Goal: Task Accomplishment & Management: Use online tool/utility

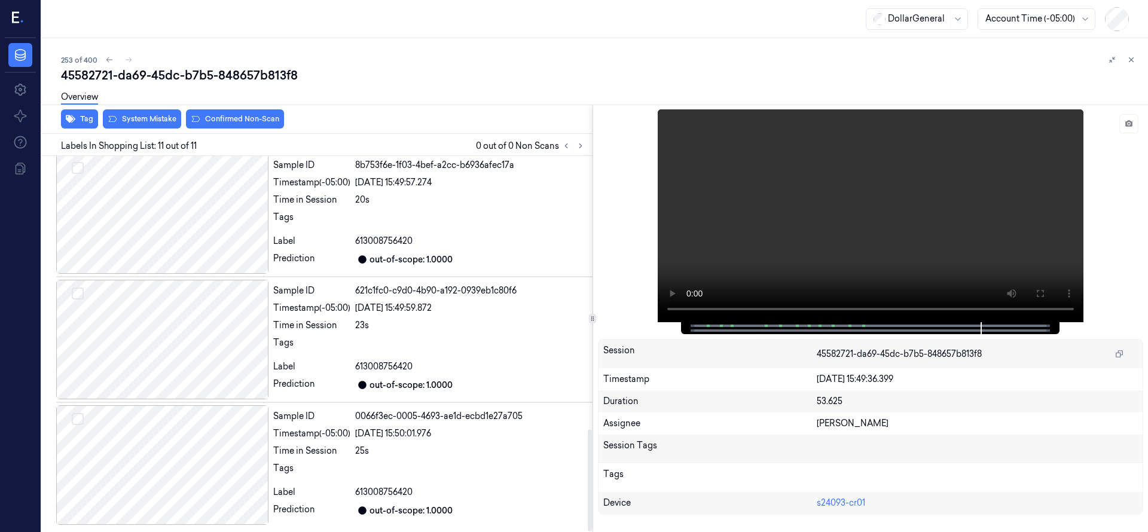
scroll to position [710, 0]
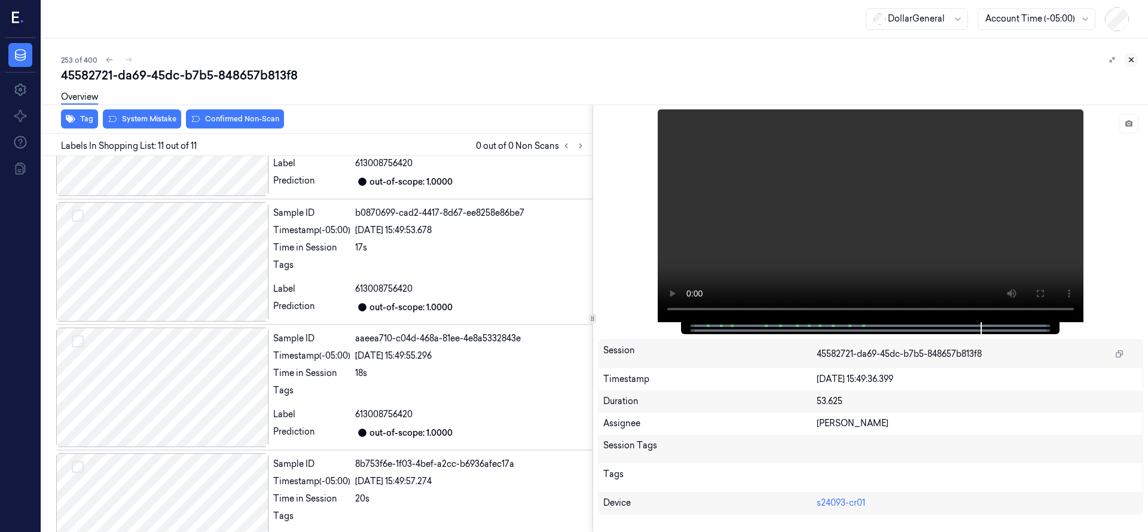
click at [1128, 62] on icon at bounding box center [1131, 60] width 8 height 8
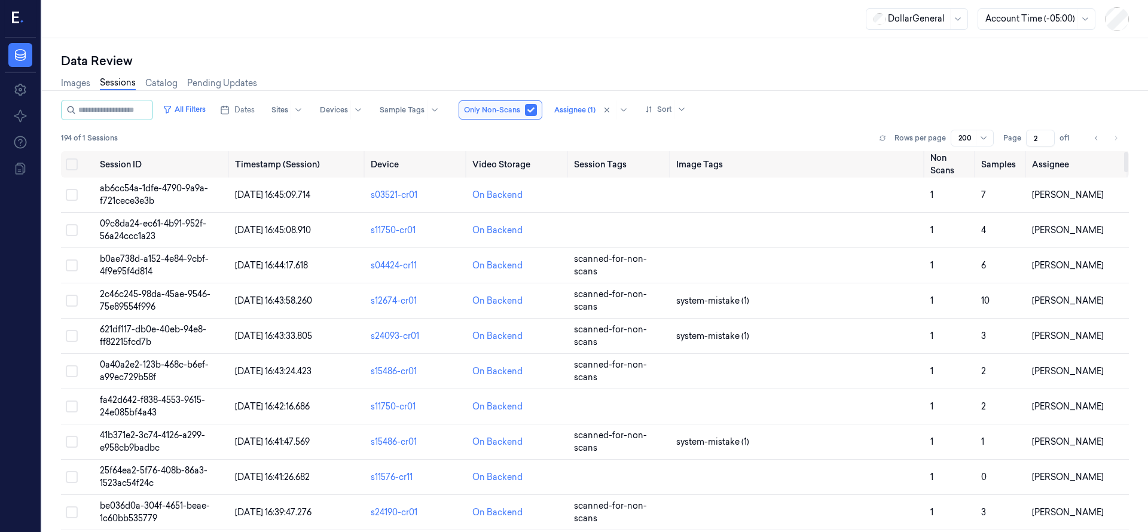
click at [1100, 137] on button "Go to previous page" at bounding box center [1096, 138] width 17 height 17
type input "1"
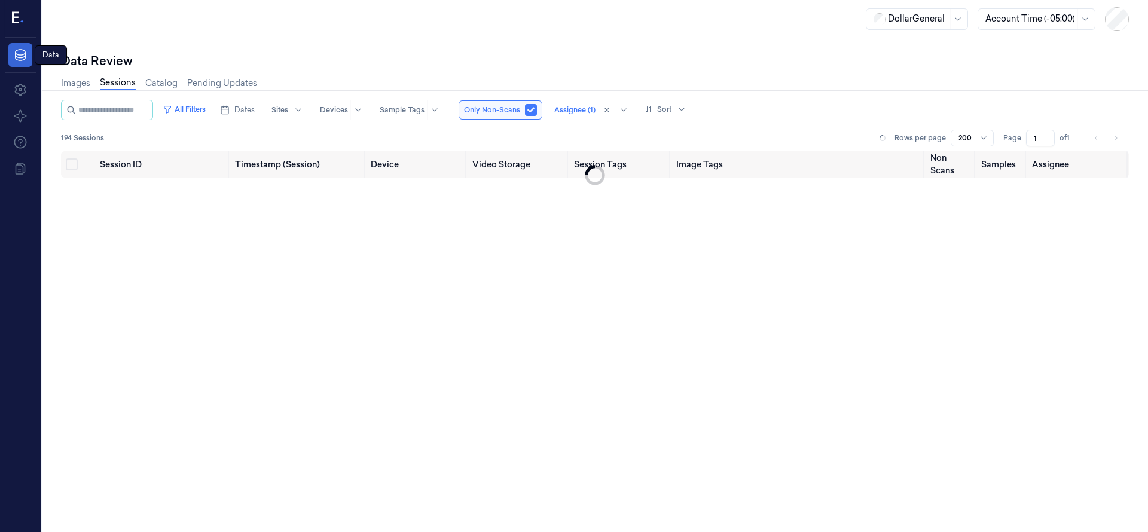
click at [21, 48] on icon at bounding box center [20, 55] width 14 height 14
click at [17, 22] on icon at bounding box center [15, 17] width 7 height 11
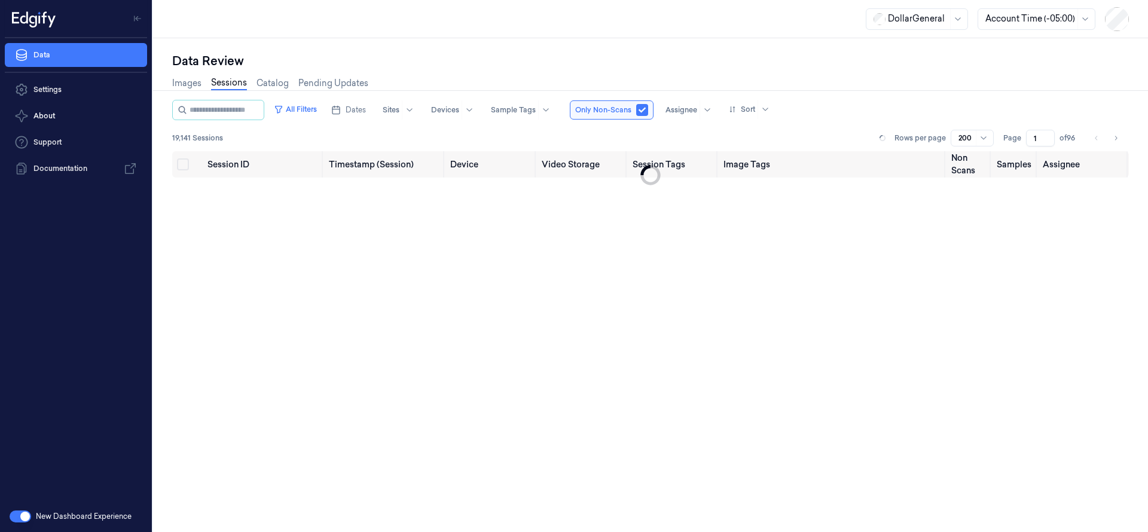
click at [49, 22] on icon at bounding box center [34, 19] width 44 height 18
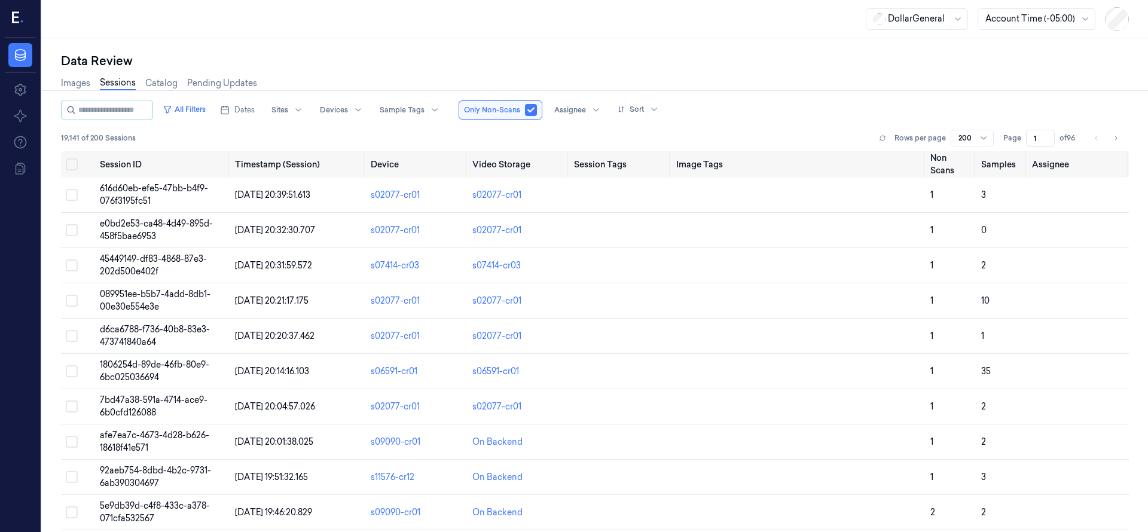
click at [11, 20] on div at bounding box center [20, 19] width 31 height 38
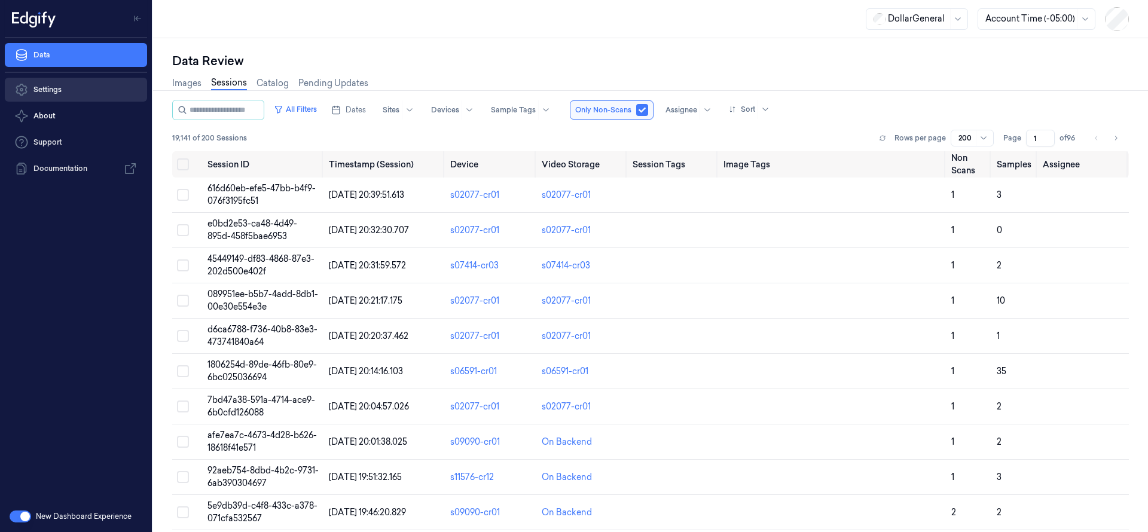
click at [46, 88] on link "Settings" at bounding box center [76, 90] width 142 height 24
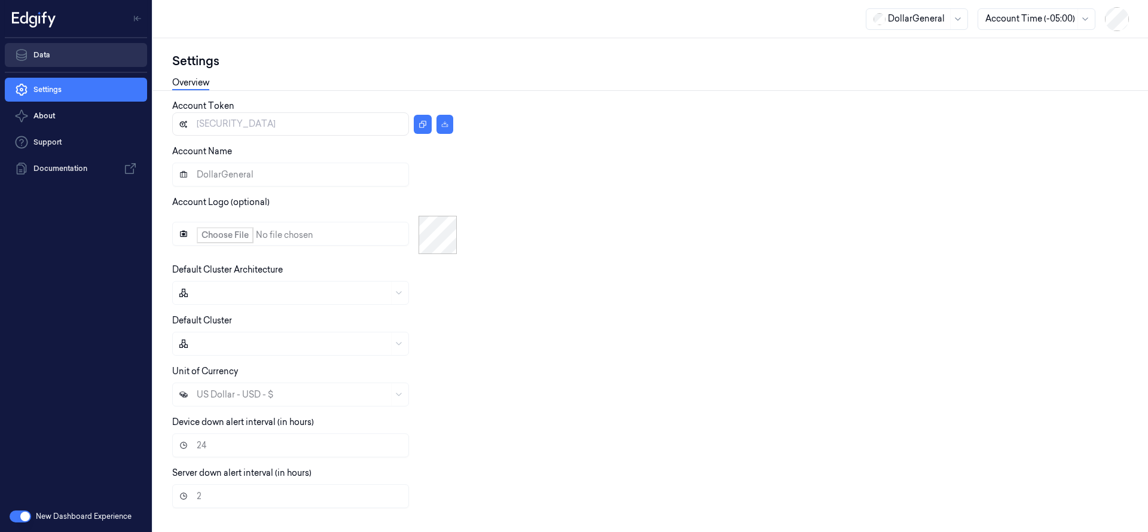
click at [47, 49] on link "Data" at bounding box center [76, 55] width 142 height 24
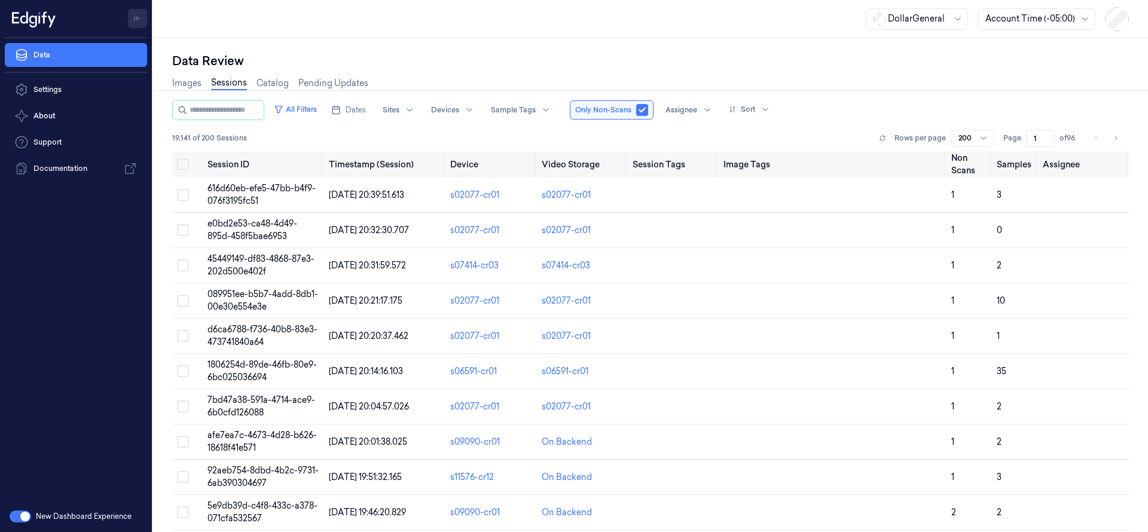
click at [134, 19] on icon "Toggle Navigation" at bounding box center [134, 18] width 0 height 5
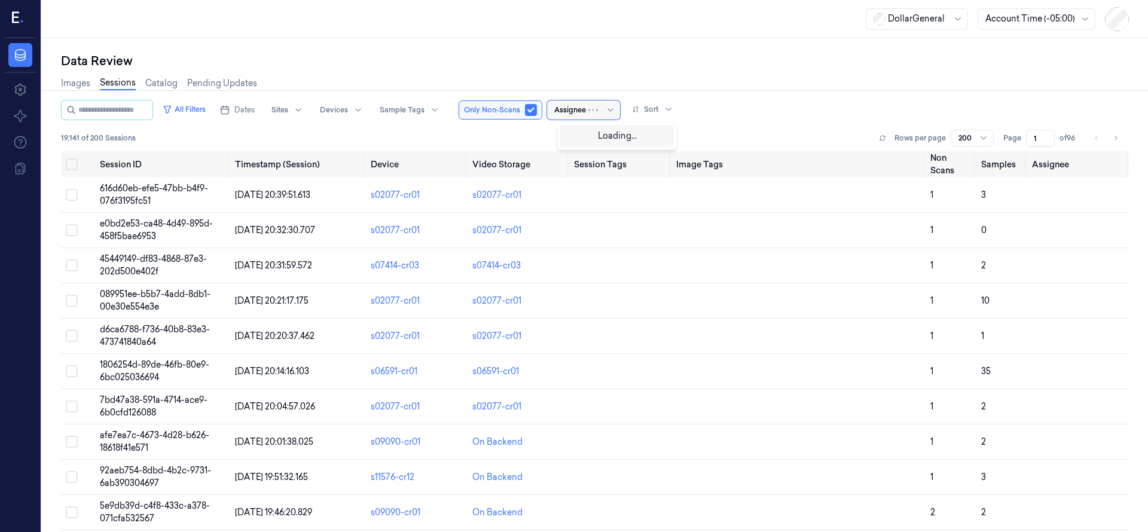
click at [586, 111] on div at bounding box center [570, 110] width 32 height 11
click at [599, 160] on div "[PERSON_NAME]" at bounding box center [601, 154] width 72 height 13
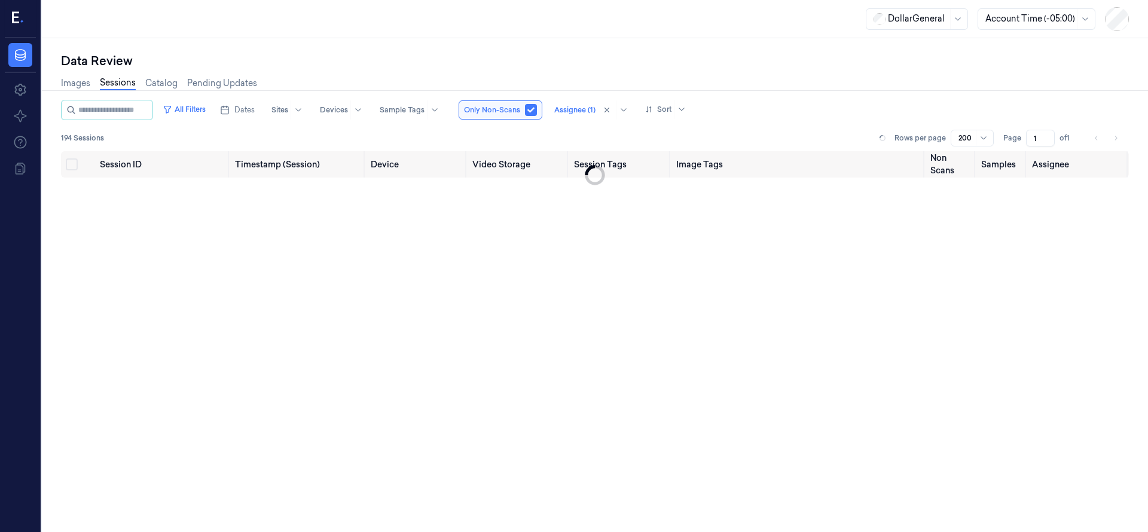
click at [580, 59] on div "Data Review" at bounding box center [595, 61] width 1068 height 17
click at [614, 240] on div "Session ID Timestamp (Session) Device Video Storage Session Tags Image Tags Non…" at bounding box center [595, 336] width 1068 height 371
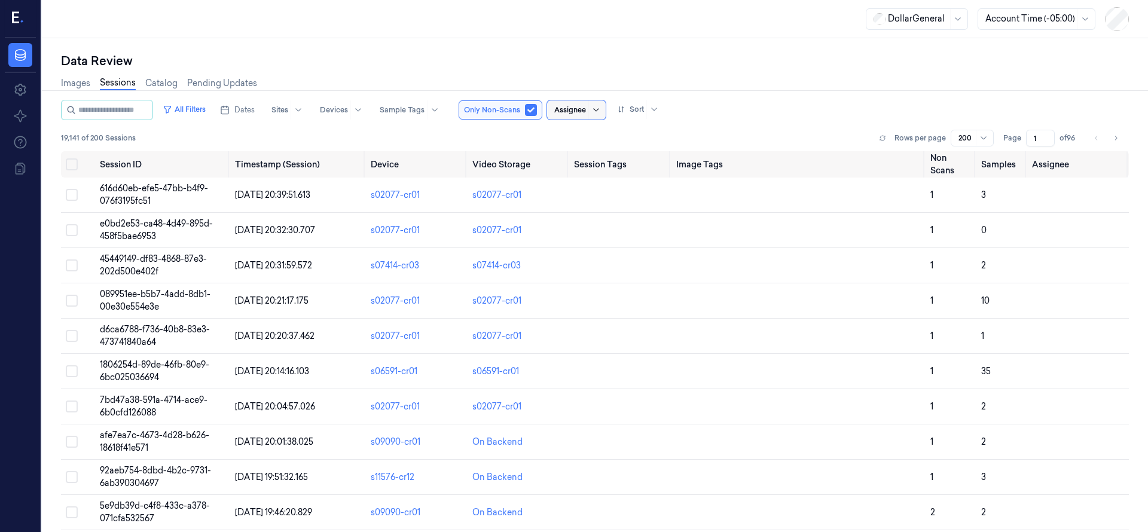
click at [601, 106] on icon at bounding box center [596, 110] width 10 height 10
click at [607, 156] on div "[PERSON_NAME]" at bounding box center [601, 154] width 72 height 13
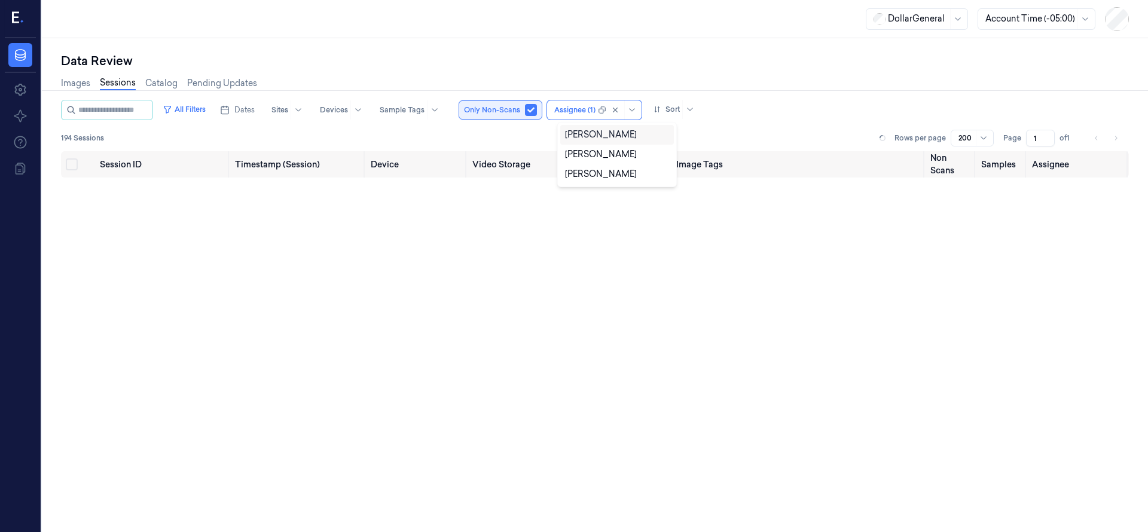
click at [537, 106] on button "button" at bounding box center [531, 110] width 12 height 12
click at [560, 56] on div "Data Review" at bounding box center [595, 61] width 1068 height 17
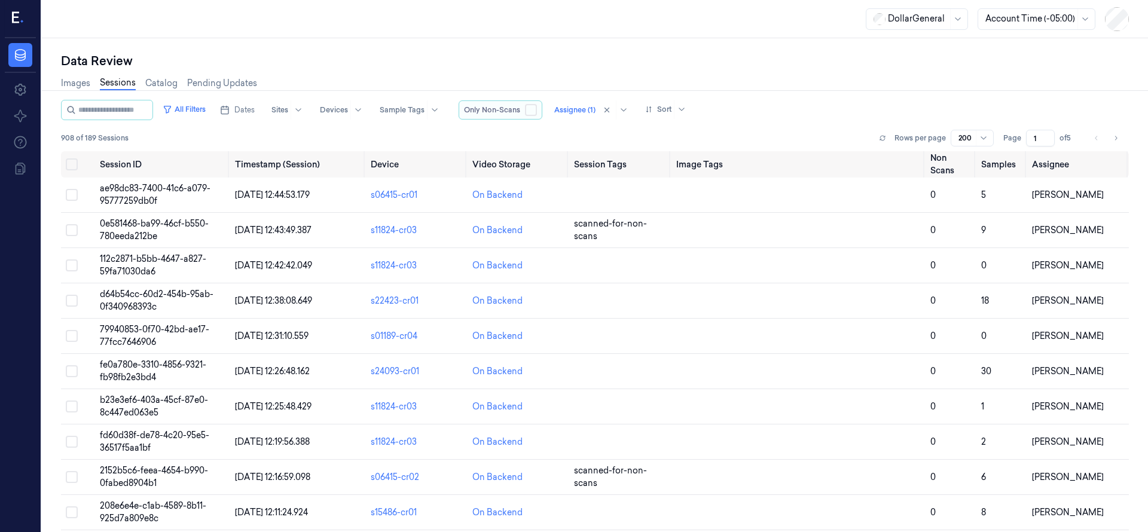
click at [537, 109] on button "button" at bounding box center [531, 110] width 12 height 12
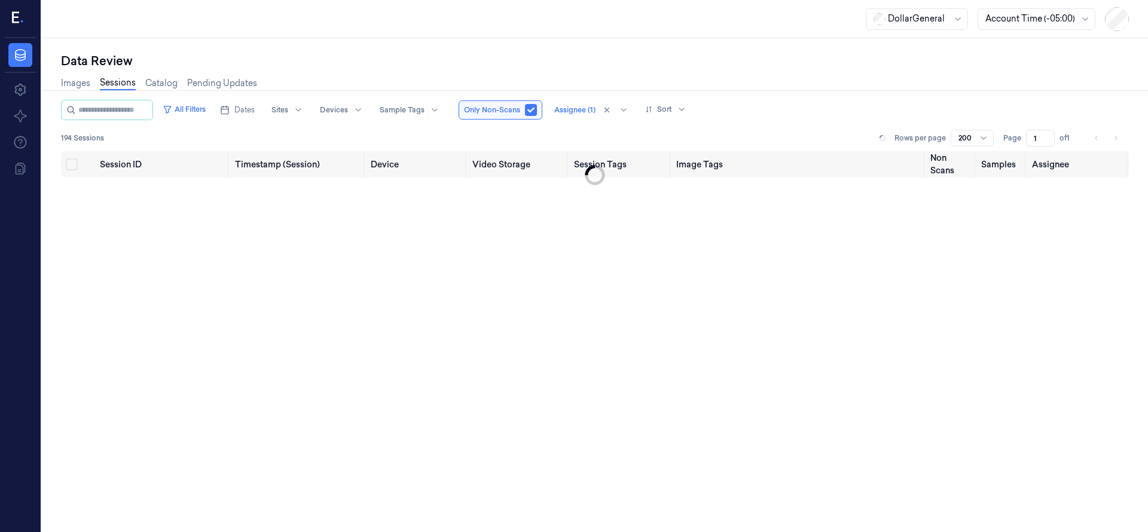
click at [577, 51] on div "Data Review Images Sessions Catalog Pending Updates All Filters Dates Sites Dev…" at bounding box center [595, 285] width 1106 height 494
click at [804, 100] on div "All Filters Dates Sites Devices Sample Tags Only Non-Scans Assignee (1) Sort" at bounding box center [595, 110] width 1068 height 20
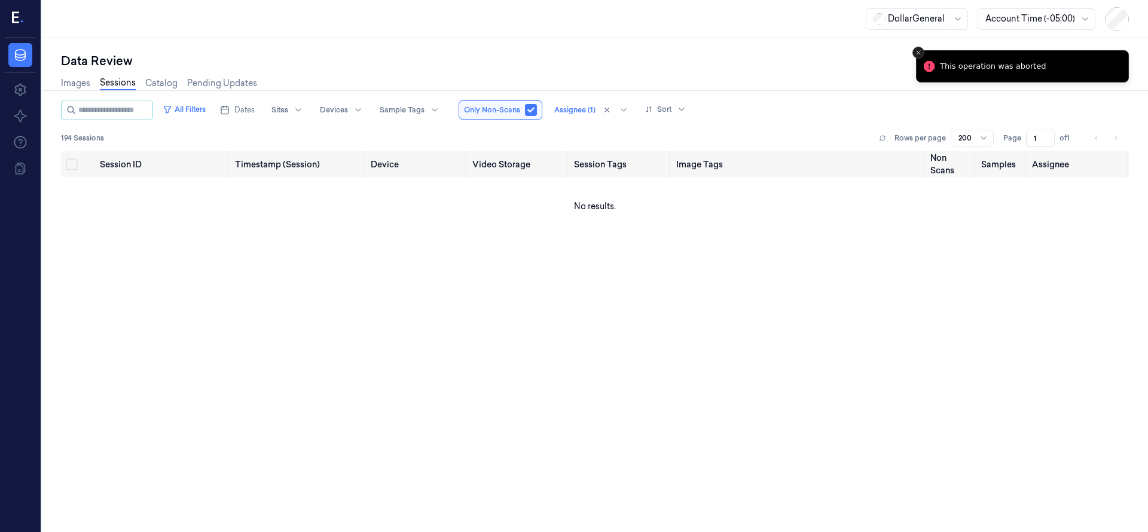
click at [913, 49] on button "Close toast" at bounding box center [918, 53] width 12 height 12
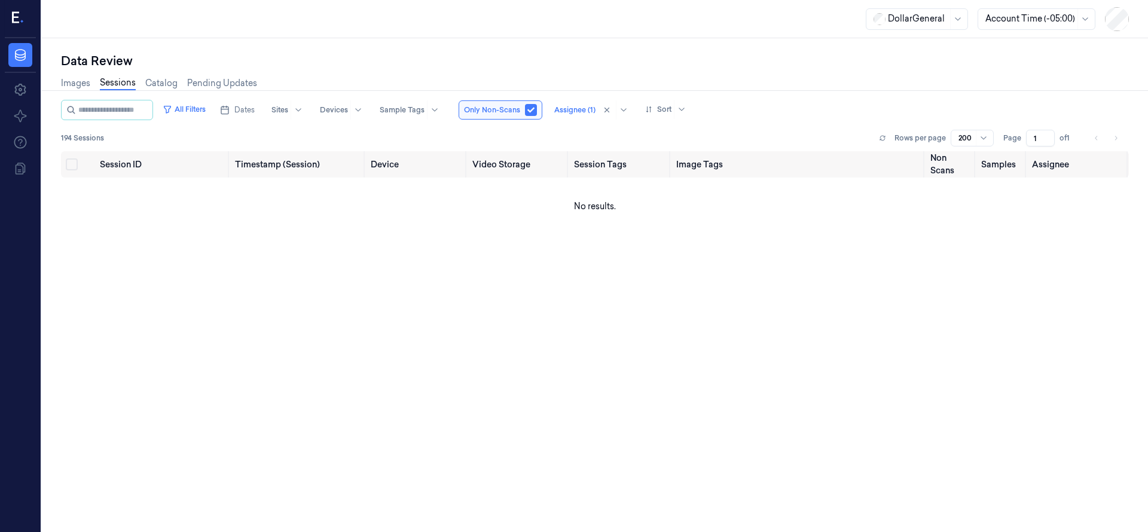
click at [429, 308] on div "Session ID Timestamp (Session) Device Video Storage Session Tags Image Tags Non…" at bounding box center [595, 336] width 1068 height 371
click at [586, 109] on div at bounding box center [574, 110] width 41 height 11
click at [585, 69] on div "Images Sessions Catalog Pending Updates" at bounding box center [595, 84] width 1068 height 30
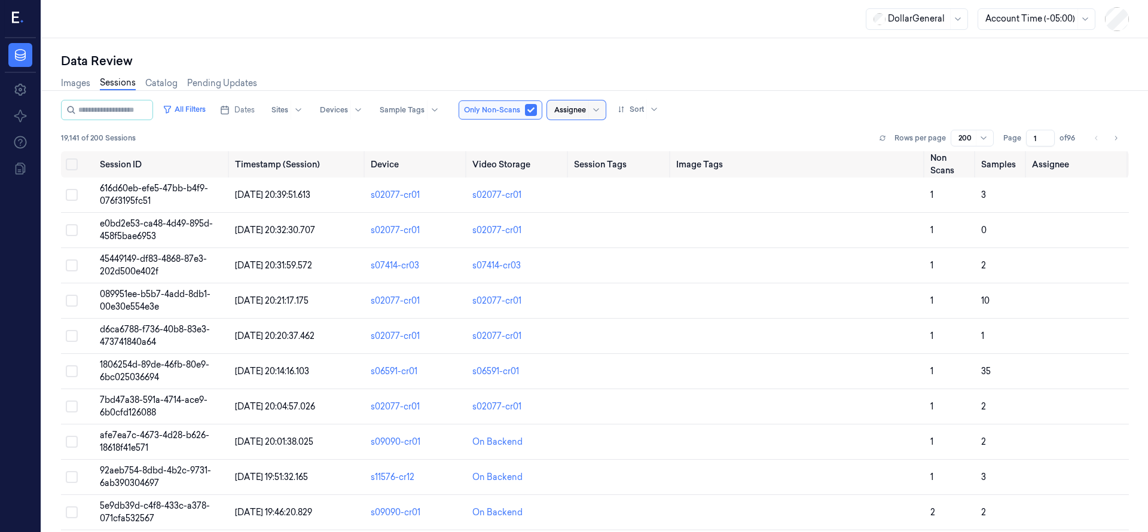
click at [632, 66] on div "Data Review" at bounding box center [595, 61] width 1068 height 17
click at [589, 110] on span at bounding box center [588, 109] width 1 height 19
click at [591, 153] on div "[PERSON_NAME]" at bounding box center [601, 154] width 72 height 13
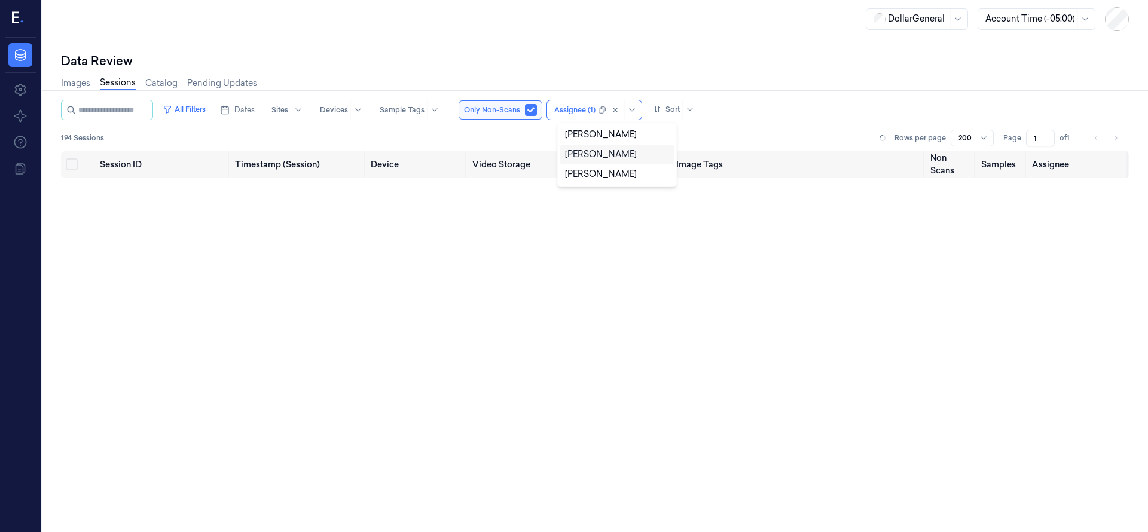
click at [604, 39] on div "Data Review Images Sessions Catalog Pending Updates All Filters Dates Sites Dev…" at bounding box center [595, 285] width 1106 height 494
click at [855, 97] on div "Images Sessions Catalog Pending Updates" at bounding box center [595, 84] width 1068 height 30
click at [314, 45] on div "Data Review Images Sessions Catalog Pending Updates All Filters Dates Sites Dev…" at bounding box center [595, 285] width 1106 height 494
drag, startPoint x: 554, startPoint y: 213, endPoint x: 632, endPoint y: 219, distance: 78.6
click at [632, 219] on td "No results." at bounding box center [595, 206] width 1068 height 57
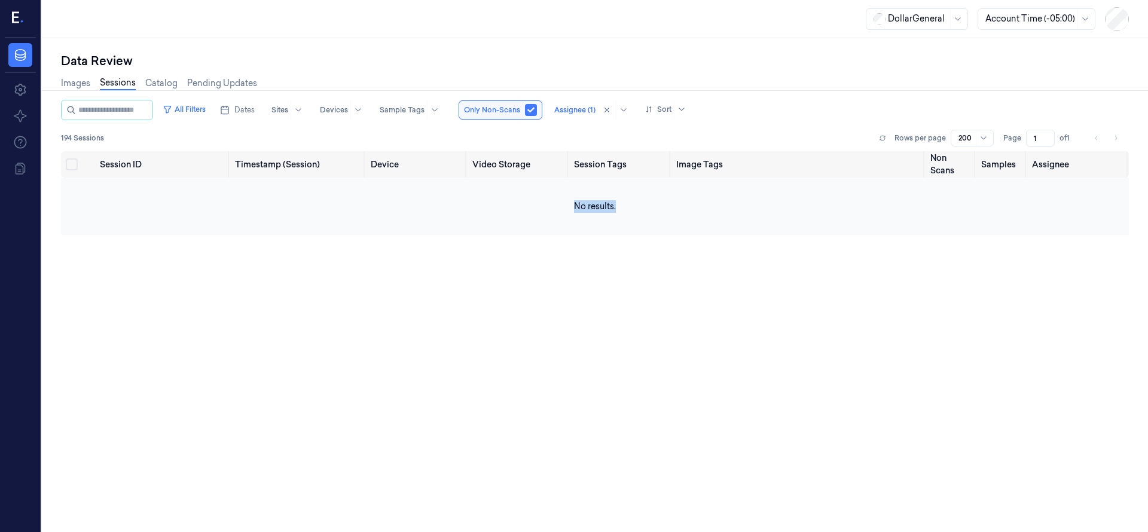
click at [621, 224] on td "No results." at bounding box center [595, 206] width 1068 height 57
drag, startPoint x: 569, startPoint y: 204, endPoint x: 646, endPoint y: 225, distance: 80.1
click at [645, 226] on td "No results." at bounding box center [595, 206] width 1068 height 57
click at [638, 223] on td "No results." at bounding box center [595, 206] width 1068 height 57
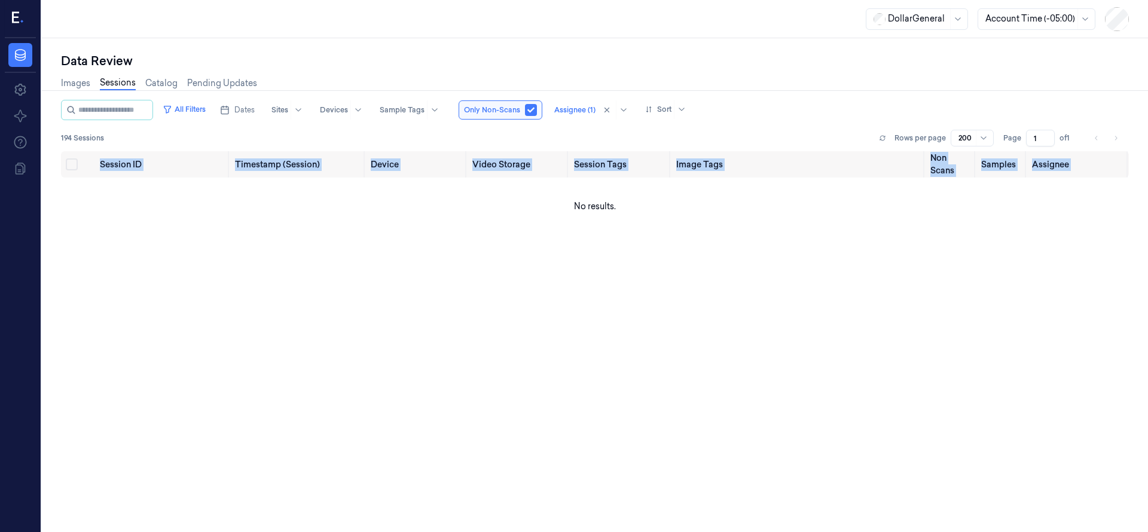
drag, startPoint x: 561, startPoint y: 186, endPoint x: 633, endPoint y: 240, distance: 90.1
click at [633, 240] on div "Session ID Timestamp (Session) Device Video Storage Session Tags Image Tags Non…" at bounding box center [595, 336] width 1068 height 371
click at [634, 240] on div "Session ID Timestamp (Session) Device Video Storage Session Tags Image Tags Non…" at bounding box center [595, 336] width 1068 height 371
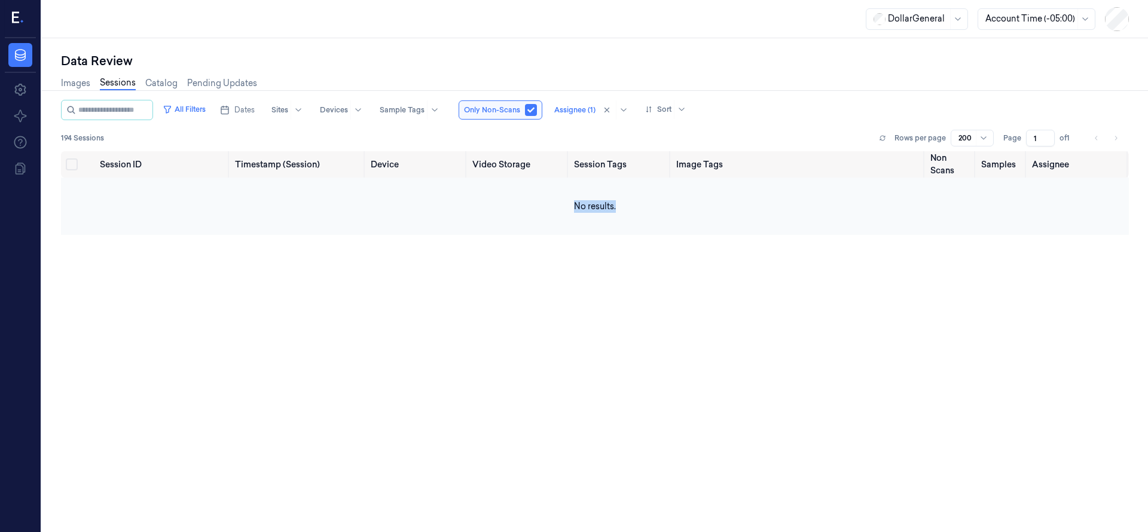
drag, startPoint x: 570, startPoint y: 206, endPoint x: 631, endPoint y: 227, distance: 64.7
click at [631, 227] on td "No results." at bounding box center [595, 206] width 1068 height 57
click at [537, 108] on button "button" at bounding box center [531, 110] width 12 height 12
click at [595, 57] on div "Data Review" at bounding box center [595, 61] width 1068 height 17
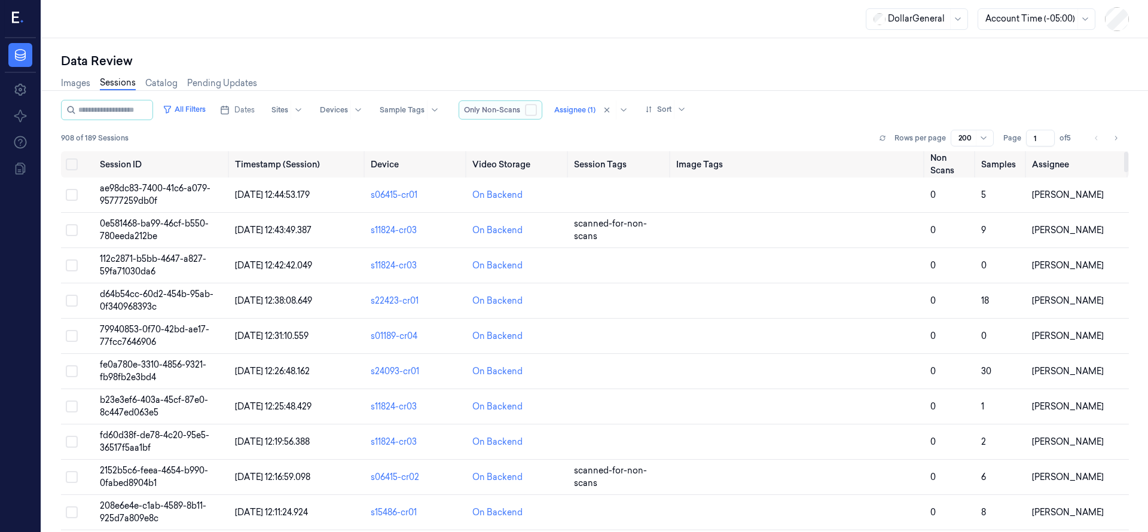
click at [537, 113] on button "button" at bounding box center [531, 110] width 12 height 12
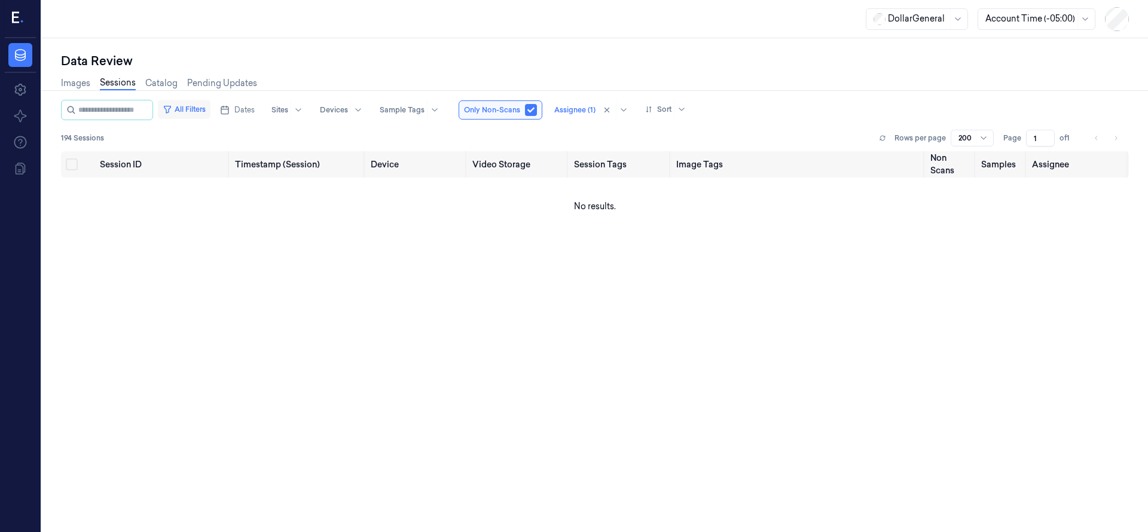
click at [200, 111] on button "All Filters" at bounding box center [184, 109] width 53 height 19
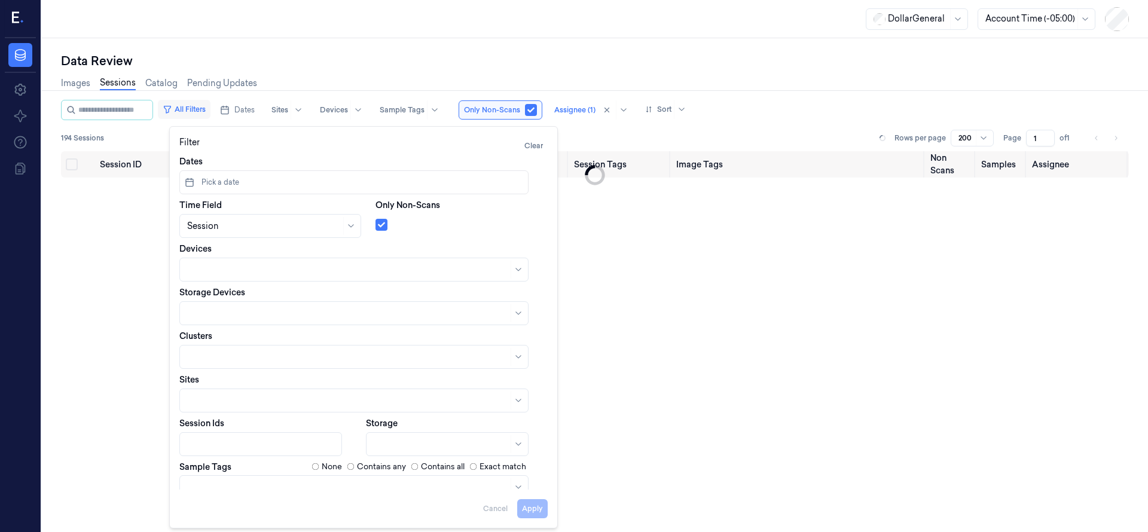
click at [208, 109] on button "All Filters" at bounding box center [184, 109] width 53 height 19
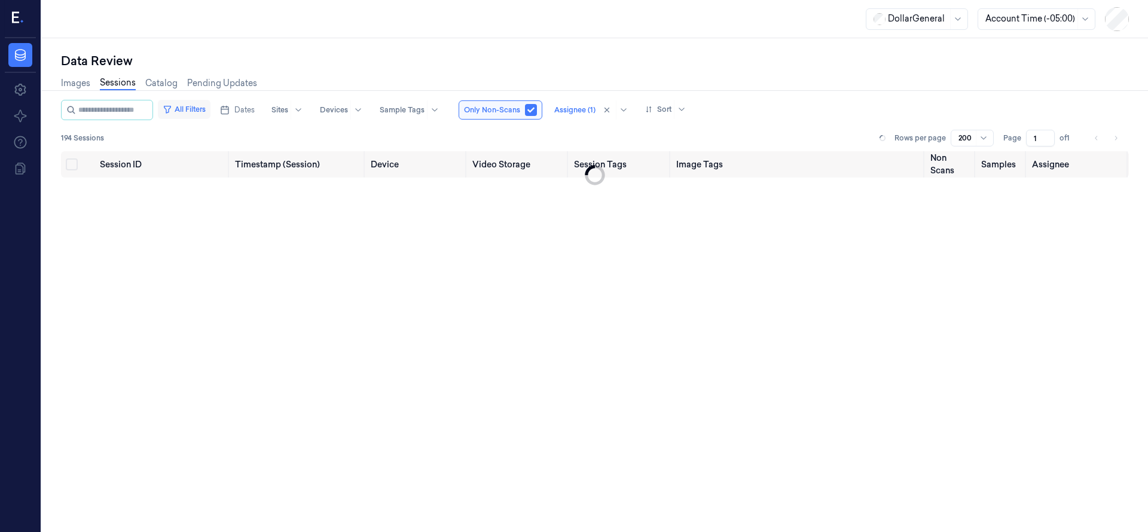
click at [209, 109] on button "All Filters" at bounding box center [184, 109] width 53 height 19
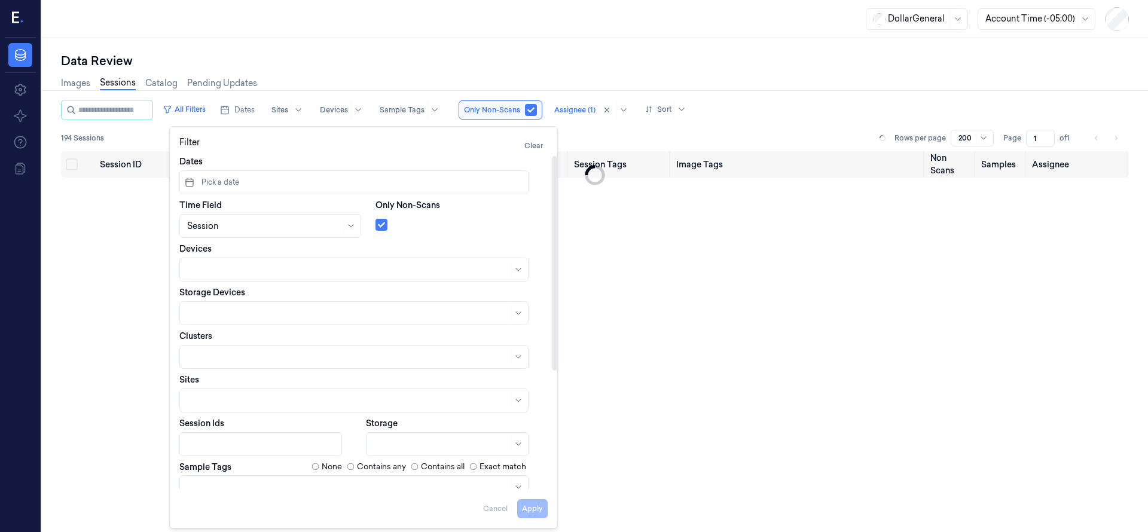
click at [233, 195] on div "Dates Pick a date Time Field Session Only Non-Scans Devices Storage Devices Clu…" at bounding box center [363, 413] width 368 height 516
click at [229, 186] on span "Pick a date" at bounding box center [219, 182] width 40 height 11
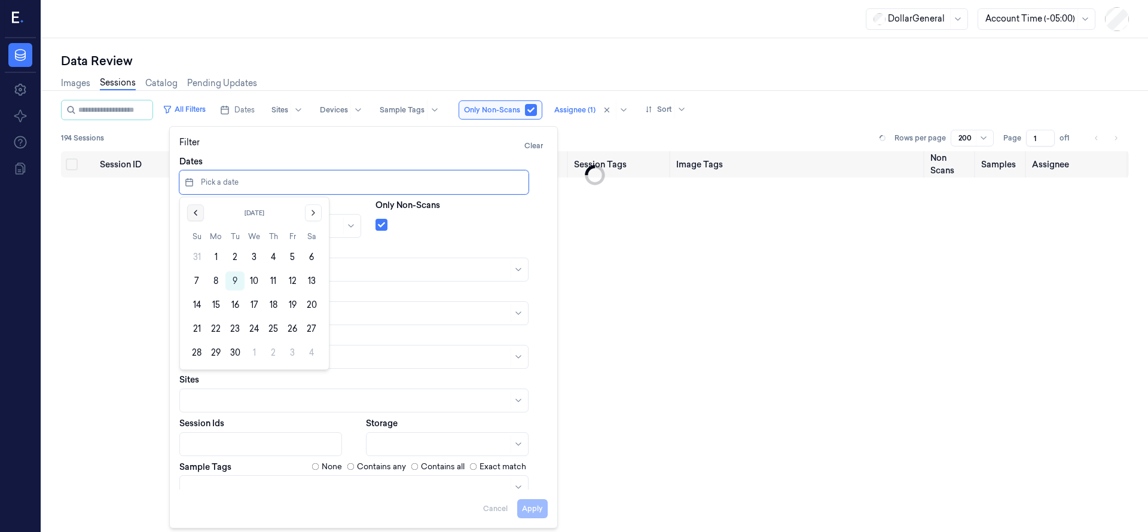
click at [195, 211] on icon "Go to the Previous Month" at bounding box center [196, 213] width 10 height 10
click at [217, 323] on button "18" at bounding box center [215, 328] width 19 height 19
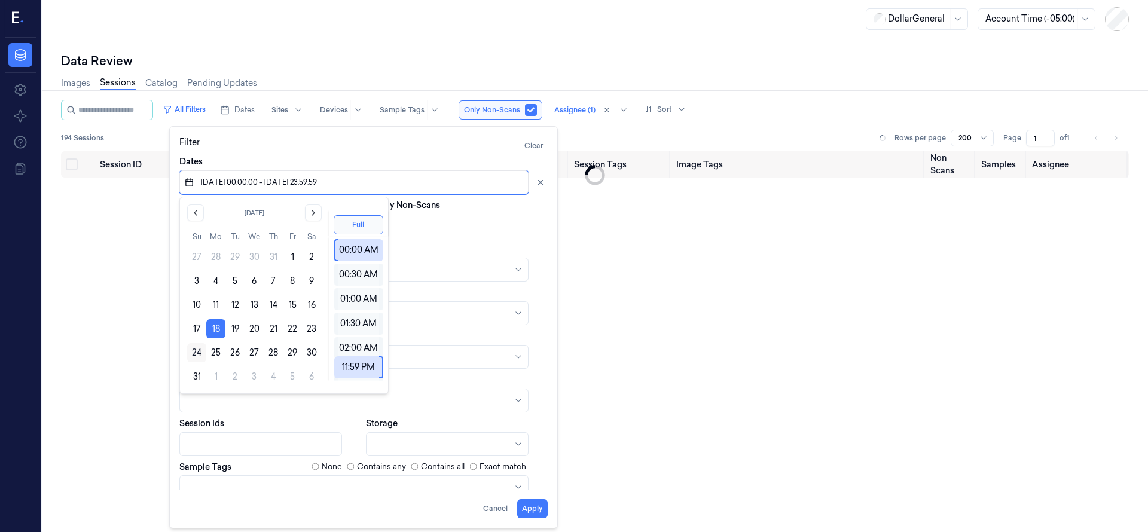
click at [194, 353] on button "24" at bounding box center [196, 352] width 19 height 19
type input "18/08/2025 00:00:00 - 24/08/2025 23:59:59"
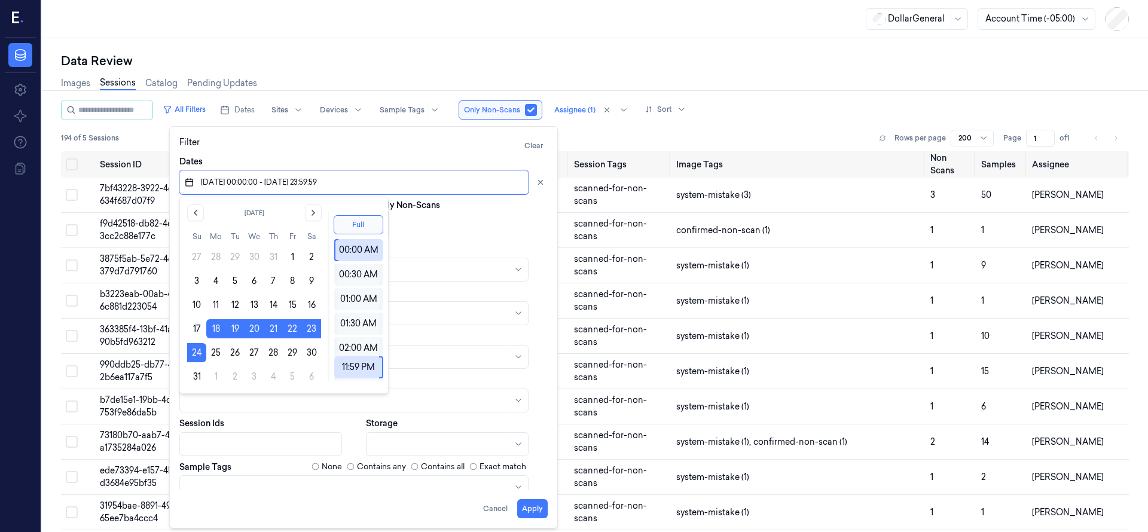
click at [276, 157] on div "Dates" at bounding box center [363, 174] width 368 height 39
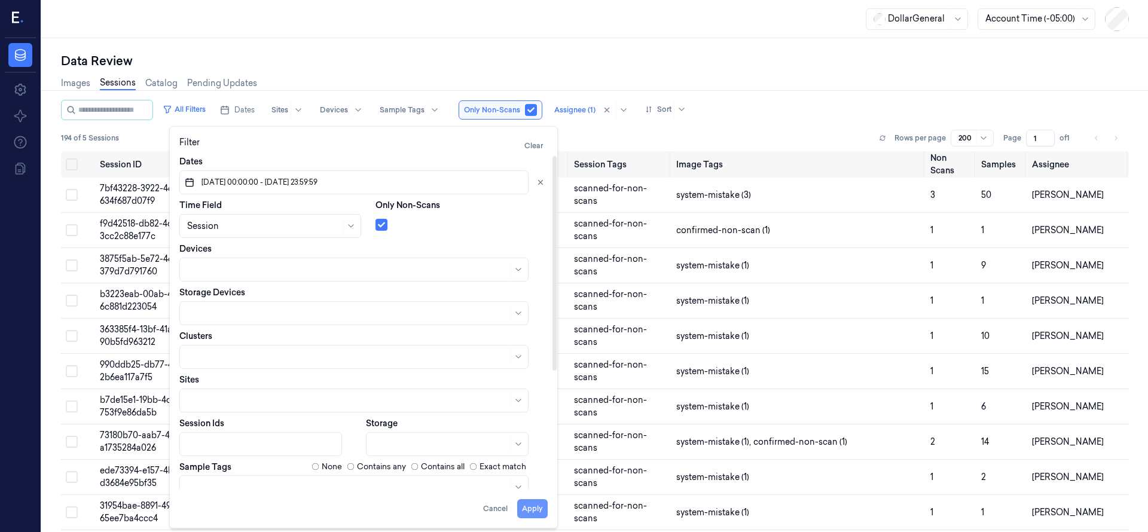
click at [531, 510] on button "Apply" at bounding box center [532, 508] width 30 height 19
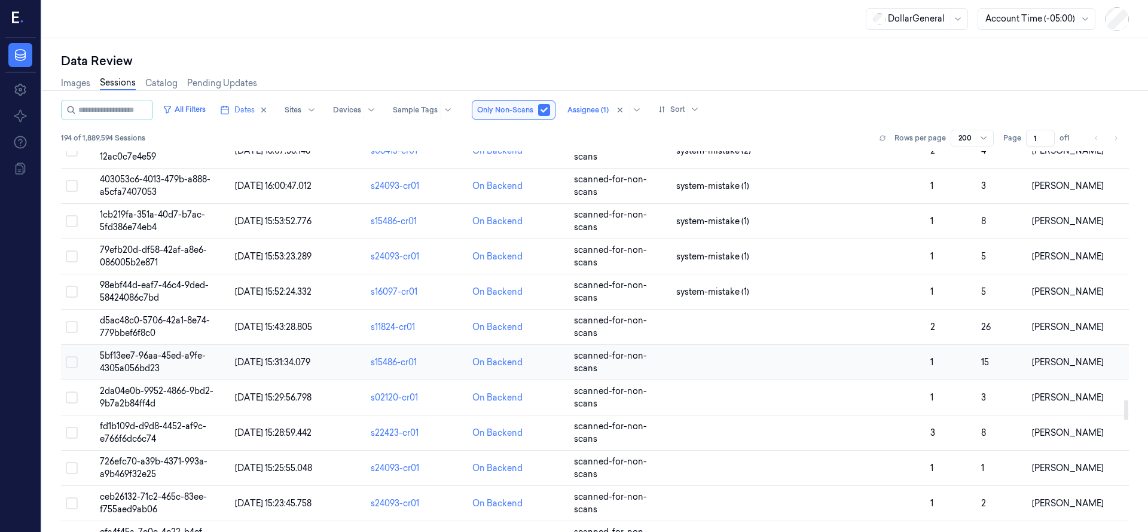
scroll to position [4632, 0]
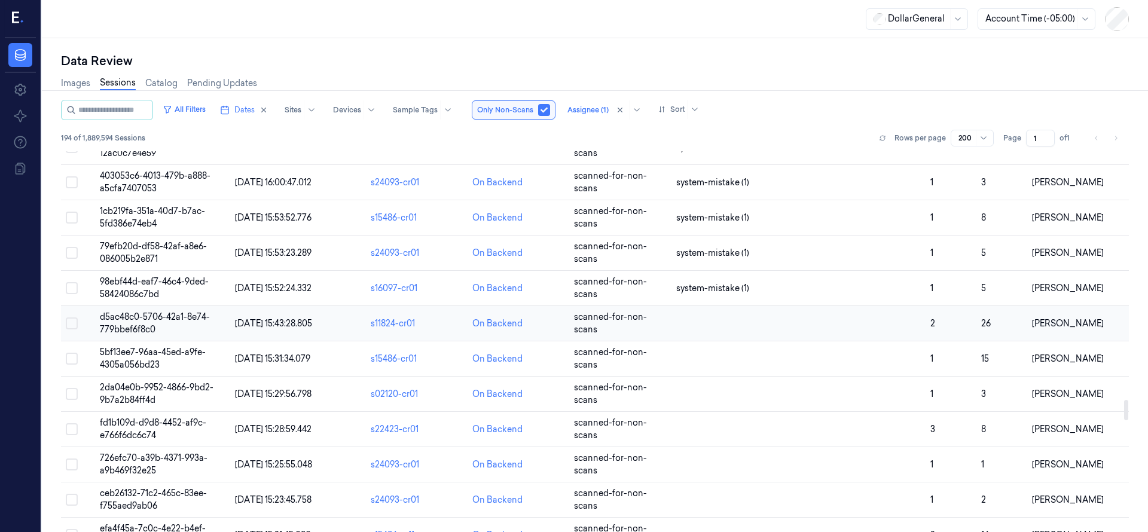
click at [170, 315] on span "d5ac48c0-5706-42a1-8e74-779bbef6f8c0" at bounding box center [155, 322] width 110 height 23
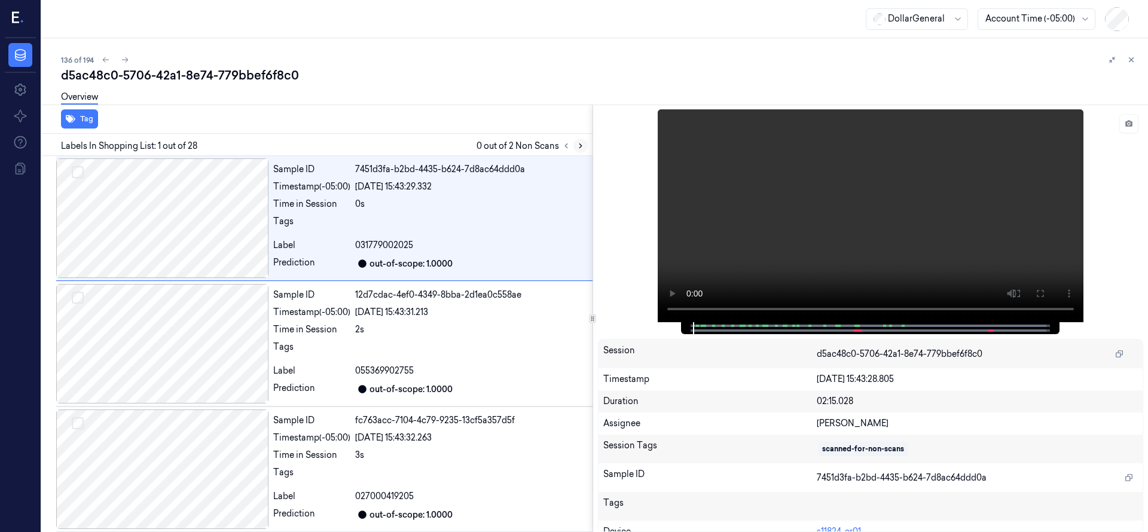
click at [583, 143] on icon at bounding box center [580, 146] width 8 height 8
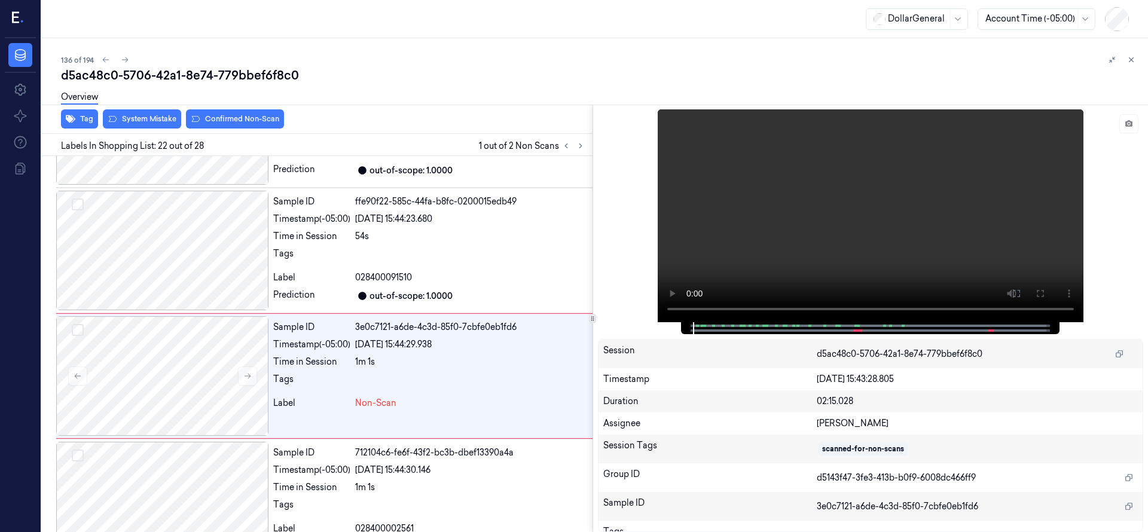
scroll to position [2510, 0]
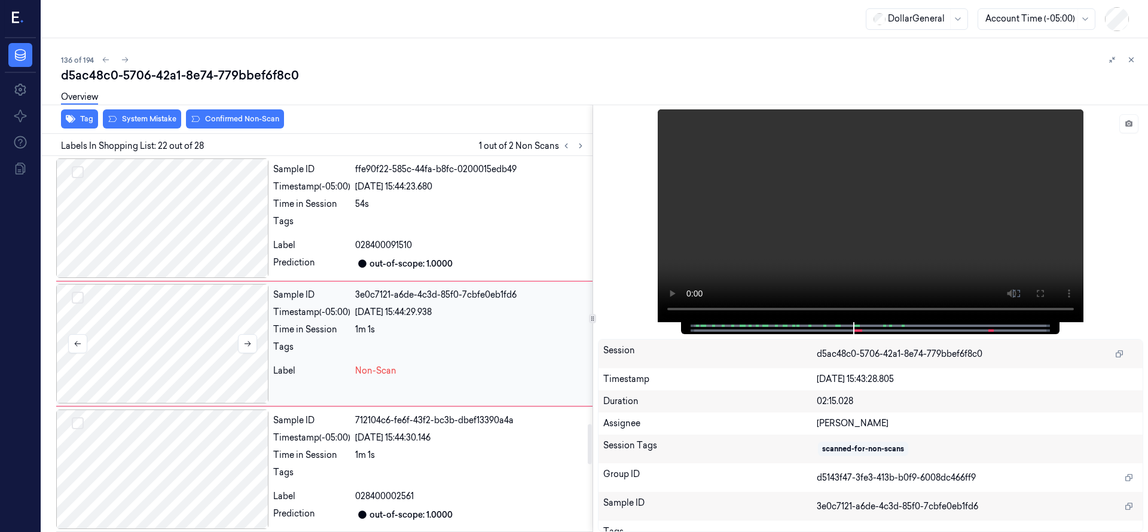
click at [146, 319] on div at bounding box center [162, 344] width 212 height 120
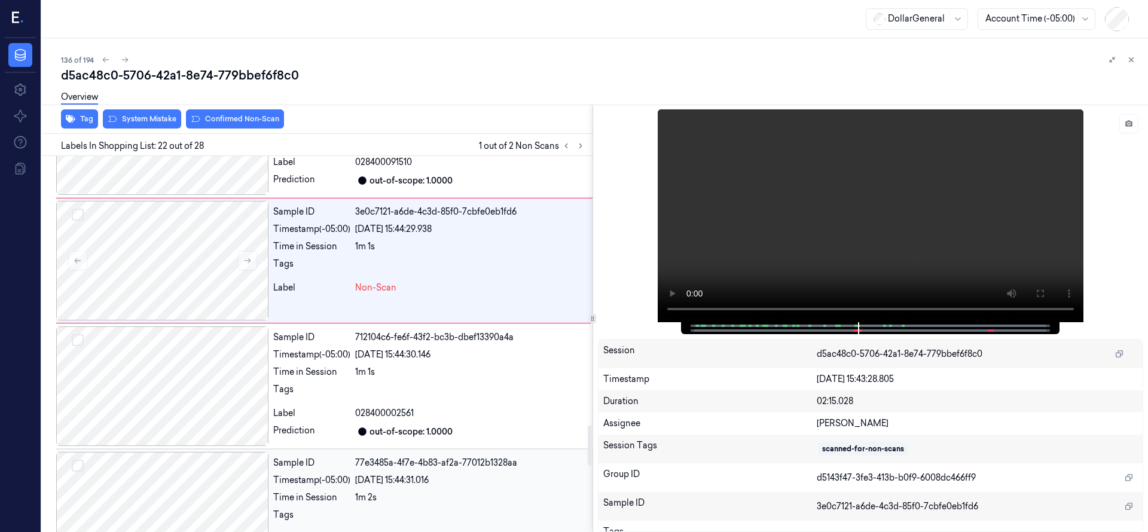
scroll to position [2660, 0]
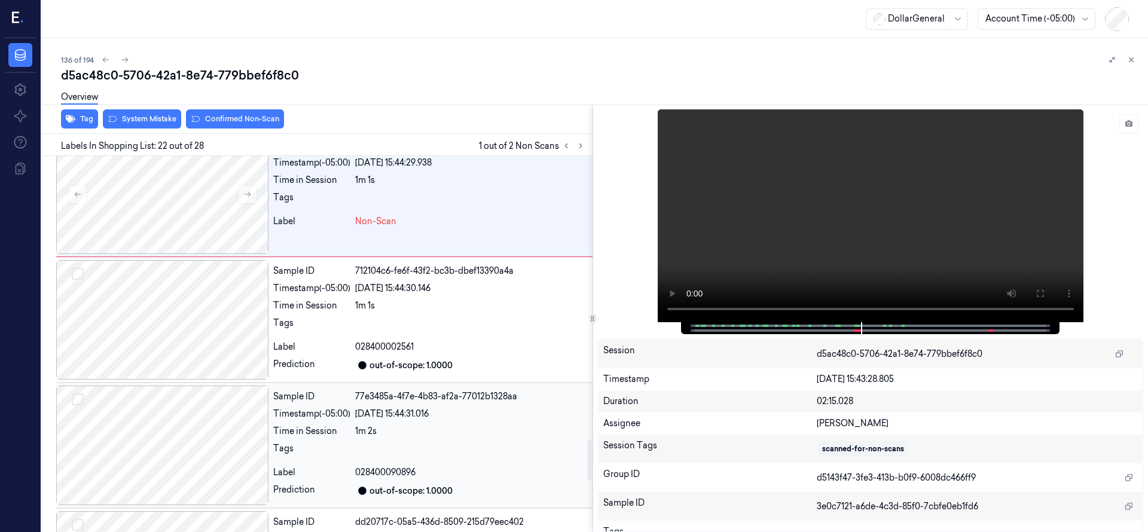
click at [206, 399] on div at bounding box center [162, 446] width 212 height 120
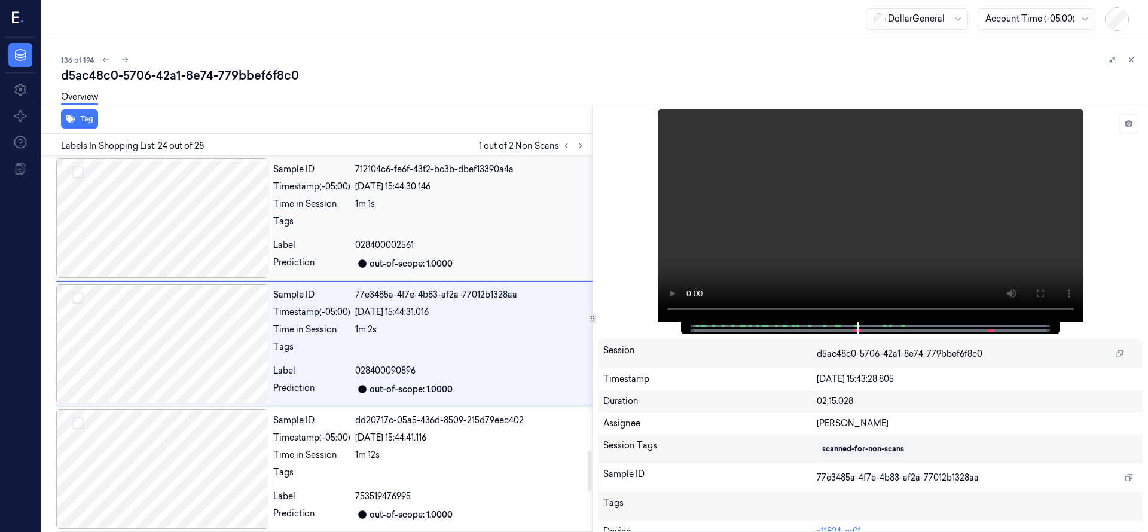
click at [164, 218] on div at bounding box center [162, 218] width 212 height 120
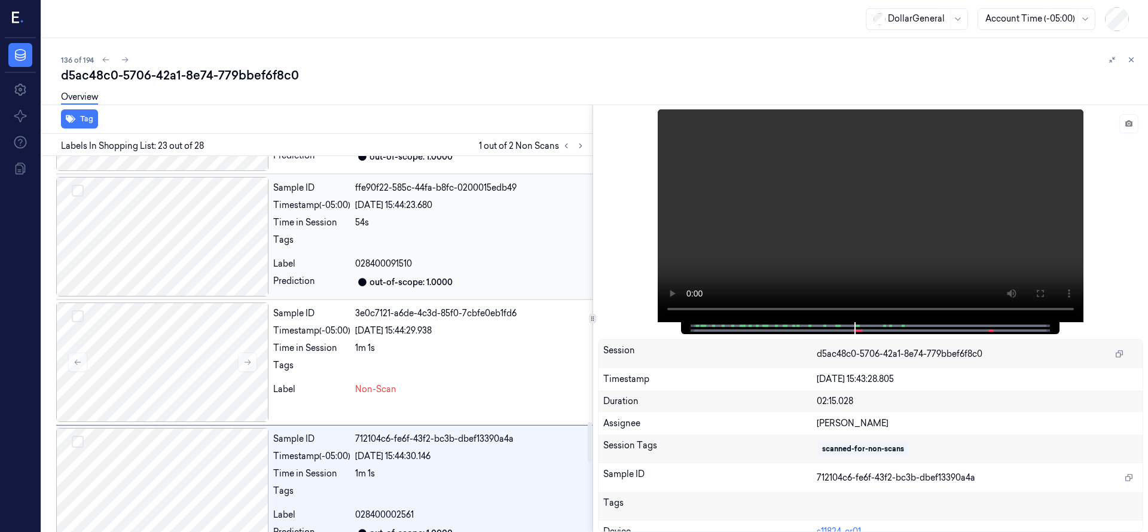
click at [170, 249] on div at bounding box center [162, 237] width 212 height 120
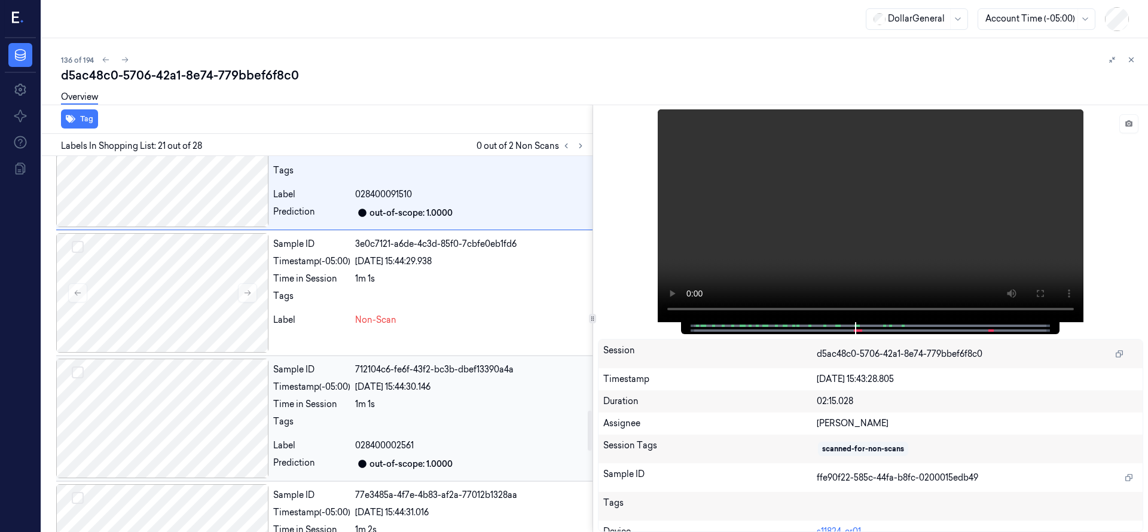
scroll to position [2684, 0]
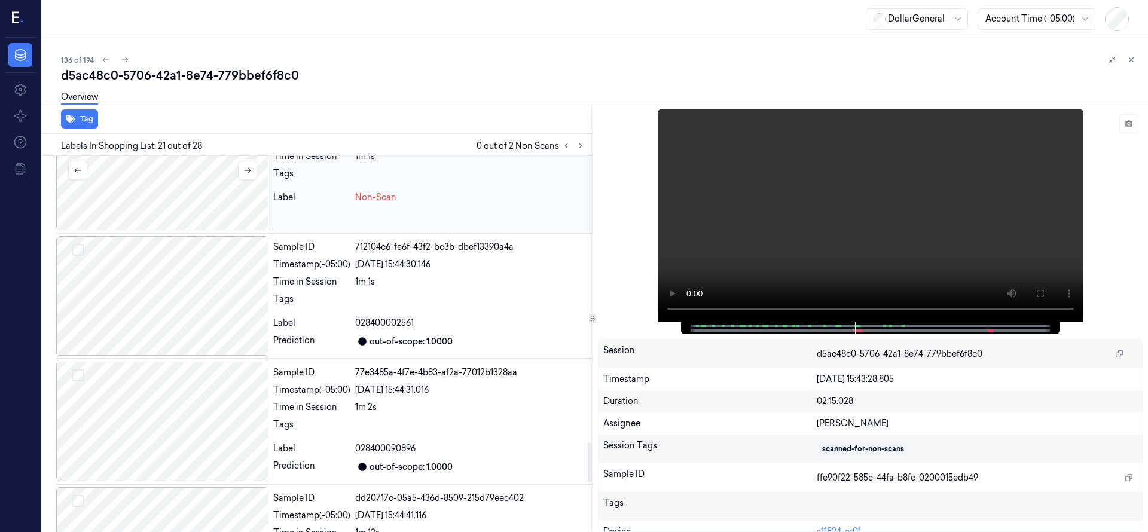
click at [160, 191] on div at bounding box center [162, 171] width 212 height 120
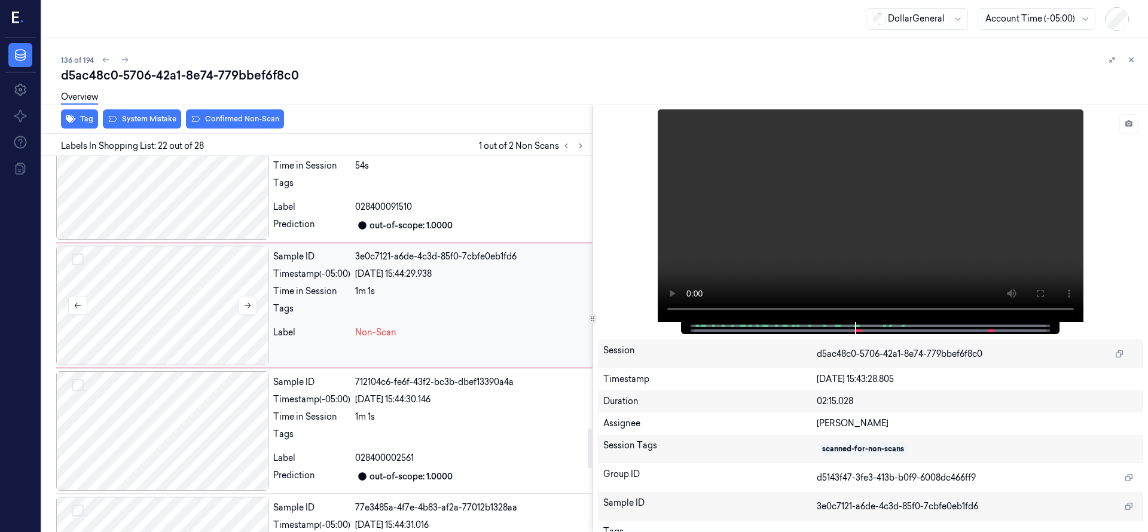
scroll to position [2510, 0]
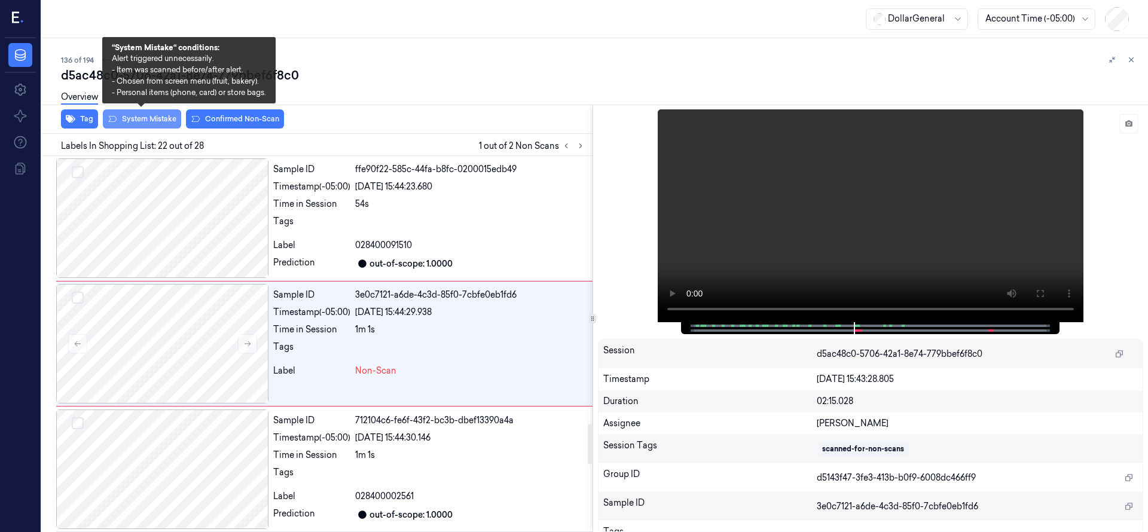
click at [152, 117] on button "System Mistake" at bounding box center [142, 118] width 78 height 19
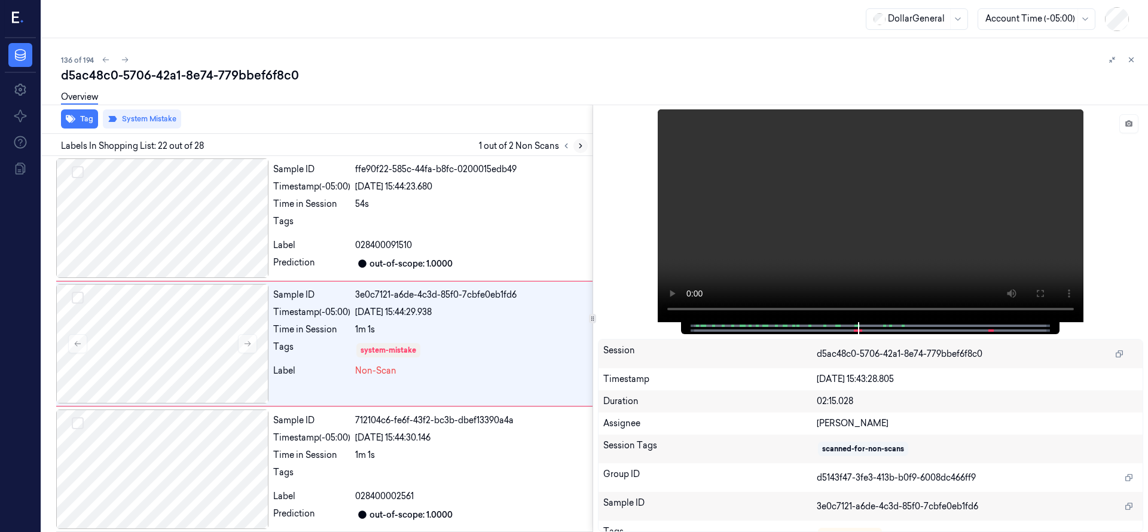
click at [584, 148] on icon at bounding box center [580, 146] width 8 height 8
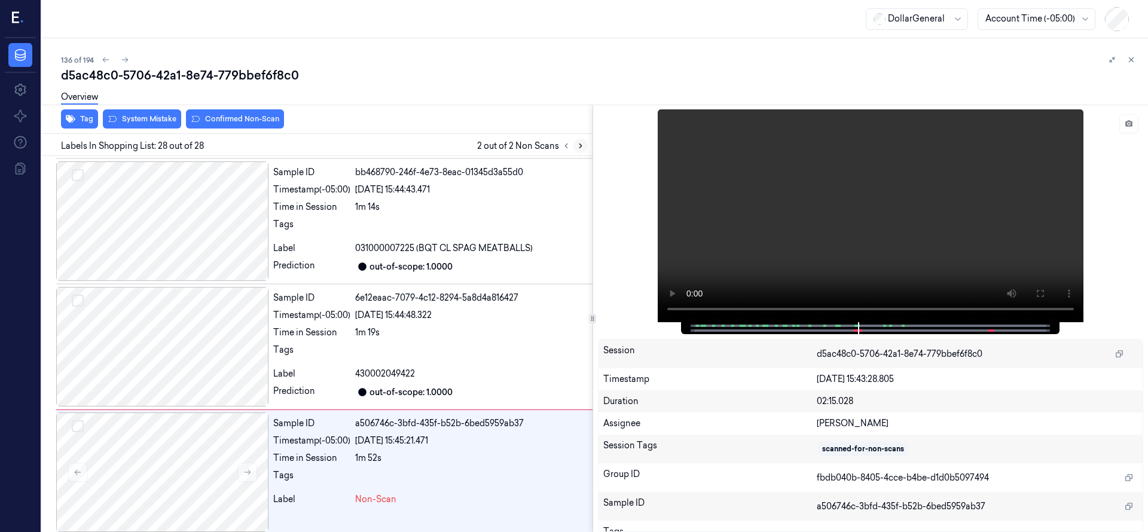
scroll to position [3142, 0]
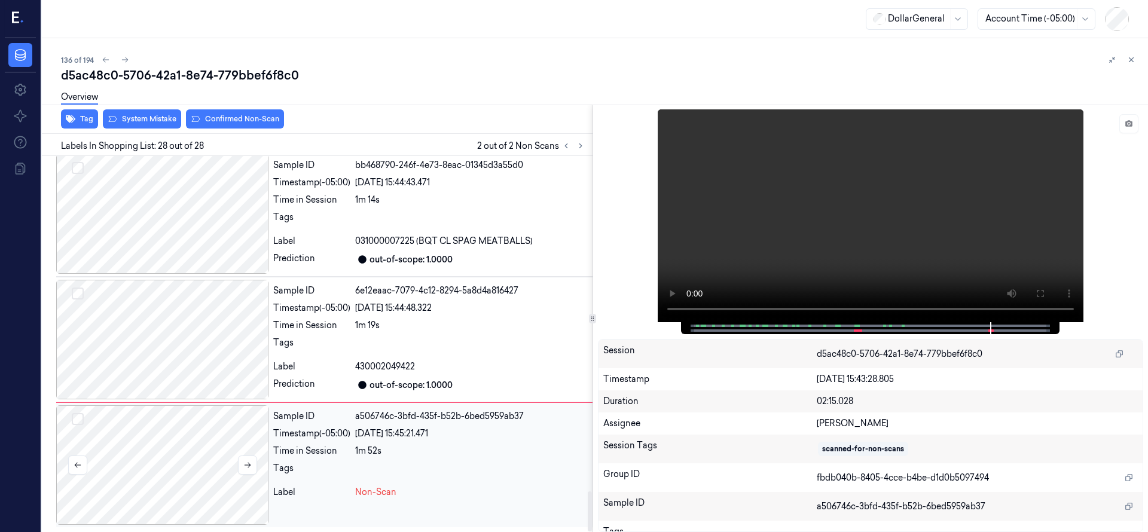
click at [194, 461] on div at bounding box center [162, 465] width 212 height 120
click at [129, 449] on div at bounding box center [162, 465] width 212 height 120
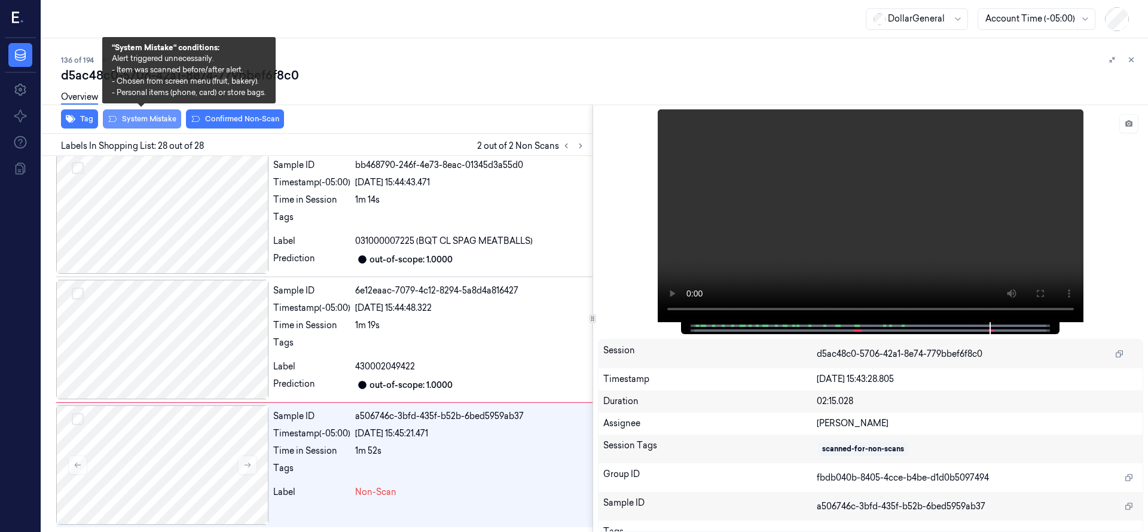
click at [140, 120] on button "System Mistake" at bounding box center [142, 118] width 78 height 19
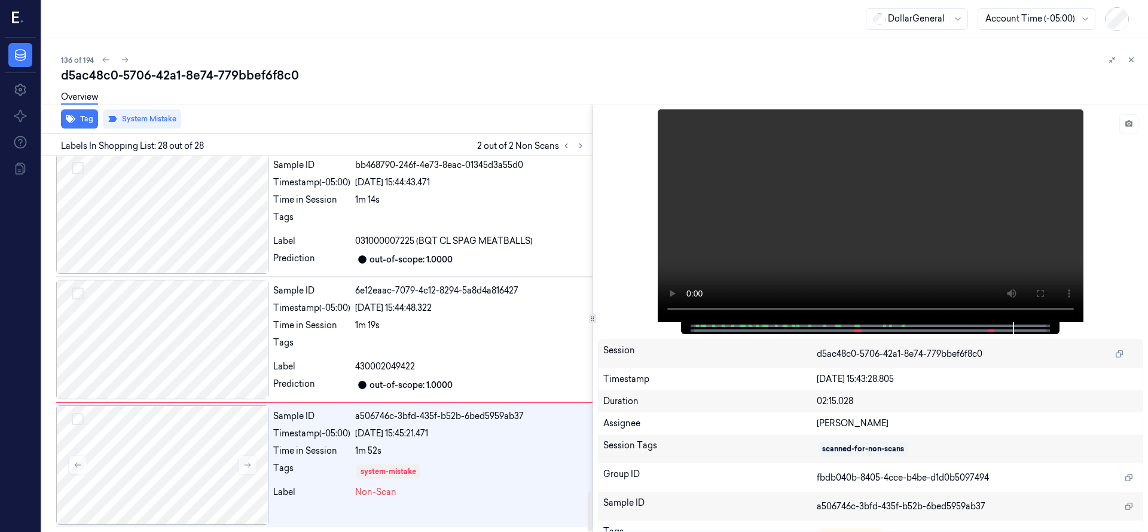
click at [478, 91] on div "Overview" at bounding box center [599, 99] width 1077 height 30
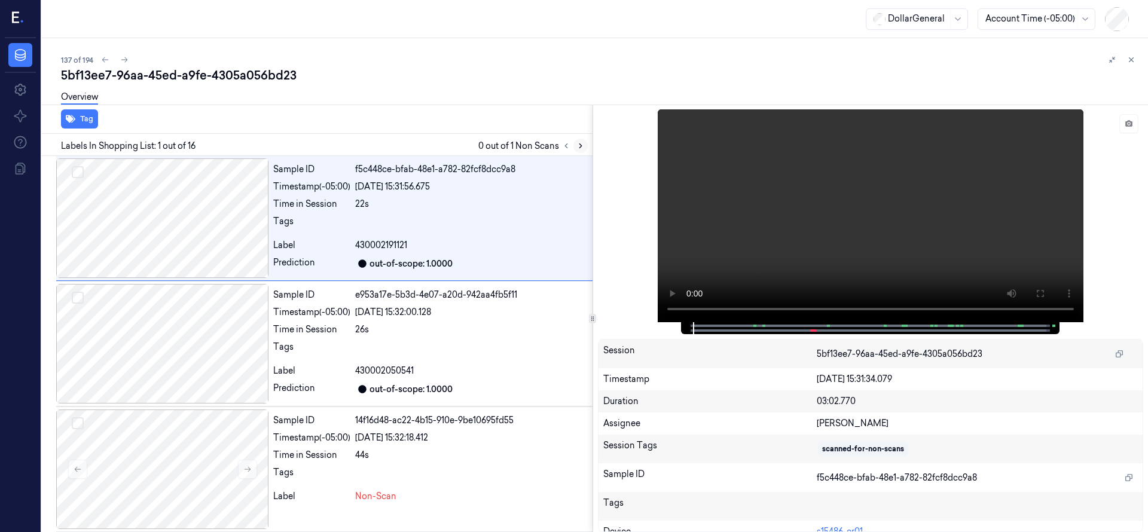
click at [582, 146] on icon at bounding box center [580, 146] width 8 height 8
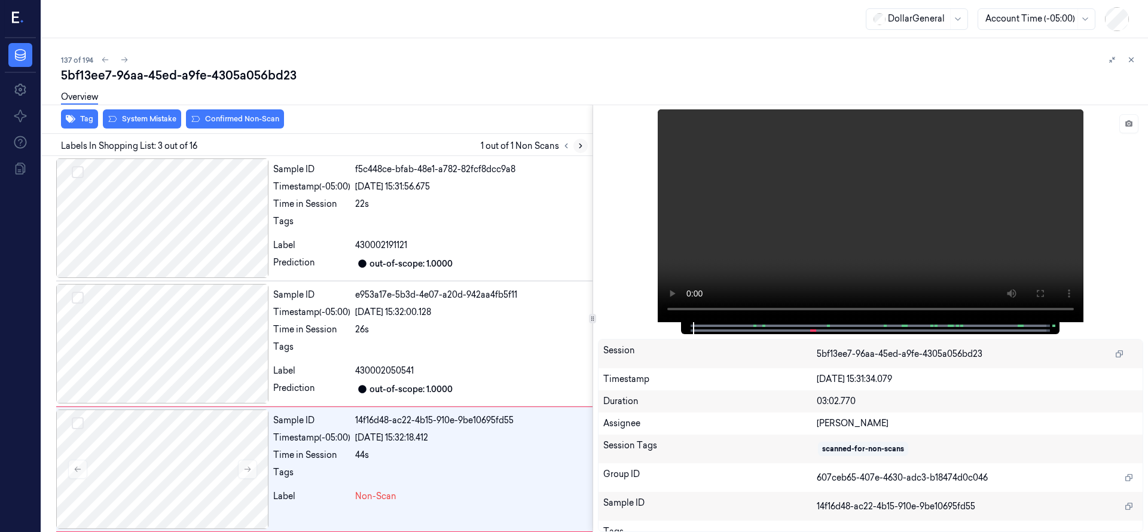
scroll to position [126, 0]
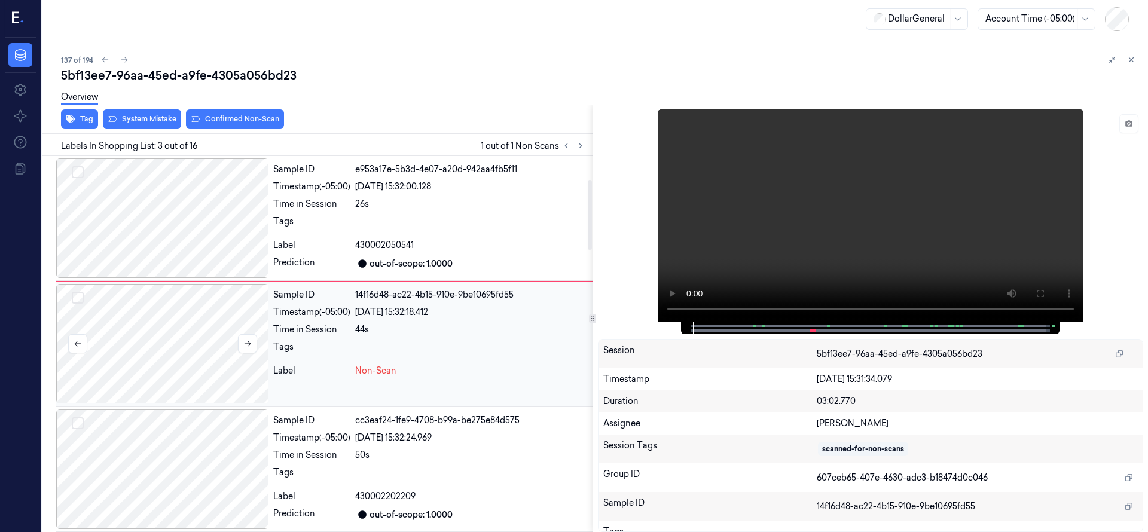
click at [154, 335] on div at bounding box center [162, 344] width 212 height 120
click at [246, 342] on icon at bounding box center [247, 344] width 8 height 8
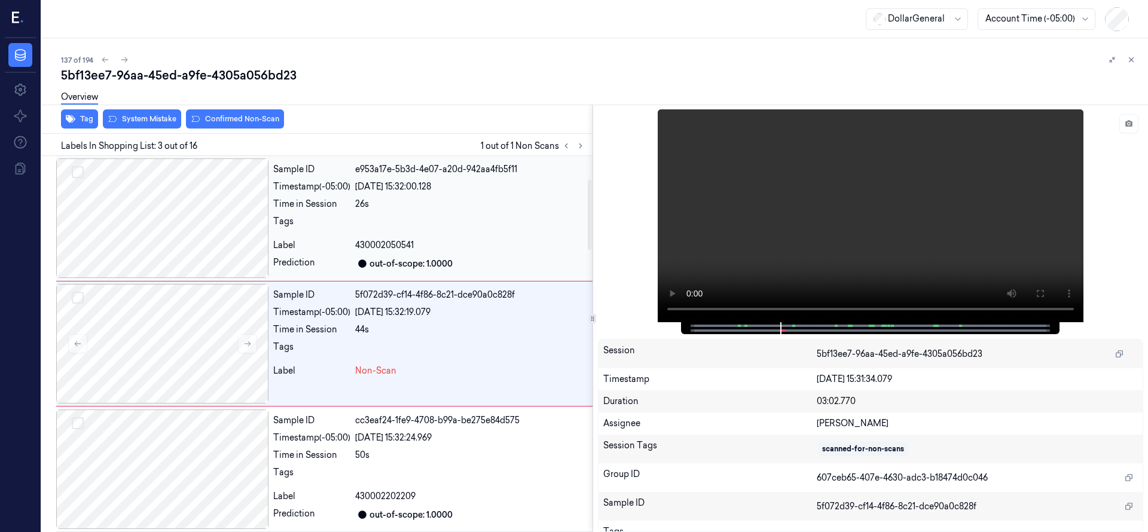
click at [173, 233] on div at bounding box center [162, 218] width 212 height 120
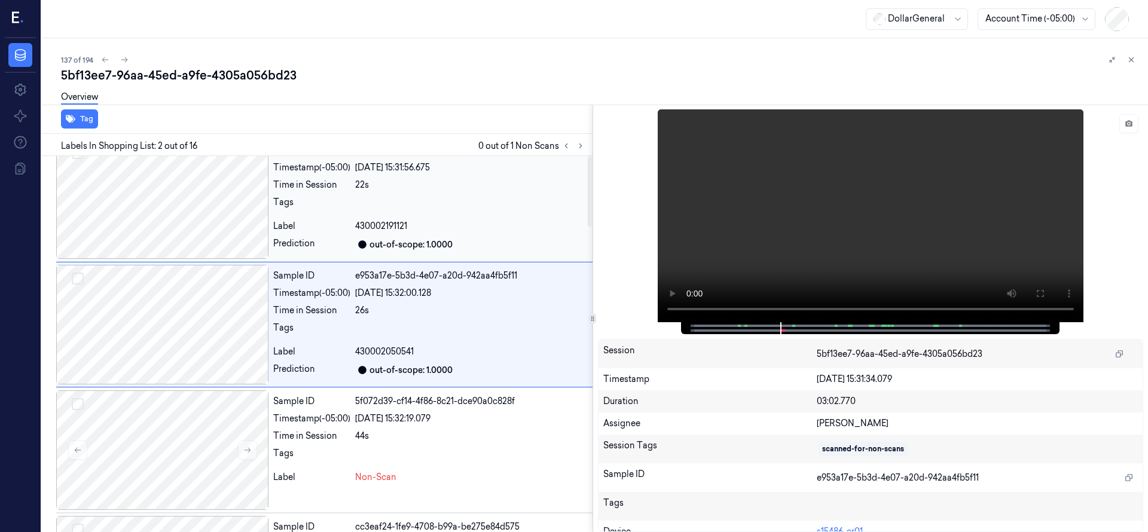
scroll to position [0, 0]
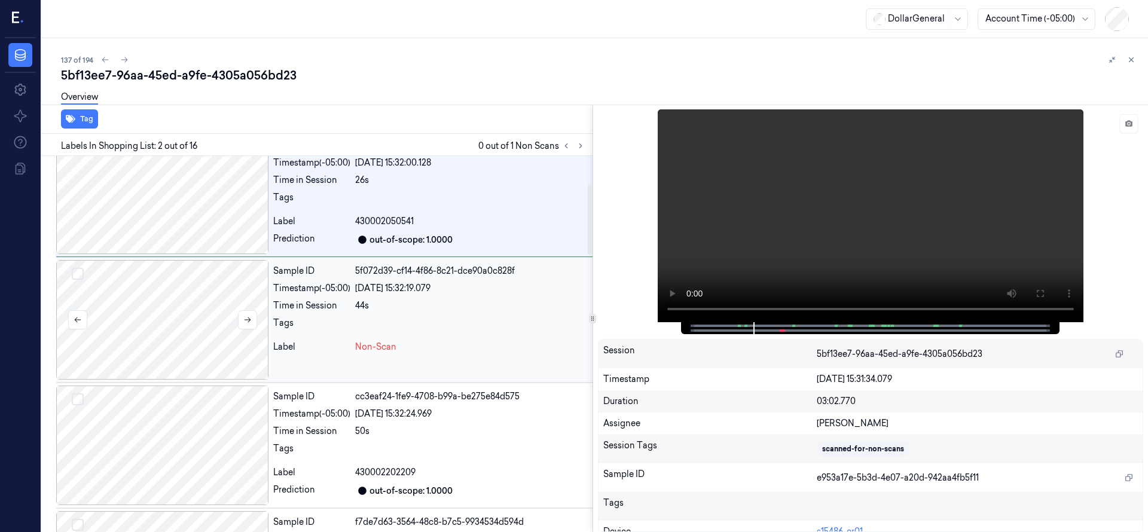
click at [200, 327] on div at bounding box center [162, 320] width 212 height 120
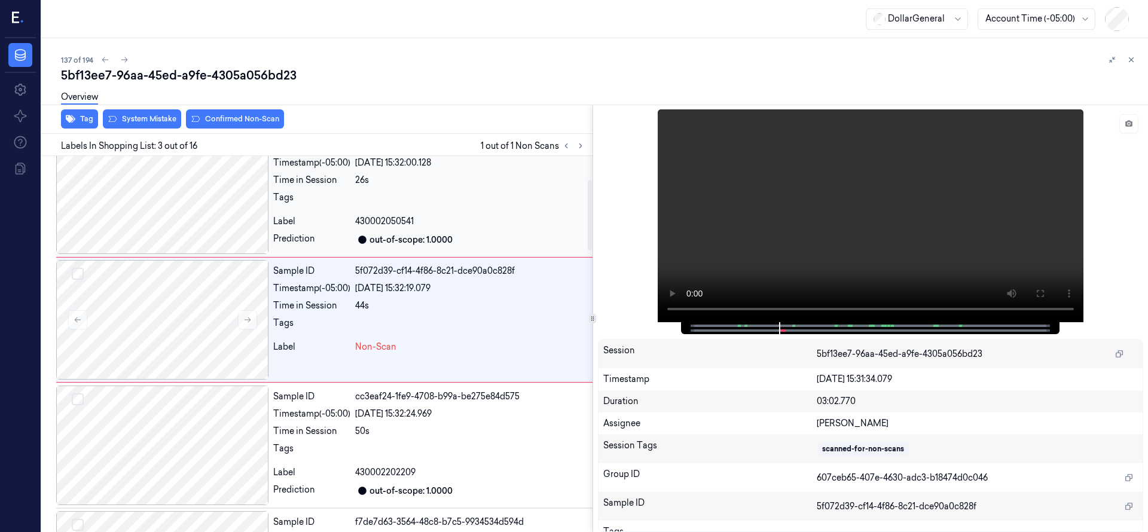
scroll to position [126, 0]
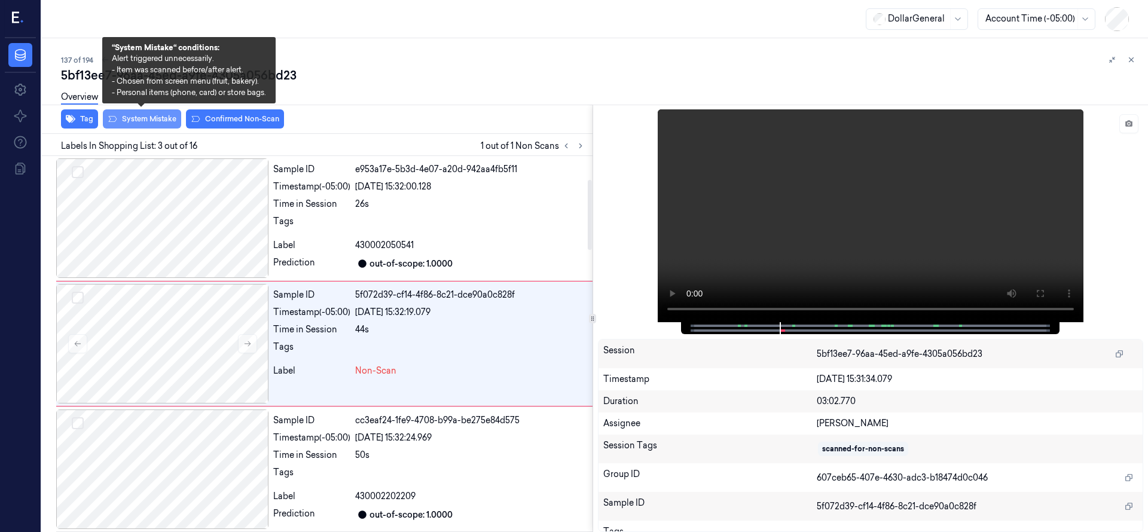
click at [151, 114] on button "System Mistake" at bounding box center [142, 118] width 78 height 19
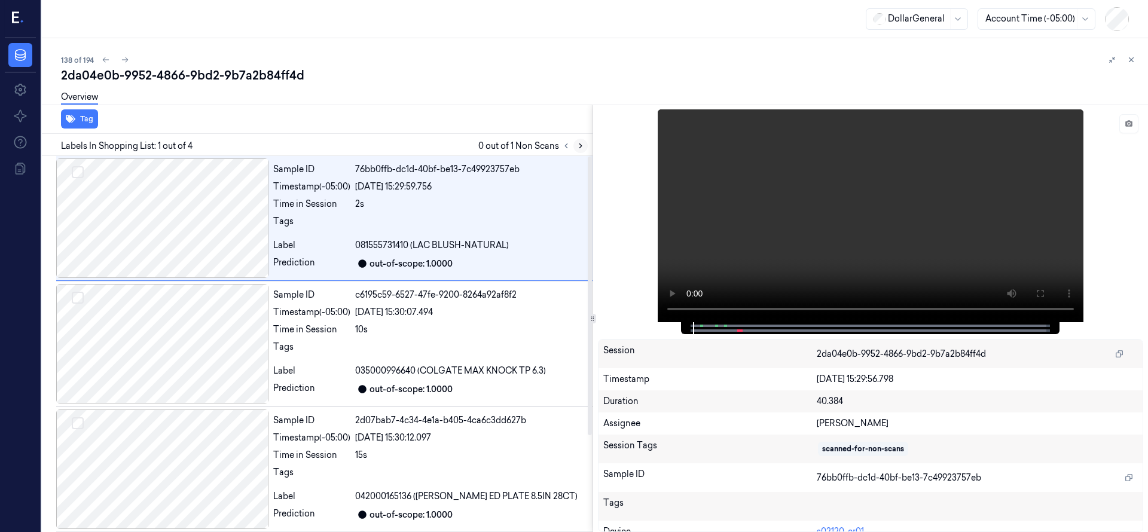
click at [583, 144] on icon at bounding box center [580, 146] width 8 height 8
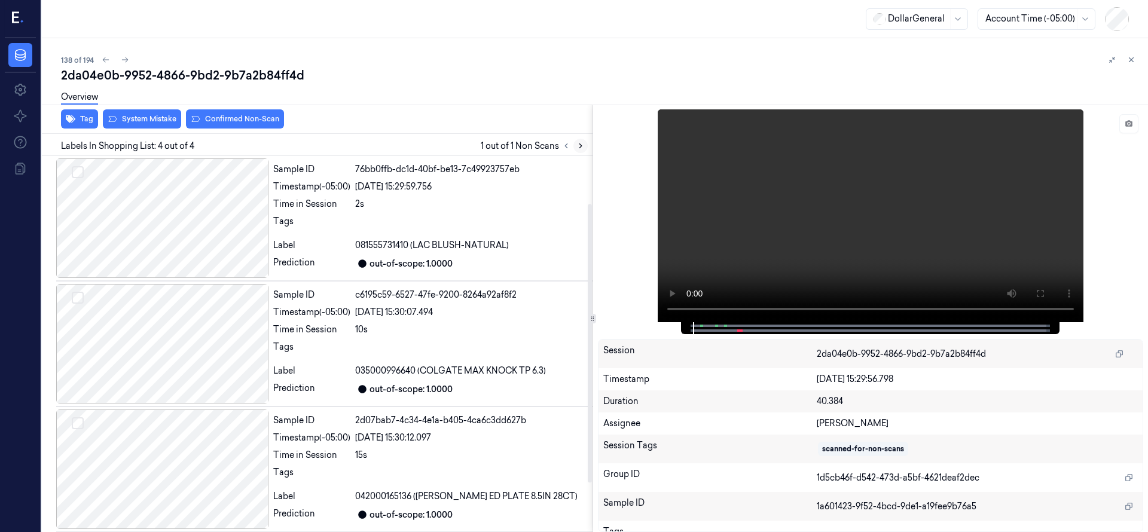
scroll to position [130, 0]
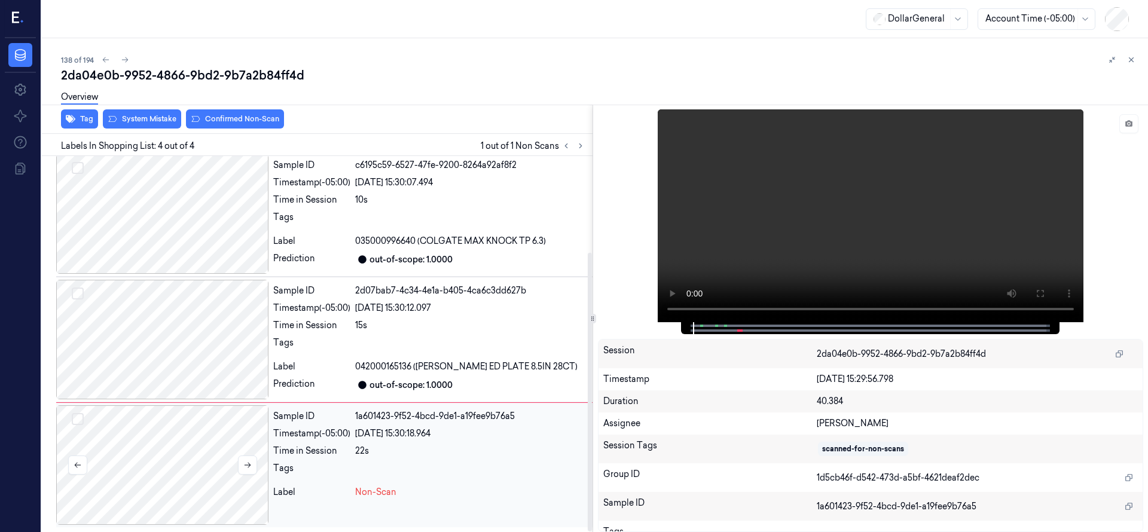
click at [182, 445] on div at bounding box center [162, 465] width 212 height 120
click at [181, 442] on div at bounding box center [162, 465] width 212 height 120
click at [207, 470] on div at bounding box center [162, 465] width 212 height 120
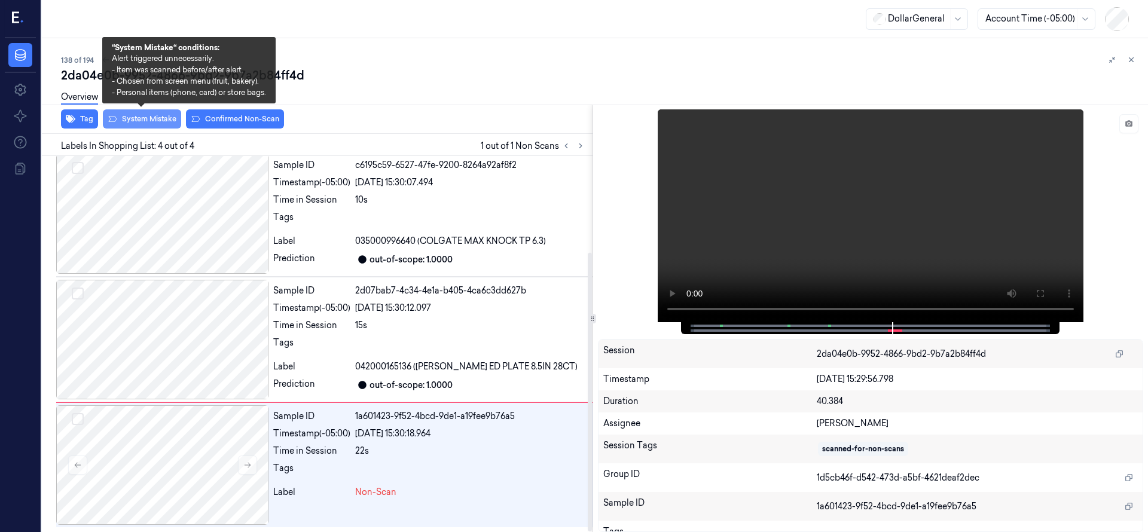
click at [148, 121] on button "System Mistake" at bounding box center [142, 118] width 78 height 19
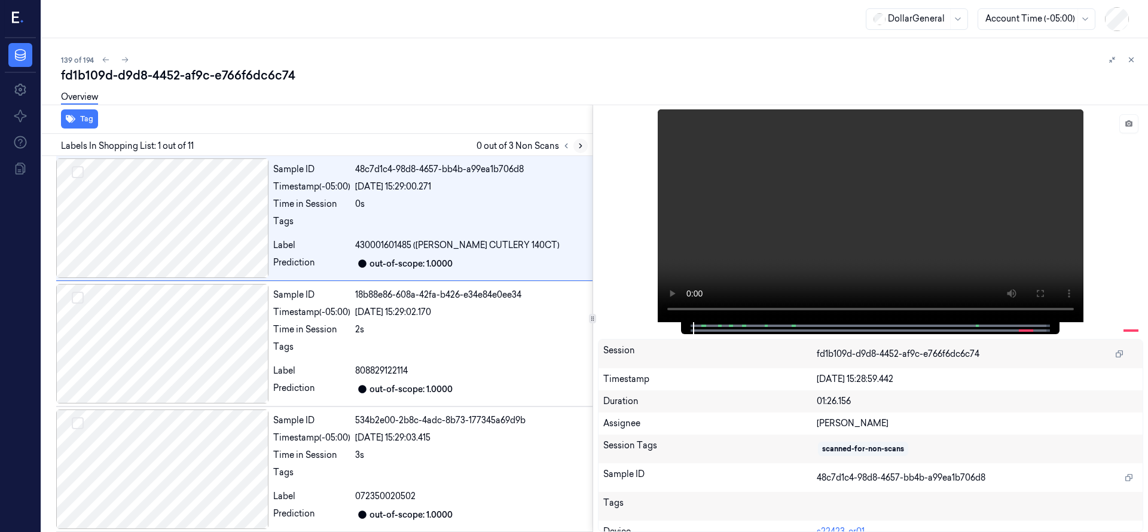
click at [582, 142] on icon at bounding box center [580, 146] width 8 height 8
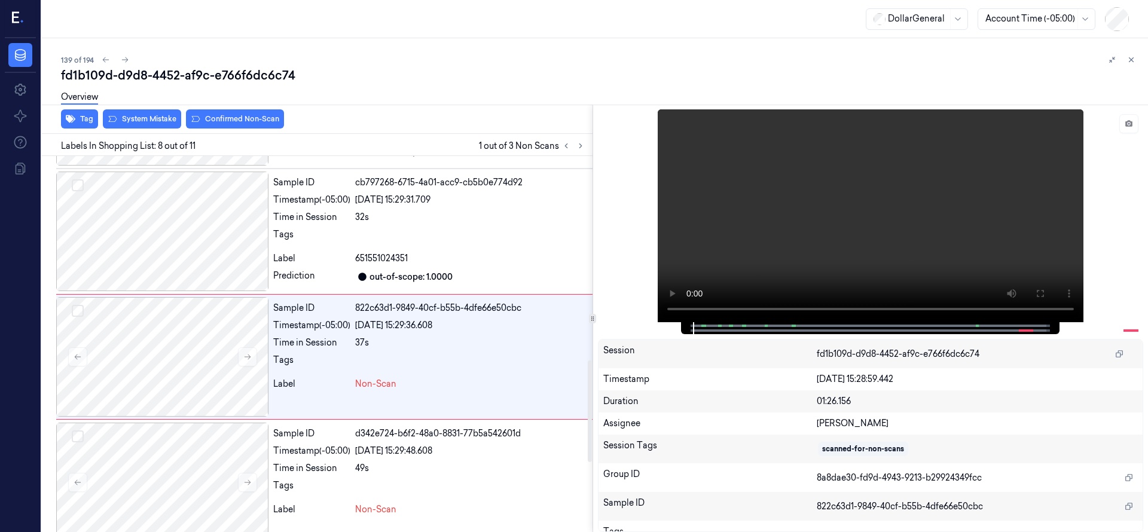
scroll to position [753, 0]
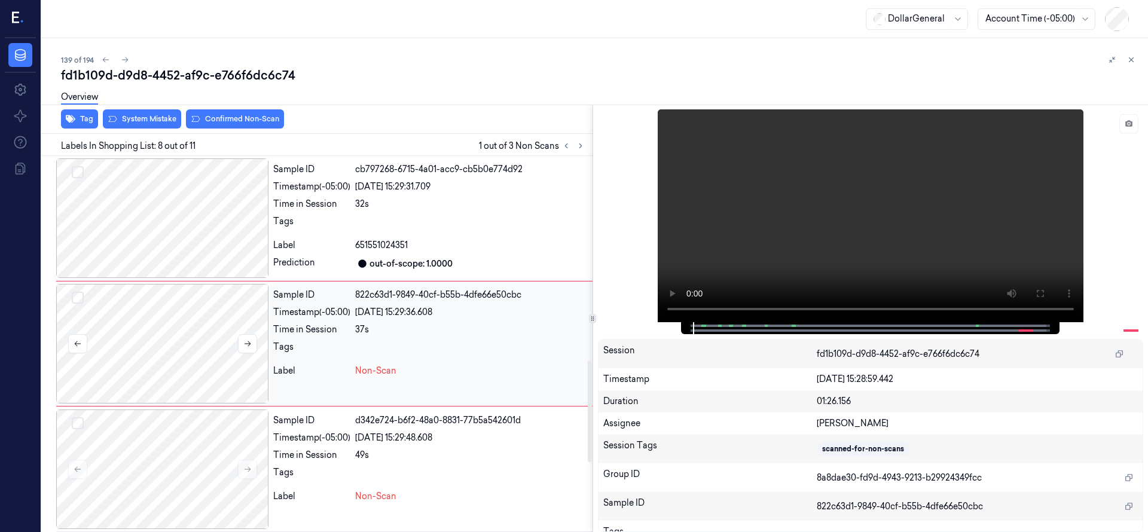
click at [156, 341] on div at bounding box center [162, 344] width 212 height 120
click at [163, 333] on div at bounding box center [162, 344] width 212 height 120
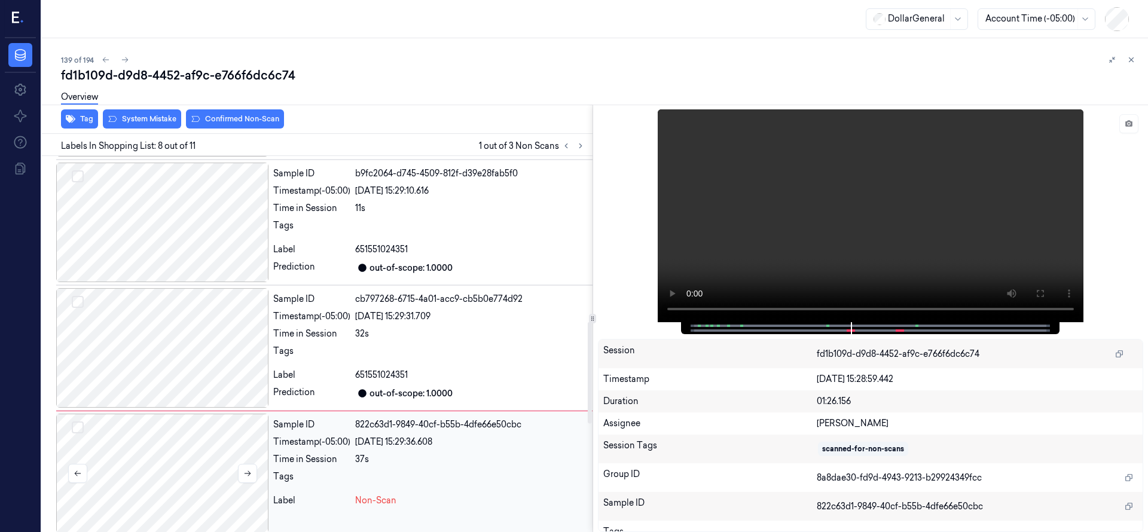
scroll to position [604, 0]
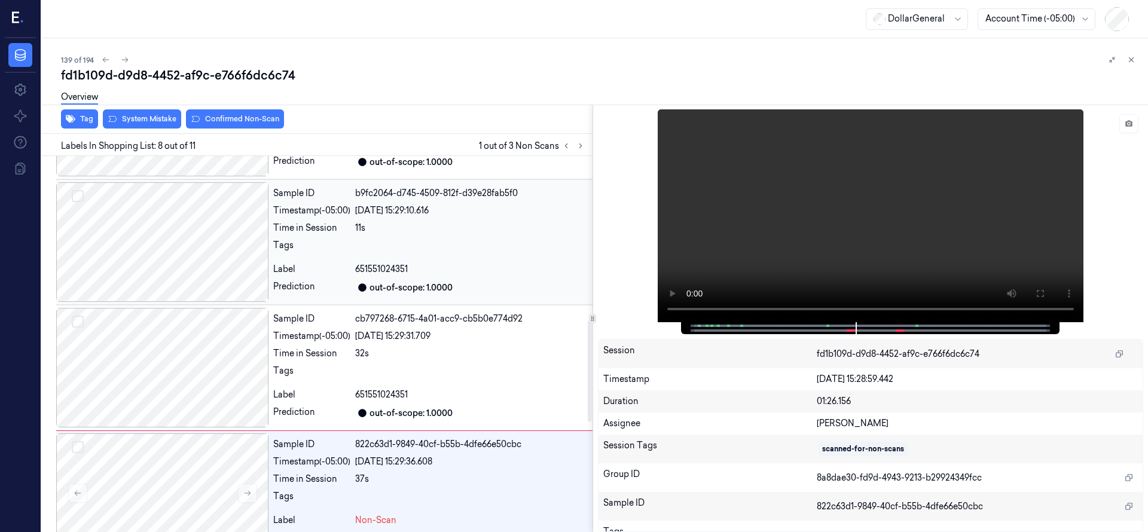
click at [189, 278] on div at bounding box center [162, 242] width 212 height 120
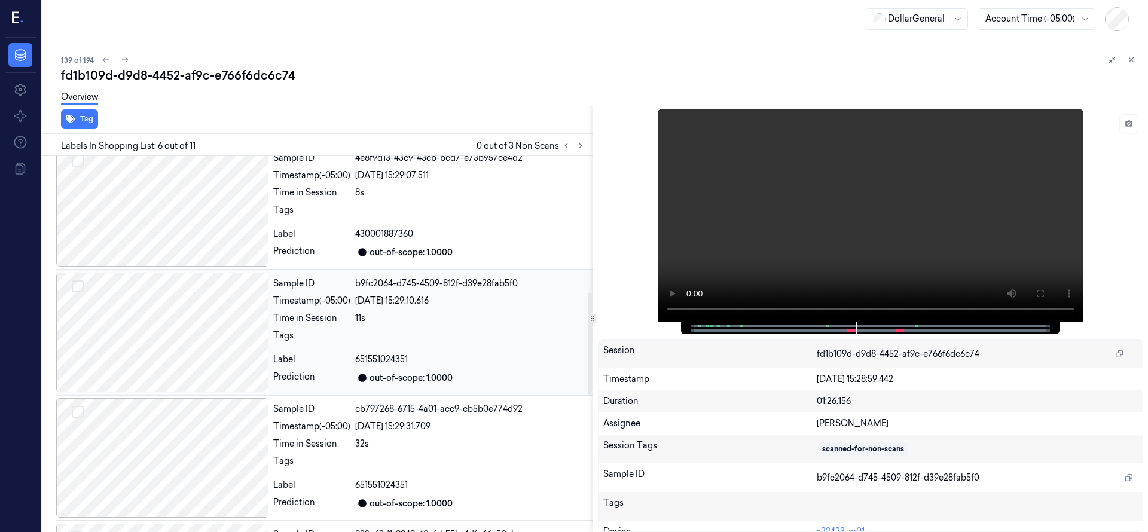
scroll to position [502, 0]
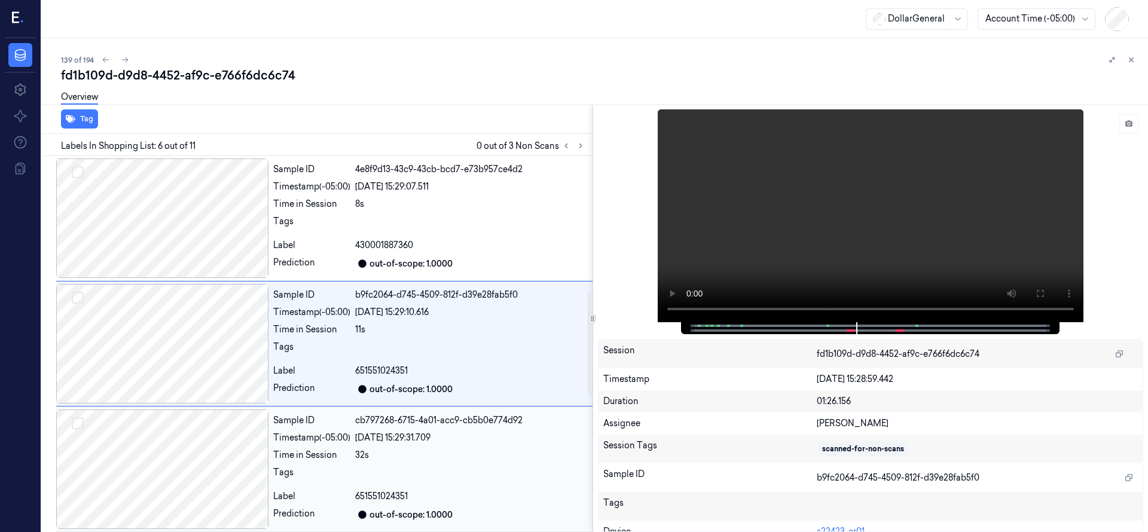
click at [201, 433] on div at bounding box center [162, 469] width 212 height 120
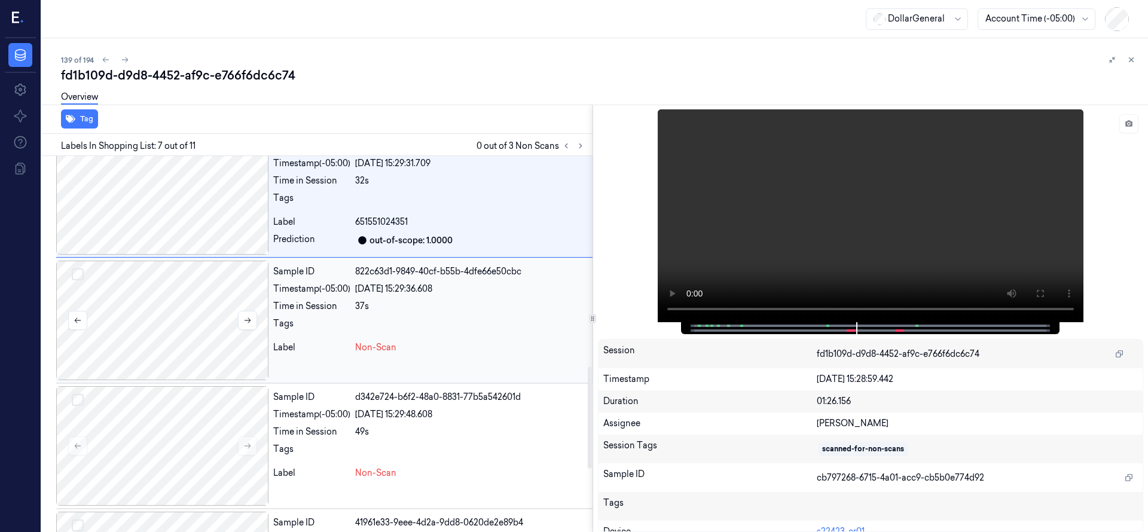
click at [161, 301] on div at bounding box center [162, 321] width 212 height 120
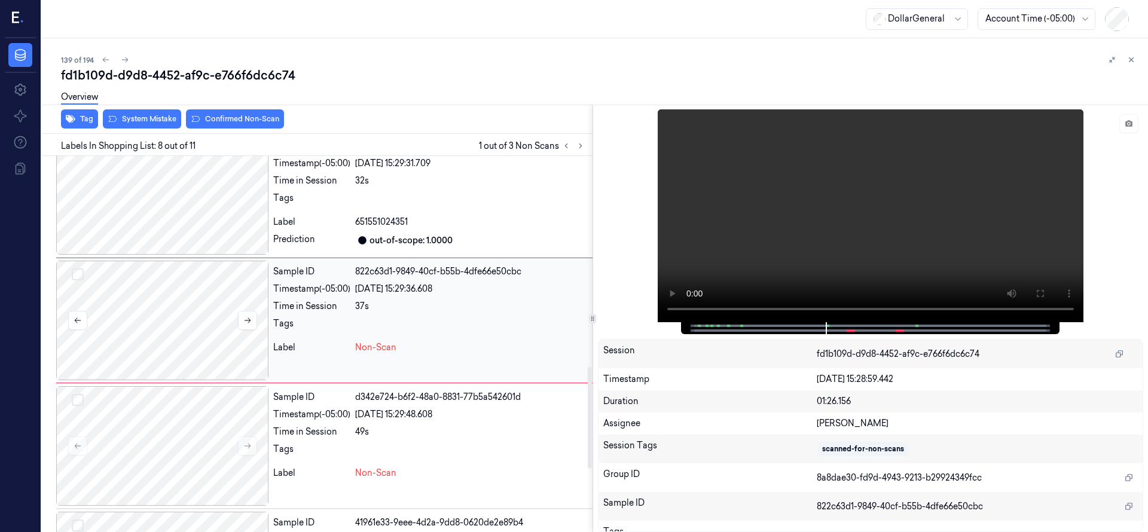
scroll to position [753, 0]
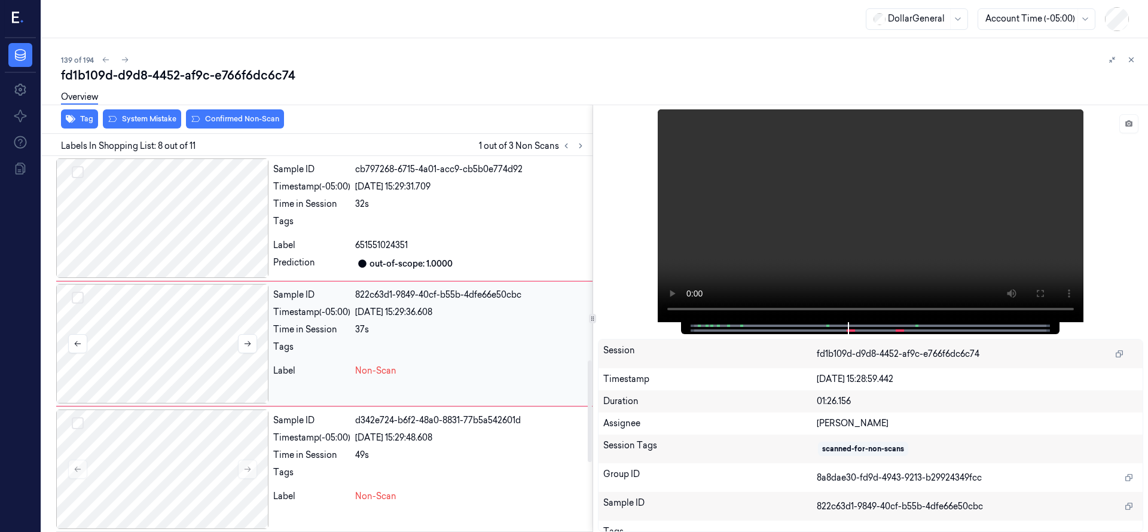
click at [78, 295] on button "Select row" at bounding box center [78, 298] width 12 height 12
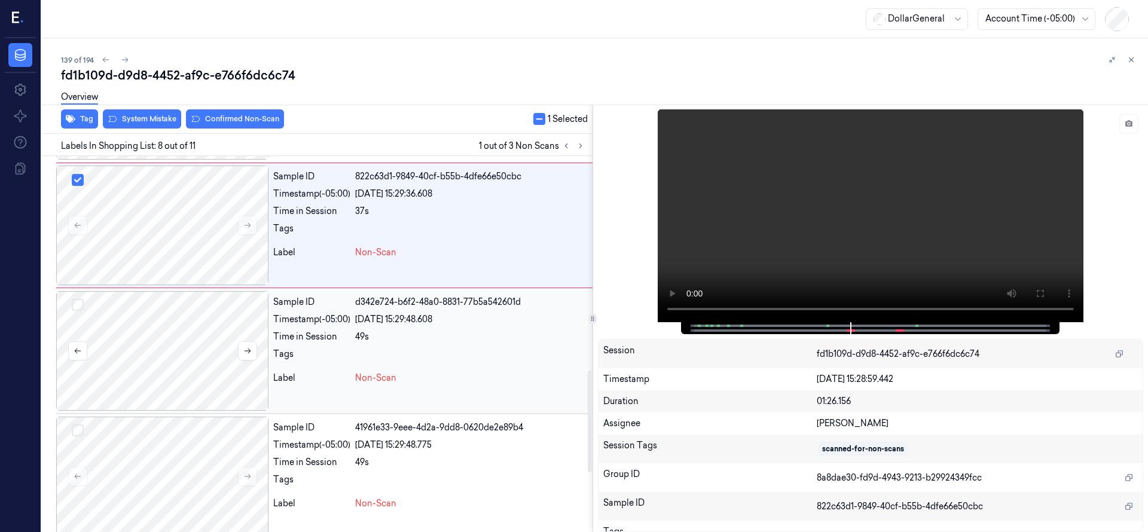
scroll to position [903, 0]
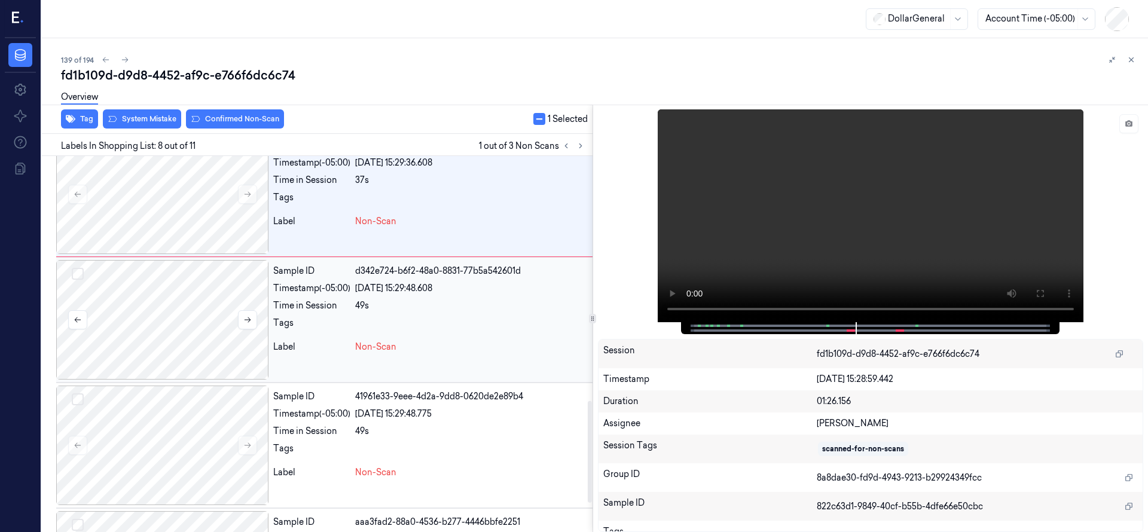
click at [79, 271] on button "Select row" at bounding box center [78, 274] width 12 height 12
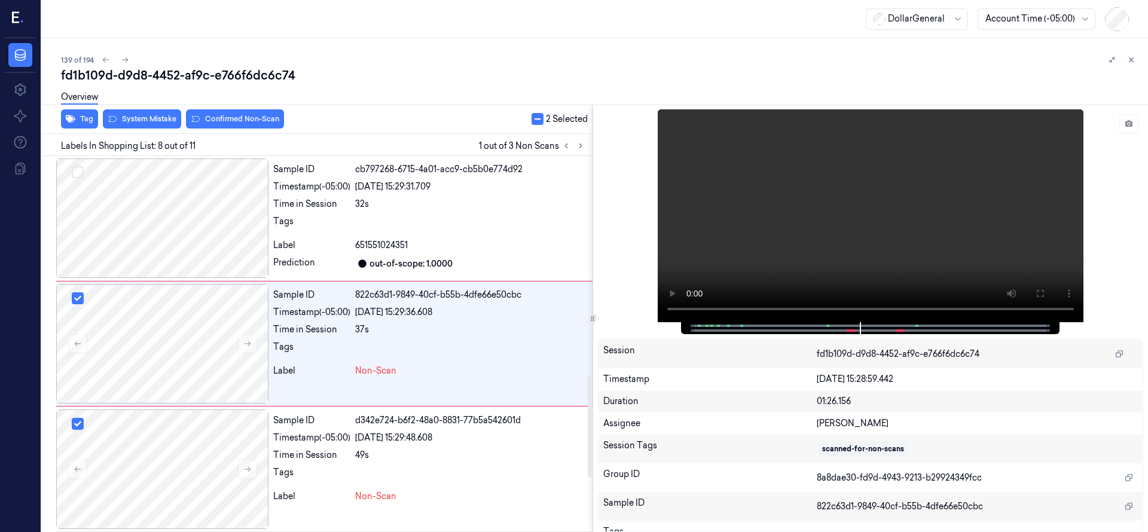
scroll to position [1008, 0]
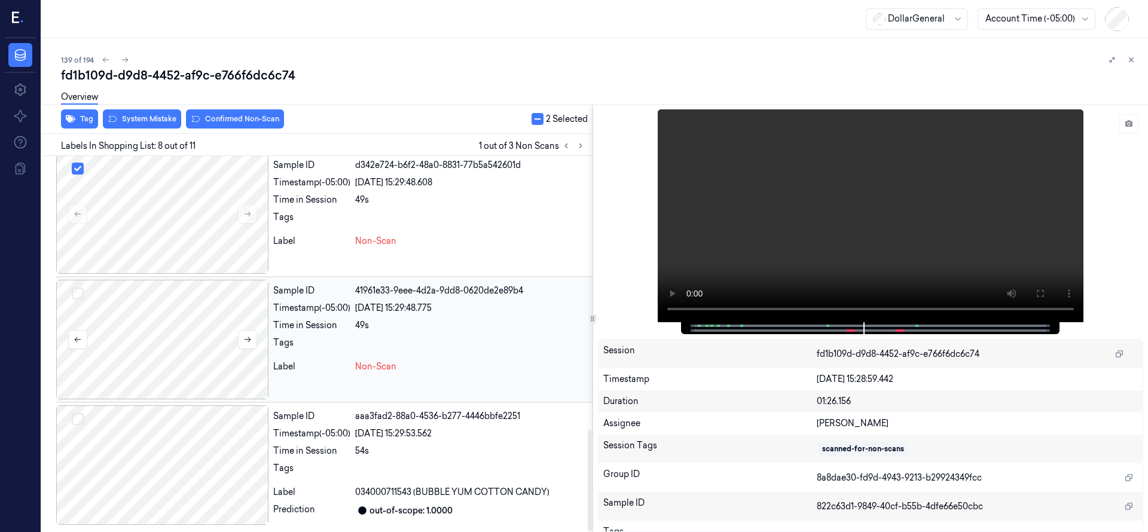
click at [74, 290] on button "Select row" at bounding box center [78, 294] width 12 height 12
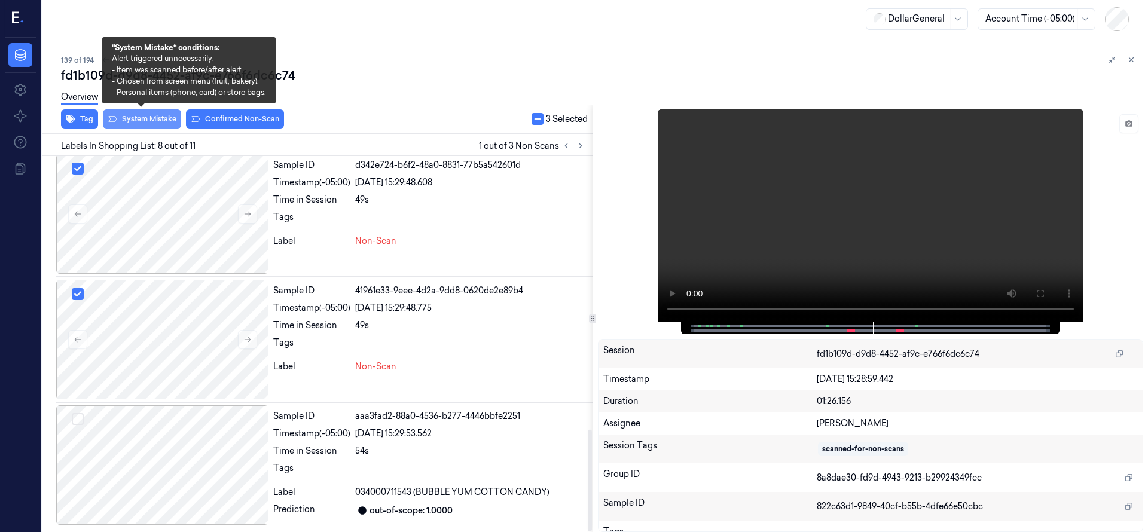
click at [146, 121] on button "System Mistake" at bounding box center [142, 118] width 78 height 19
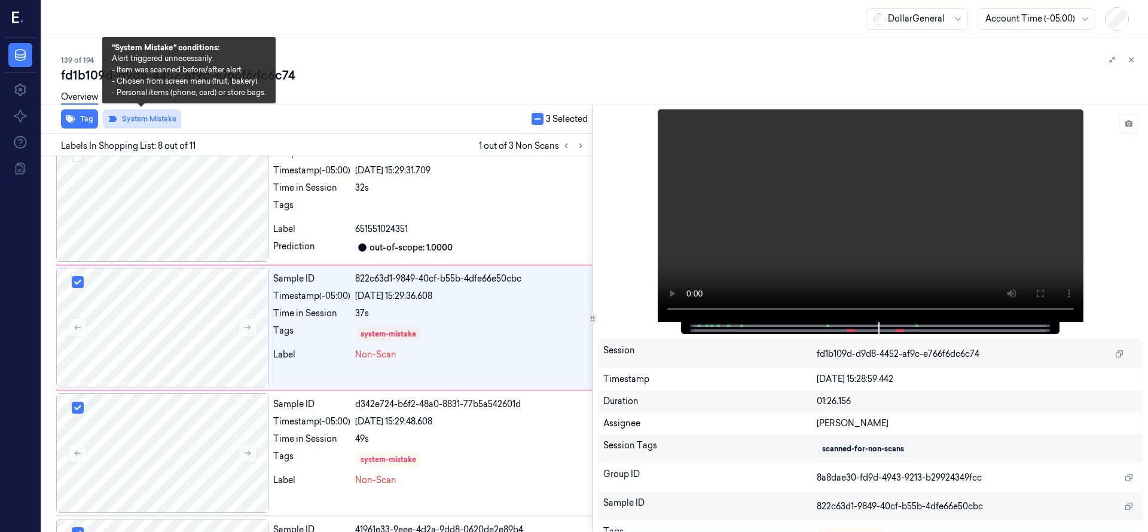
scroll to position [753, 0]
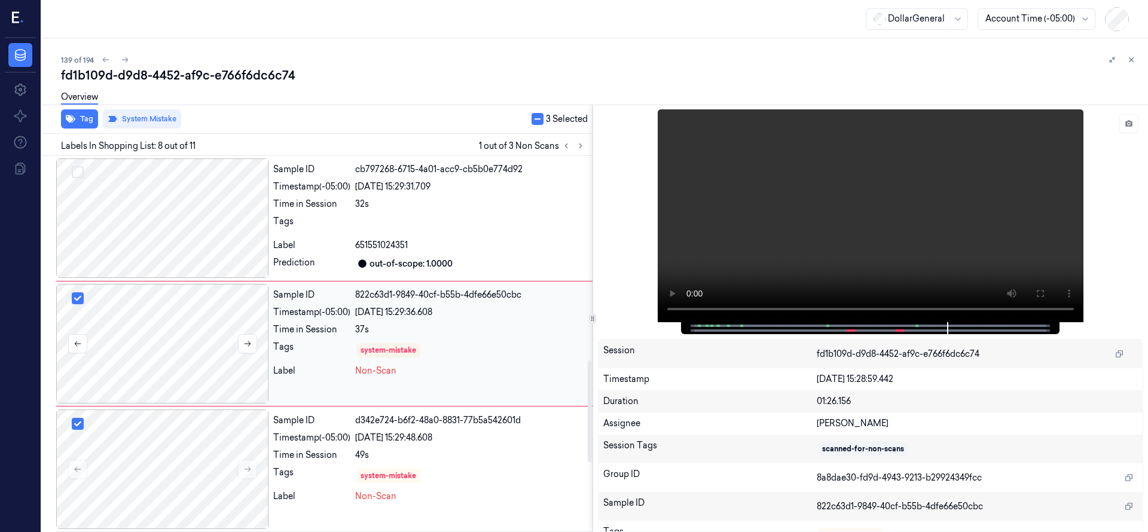
click at [148, 376] on div at bounding box center [162, 344] width 212 height 120
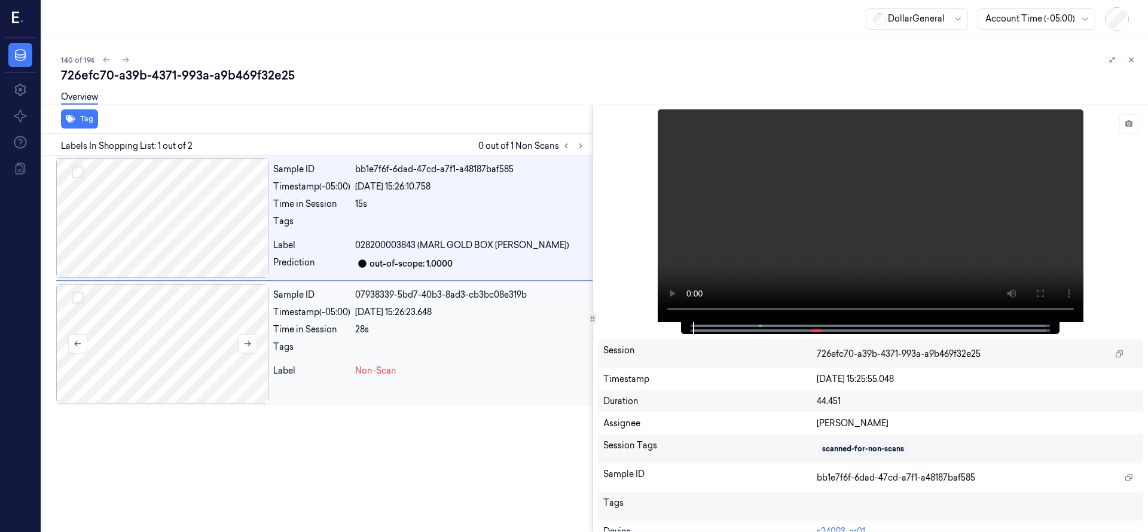
click at [178, 335] on div at bounding box center [162, 344] width 212 height 120
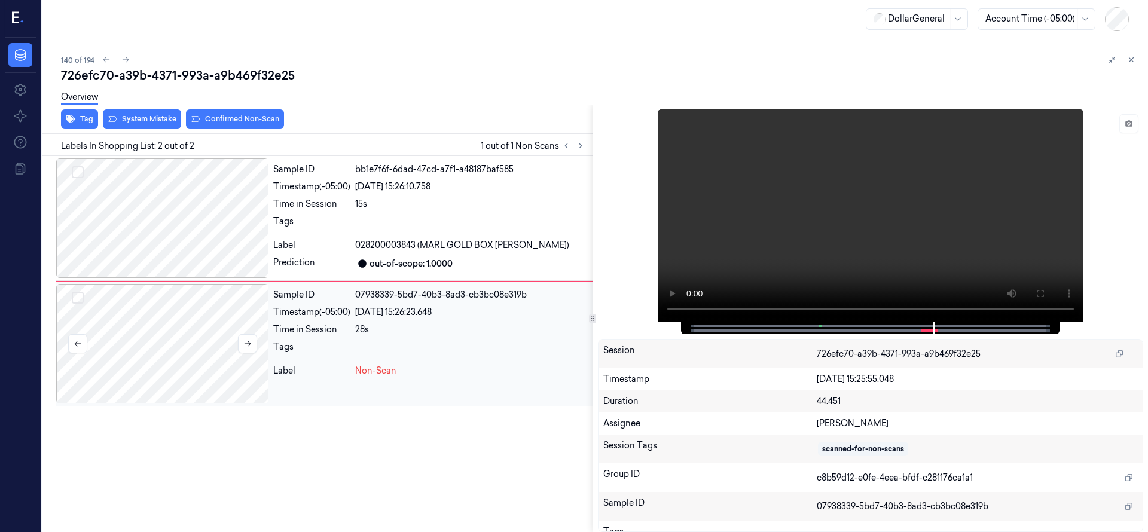
click at [216, 332] on div at bounding box center [162, 344] width 212 height 120
drag, startPoint x: 167, startPoint y: 113, endPoint x: 166, endPoint y: 120, distance: 7.4
click at [167, 114] on div "726efc70-a39b-4371-993a-a9b469f32e25 Overview Tag System Mistake Confirmed Non-…" at bounding box center [599, 299] width 1077 height 465
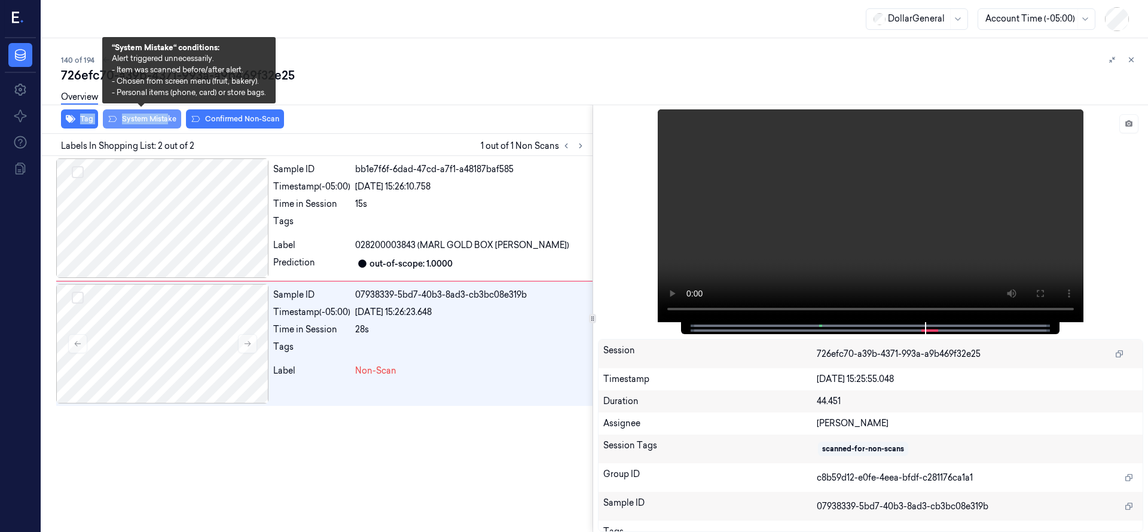
click at [166, 121] on button "System Mistake" at bounding box center [142, 118] width 78 height 19
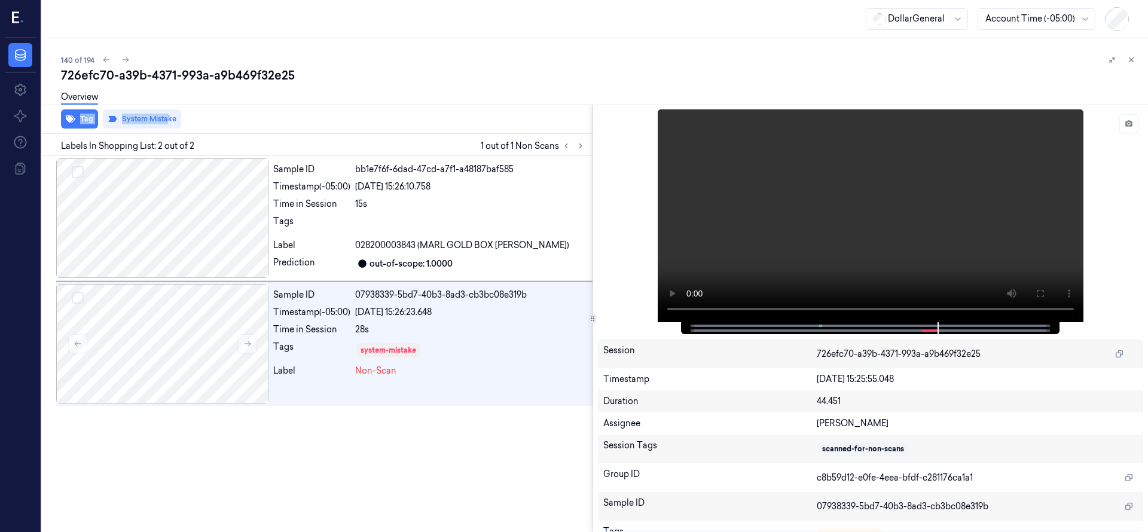
click at [264, 88] on div "Overview" at bounding box center [599, 99] width 1077 height 30
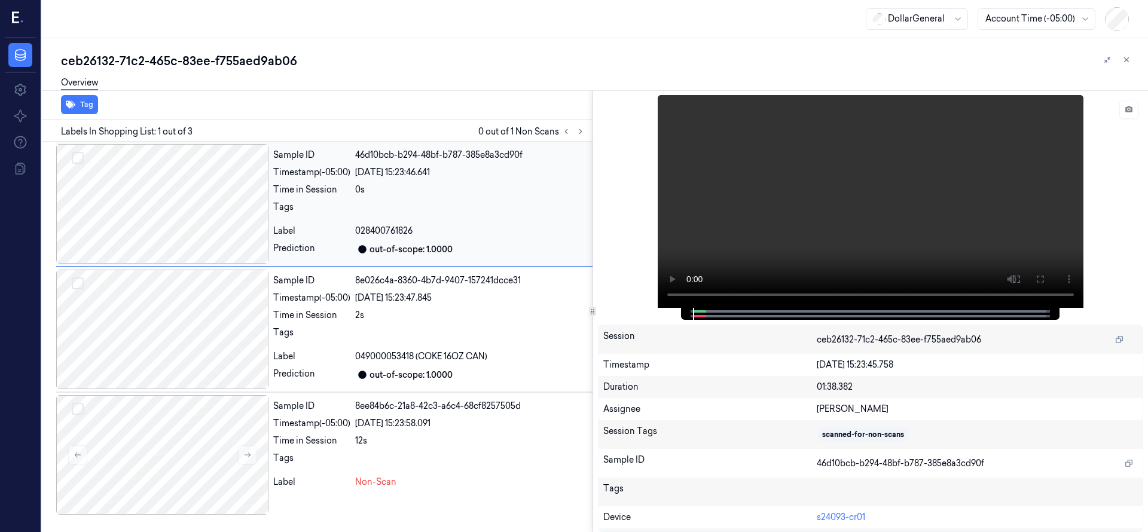
click at [584, 148] on div "Sample ID 46d10bcb-b294-48bf-b787-385e8a3cd90f Timestamp (-05:00) [DATE] 15:23:…" at bounding box center [430, 204] width 324 height 120
click at [580, 131] on icon at bounding box center [580, 131] width 8 height 8
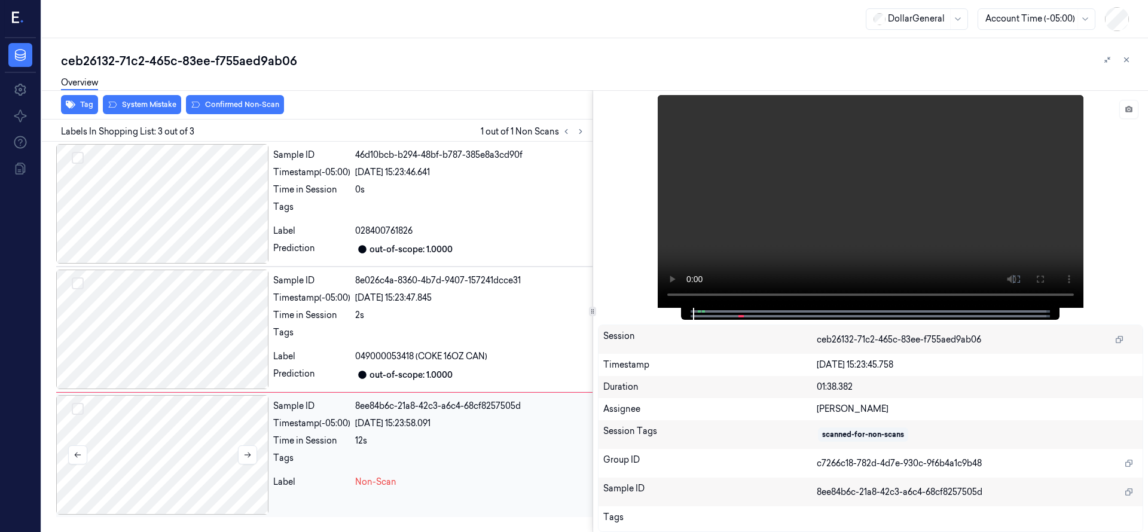
click at [167, 432] on div at bounding box center [162, 455] width 212 height 120
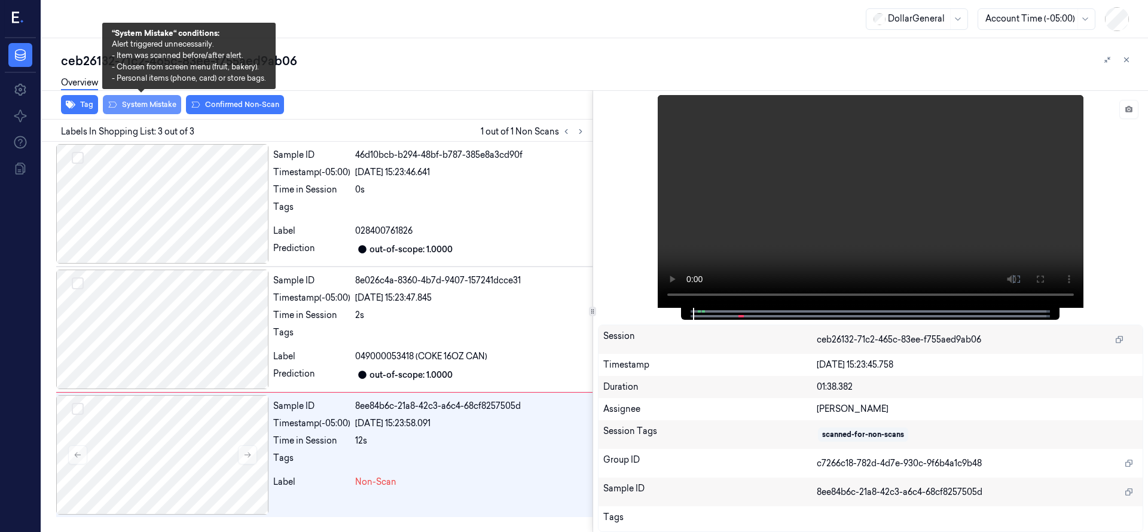
click at [152, 104] on button "System Mistake" at bounding box center [142, 104] width 78 height 19
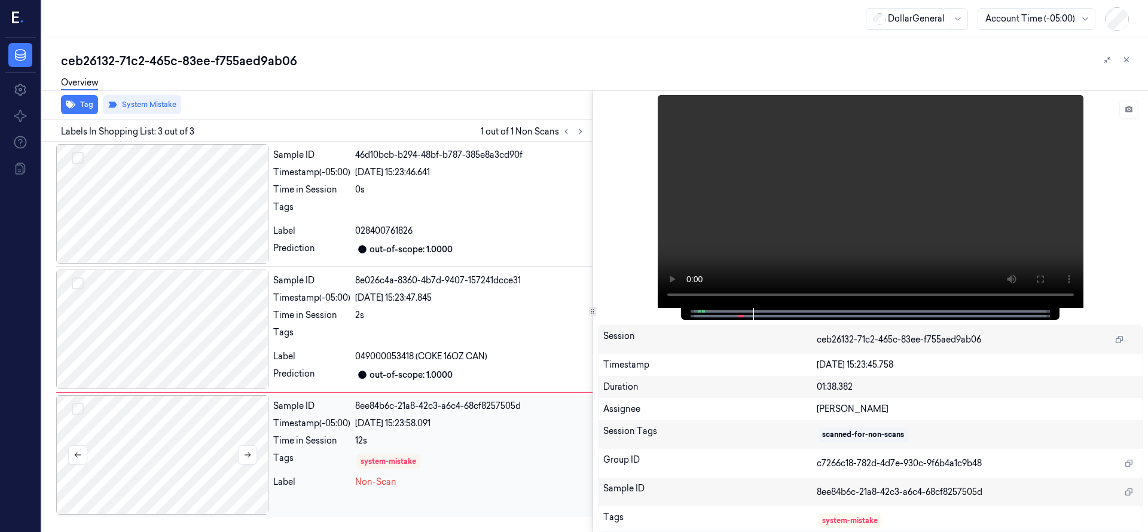
click at [179, 423] on div at bounding box center [162, 455] width 212 height 120
click at [345, 83] on div "Overview" at bounding box center [599, 84] width 1077 height 30
click at [1124, 63] on icon at bounding box center [1126, 60] width 8 height 8
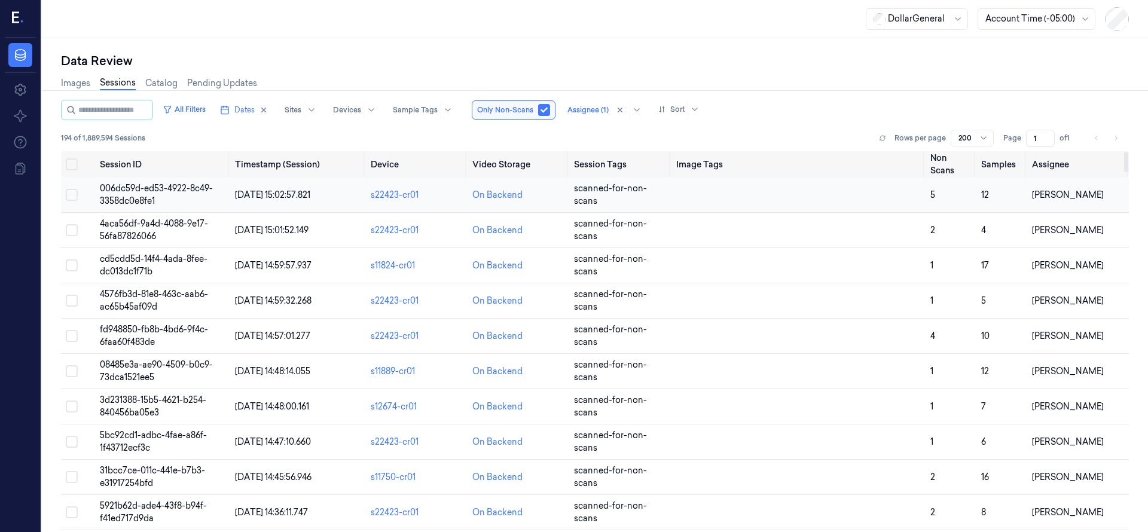
click at [163, 186] on span "006dc59d-ed53-4922-8c49-3358dc0e8fe1" at bounding box center [156, 194] width 113 height 23
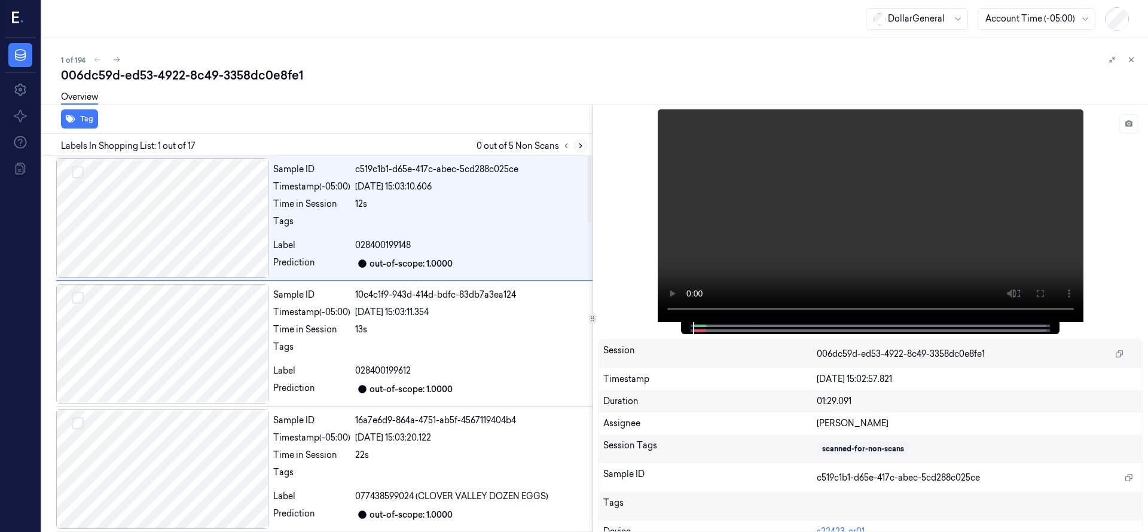
click at [580, 140] on button at bounding box center [580, 146] width 14 height 14
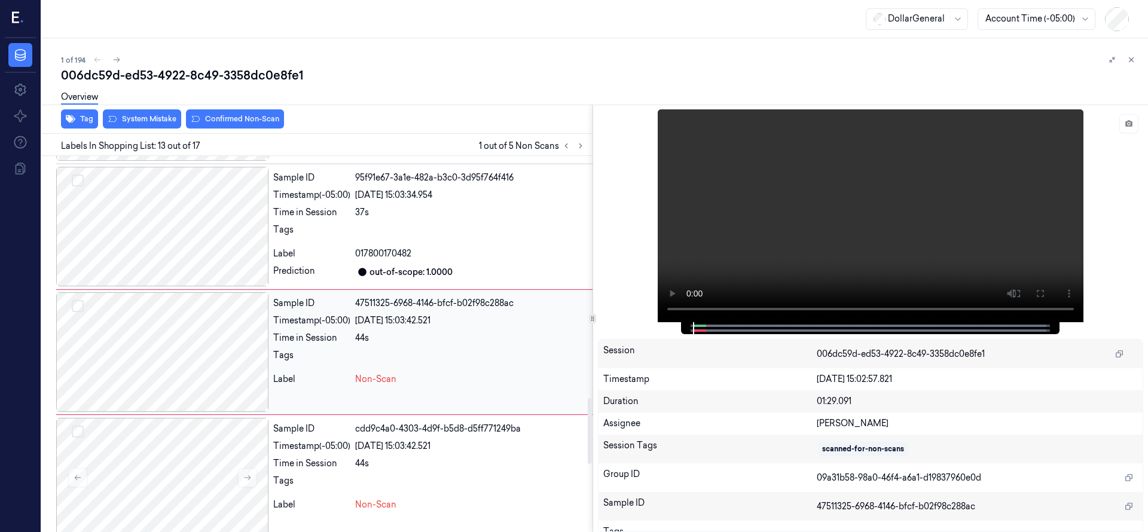
scroll to position [1381, 0]
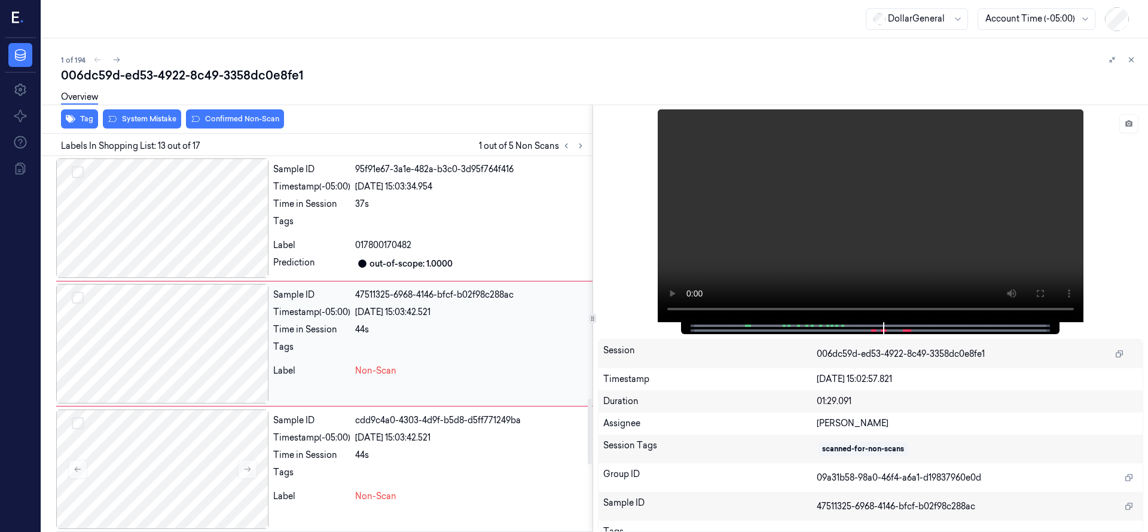
click at [76, 296] on button "Select row" at bounding box center [78, 298] width 12 height 12
click at [78, 423] on button "Select row" at bounding box center [78, 423] width 12 height 12
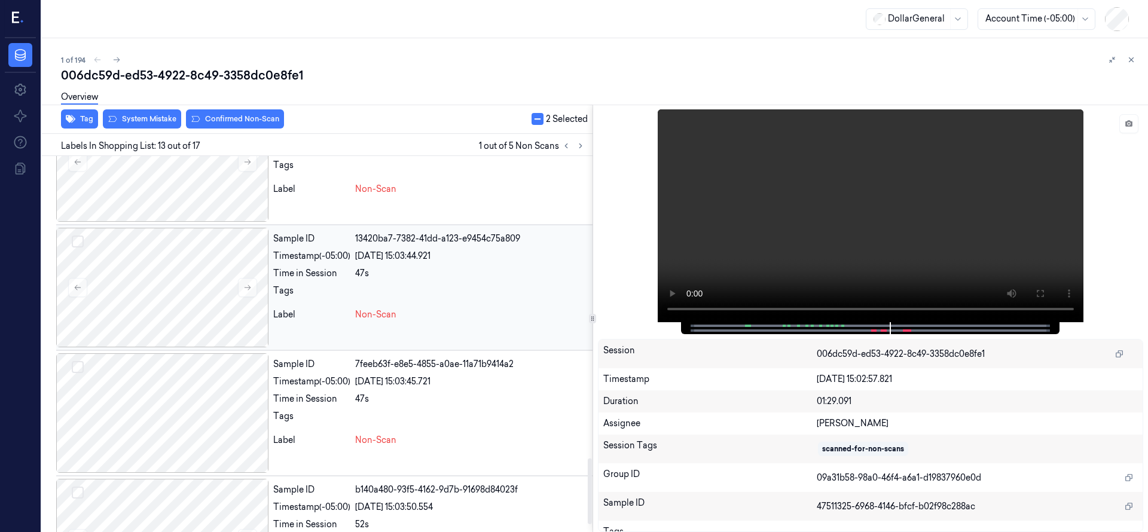
scroll to position [1762, 0]
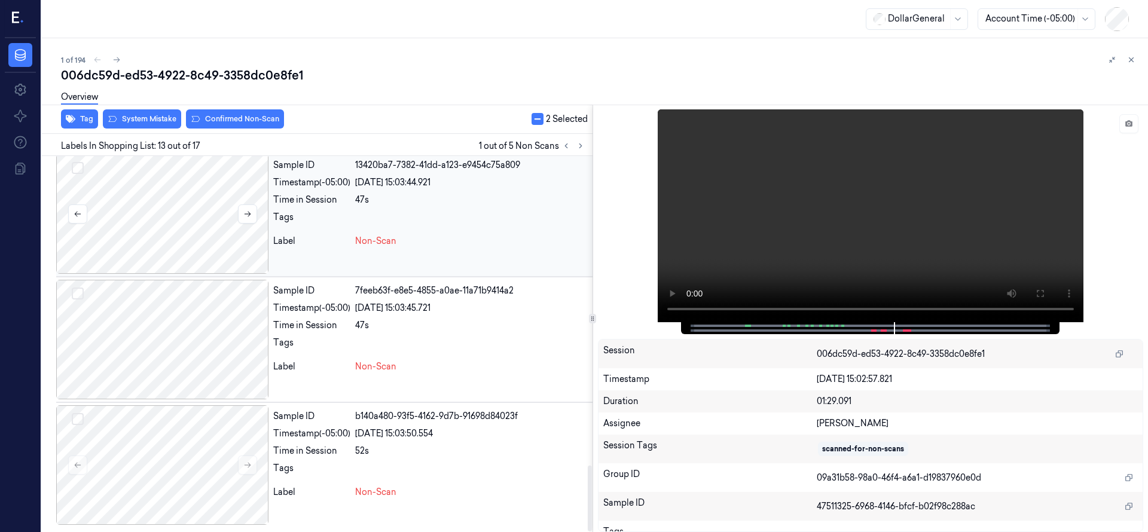
click at [78, 162] on button "Select row" at bounding box center [78, 168] width 12 height 12
click at [81, 418] on button "Select row" at bounding box center [78, 419] width 12 height 12
click at [79, 290] on button "Select row" at bounding box center [78, 294] width 12 height 12
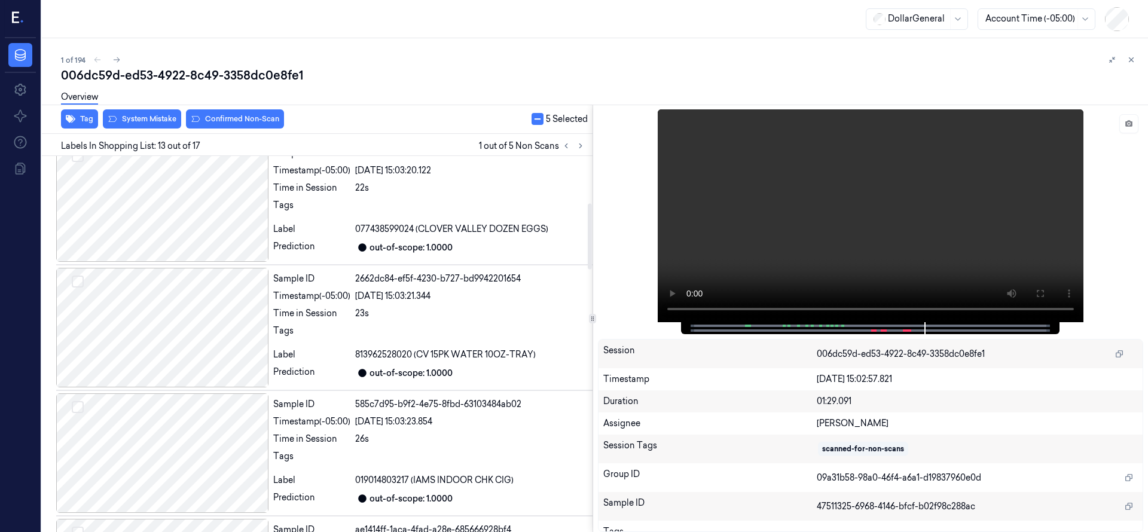
scroll to position [0, 0]
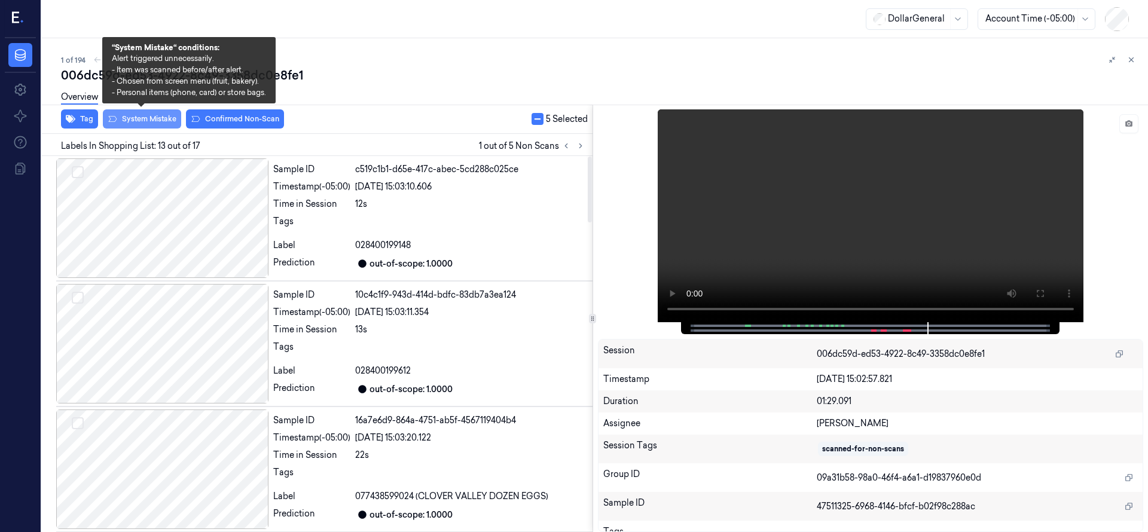
click at [170, 114] on div "Overview" at bounding box center [599, 99] width 1077 height 30
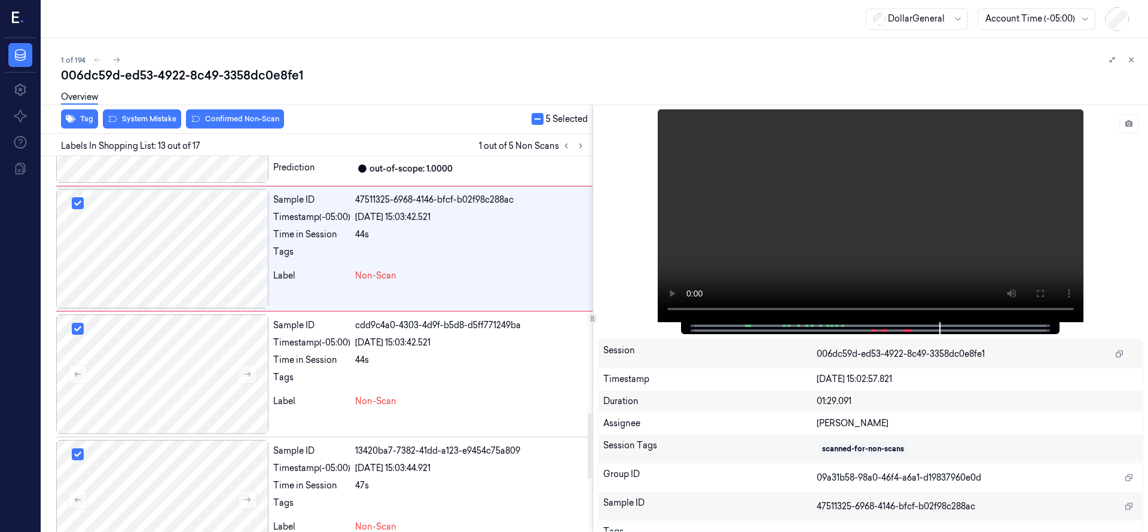
scroll to position [1463, 0]
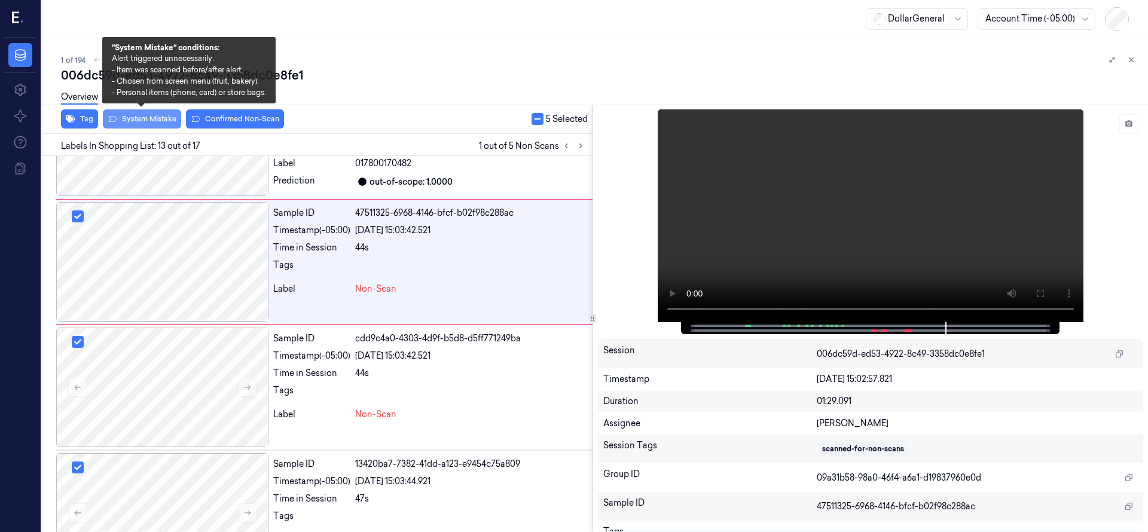
click at [136, 115] on button "System Mistake" at bounding box center [142, 118] width 78 height 19
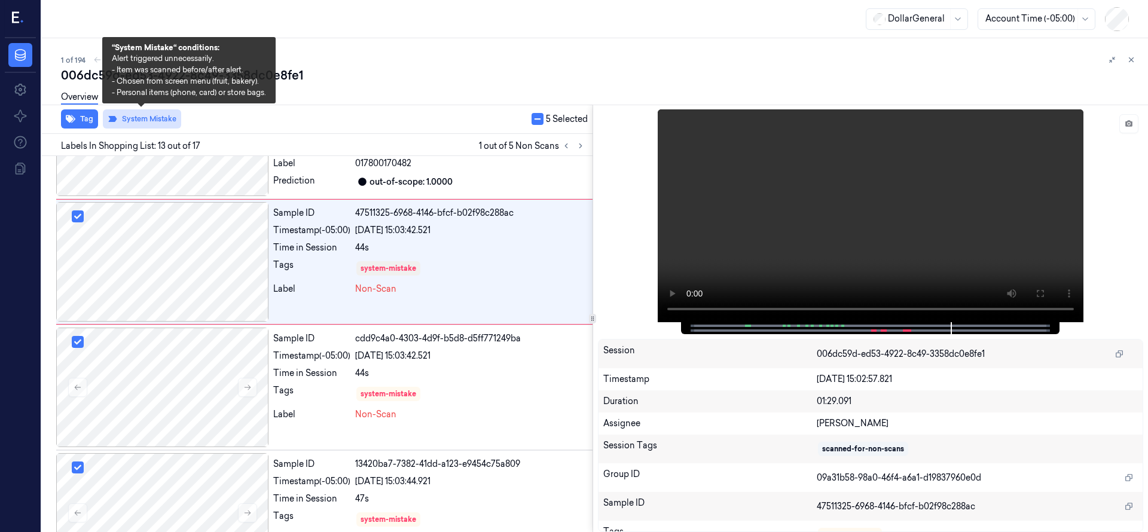
scroll to position [1381, 0]
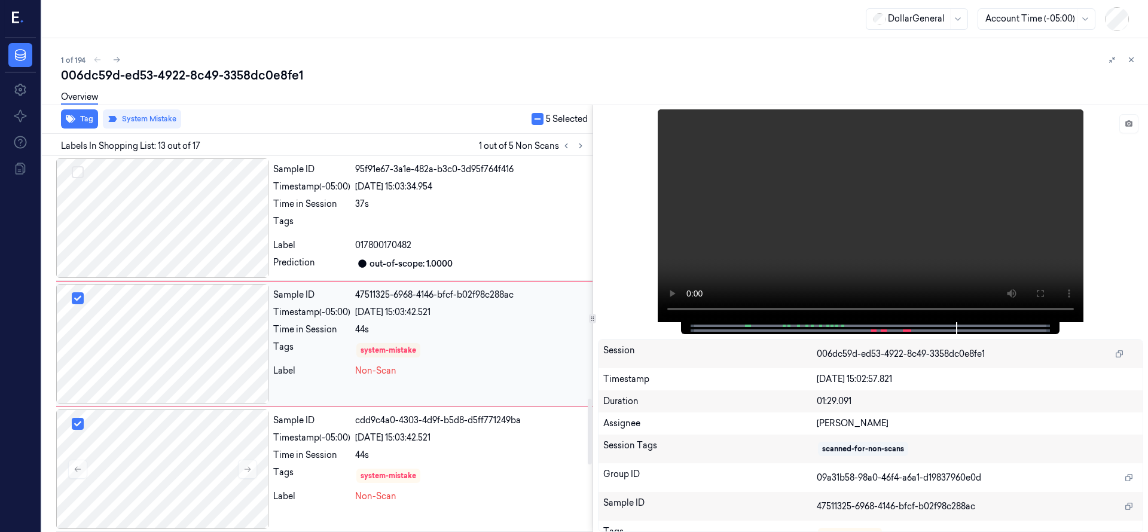
click at [164, 341] on div at bounding box center [162, 344] width 212 height 120
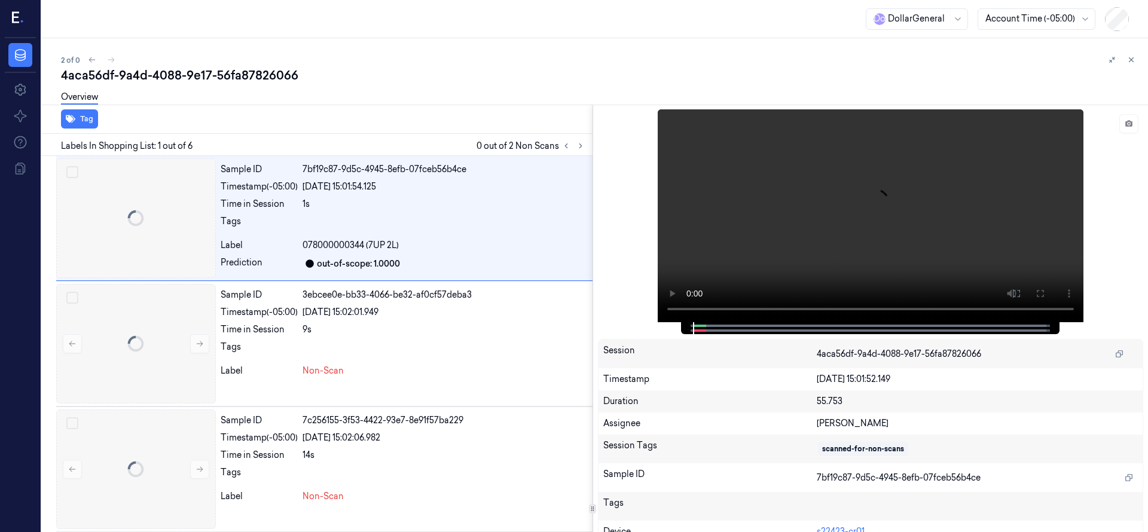
scroll to position [0, 19]
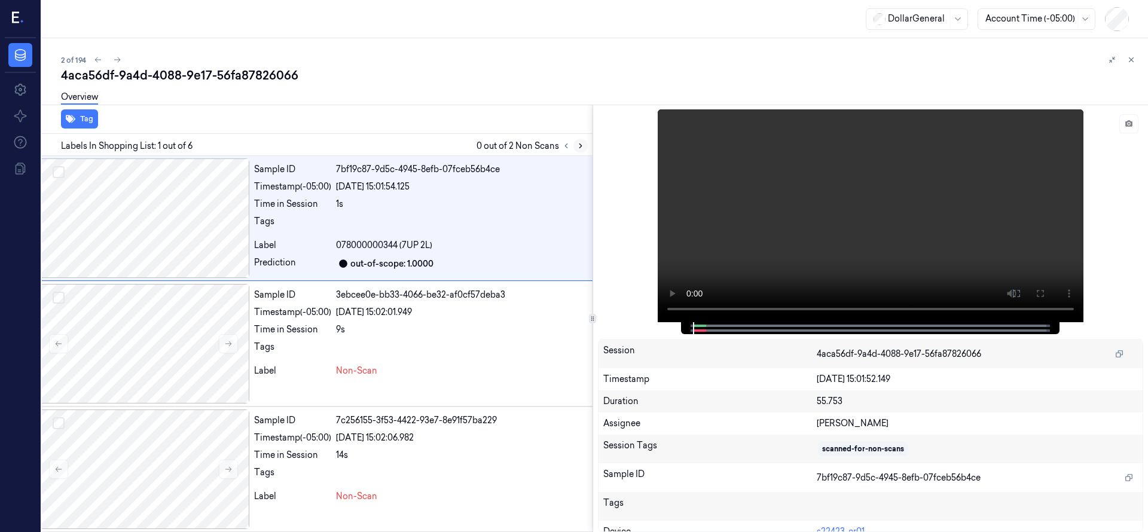
click at [580, 148] on icon at bounding box center [580, 146] width 8 height 8
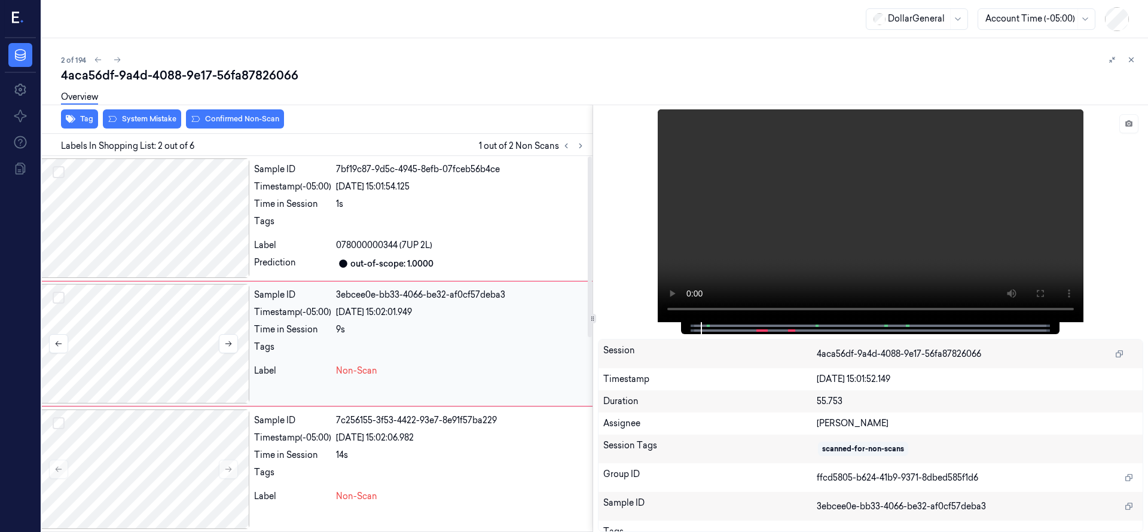
click at [59, 301] on button "Select row" at bounding box center [59, 298] width 12 height 12
click at [145, 430] on div at bounding box center [143, 469] width 212 height 120
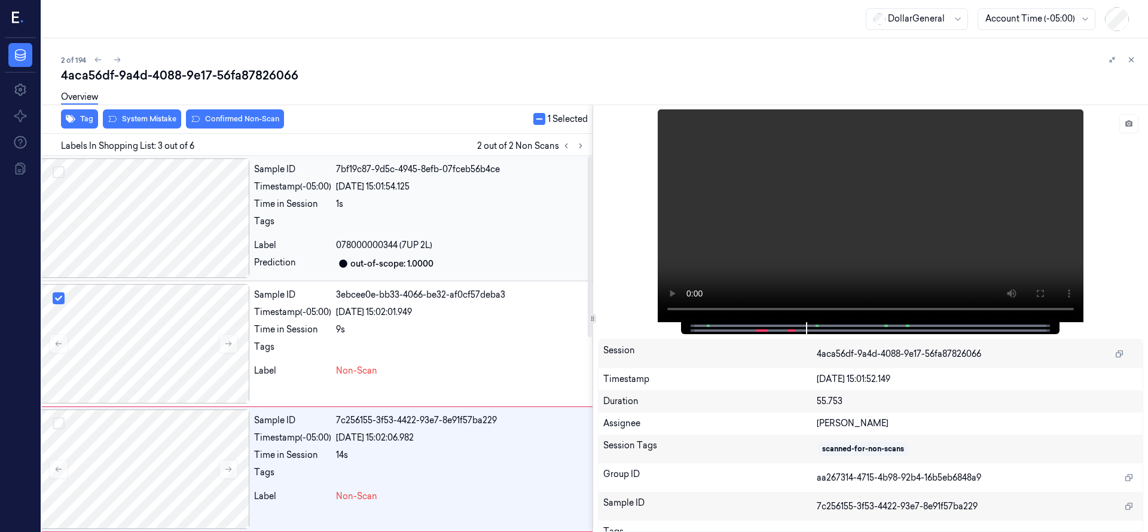
click at [173, 213] on div at bounding box center [143, 218] width 212 height 120
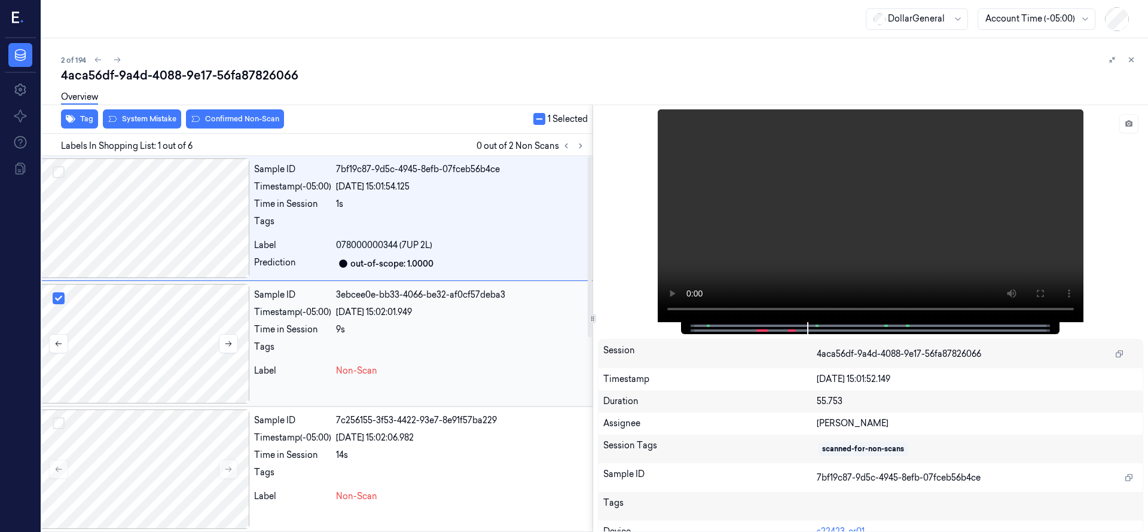
click at [173, 326] on div at bounding box center [143, 344] width 212 height 120
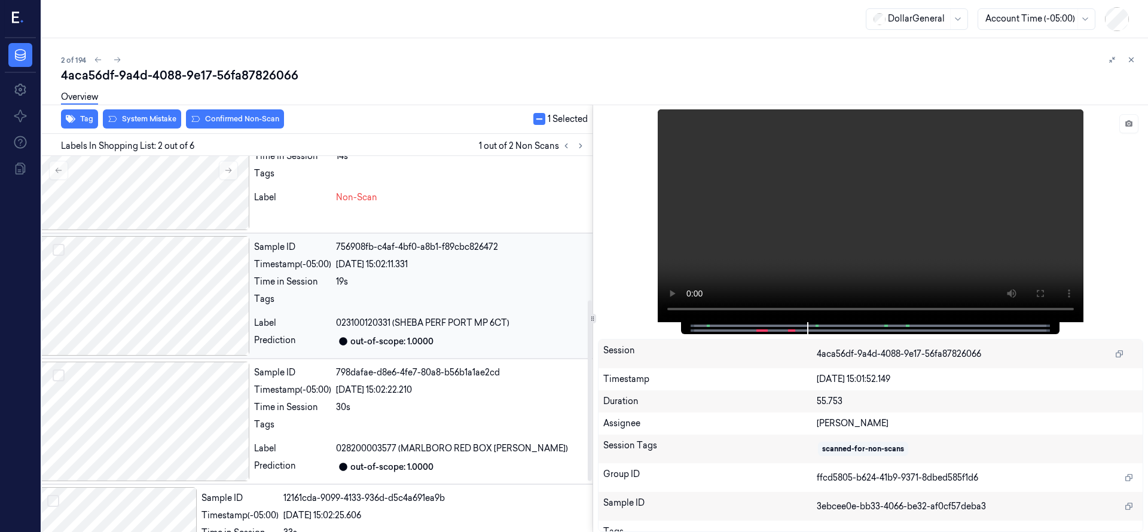
click at [178, 290] on div at bounding box center [143, 296] width 212 height 120
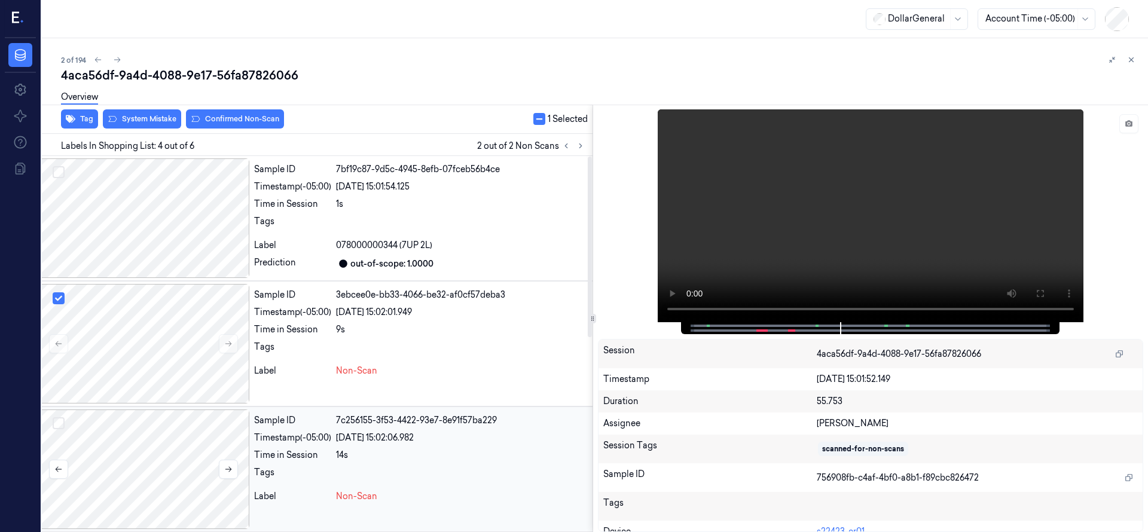
click at [59, 419] on button "Select row" at bounding box center [59, 423] width 12 height 12
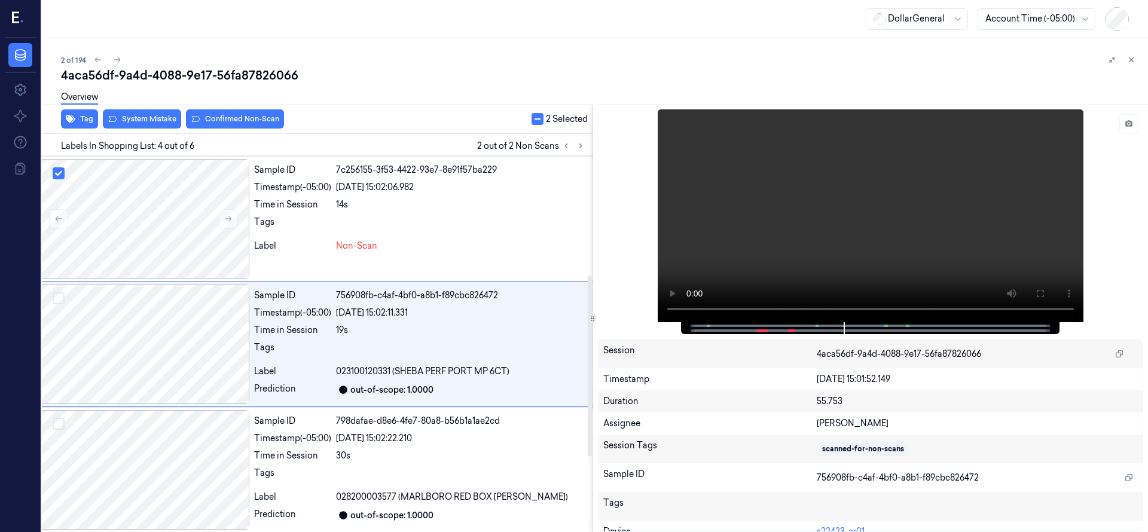
scroll to position [251, 19]
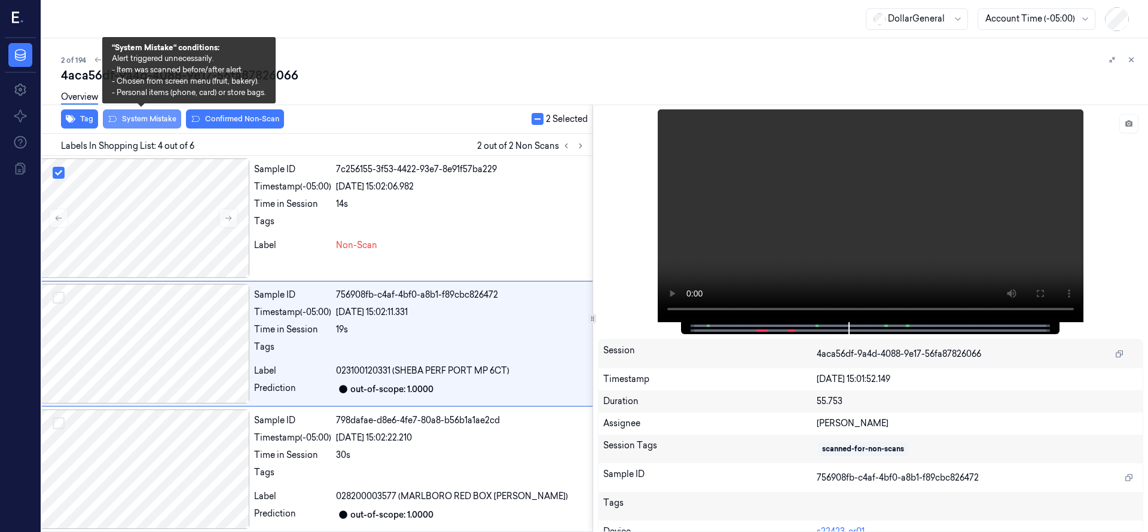
click at [160, 115] on button "System Mistake" at bounding box center [142, 118] width 78 height 19
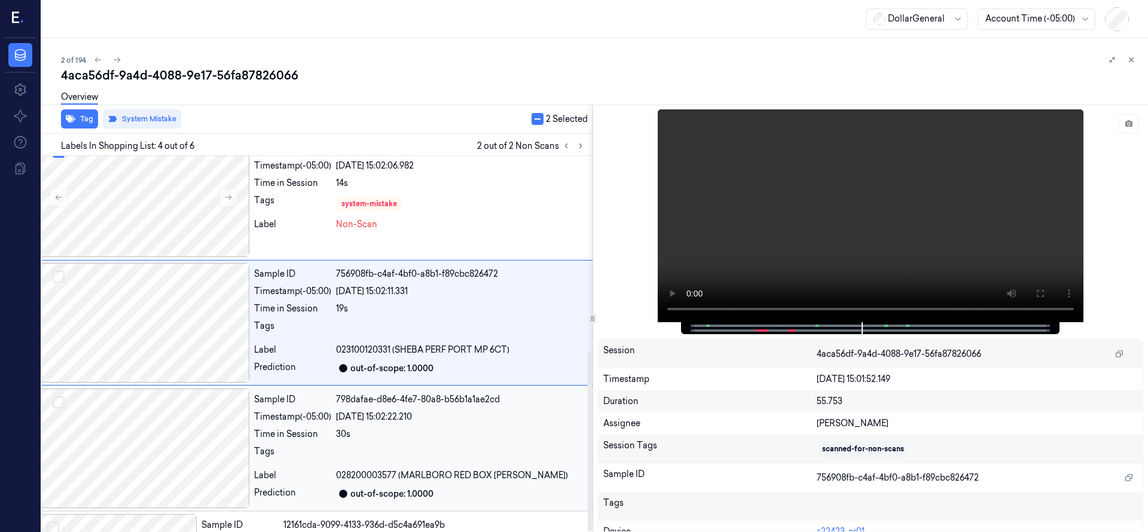
scroll to position [403, 19]
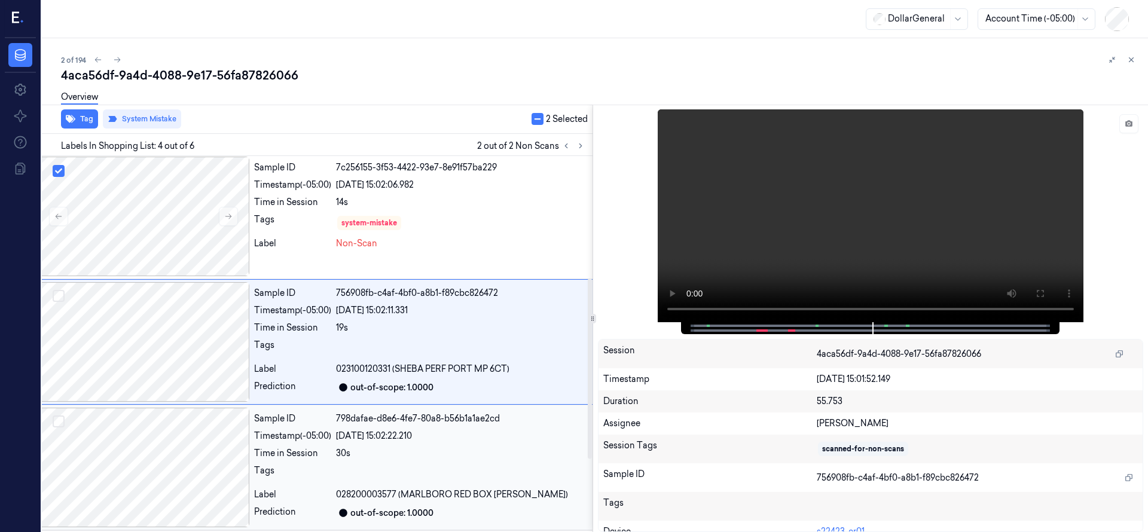
scroll to position [251, 19]
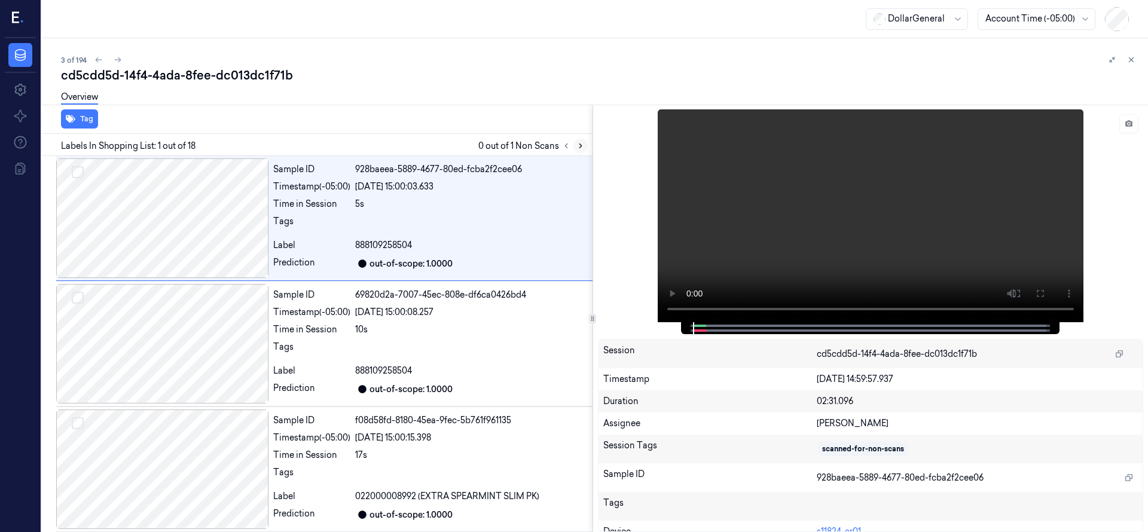
click at [580, 148] on icon at bounding box center [580, 146] width 8 height 8
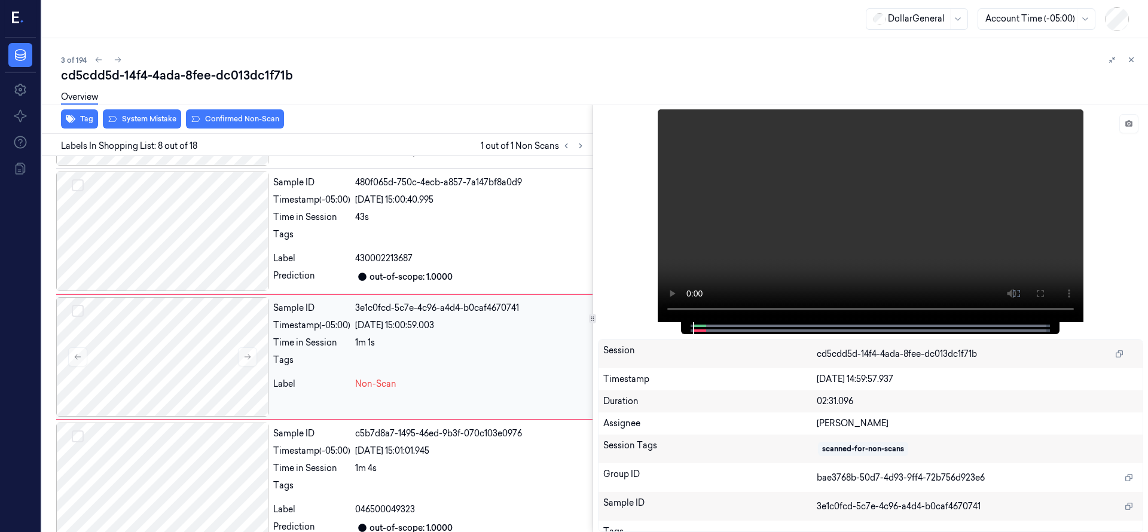
scroll to position [753, 0]
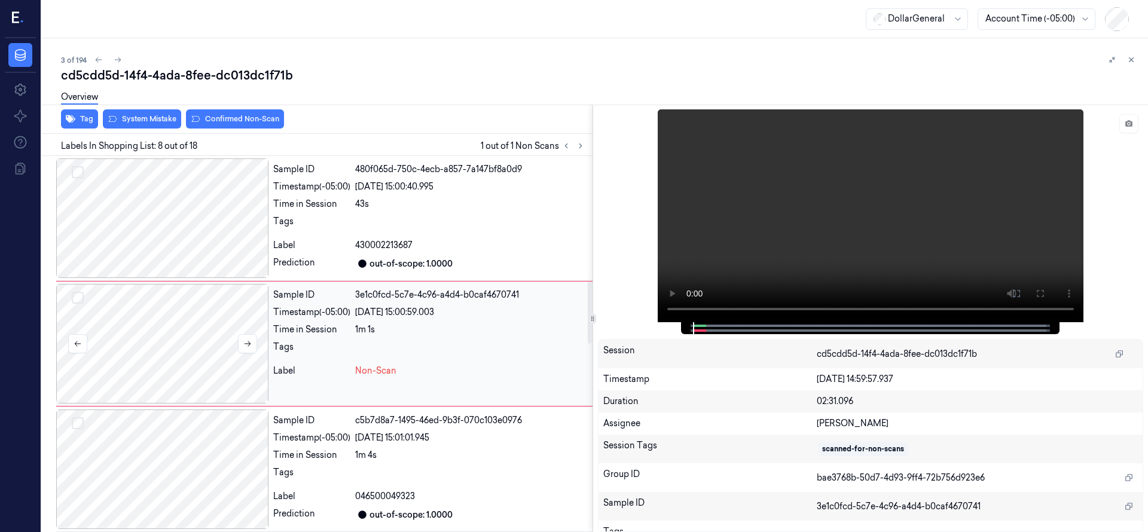
click at [192, 350] on div at bounding box center [162, 344] width 212 height 120
click at [247, 348] on button at bounding box center [247, 343] width 19 height 19
click at [169, 199] on div at bounding box center [162, 218] width 212 height 120
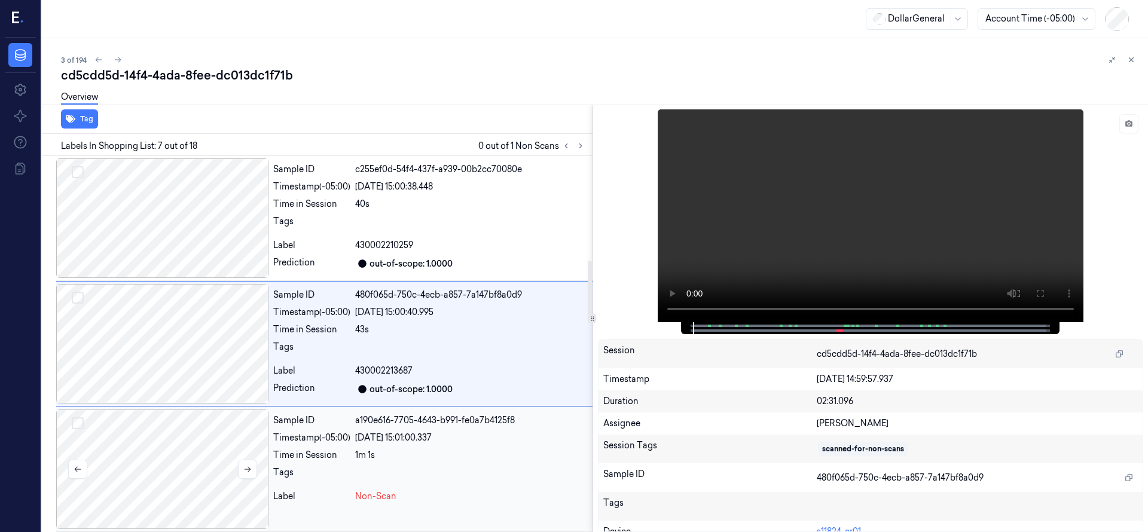
click at [188, 460] on div at bounding box center [162, 469] width 212 height 120
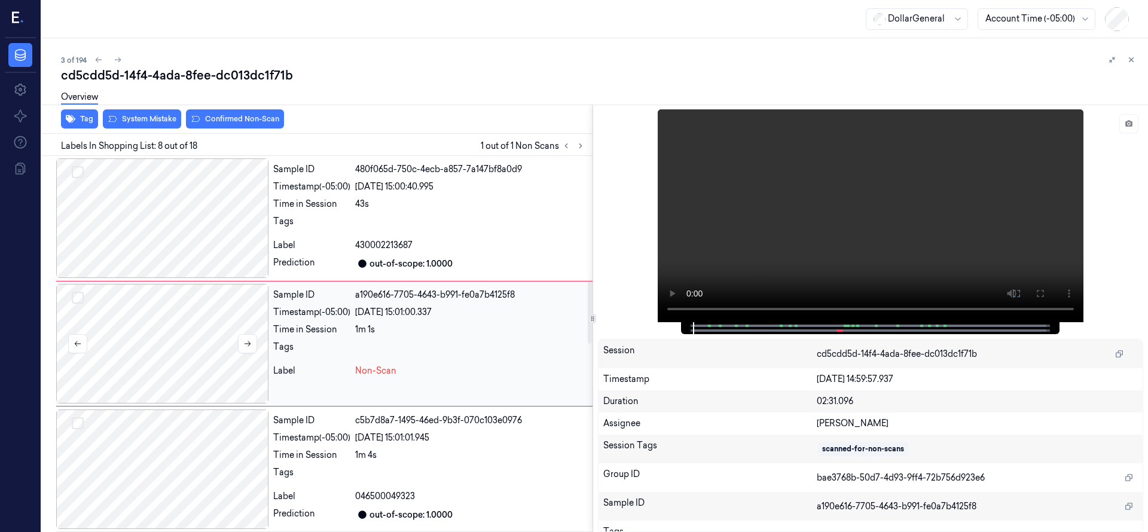
click at [188, 335] on div at bounding box center [162, 344] width 212 height 120
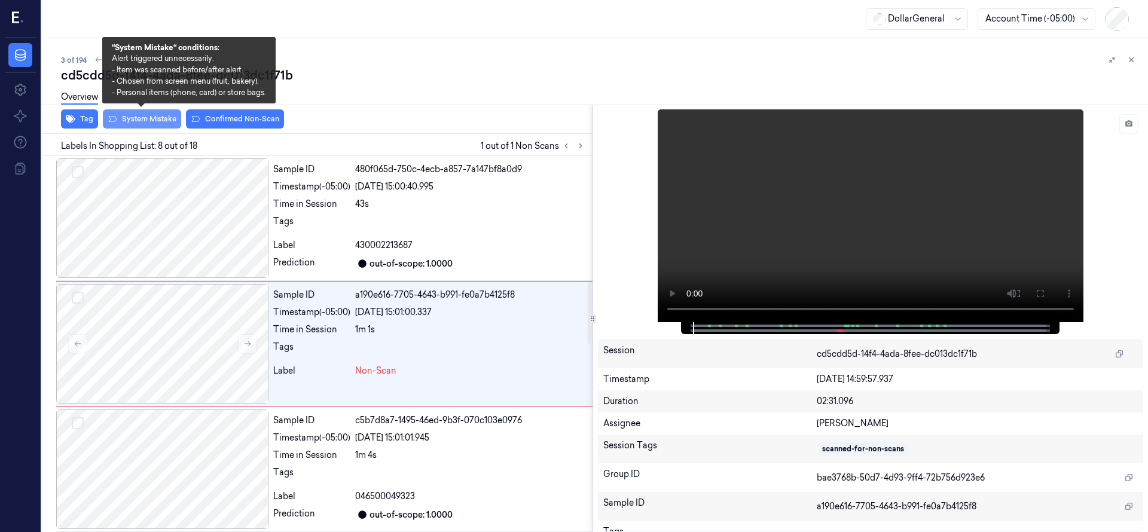
click at [162, 120] on button "System Mistake" at bounding box center [142, 118] width 78 height 19
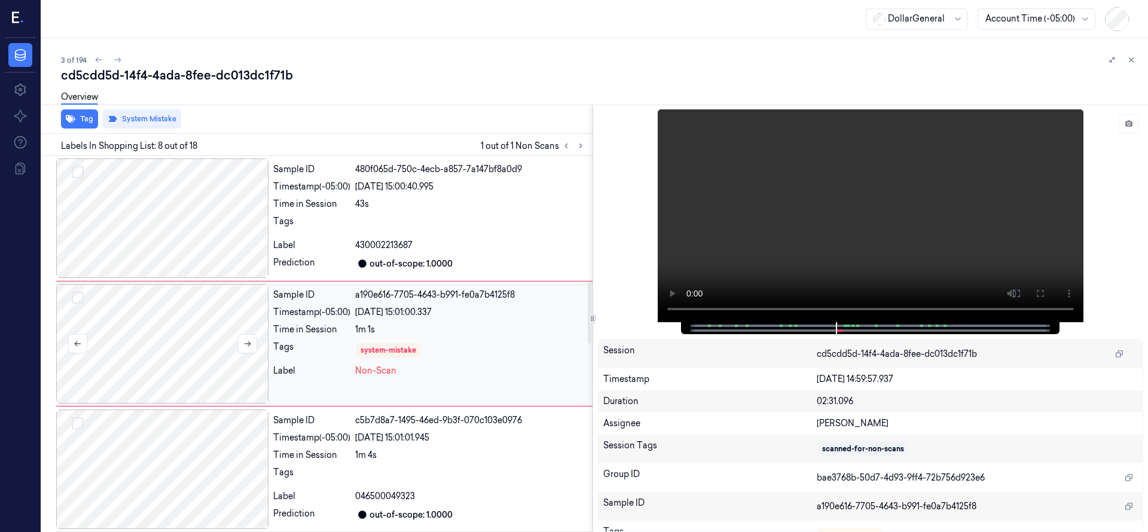
click at [204, 338] on div at bounding box center [162, 344] width 212 height 120
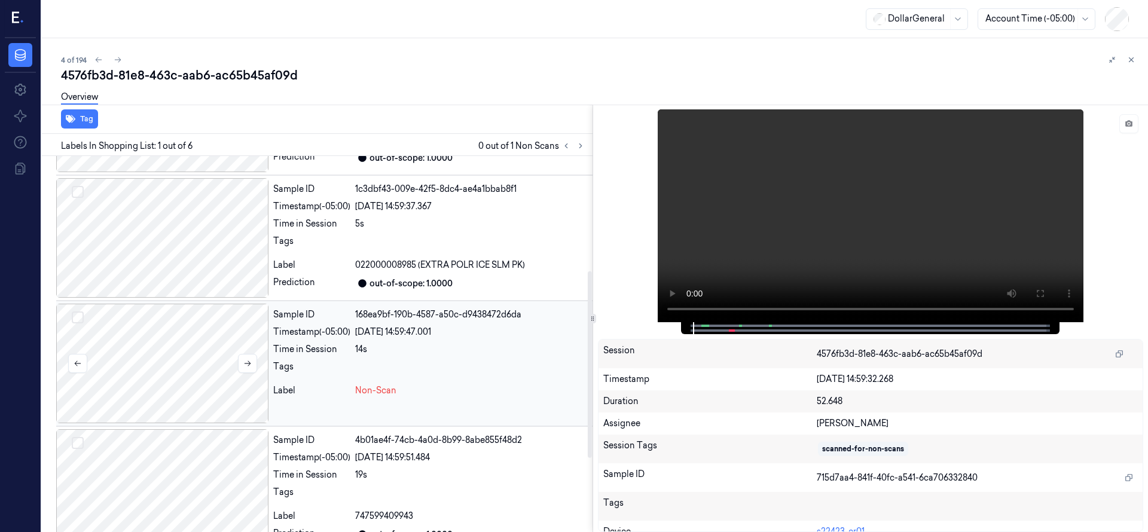
click at [181, 326] on div "Sample ID 715d7aa4-841f-40fc-a541-6ca706332840 Timestamp (-05:00) 22/08/2025 14…" at bounding box center [314, 303] width 555 height 757
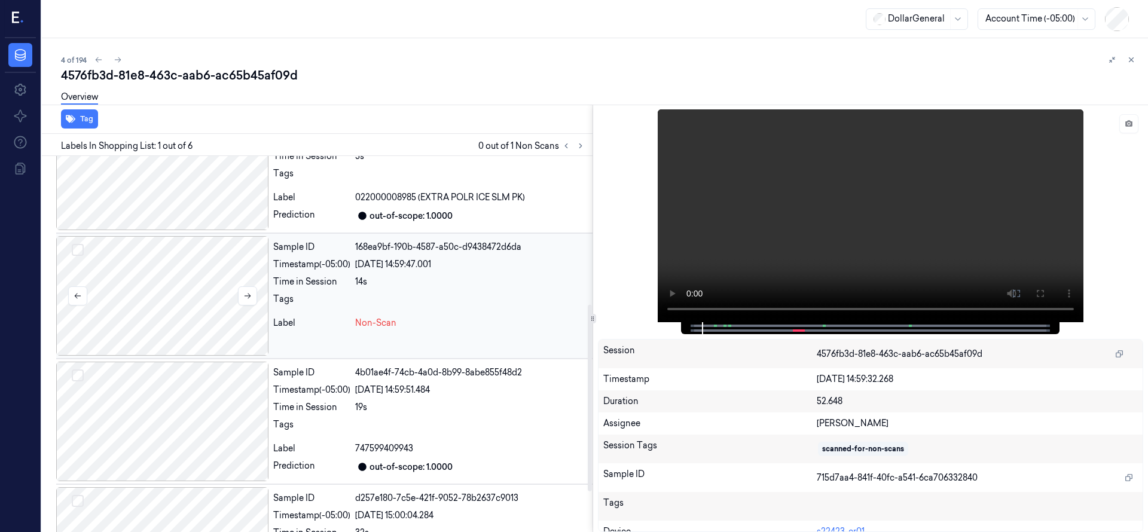
click at [181, 287] on div at bounding box center [162, 296] width 212 height 120
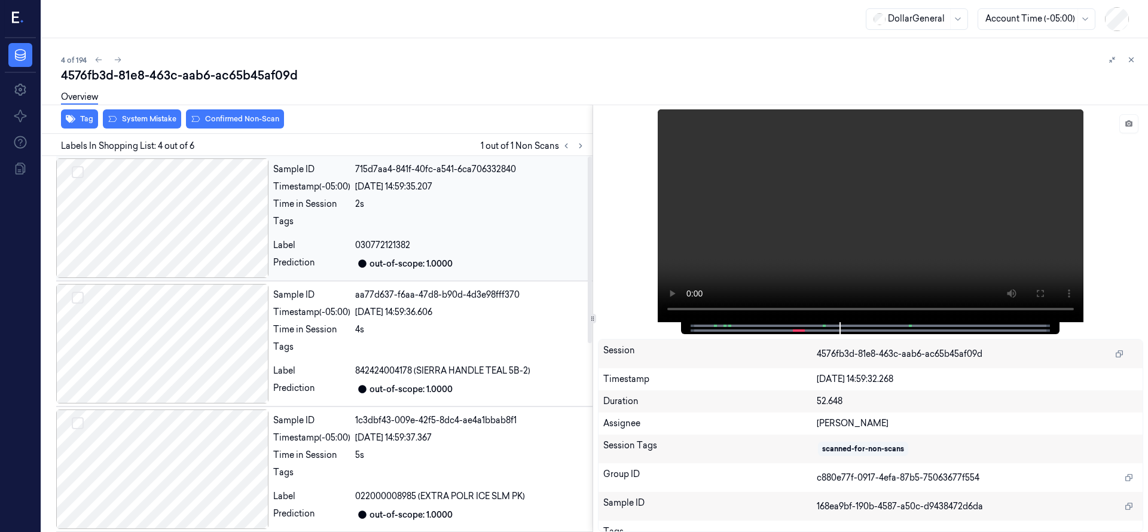
click at [203, 210] on div at bounding box center [162, 218] width 212 height 120
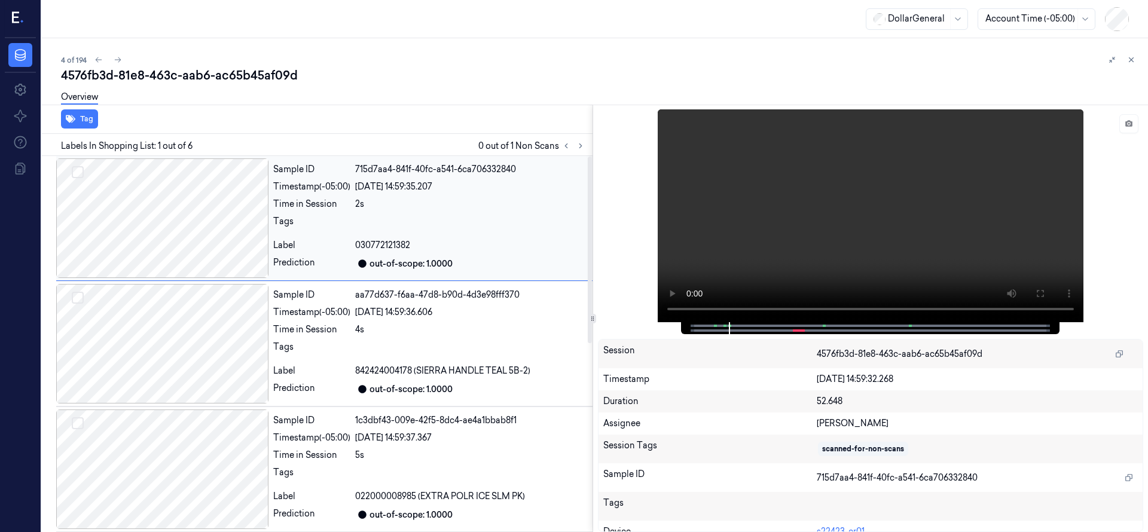
click at [192, 234] on div at bounding box center [162, 218] width 212 height 120
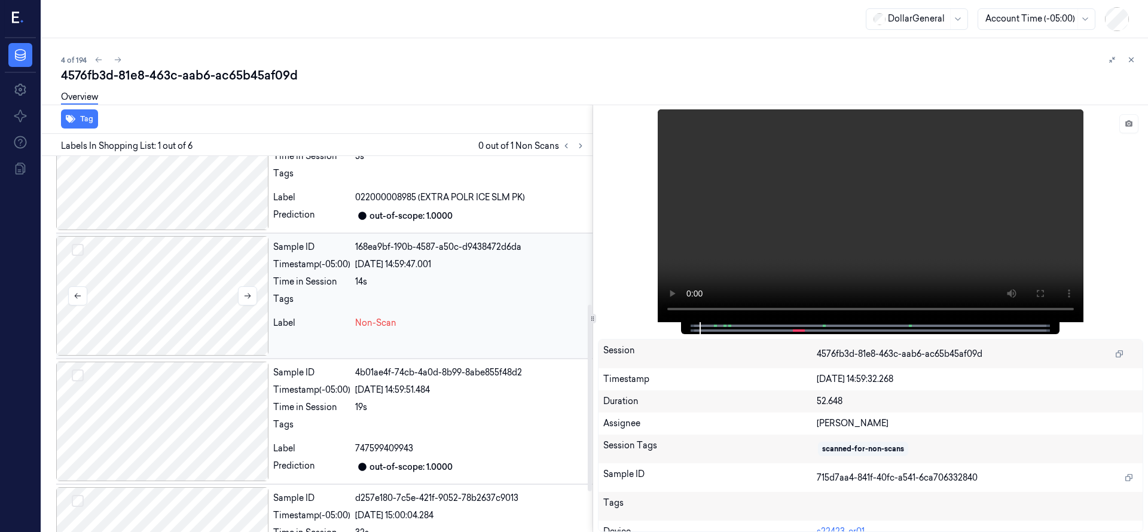
click at [200, 290] on div at bounding box center [162, 296] width 212 height 120
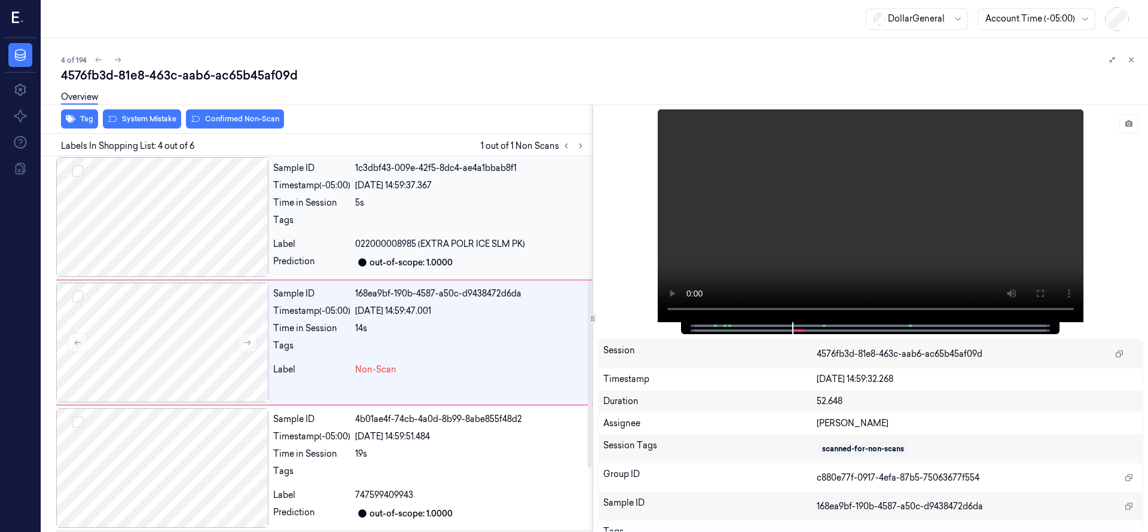
scroll to position [251, 0]
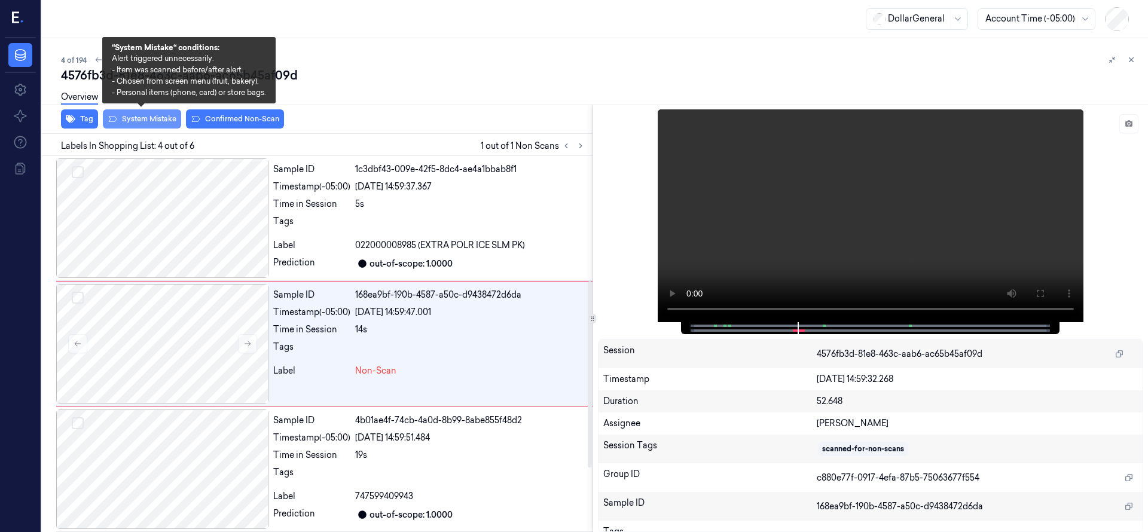
click at [168, 121] on button "System Mistake" at bounding box center [142, 118] width 78 height 19
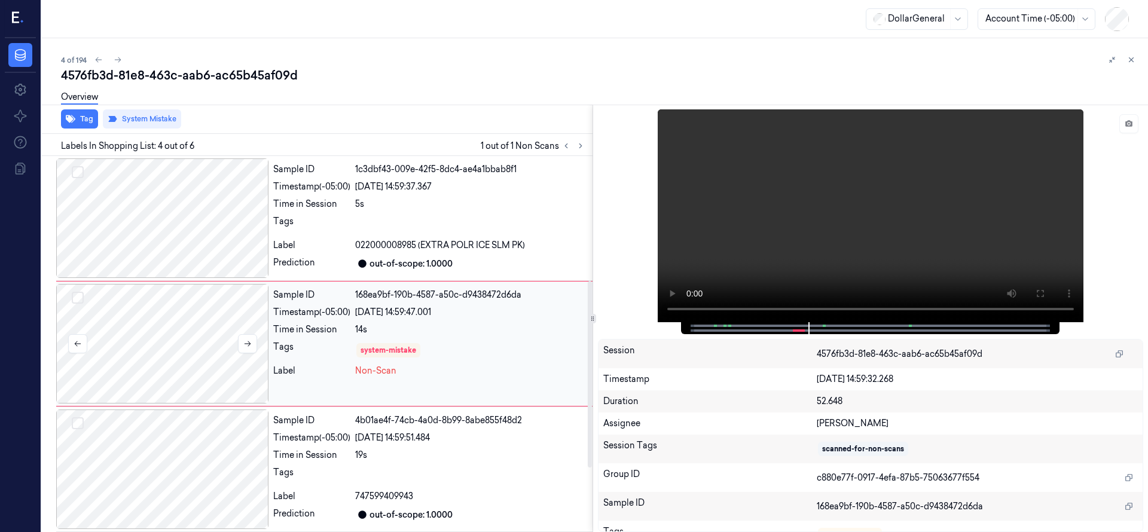
click at [185, 361] on div at bounding box center [162, 344] width 212 height 120
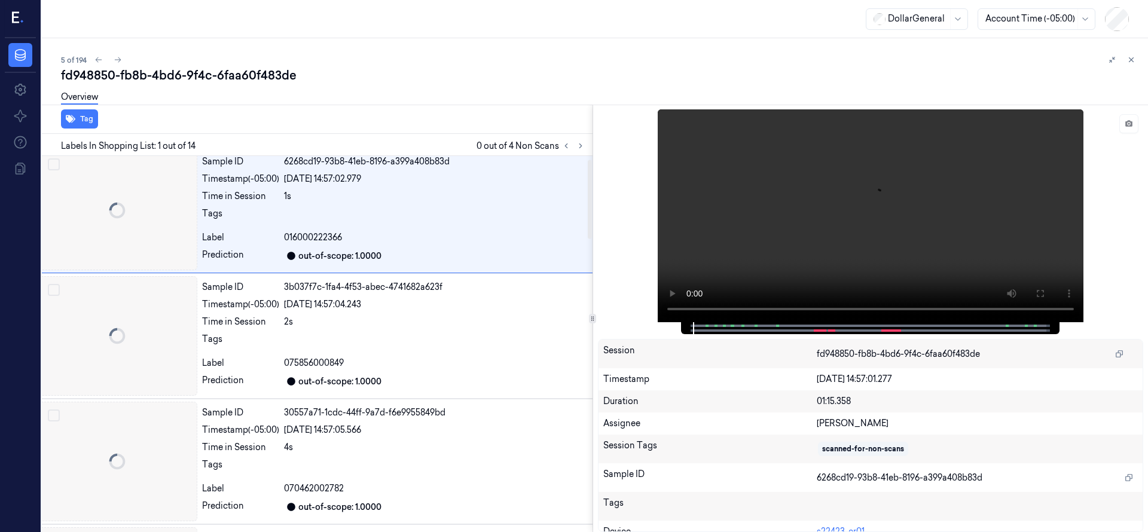
scroll to position [0, 19]
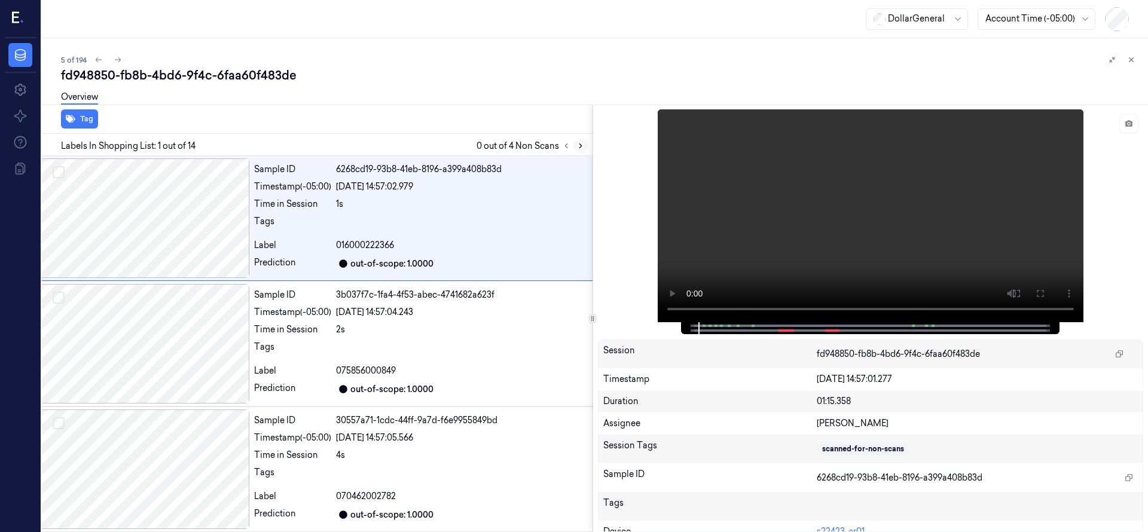
click at [579, 145] on icon at bounding box center [580, 146] width 8 height 8
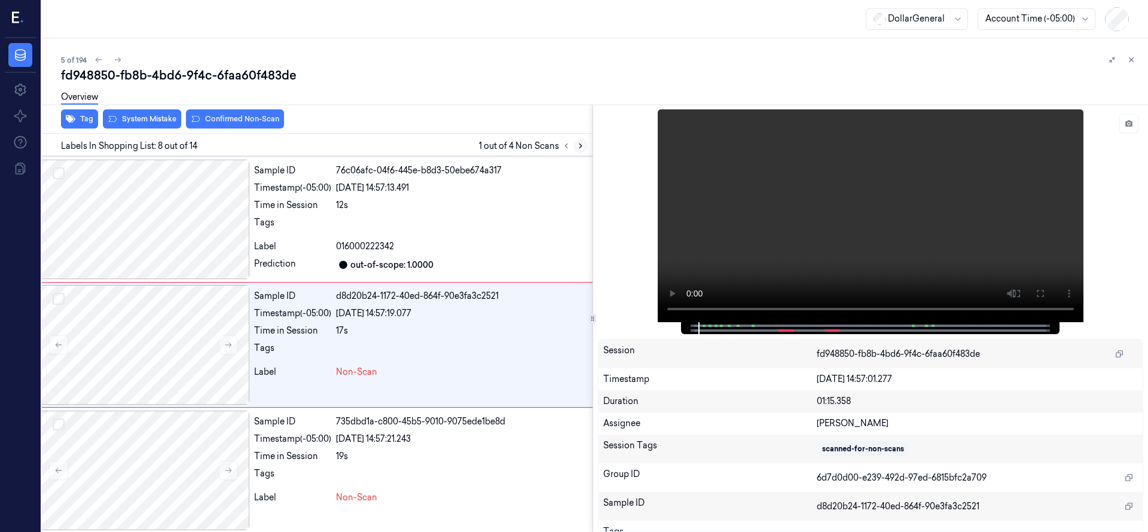
scroll to position [753, 19]
click at [130, 335] on div at bounding box center [143, 344] width 212 height 120
click at [167, 335] on div at bounding box center [143, 344] width 212 height 120
click at [56, 297] on button "Select row" at bounding box center [59, 298] width 12 height 12
click at [59, 421] on button "Select row" at bounding box center [59, 423] width 12 height 12
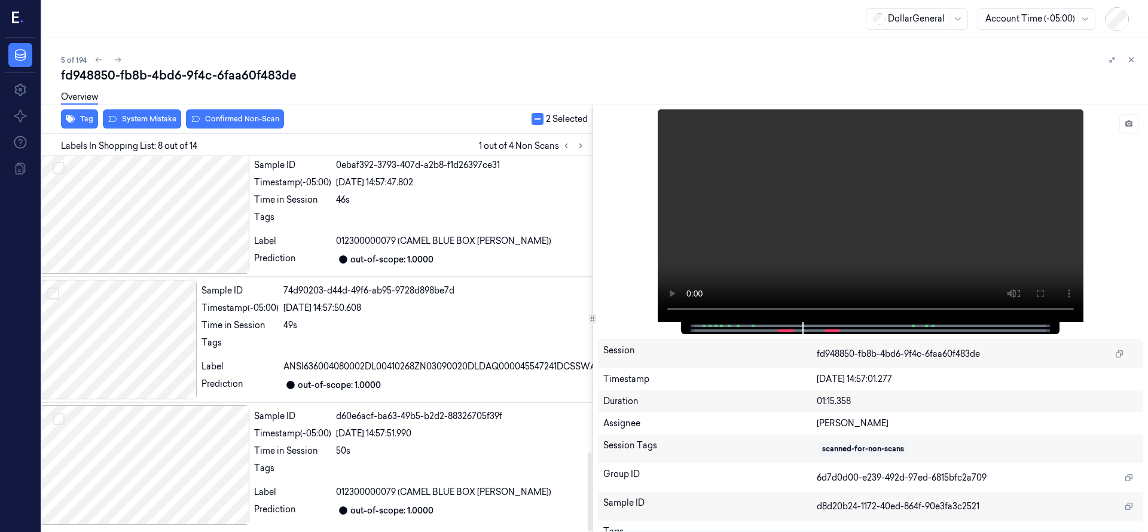
drag, startPoint x: 589, startPoint y: 350, endPoint x: 583, endPoint y: 505, distance: 155.5
click at [588, 505] on div at bounding box center [590, 491] width 4 height 79
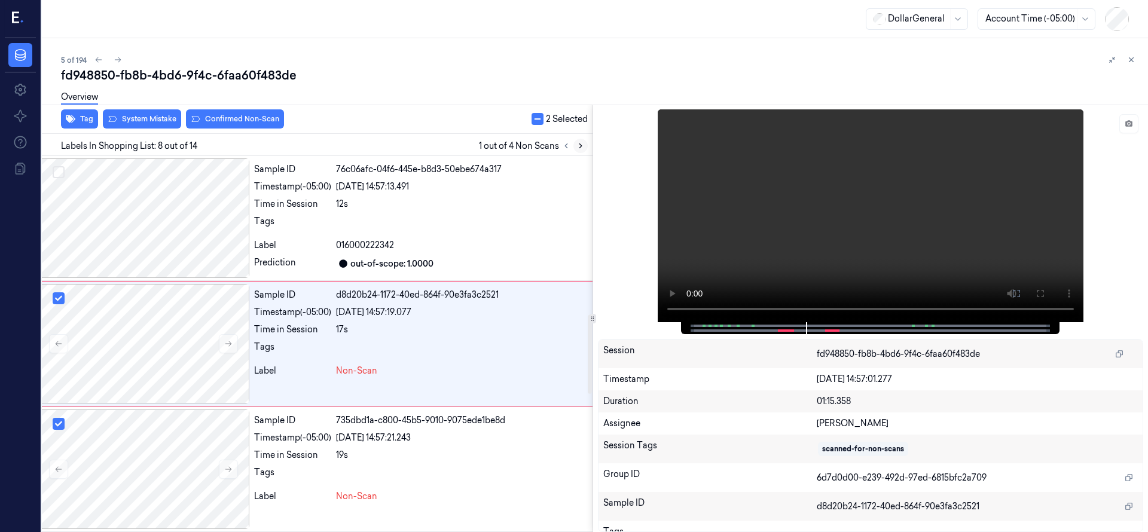
click at [580, 143] on icon at bounding box center [580, 146] width 8 height 8
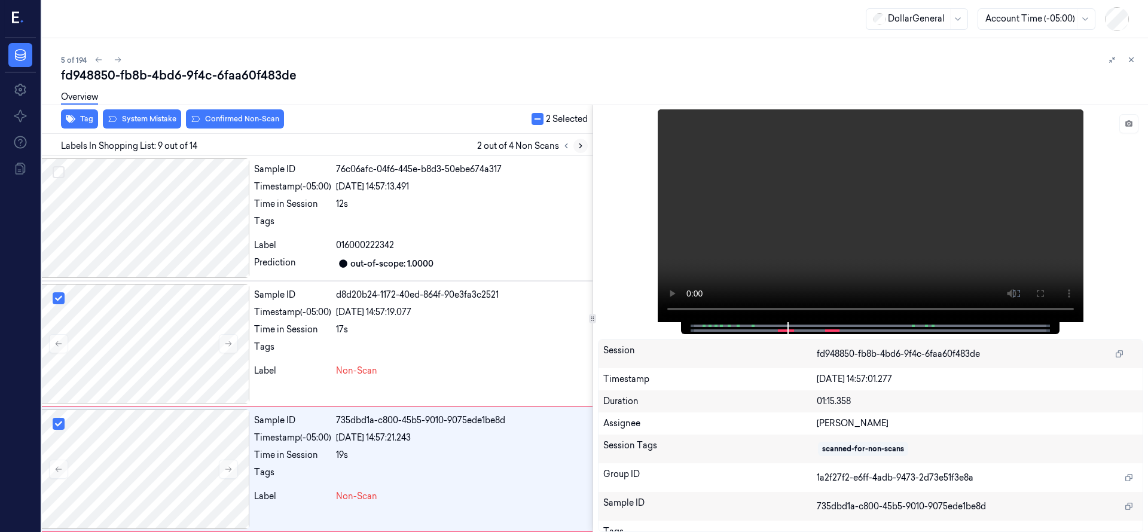
scroll to position [879, 19]
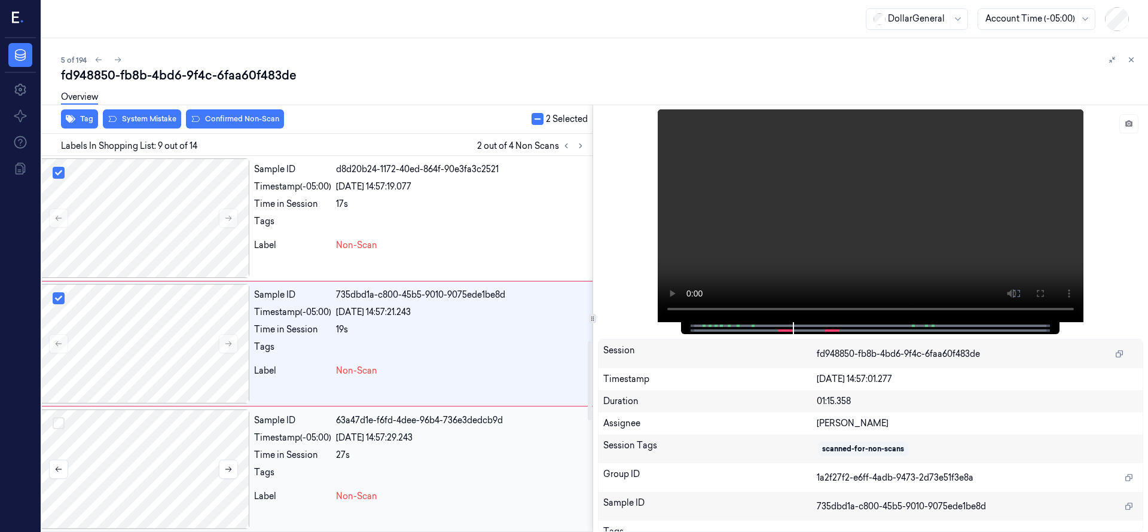
click at [56, 421] on button "Select row" at bounding box center [59, 423] width 12 height 12
click at [583, 148] on icon at bounding box center [580, 146] width 8 height 8
click at [61, 423] on button "Select row" at bounding box center [59, 423] width 12 height 12
click at [577, 145] on icon at bounding box center [580, 146] width 8 height 8
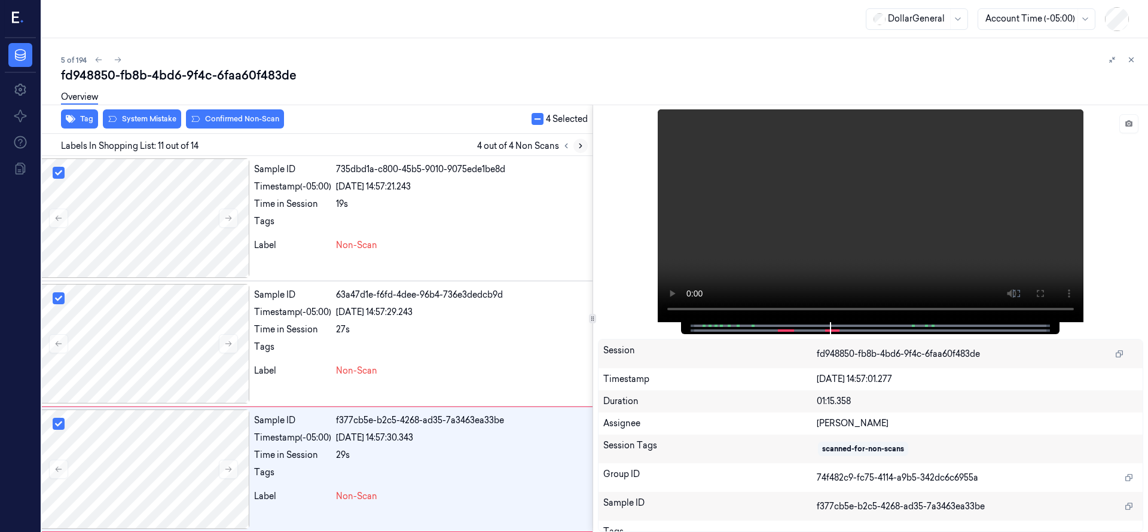
scroll to position [1130, 19]
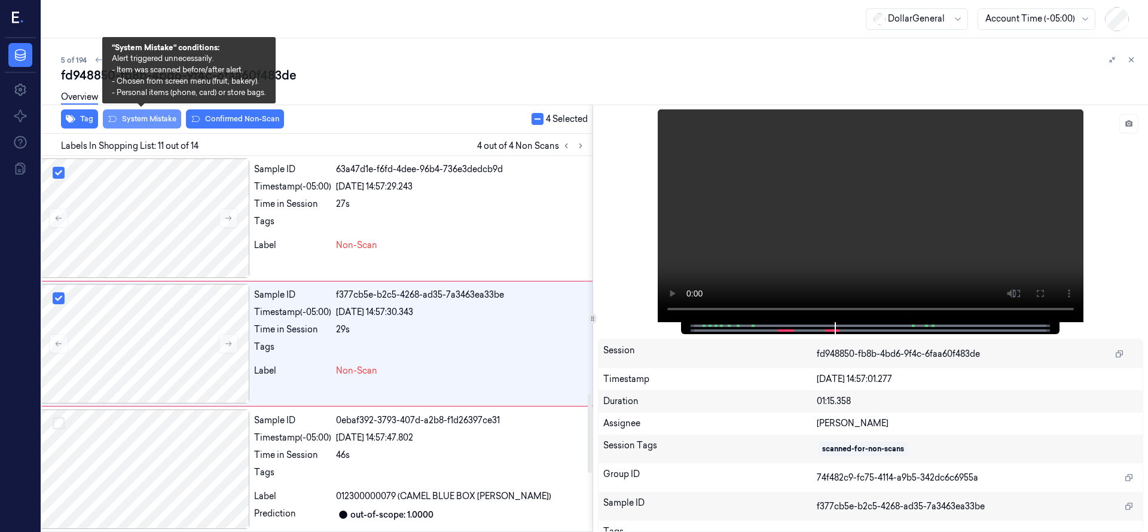
click at [148, 119] on button "System Mistake" at bounding box center [142, 118] width 78 height 19
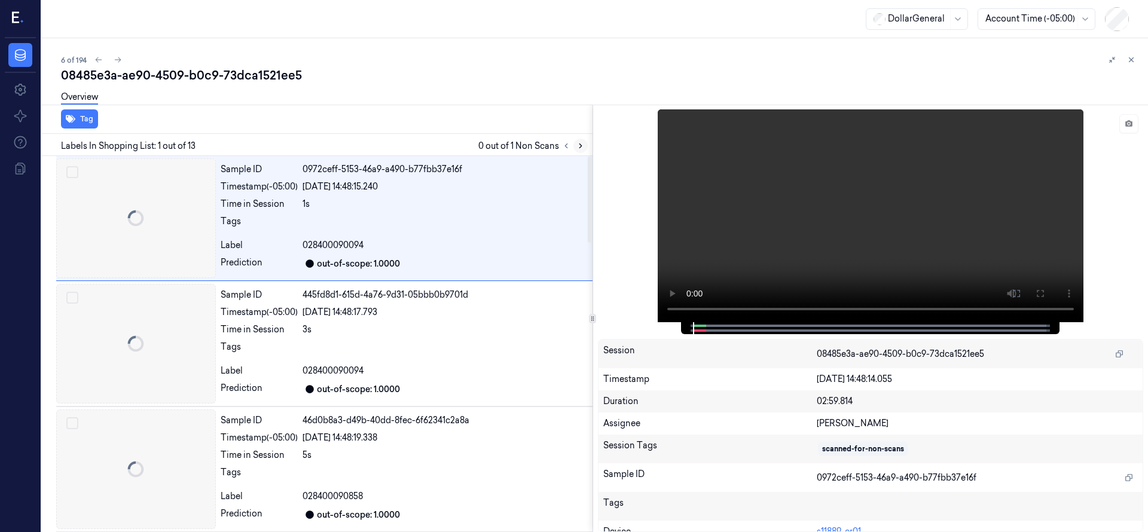
click at [582, 143] on icon at bounding box center [580, 146] width 8 height 8
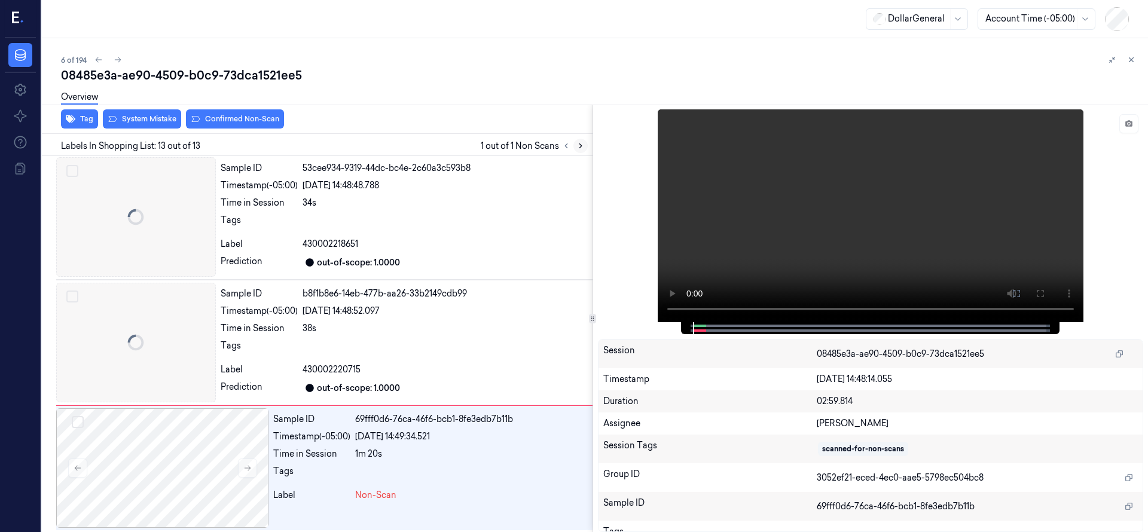
scroll to position [1259, 0]
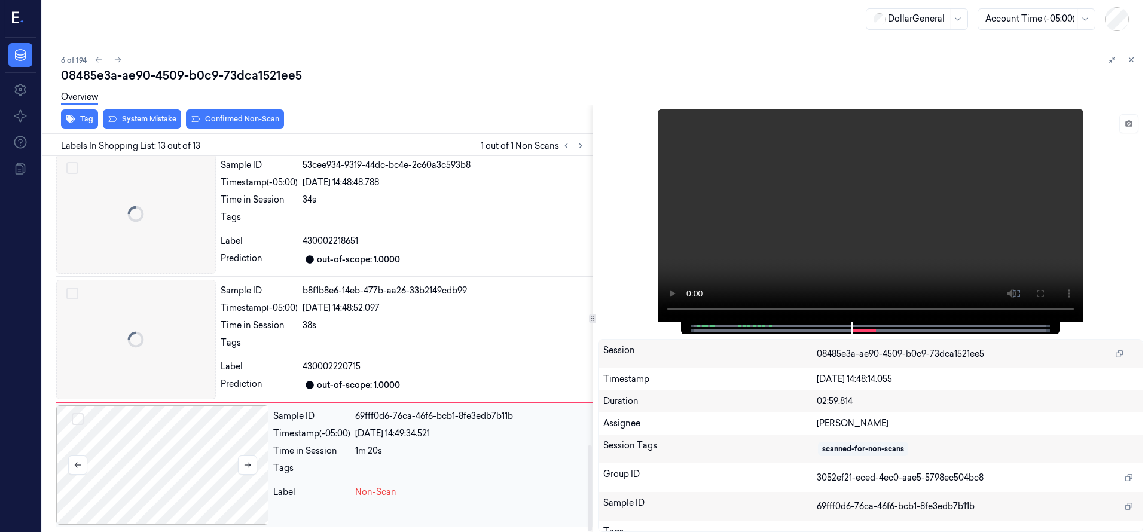
click at [156, 478] on div at bounding box center [162, 465] width 212 height 120
click at [176, 460] on div at bounding box center [162, 465] width 212 height 120
click at [194, 450] on div at bounding box center [162, 465] width 212 height 120
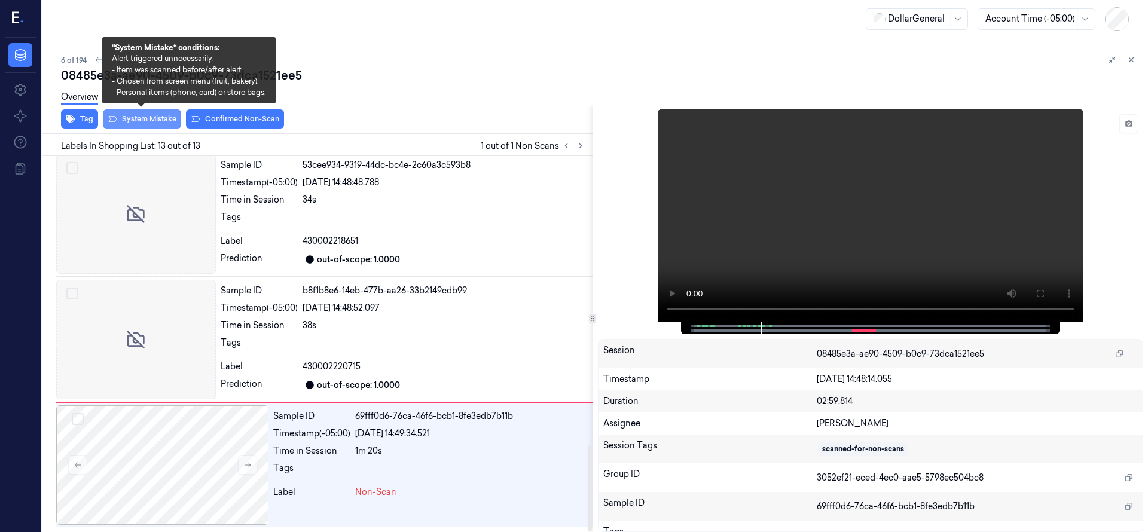
click at [139, 123] on button "System Mistake" at bounding box center [142, 118] width 78 height 19
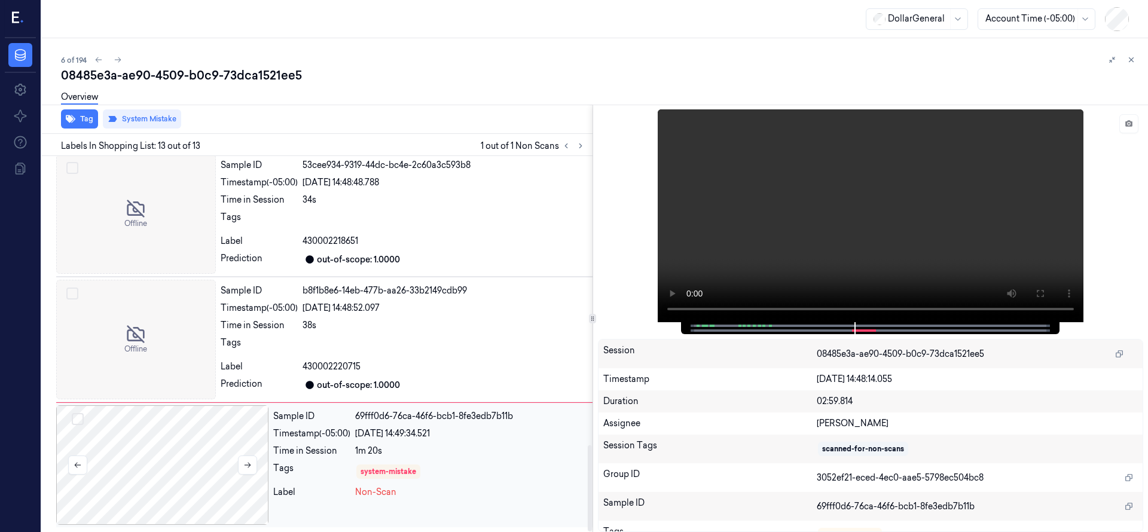
click at [188, 432] on div at bounding box center [162, 465] width 212 height 120
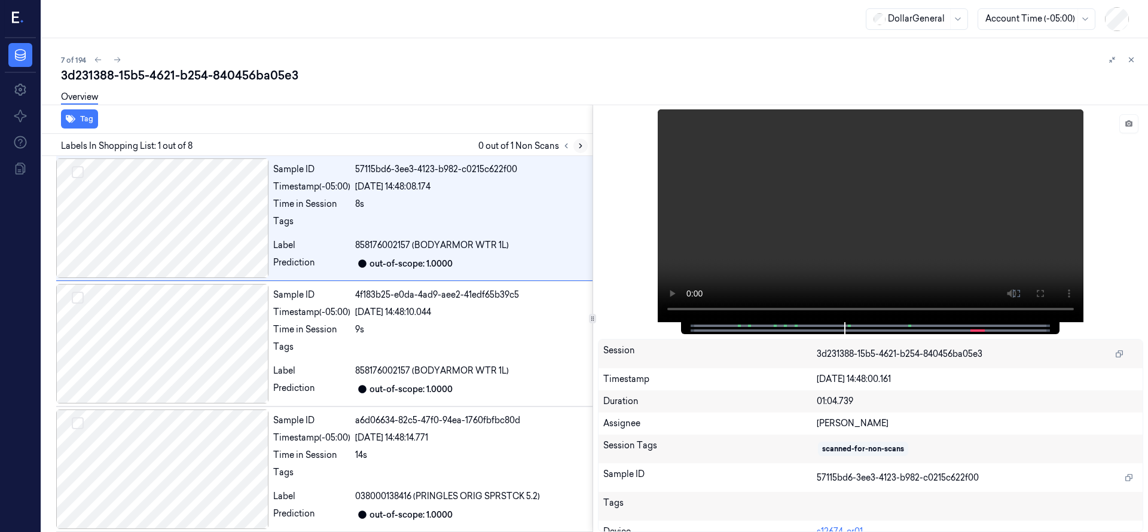
click at [582, 146] on icon at bounding box center [580, 146] width 8 height 8
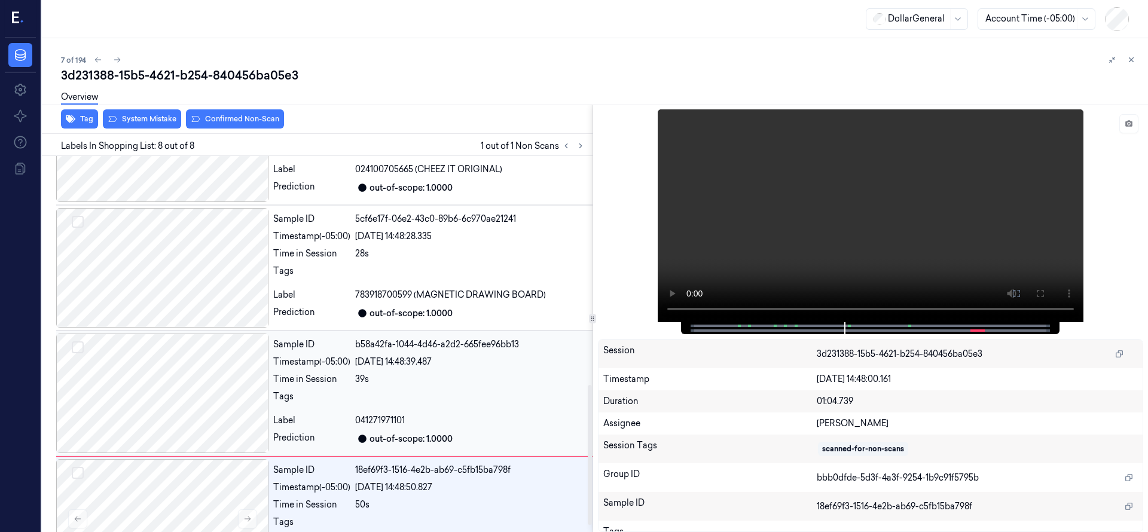
scroll to position [632, 0]
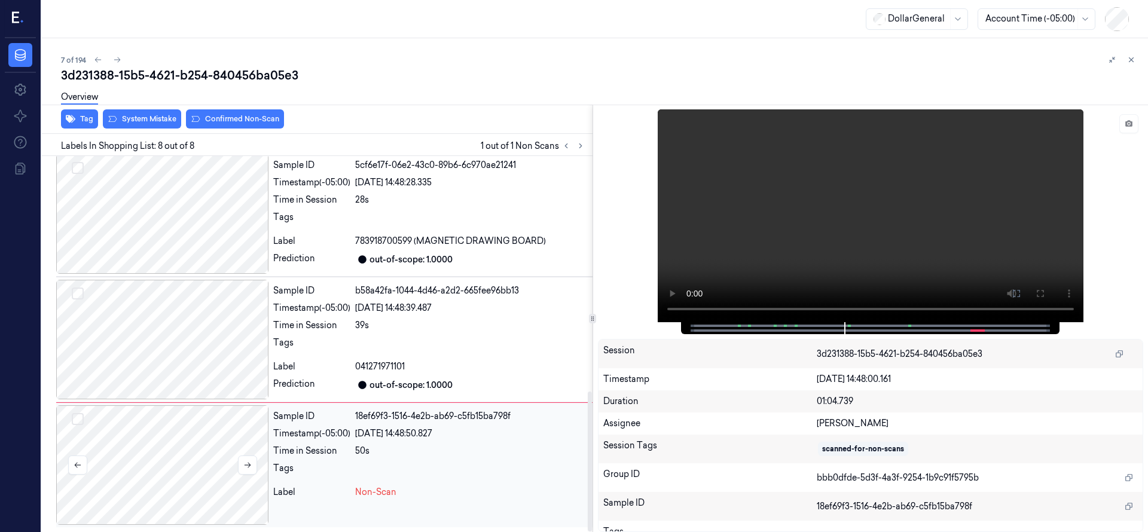
click at [176, 456] on div at bounding box center [162, 465] width 212 height 120
click at [164, 437] on div at bounding box center [162, 465] width 212 height 120
click at [154, 111] on div "Overview" at bounding box center [599, 99] width 1077 height 30
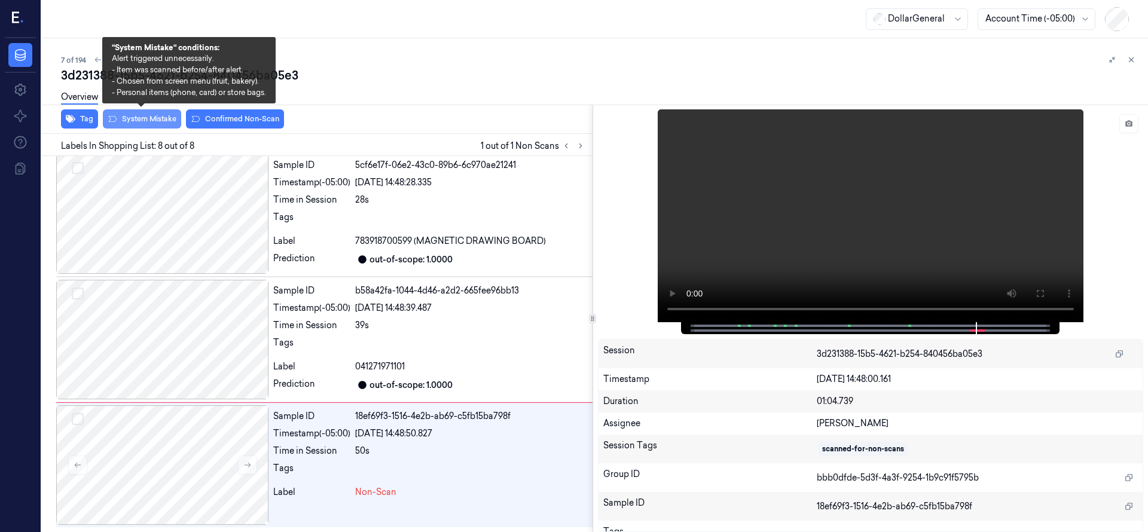
click at [154, 115] on button "System Mistake" at bounding box center [142, 118] width 78 height 19
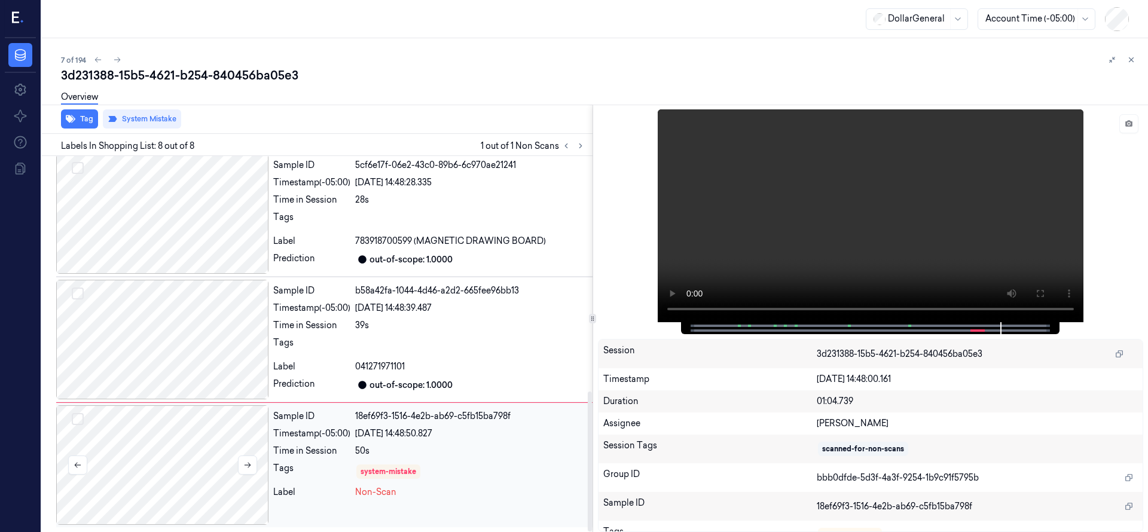
click at [175, 468] on div at bounding box center [162, 465] width 212 height 120
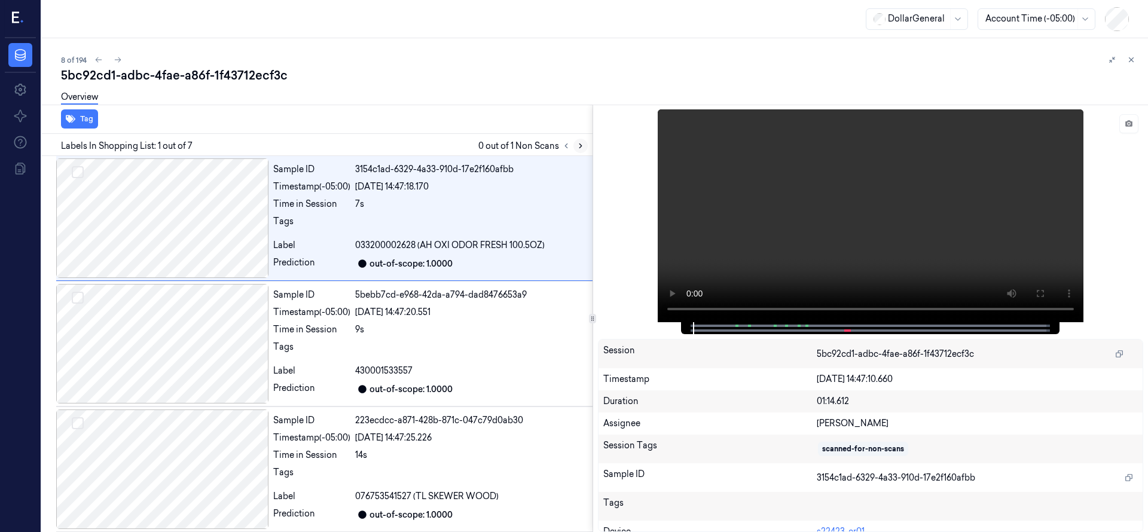
click at [585, 147] on button at bounding box center [580, 146] width 14 height 14
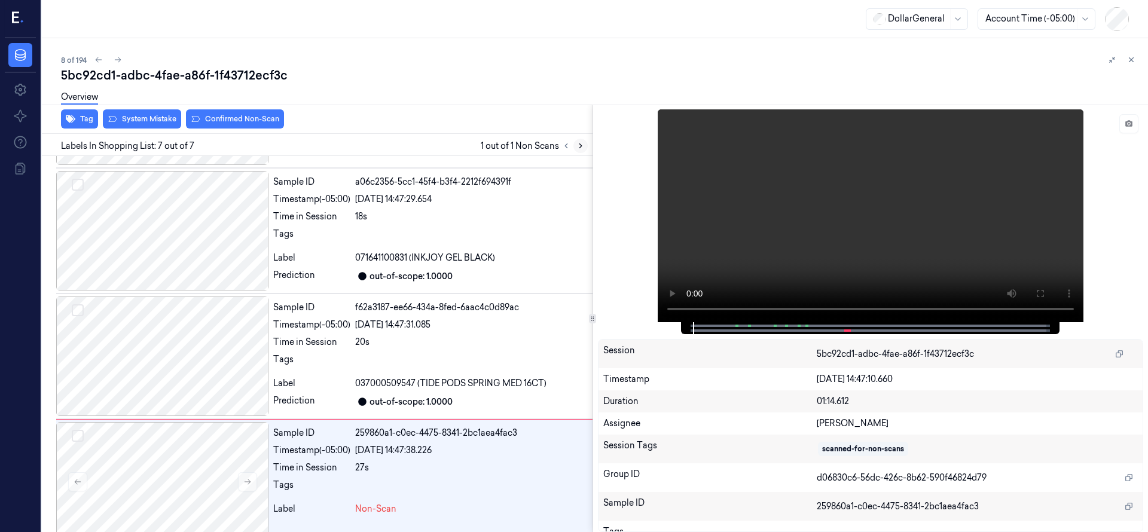
scroll to position [506, 0]
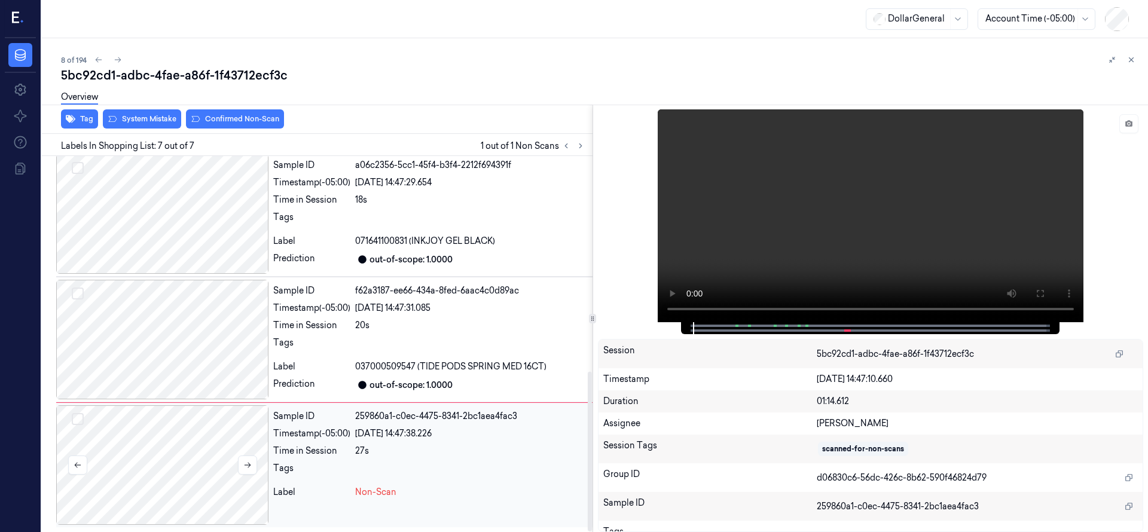
click at [183, 449] on div at bounding box center [162, 465] width 212 height 120
click at [169, 445] on div at bounding box center [162, 465] width 212 height 120
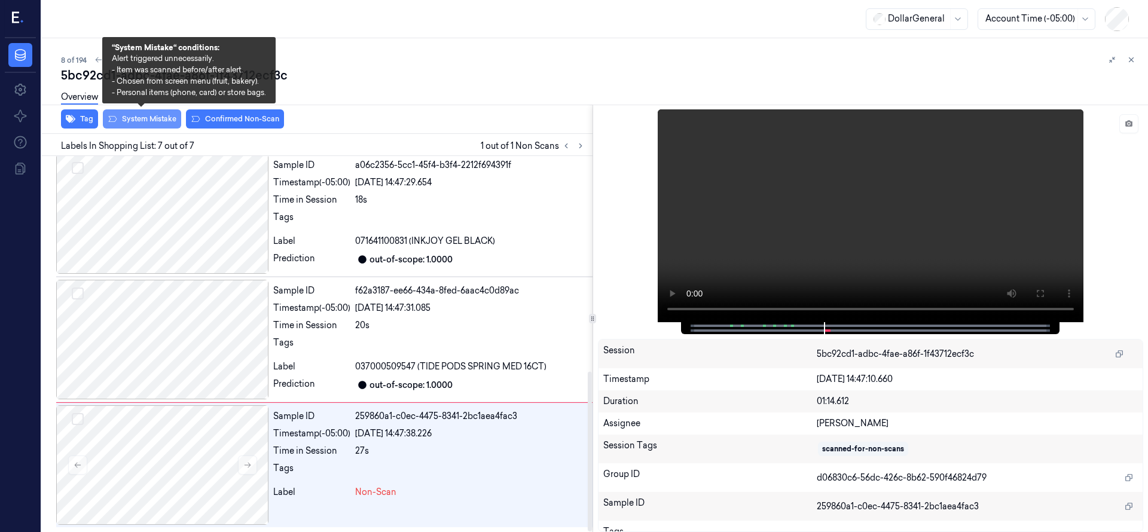
click at [142, 120] on button "System Mistake" at bounding box center [142, 118] width 78 height 19
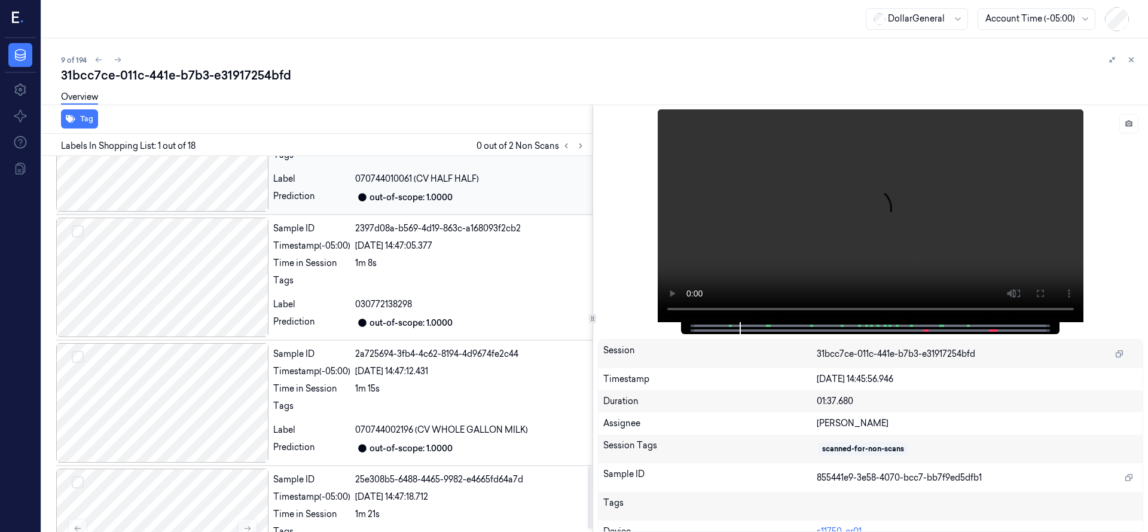
scroll to position [1887, 0]
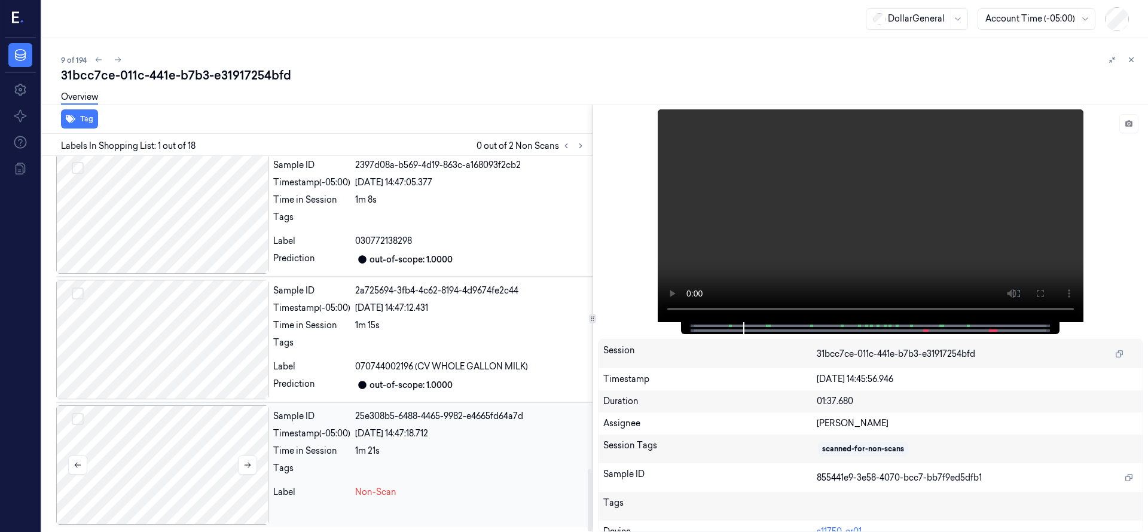
click at [211, 463] on div at bounding box center [162, 465] width 212 height 120
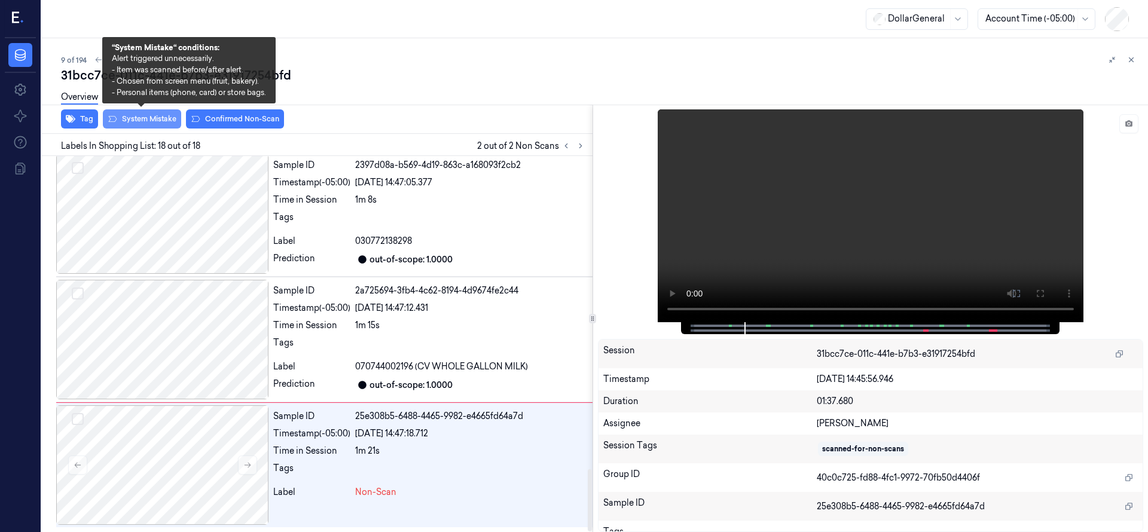
click at [155, 117] on button "System Mistake" at bounding box center [142, 118] width 78 height 19
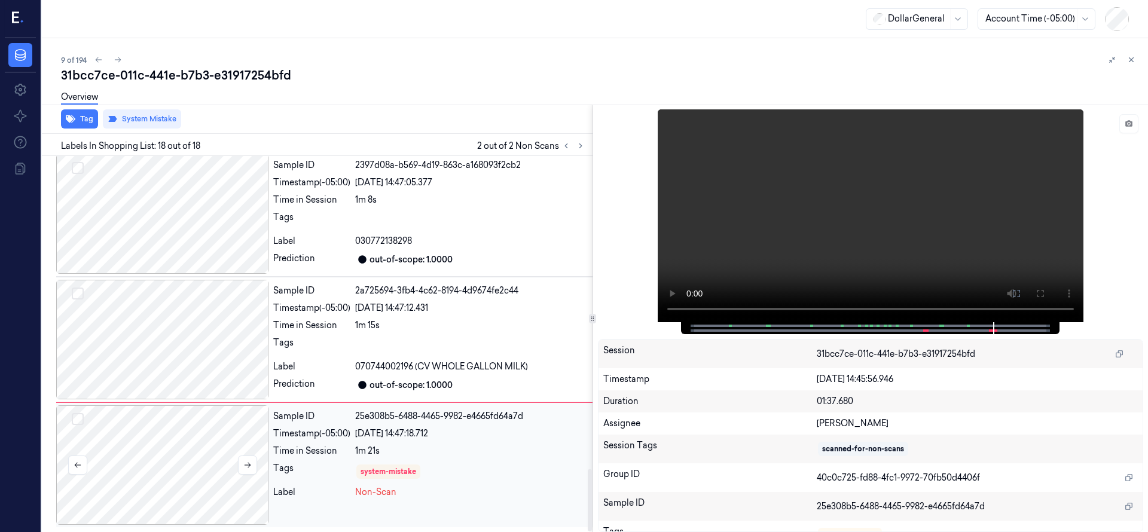
click at [196, 468] on div at bounding box center [162, 465] width 212 height 120
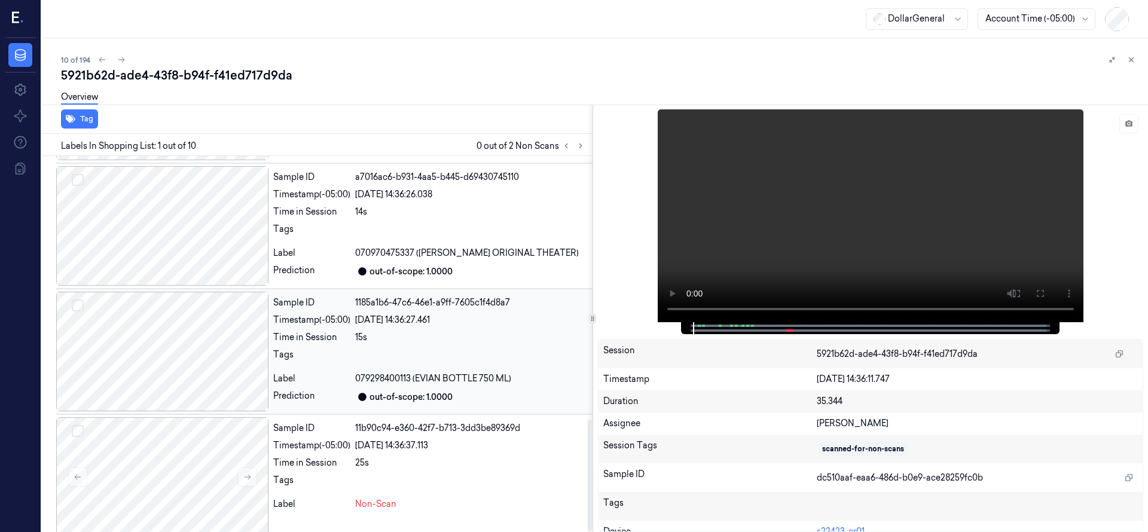
scroll to position [883, 0]
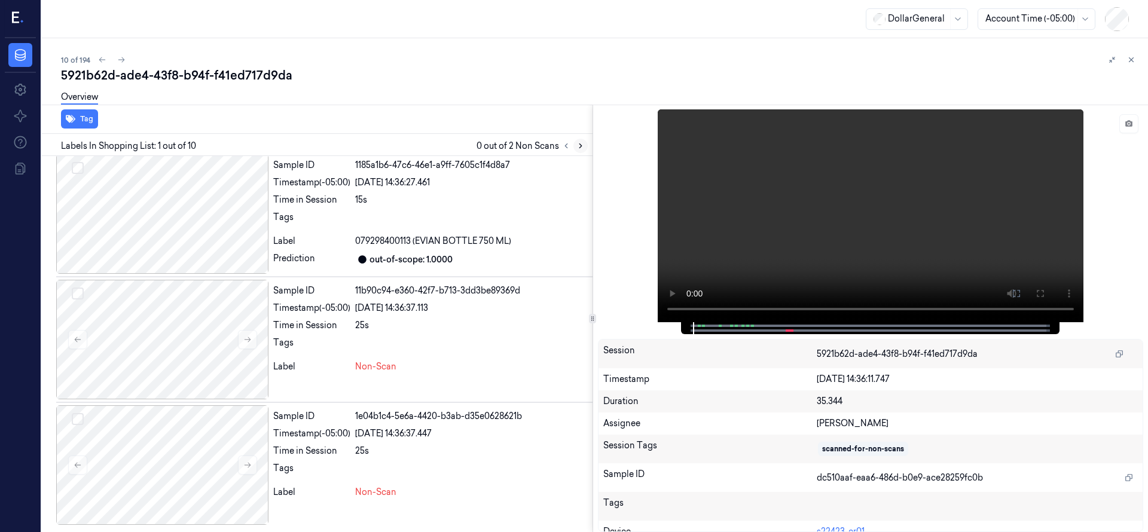
click at [582, 149] on icon at bounding box center [580, 146] width 8 height 8
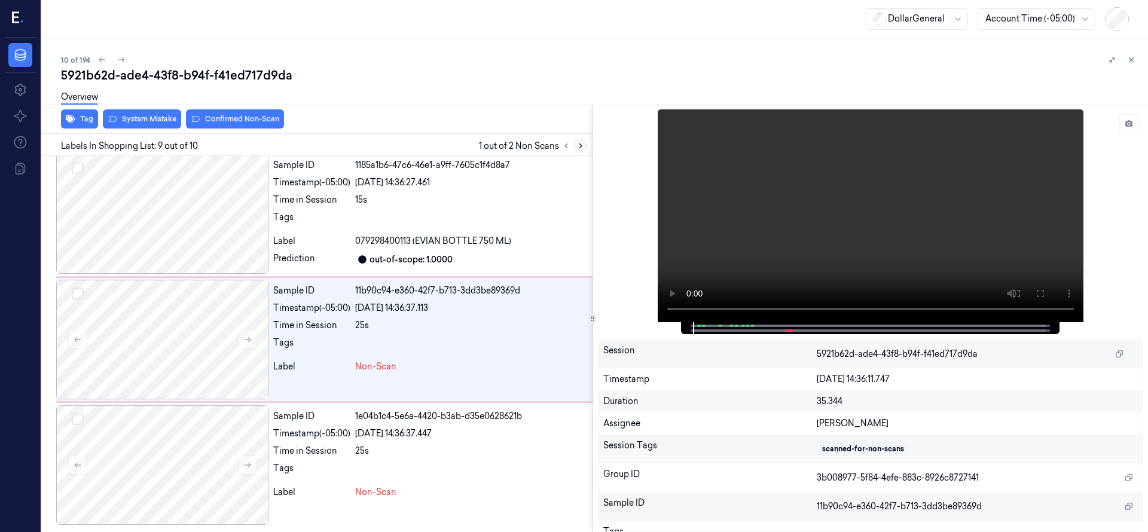
scroll to position [879, 0]
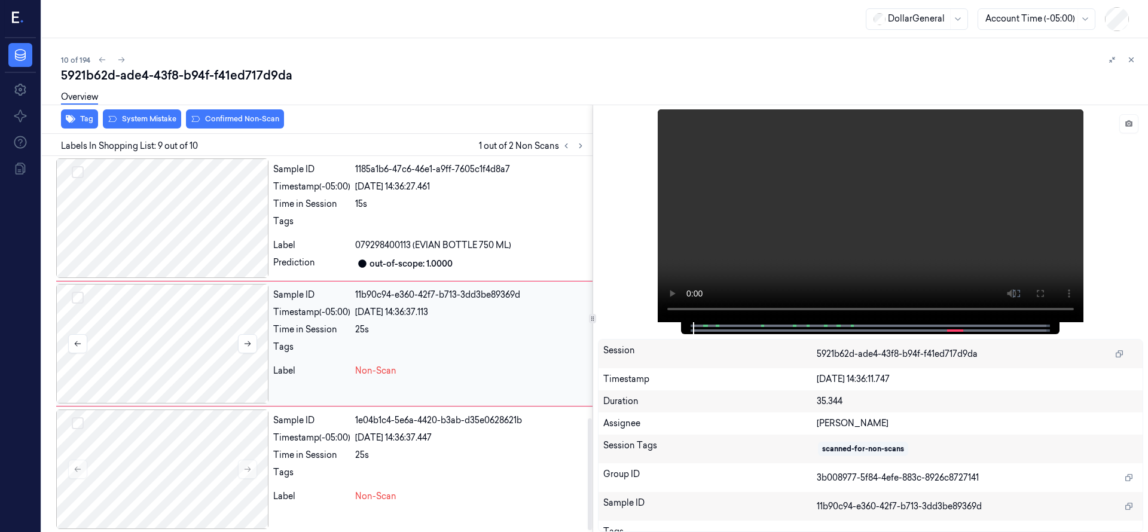
click at [164, 342] on div at bounding box center [162, 344] width 212 height 120
click at [81, 297] on button "Select row" at bounding box center [78, 298] width 12 height 12
click at [118, 446] on div at bounding box center [162, 469] width 212 height 120
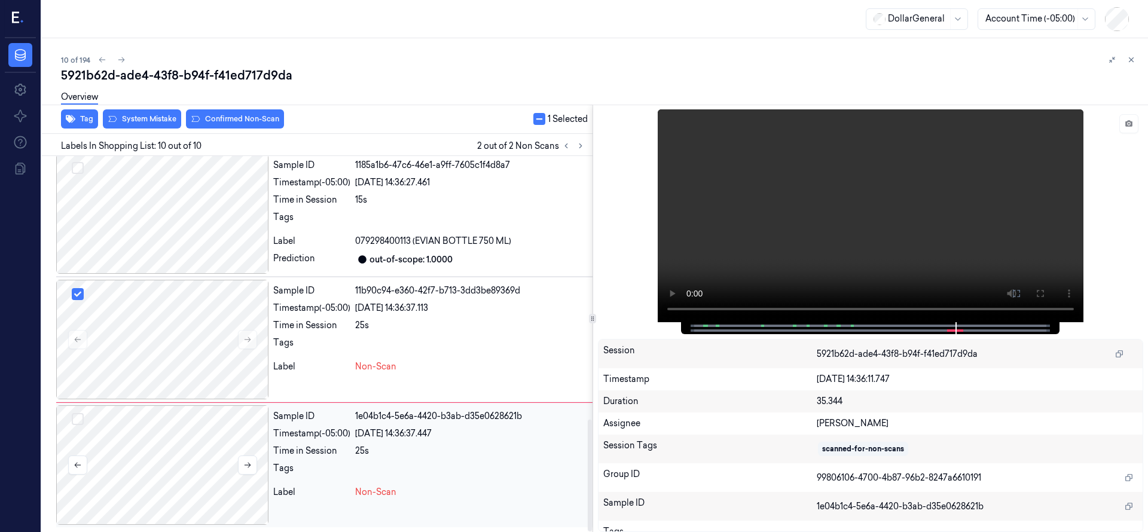
click at [77, 417] on button "Select row" at bounding box center [78, 419] width 12 height 12
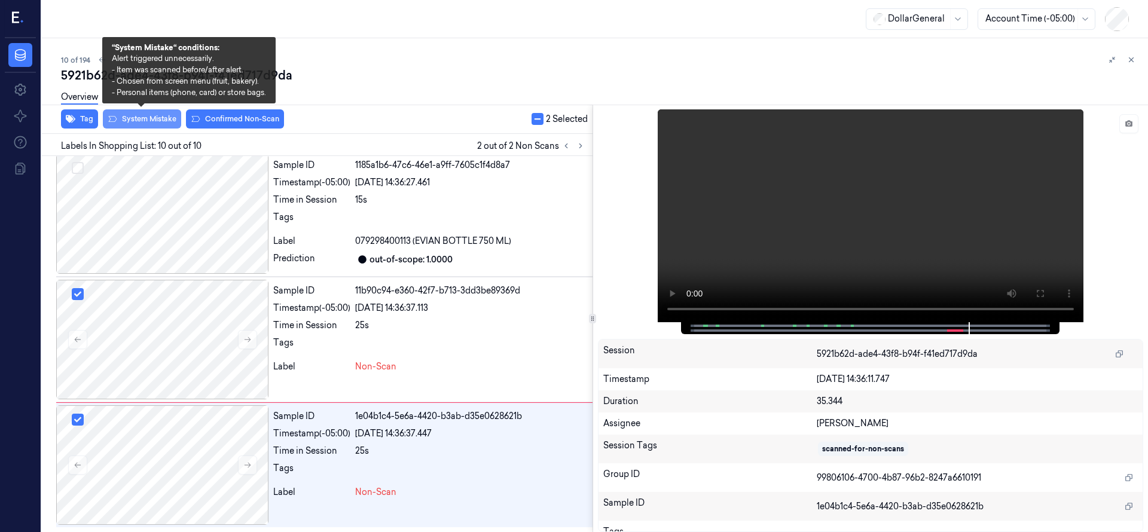
click at [143, 119] on button "System Mistake" at bounding box center [142, 118] width 78 height 19
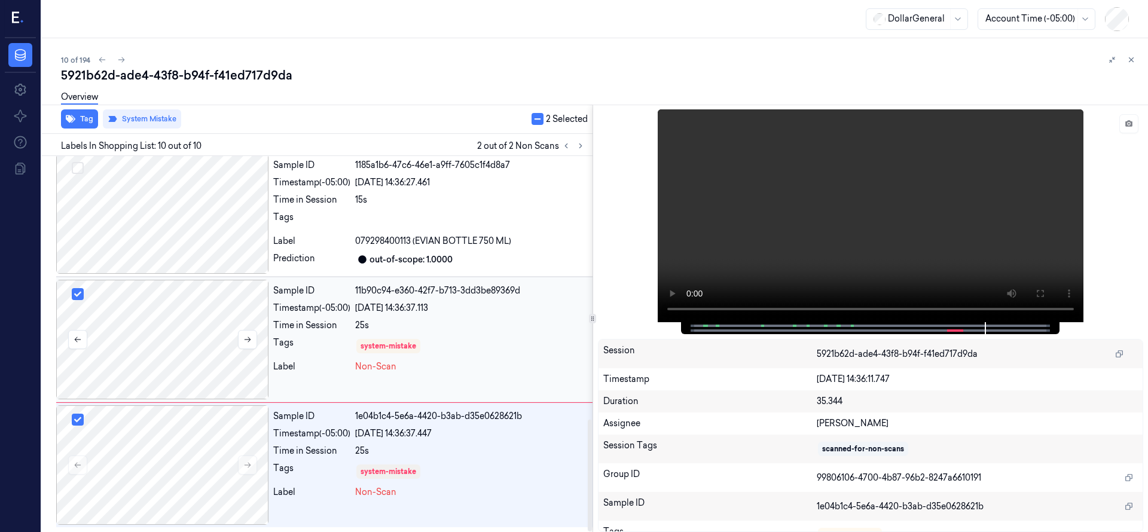
click at [205, 365] on div at bounding box center [162, 340] width 212 height 120
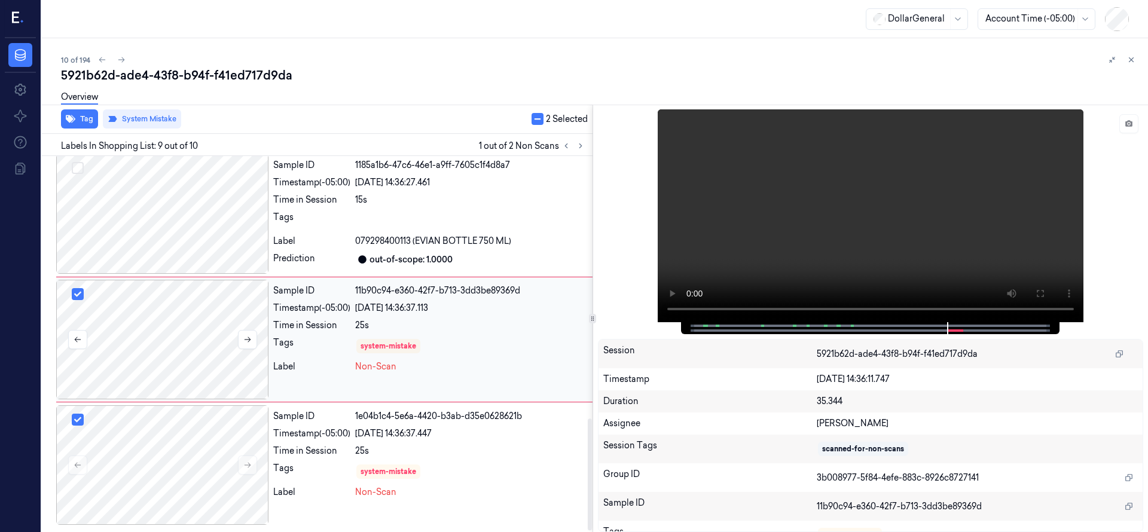
scroll to position [879, 0]
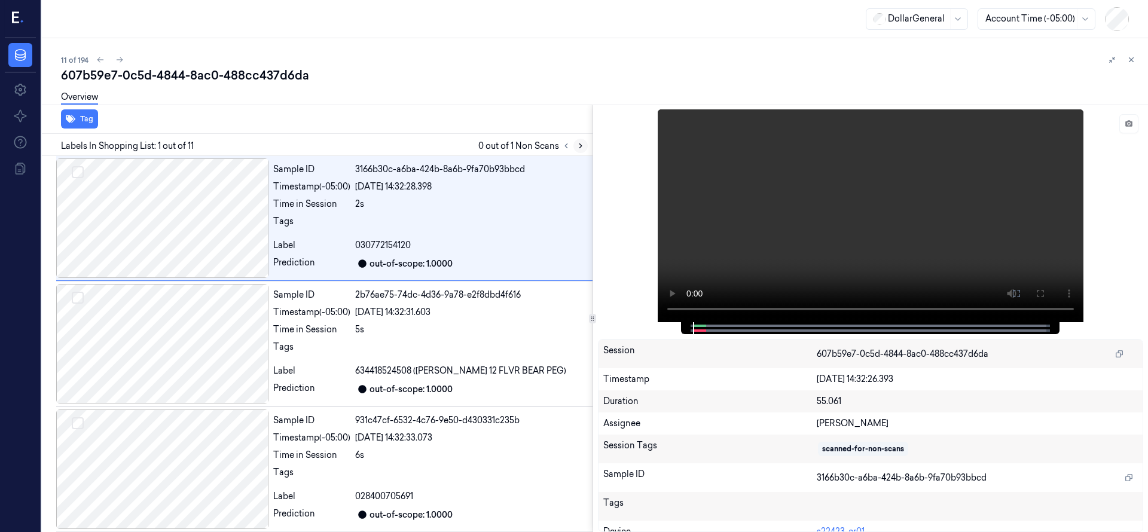
click at [580, 148] on icon at bounding box center [580, 146] width 8 height 8
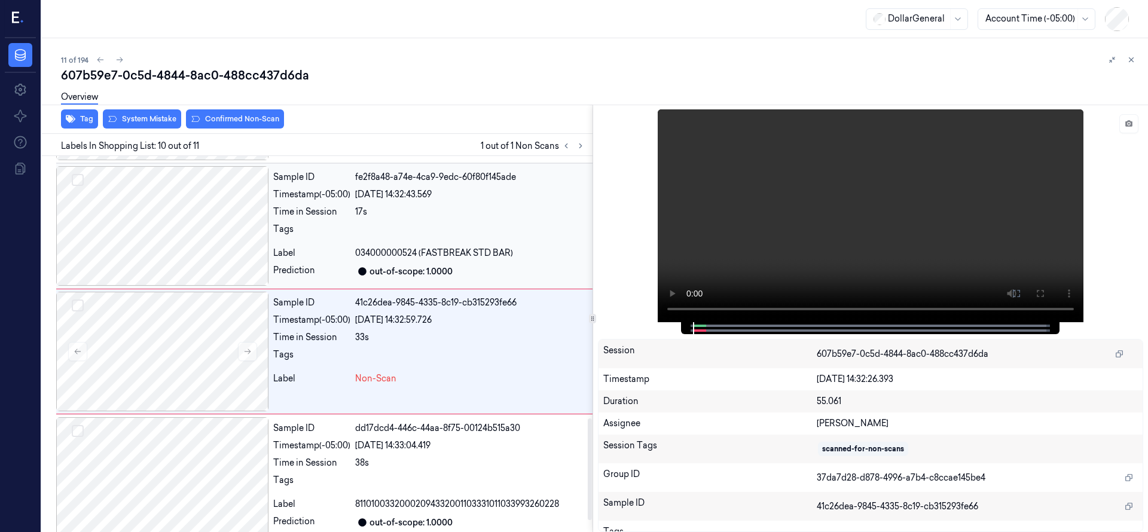
scroll to position [1004, 0]
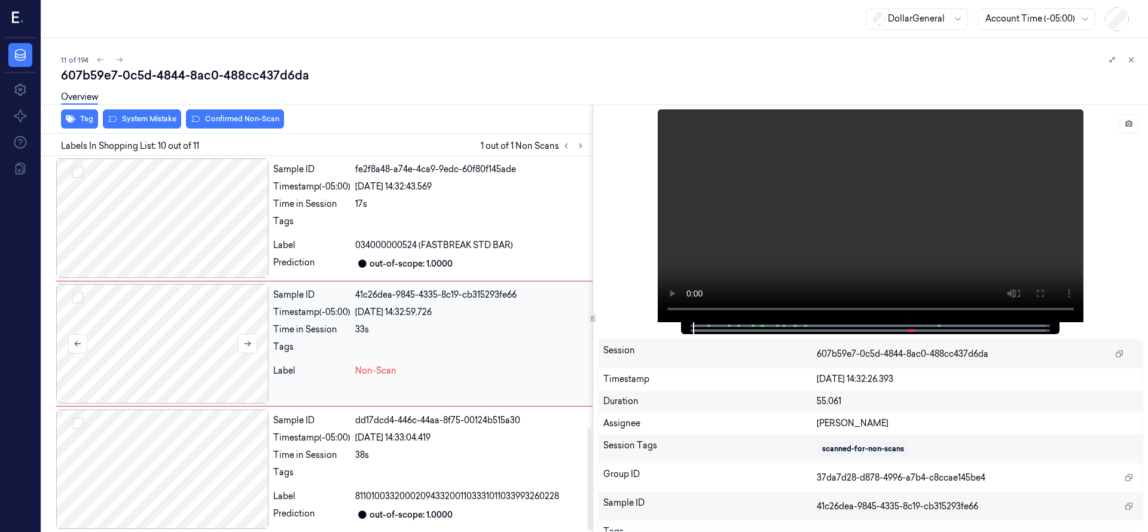
click at [224, 313] on div at bounding box center [162, 344] width 212 height 120
click at [158, 359] on div at bounding box center [162, 344] width 212 height 120
click at [198, 332] on div at bounding box center [162, 344] width 212 height 120
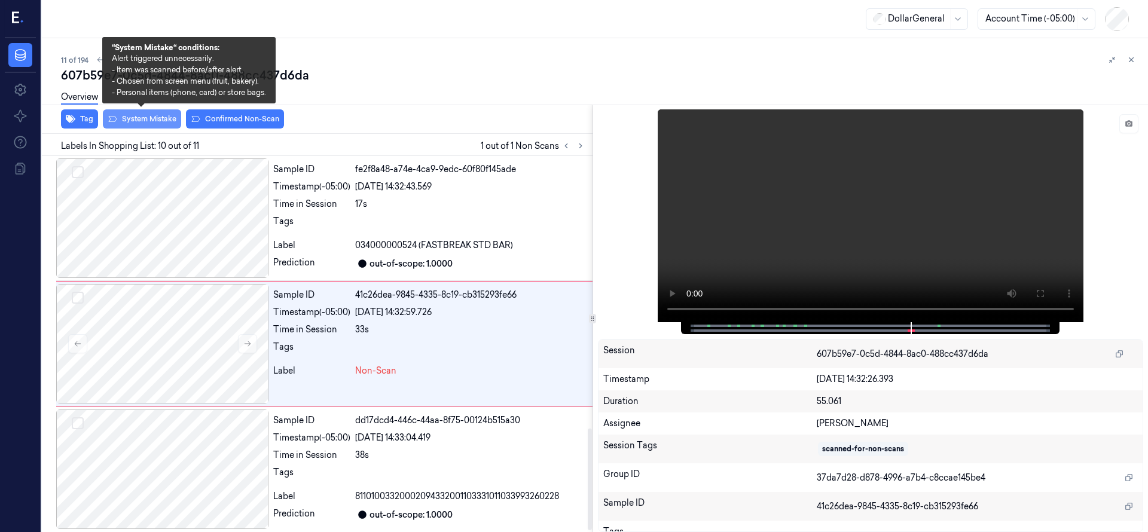
click at [155, 117] on button "System Mistake" at bounding box center [142, 118] width 78 height 19
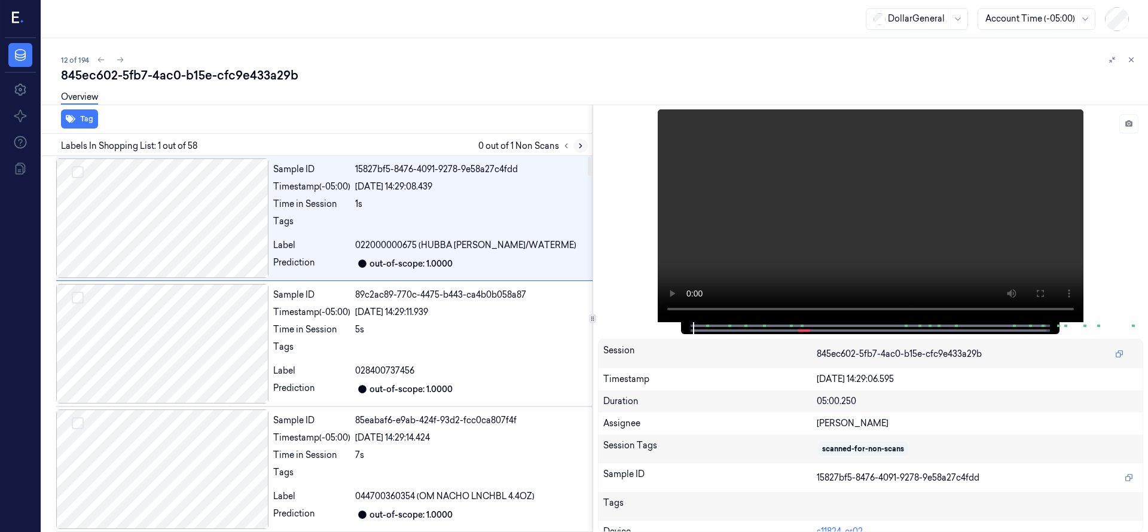
click at [582, 145] on icon at bounding box center [580, 146] width 8 height 8
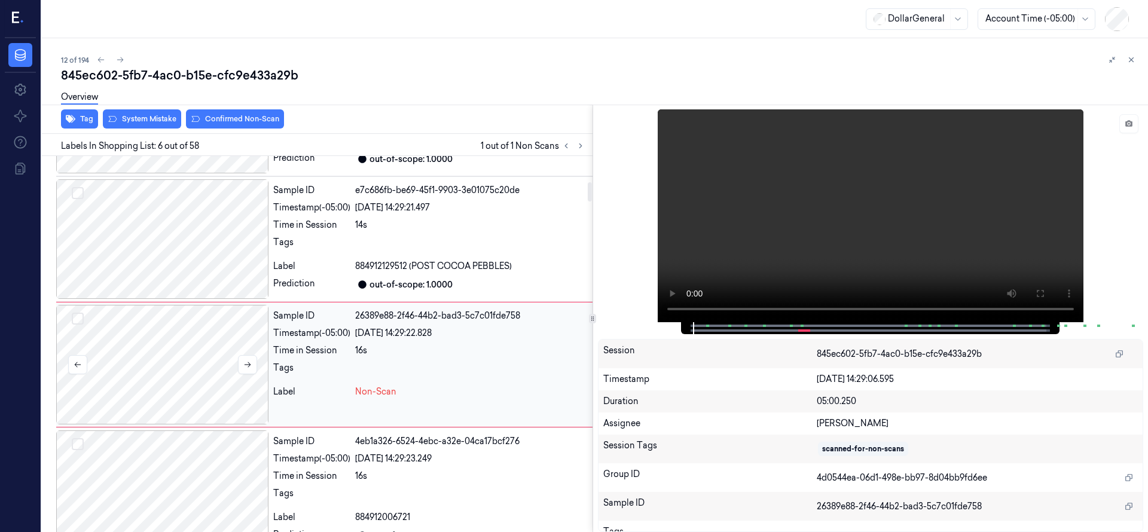
scroll to position [502, 0]
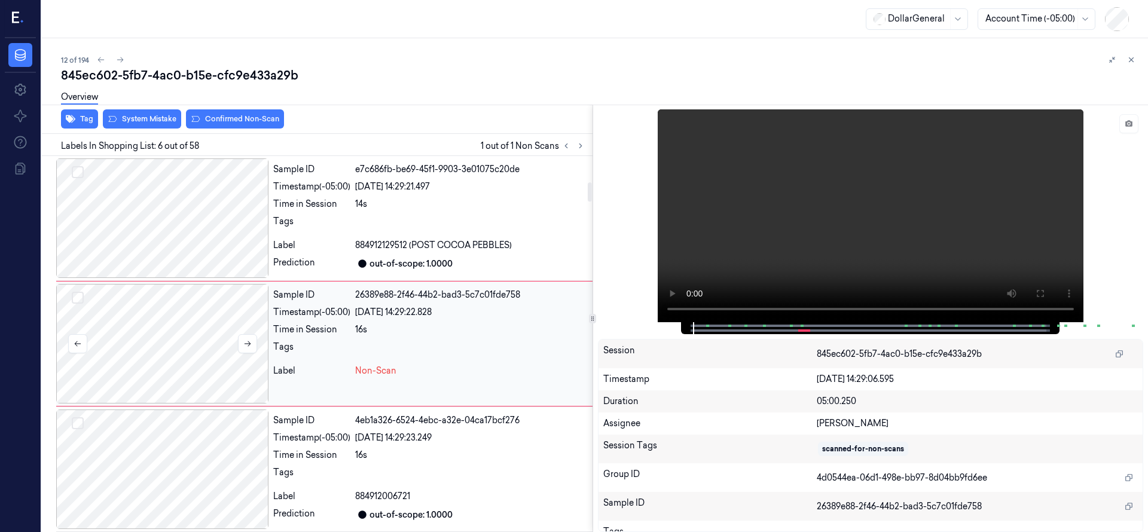
click at [146, 329] on div at bounding box center [162, 344] width 212 height 120
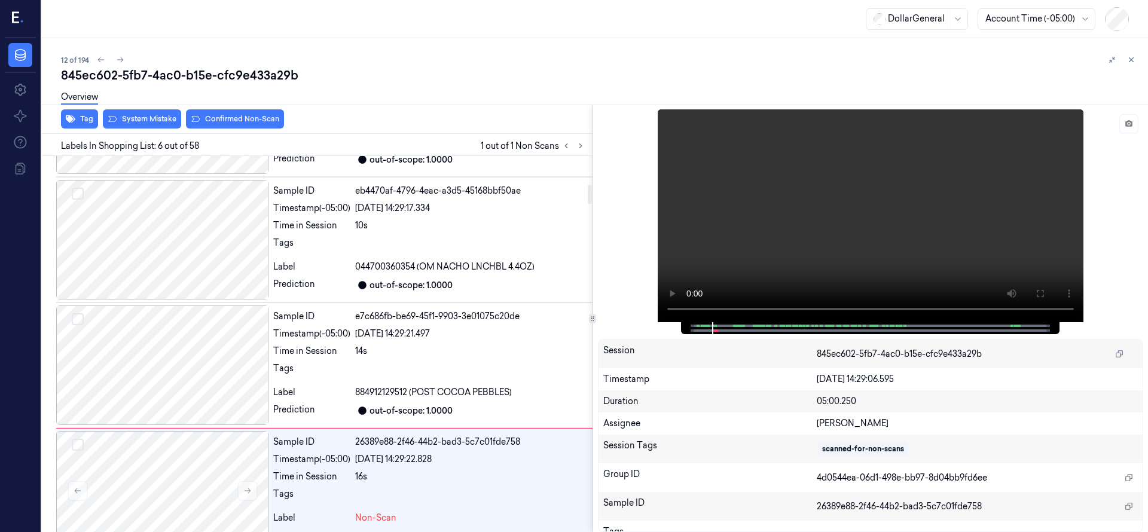
scroll to position [598, 0]
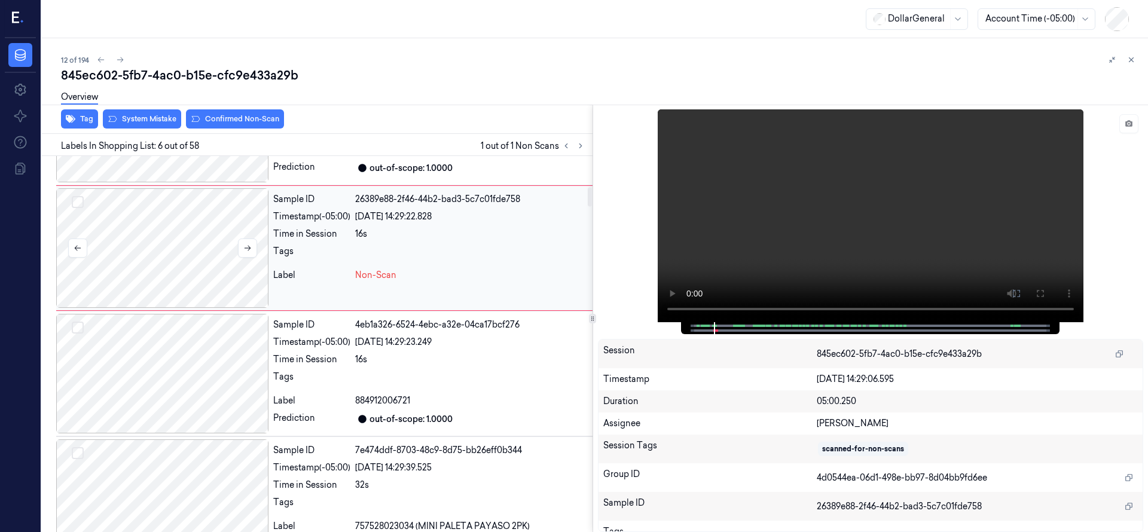
click at [152, 247] on div at bounding box center [162, 248] width 212 height 120
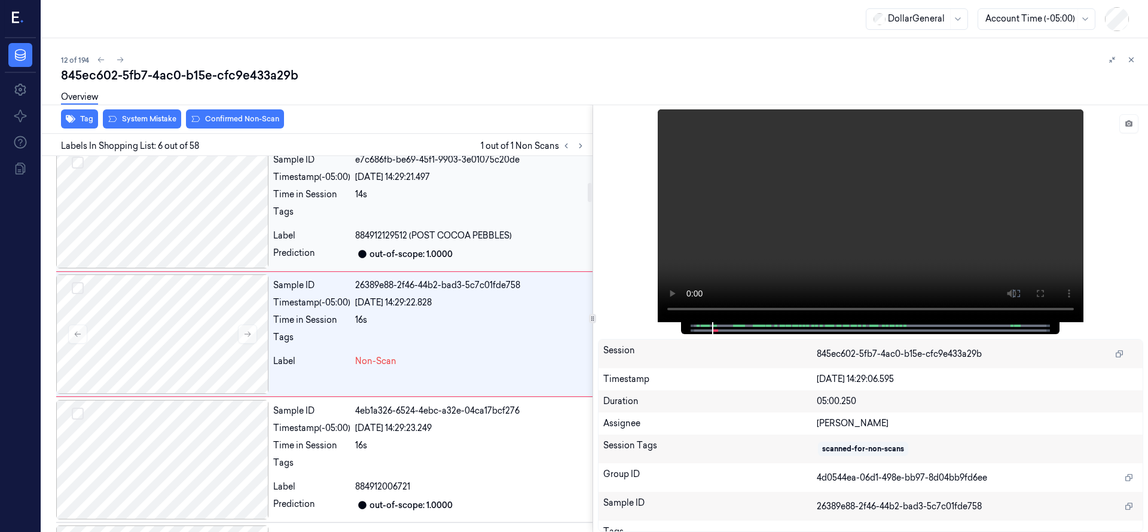
scroll to position [502, 0]
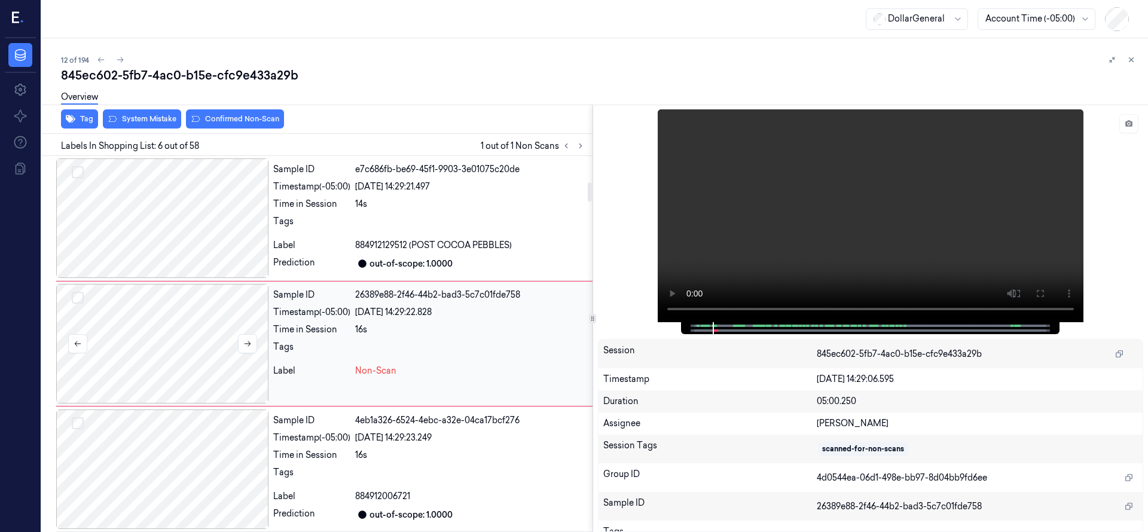
click at [164, 348] on div at bounding box center [162, 344] width 212 height 120
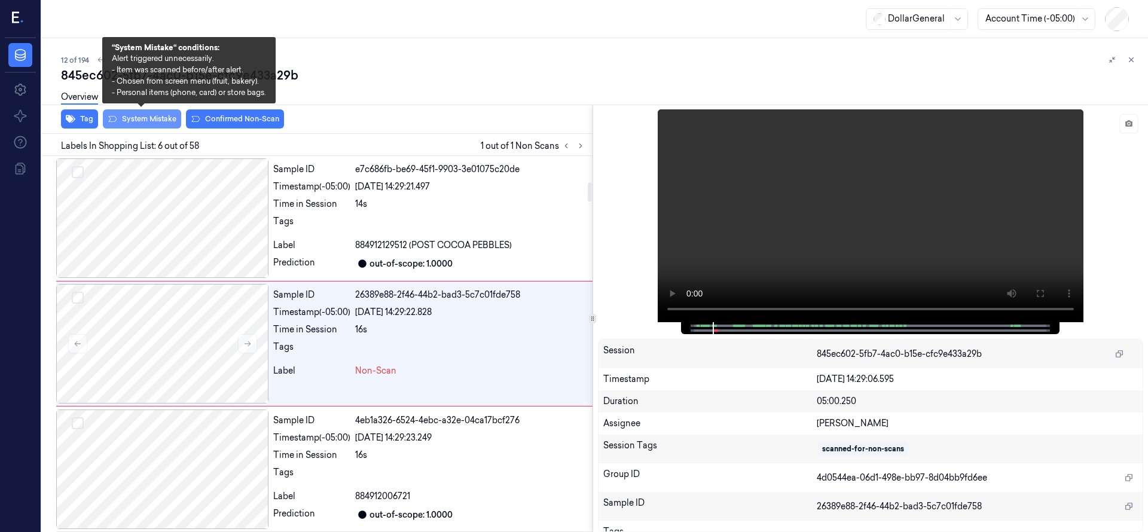
click at [151, 120] on button "System Mistake" at bounding box center [142, 118] width 78 height 19
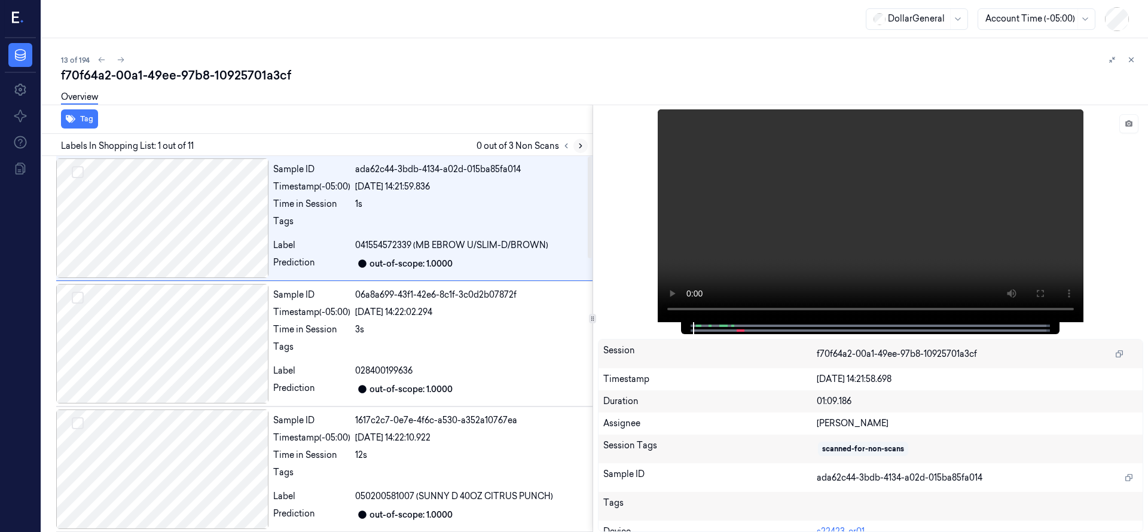
click at [583, 140] on button at bounding box center [580, 146] width 14 height 14
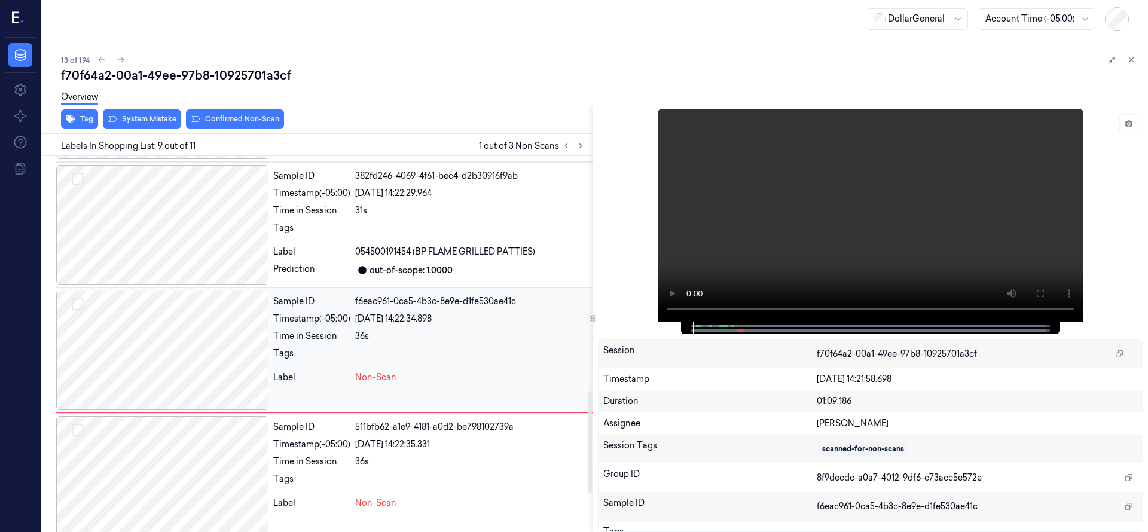
scroll to position [879, 0]
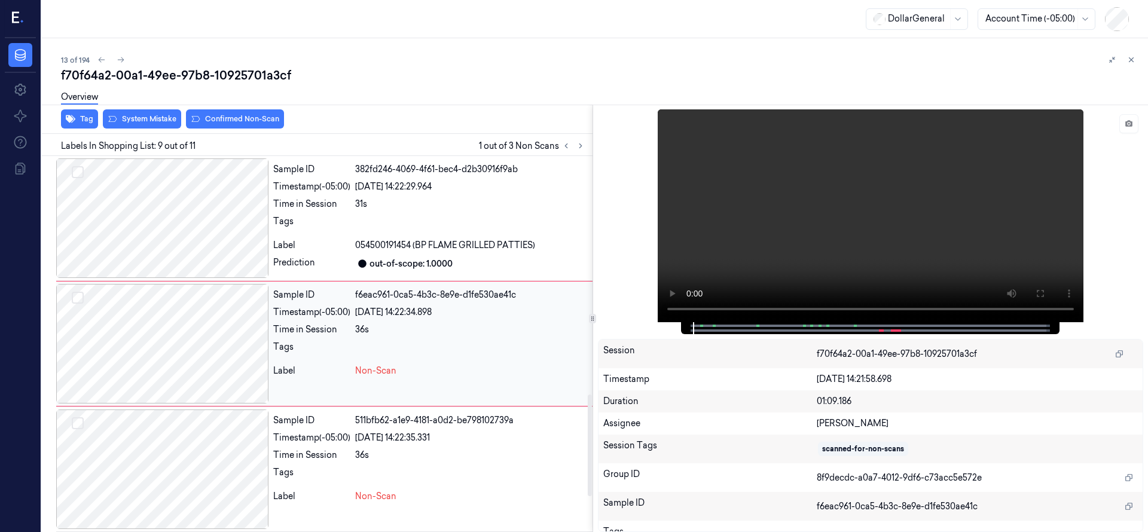
click at [162, 340] on div at bounding box center [162, 344] width 212 height 120
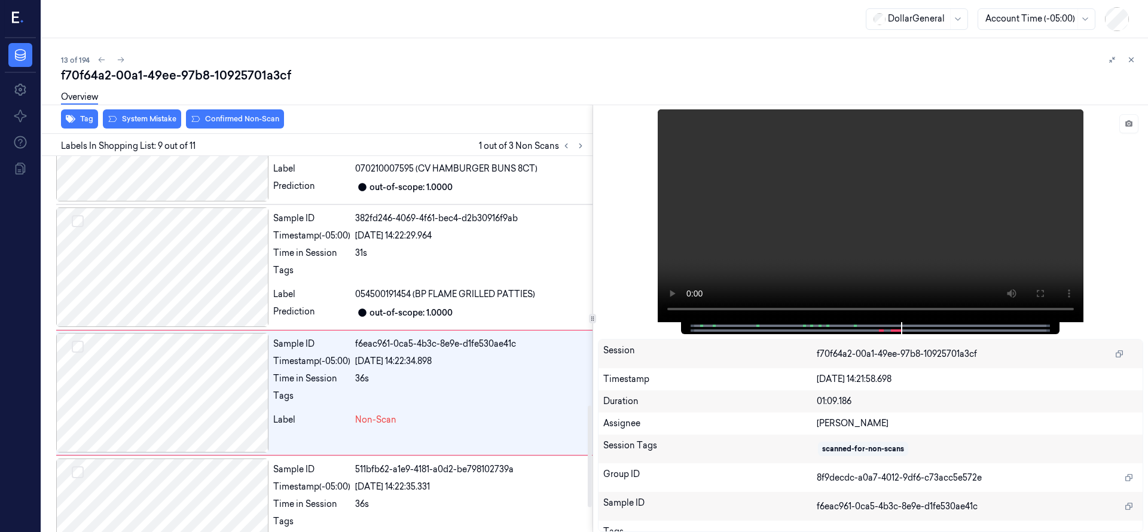
scroll to position [1008, 0]
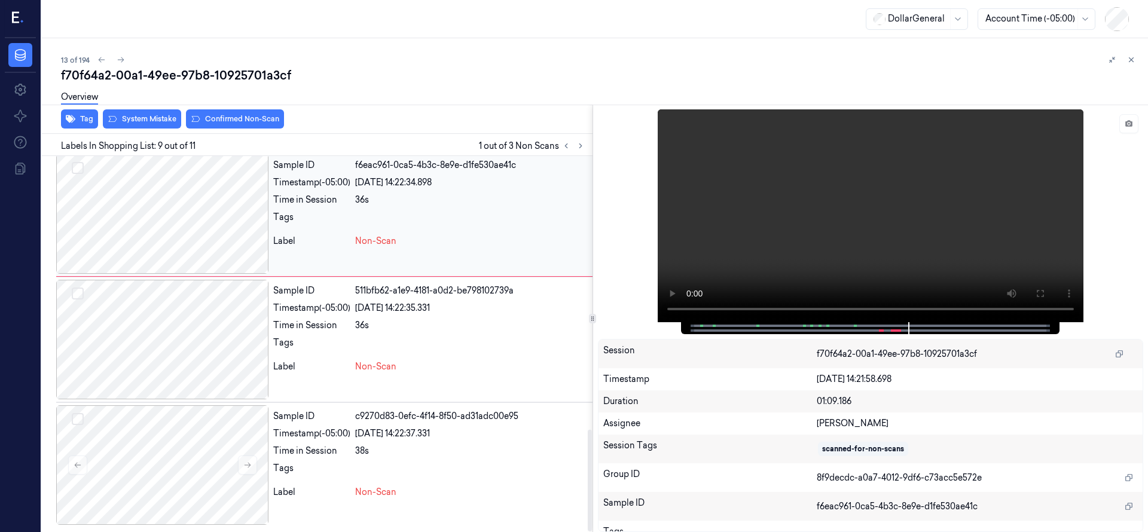
click at [80, 169] on button "Select row" at bounding box center [78, 168] width 12 height 12
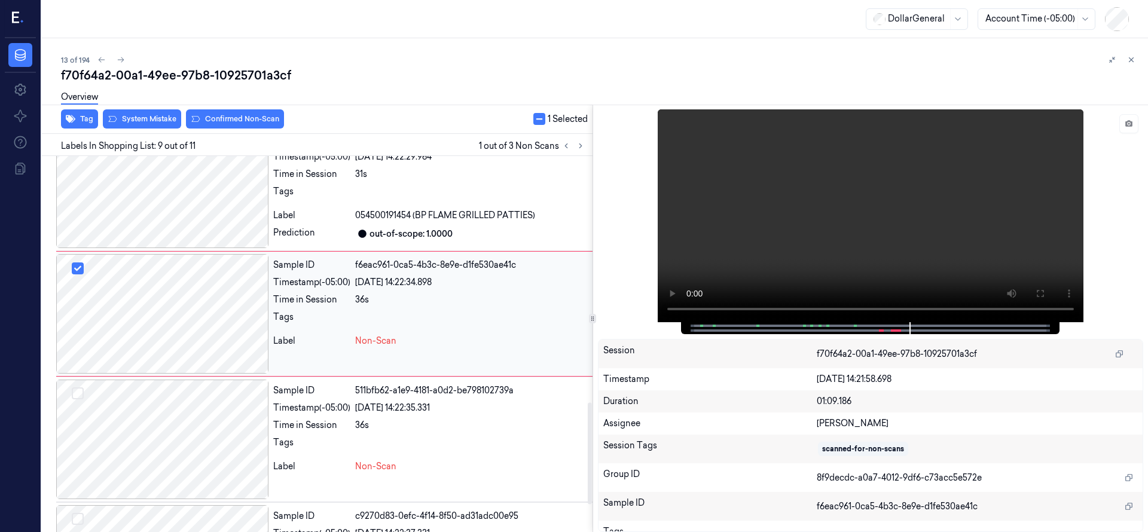
scroll to position [879, 0]
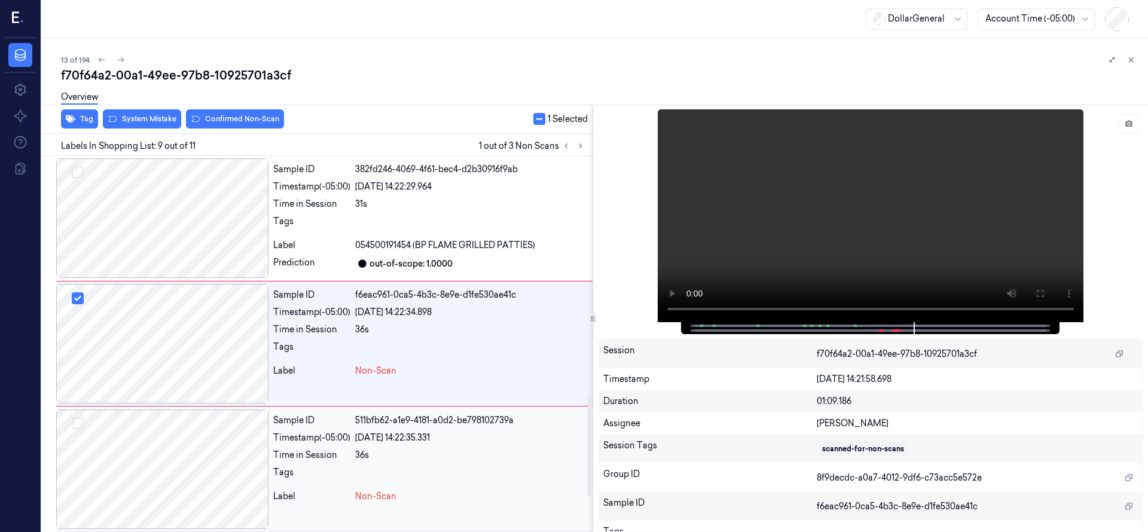
click at [77, 427] on button "Select row" at bounding box center [78, 423] width 12 height 12
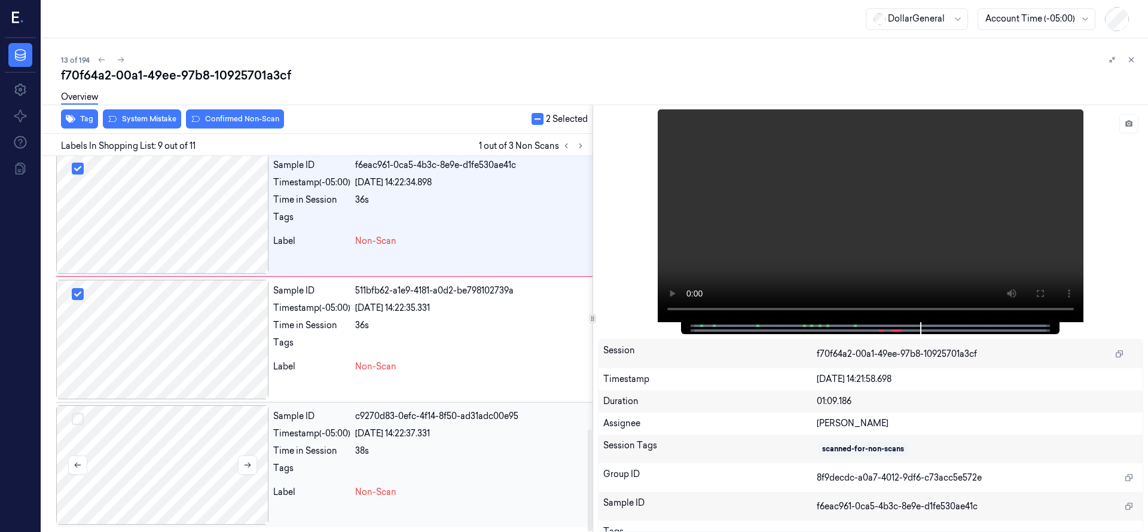
click at [74, 419] on button "Select row" at bounding box center [78, 419] width 12 height 12
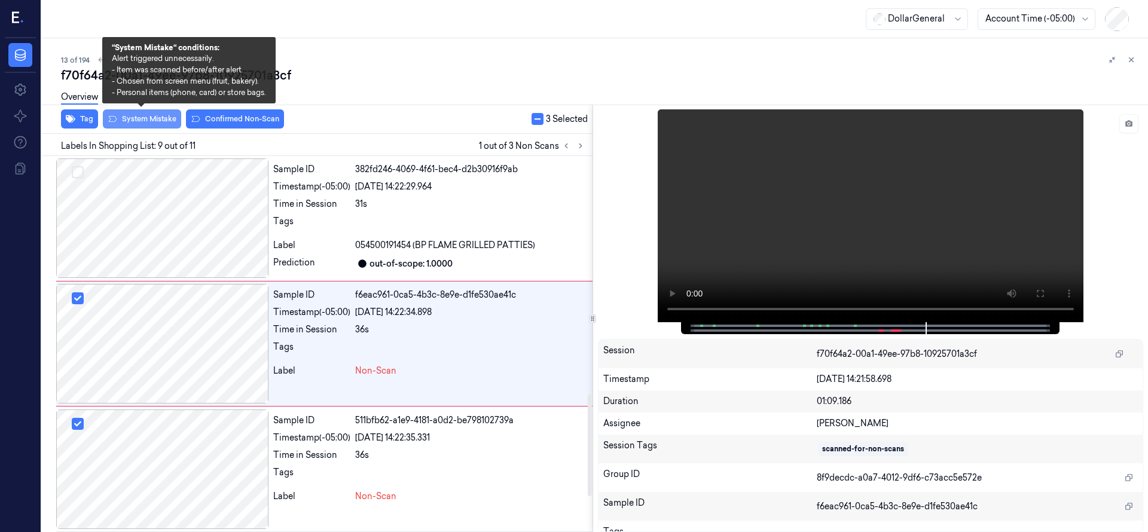
click at [151, 121] on button "System Mistake" at bounding box center [142, 118] width 78 height 19
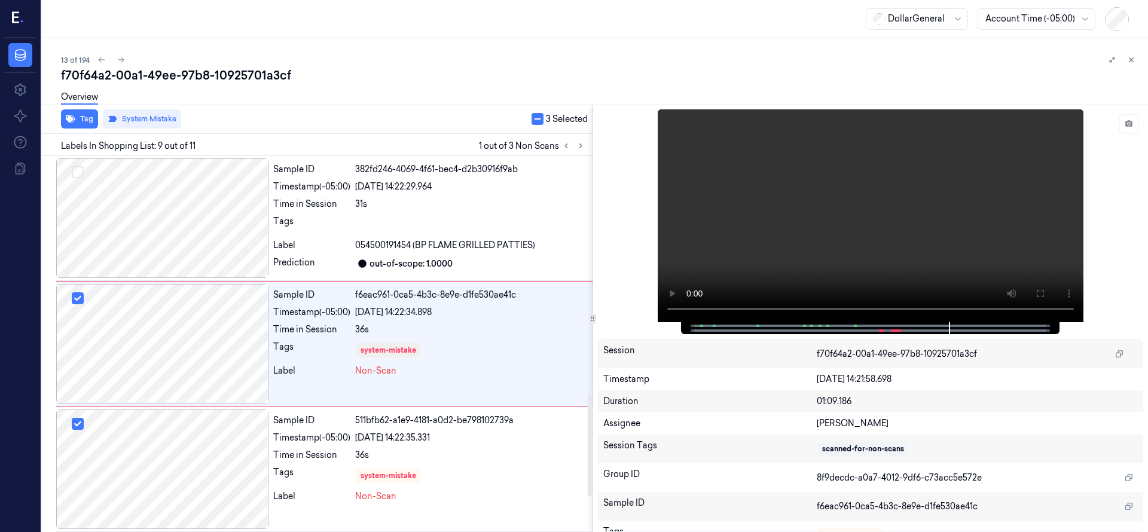
click at [295, 102] on div "Overview" at bounding box center [599, 99] width 1077 height 30
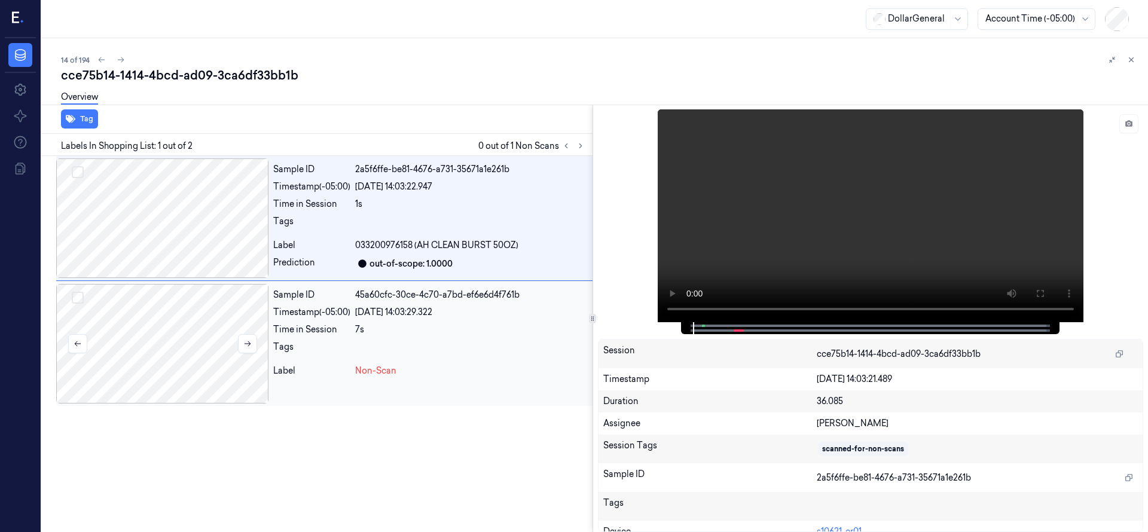
click at [155, 316] on div at bounding box center [162, 344] width 212 height 120
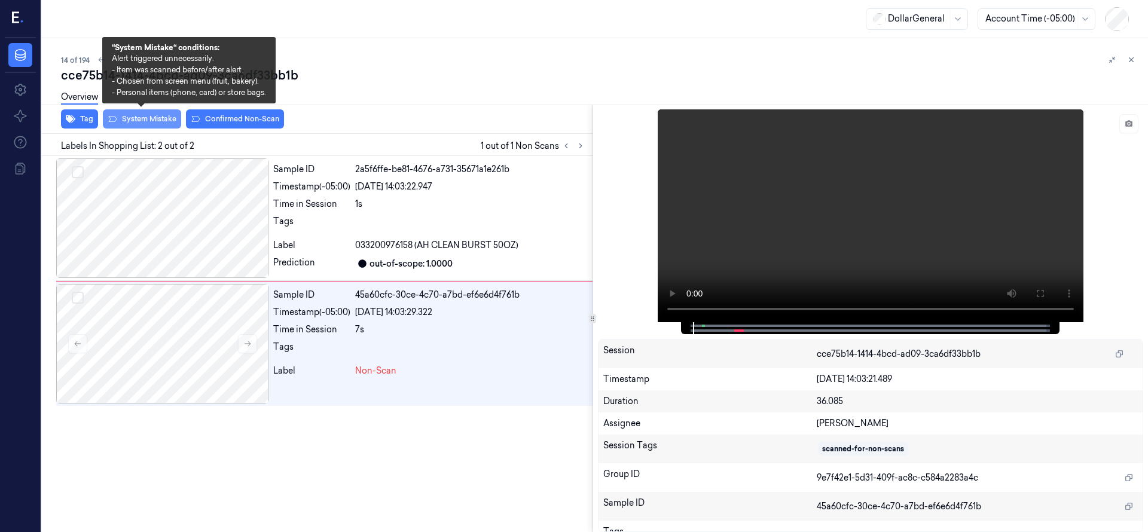
click at [160, 121] on button "System Mistake" at bounding box center [142, 118] width 78 height 19
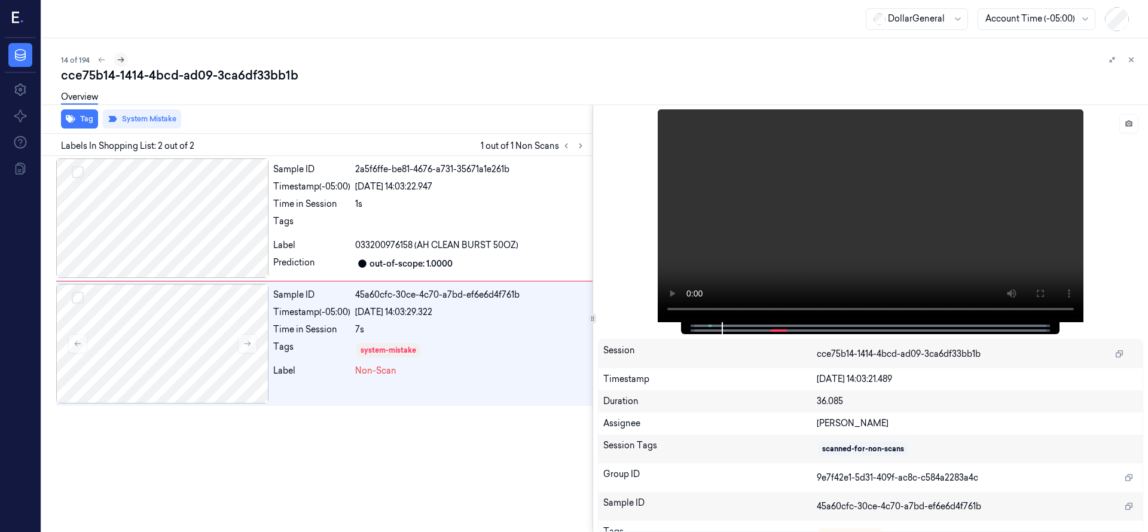
click at [121, 58] on icon at bounding box center [121, 59] width 7 height 5
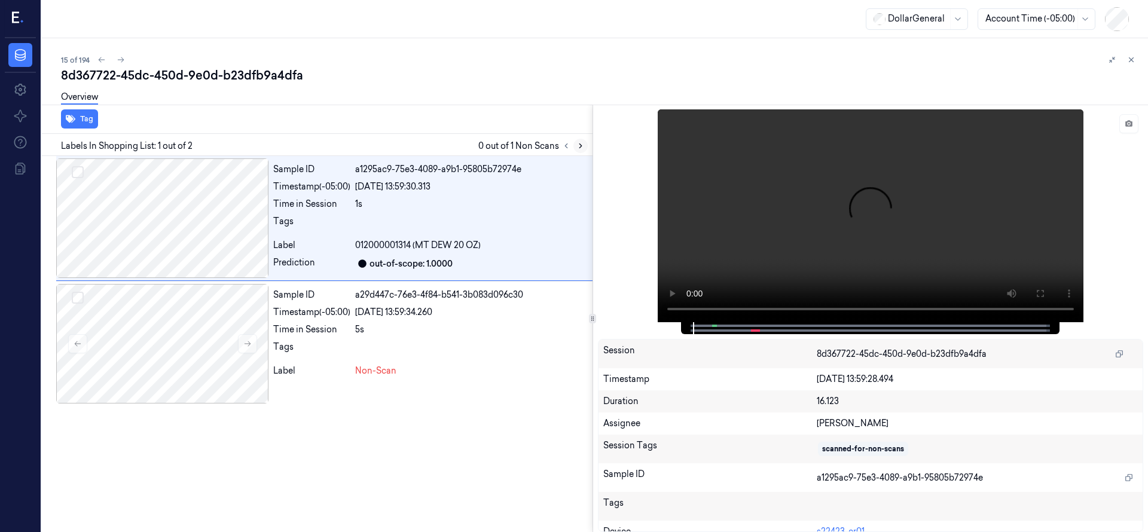
click at [579, 146] on icon at bounding box center [580, 146] width 8 height 8
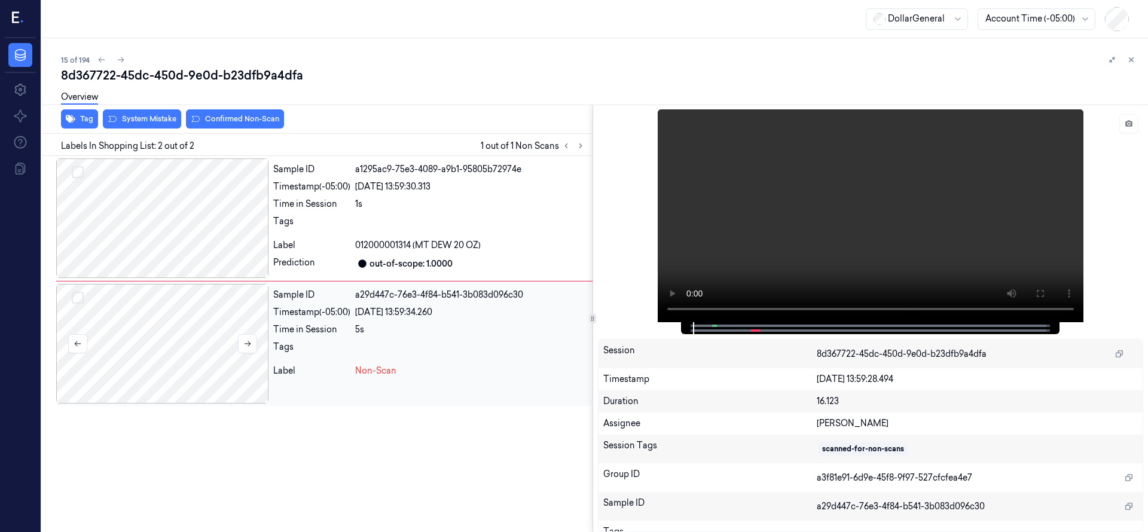
click at [166, 346] on div at bounding box center [162, 344] width 212 height 120
click at [184, 319] on div at bounding box center [162, 344] width 212 height 120
click at [157, 117] on button "System Mistake" at bounding box center [142, 118] width 78 height 19
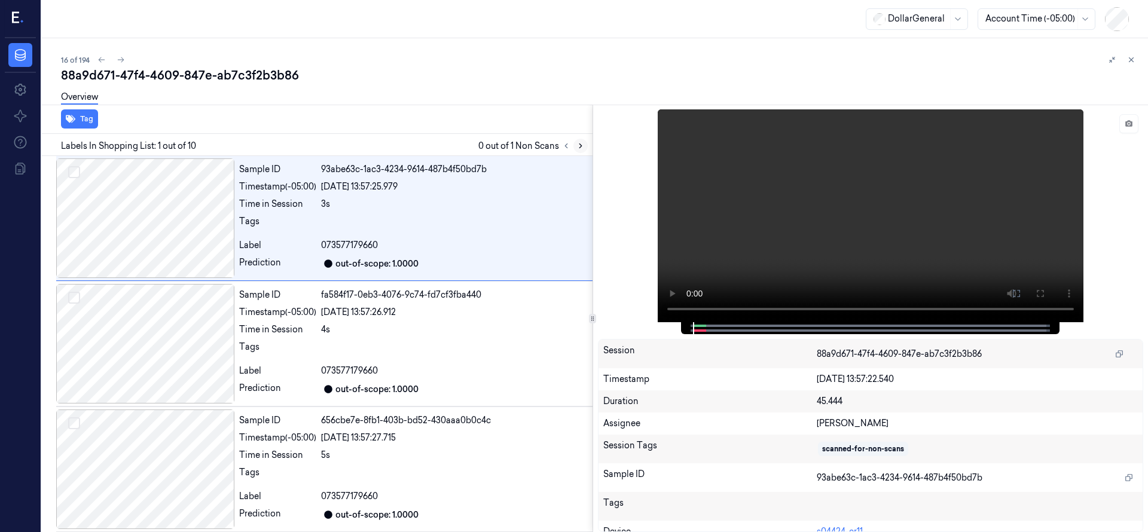
click at [582, 148] on icon at bounding box center [580, 146] width 8 height 8
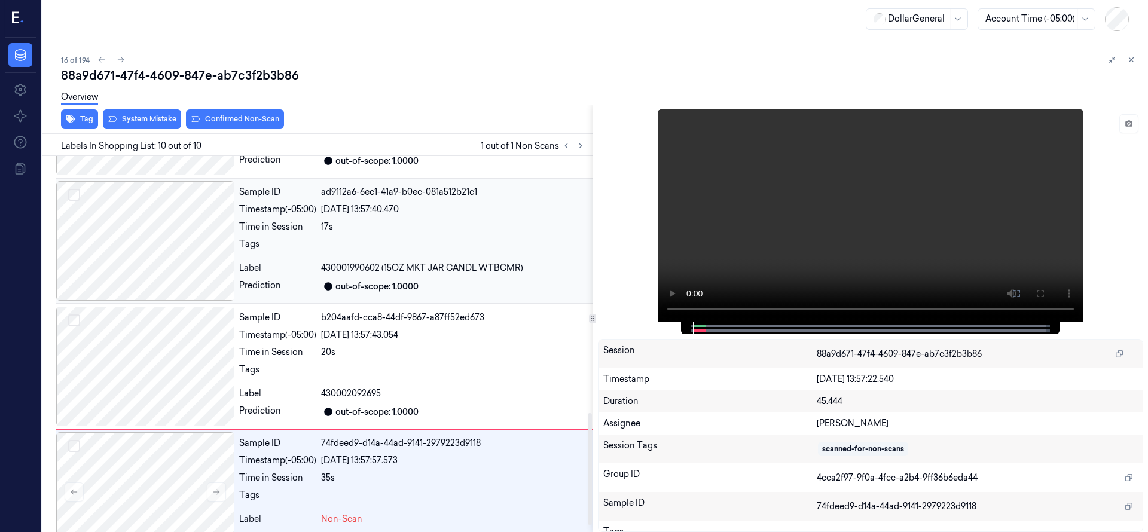
scroll to position [883, 0]
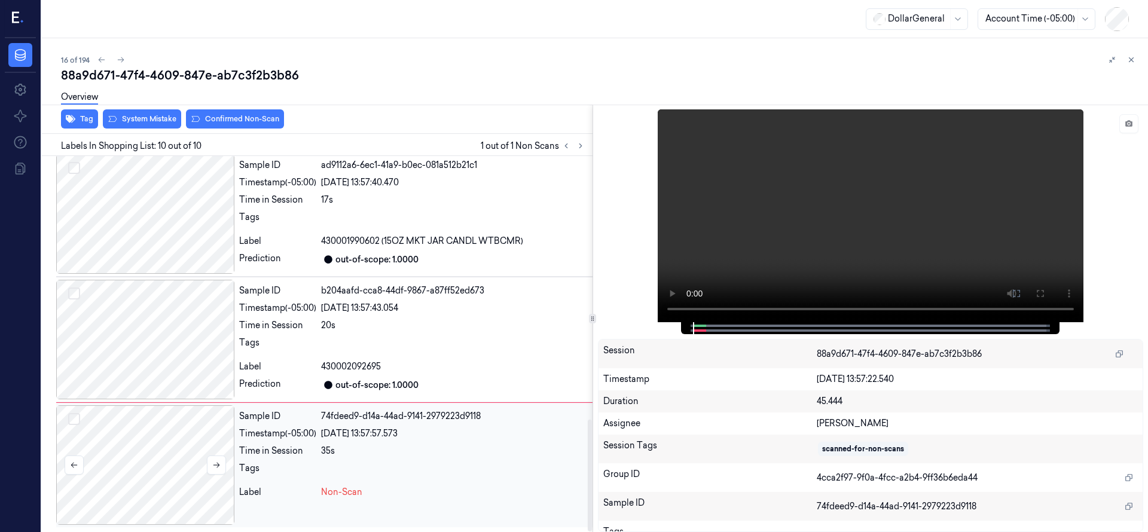
click at [157, 450] on div at bounding box center [145, 465] width 178 height 120
click at [145, 475] on div at bounding box center [145, 465] width 178 height 120
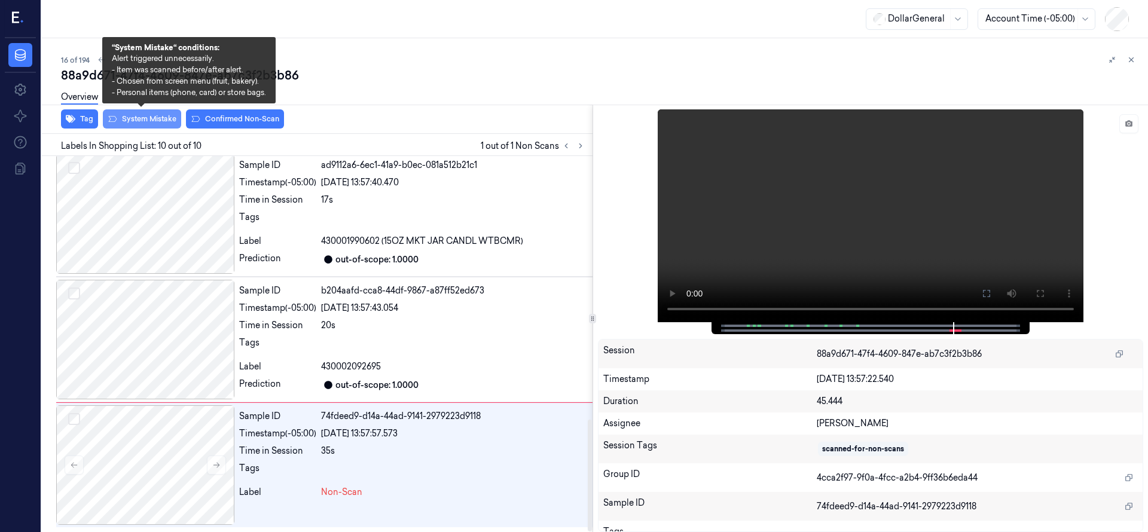
click at [152, 123] on button "System Mistake" at bounding box center [142, 118] width 78 height 19
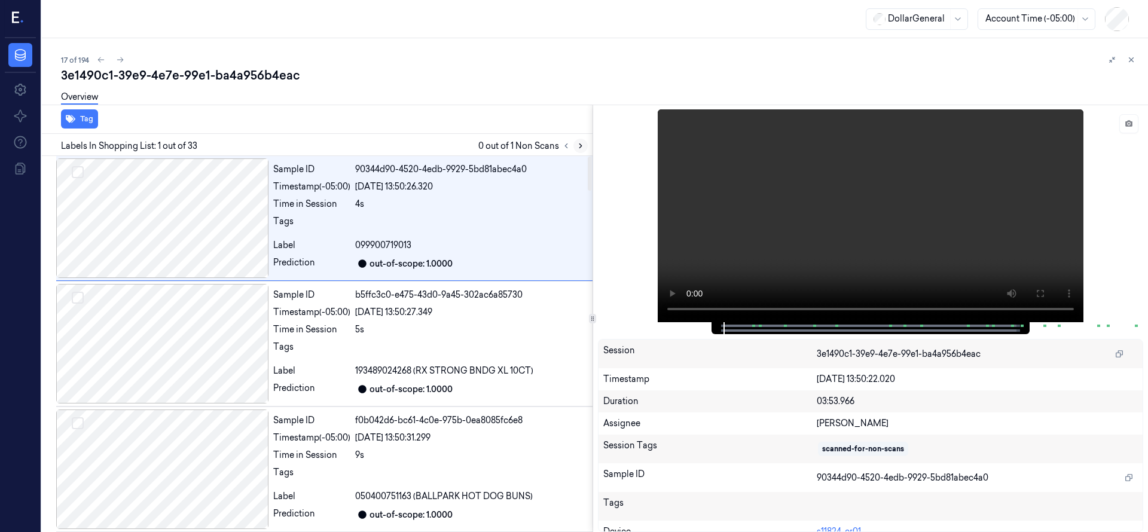
click at [579, 144] on icon at bounding box center [580, 146] width 2 height 4
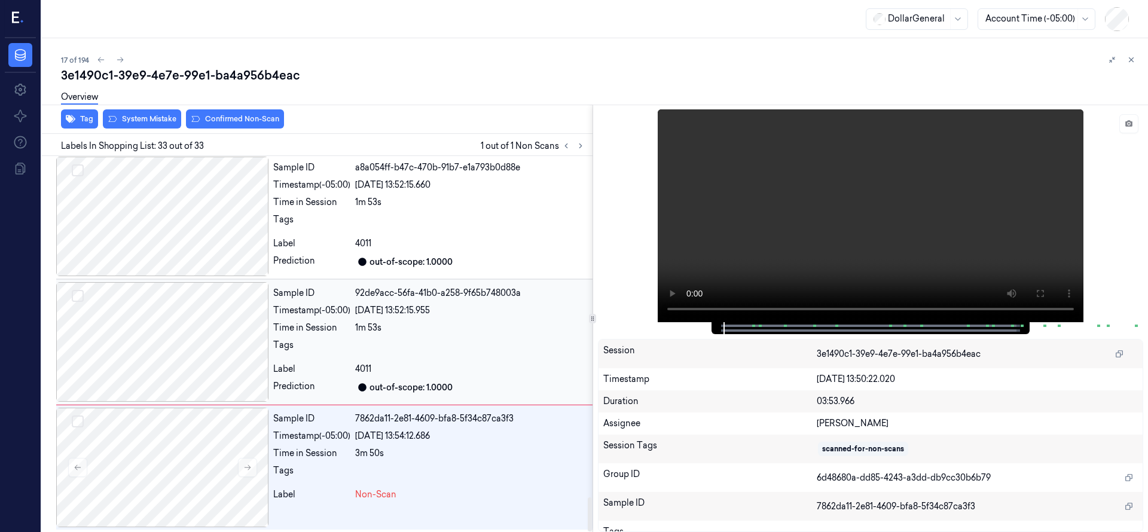
scroll to position [3770, 0]
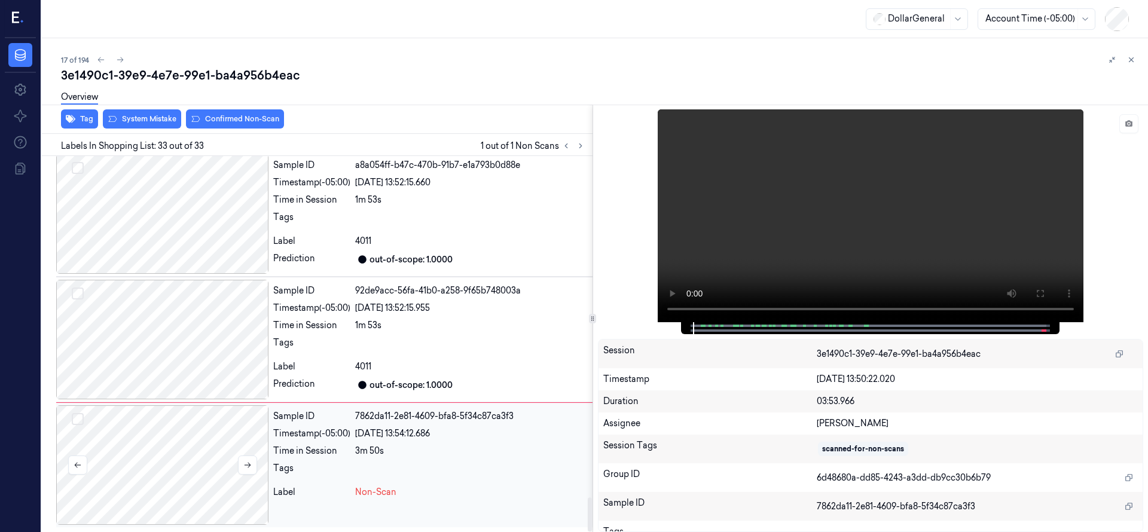
click at [167, 444] on div at bounding box center [162, 465] width 212 height 120
click at [141, 470] on div at bounding box center [162, 465] width 212 height 120
click at [149, 111] on div "Overview" at bounding box center [599, 99] width 1077 height 30
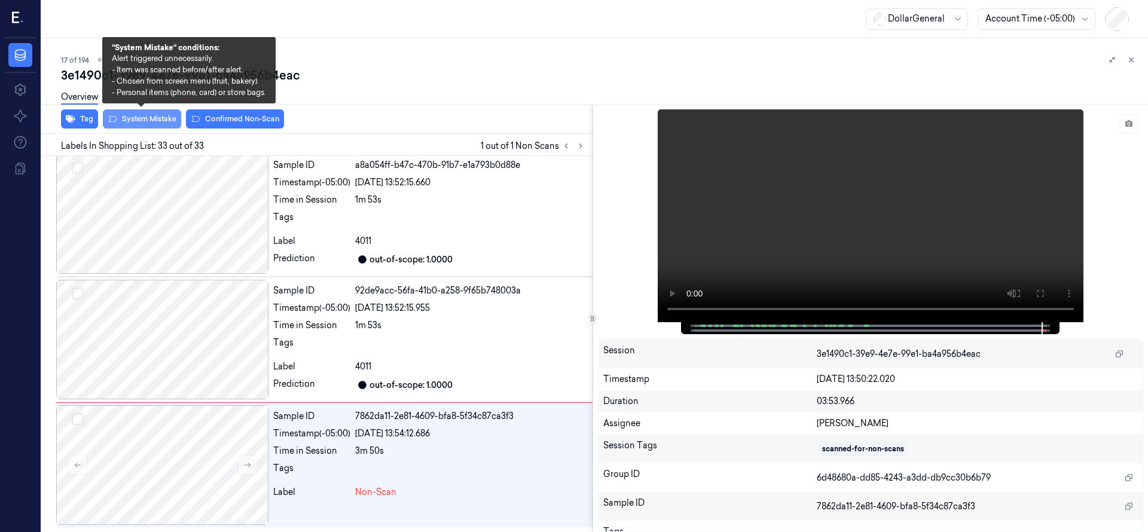
click at [151, 118] on button "System Mistake" at bounding box center [142, 118] width 78 height 19
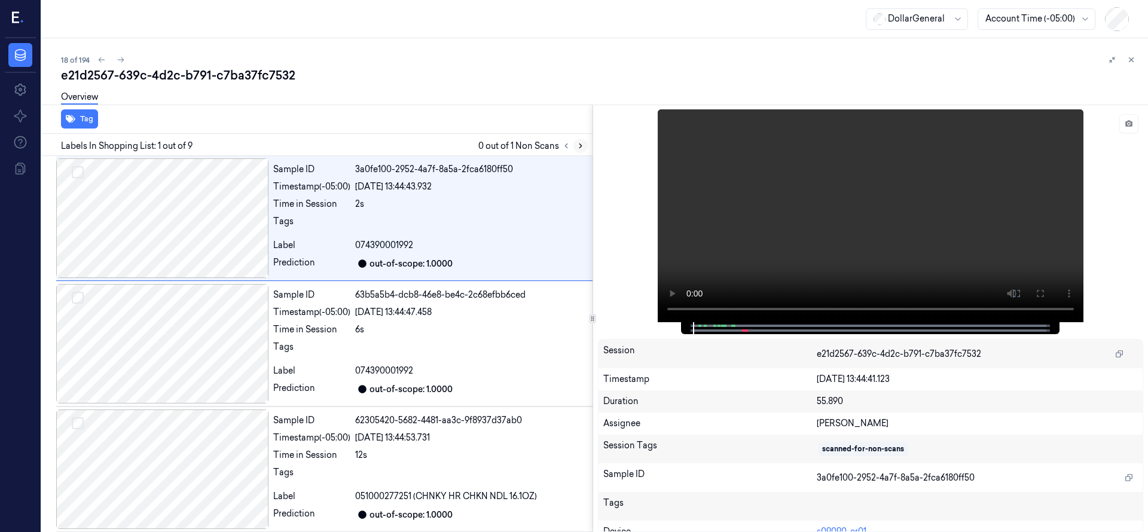
click at [581, 148] on icon at bounding box center [580, 146] width 8 height 8
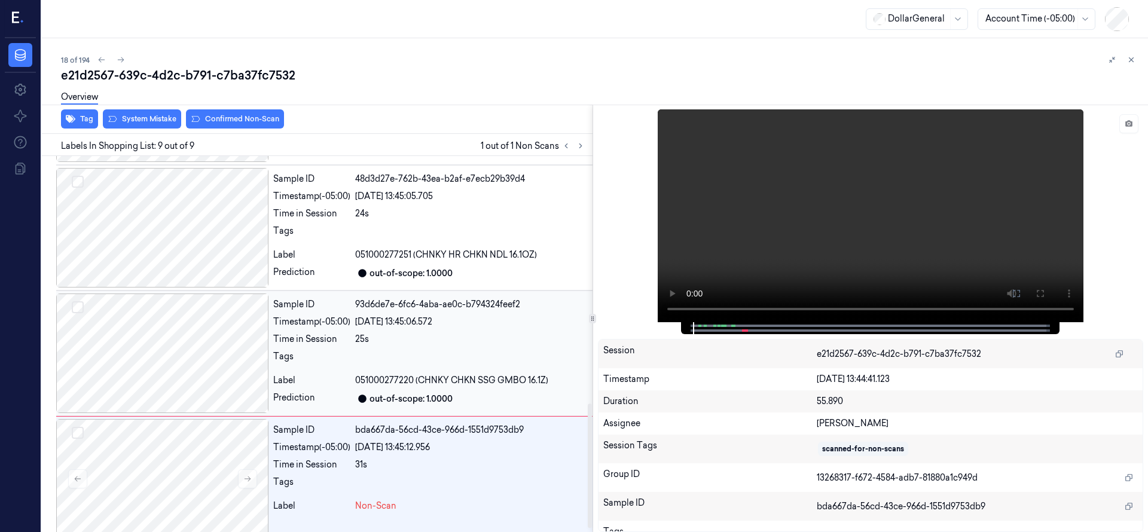
scroll to position [757, 0]
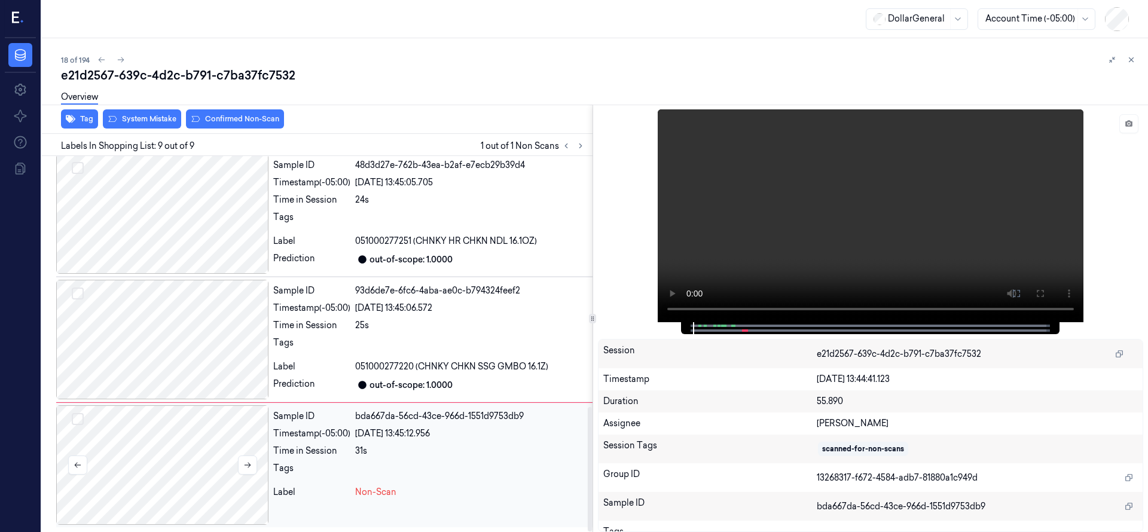
click at [198, 435] on div at bounding box center [162, 465] width 212 height 120
click at [143, 483] on div at bounding box center [162, 465] width 212 height 120
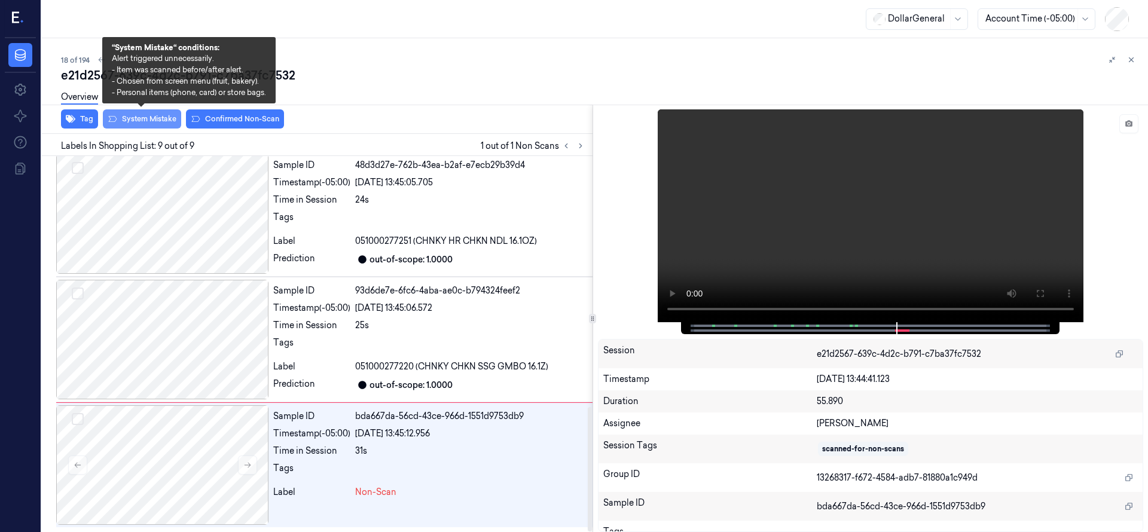
click at [145, 124] on button "System Mistake" at bounding box center [142, 118] width 78 height 19
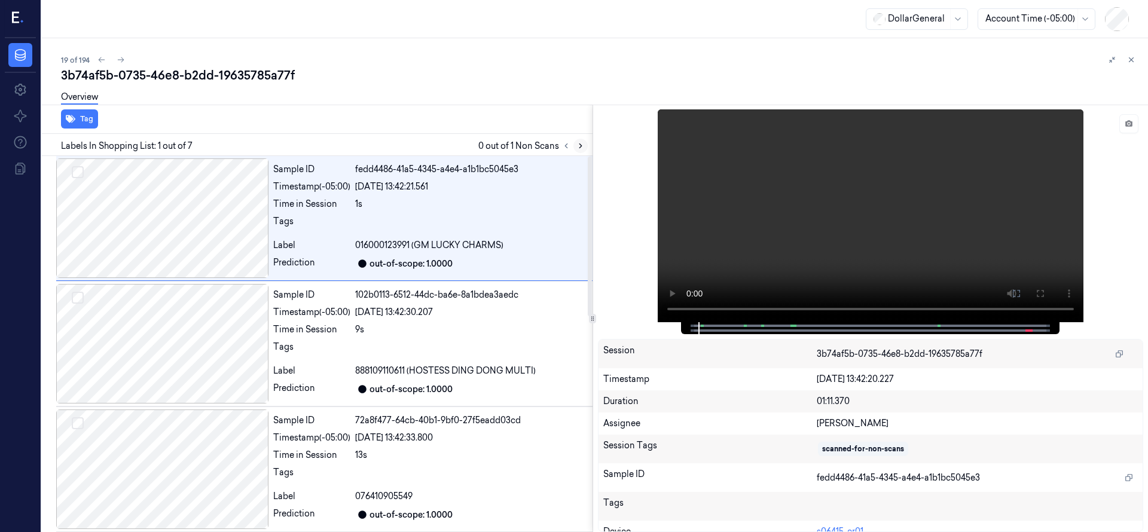
click at [582, 143] on icon at bounding box center [580, 146] width 8 height 8
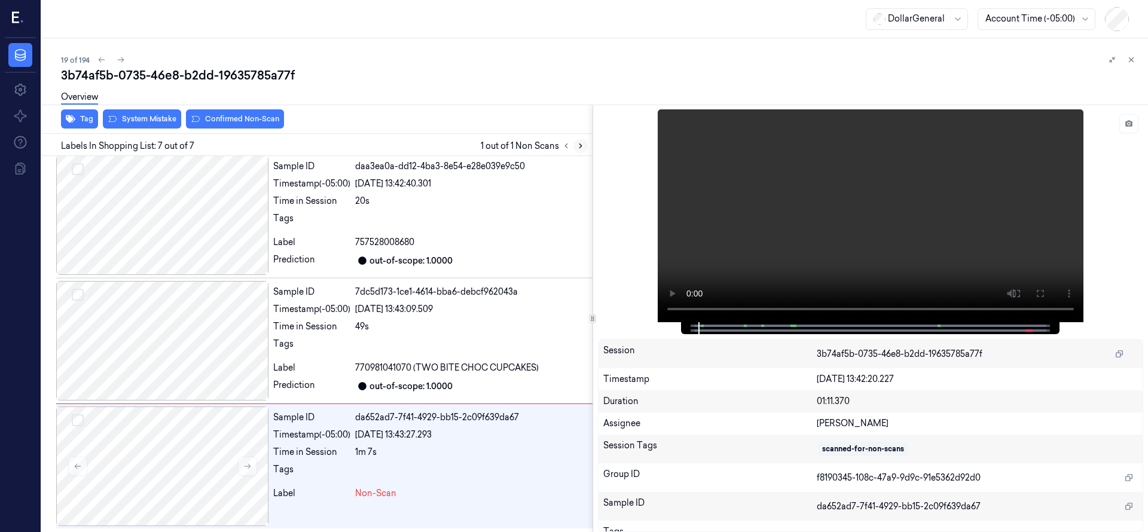
scroll to position [506, 0]
click at [146, 475] on div at bounding box center [162, 465] width 212 height 120
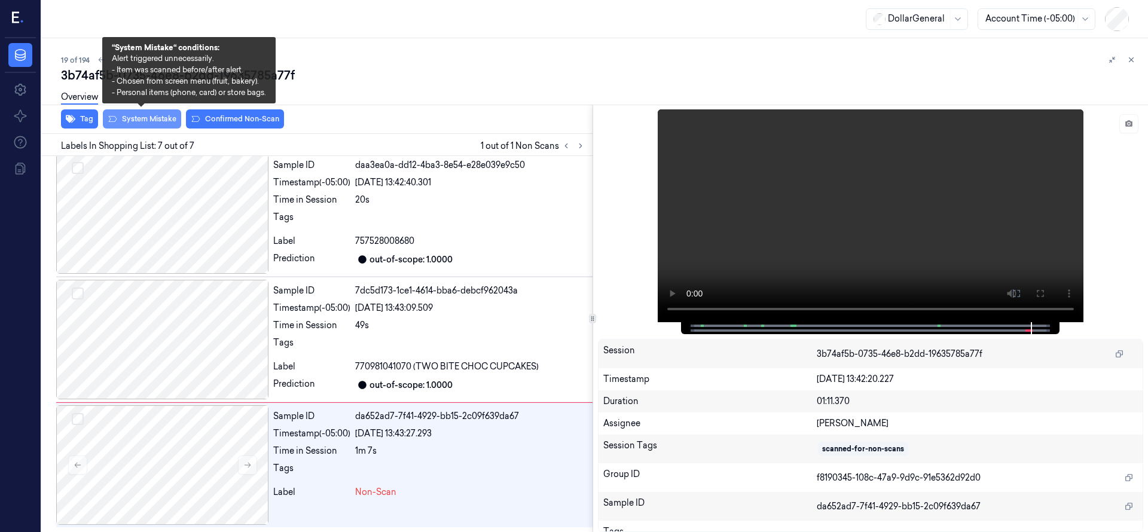
click at [145, 124] on button "System Mistake" at bounding box center [142, 118] width 78 height 19
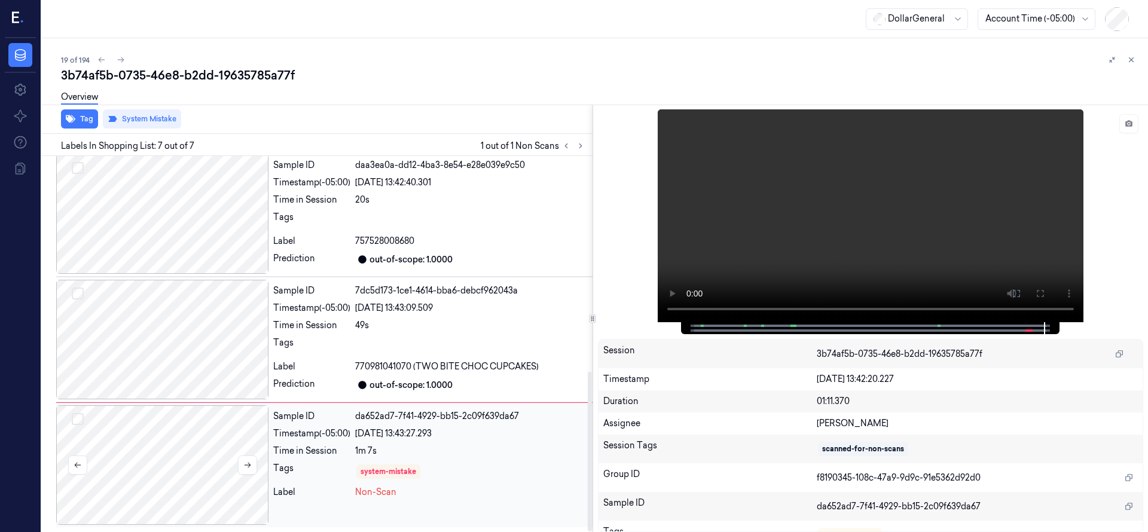
click at [186, 472] on div at bounding box center [162, 465] width 212 height 120
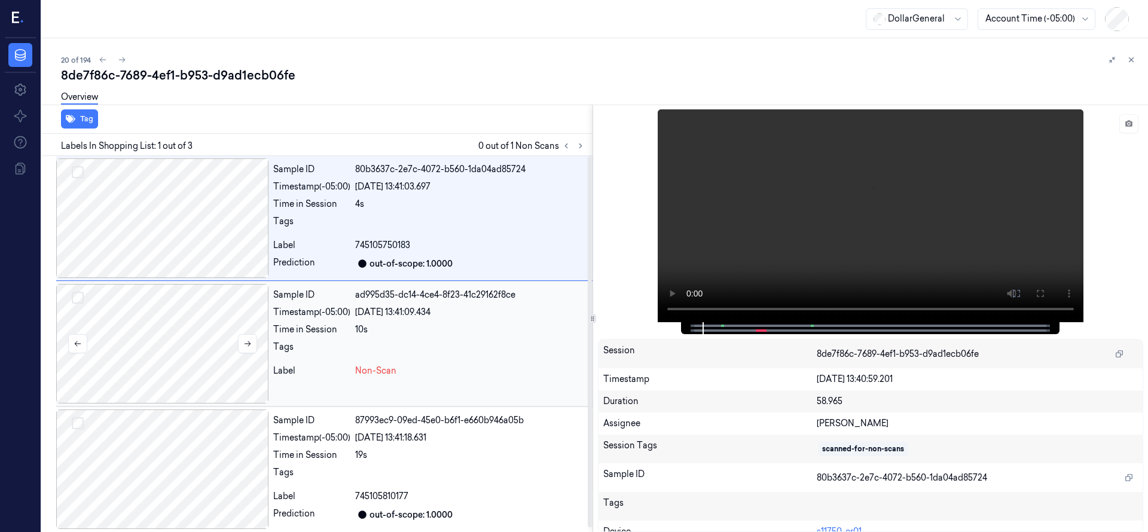
click at [172, 306] on div at bounding box center [162, 344] width 212 height 120
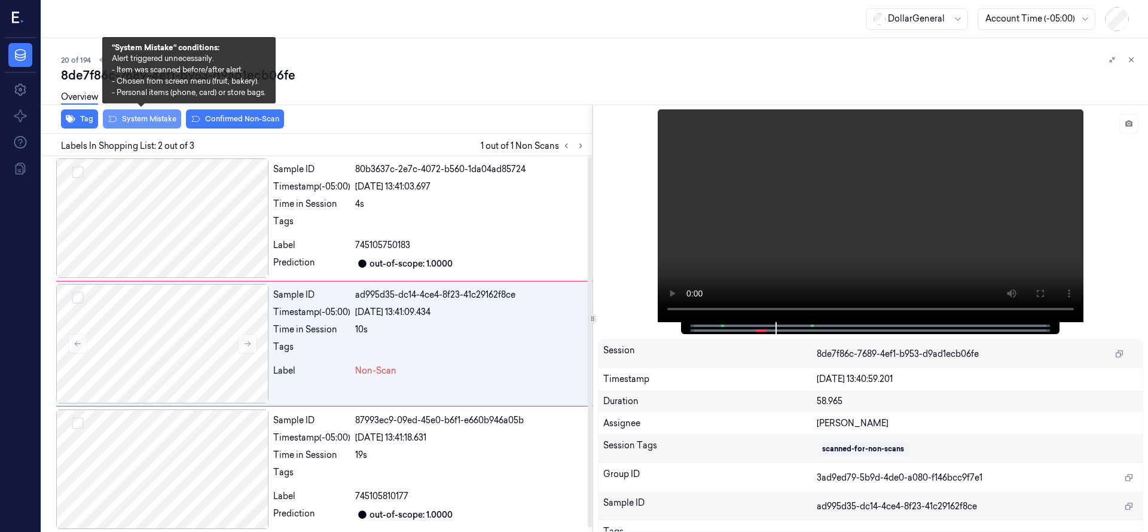
click at [157, 118] on button "System Mistake" at bounding box center [142, 118] width 78 height 19
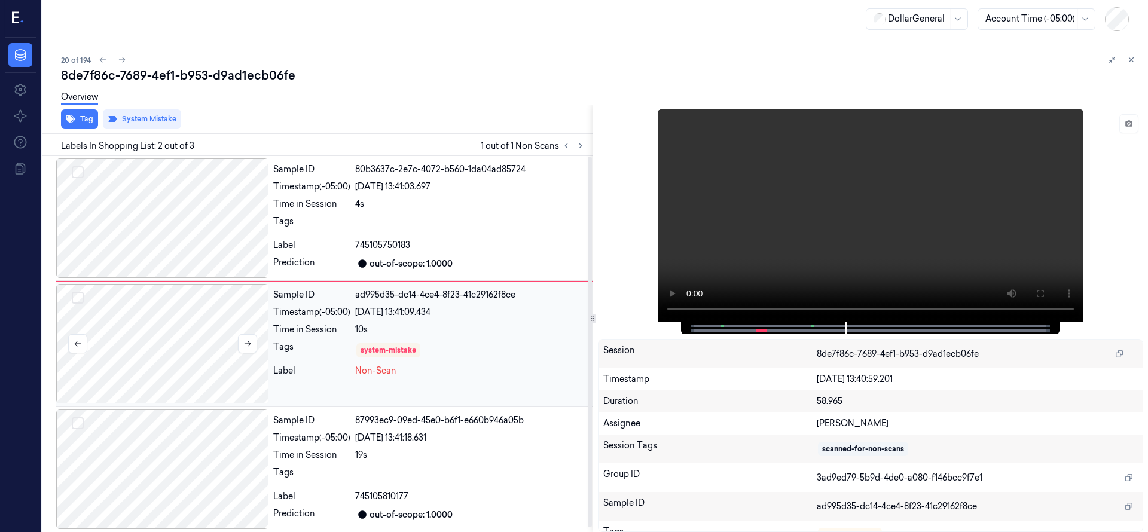
click at [189, 318] on div at bounding box center [162, 344] width 212 height 120
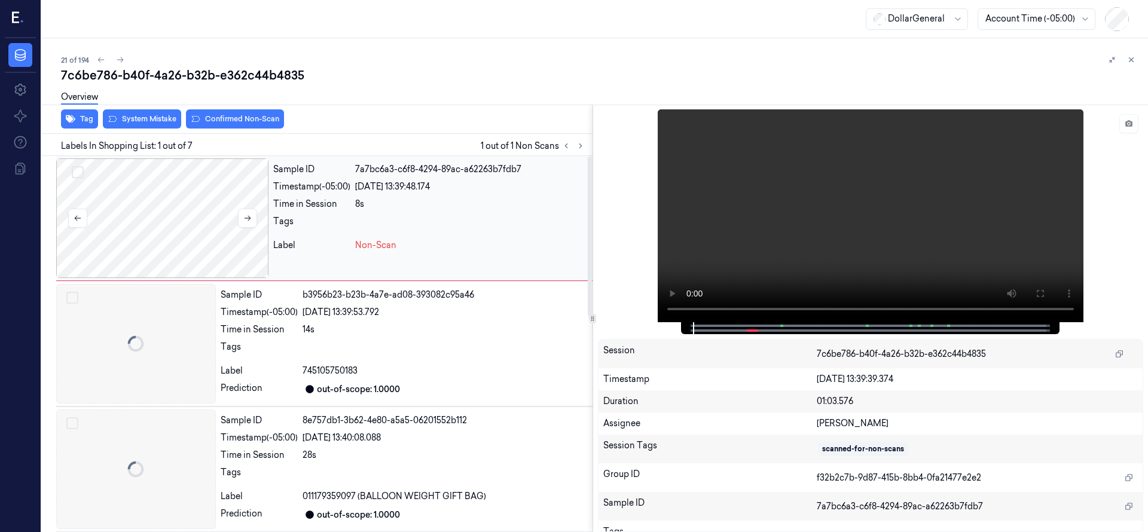
click at [148, 215] on div at bounding box center [162, 218] width 212 height 120
click at [240, 217] on button at bounding box center [247, 218] width 19 height 19
click at [171, 220] on div at bounding box center [162, 218] width 212 height 120
click at [178, 227] on div at bounding box center [162, 218] width 212 height 120
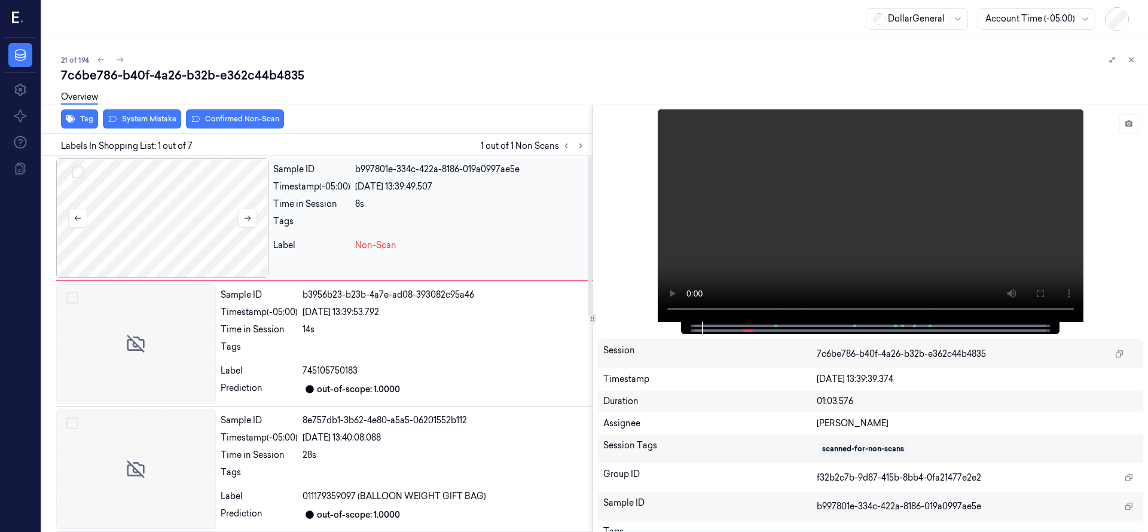
click at [178, 227] on div at bounding box center [162, 218] width 212 height 120
click at [161, 120] on button "System Mistake" at bounding box center [142, 118] width 78 height 19
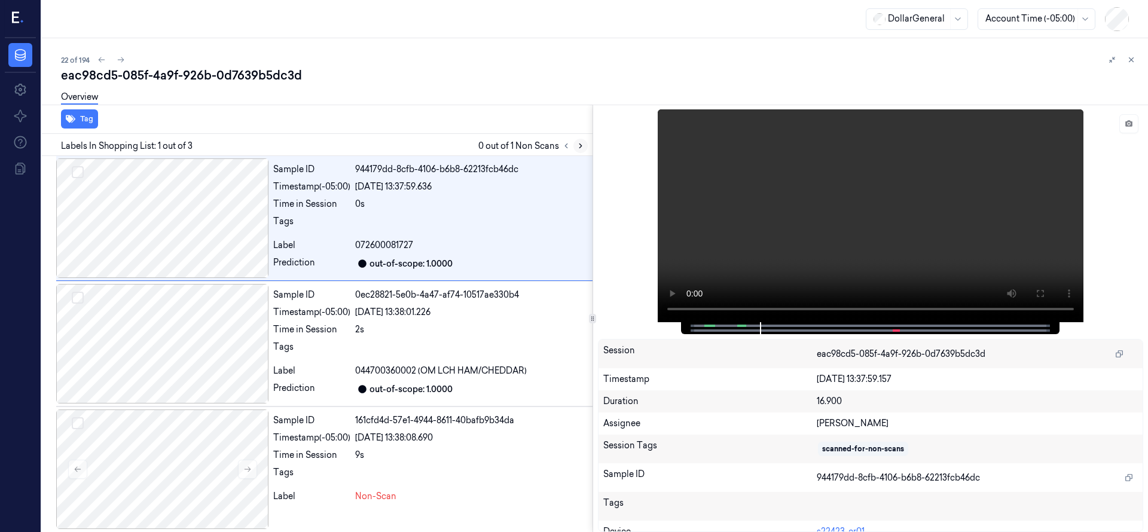
click at [583, 146] on icon at bounding box center [580, 146] width 8 height 8
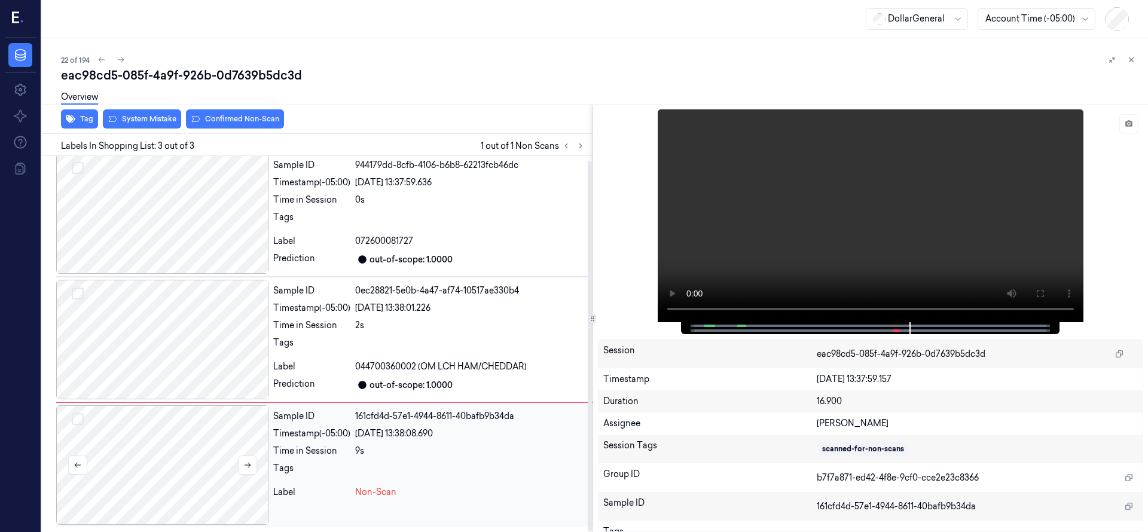
click at [186, 470] on div at bounding box center [162, 465] width 212 height 120
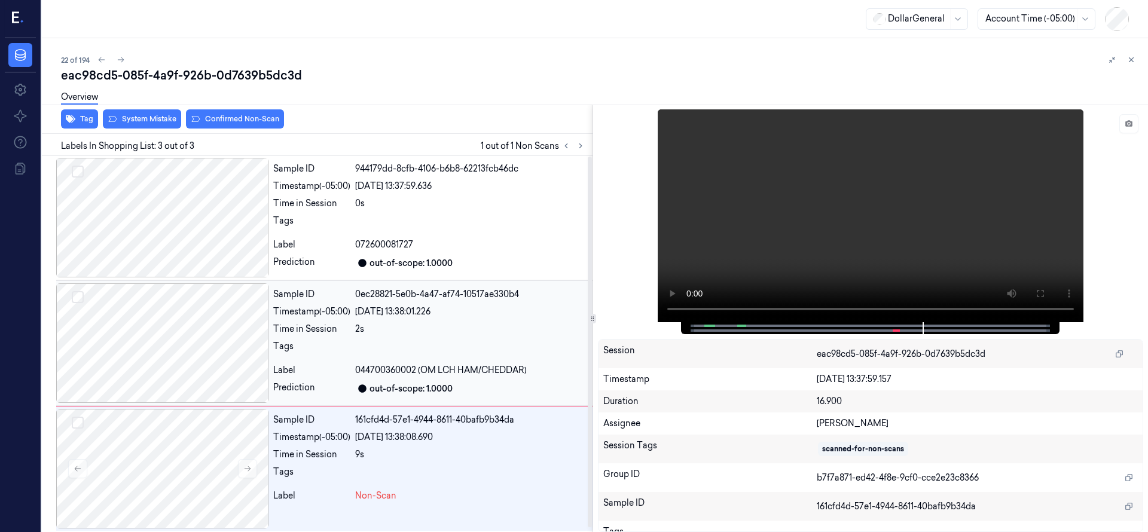
scroll to position [0, 0]
click at [126, 217] on div at bounding box center [162, 218] width 212 height 120
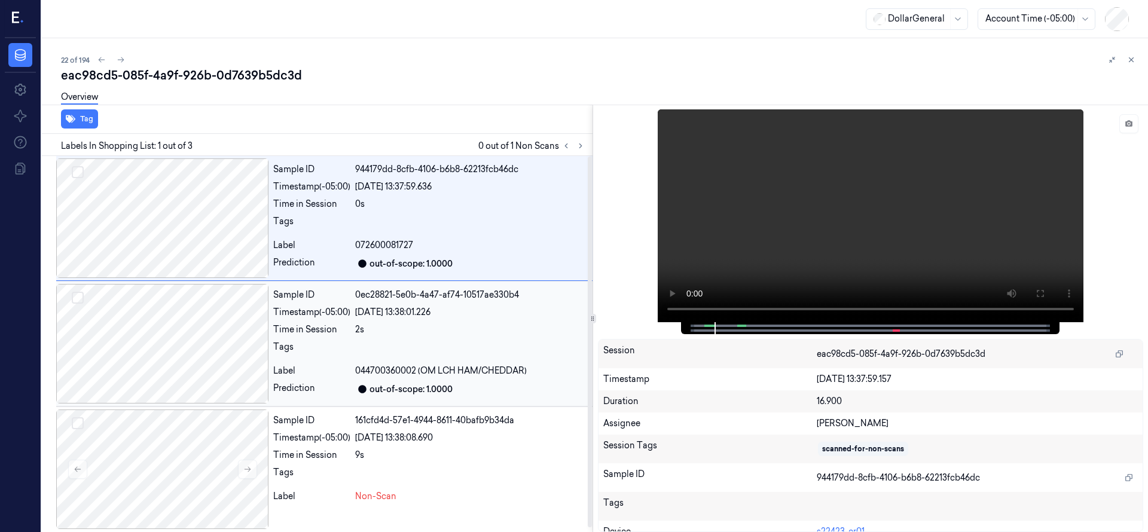
click at [181, 360] on div at bounding box center [162, 344] width 212 height 120
click at [166, 220] on div at bounding box center [162, 218] width 212 height 120
click at [186, 332] on div at bounding box center [162, 344] width 212 height 120
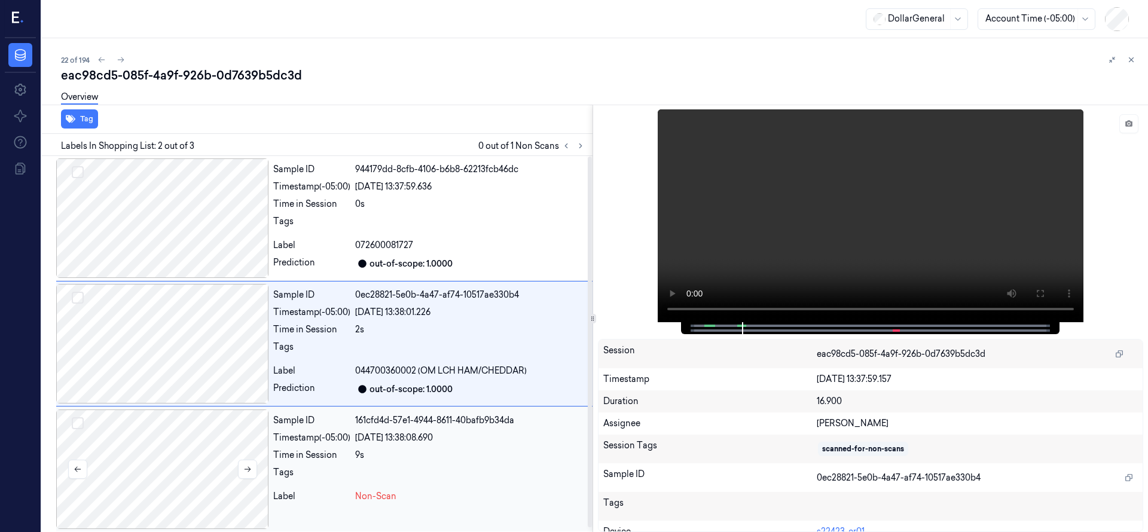
click at [204, 448] on div at bounding box center [162, 469] width 212 height 120
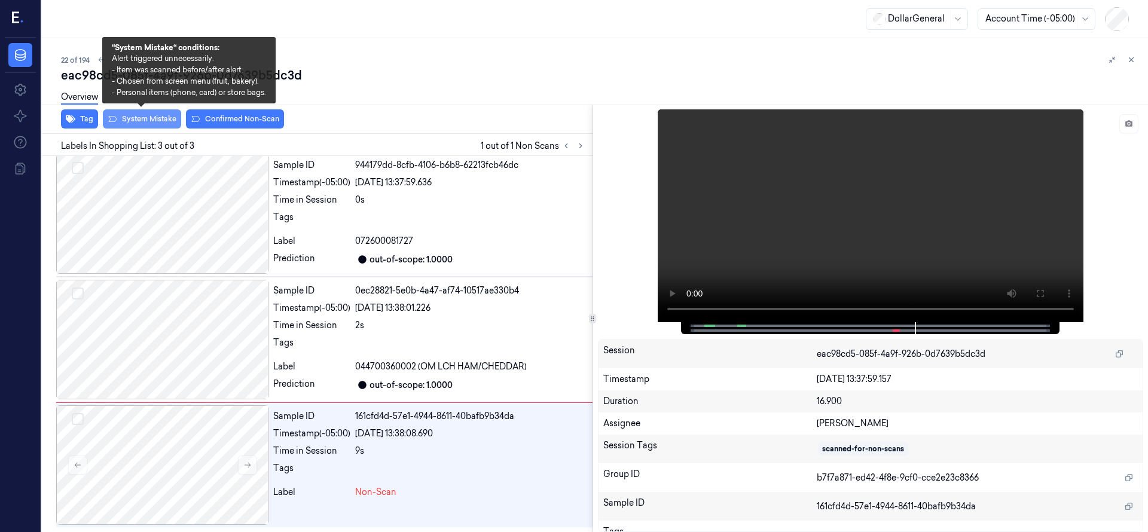
click at [150, 115] on button "System Mistake" at bounding box center [142, 118] width 78 height 19
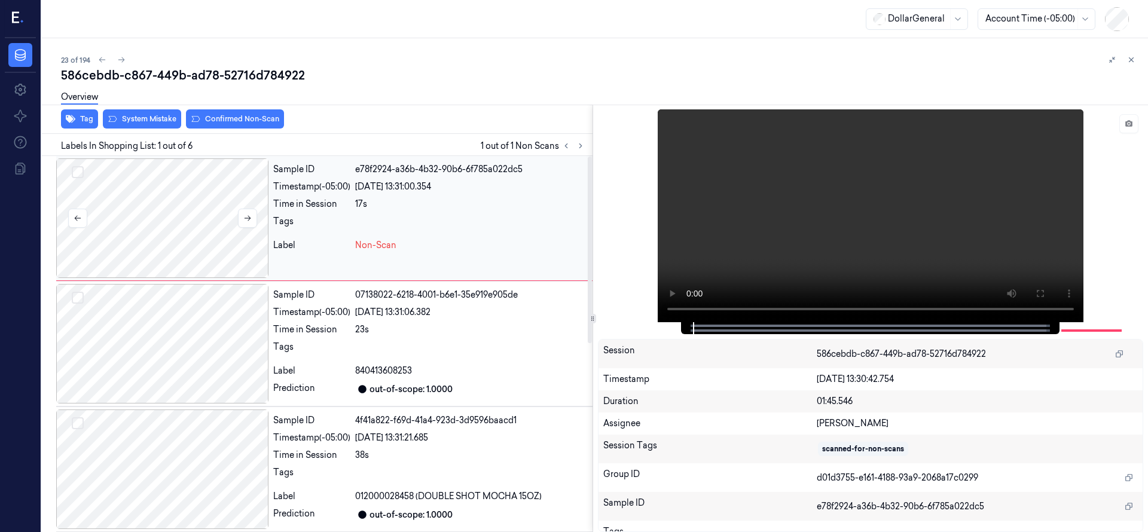
click at [179, 221] on div at bounding box center [162, 218] width 212 height 120
click at [647, 313] on div at bounding box center [871, 215] width 546 height 213
click at [189, 219] on div at bounding box center [162, 218] width 212 height 120
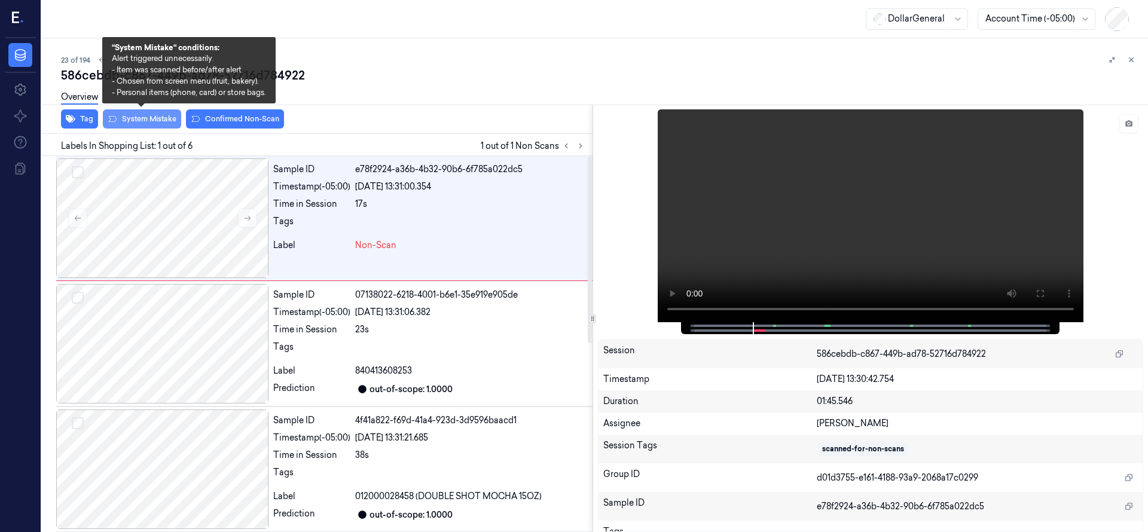
click at [160, 121] on button "System Mistake" at bounding box center [142, 118] width 78 height 19
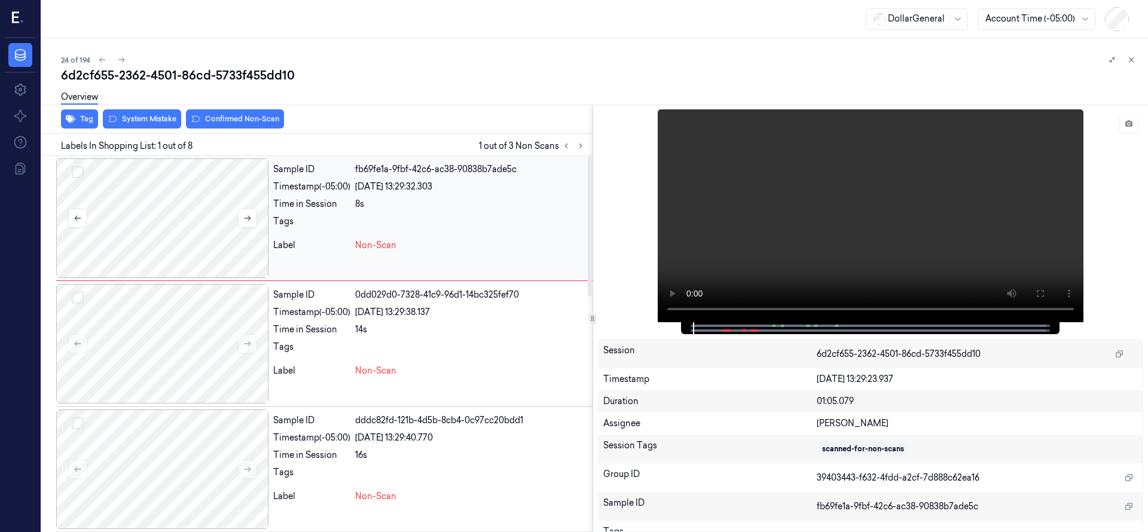
click at [153, 212] on div at bounding box center [162, 218] width 212 height 120
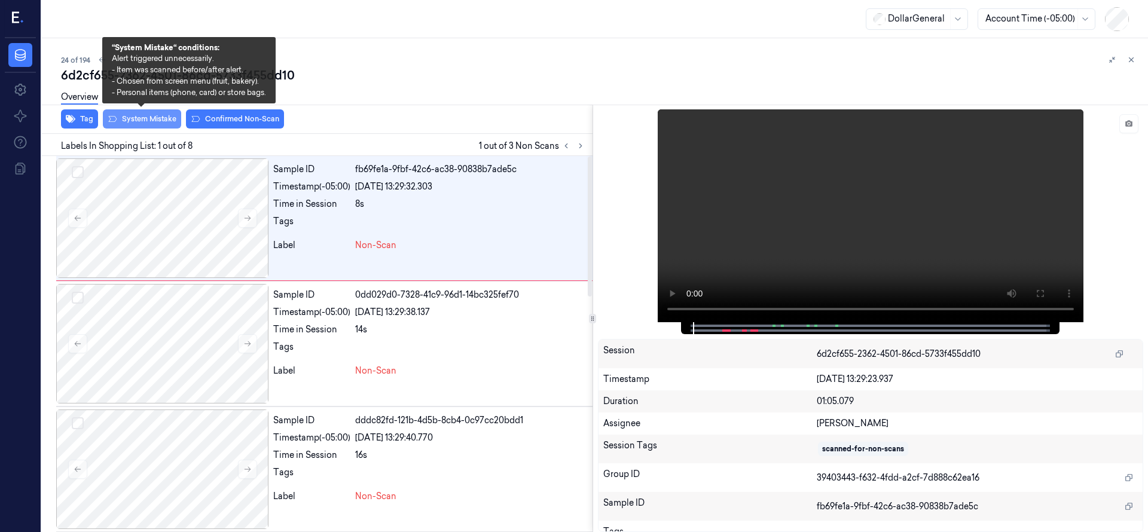
click at [152, 120] on button "System Mistake" at bounding box center [142, 118] width 78 height 19
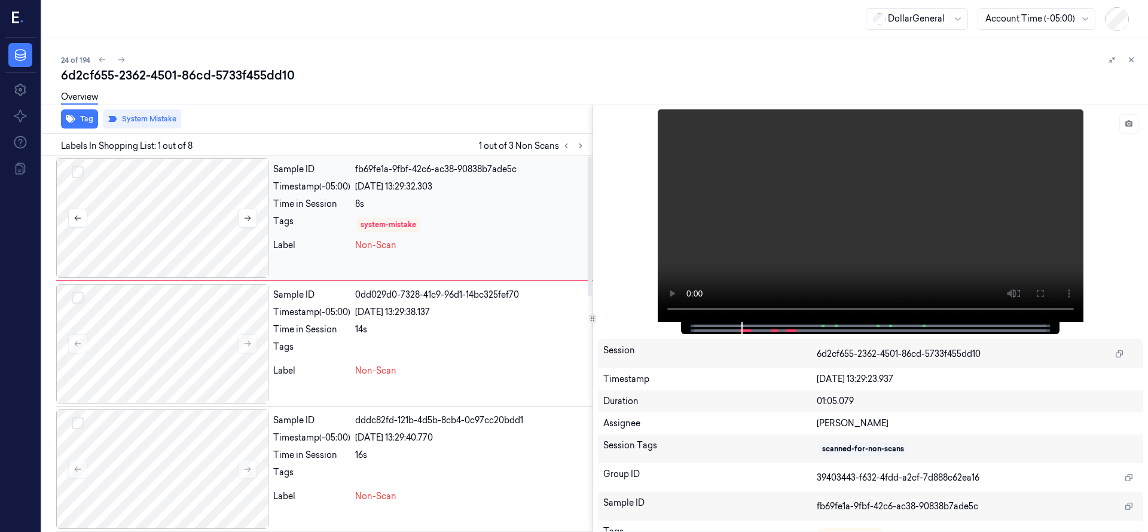
click at [177, 256] on div at bounding box center [162, 218] width 212 height 120
click at [78, 173] on button "Select row" at bounding box center [78, 172] width 12 height 12
click at [78, 301] on button "Select row" at bounding box center [78, 298] width 12 height 12
click at [75, 423] on button "Select row" at bounding box center [78, 423] width 12 height 12
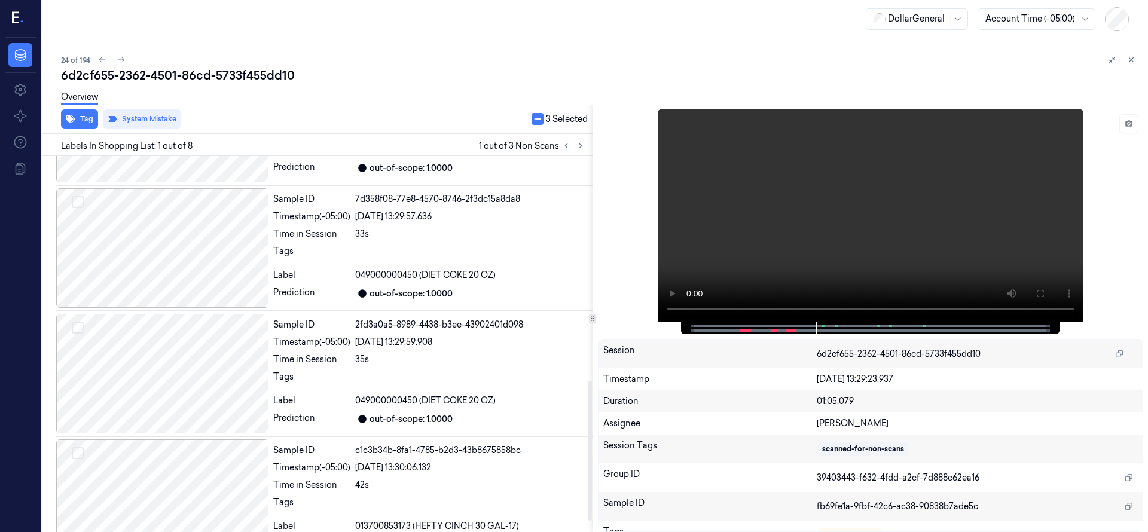
scroll to position [632, 0]
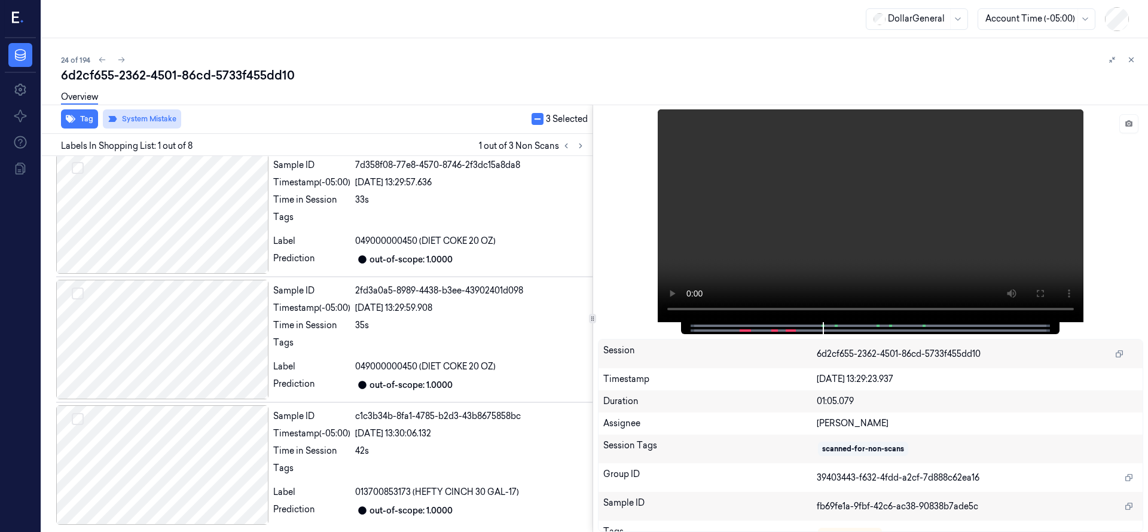
click at [154, 117] on button "System Mistake" at bounding box center [142, 118] width 78 height 19
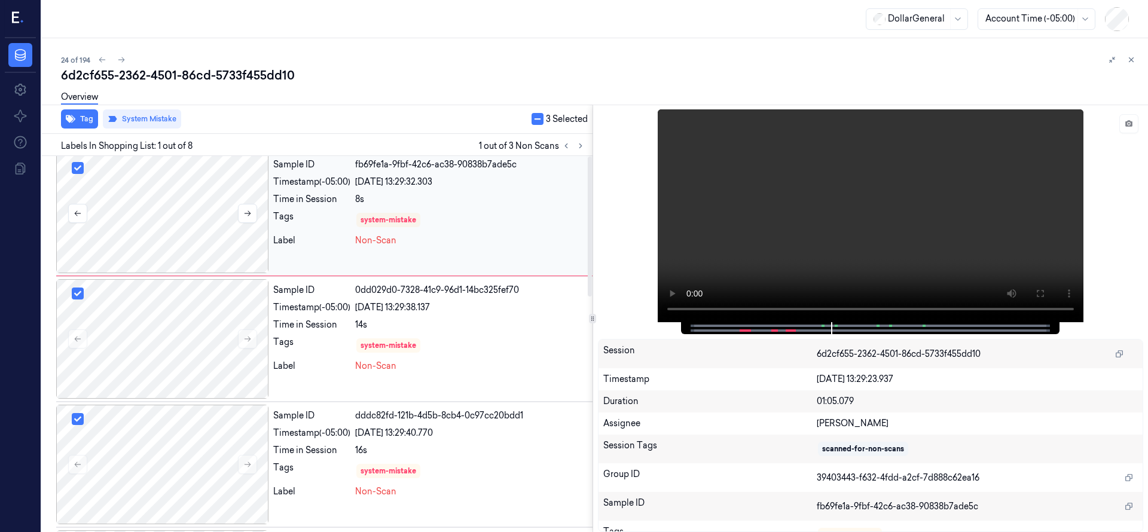
scroll to position [0, 0]
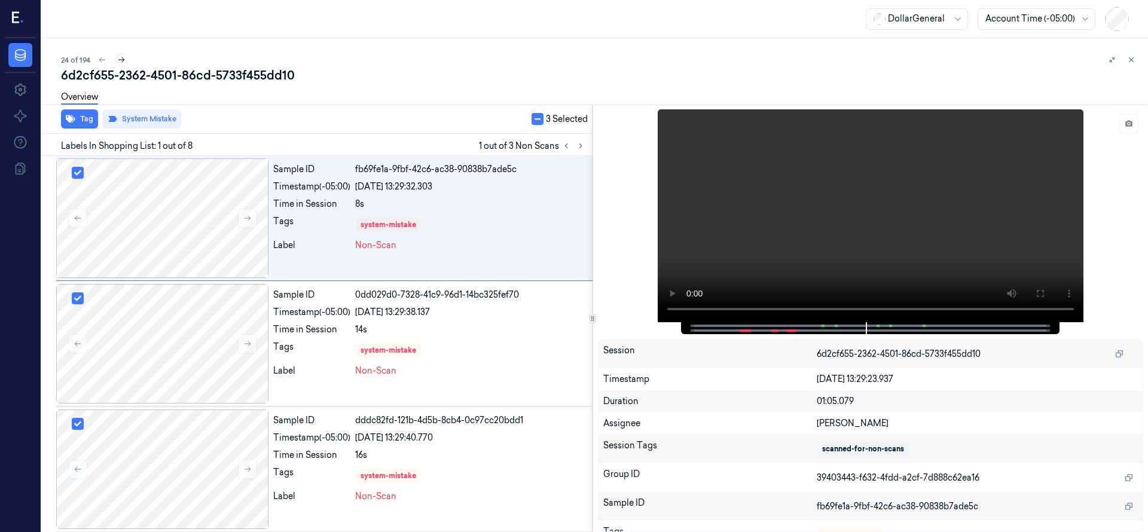
click at [120, 54] on button at bounding box center [121, 60] width 14 height 14
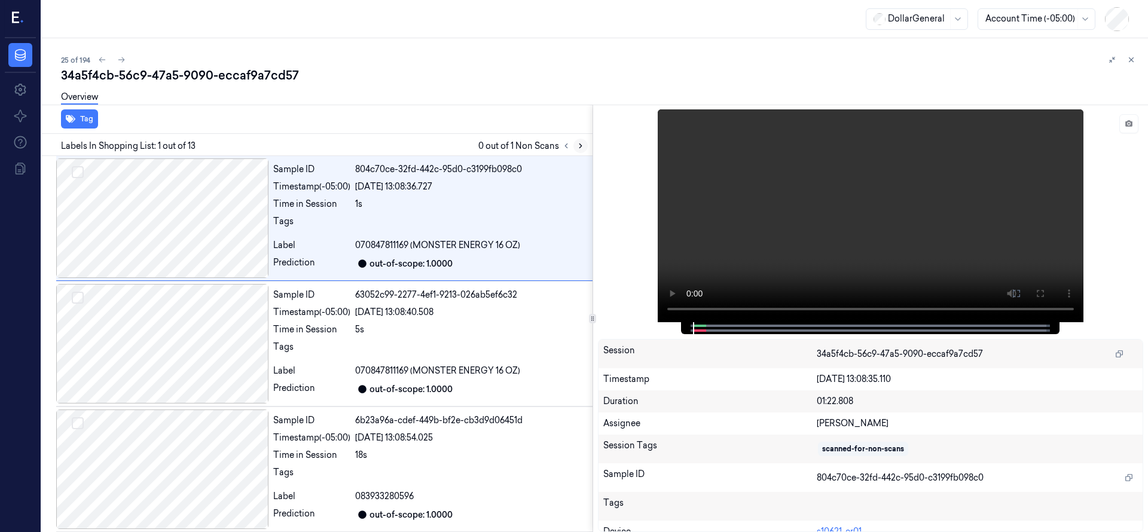
click at [579, 143] on icon at bounding box center [580, 146] width 8 height 8
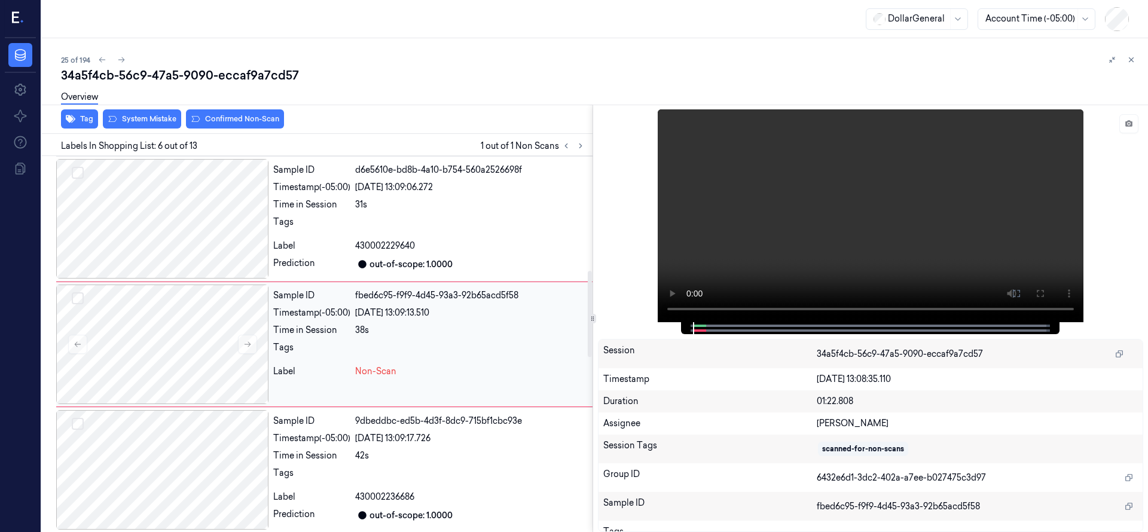
scroll to position [502, 0]
click at [196, 363] on div at bounding box center [162, 344] width 212 height 120
click at [199, 335] on div at bounding box center [162, 344] width 212 height 120
click at [196, 225] on div at bounding box center [162, 218] width 212 height 120
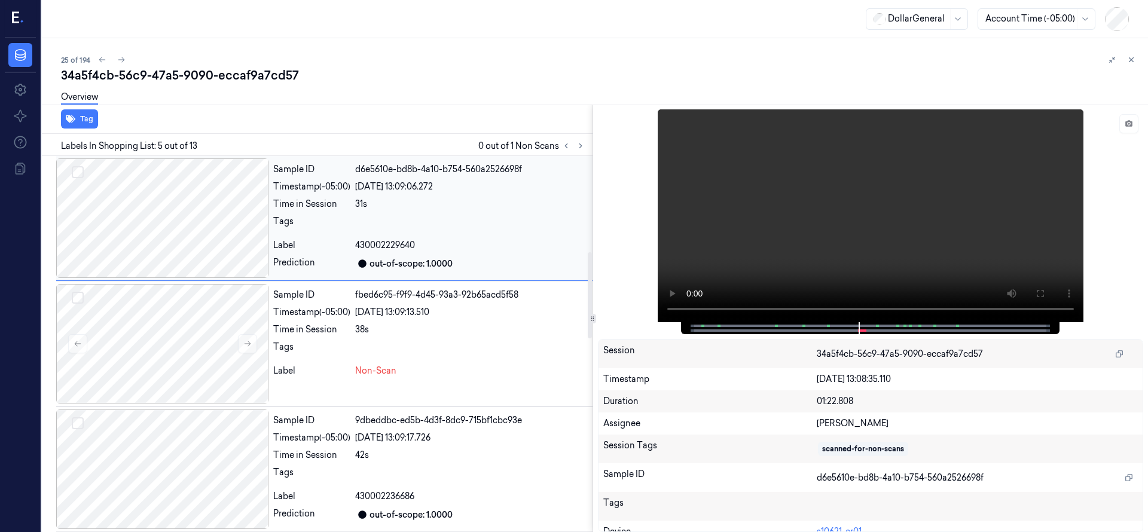
scroll to position [377, 0]
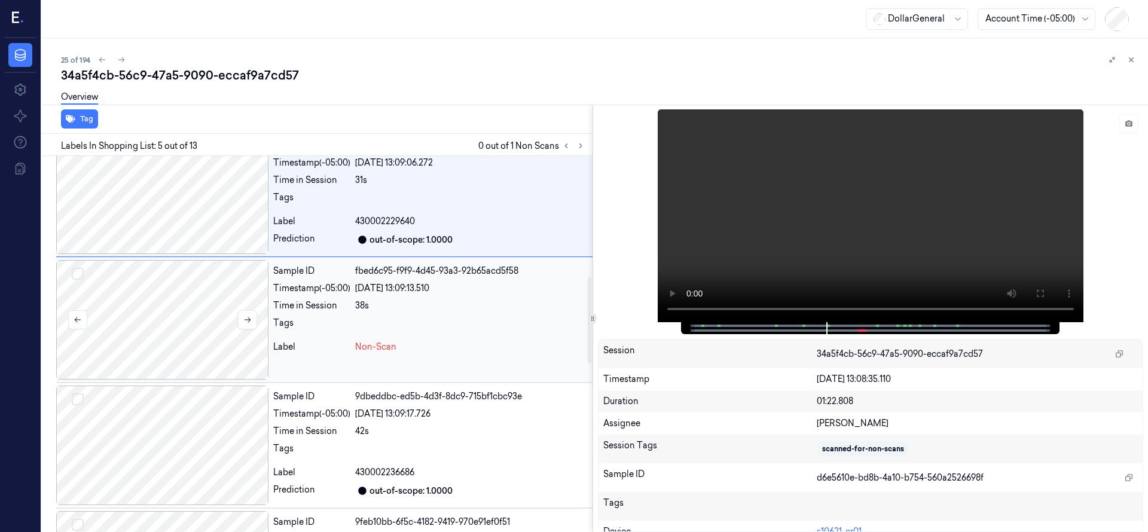
click at [129, 347] on div at bounding box center [162, 320] width 212 height 120
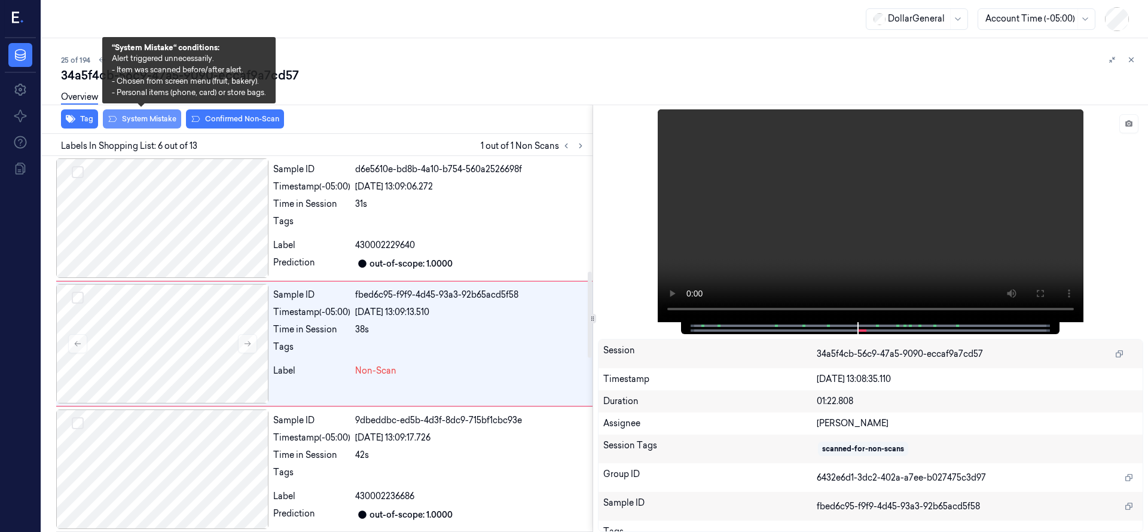
click at [136, 118] on button "System Mistake" at bounding box center [142, 118] width 78 height 19
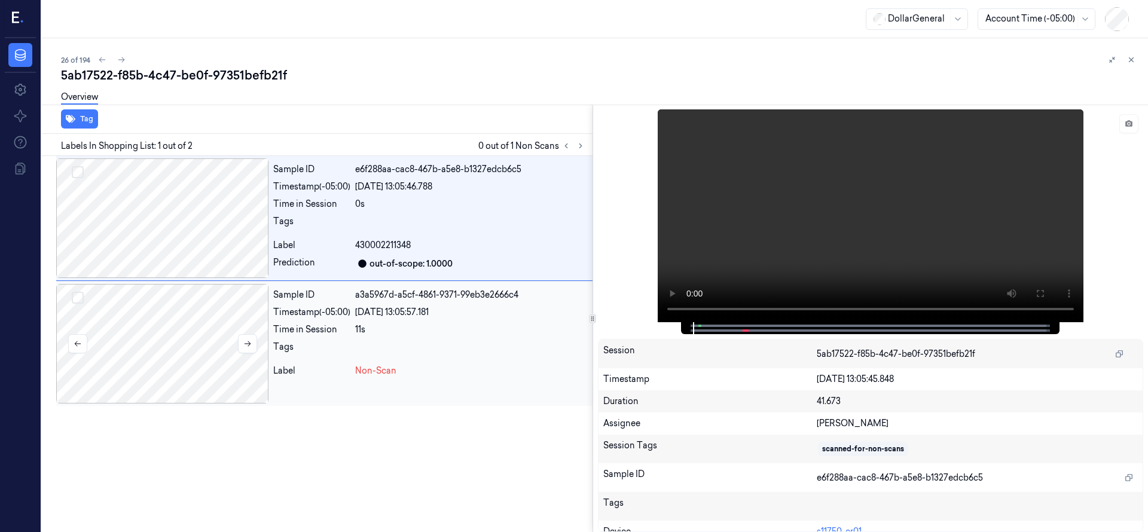
click at [150, 320] on div at bounding box center [162, 344] width 212 height 120
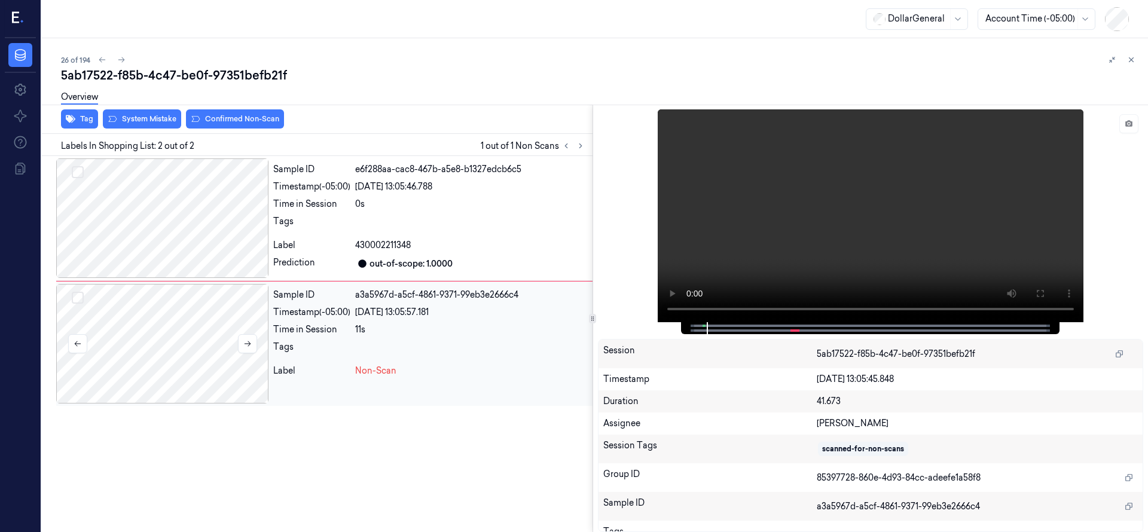
click at [176, 340] on div at bounding box center [162, 344] width 212 height 120
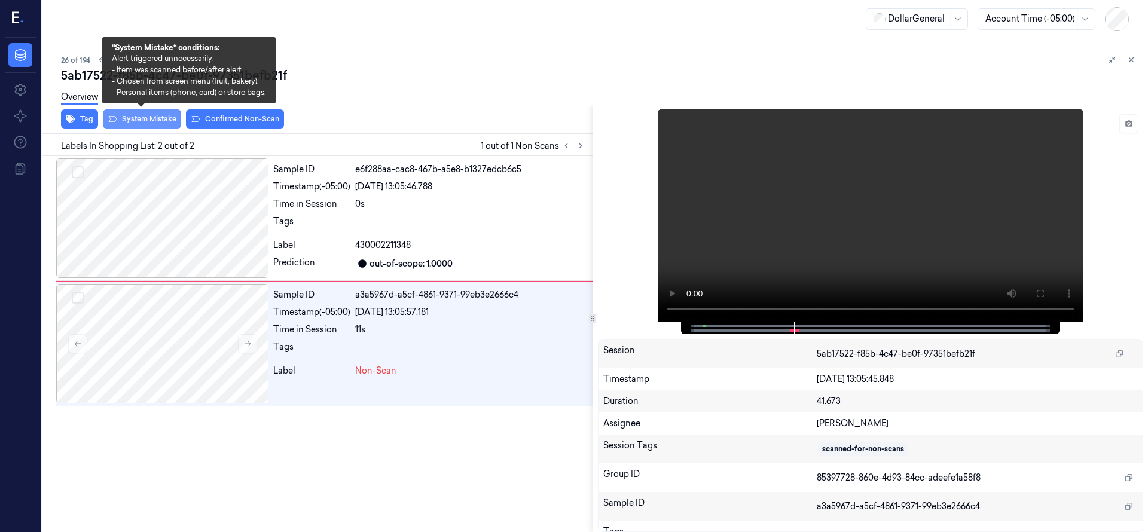
click at [137, 122] on button "System Mistake" at bounding box center [142, 118] width 78 height 19
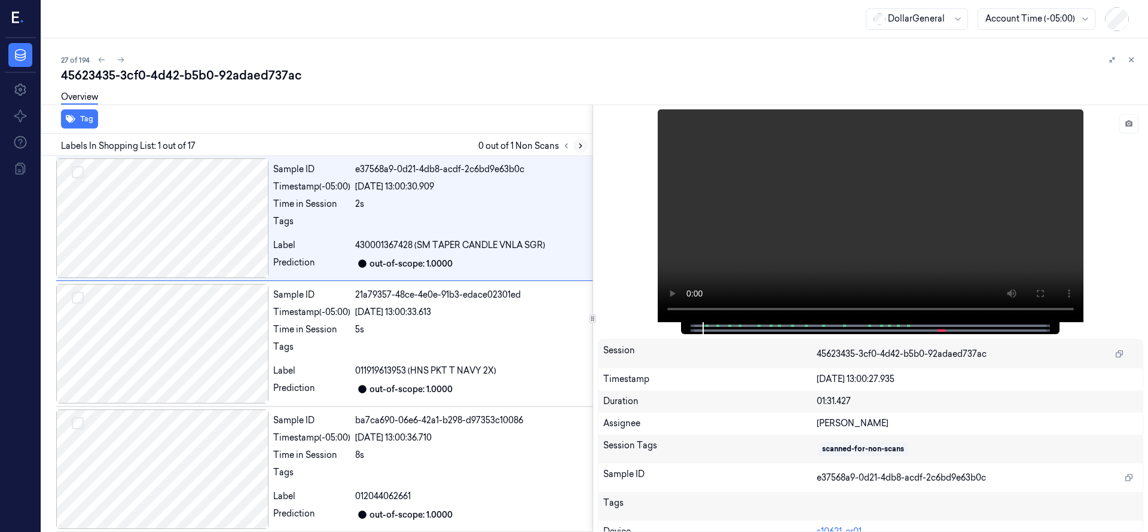
click at [583, 142] on icon at bounding box center [580, 146] width 8 height 8
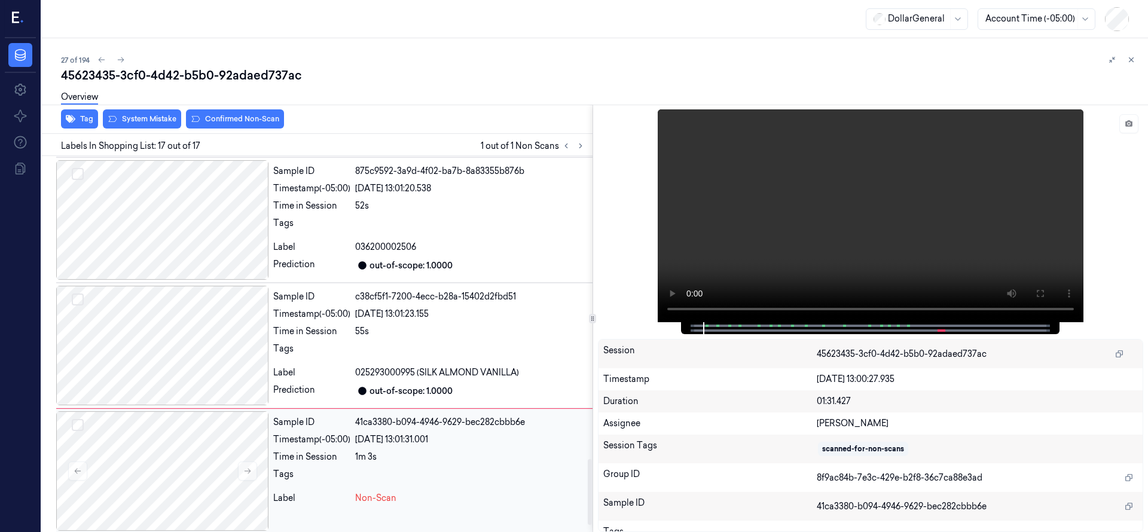
scroll to position [1762, 0]
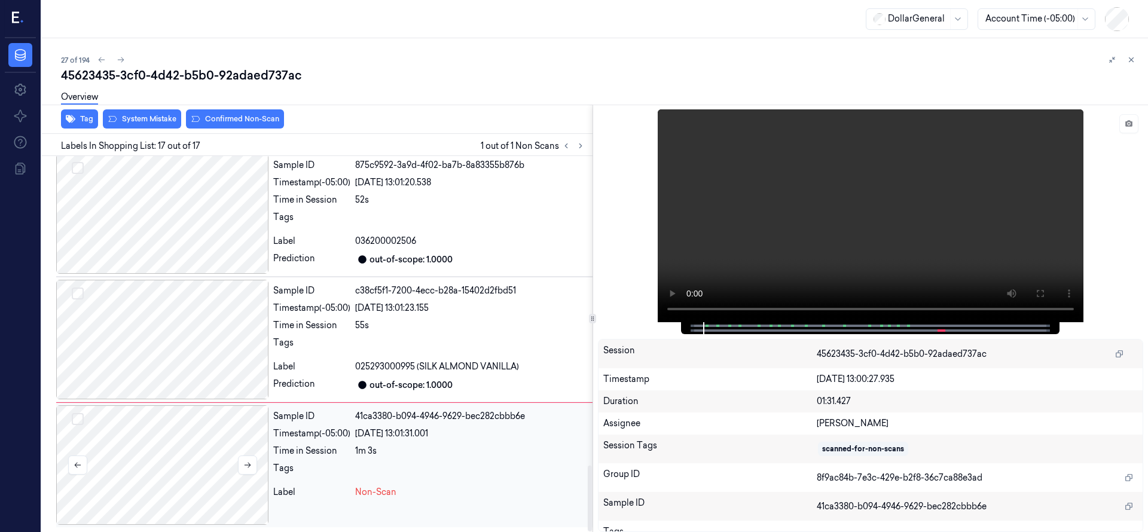
click at [164, 433] on div at bounding box center [162, 465] width 212 height 120
click at [170, 347] on div at bounding box center [162, 340] width 212 height 120
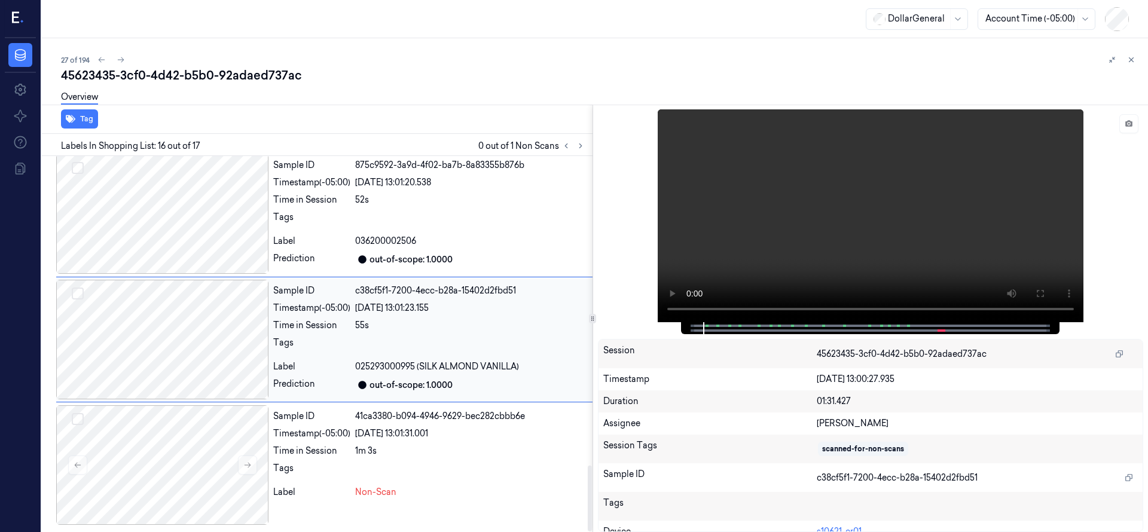
scroll to position [1757, 0]
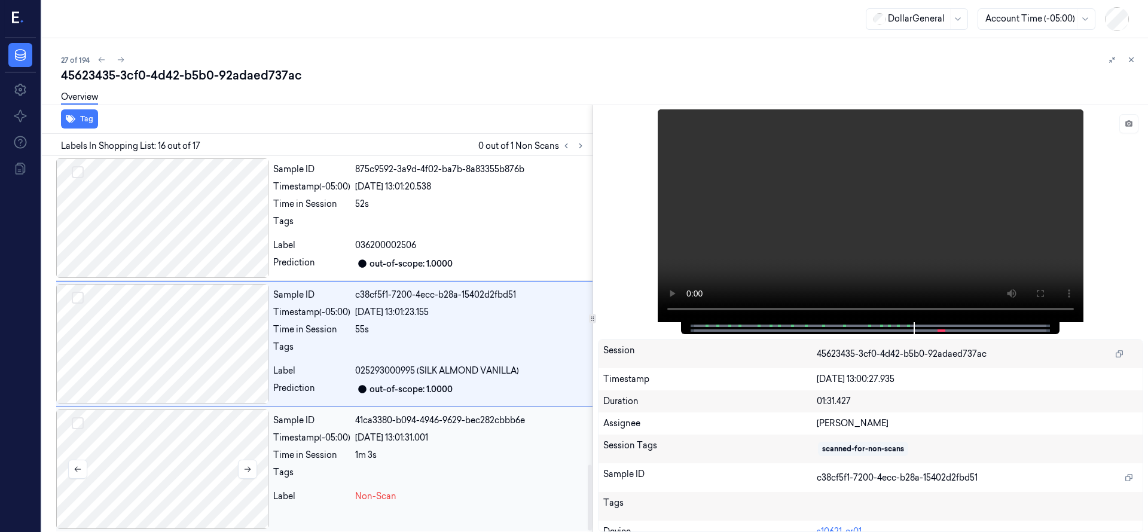
click at [192, 452] on div at bounding box center [162, 469] width 212 height 120
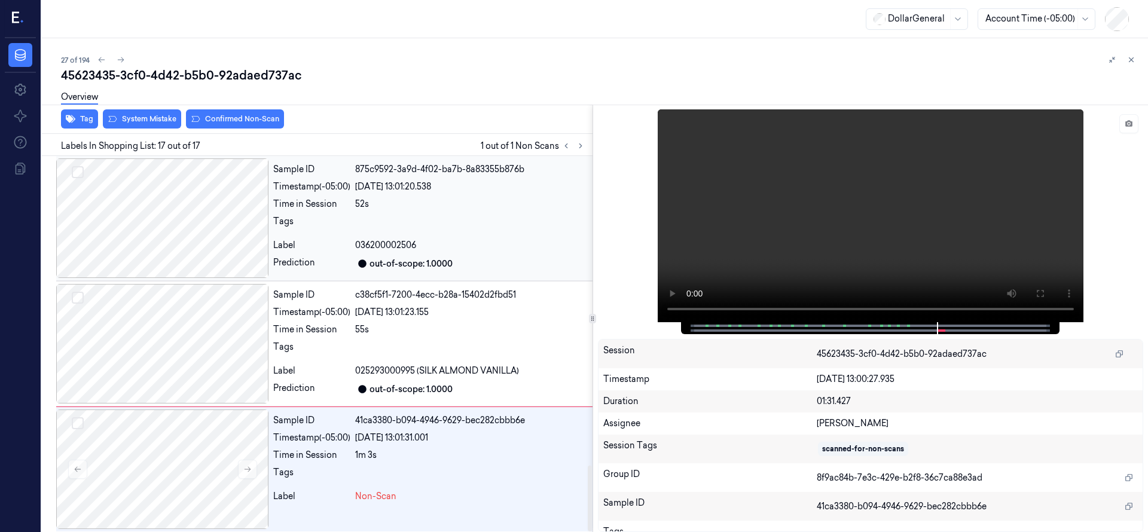
scroll to position [1762, 0]
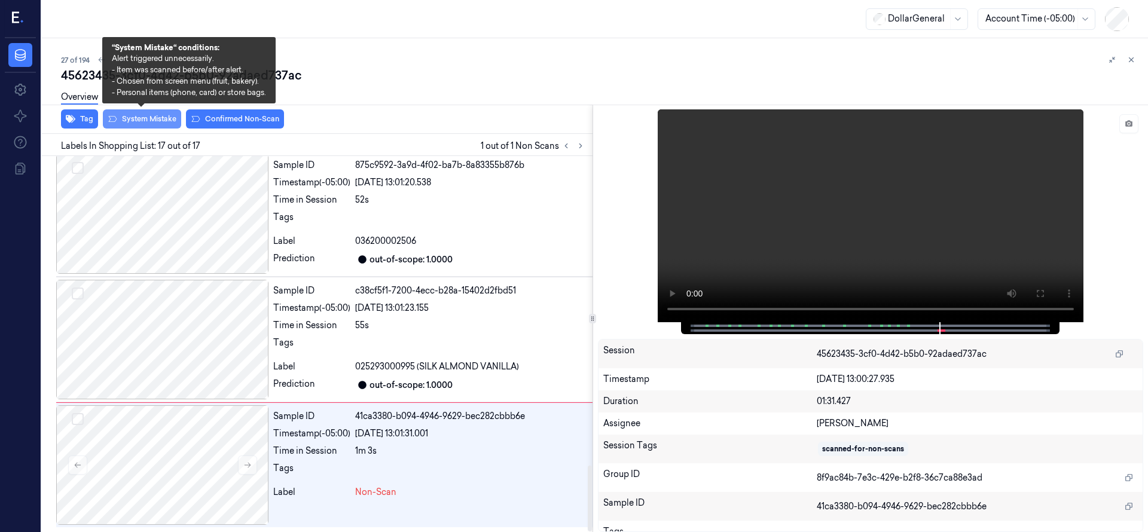
click at [169, 118] on button "System Mistake" at bounding box center [142, 118] width 78 height 19
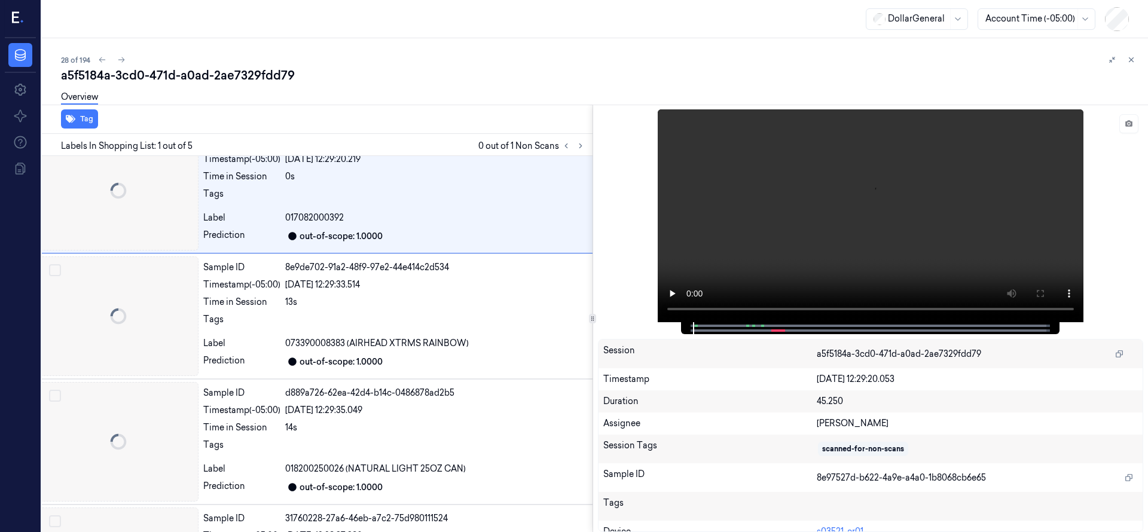
scroll to position [0, 19]
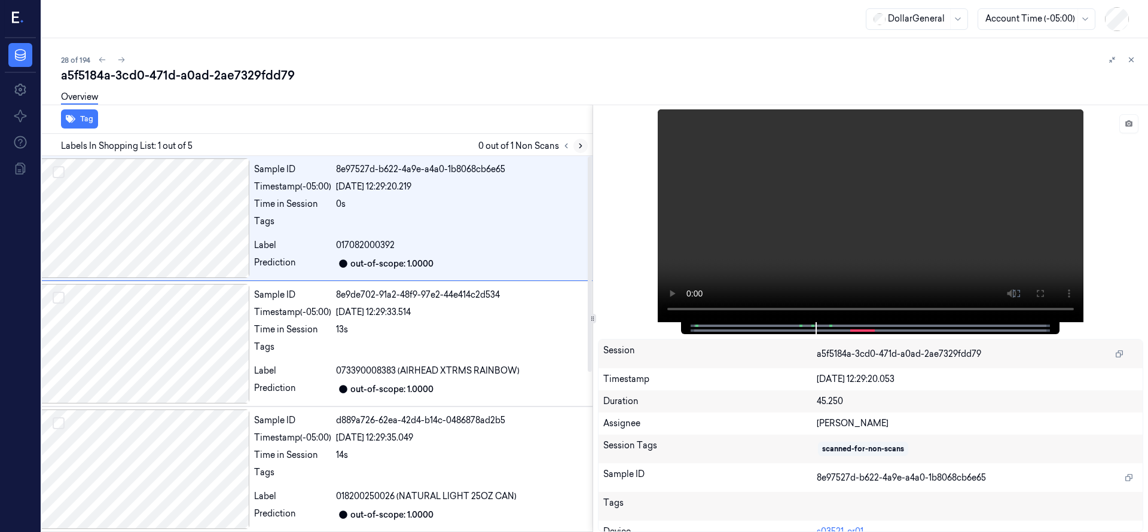
click at [583, 149] on icon at bounding box center [580, 146] width 8 height 8
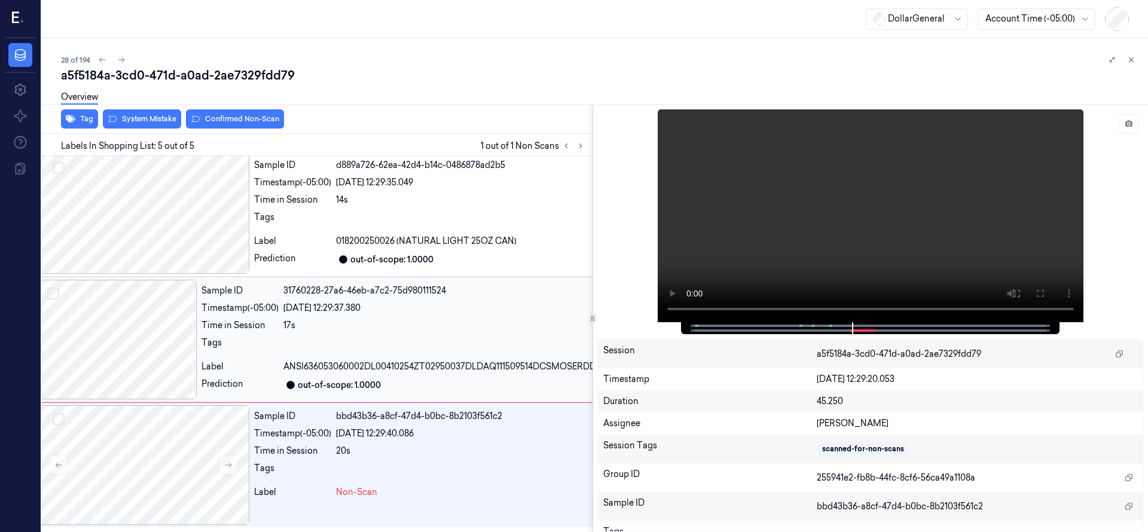
scroll to position [278, 19]
click at [162, 442] on div at bounding box center [143, 465] width 212 height 120
click at [166, 443] on div at bounding box center [143, 465] width 212 height 120
click at [131, 312] on div at bounding box center [117, 340] width 160 height 120
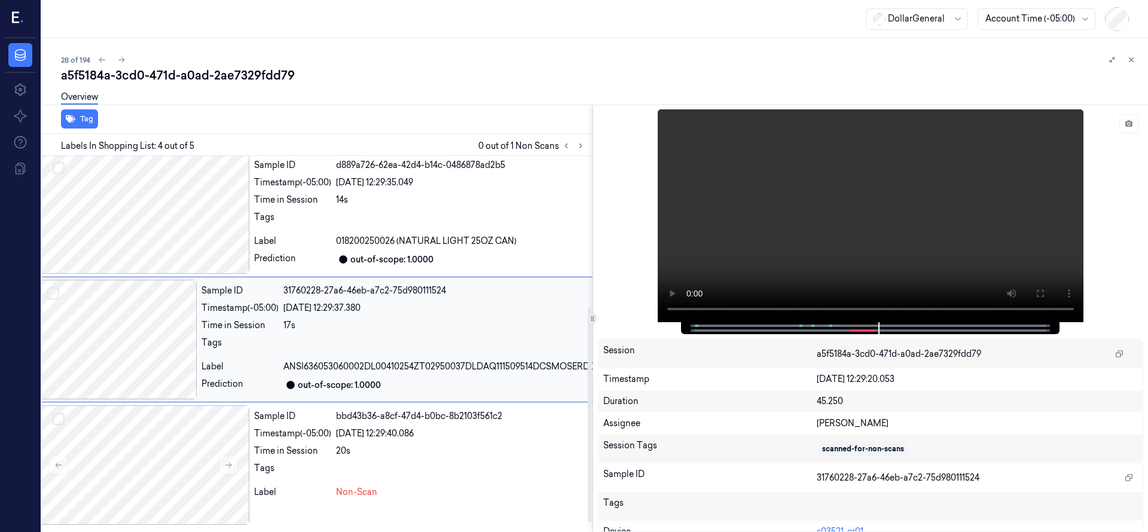
click at [137, 334] on div at bounding box center [117, 340] width 160 height 120
click at [152, 215] on div at bounding box center [143, 214] width 212 height 120
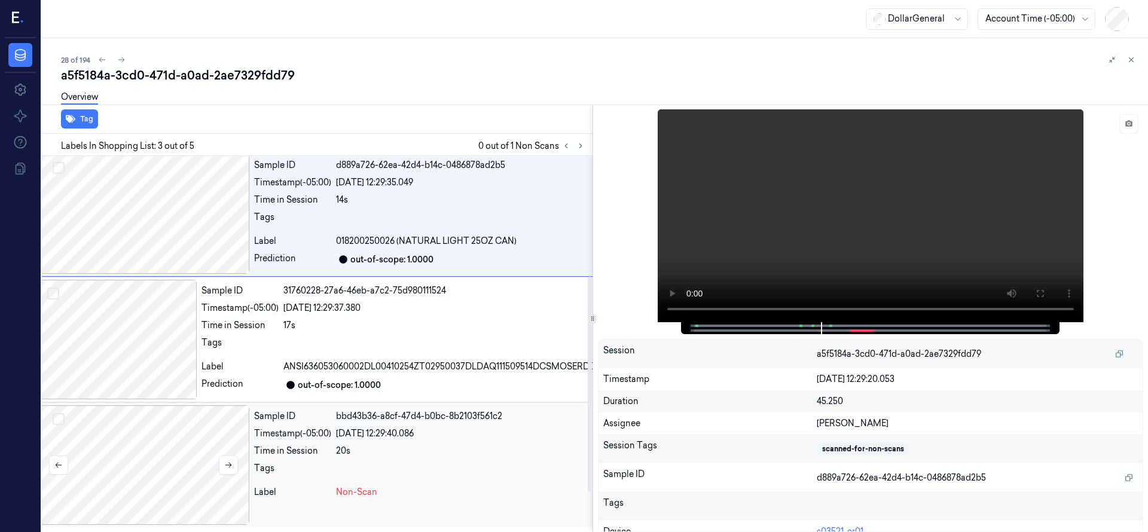
scroll to position [278, 19]
click at [203, 426] on div at bounding box center [143, 465] width 212 height 120
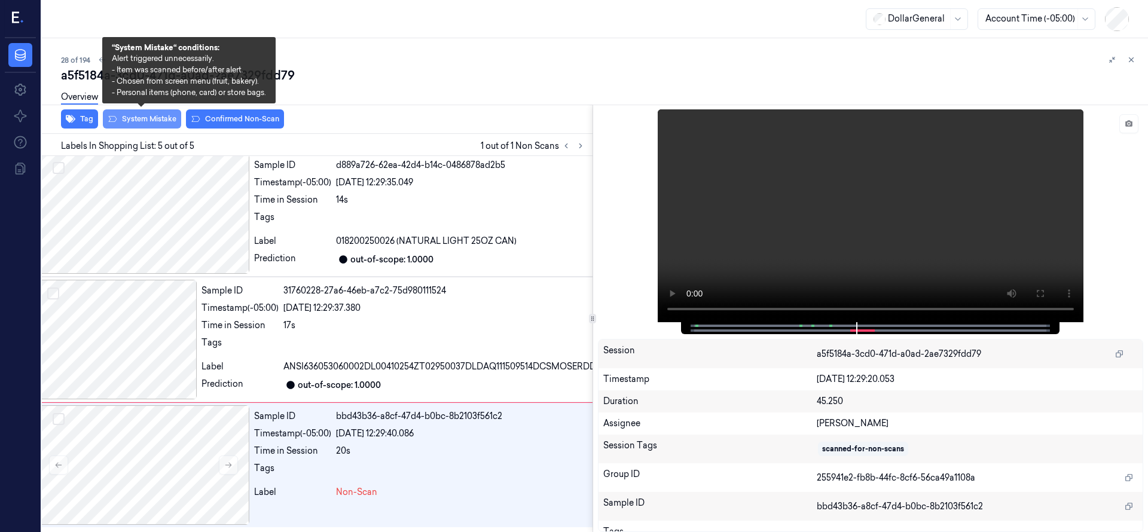
click at [140, 117] on button "System Mistake" at bounding box center [142, 118] width 78 height 19
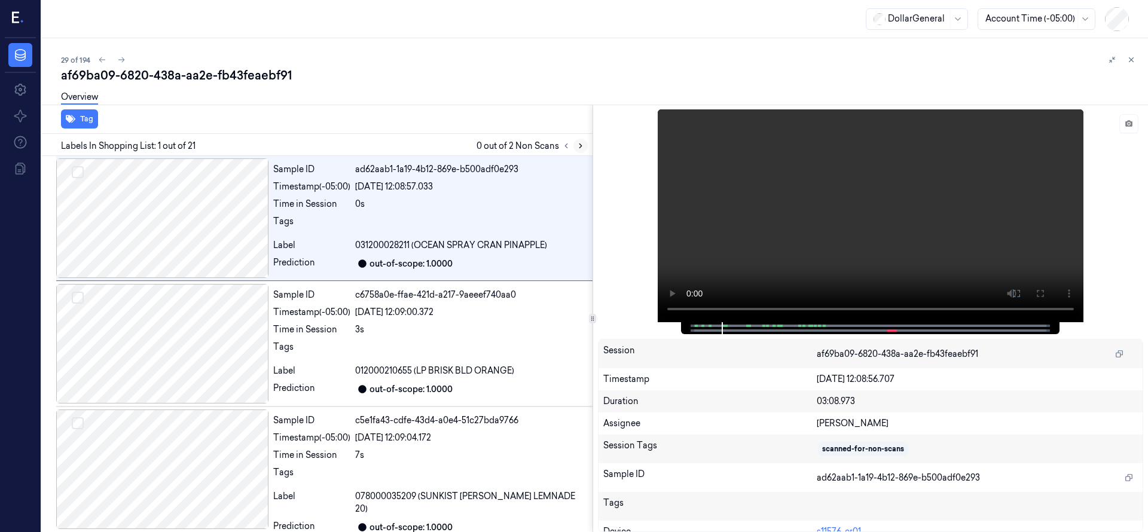
click at [579, 149] on icon at bounding box center [580, 146] width 8 height 8
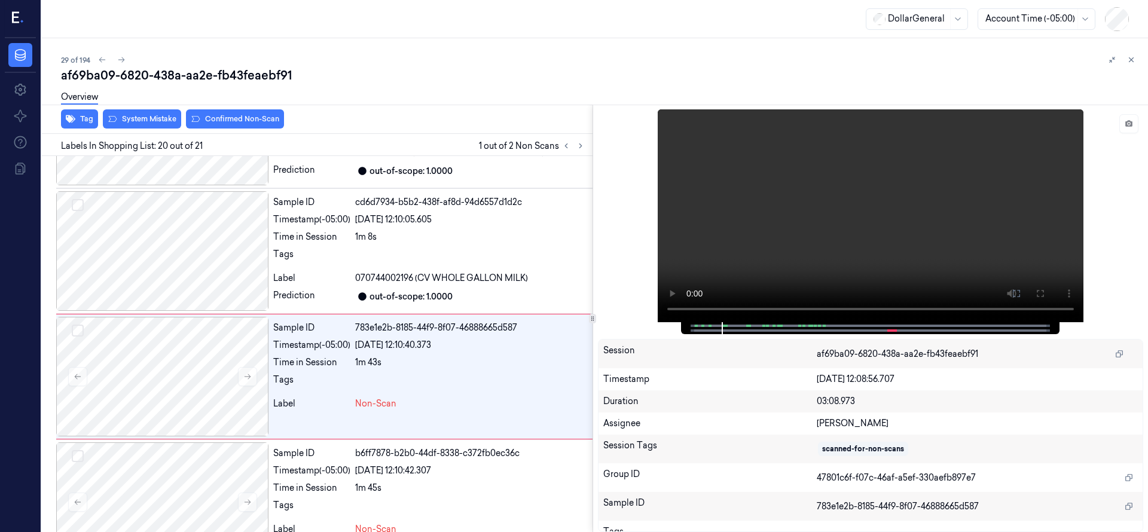
scroll to position [2259, 0]
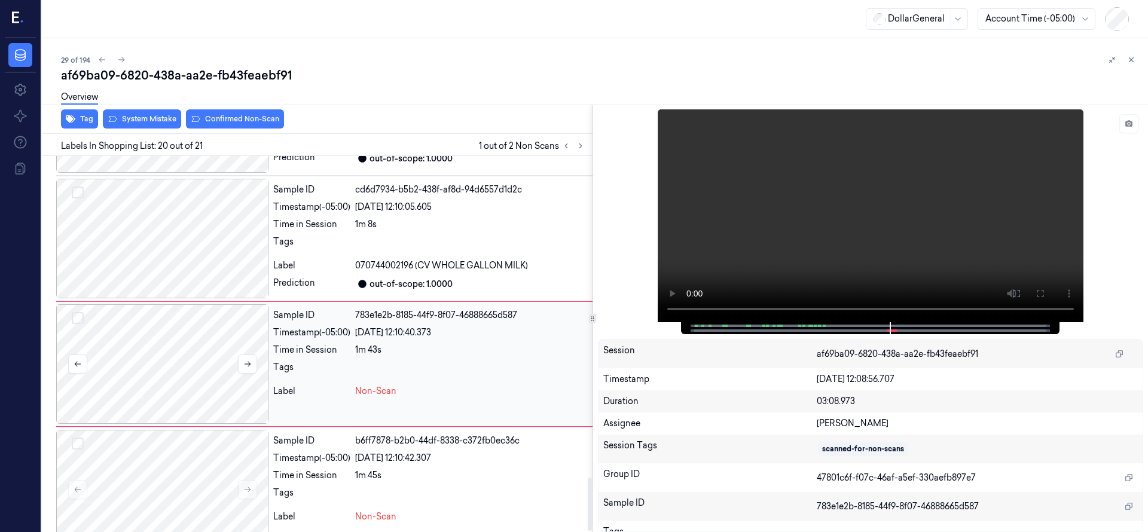
click at [189, 331] on div at bounding box center [162, 364] width 212 height 120
click at [192, 307] on div at bounding box center [162, 364] width 212 height 120
click at [194, 318] on div at bounding box center [162, 364] width 212 height 120
click at [142, 454] on div at bounding box center [162, 490] width 212 height 120
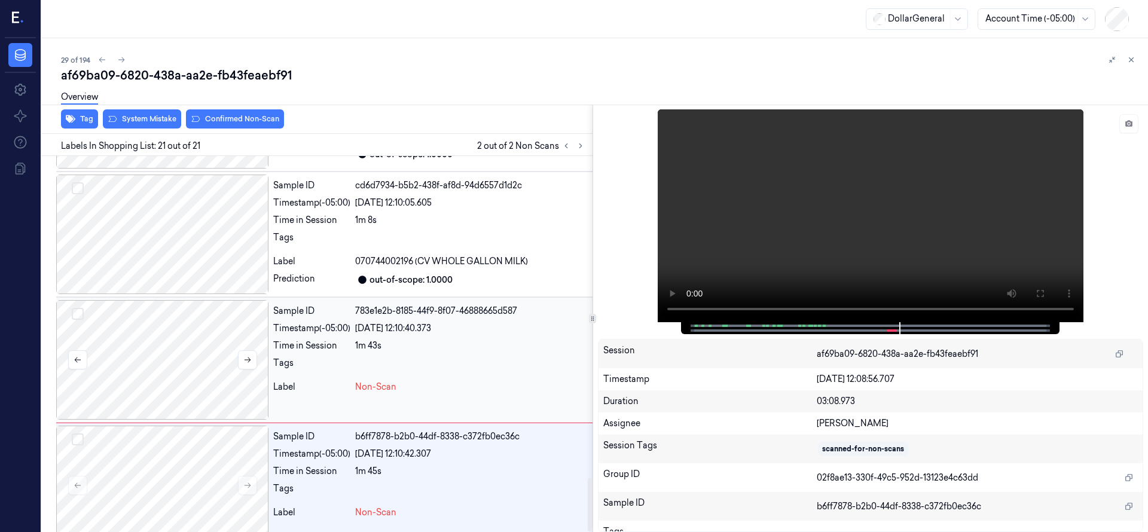
click at [81, 308] on button "Select row" at bounding box center [78, 314] width 12 height 12
click at [82, 433] on button "Select row" at bounding box center [78, 439] width 12 height 12
click at [136, 333] on div at bounding box center [162, 360] width 212 height 120
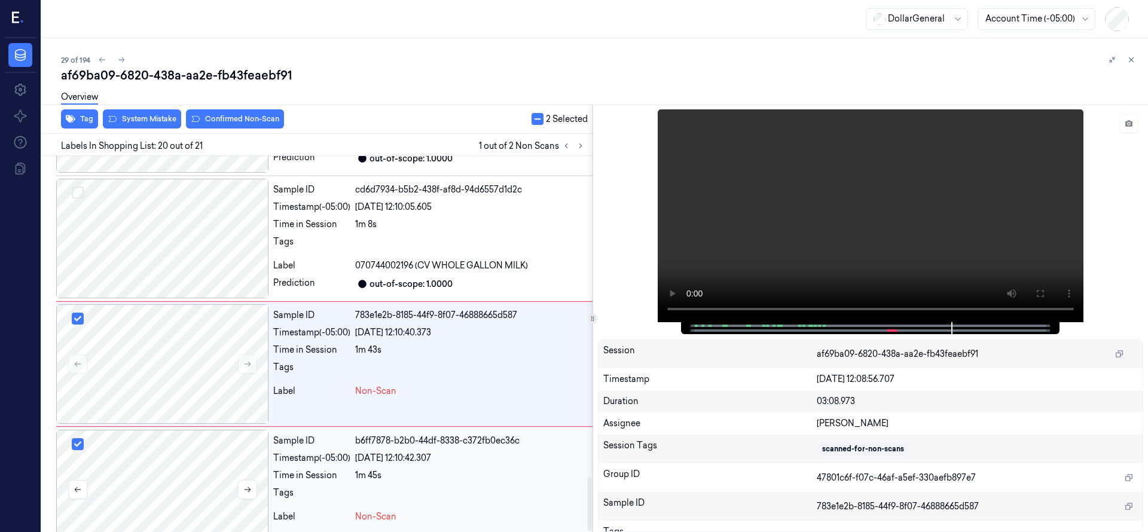
click at [169, 454] on div at bounding box center [162, 490] width 212 height 120
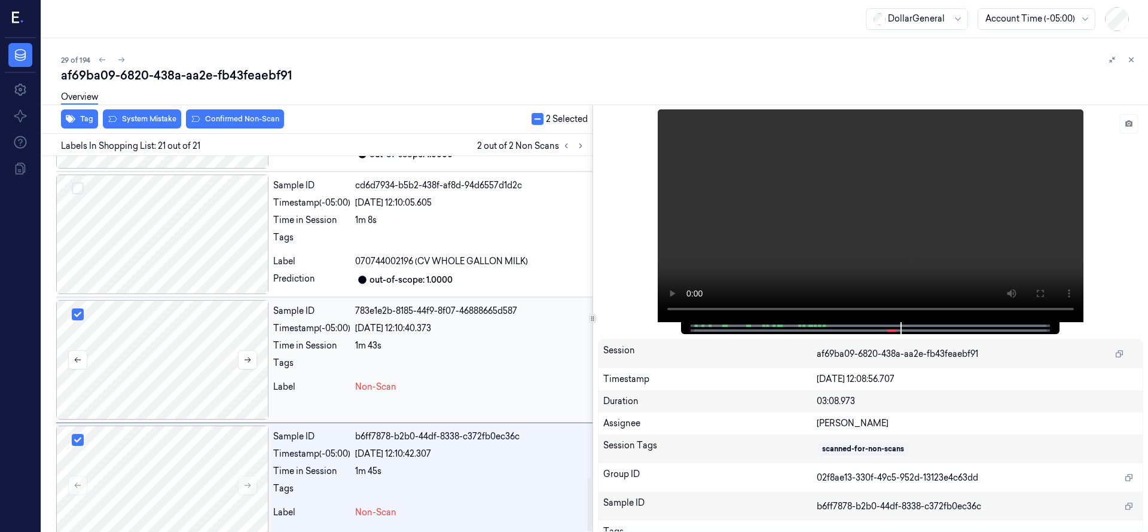
click at [186, 340] on div at bounding box center [162, 360] width 212 height 120
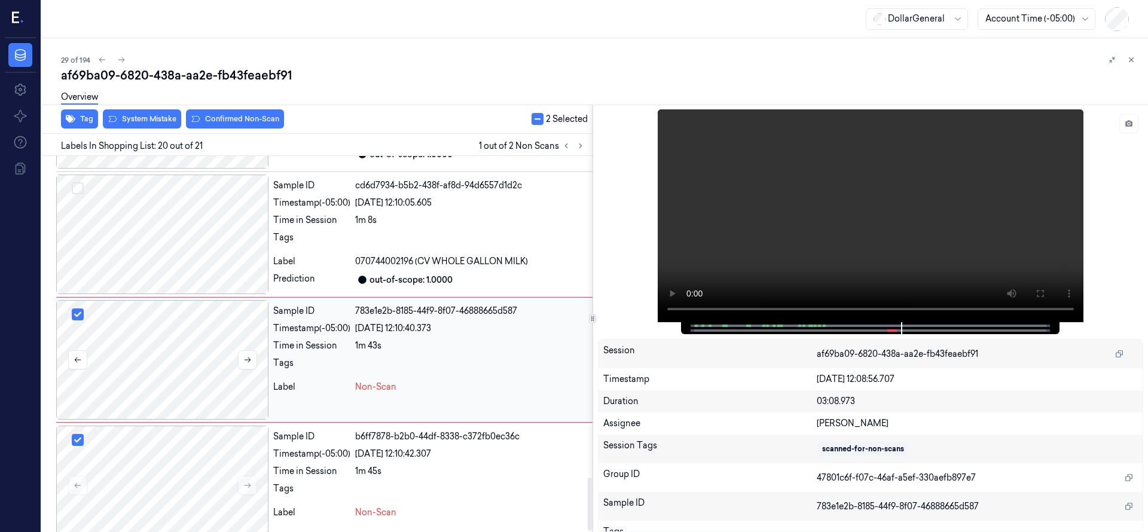
scroll to position [2259, 0]
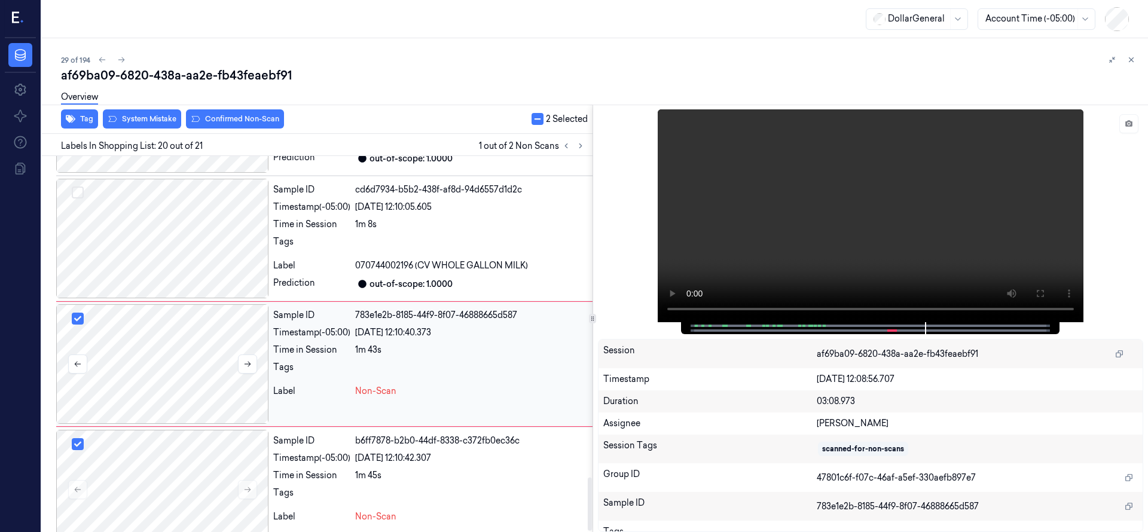
click at [166, 322] on div at bounding box center [162, 364] width 212 height 120
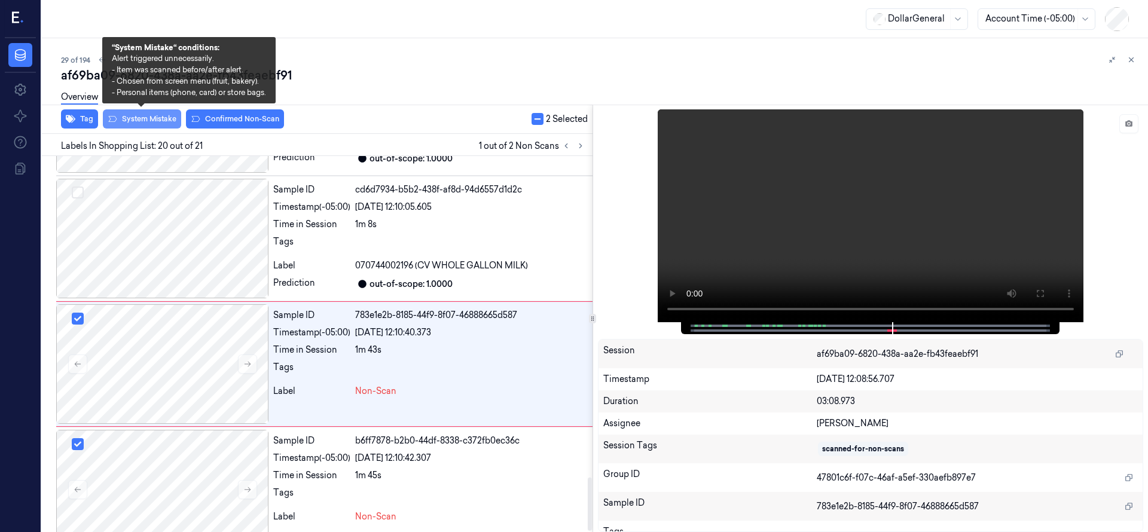
click at [158, 119] on button "System Mistake" at bounding box center [142, 118] width 78 height 19
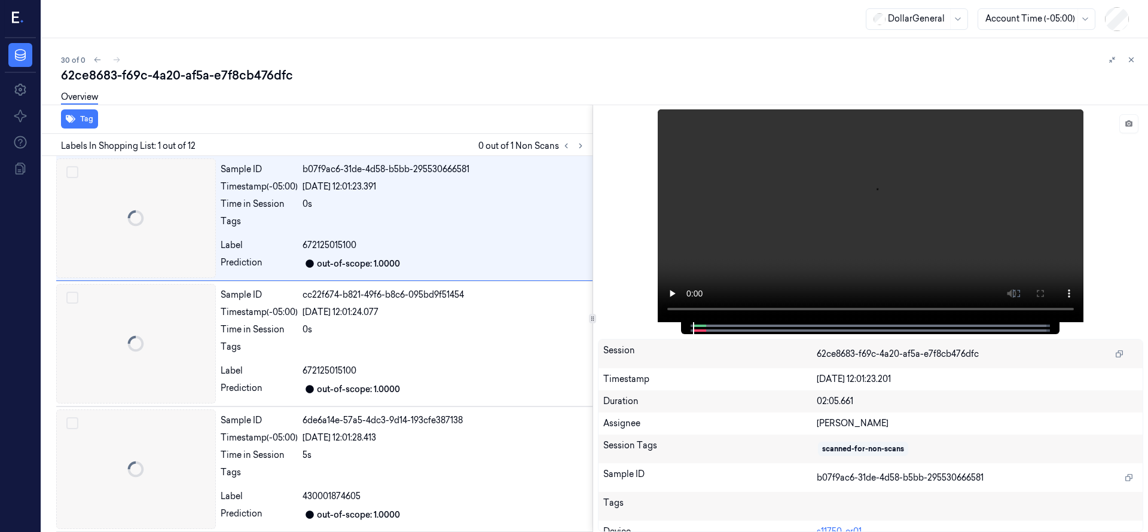
scroll to position [0, 19]
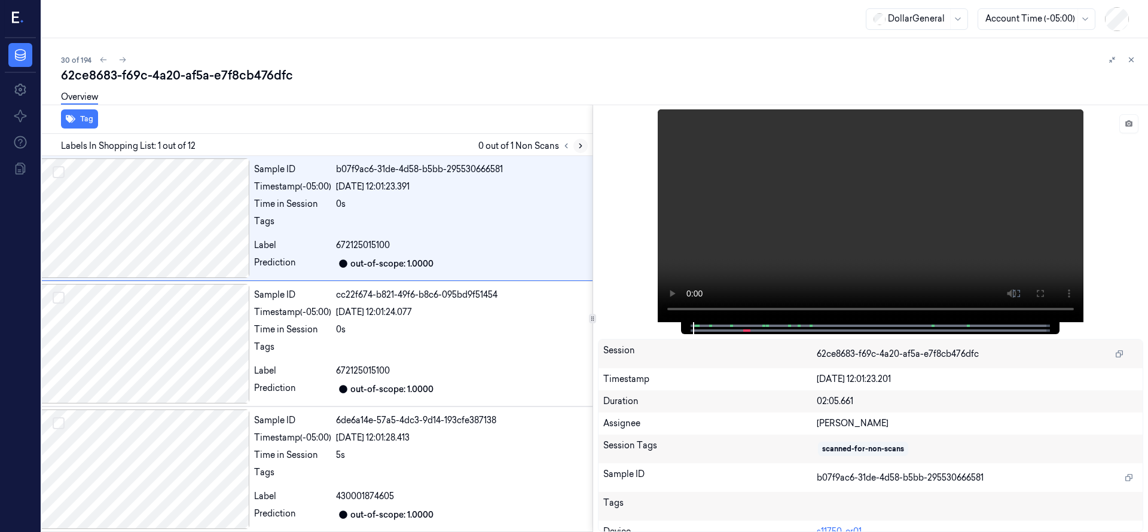
click at [576, 145] on icon at bounding box center [580, 146] width 8 height 8
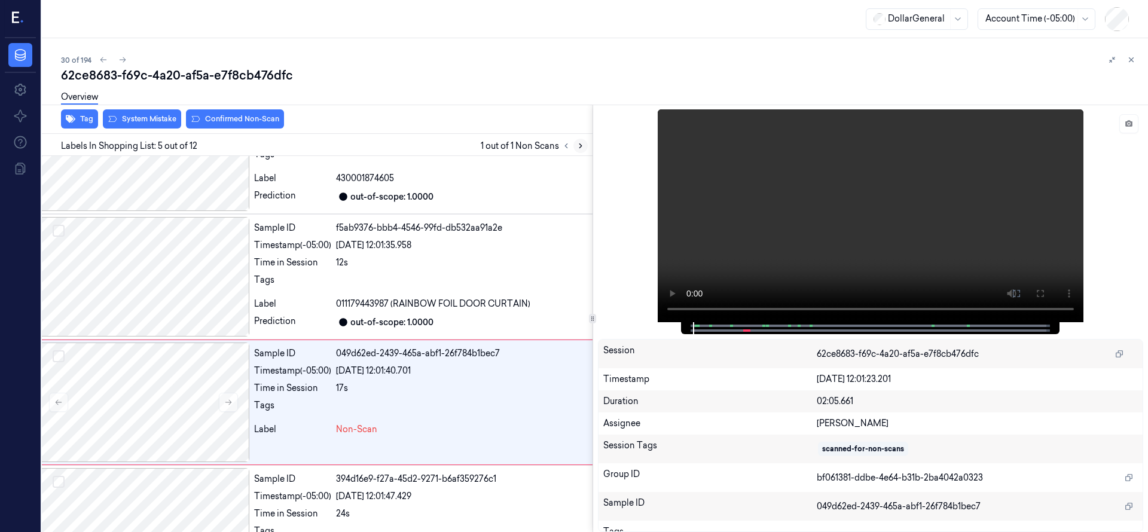
scroll to position [377, 19]
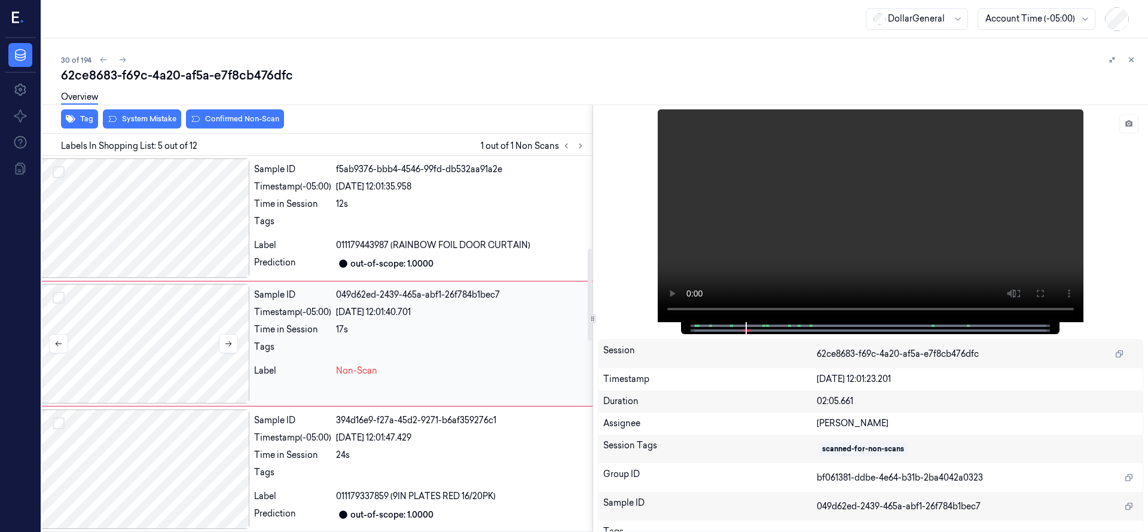
click at [187, 323] on div at bounding box center [143, 344] width 212 height 120
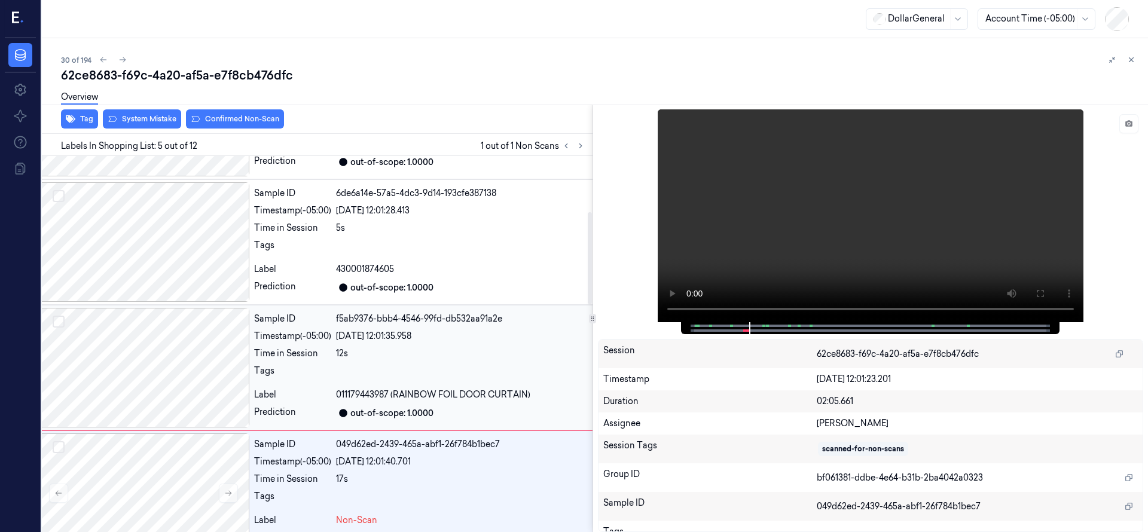
click at [175, 374] on div at bounding box center [143, 368] width 212 height 120
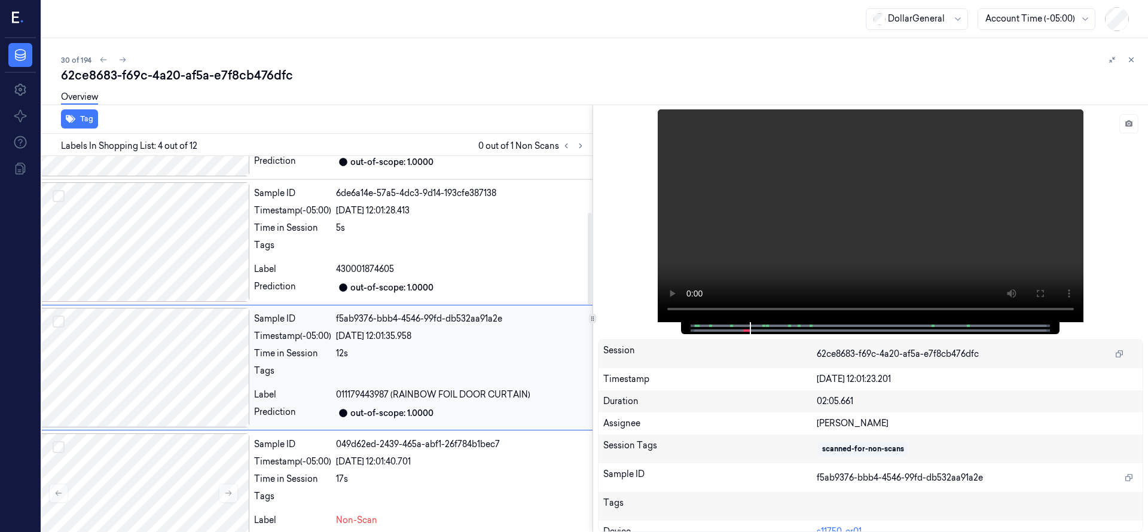
scroll to position [251, 19]
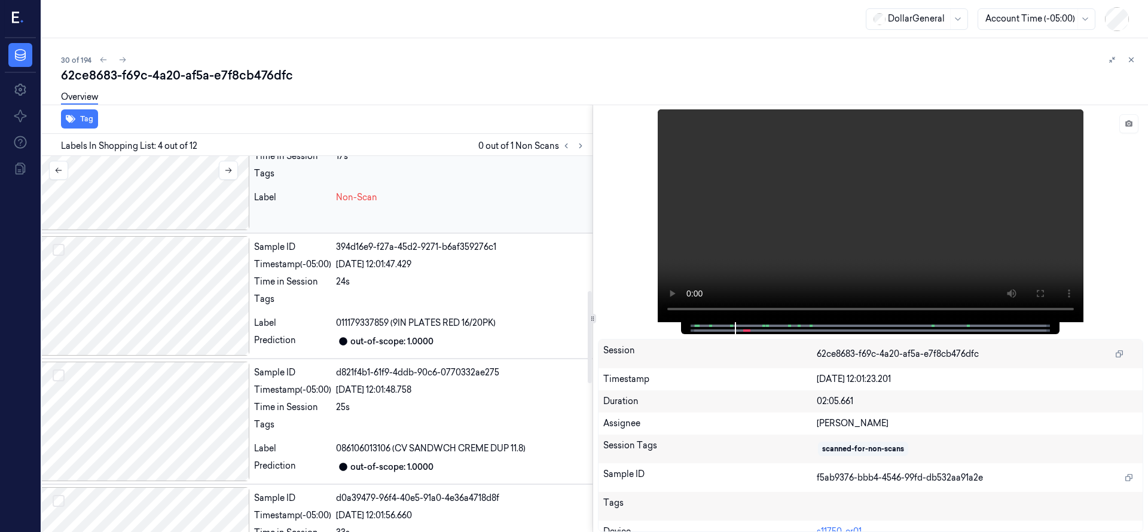
click at [139, 209] on div at bounding box center [143, 171] width 212 height 120
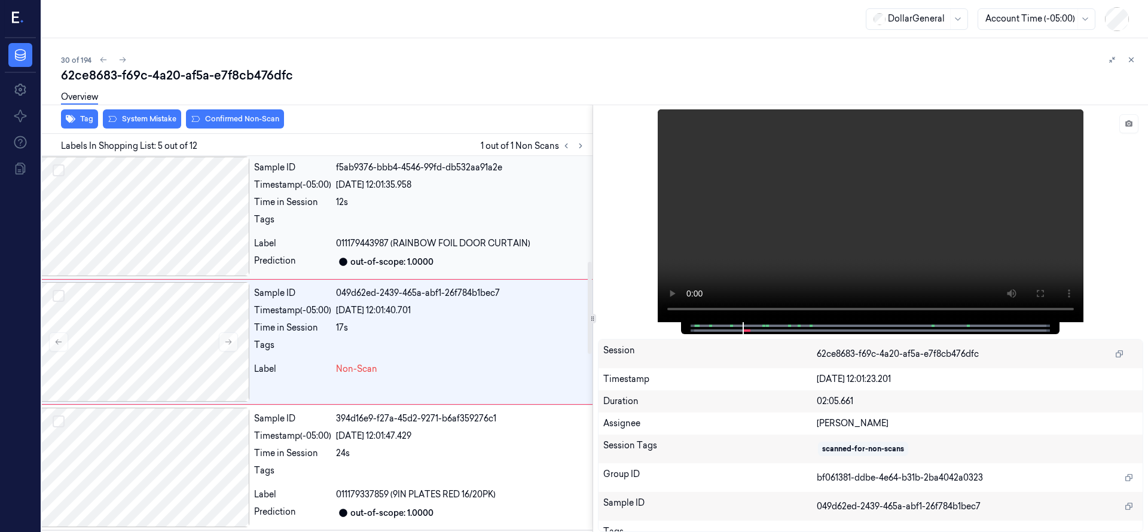
scroll to position [377, 19]
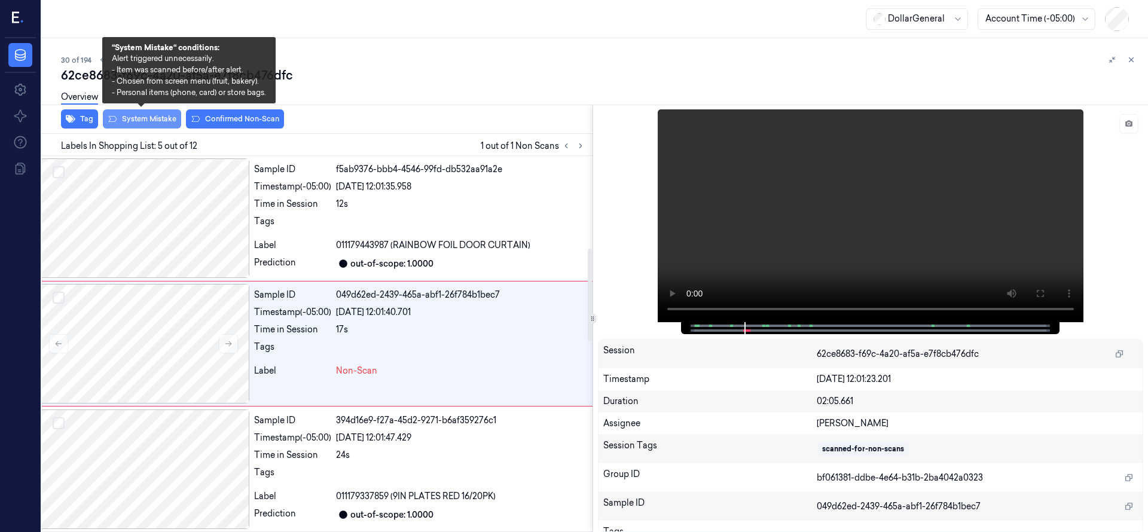
click at [140, 121] on button "System Mistake" at bounding box center [142, 118] width 78 height 19
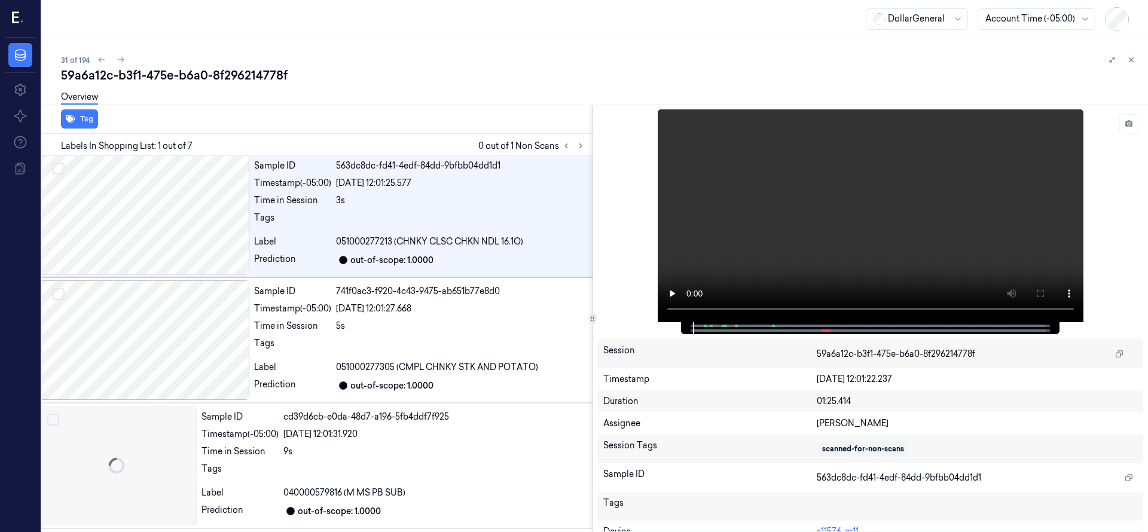
scroll to position [0, 19]
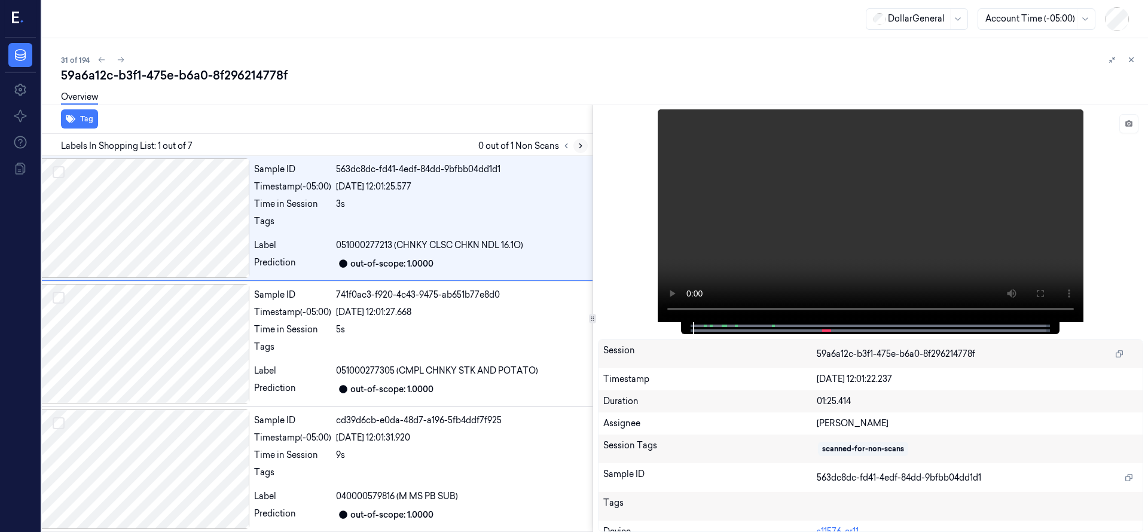
click at [582, 144] on icon at bounding box center [580, 146] width 8 height 8
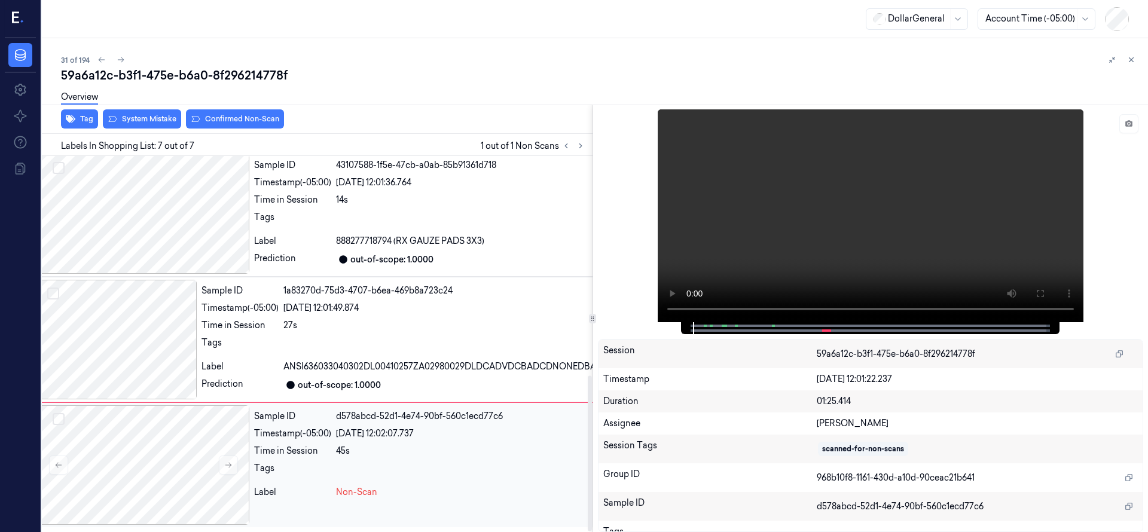
scroll to position [529, 19]
click at [152, 454] on div at bounding box center [143, 465] width 212 height 120
click at [121, 485] on div at bounding box center [143, 465] width 212 height 120
click at [133, 452] on div at bounding box center [143, 465] width 212 height 120
click at [155, 460] on div at bounding box center [143, 465] width 212 height 120
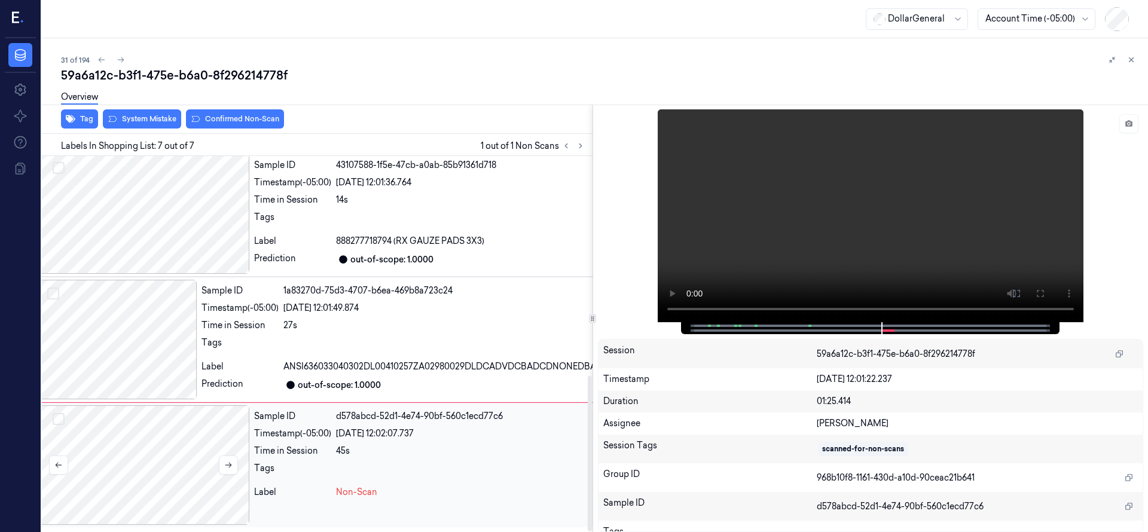
click at [166, 460] on div at bounding box center [143, 465] width 212 height 120
click at [152, 444] on div at bounding box center [143, 465] width 212 height 120
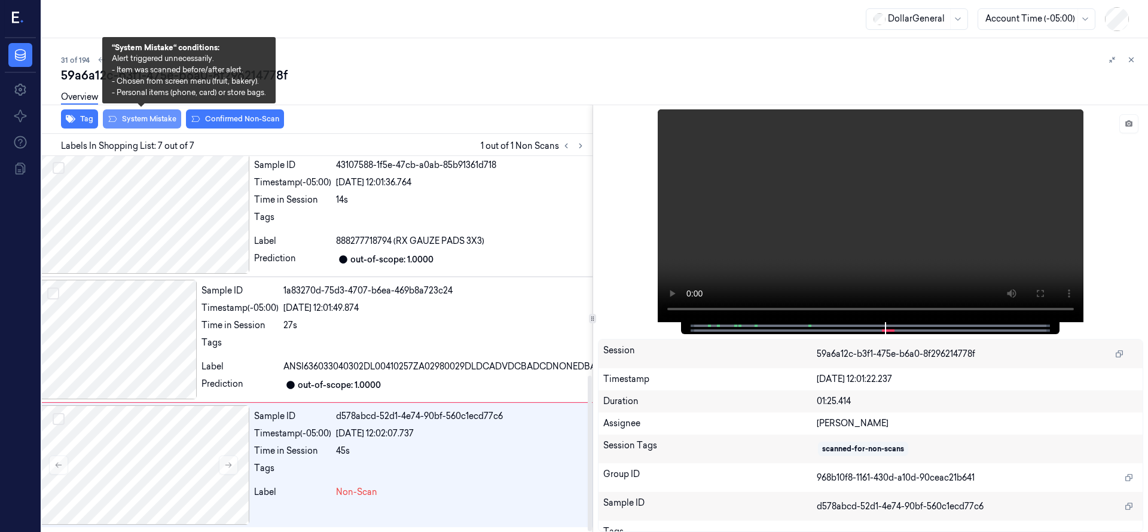
click at [155, 123] on button "System Mistake" at bounding box center [142, 118] width 78 height 19
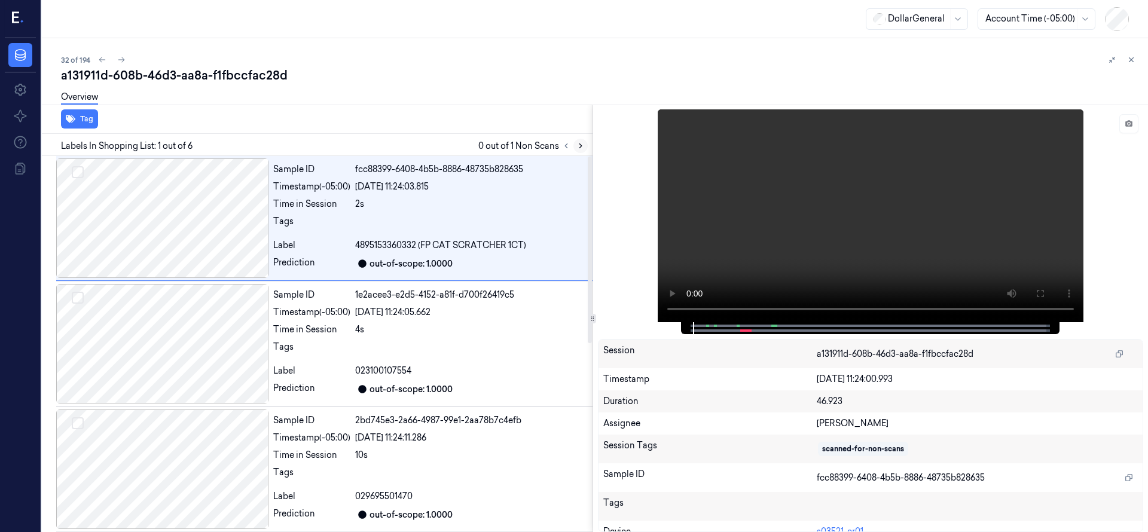
click at [575, 144] on button at bounding box center [580, 146] width 14 height 14
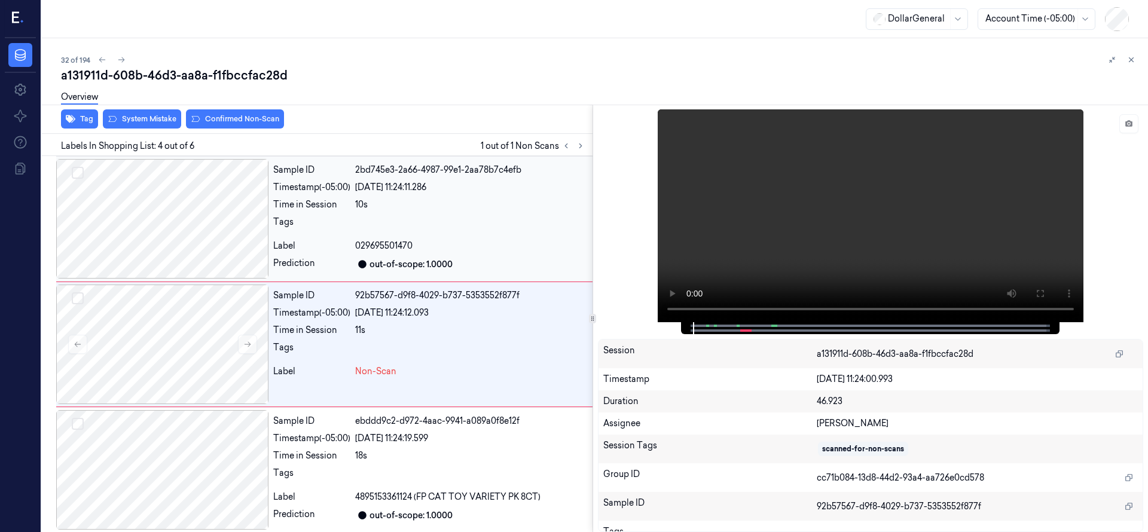
scroll to position [251, 0]
click at [139, 342] on div at bounding box center [162, 344] width 212 height 120
click at [186, 323] on div at bounding box center [162, 344] width 212 height 120
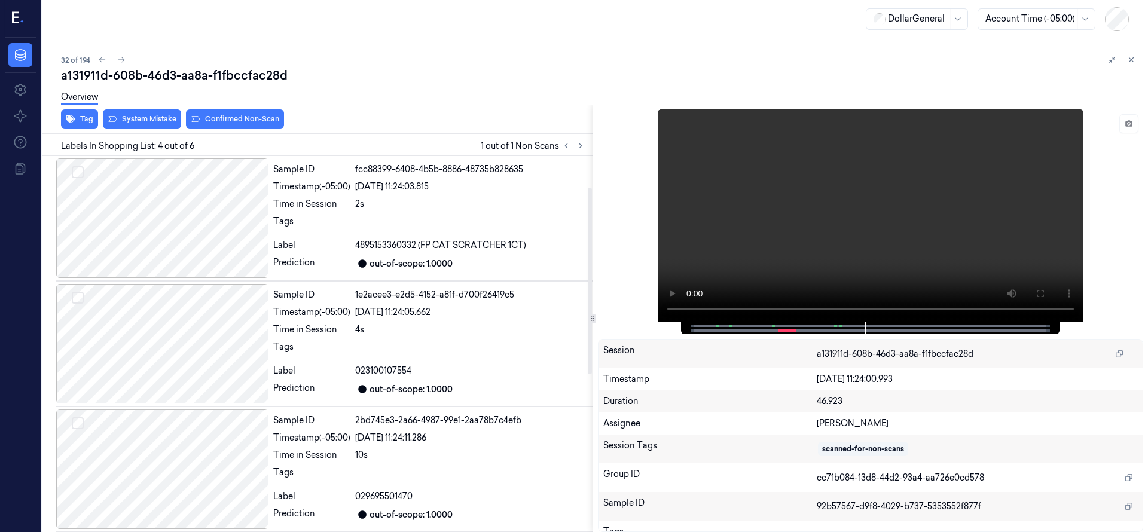
scroll to position [381, 0]
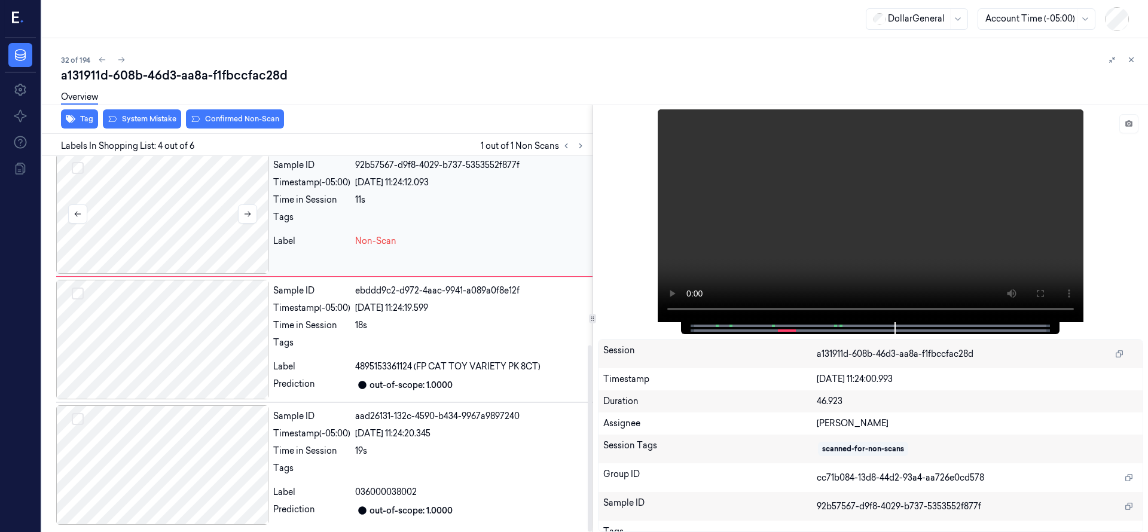
click at [179, 195] on div at bounding box center [162, 214] width 212 height 120
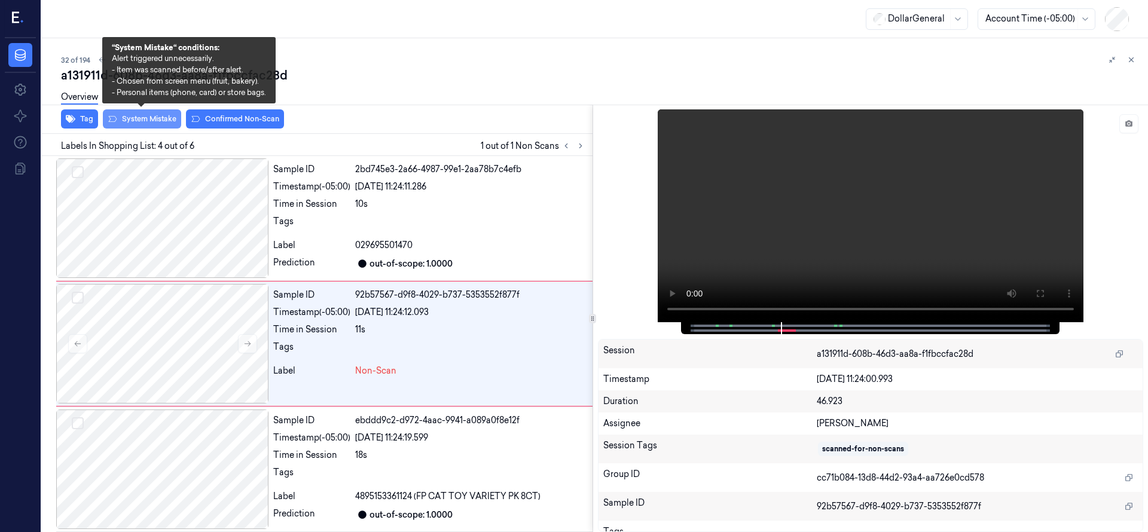
click at [157, 120] on button "System Mistake" at bounding box center [142, 118] width 78 height 19
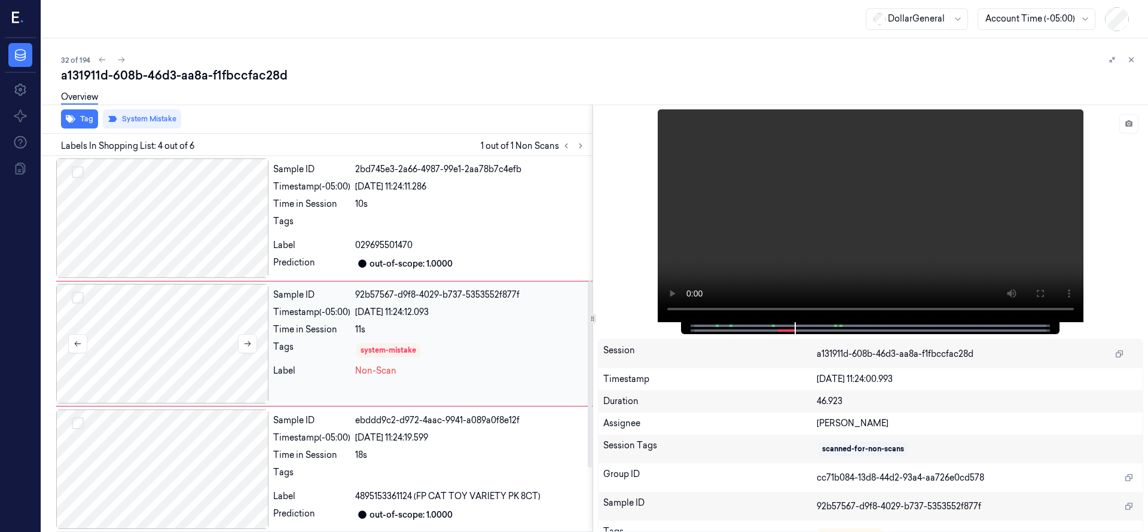
click at [158, 342] on div at bounding box center [162, 344] width 212 height 120
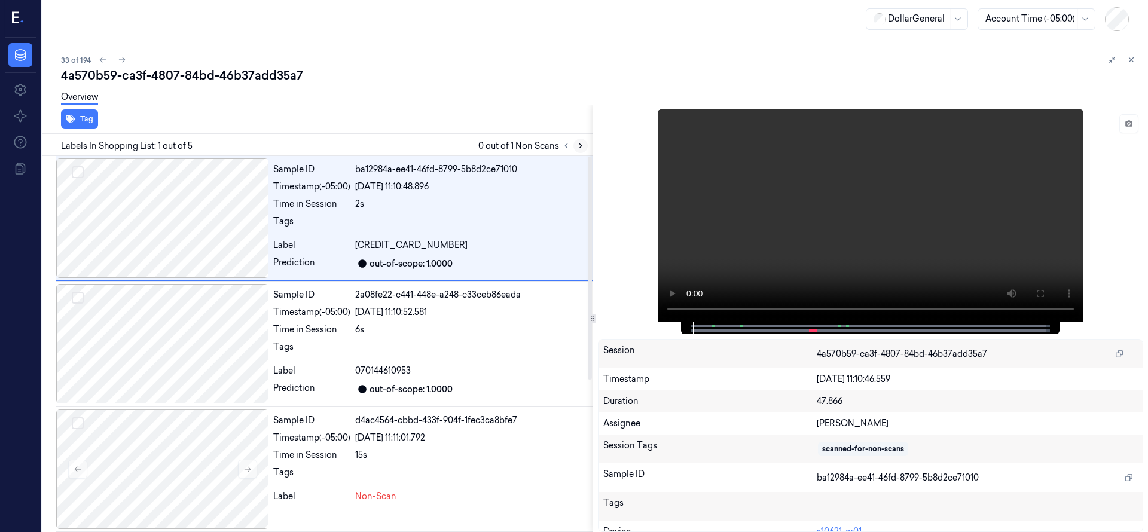
click at [582, 145] on icon at bounding box center [580, 146] width 8 height 8
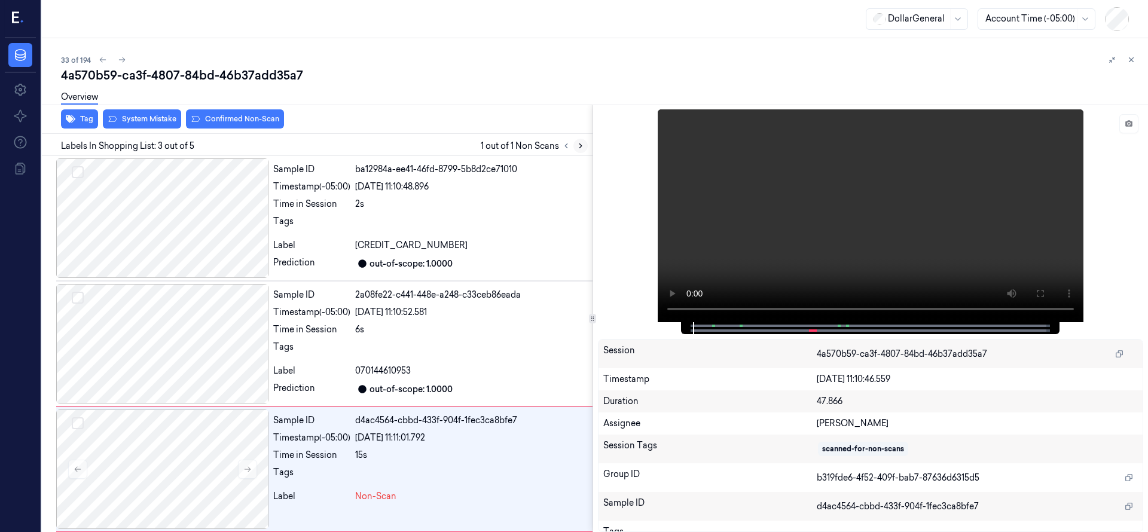
scroll to position [126, 0]
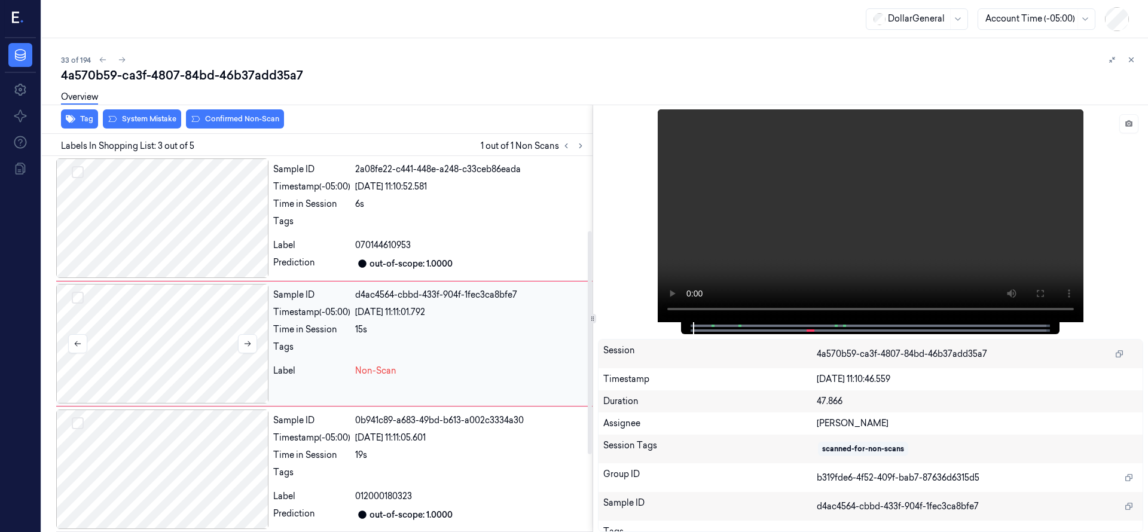
click at [164, 368] on div at bounding box center [162, 344] width 212 height 120
click at [169, 338] on div at bounding box center [162, 344] width 212 height 120
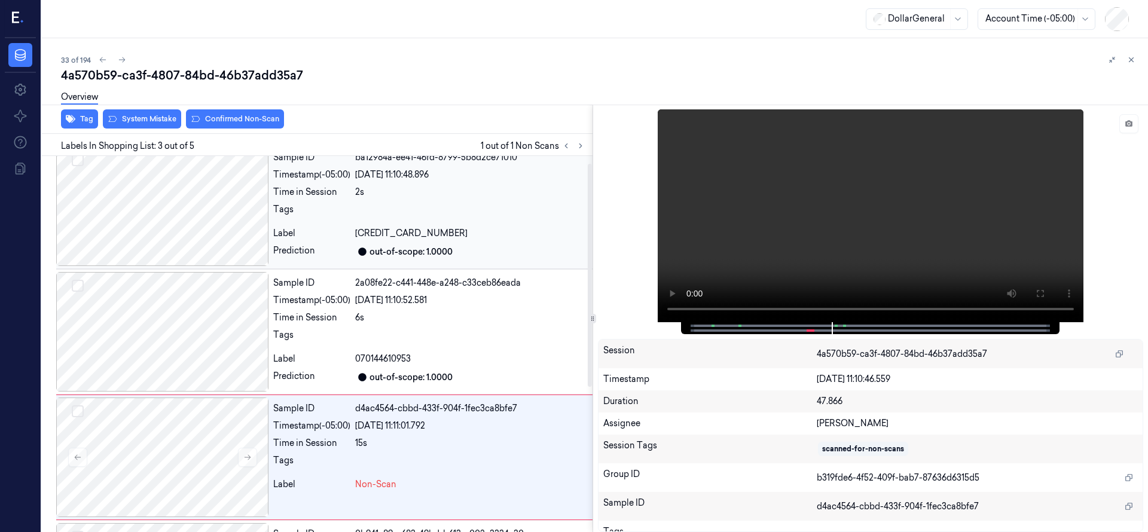
scroll to position [0, 0]
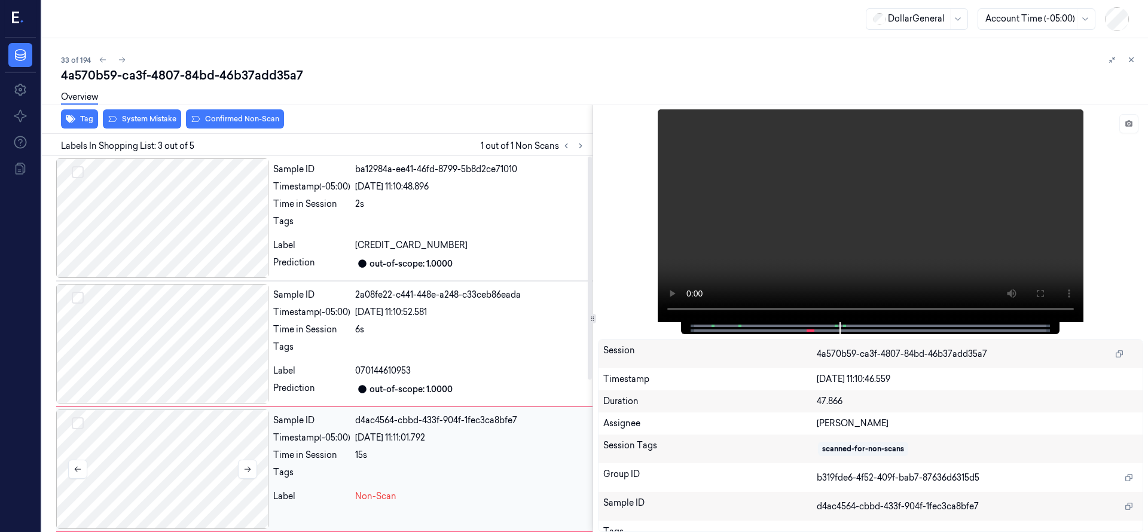
click at [138, 477] on div at bounding box center [162, 469] width 212 height 120
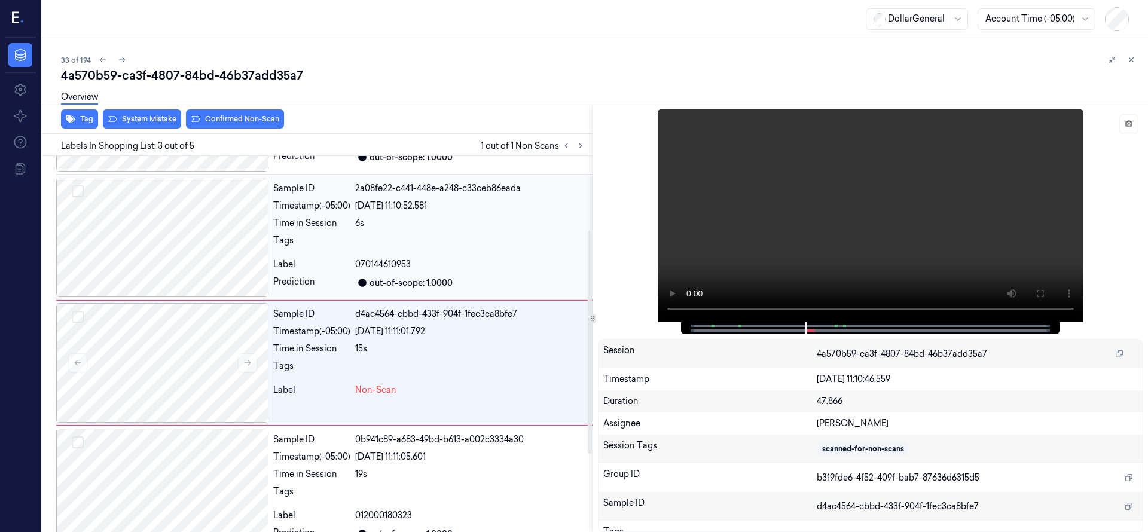
scroll to position [126, 0]
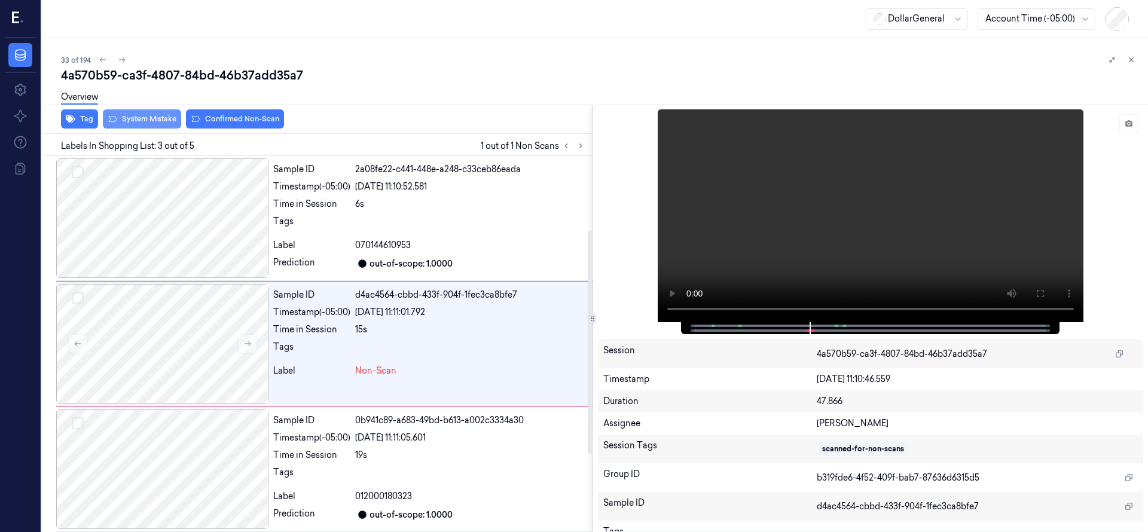
click at [154, 126] on button "System Mistake" at bounding box center [142, 118] width 78 height 19
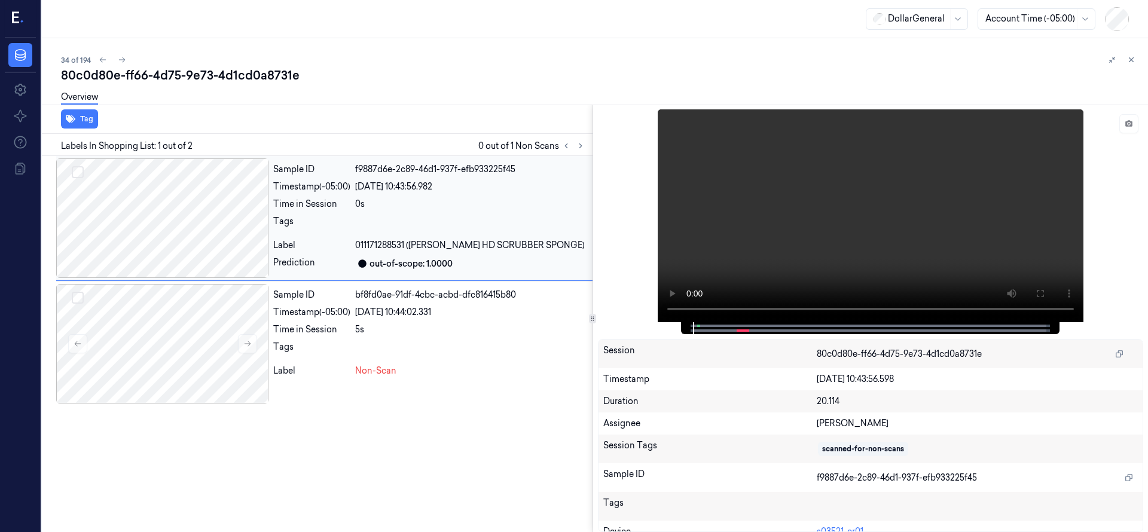
click at [157, 237] on div at bounding box center [162, 218] width 212 height 120
click at [188, 342] on div at bounding box center [162, 344] width 212 height 120
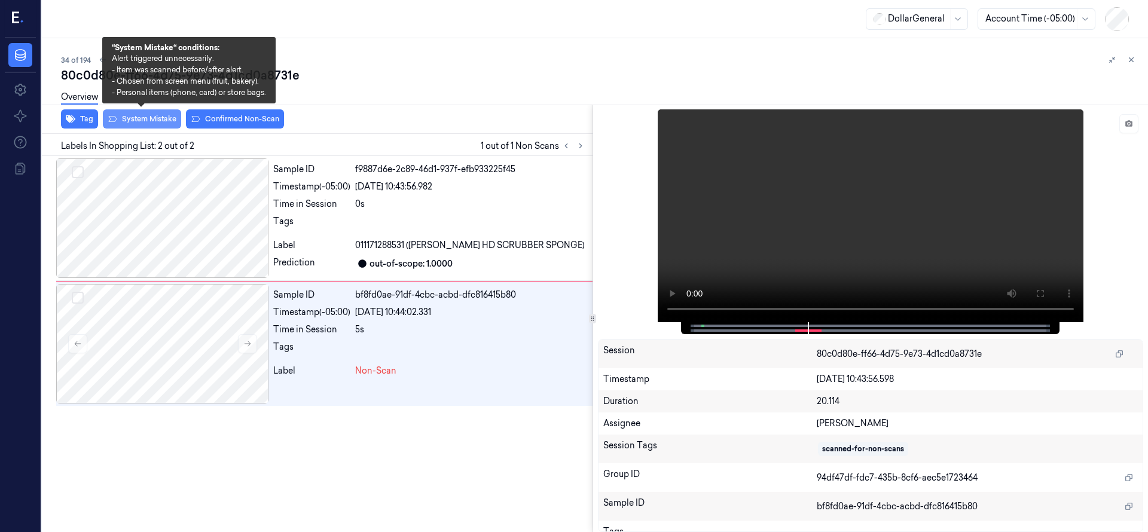
click at [161, 119] on button "System Mistake" at bounding box center [142, 118] width 78 height 19
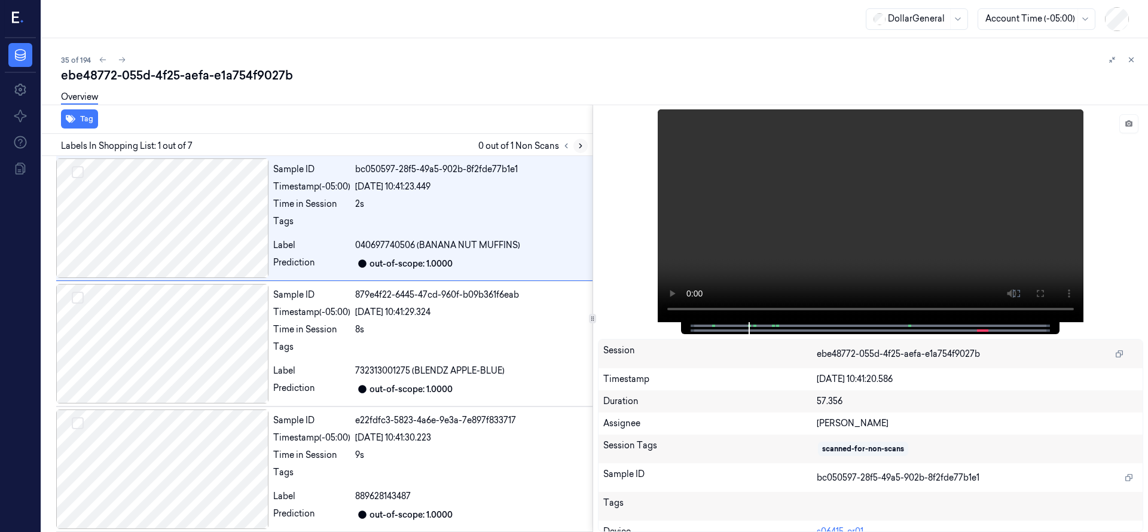
click at [583, 144] on icon at bounding box center [580, 146] width 8 height 8
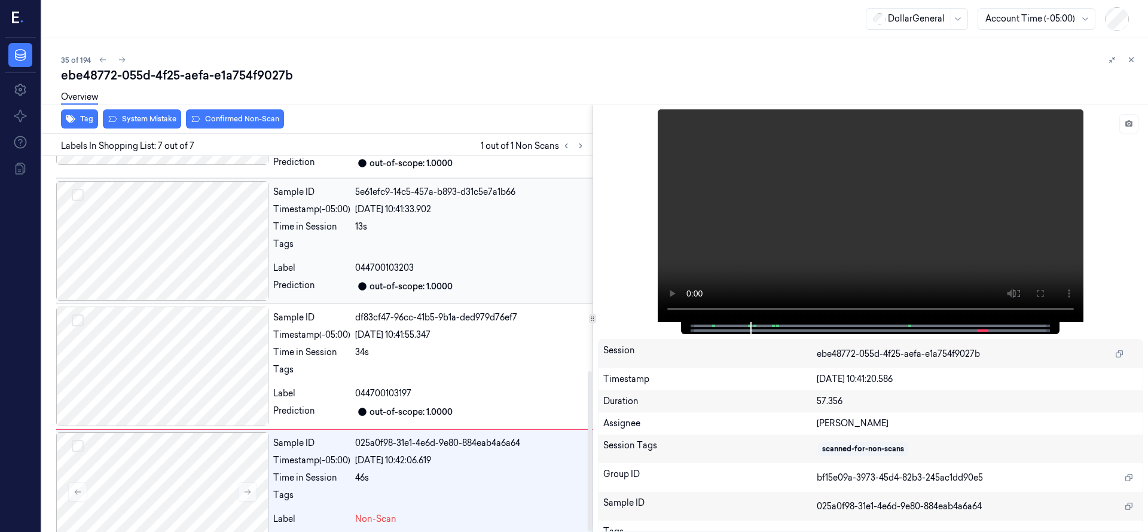
scroll to position [506, 0]
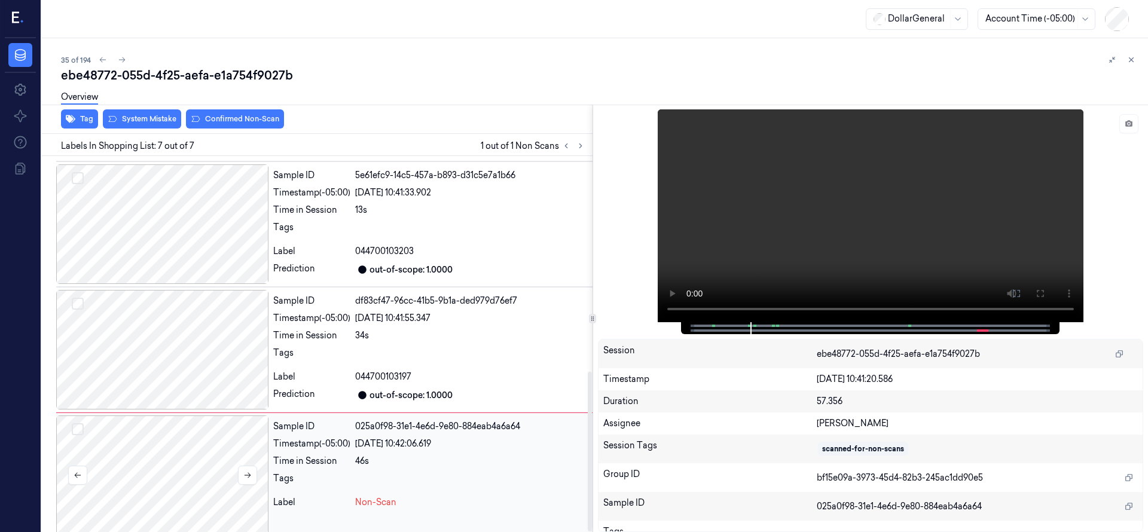
click at [207, 454] on div at bounding box center [162, 475] width 212 height 120
click at [176, 316] on div at bounding box center [162, 350] width 212 height 120
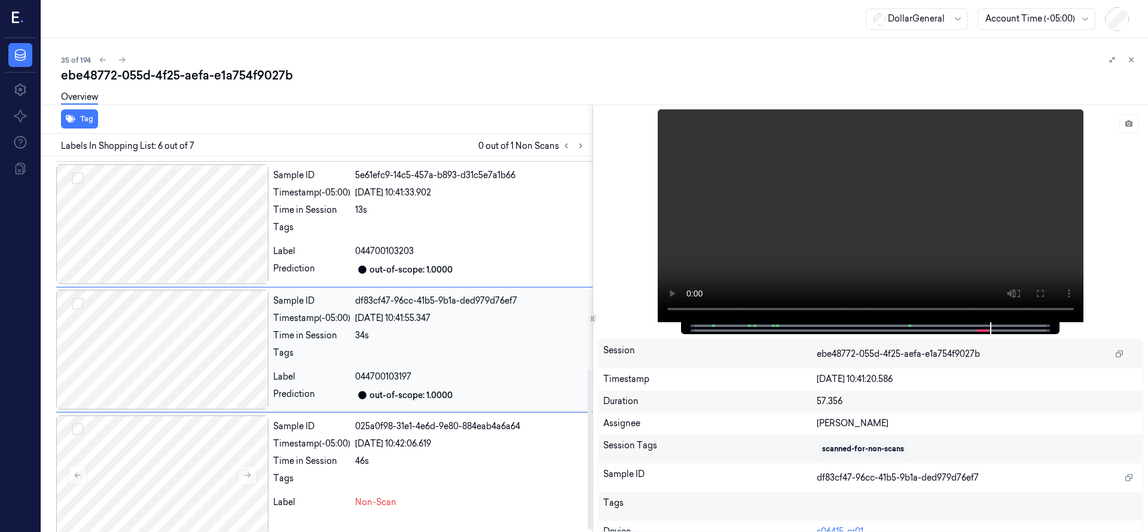
scroll to position [502, 0]
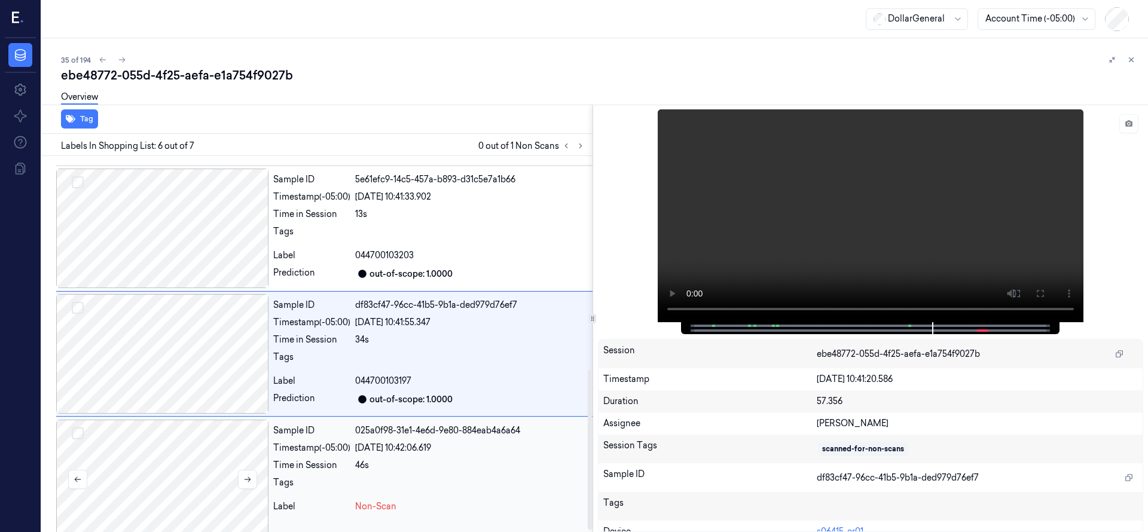
click at [178, 451] on div at bounding box center [162, 480] width 212 height 120
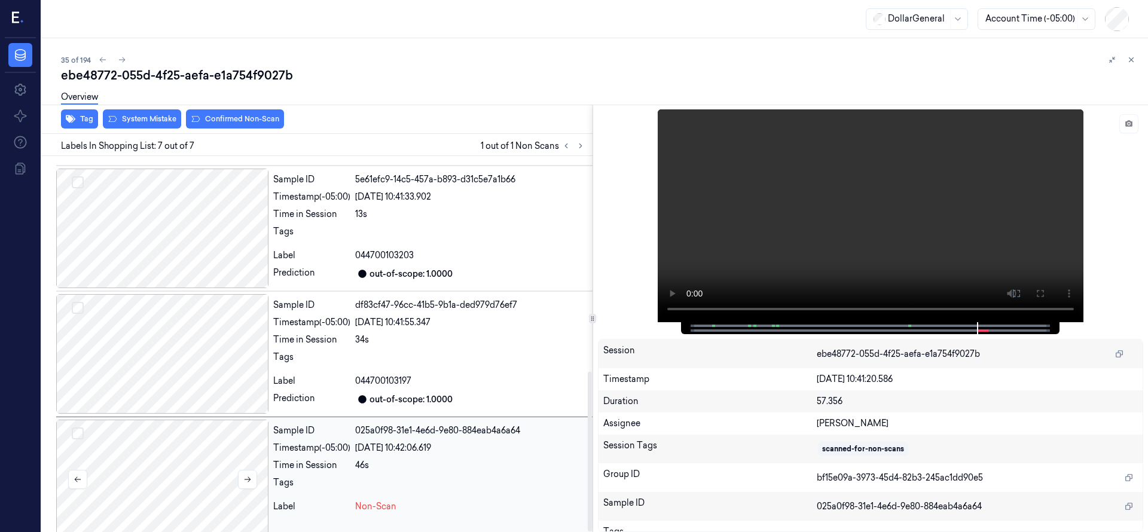
scroll to position [506, 0]
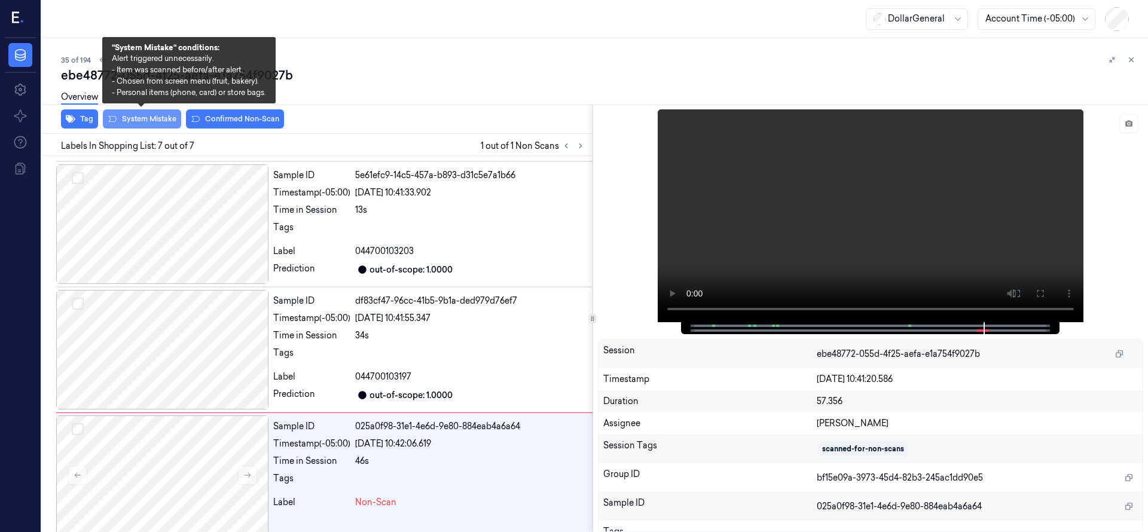
click at [120, 115] on button "System Mistake" at bounding box center [142, 118] width 78 height 19
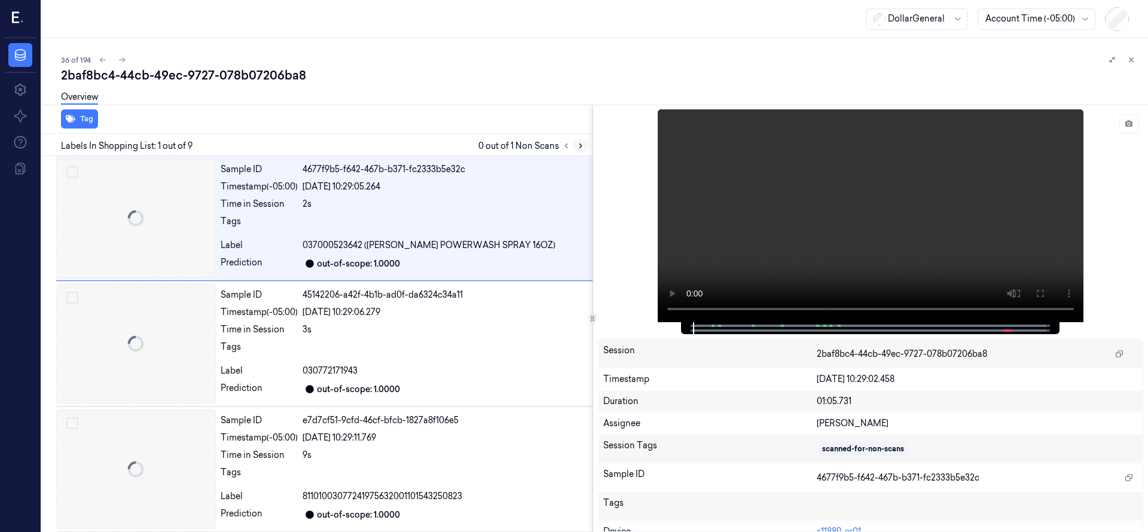
click at [577, 143] on icon at bounding box center [580, 146] width 8 height 8
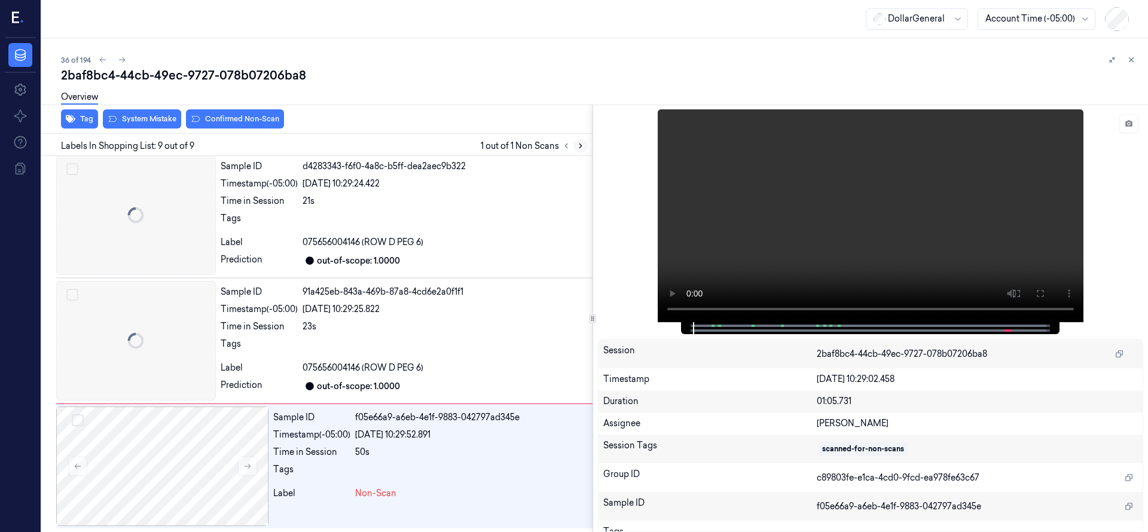
scroll to position [757, 0]
click at [177, 463] on div at bounding box center [162, 465] width 212 height 120
click at [177, 357] on div at bounding box center [136, 340] width 160 height 120
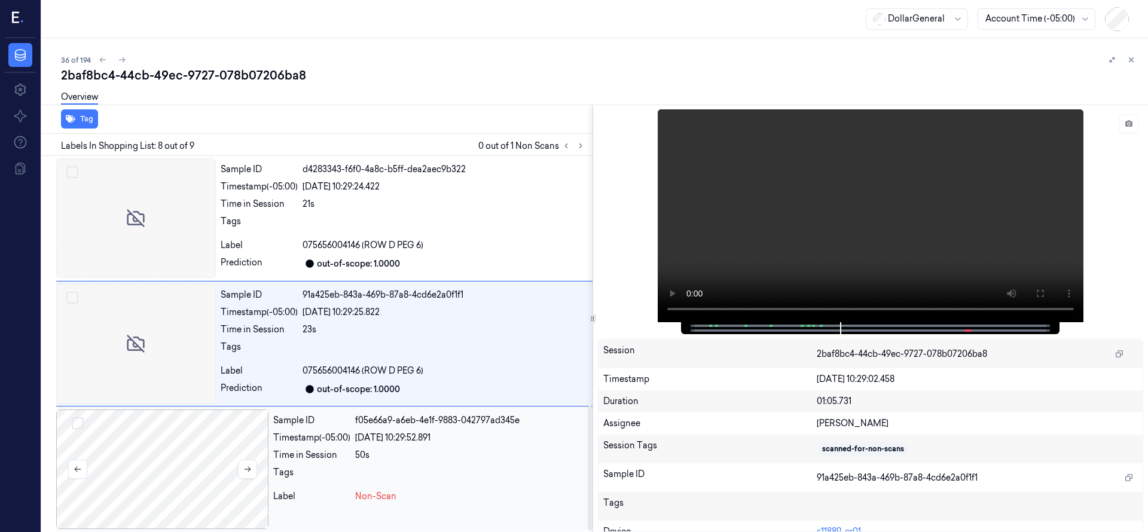
click at [176, 472] on div at bounding box center [162, 469] width 212 height 120
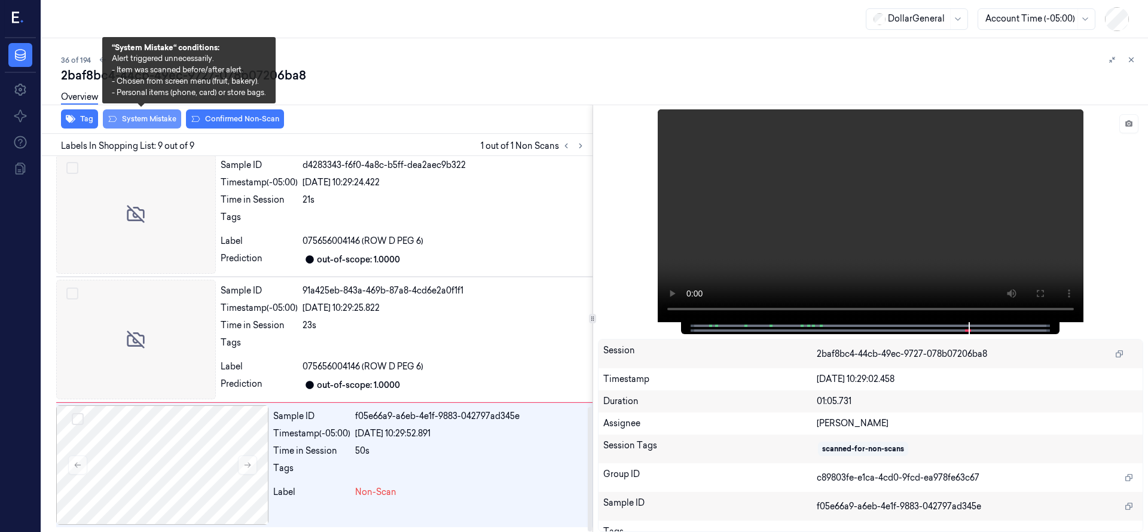
click at [150, 115] on button "System Mistake" at bounding box center [142, 118] width 78 height 19
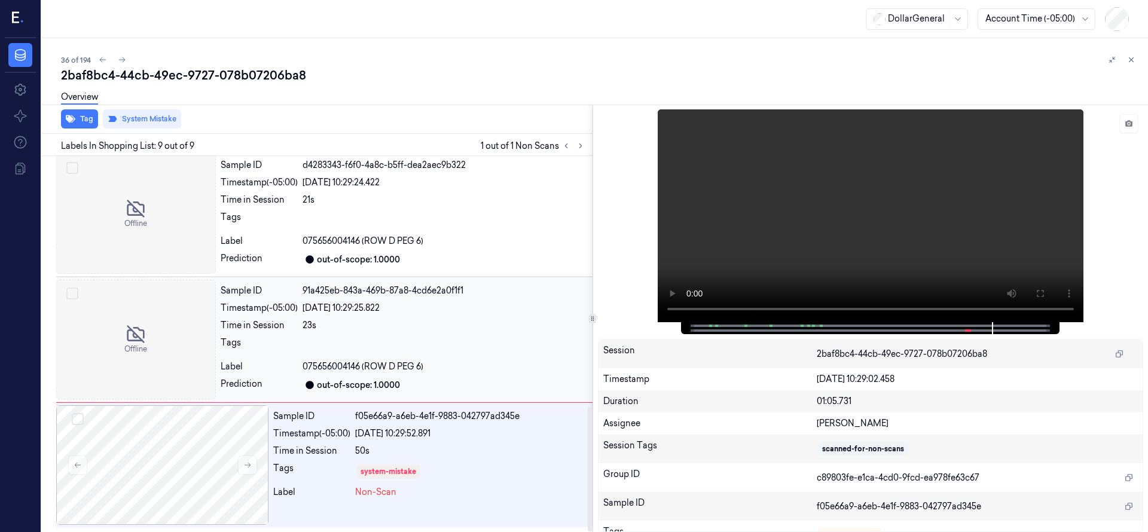
click at [160, 338] on div at bounding box center [136, 340] width 160 height 120
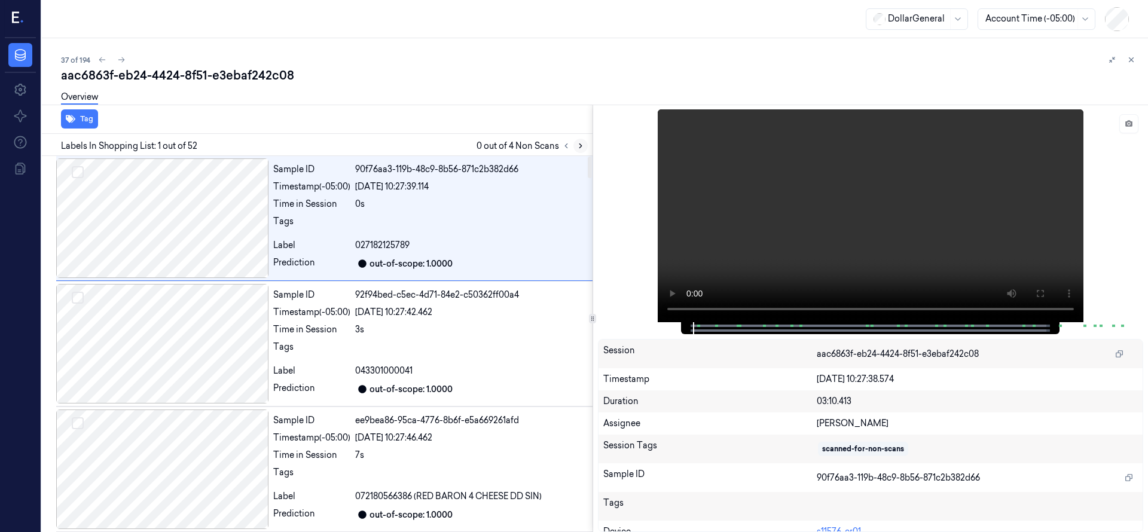
click at [578, 146] on icon at bounding box center [580, 146] width 8 height 8
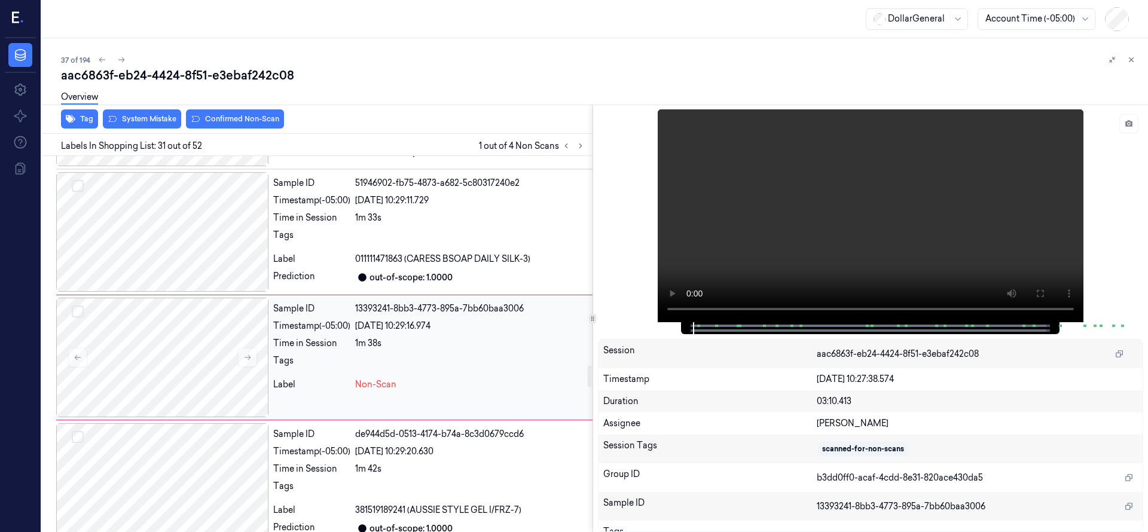
scroll to position [3640, 0]
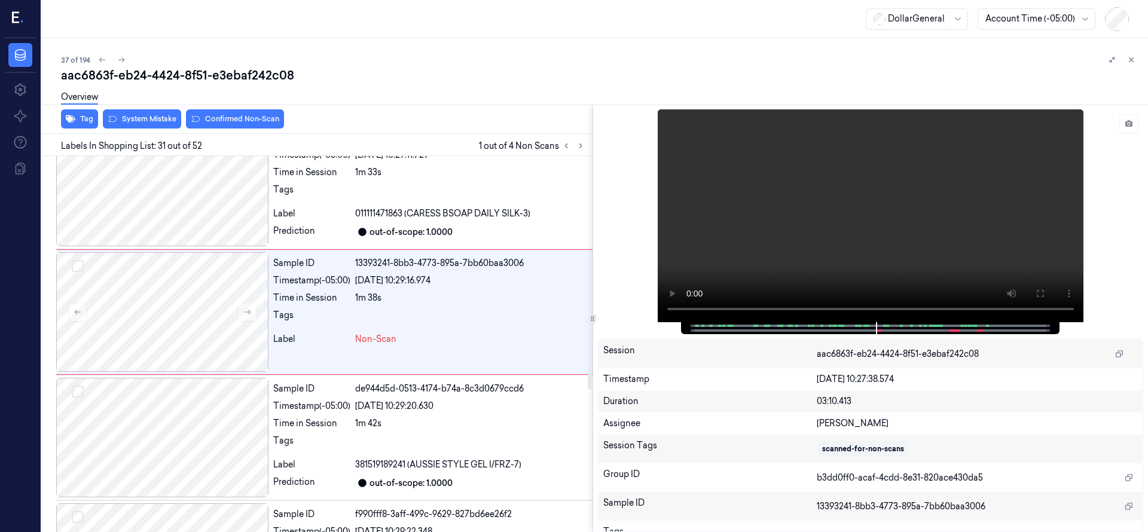
click at [589, 380] on div at bounding box center [590, 379] width 4 height 22
click at [155, 293] on div at bounding box center [162, 312] width 212 height 120
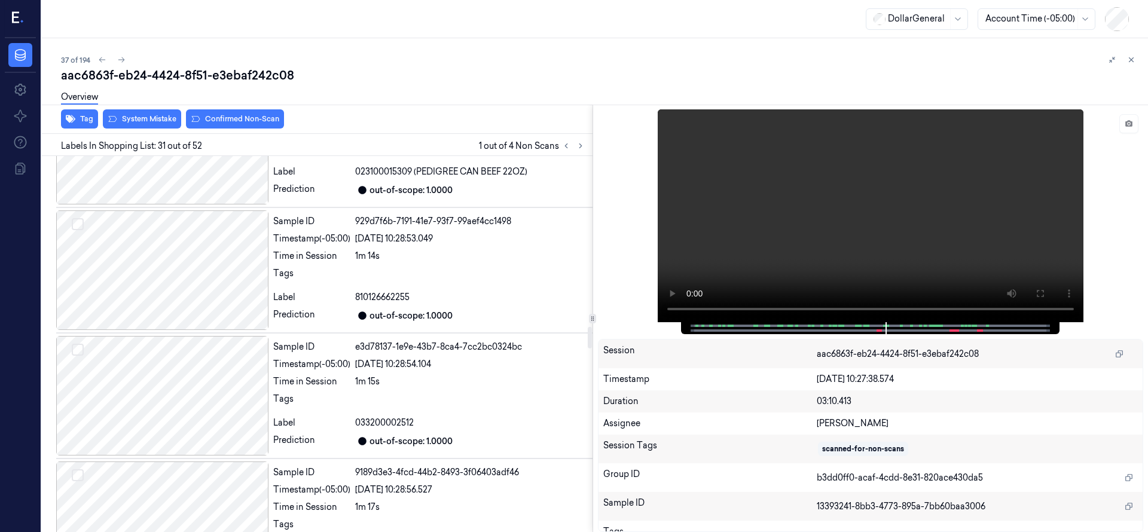
scroll to position [3491, 0]
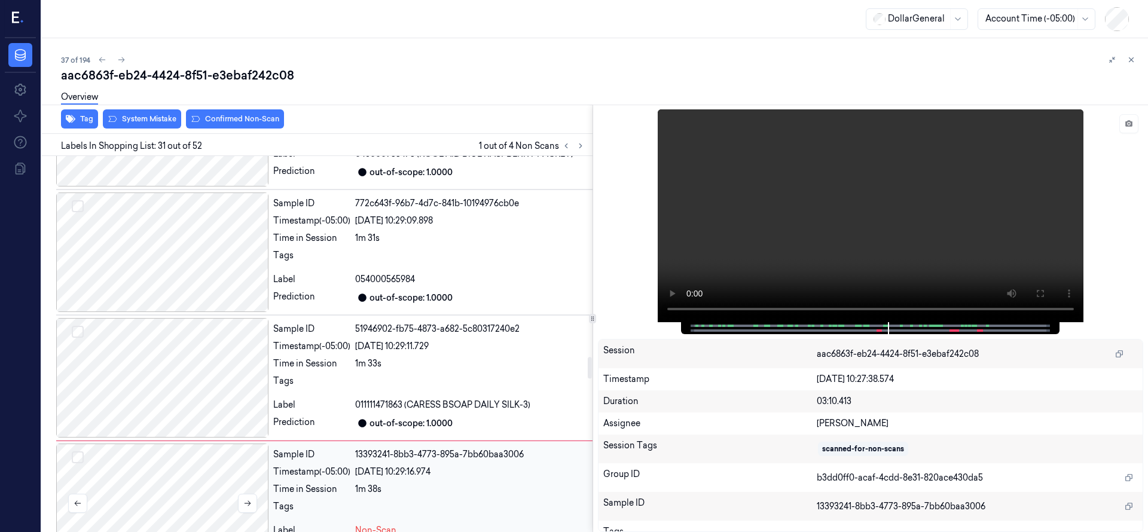
click at [188, 463] on div at bounding box center [162, 504] width 212 height 120
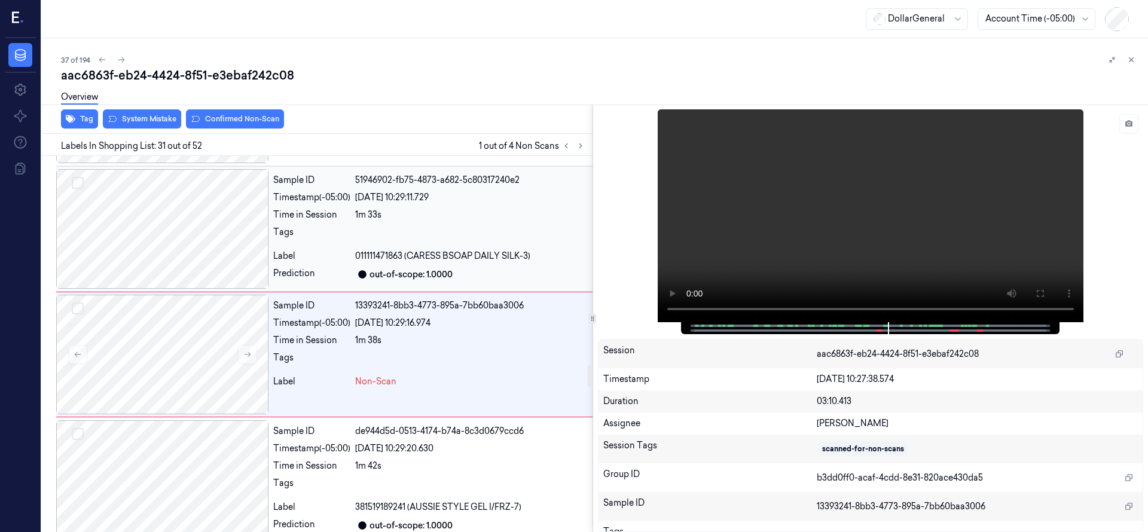
scroll to position [3640, 0]
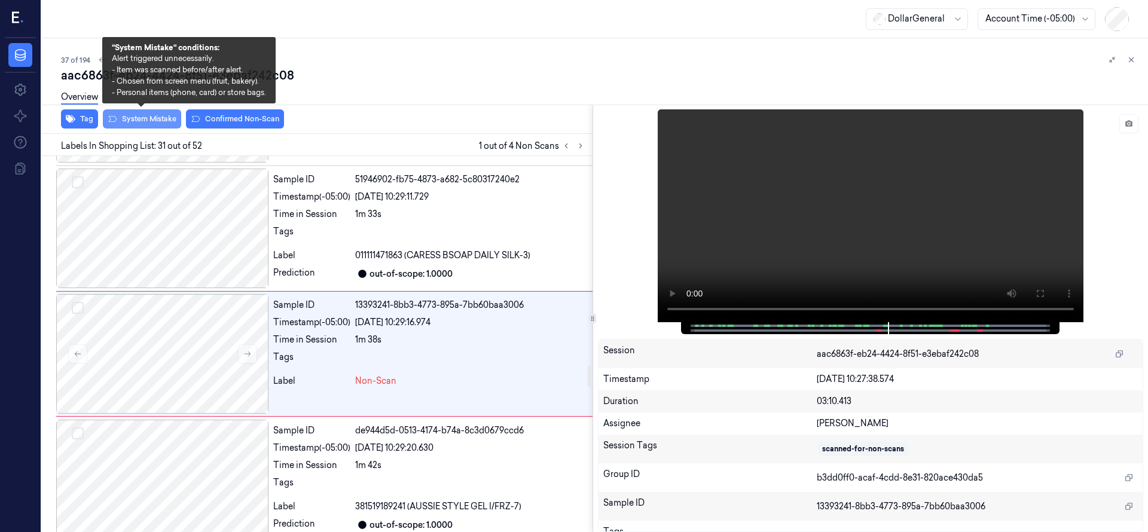
click at [161, 120] on button "System Mistake" at bounding box center [142, 118] width 78 height 19
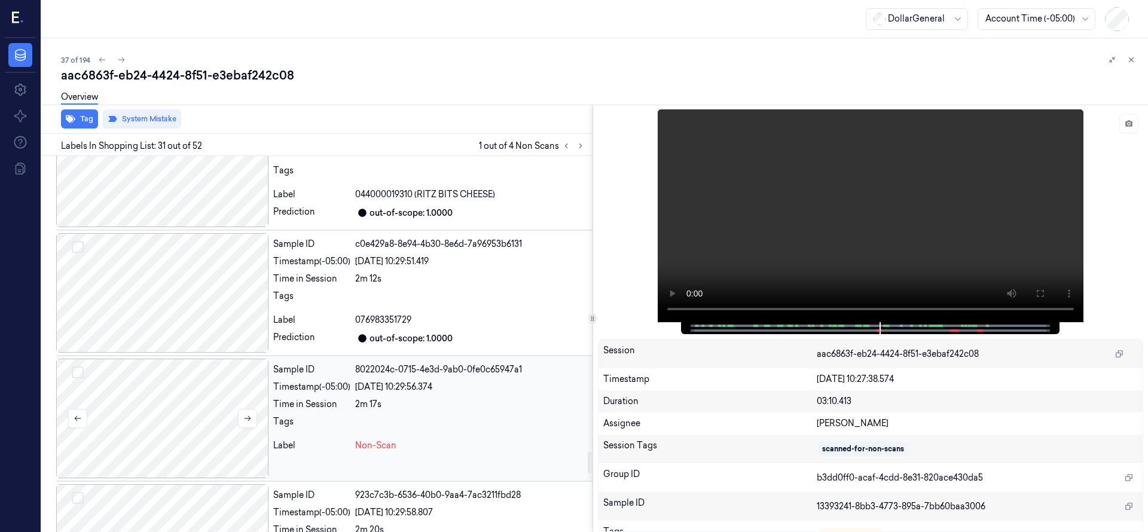
scroll to position [5284, 0]
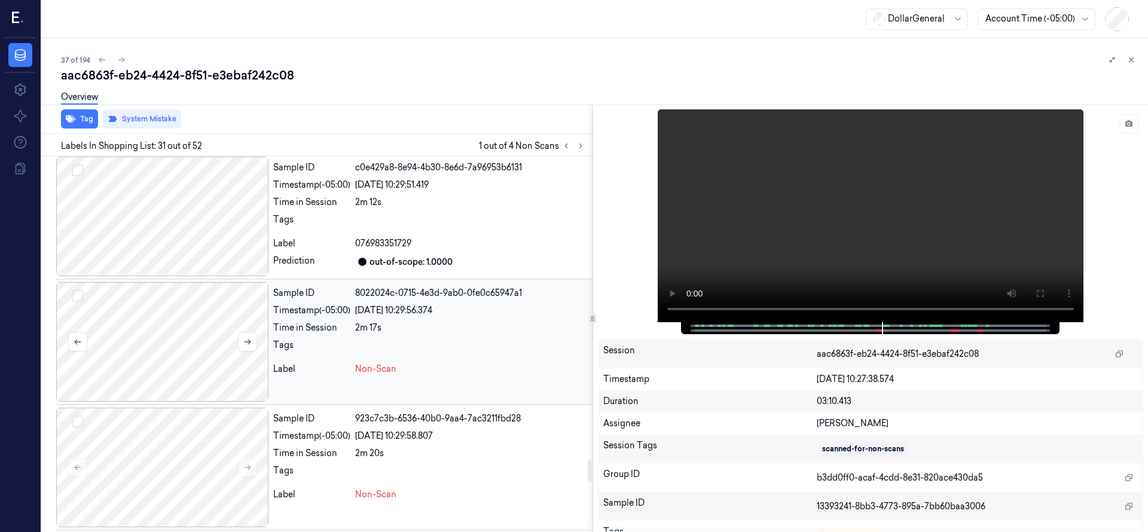
click at [186, 320] on div at bounding box center [162, 342] width 212 height 120
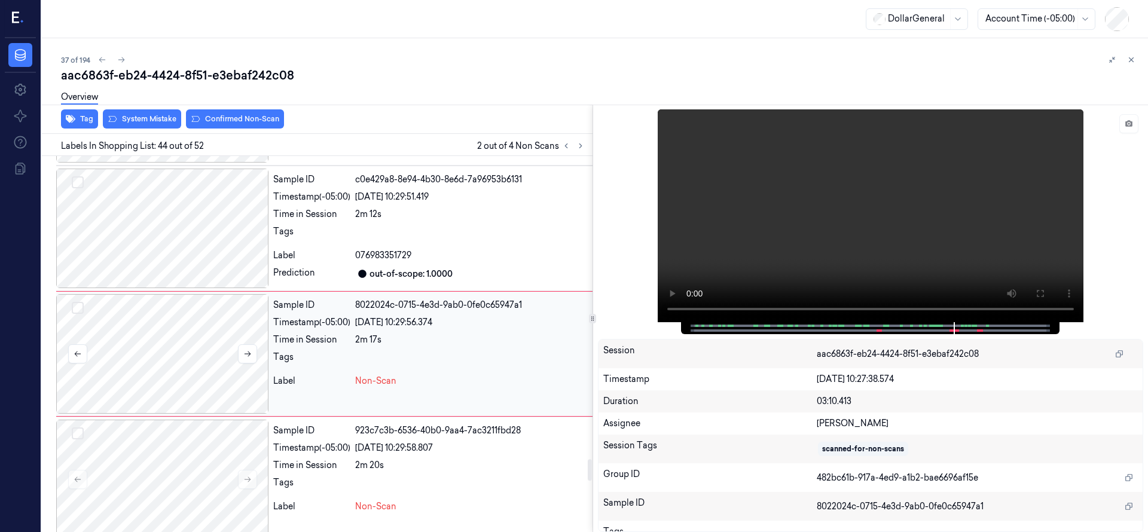
drag, startPoint x: 81, startPoint y: 294, endPoint x: 81, endPoint y: 303, distance: 9.0
click at [81, 302] on button "Select row" at bounding box center [78, 308] width 12 height 12
click at [74, 427] on button "Select row" at bounding box center [78, 433] width 12 height 12
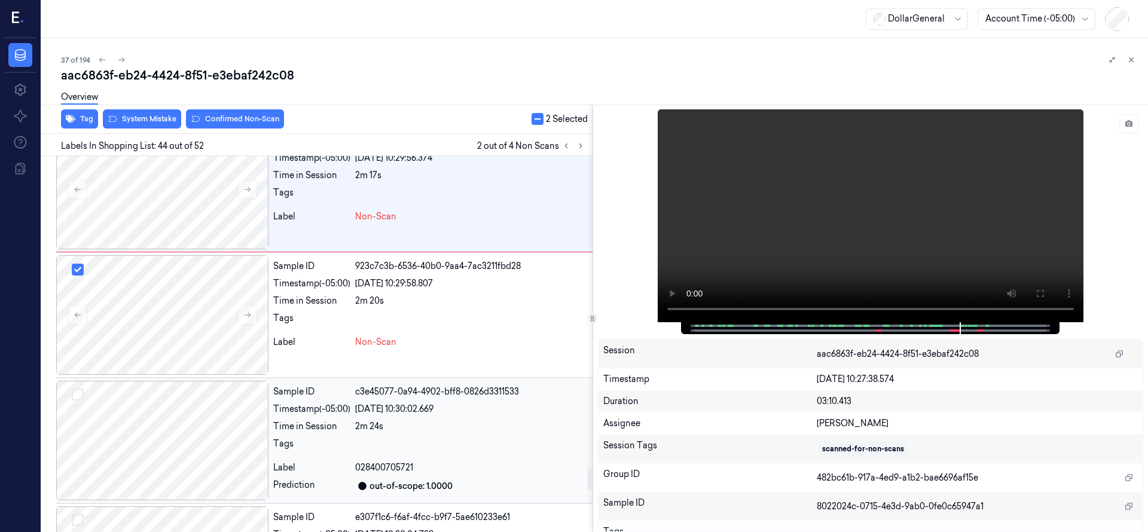
scroll to position [5421, 0]
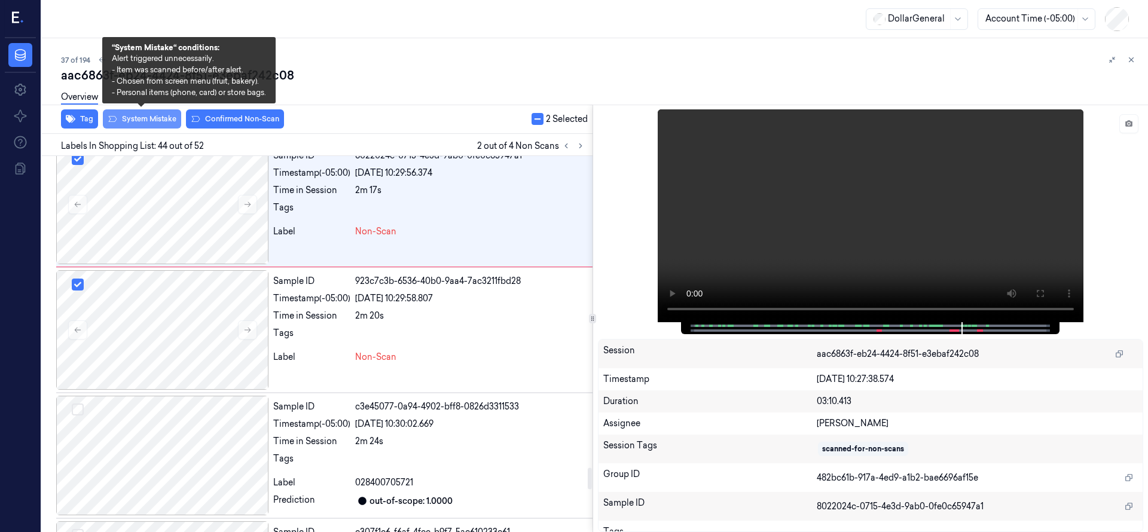
click at [150, 120] on button "System Mistake" at bounding box center [142, 118] width 78 height 19
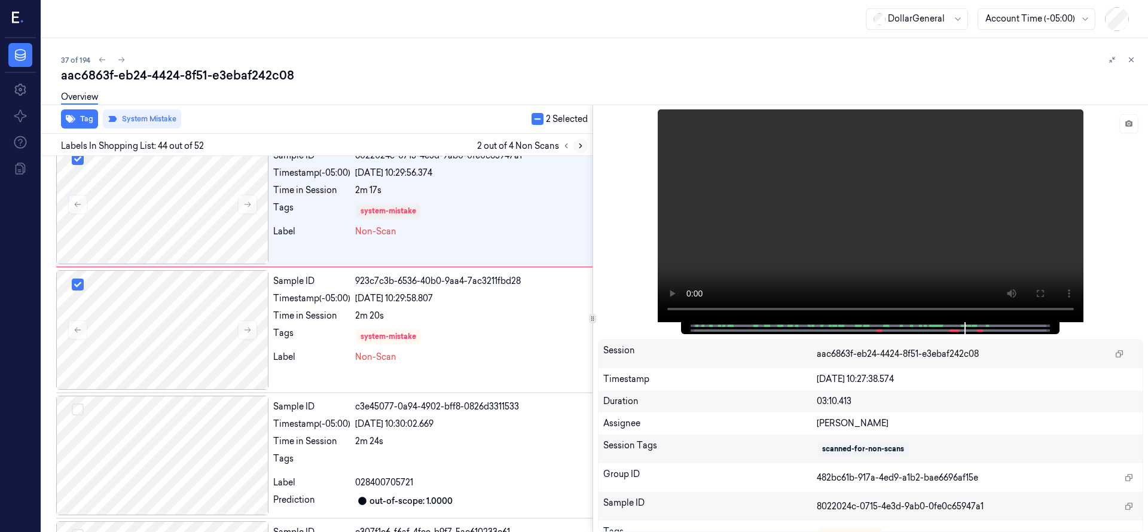
click at [582, 148] on icon at bounding box center [580, 146] width 8 height 8
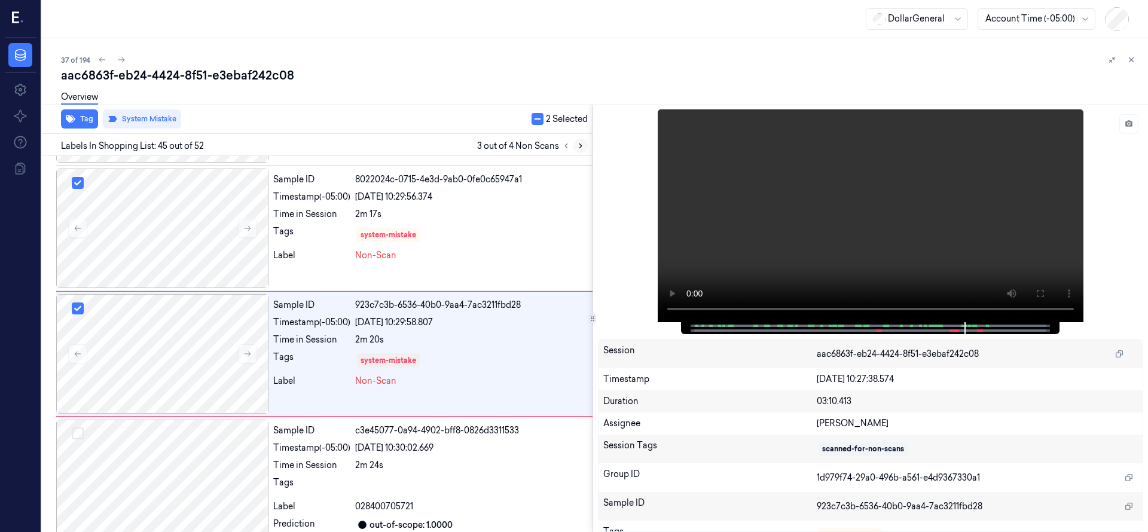
click at [582, 148] on icon at bounding box center [580, 146] width 8 height 8
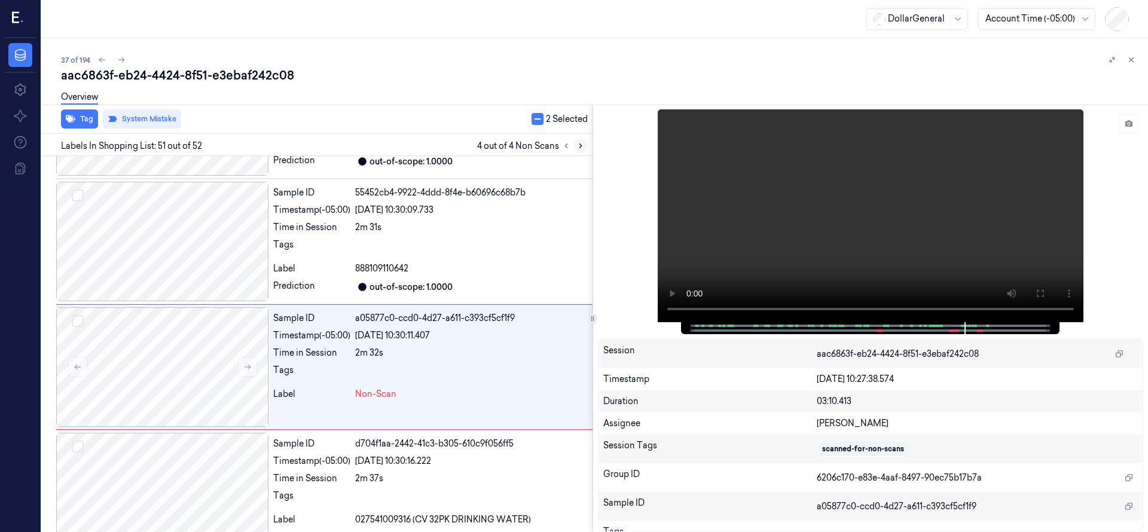
scroll to position [6151, 0]
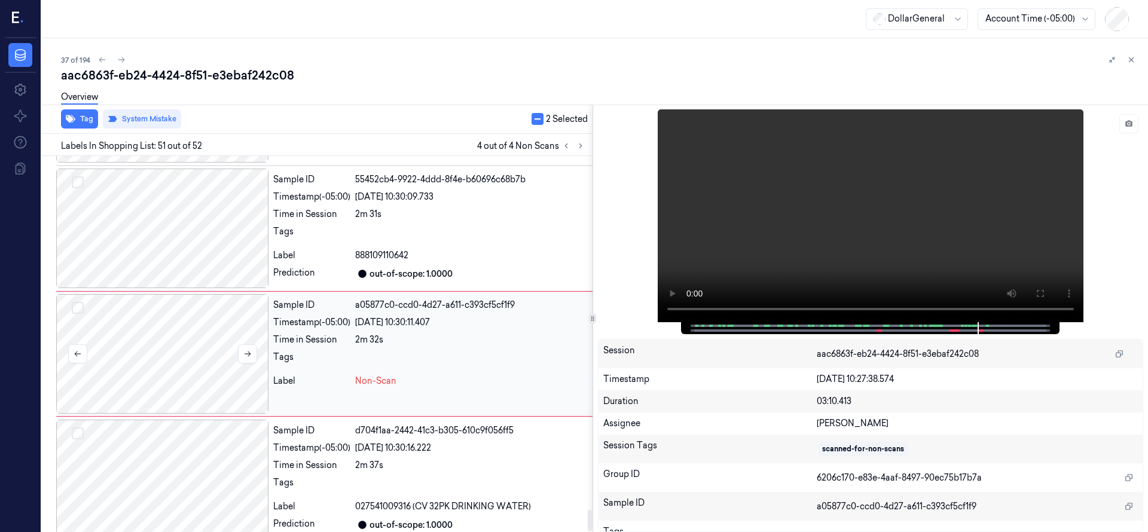
click at [129, 356] on div at bounding box center [162, 354] width 212 height 120
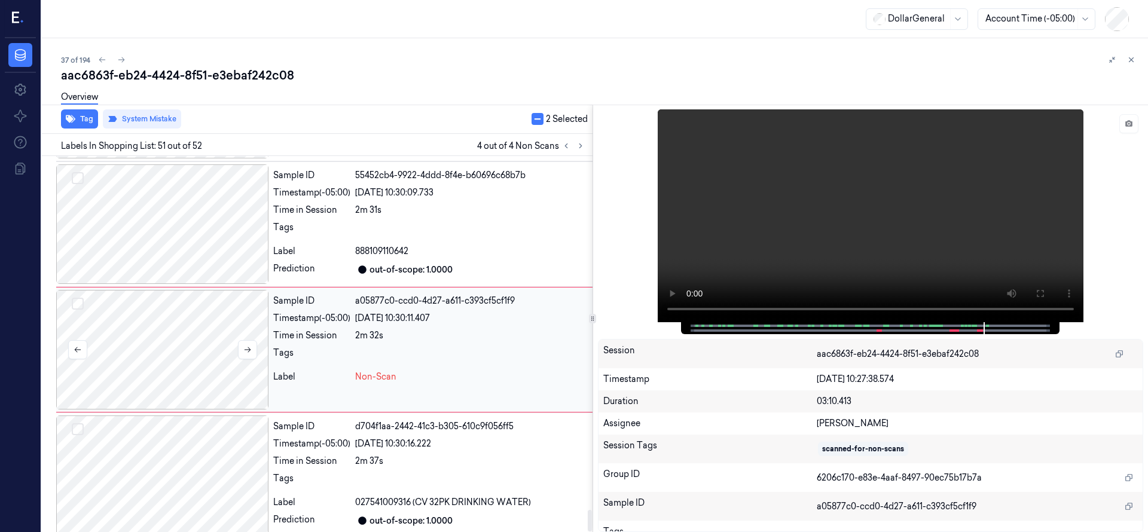
click at [172, 334] on div at bounding box center [162, 350] width 212 height 120
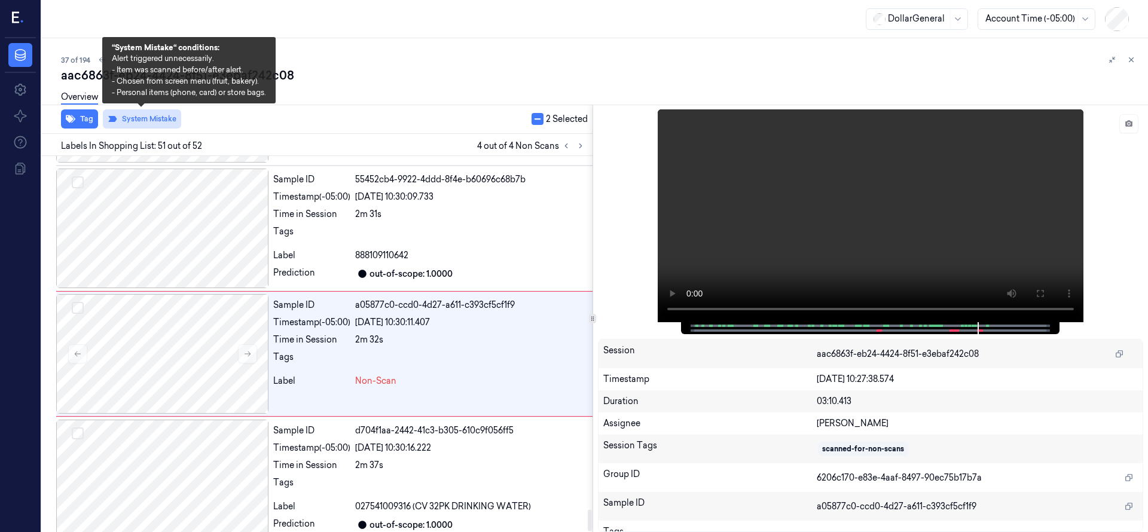
click at [135, 117] on button "System Mistake" at bounding box center [142, 118] width 78 height 19
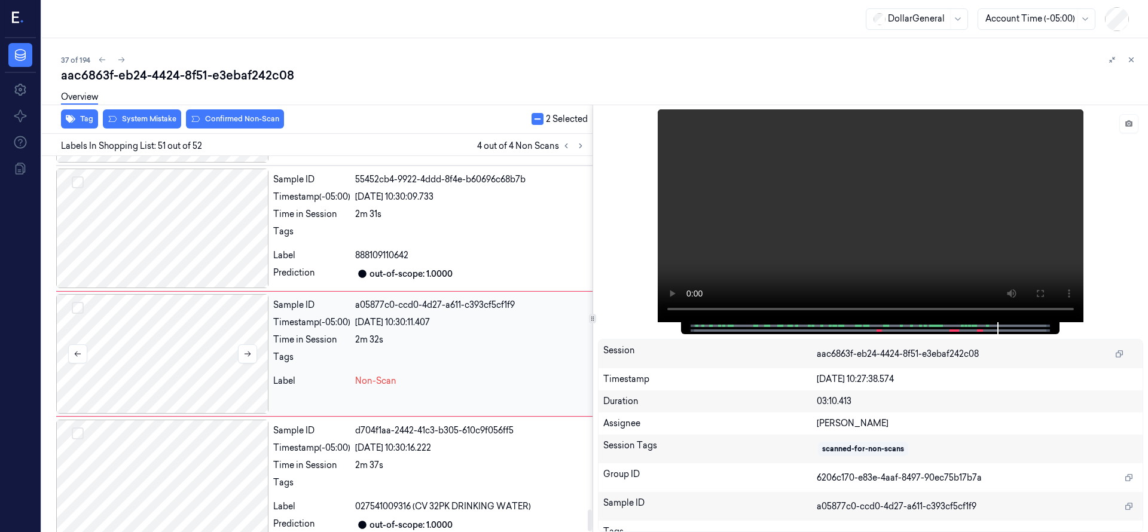
click at [186, 326] on div at bounding box center [162, 354] width 212 height 120
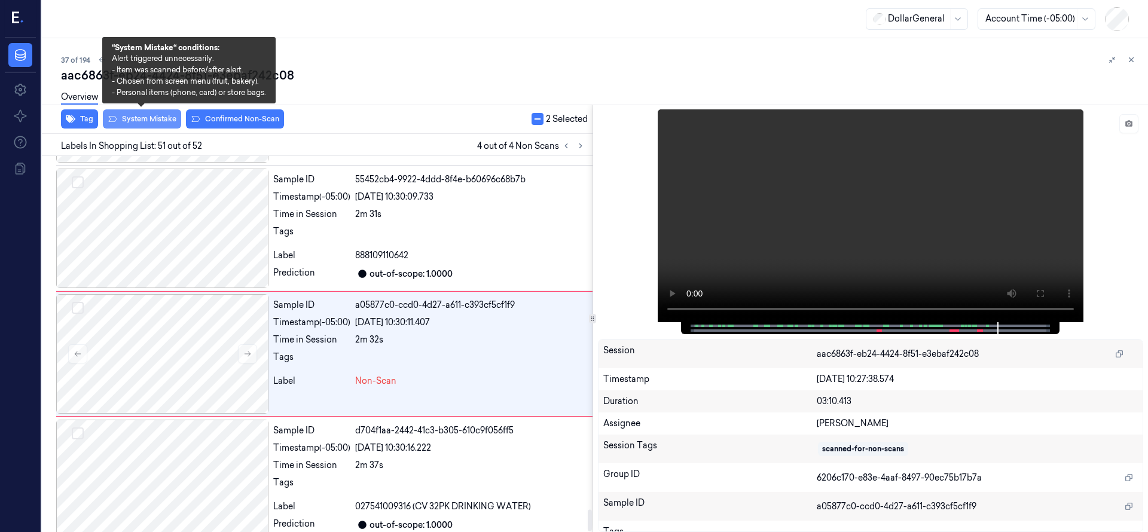
click at [146, 120] on button "System Mistake" at bounding box center [142, 118] width 78 height 19
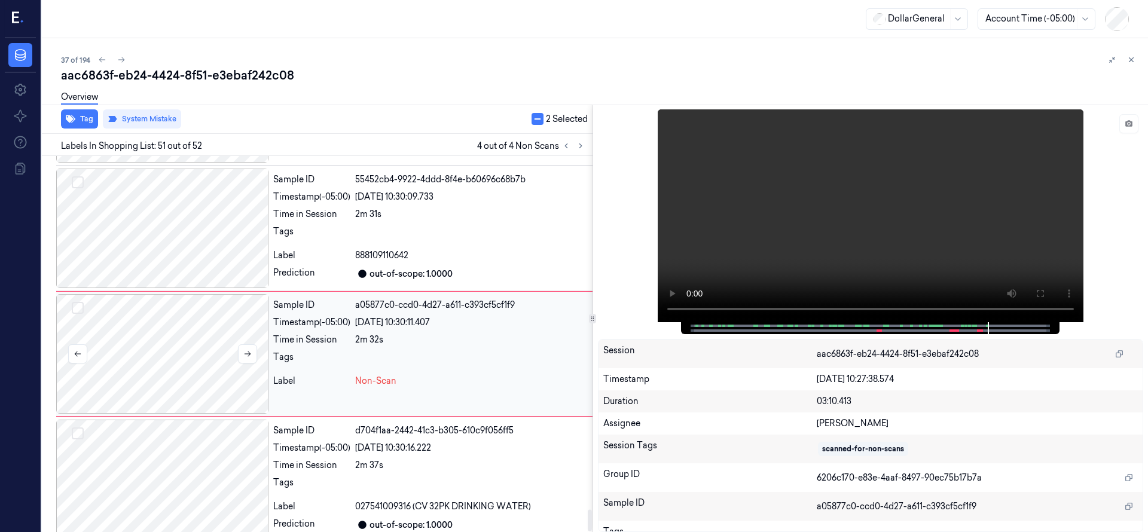
click at [165, 332] on div at bounding box center [162, 354] width 212 height 120
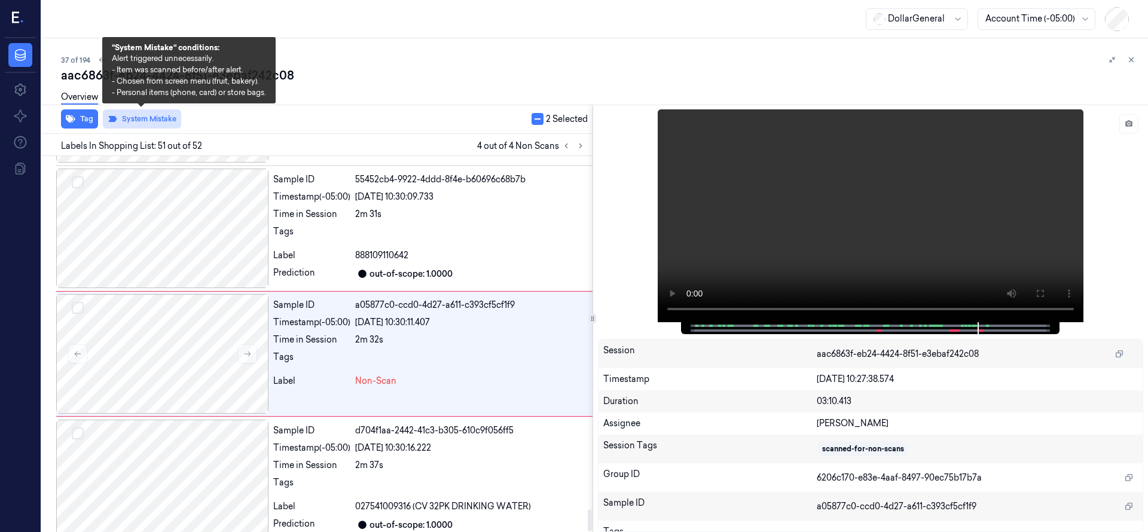
click at [148, 117] on button "System Mistake" at bounding box center [142, 118] width 78 height 19
click at [139, 117] on button "System Mistake" at bounding box center [142, 118] width 78 height 19
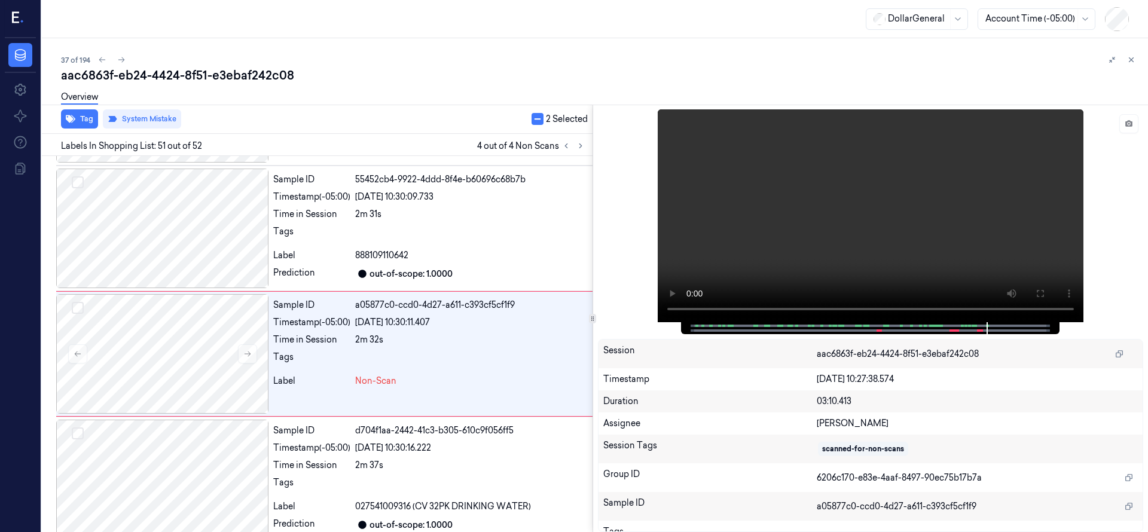
click at [536, 123] on button "button" at bounding box center [537, 119] width 12 height 12
click at [536, 123] on button "button" at bounding box center [533, 119] width 12 height 12
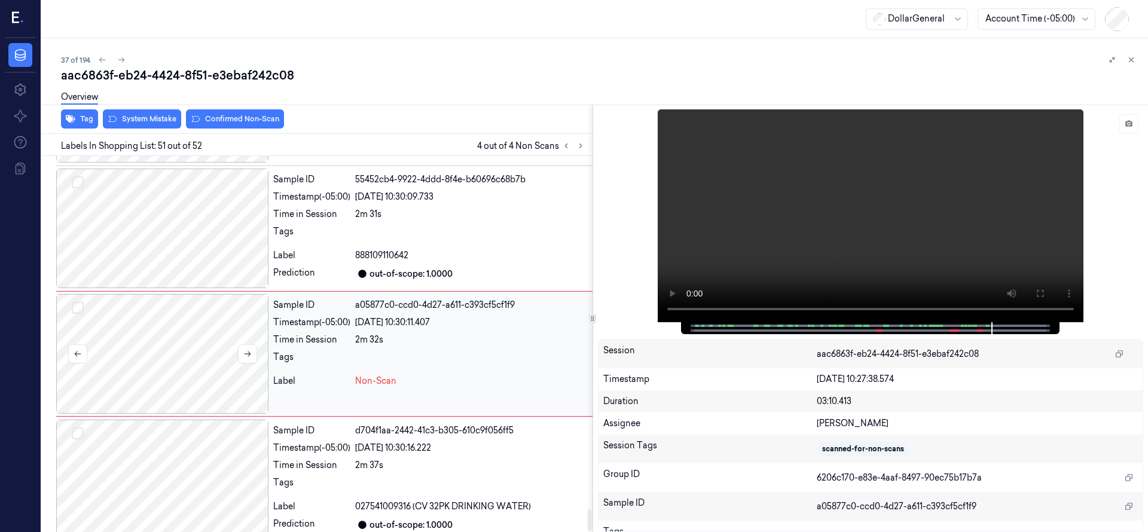
click at [199, 335] on div at bounding box center [162, 354] width 212 height 120
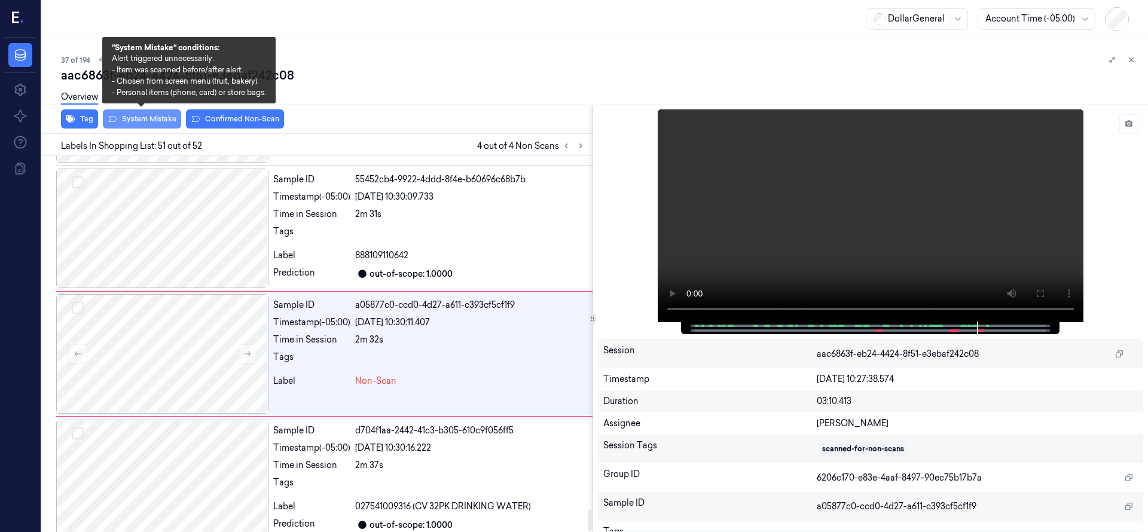
click at [139, 124] on button "System Mistake" at bounding box center [142, 118] width 78 height 19
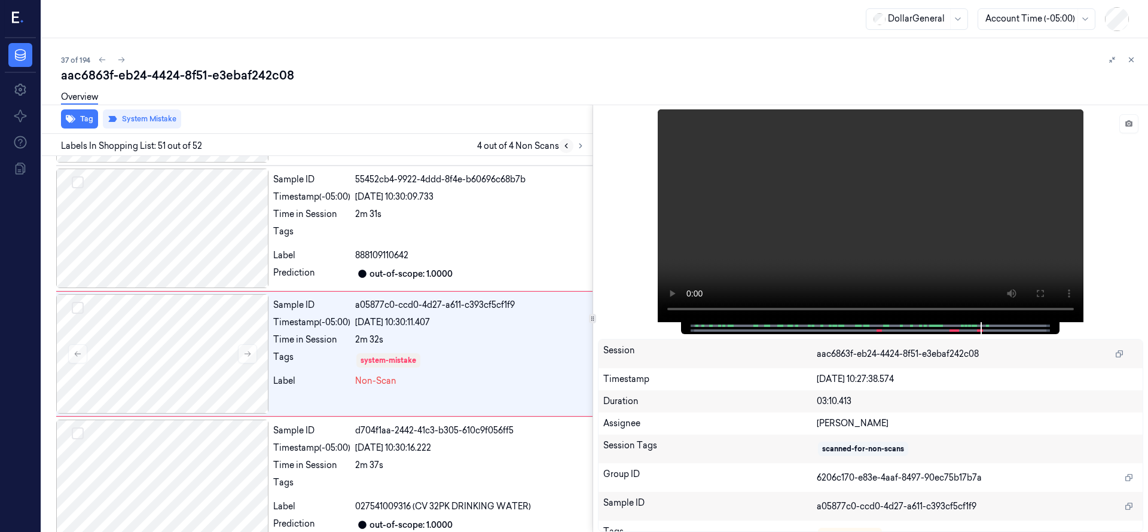
click at [568, 145] on icon at bounding box center [566, 146] width 8 height 8
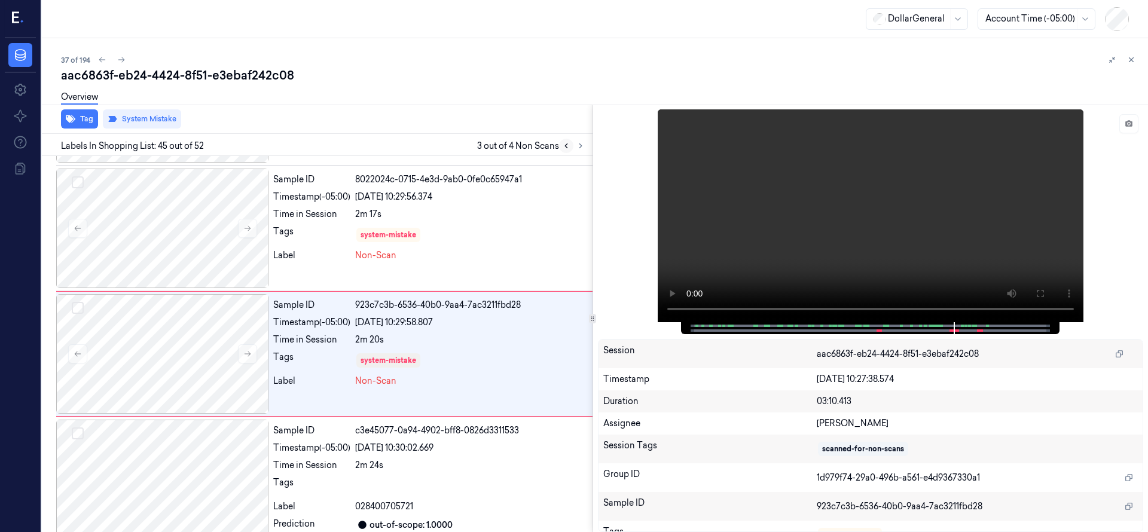
click at [568, 145] on icon at bounding box center [566, 146] width 8 height 8
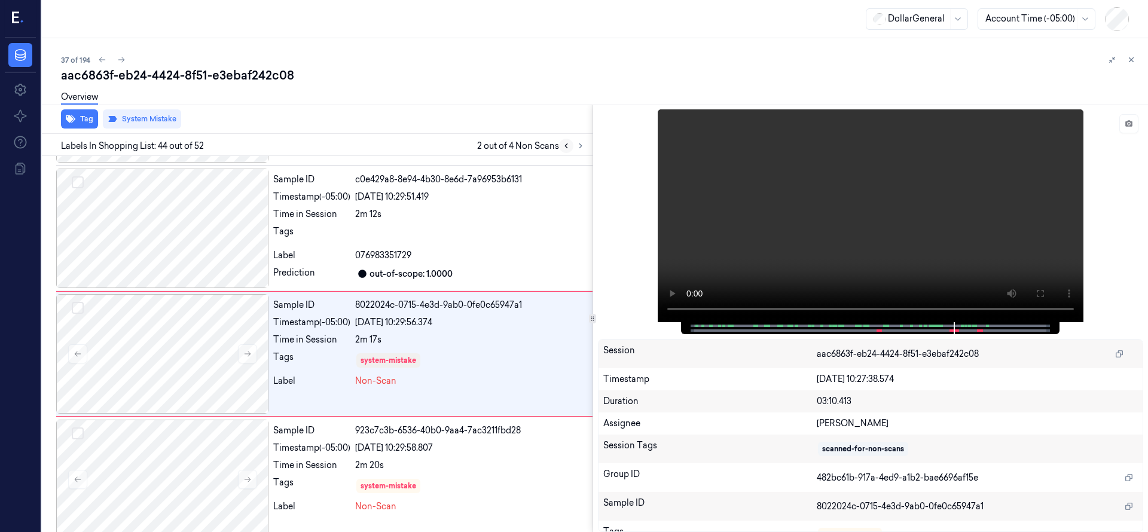
click at [568, 145] on icon at bounding box center [566, 146] width 8 height 8
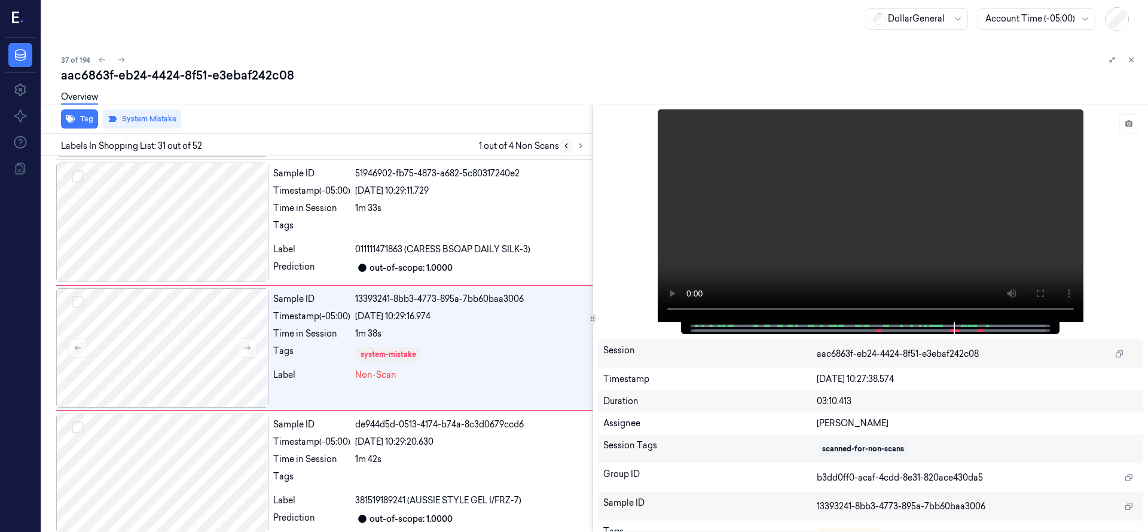
scroll to position [3640, 0]
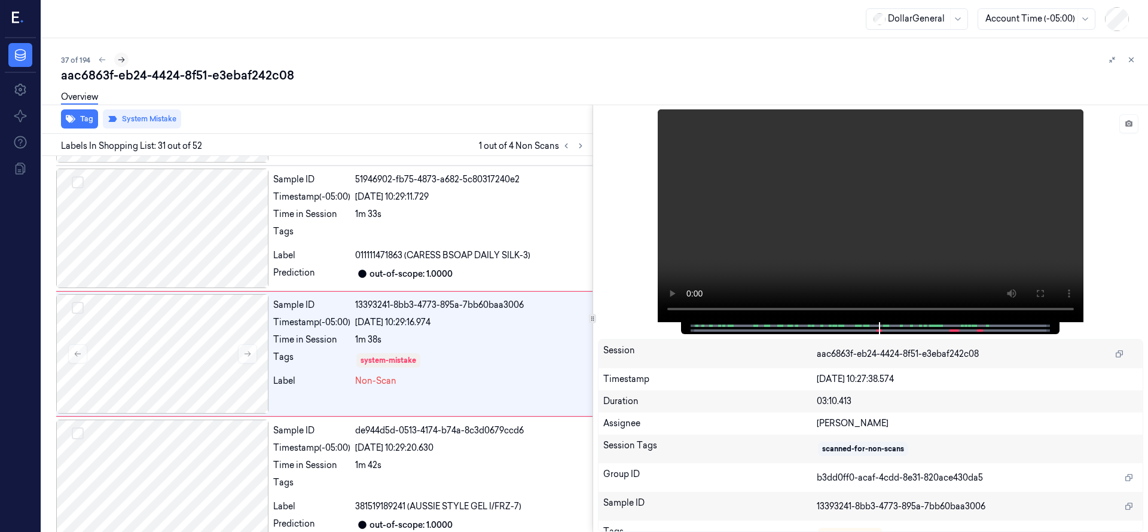
click at [126, 62] on button at bounding box center [121, 60] width 14 height 14
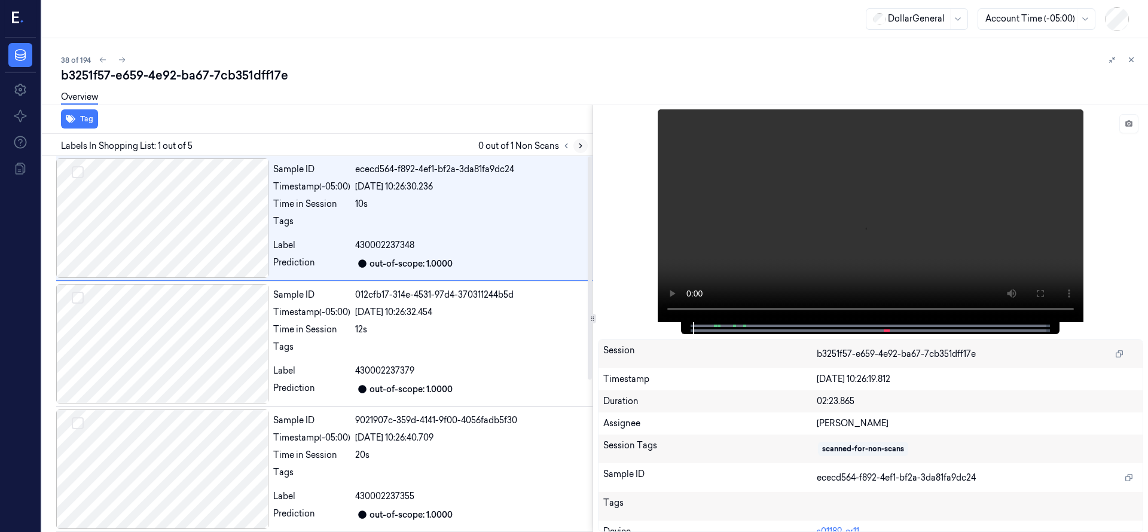
click at [579, 143] on icon at bounding box center [580, 146] width 8 height 8
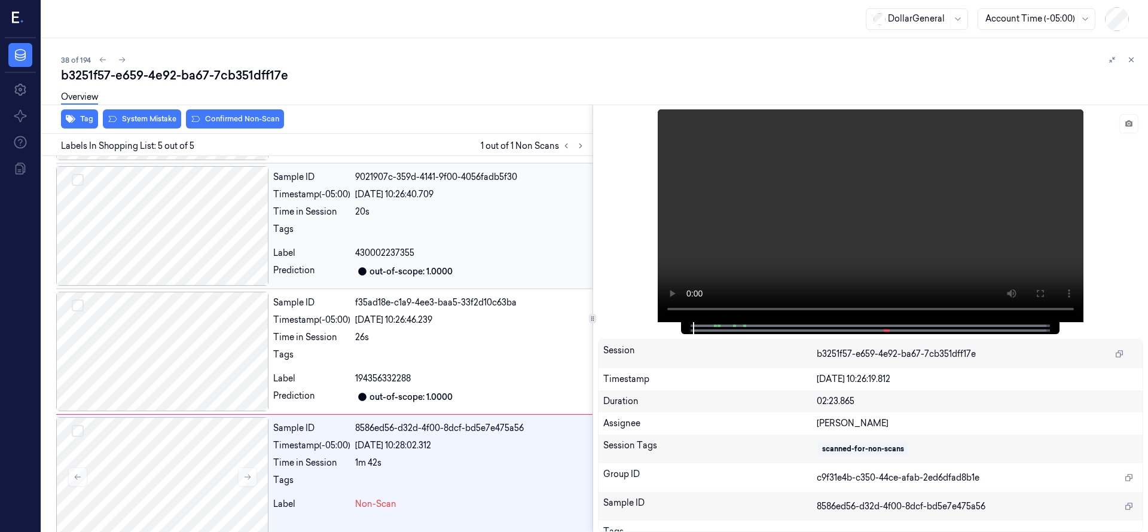
scroll to position [255, 0]
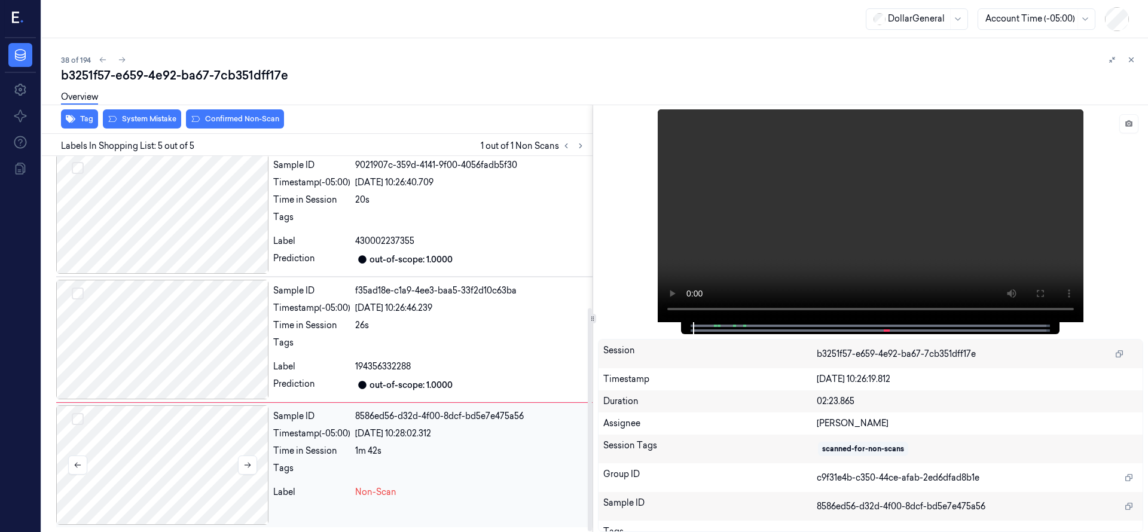
click at [133, 437] on div at bounding box center [162, 465] width 212 height 120
click at [140, 118] on button "System Mistake" at bounding box center [142, 118] width 78 height 19
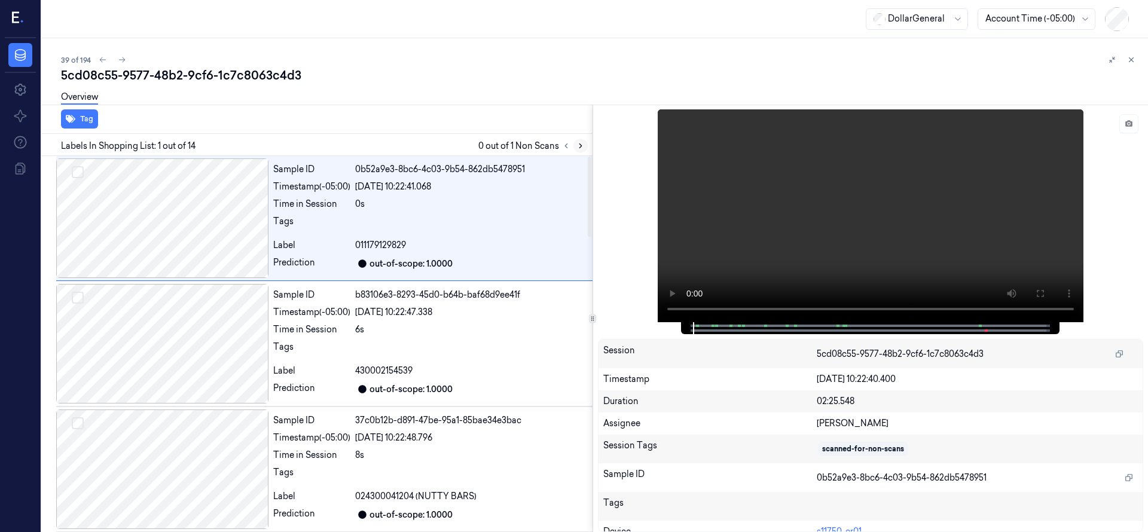
click at [586, 149] on button at bounding box center [580, 146] width 14 height 14
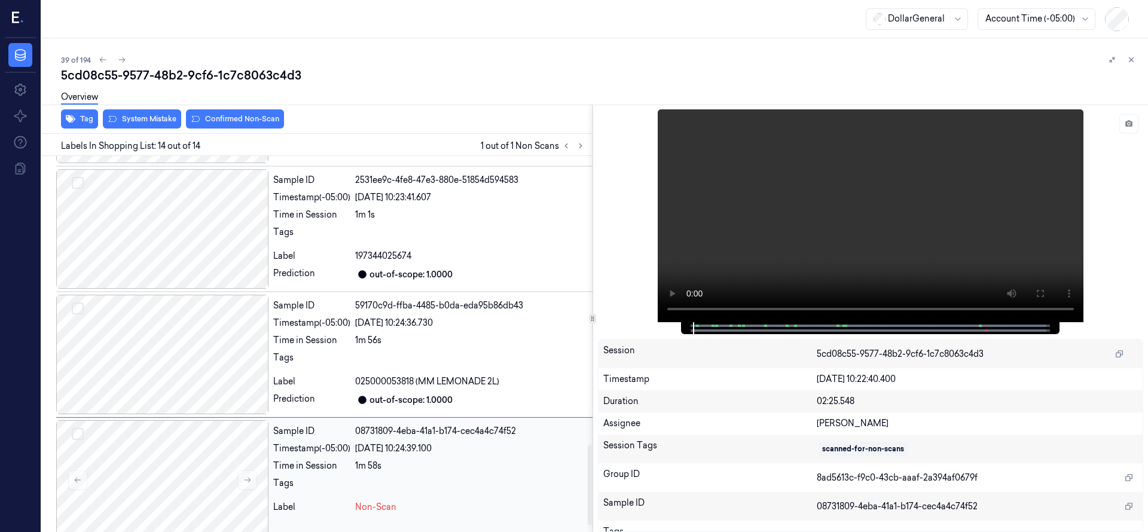
scroll to position [1385, 0]
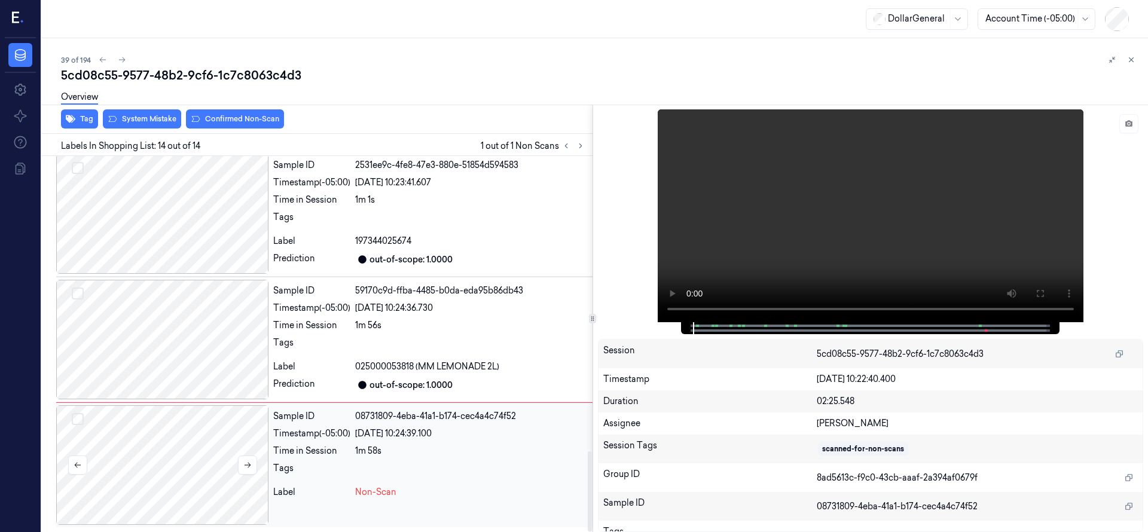
click at [200, 461] on div at bounding box center [162, 465] width 212 height 120
click at [136, 458] on div at bounding box center [162, 465] width 212 height 120
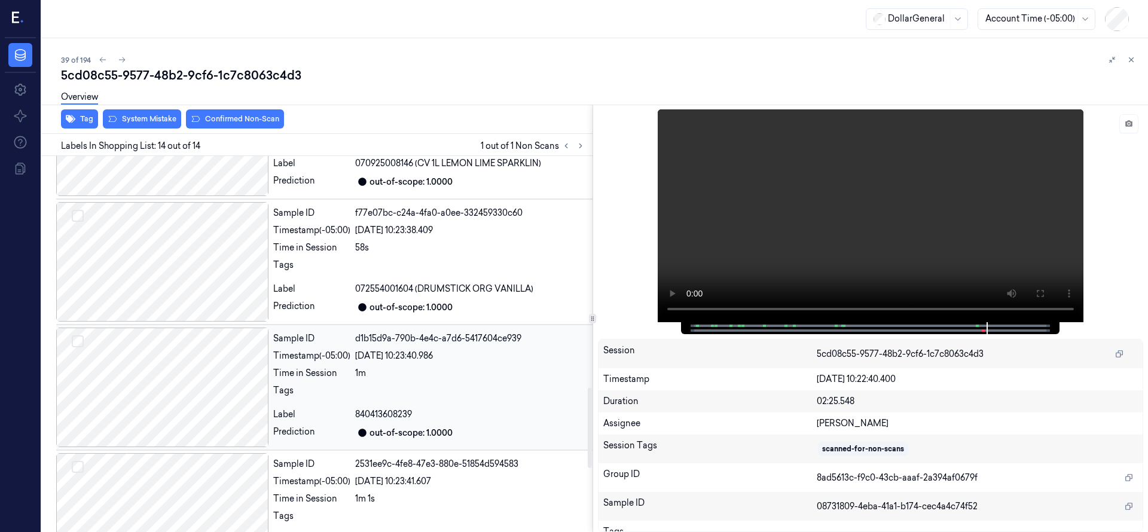
click at [209, 387] on div at bounding box center [162, 388] width 212 height 120
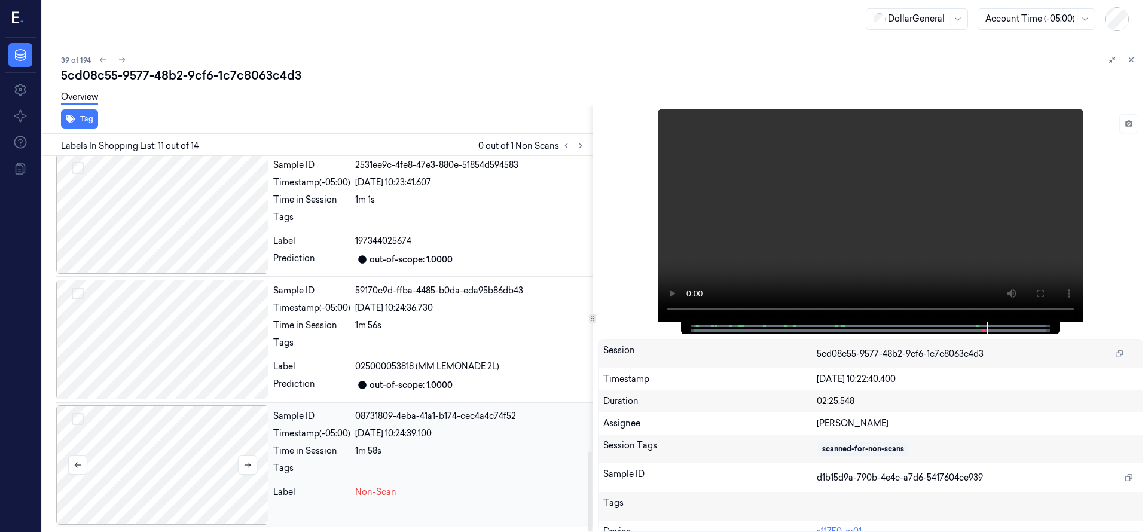
click at [198, 430] on div at bounding box center [162, 465] width 212 height 120
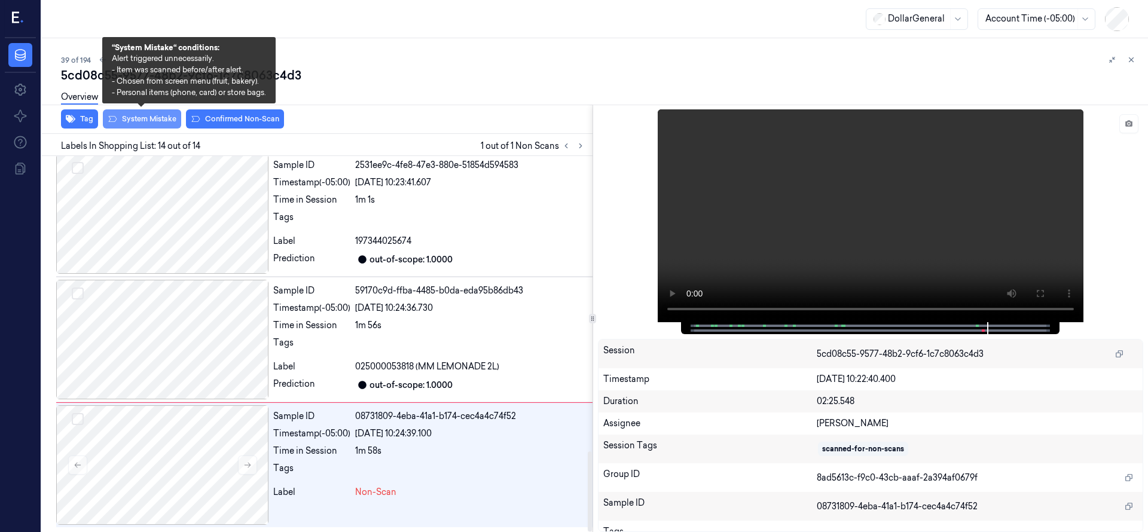
click at [162, 120] on button "System Mistake" at bounding box center [142, 118] width 78 height 19
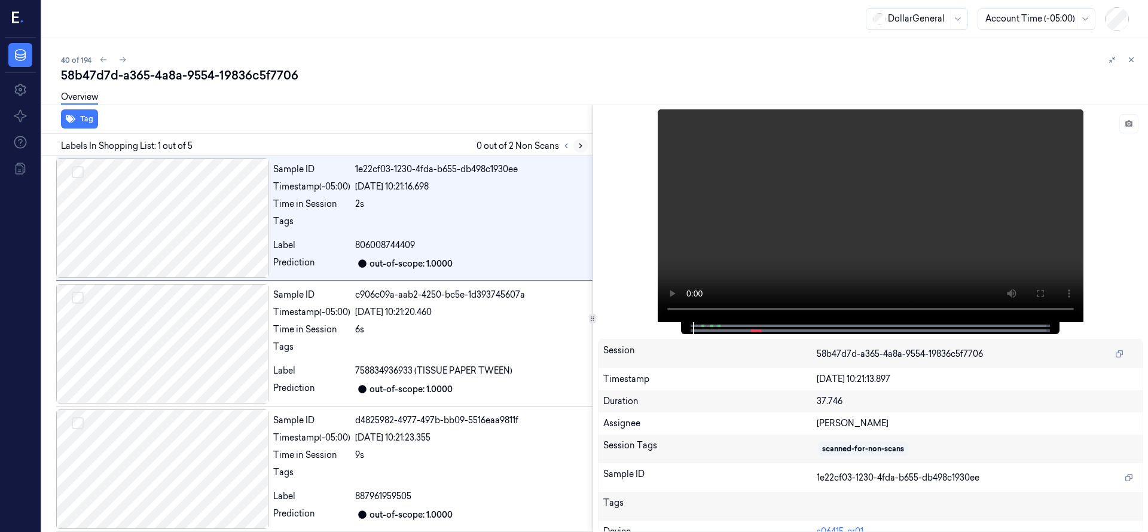
click at [580, 142] on icon at bounding box center [580, 146] width 8 height 8
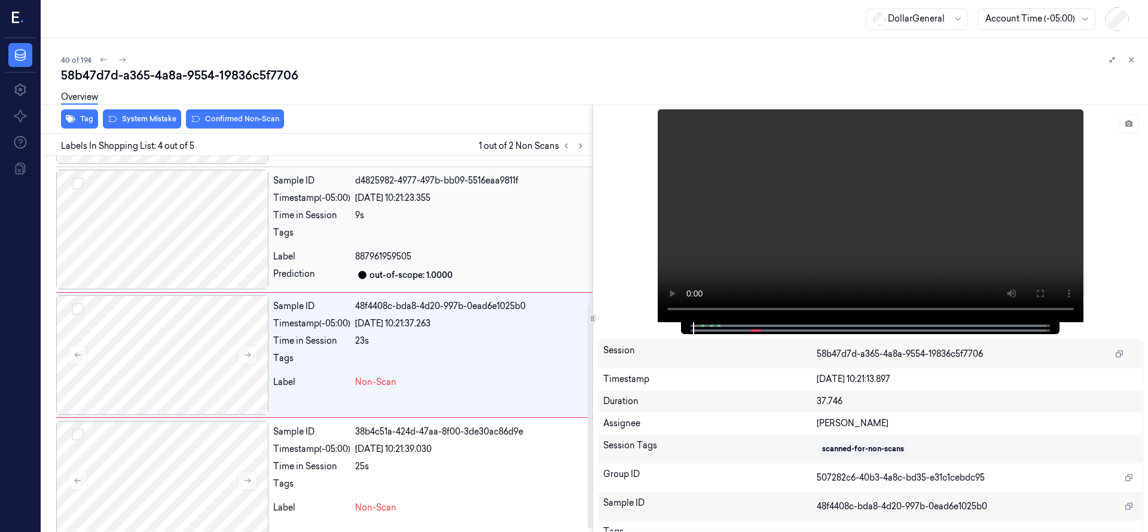
scroll to position [251, 0]
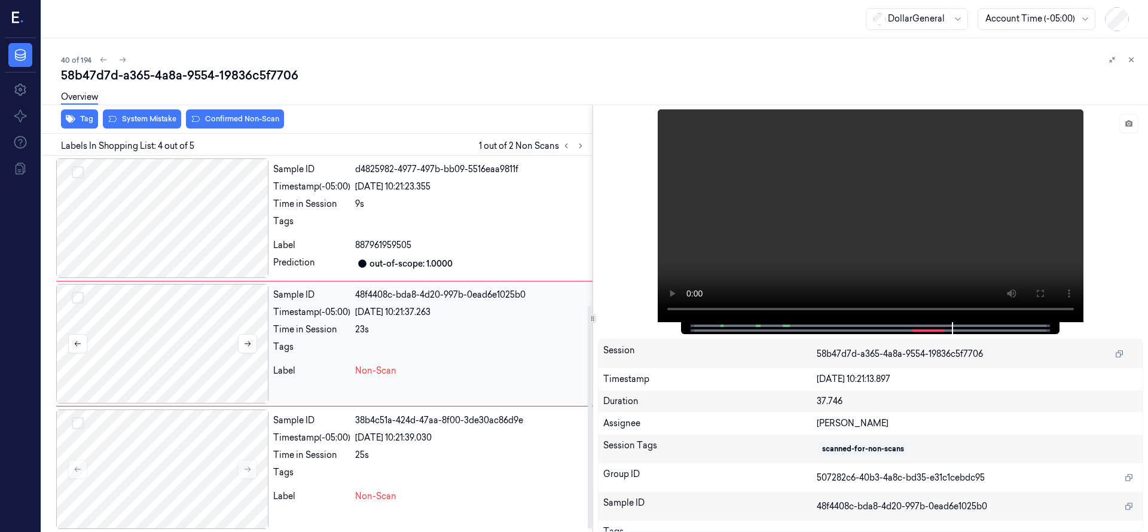
click at [78, 295] on button "Select row" at bounding box center [78, 298] width 12 height 12
click at [72, 426] on button "Select row" at bounding box center [78, 423] width 12 height 12
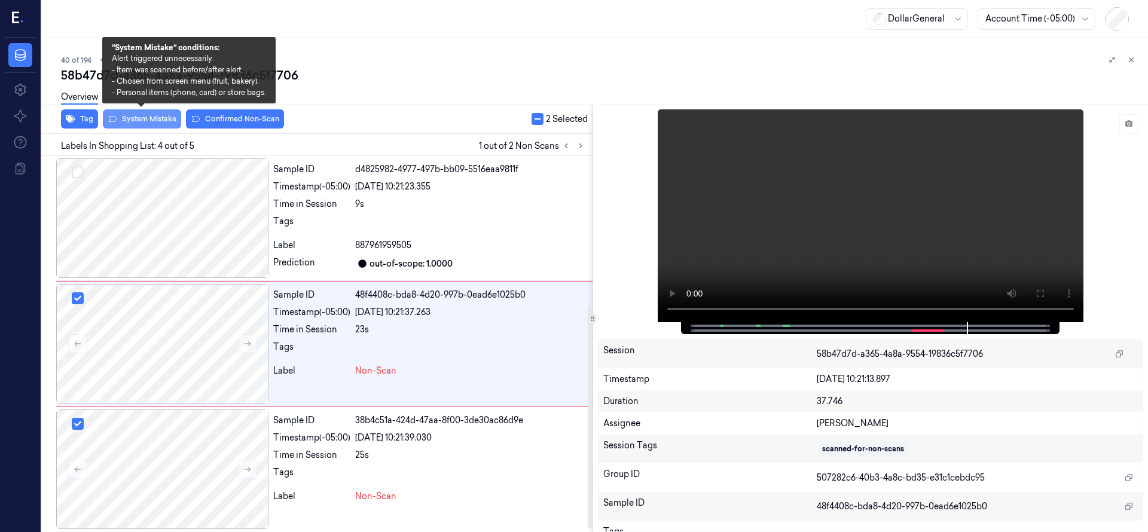
click at [133, 117] on button "System Mistake" at bounding box center [142, 118] width 78 height 19
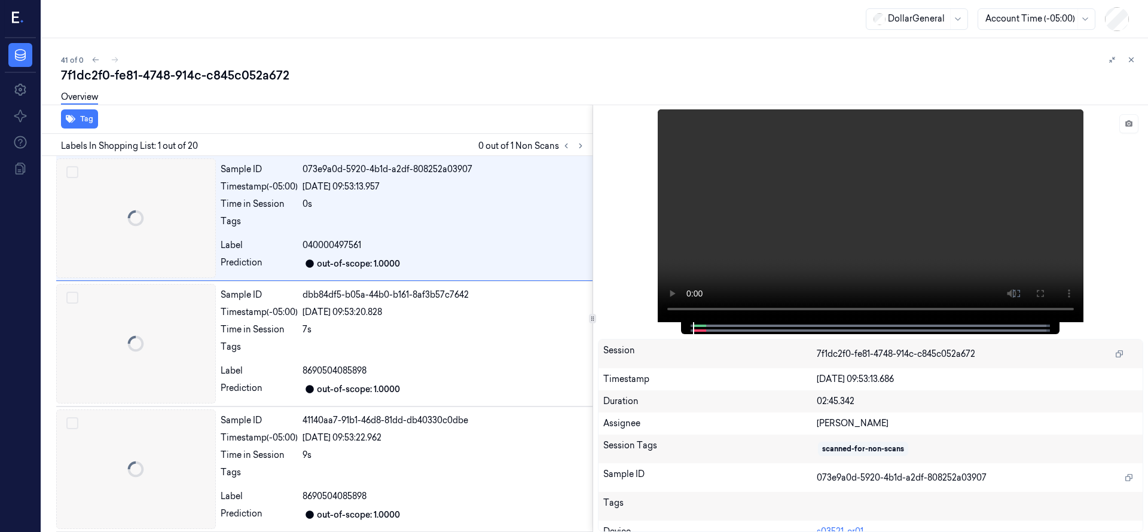
click at [42, 135] on div at bounding box center [42, 285] width 0 height 494
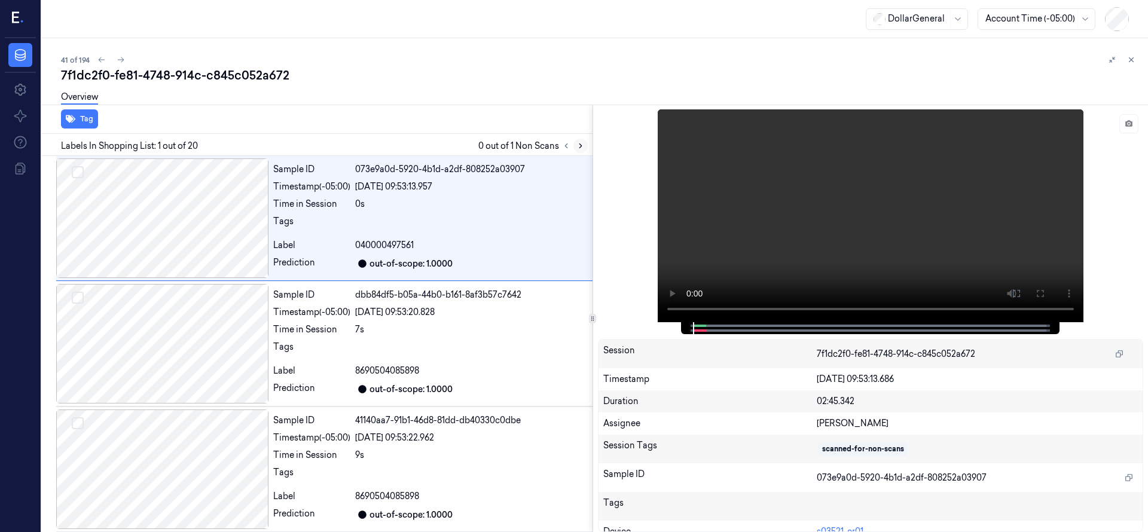
click at [582, 143] on icon at bounding box center [580, 146] width 8 height 8
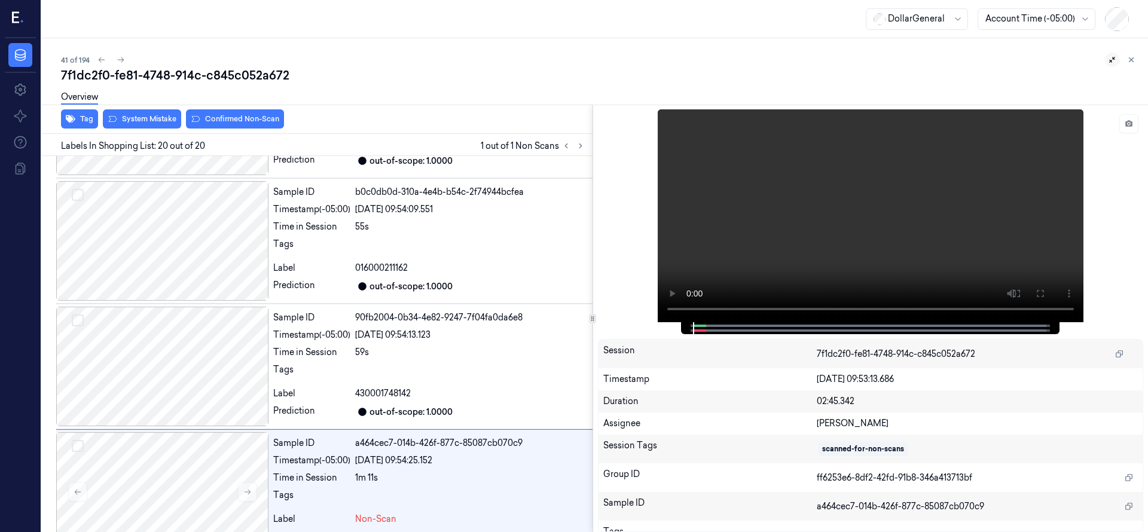
scroll to position [2135, 0]
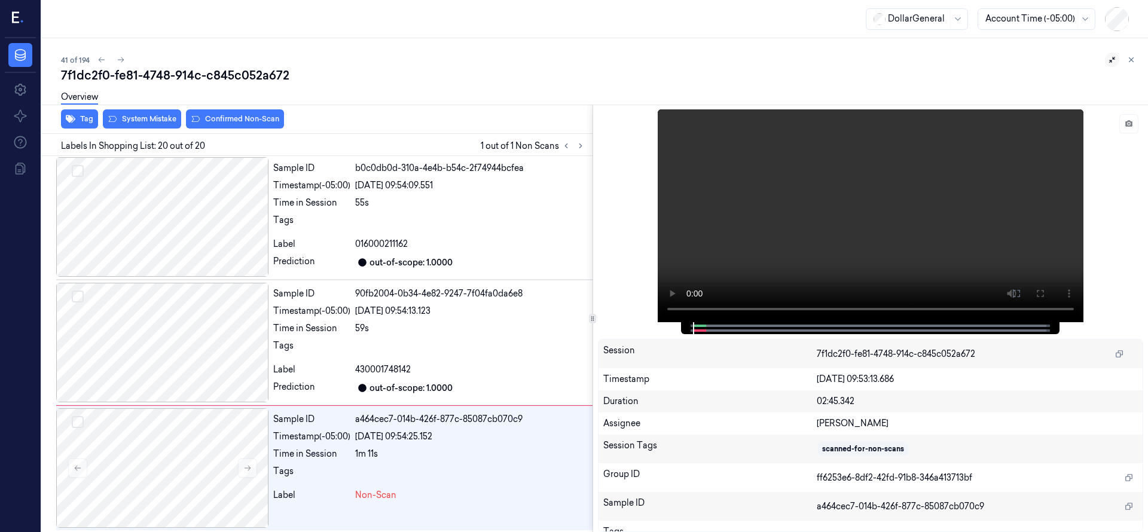
click at [1109, 60] on icon at bounding box center [1112, 60] width 8 height 8
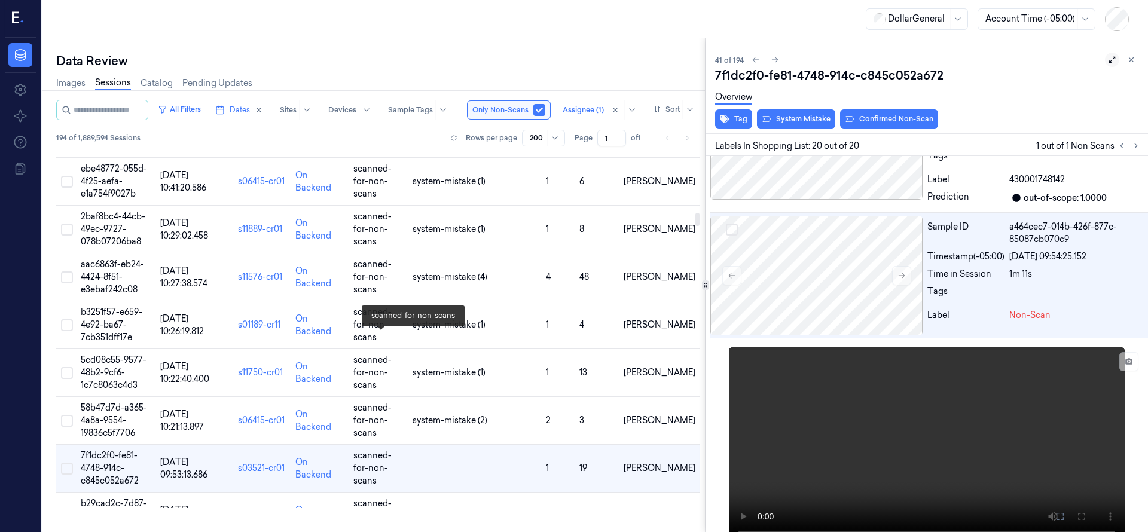
scroll to position [1644, 0]
click at [1108, 59] on icon at bounding box center [1112, 60] width 8 height 8
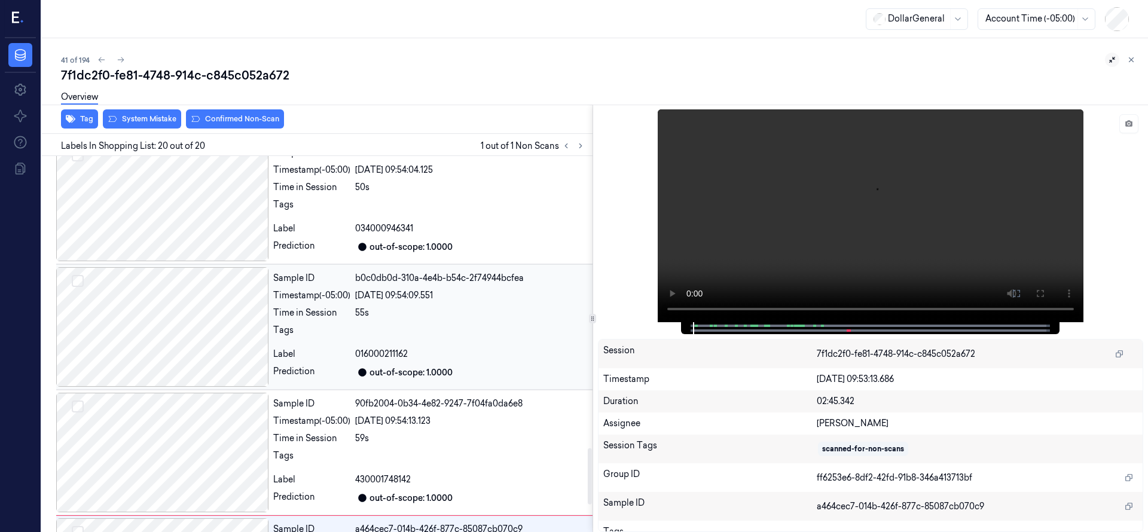
scroll to position [2138, 0]
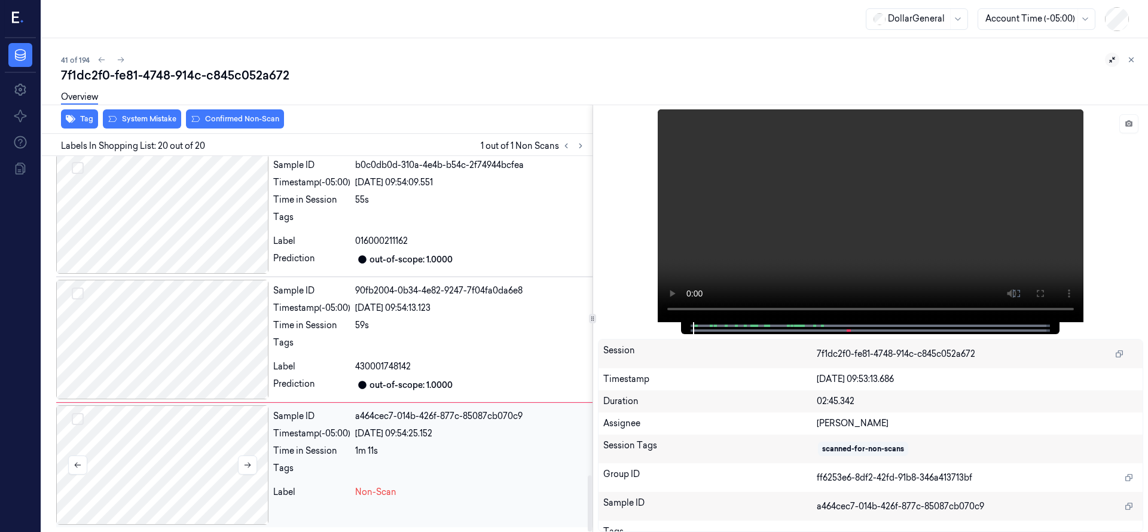
click at [170, 451] on div at bounding box center [162, 465] width 212 height 120
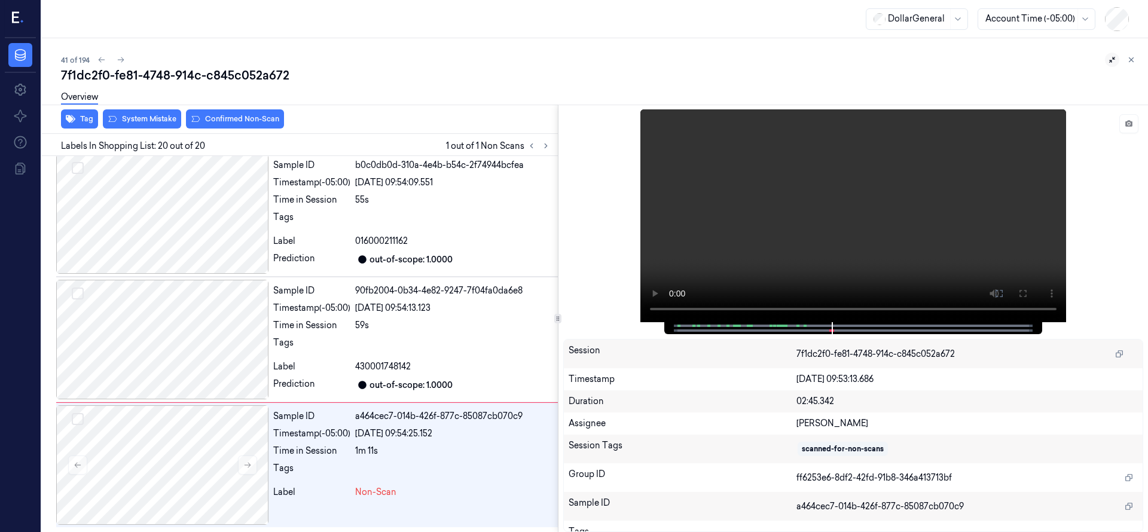
scroll to position [2148, 0]
click at [559, 376] on div "Tag System Mistake Confirmed Non-Scan Labels In Shopping List: 20 out of 20 1 o…" at bounding box center [592, 318] width 1111 height 427
click at [189, 448] on div at bounding box center [162, 465] width 212 height 120
click at [165, 444] on div at bounding box center [162, 465] width 212 height 120
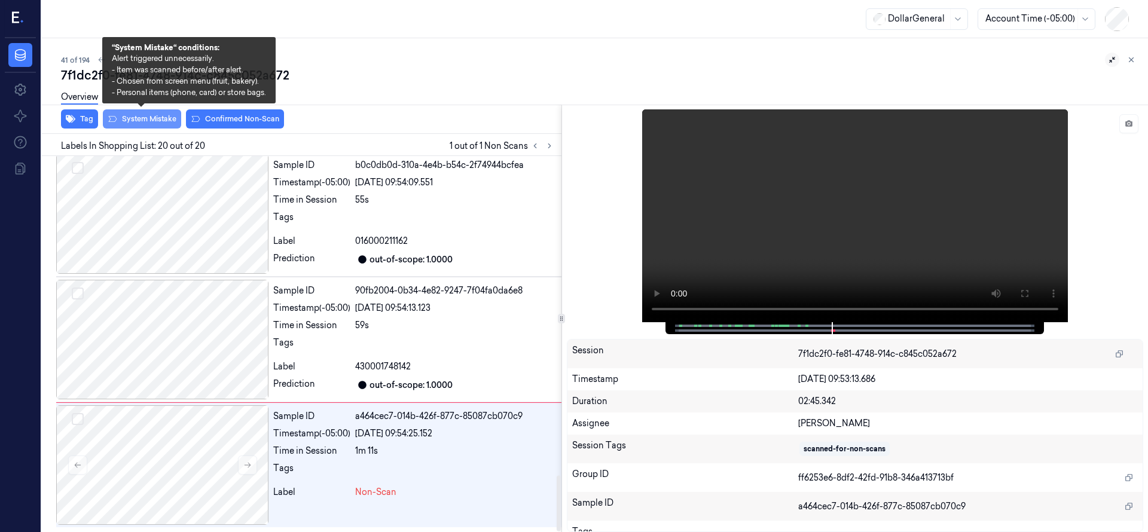
click at [142, 121] on button "System Mistake" at bounding box center [142, 118] width 78 height 19
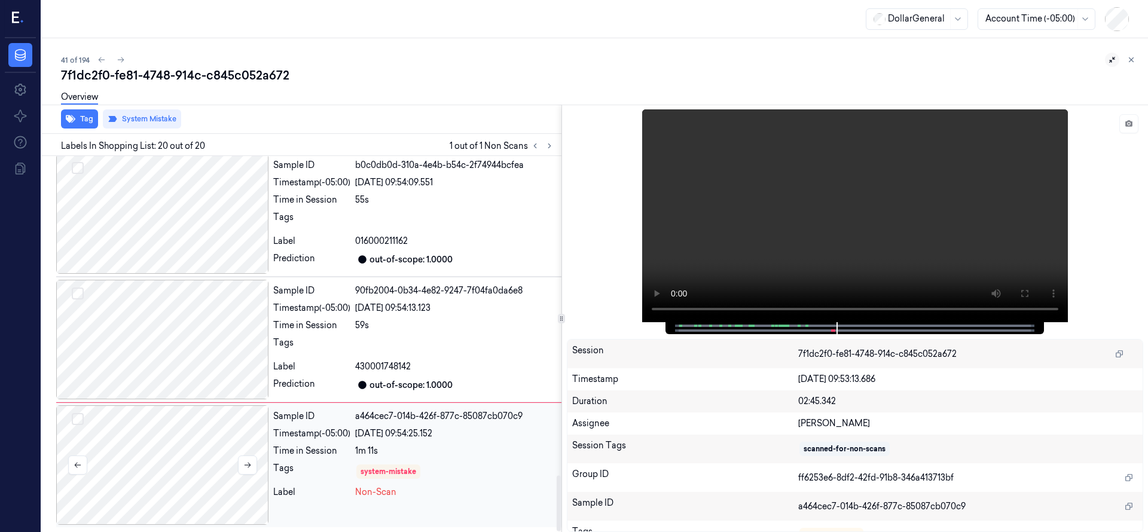
click at [145, 443] on div at bounding box center [162, 465] width 212 height 120
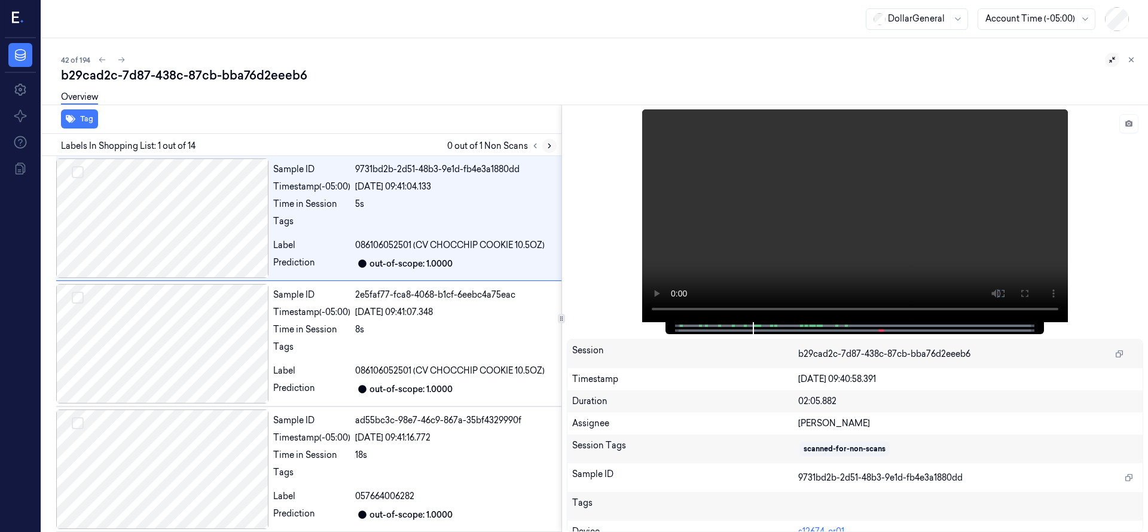
click at [550, 147] on icon at bounding box center [549, 146] width 8 height 8
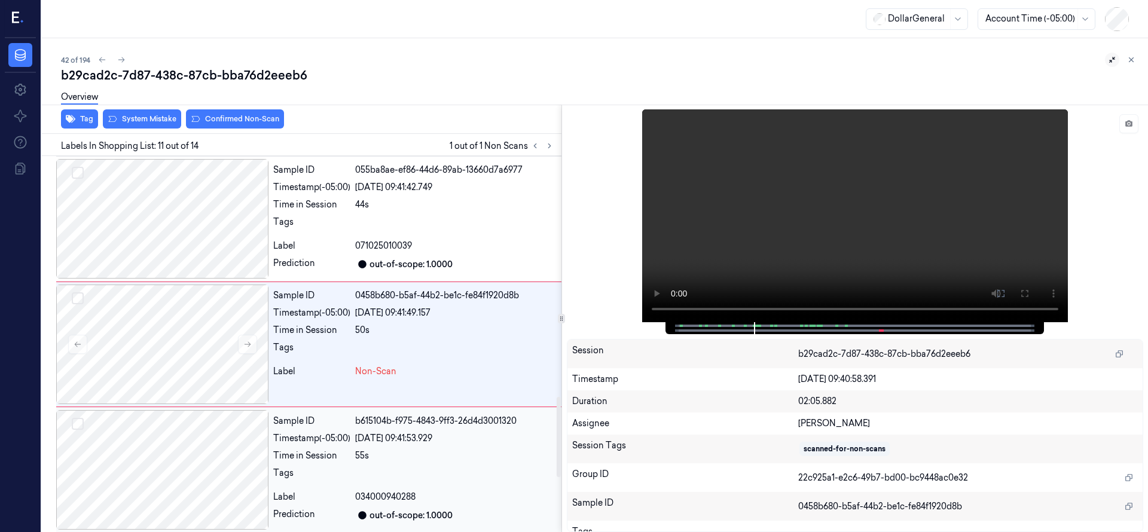
scroll to position [1130, 0]
click at [119, 348] on div at bounding box center [162, 344] width 212 height 120
click at [169, 330] on div at bounding box center [162, 344] width 212 height 120
click at [174, 228] on div at bounding box center [162, 218] width 212 height 120
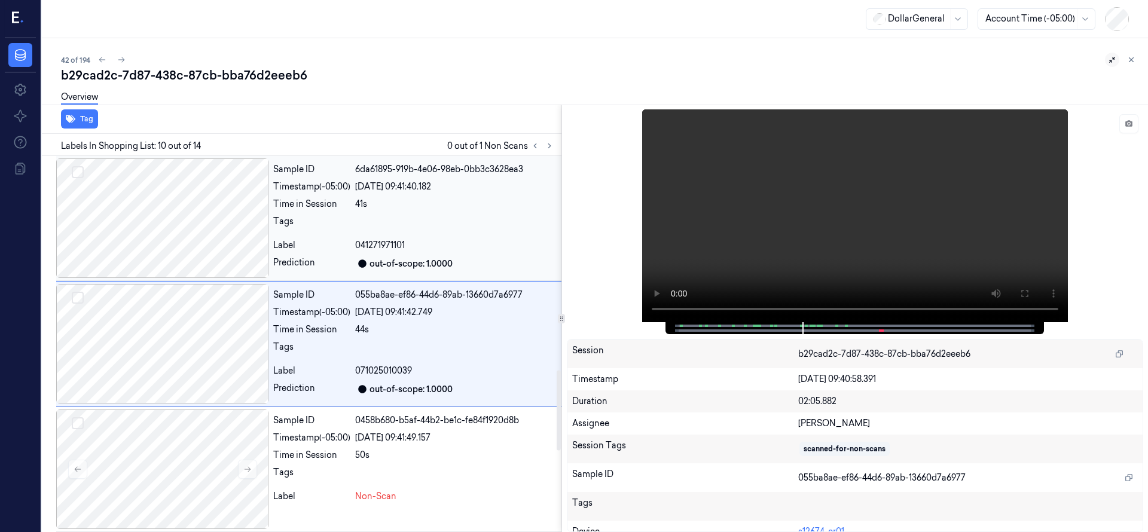
click at [176, 233] on div at bounding box center [162, 218] width 212 height 120
drag, startPoint x: 552, startPoint y: 145, endPoint x: 538, endPoint y: 157, distance: 18.2
click at [552, 143] on icon at bounding box center [549, 146] width 8 height 8
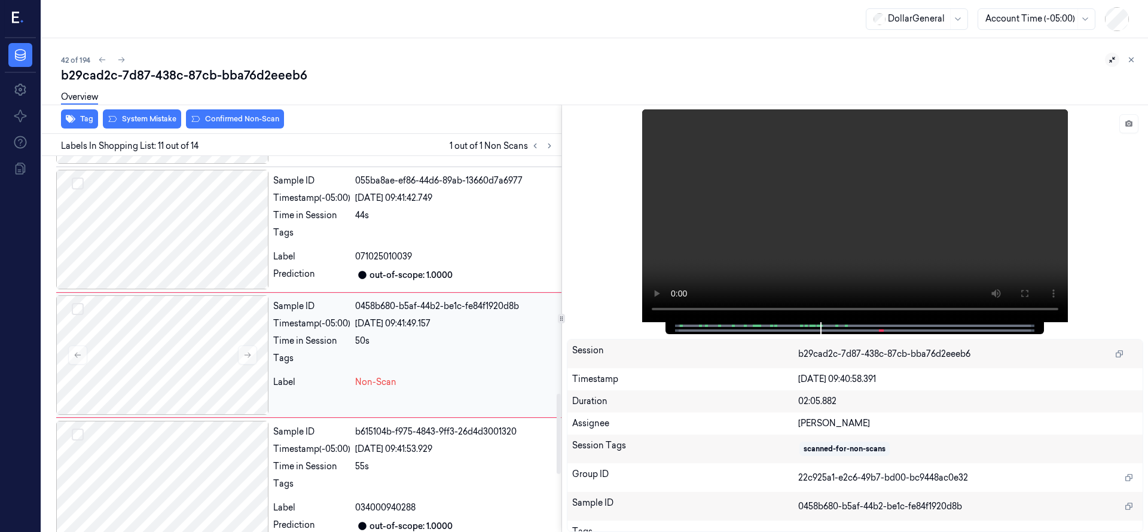
scroll to position [1130, 0]
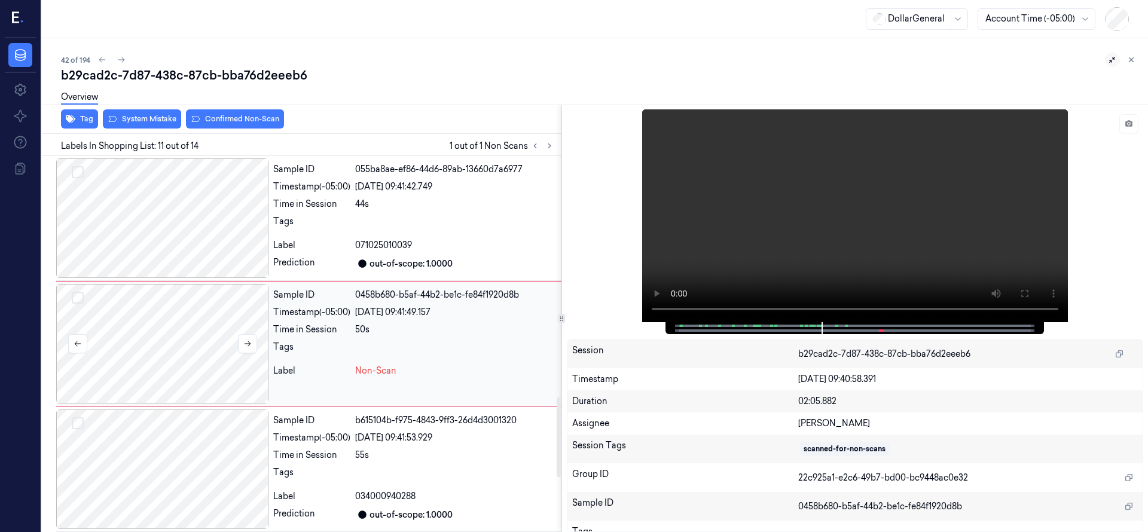
click at [229, 338] on div at bounding box center [162, 344] width 212 height 120
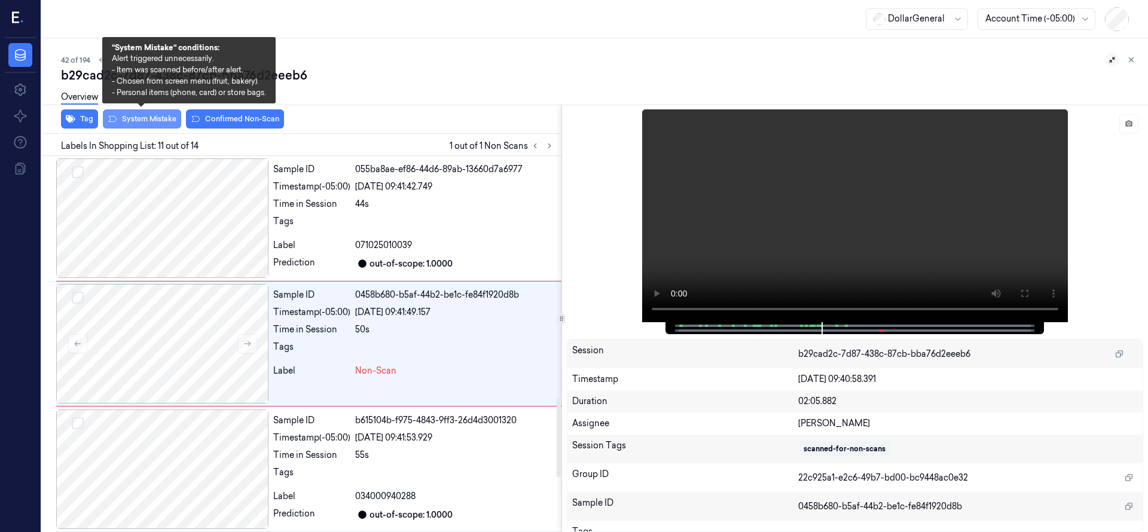
click at [164, 119] on button "System Mistake" at bounding box center [142, 118] width 78 height 19
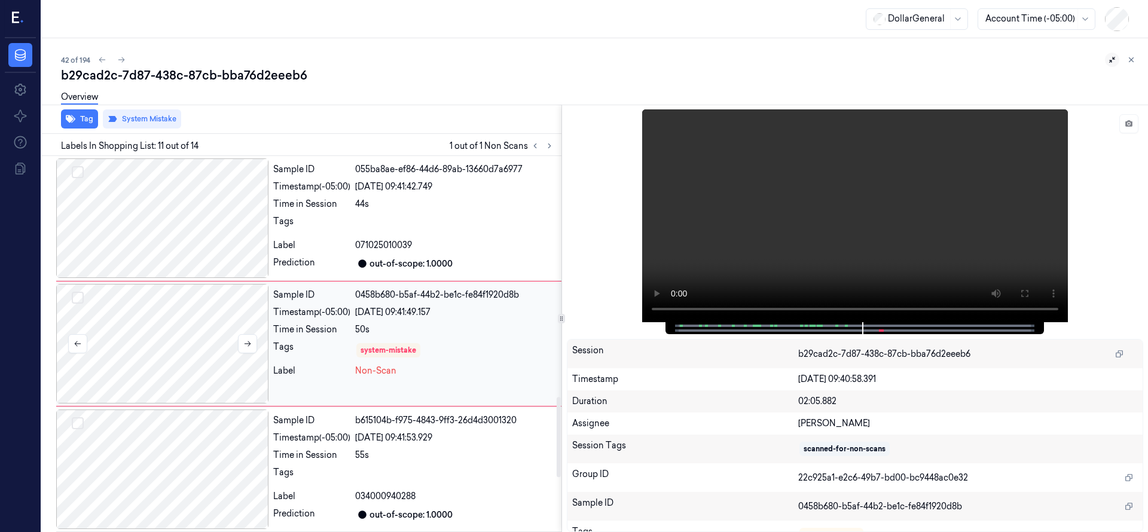
click at [202, 367] on div at bounding box center [162, 344] width 212 height 120
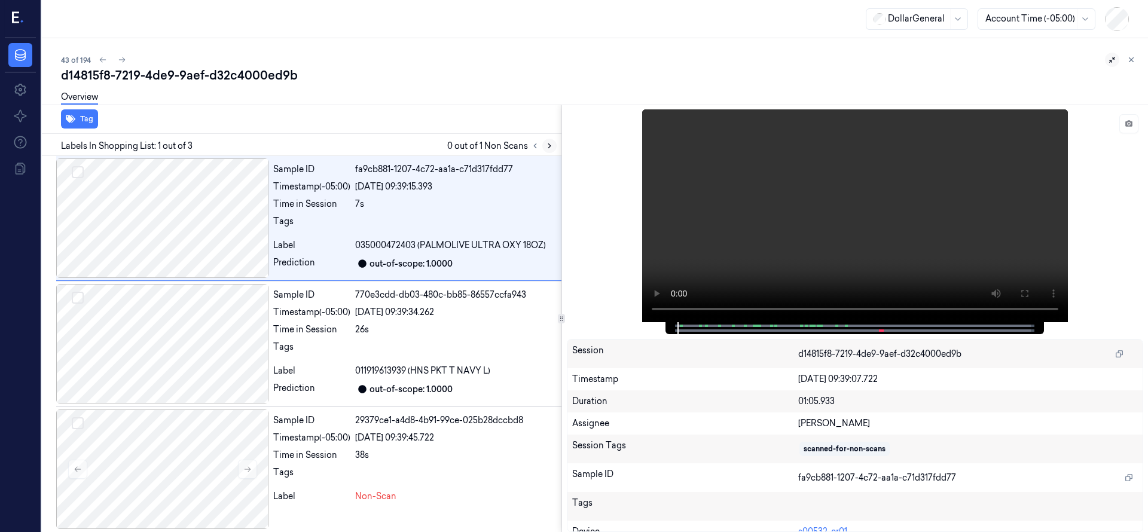
click at [549, 148] on icon at bounding box center [549, 146] width 8 height 8
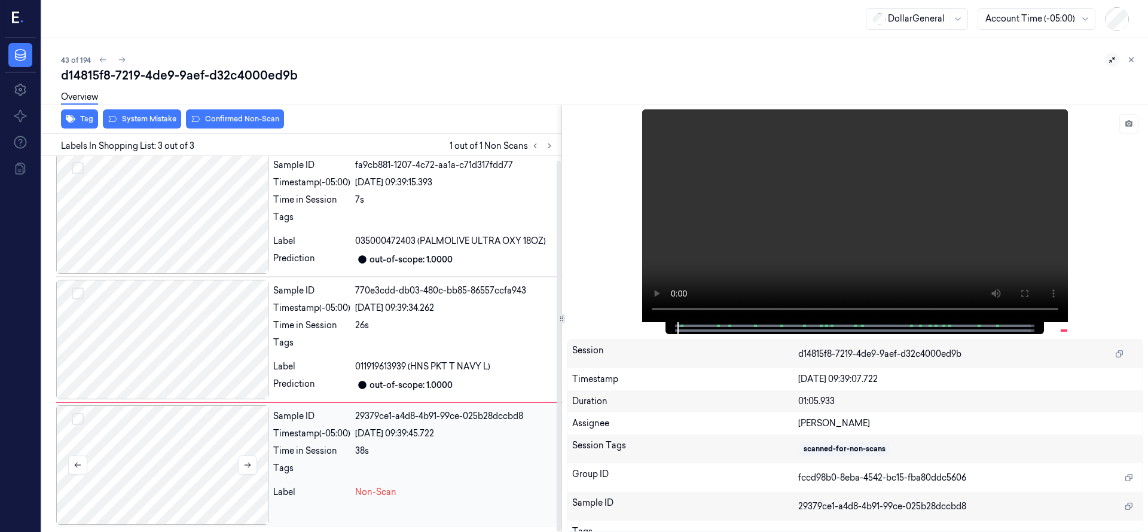
click at [148, 457] on div at bounding box center [162, 465] width 212 height 120
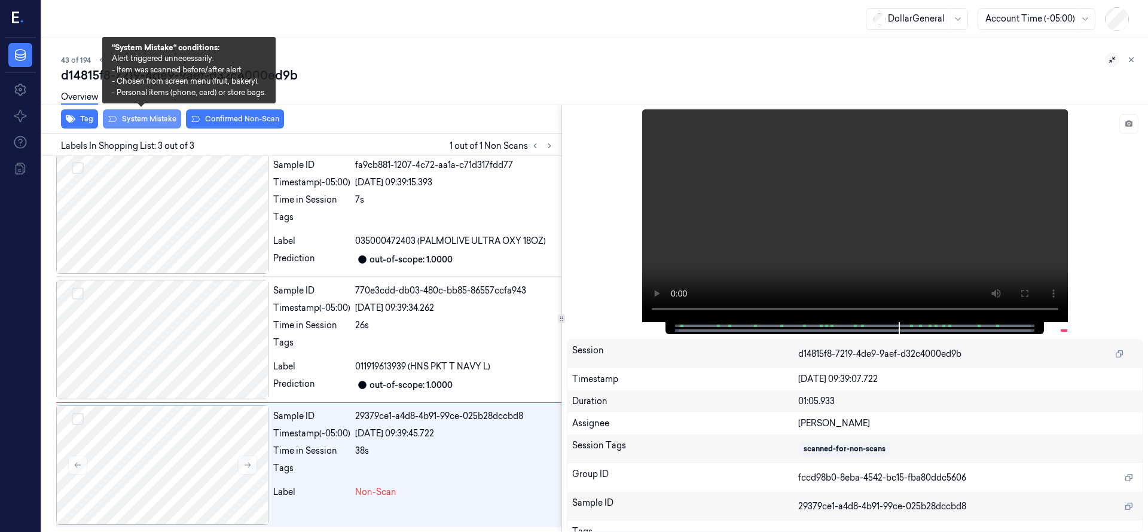
click at [148, 121] on button "System Mistake" at bounding box center [142, 118] width 78 height 19
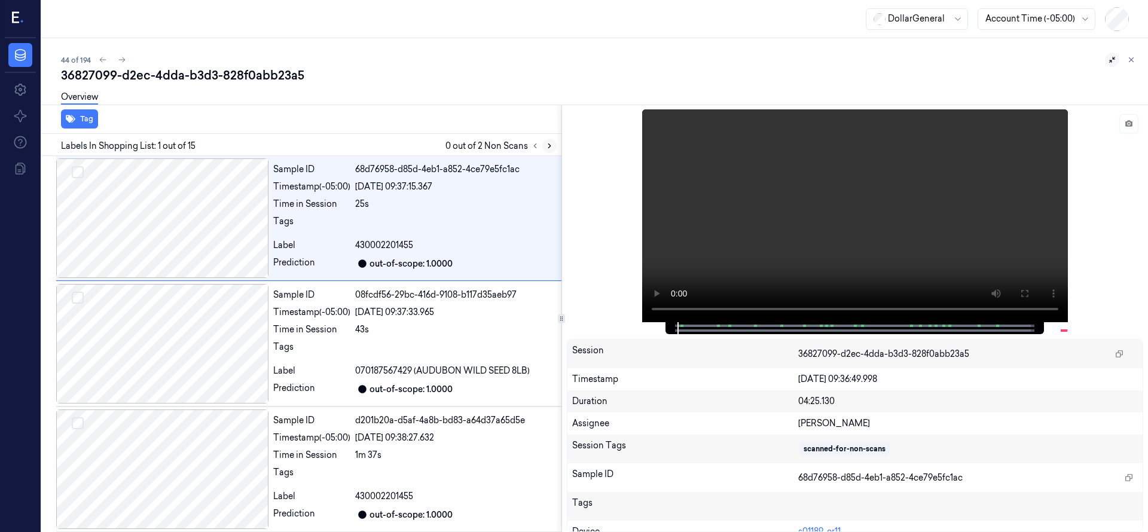
click at [548, 149] on icon at bounding box center [549, 146] width 8 height 8
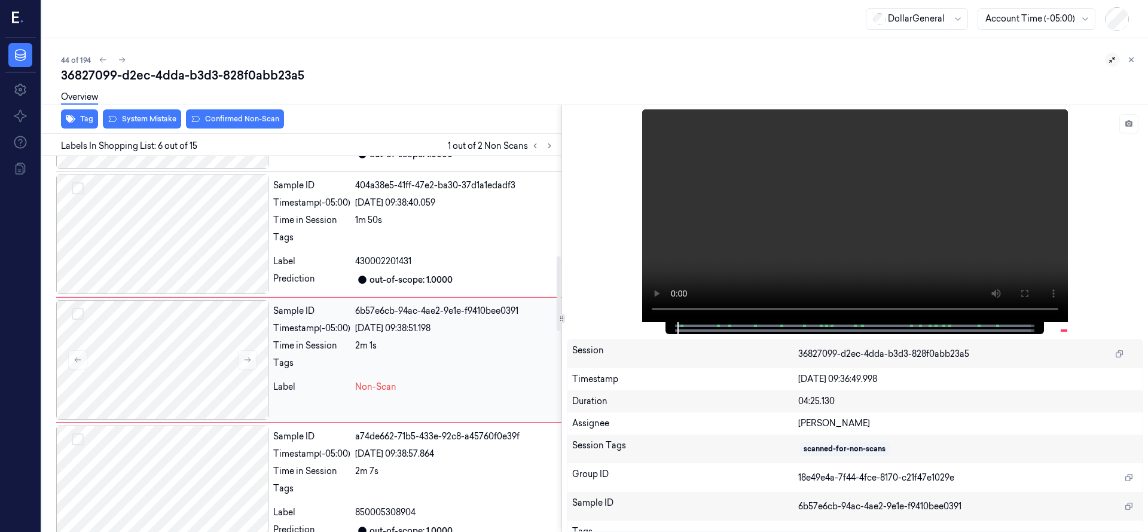
scroll to position [502, 0]
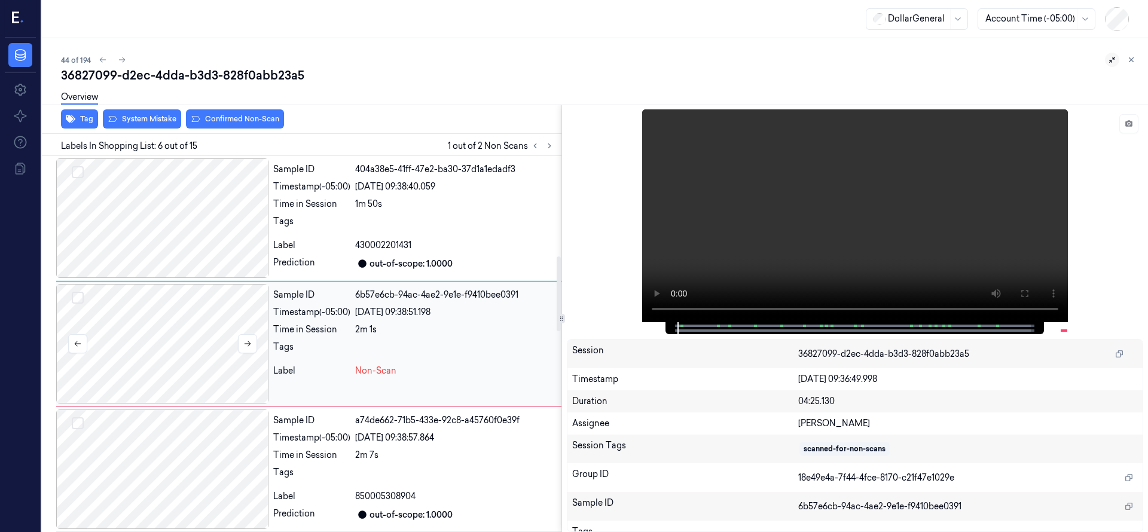
click at [201, 348] on div at bounding box center [162, 344] width 212 height 120
click at [157, 354] on div at bounding box center [162, 344] width 212 height 120
click at [201, 340] on div at bounding box center [162, 344] width 212 height 120
click at [157, 335] on div at bounding box center [162, 344] width 212 height 120
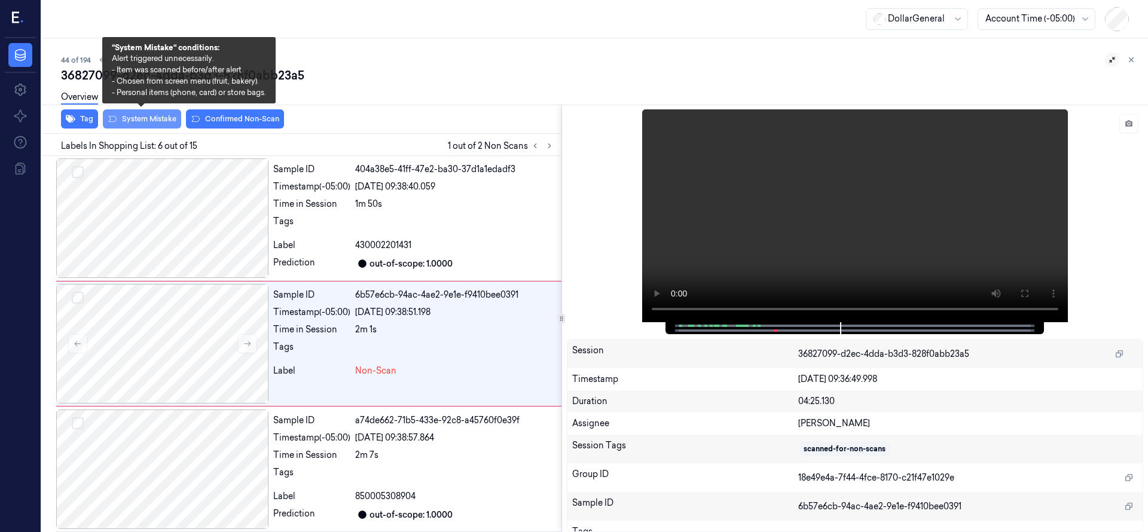
click at [154, 121] on button "System Mistake" at bounding box center [142, 118] width 78 height 19
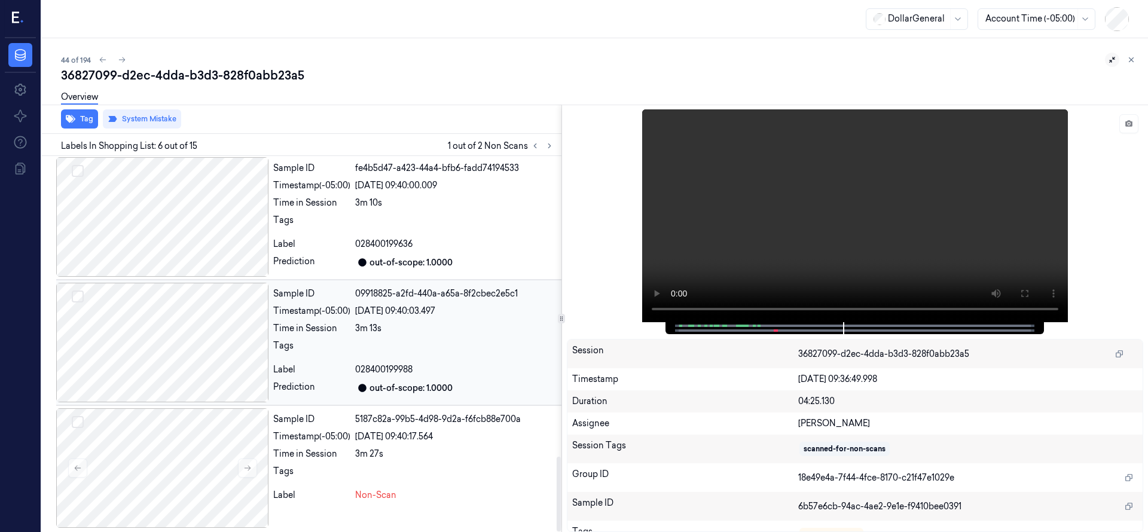
scroll to position [1510, 0]
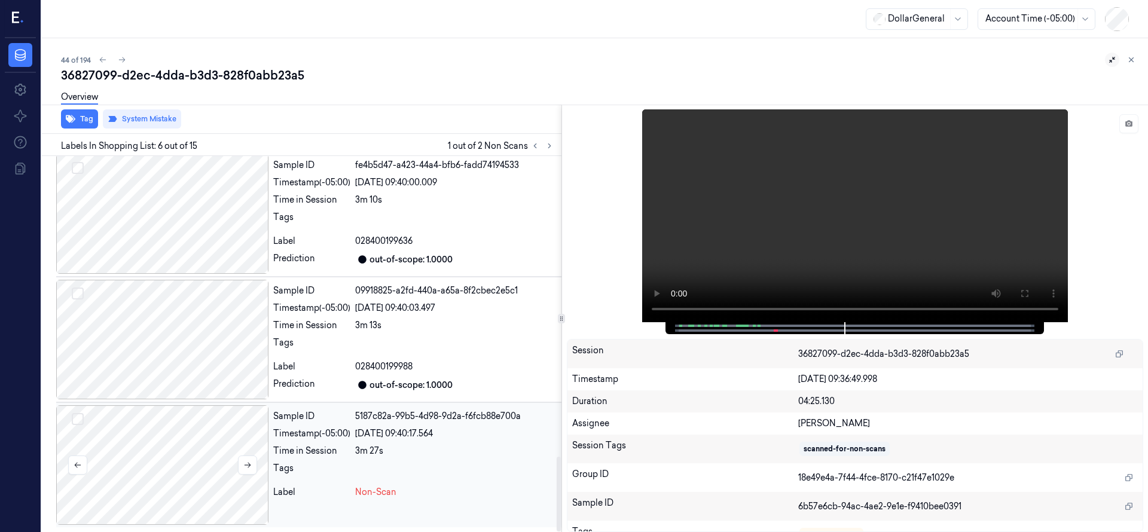
click at [169, 465] on div at bounding box center [162, 465] width 212 height 120
click at [188, 452] on div at bounding box center [162, 465] width 212 height 120
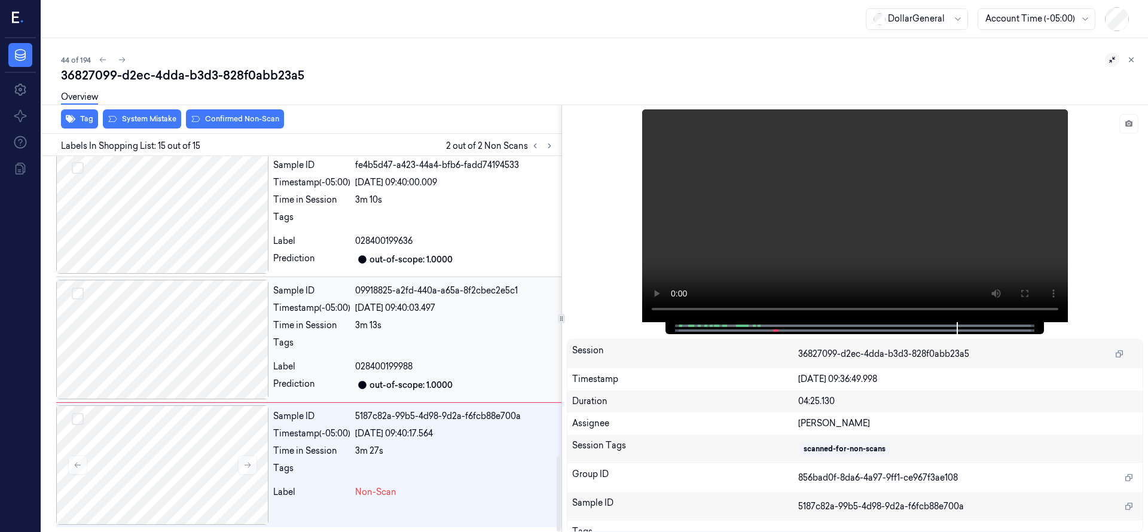
click at [171, 348] on div at bounding box center [162, 340] width 212 height 120
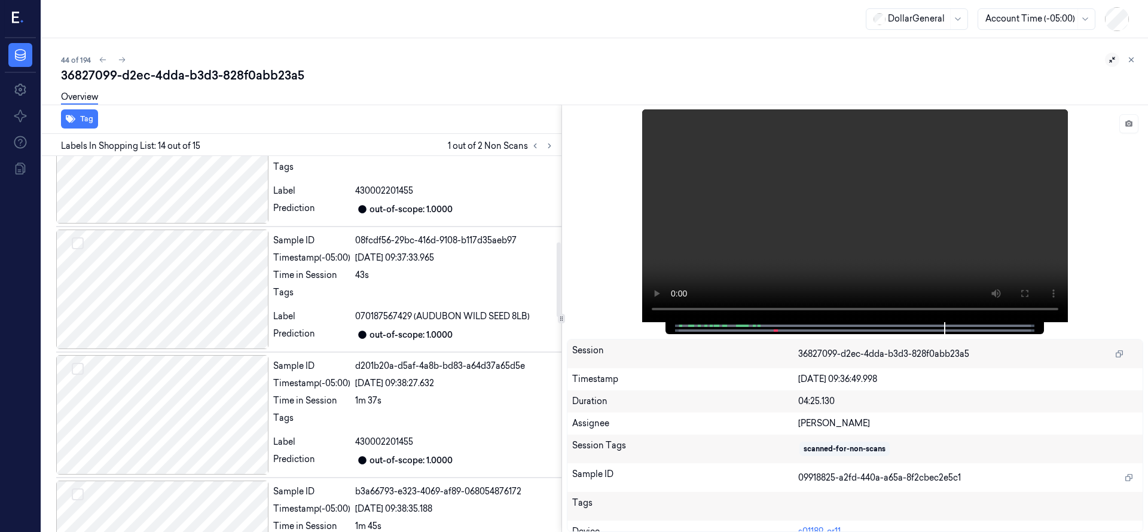
scroll to position [12, 0]
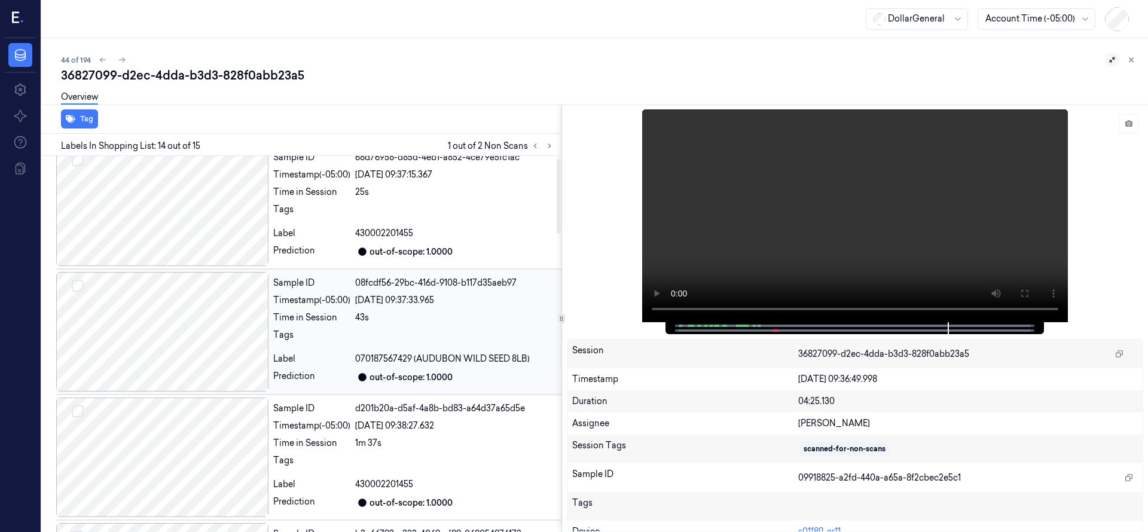
click at [181, 322] on div at bounding box center [162, 332] width 212 height 120
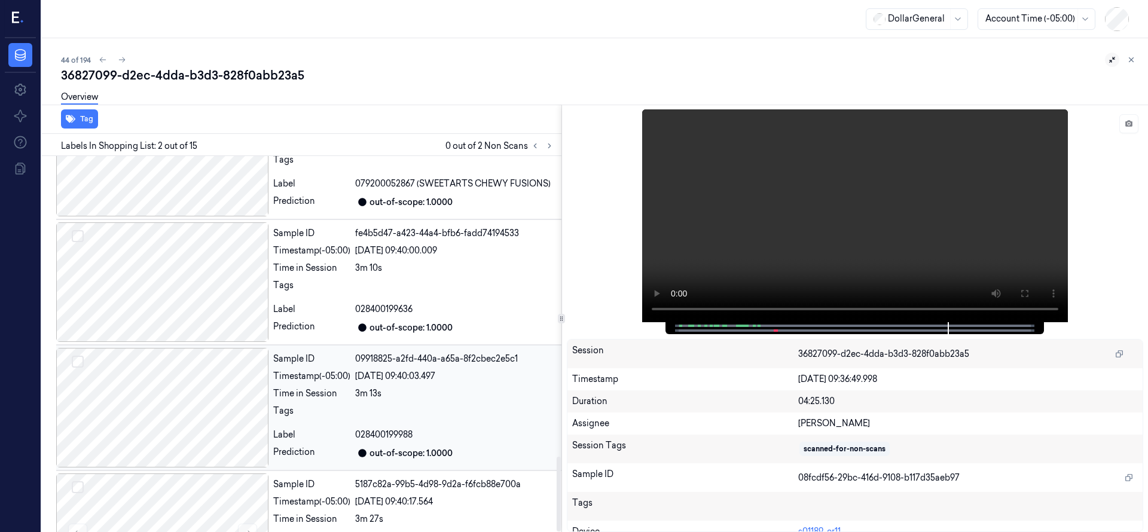
scroll to position [1510, 0]
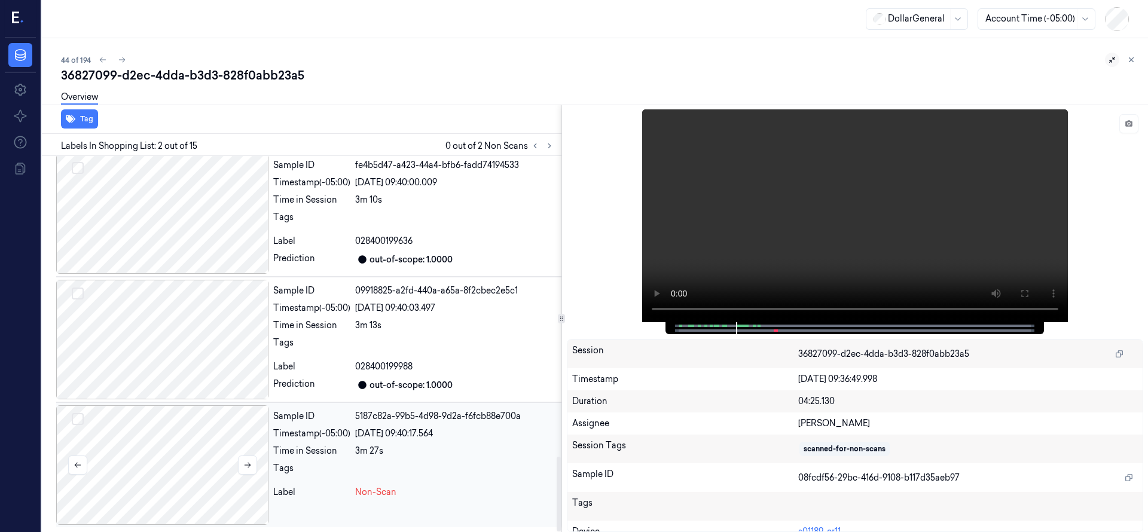
click at [183, 452] on div at bounding box center [162, 465] width 212 height 120
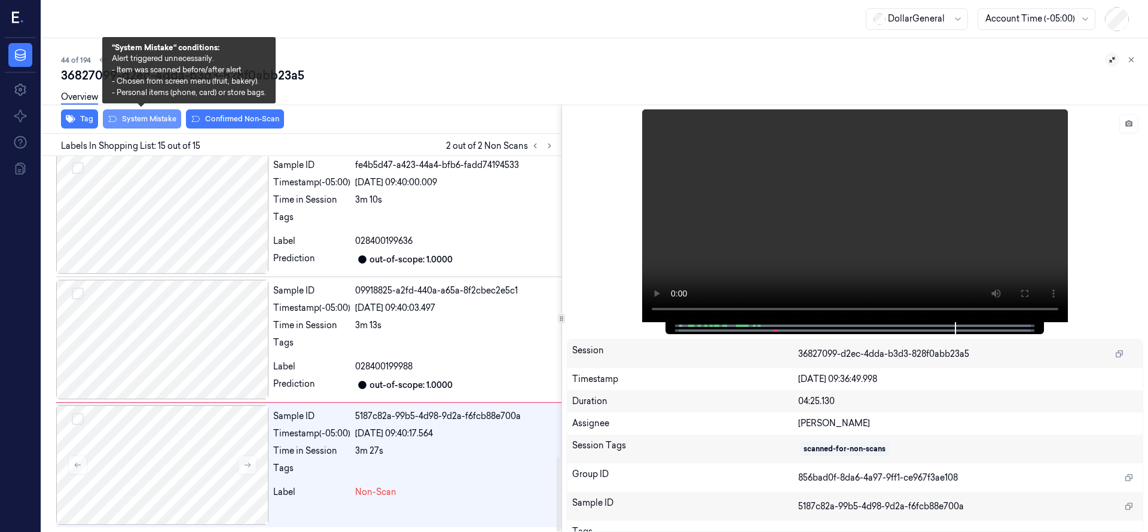
click at [155, 118] on button "System Mistake" at bounding box center [142, 118] width 78 height 19
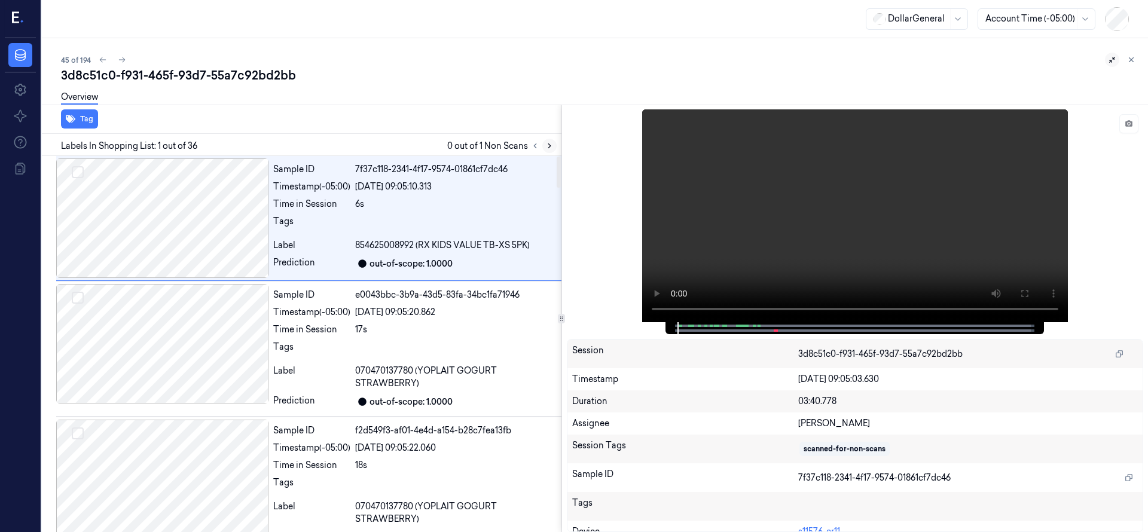
click at [553, 140] on button at bounding box center [549, 146] width 14 height 14
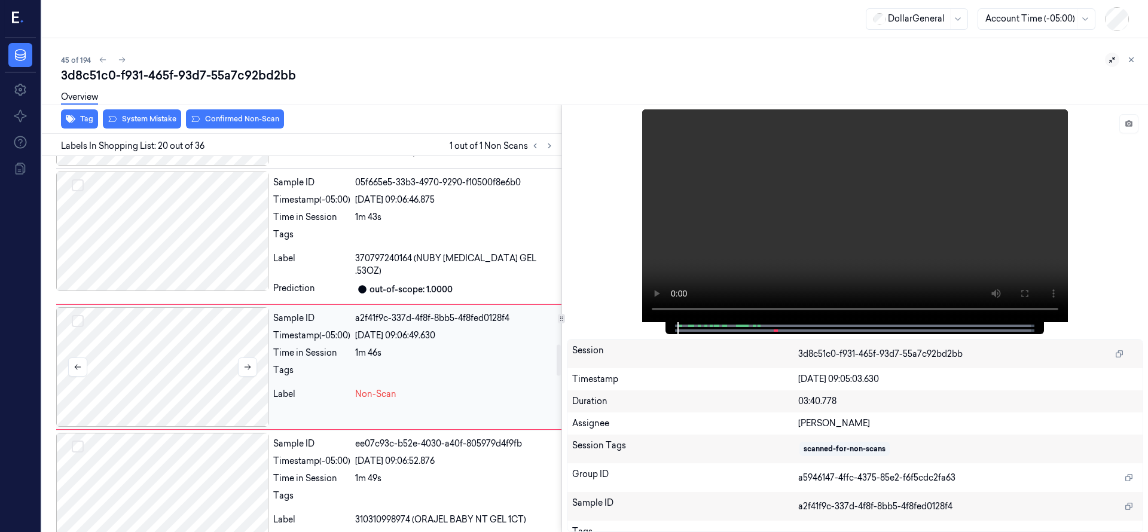
scroll to position [2280, 0]
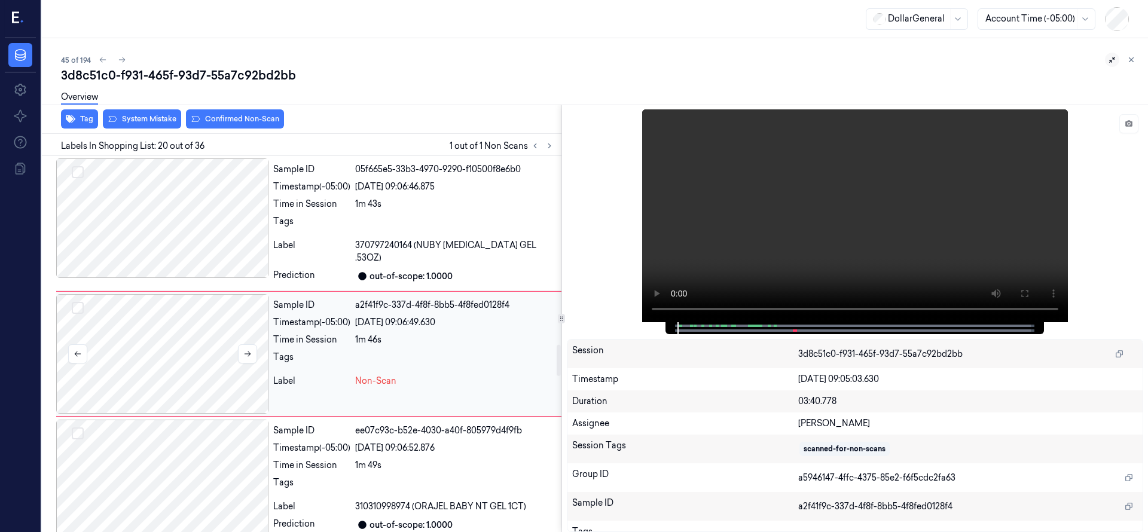
click at [181, 337] on div at bounding box center [162, 354] width 212 height 120
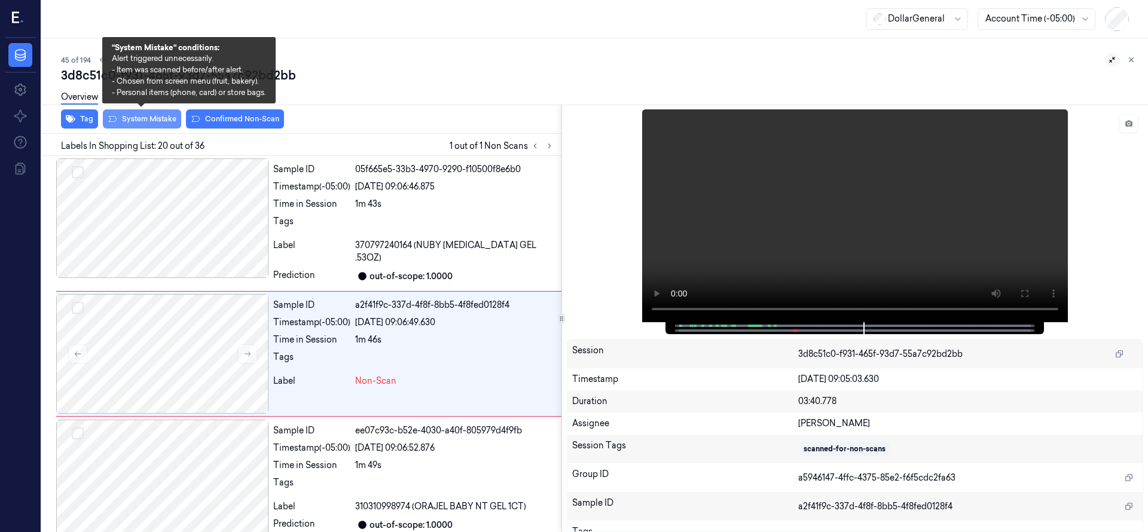
click at [154, 123] on button "System Mistake" at bounding box center [142, 118] width 78 height 19
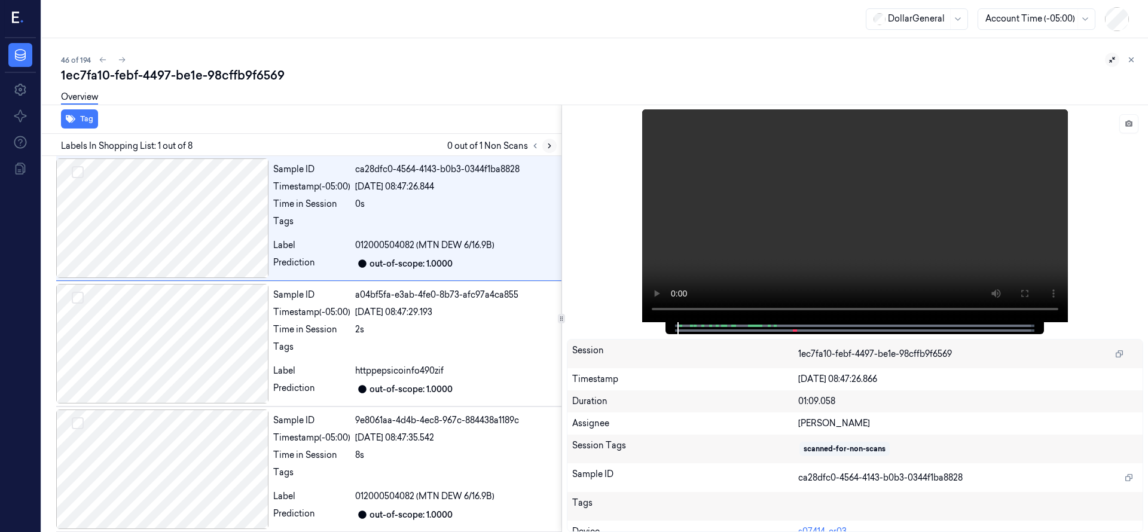
click at [547, 142] on icon at bounding box center [549, 146] width 8 height 8
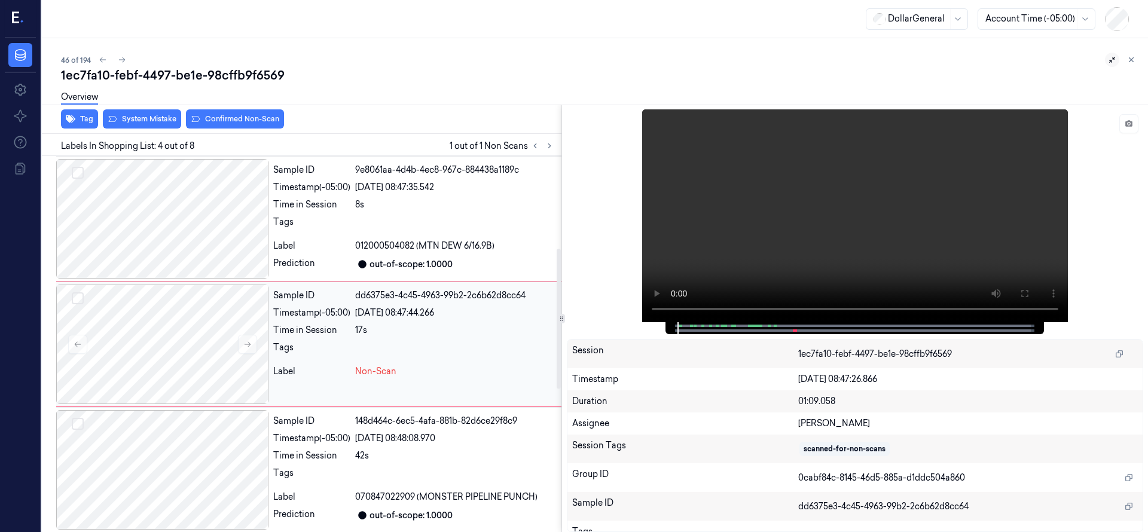
scroll to position [251, 0]
click at [179, 339] on div at bounding box center [162, 344] width 212 height 120
click at [161, 345] on div at bounding box center [162, 344] width 212 height 120
click at [145, 107] on div "Overview" at bounding box center [599, 99] width 1077 height 30
click at [145, 112] on div "Overview" at bounding box center [599, 99] width 1077 height 30
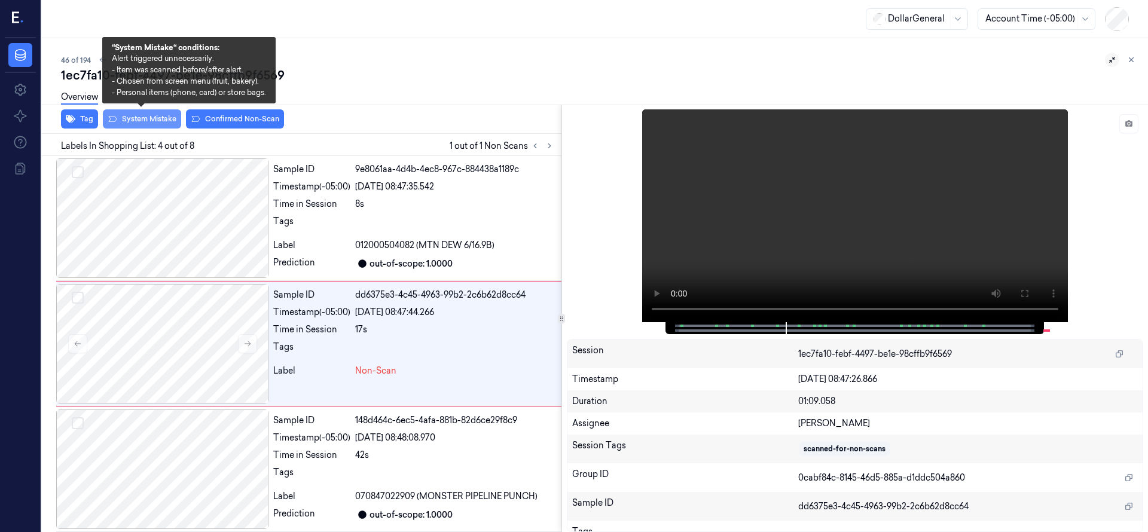
click at [150, 121] on button "System Mistake" at bounding box center [142, 118] width 78 height 19
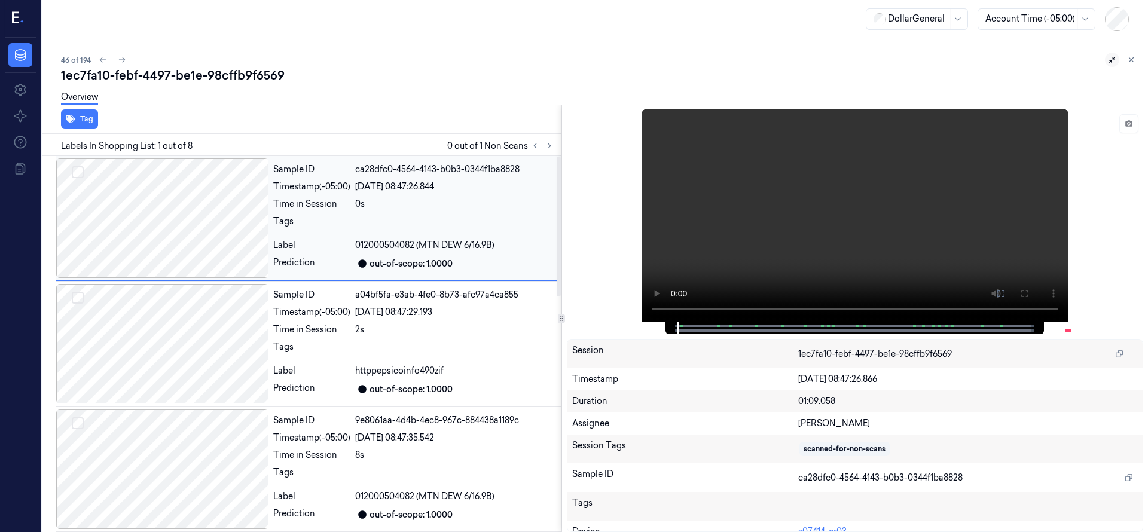
click at [172, 215] on div at bounding box center [162, 218] width 212 height 120
click at [172, 328] on div at bounding box center [162, 344] width 212 height 120
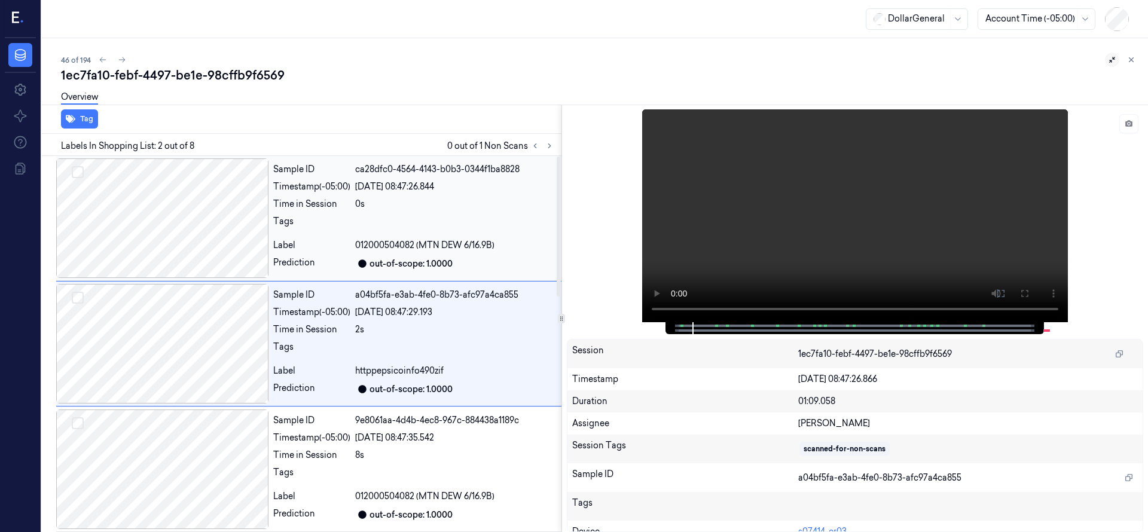
click at [198, 213] on div at bounding box center [162, 218] width 212 height 120
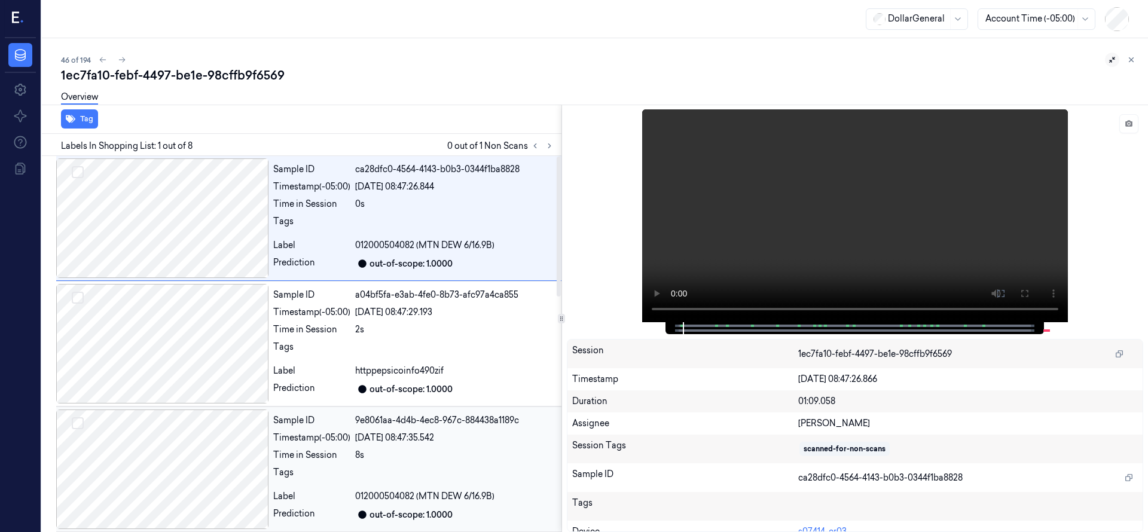
click at [227, 454] on div at bounding box center [162, 469] width 212 height 120
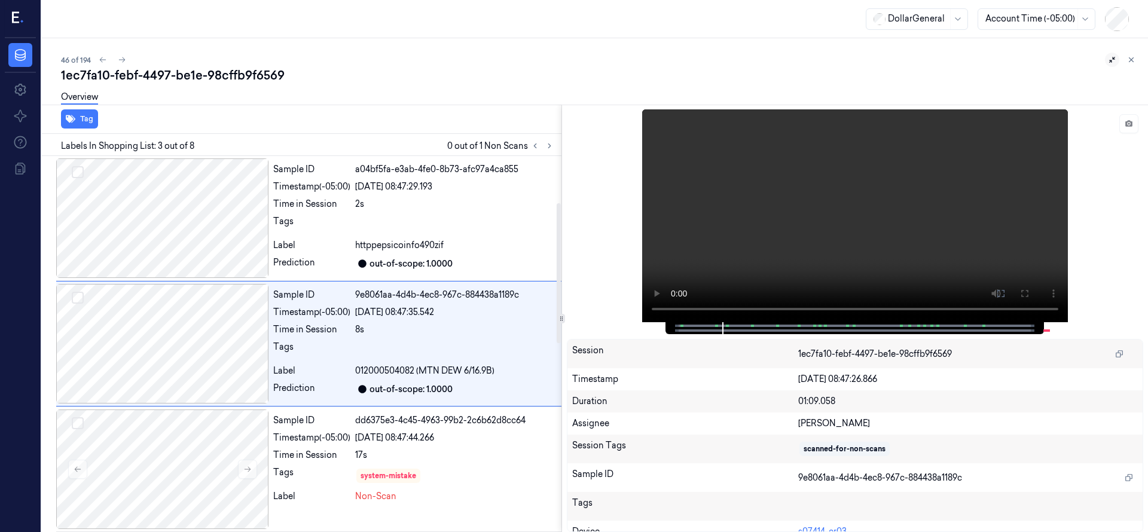
scroll to position [423, 0]
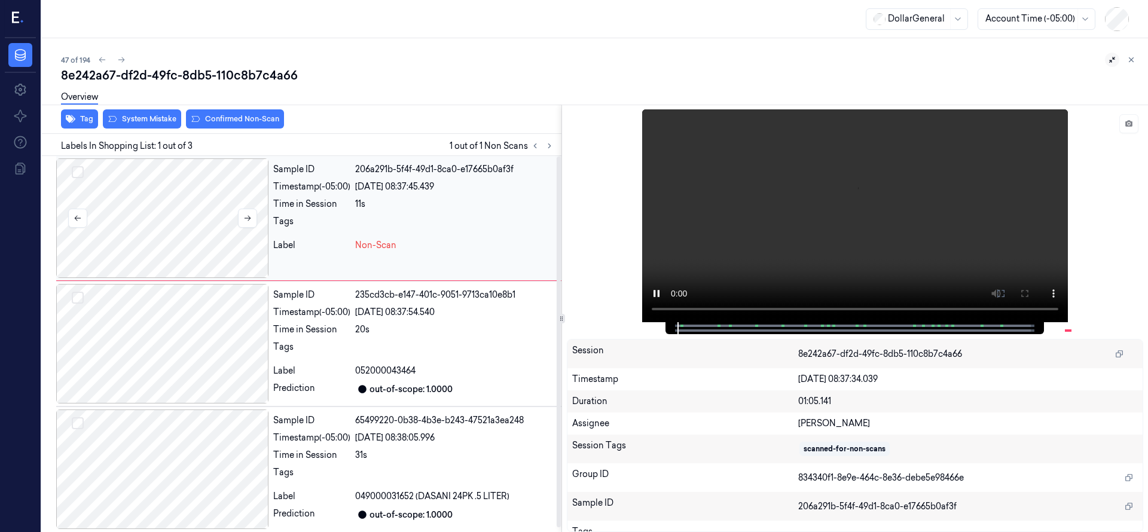
click at [173, 219] on div at bounding box center [162, 218] width 212 height 120
click at [151, 221] on div at bounding box center [162, 218] width 212 height 120
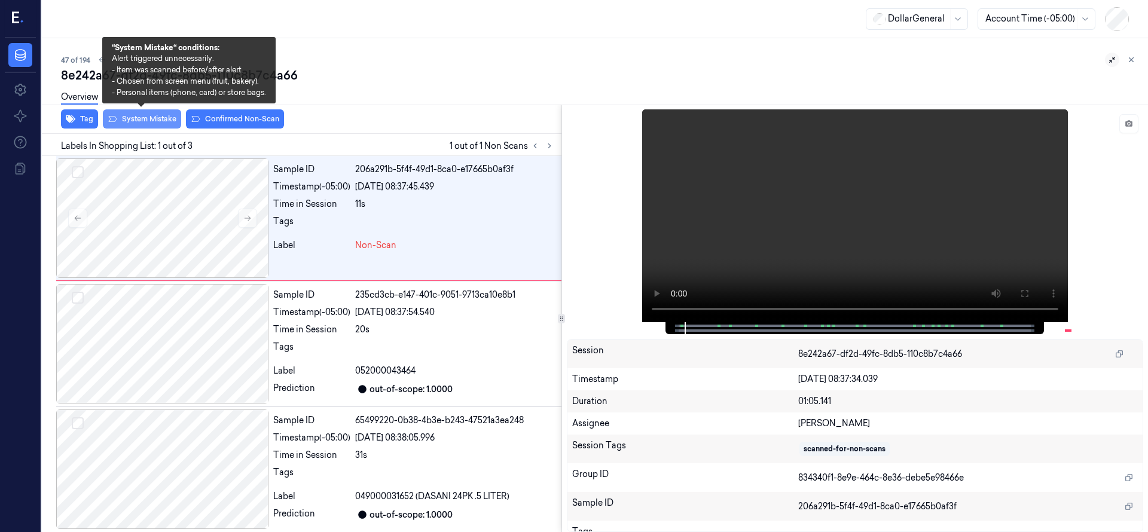
click at [154, 123] on button "System Mistake" at bounding box center [142, 118] width 78 height 19
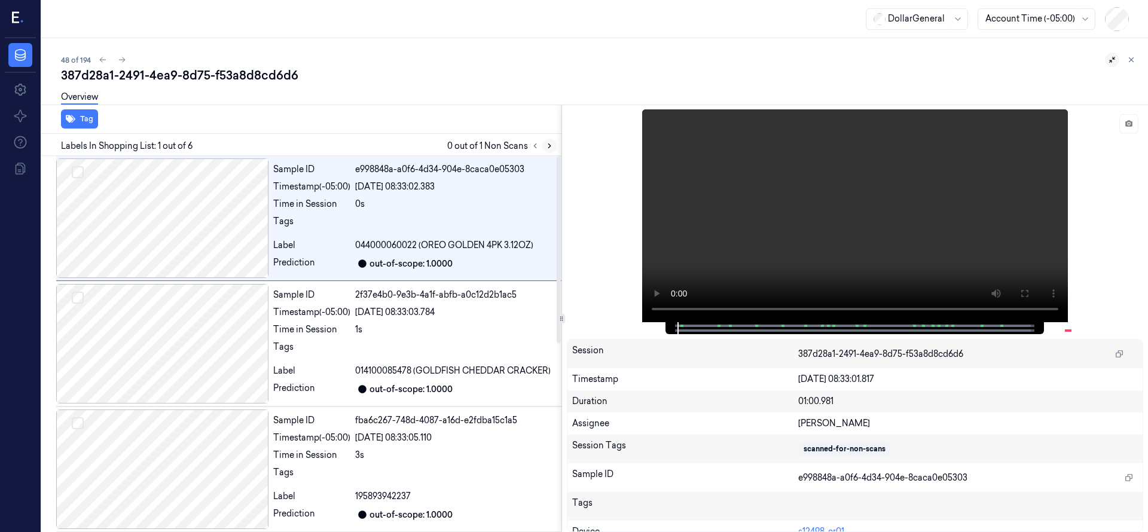
click at [549, 140] on button at bounding box center [549, 146] width 14 height 14
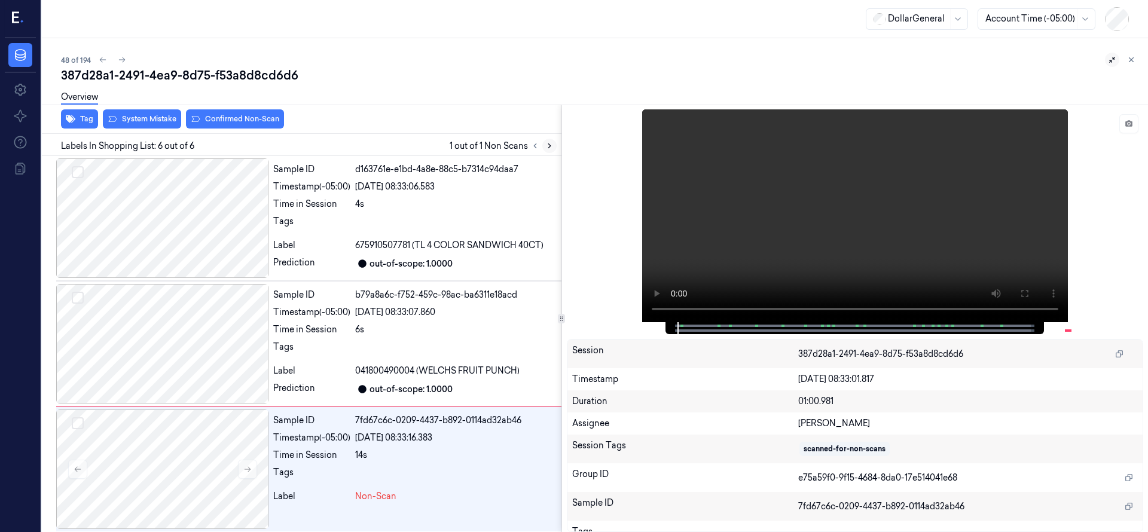
scroll to position [381, 0]
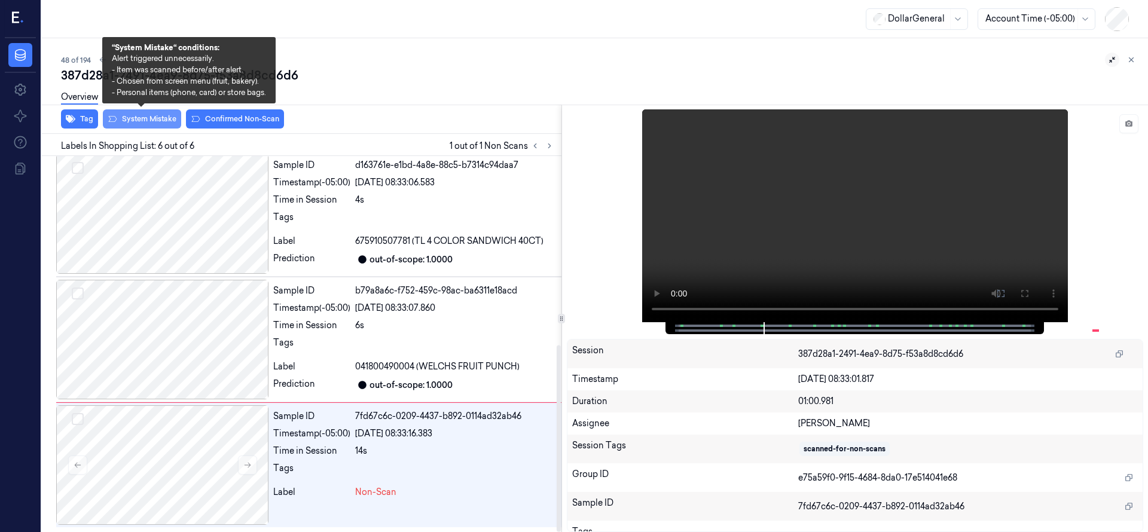
click at [136, 115] on button "System Mistake" at bounding box center [142, 118] width 78 height 19
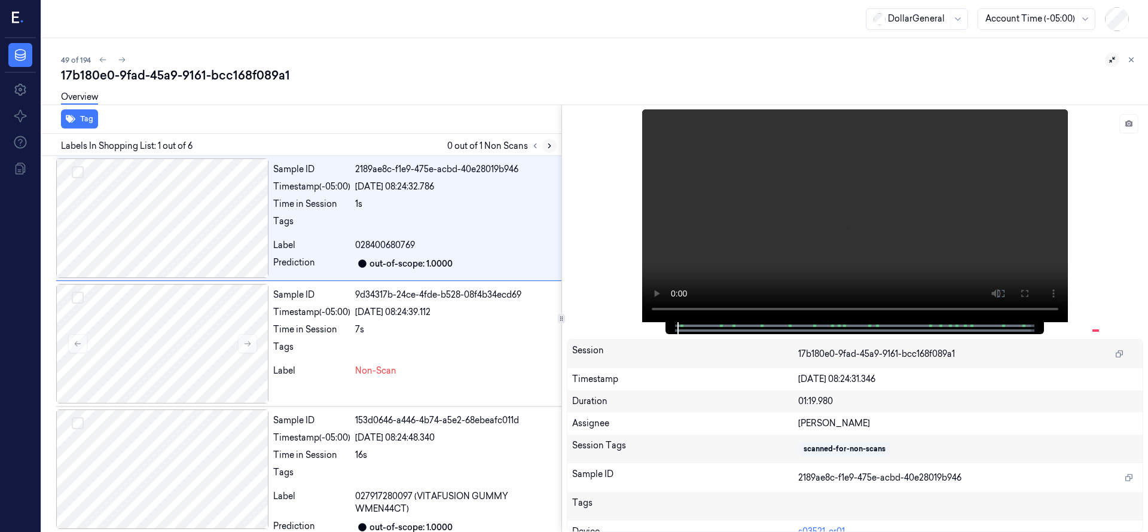
click at [545, 145] on icon at bounding box center [549, 146] width 8 height 8
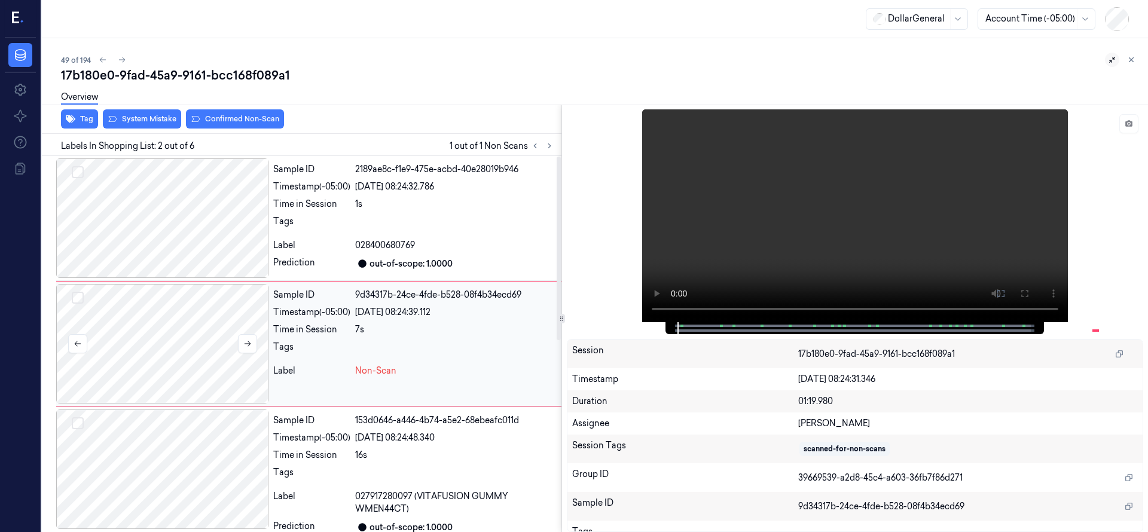
click at [134, 362] on div at bounding box center [162, 344] width 212 height 120
click at [179, 325] on div at bounding box center [162, 344] width 212 height 120
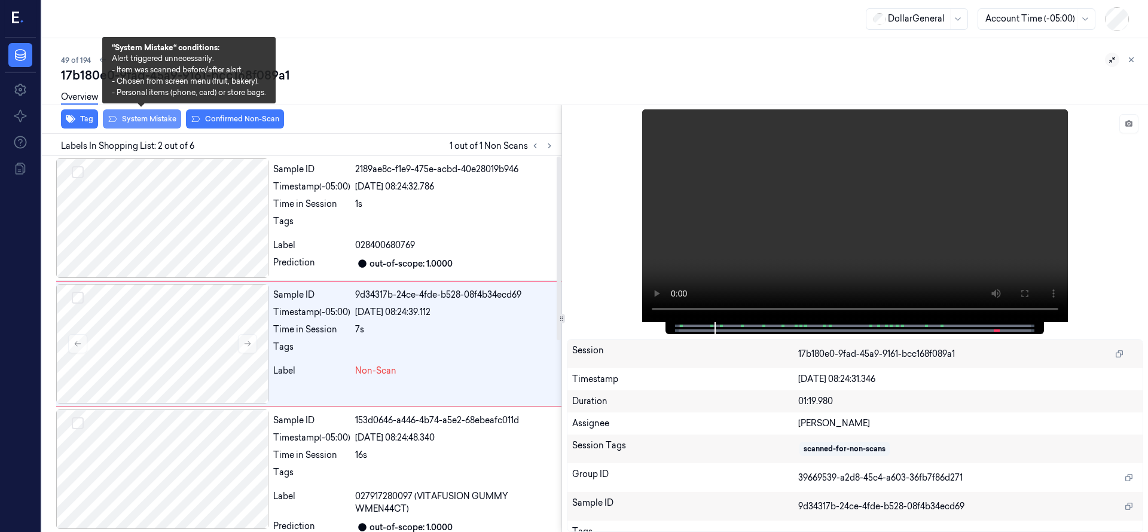
click at [148, 117] on button "System Mistake" at bounding box center [142, 118] width 78 height 19
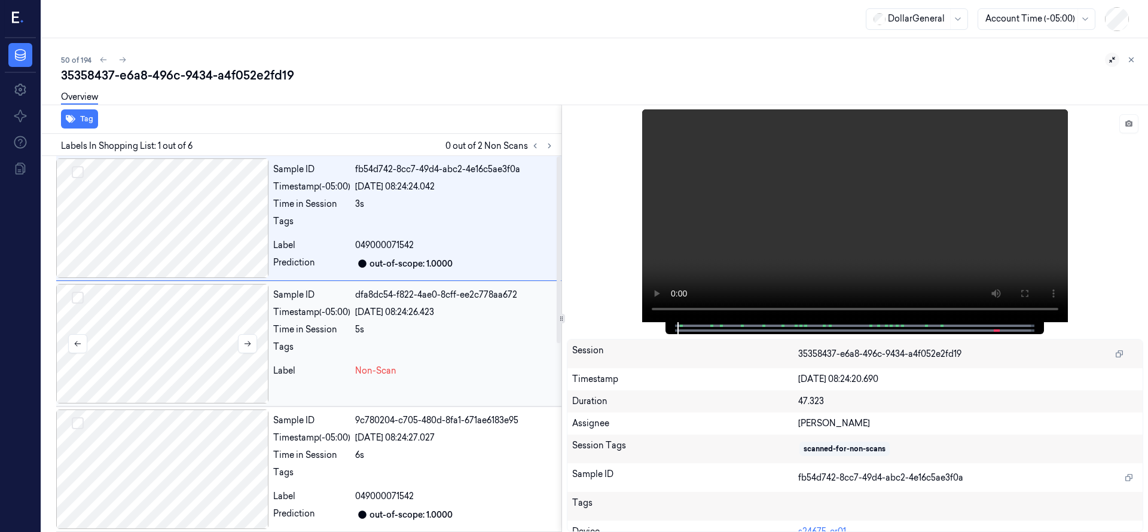
click at [151, 315] on div at bounding box center [162, 344] width 212 height 120
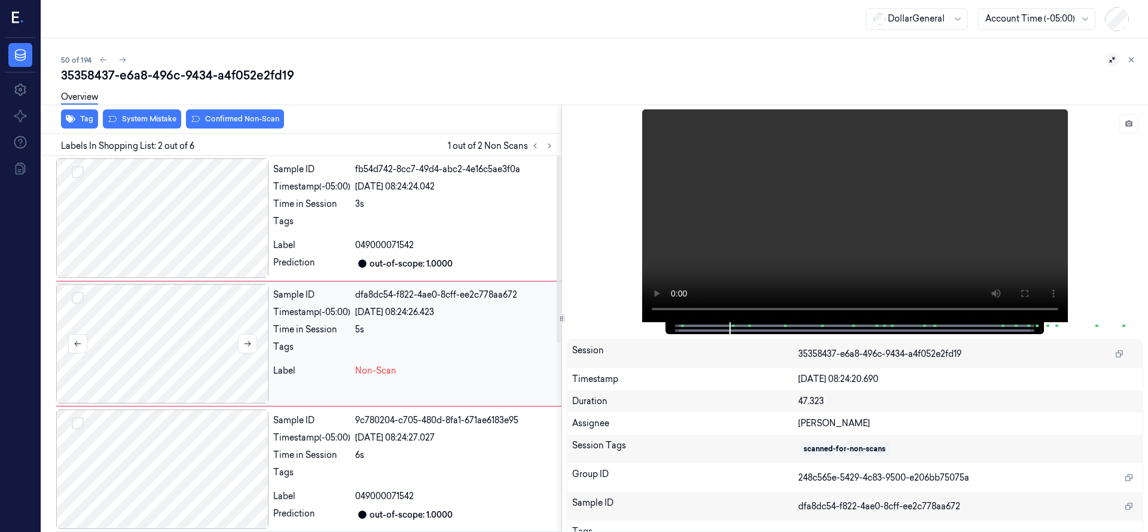
click at [162, 347] on div at bounding box center [162, 344] width 212 height 120
click at [148, 248] on div at bounding box center [162, 218] width 212 height 120
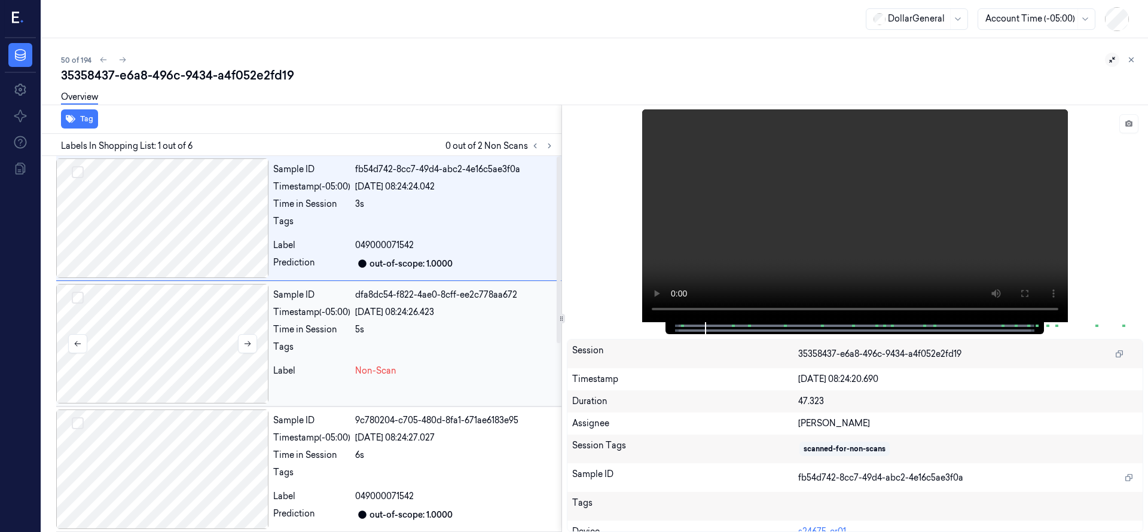
click at [155, 318] on div at bounding box center [162, 344] width 212 height 120
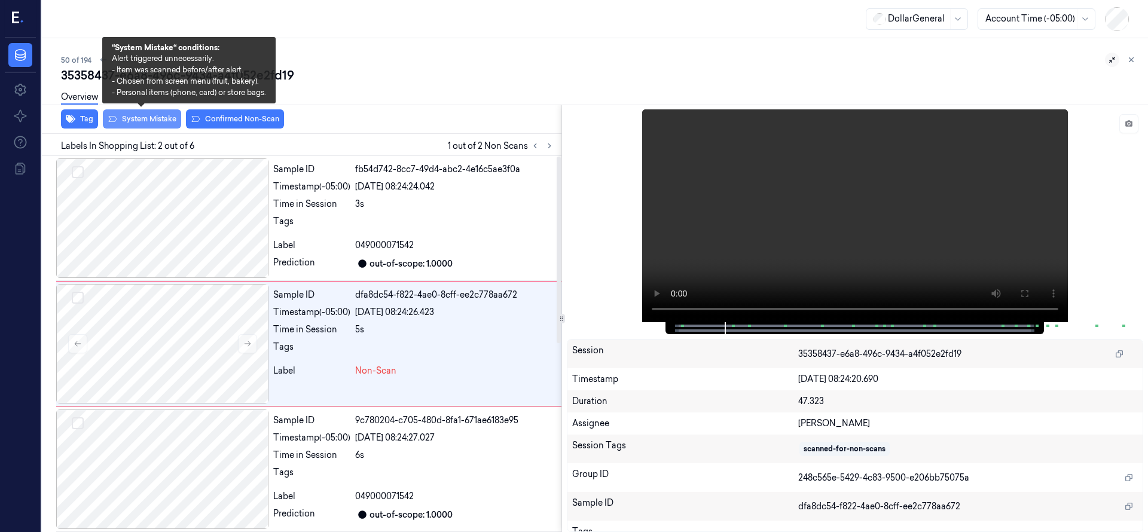
click at [154, 115] on button "System Mistake" at bounding box center [142, 118] width 78 height 19
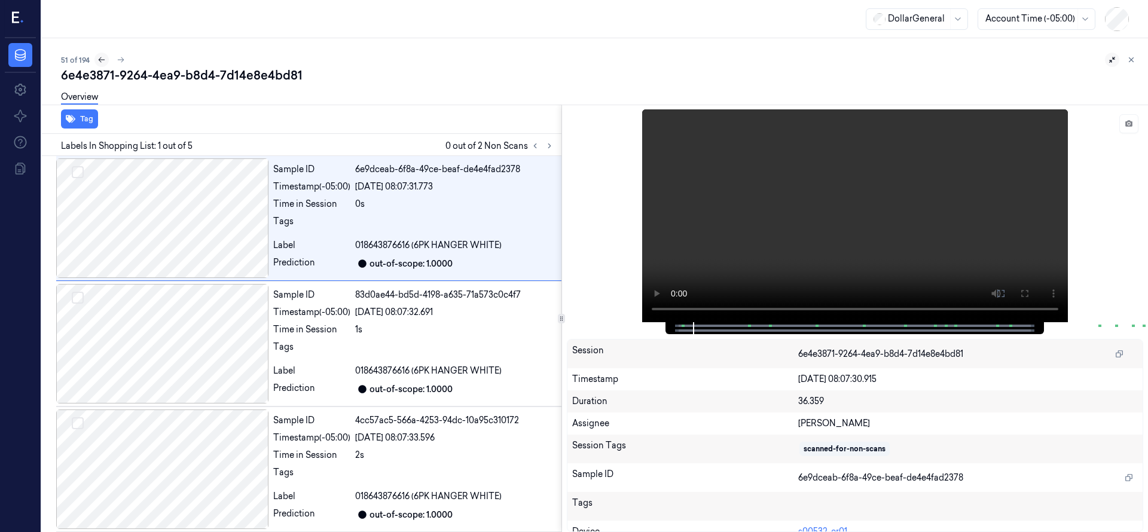
click at [98, 56] on icon at bounding box center [101, 60] width 8 height 8
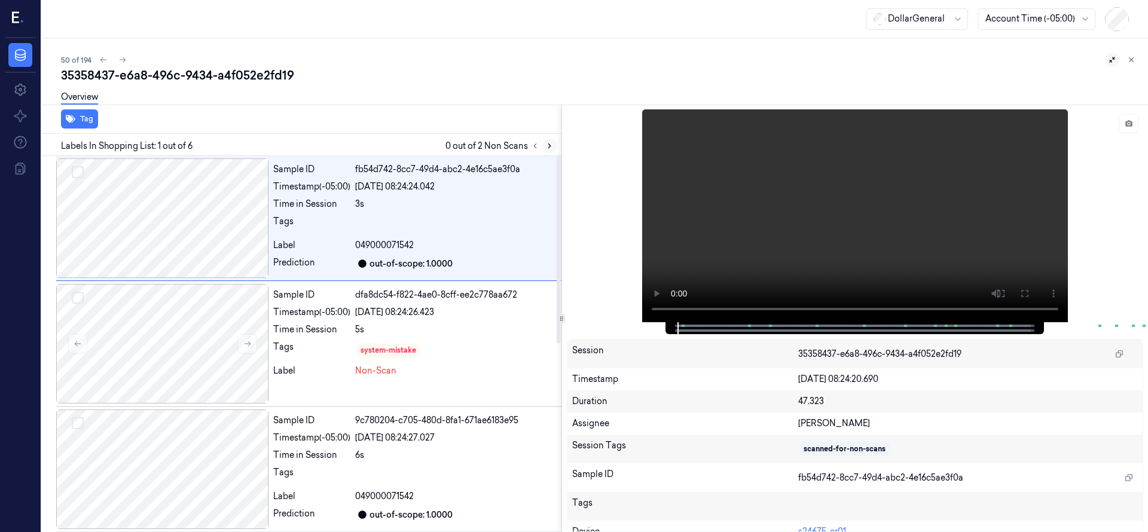
click at [553, 146] on button at bounding box center [549, 146] width 14 height 14
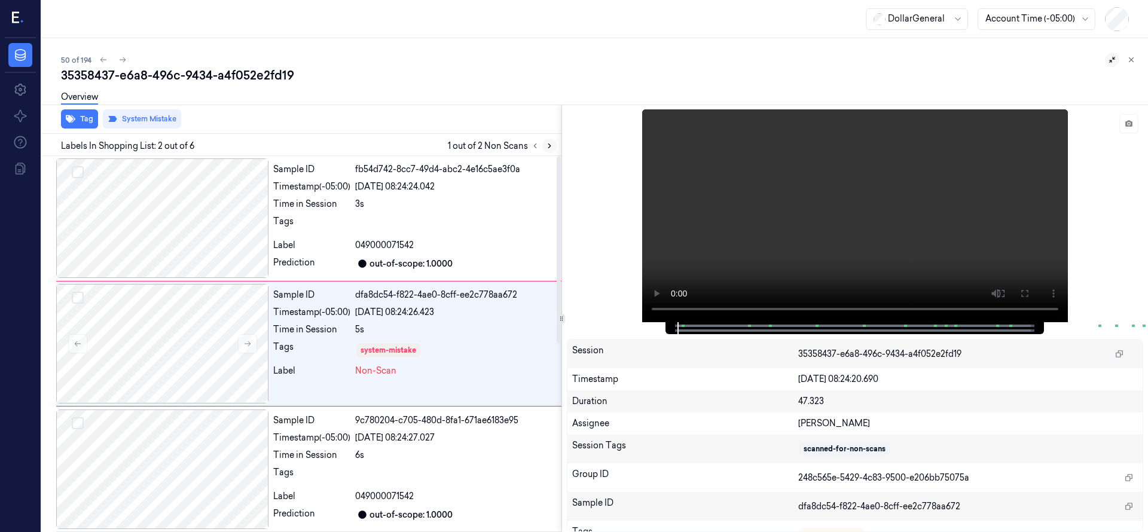
click at [553, 146] on button at bounding box center [549, 146] width 14 height 14
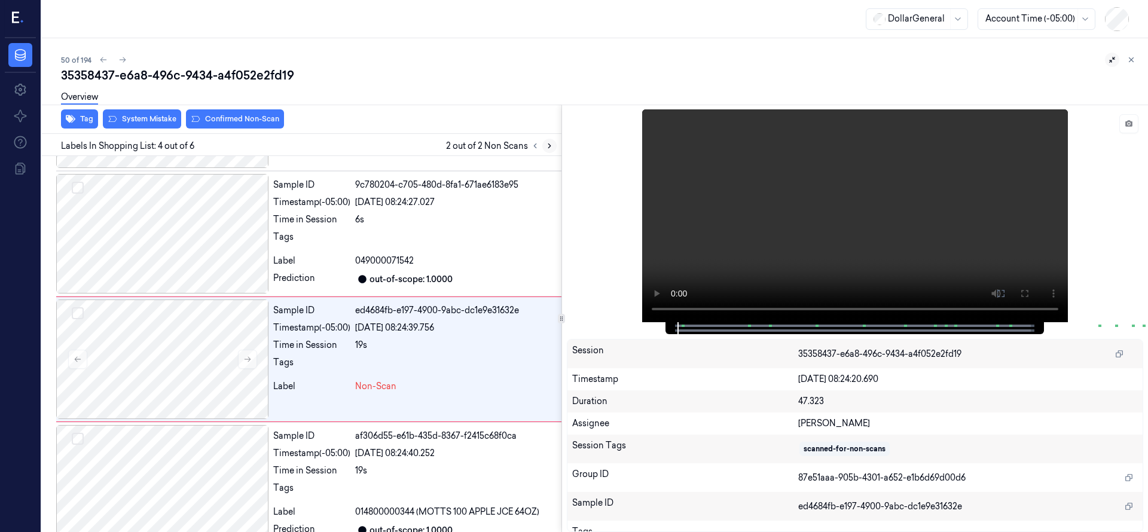
scroll to position [251, 0]
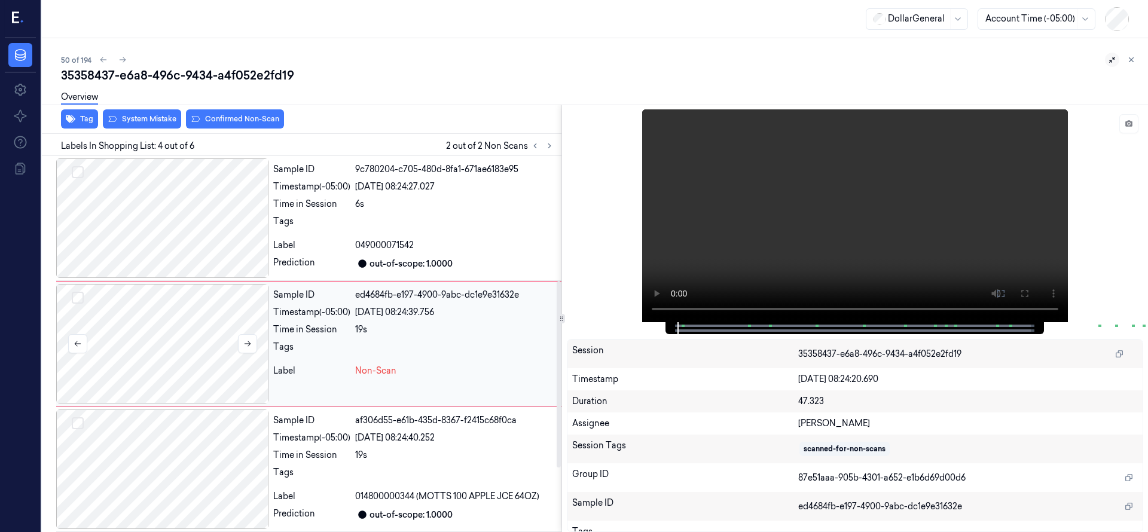
click at [209, 329] on div at bounding box center [162, 344] width 212 height 120
click at [207, 228] on div at bounding box center [162, 218] width 212 height 120
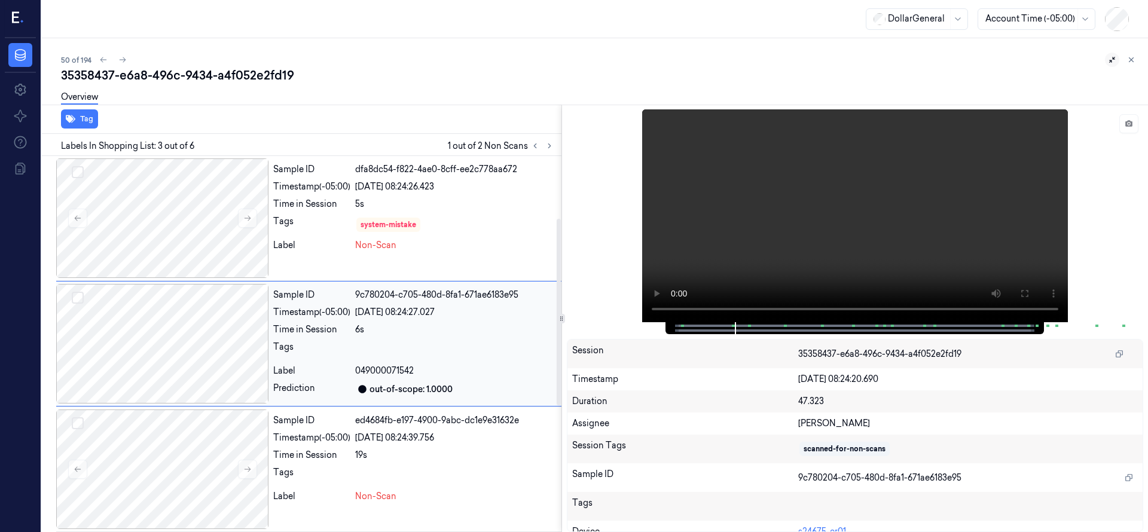
scroll to position [275, 0]
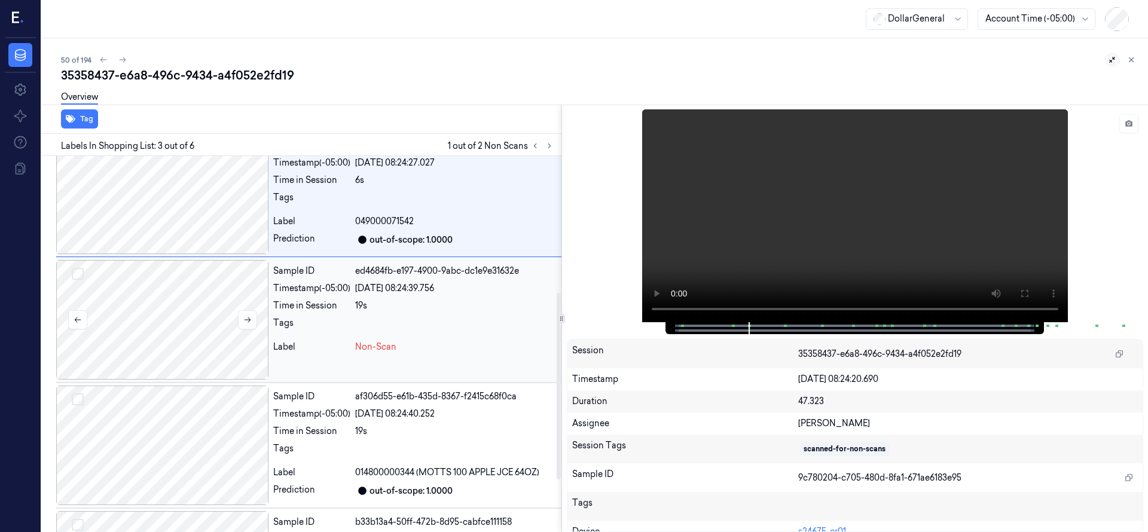
click at [215, 310] on div at bounding box center [162, 320] width 212 height 120
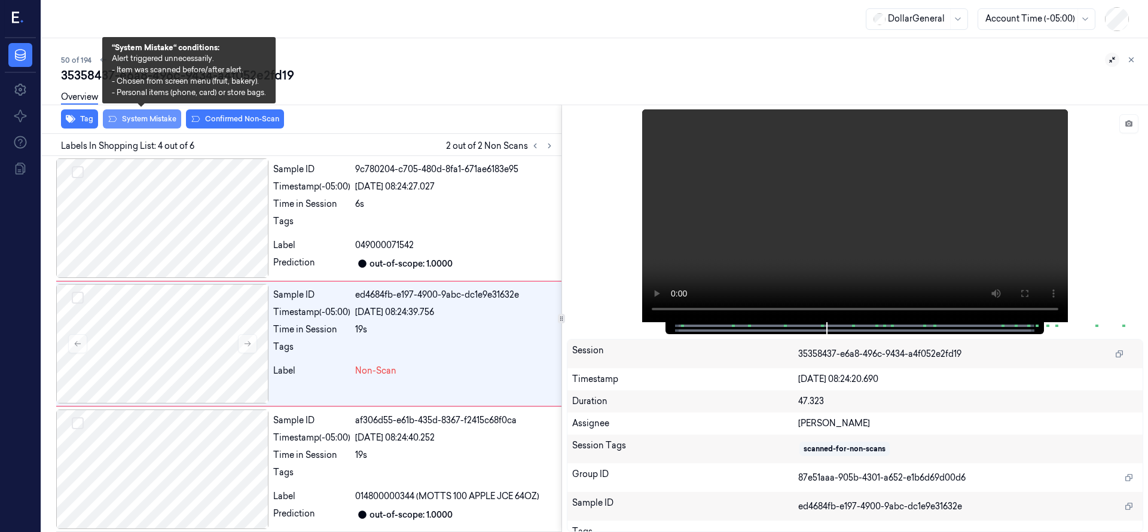
click at [139, 123] on button "System Mistake" at bounding box center [142, 118] width 78 height 19
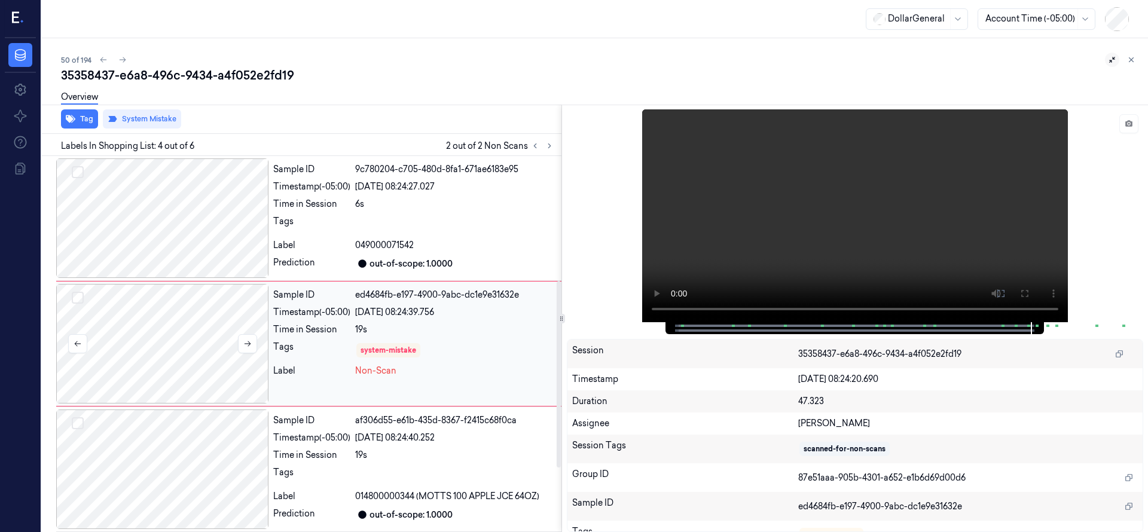
click at [226, 319] on div at bounding box center [162, 344] width 212 height 120
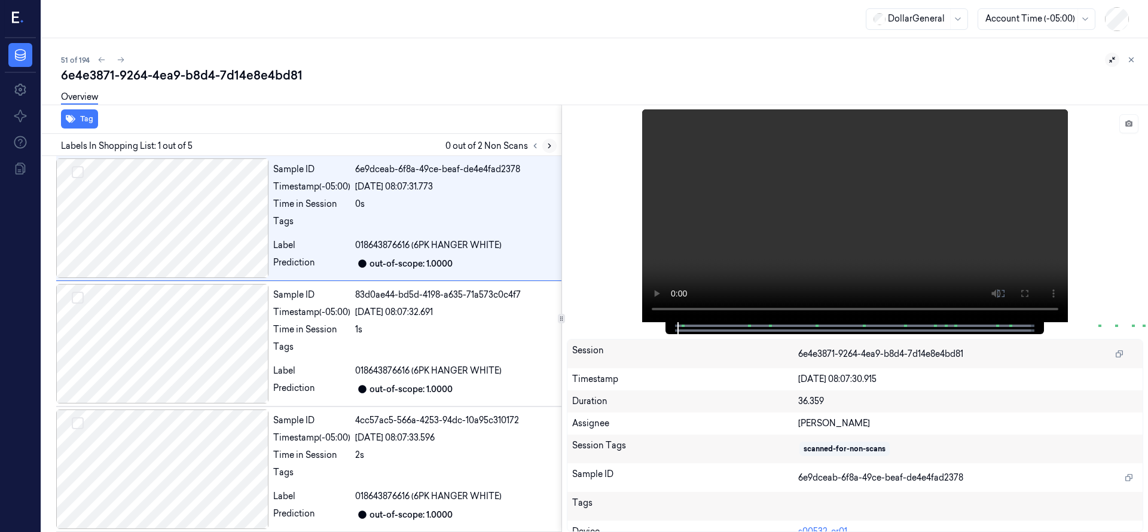
click at [551, 146] on icon at bounding box center [549, 146] width 8 height 8
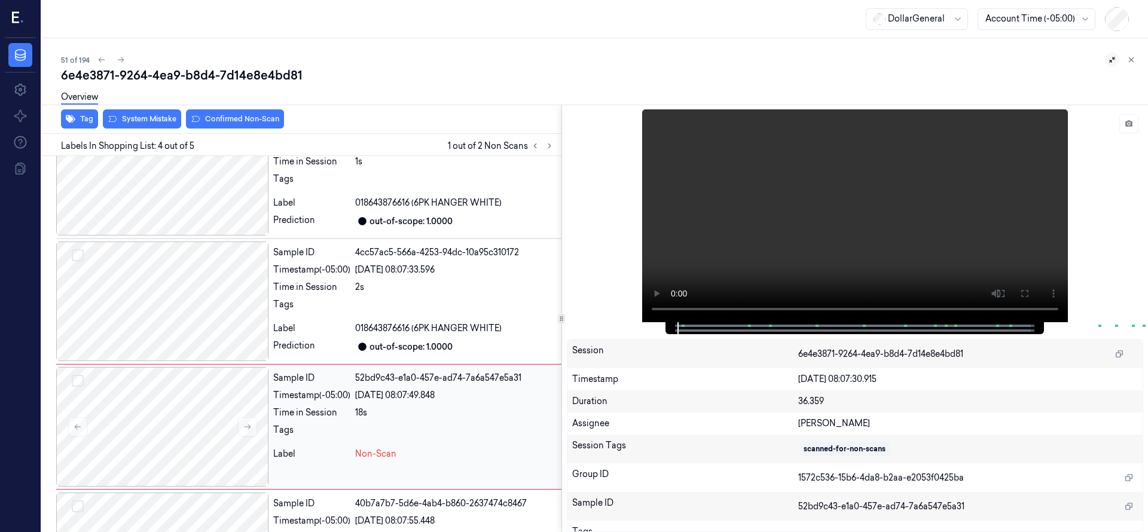
scroll to position [251, 0]
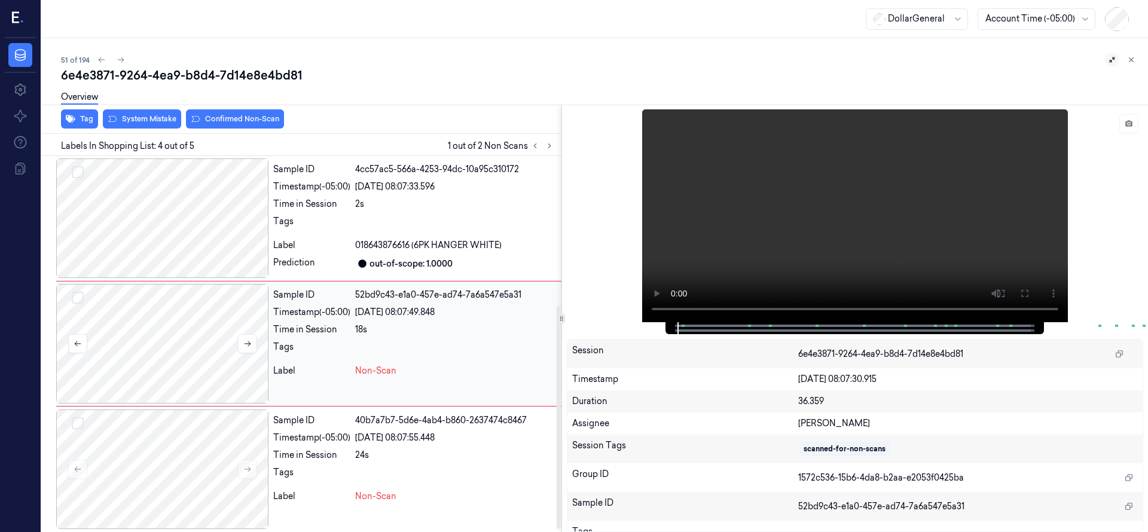
click at [204, 329] on div at bounding box center [162, 344] width 212 height 120
click at [178, 323] on div at bounding box center [162, 344] width 212 height 120
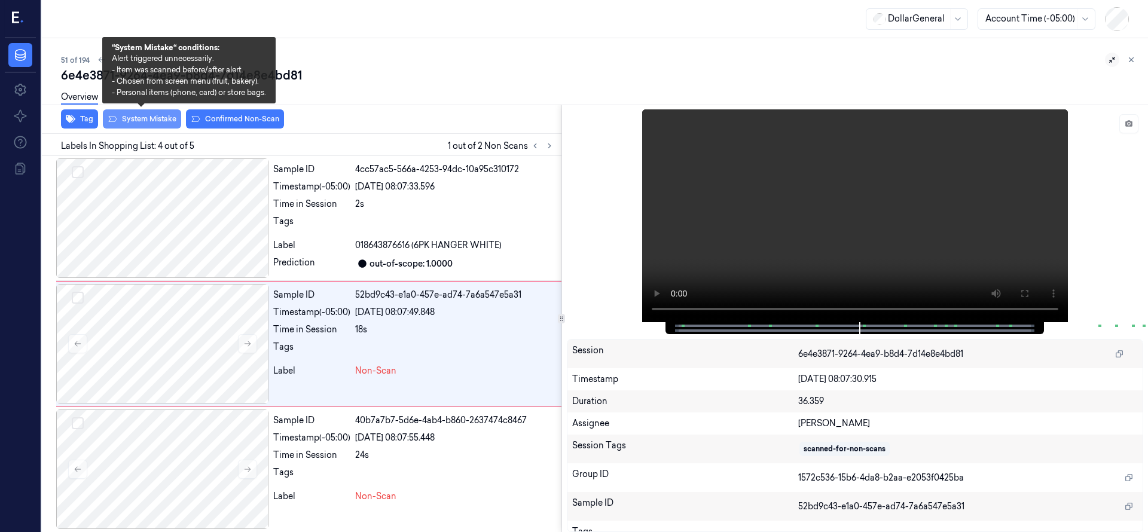
click at [154, 120] on button "System Mistake" at bounding box center [142, 118] width 78 height 19
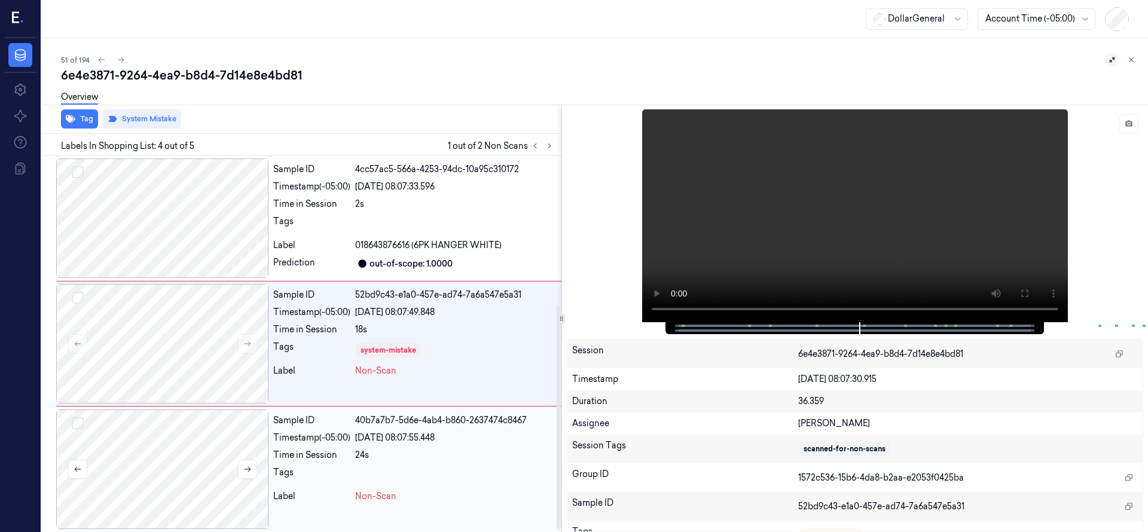
click at [175, 465] on div at bounding box center [162, 469] width 212 height 120
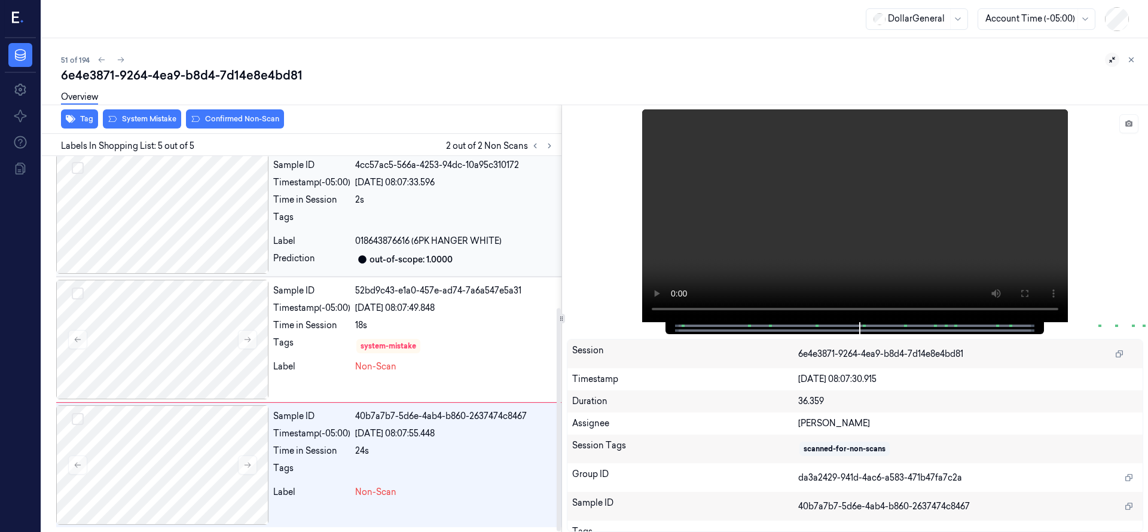
click at [181, 238] on div at bounding box center [162, 214] width 212 height 120
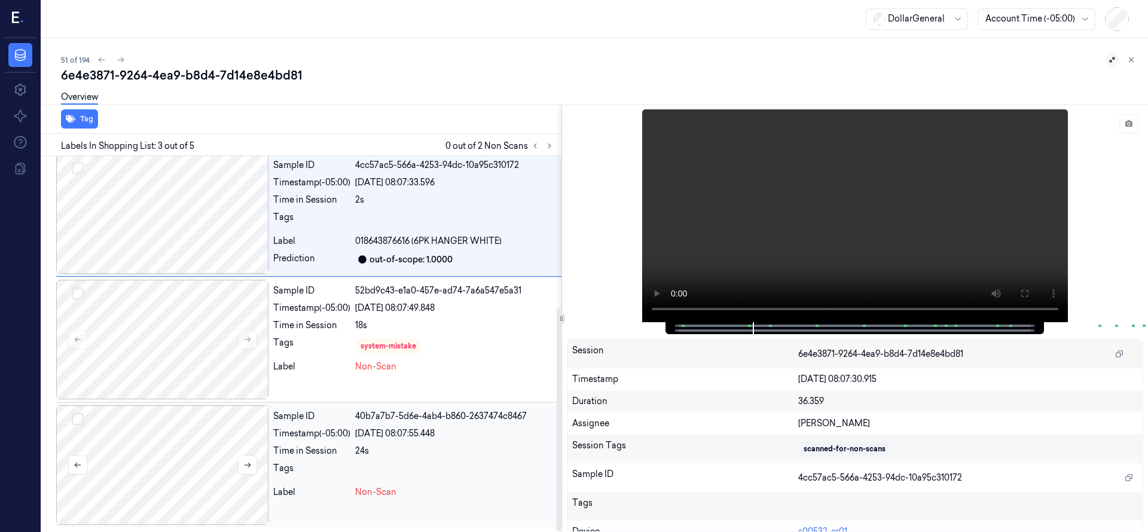
click at [207, 441] on div at bounding box center [162, 465] width 212 height 120
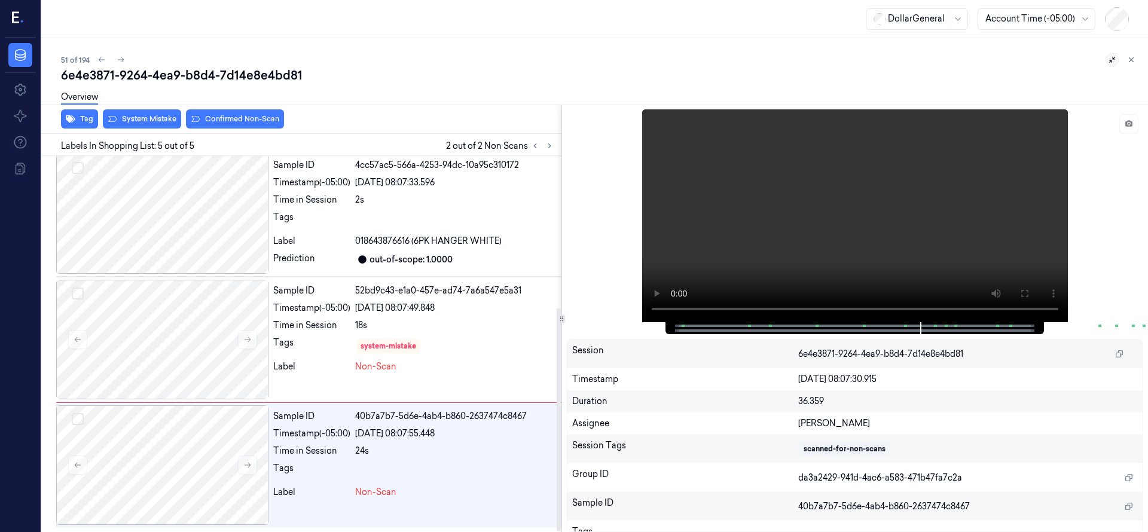
click at [160, 113] on div "Overview" at bounding box center [599, 99] width 1077 height 30
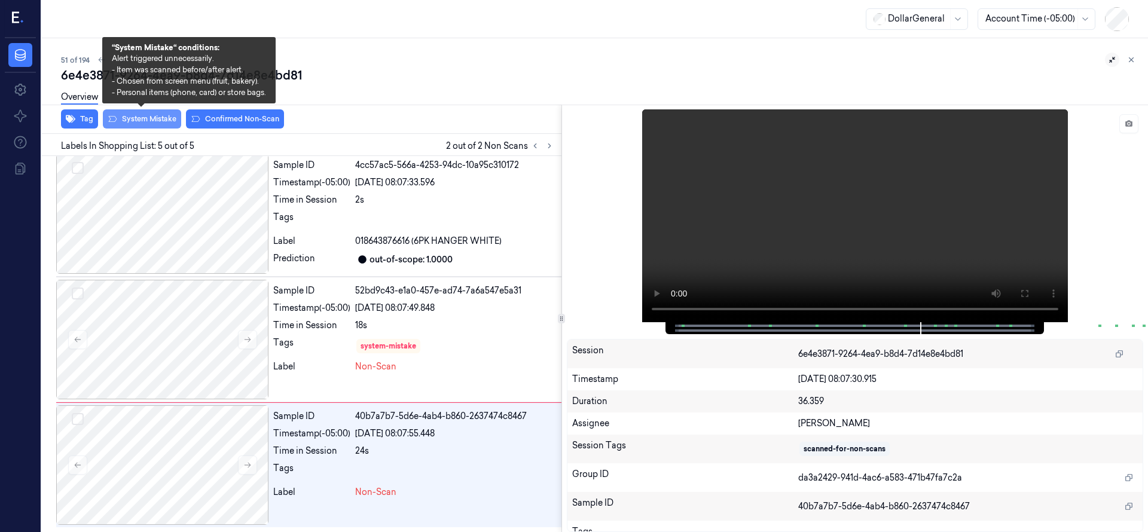
click at [160, 118] on button "System Mistake" at bounding box center [142, 118] width 78 height 19
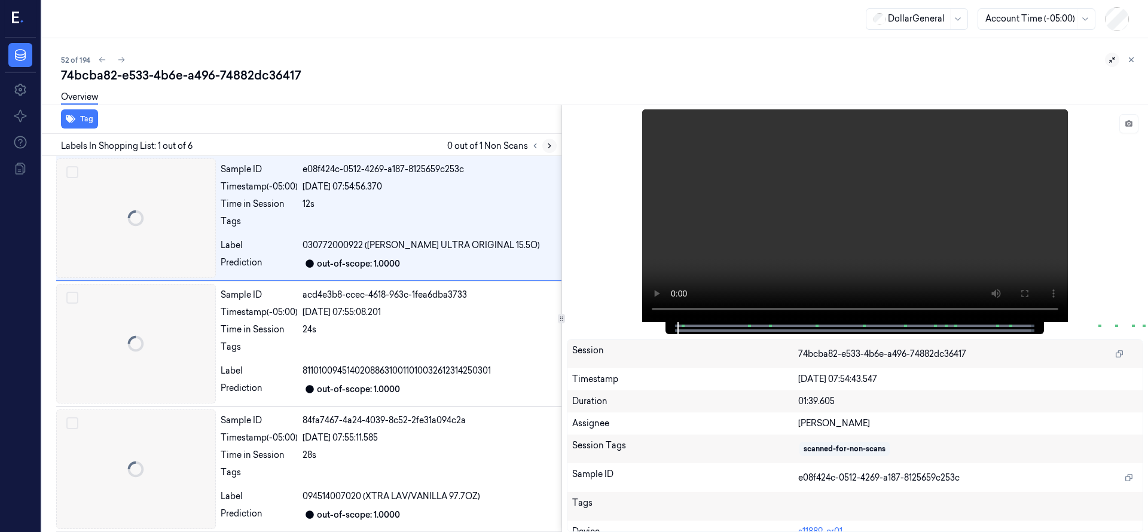
click at [547, 146] on icon at bounding box center [549, 146] width 8 height 8
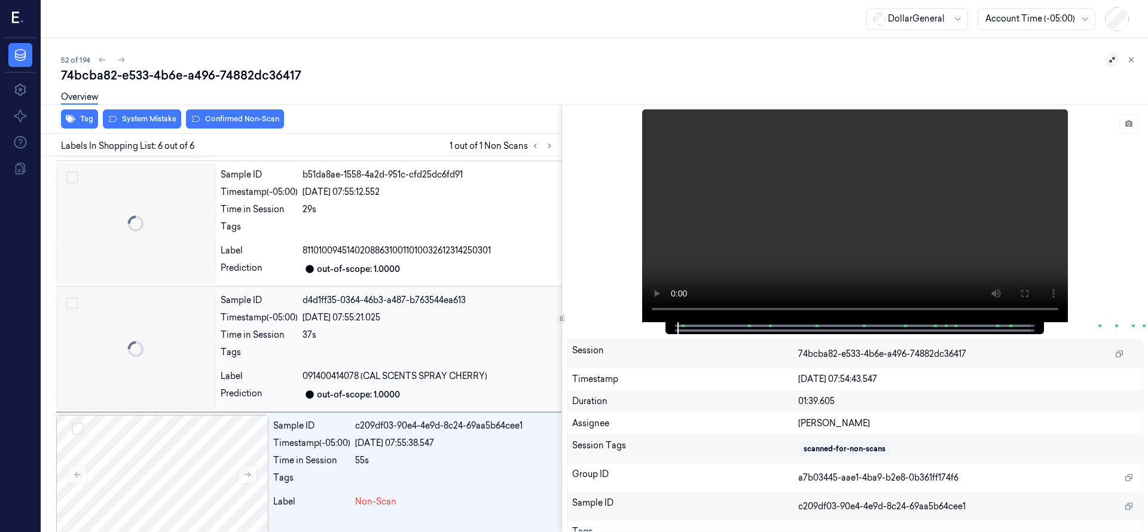
scroll to position [381, 0]
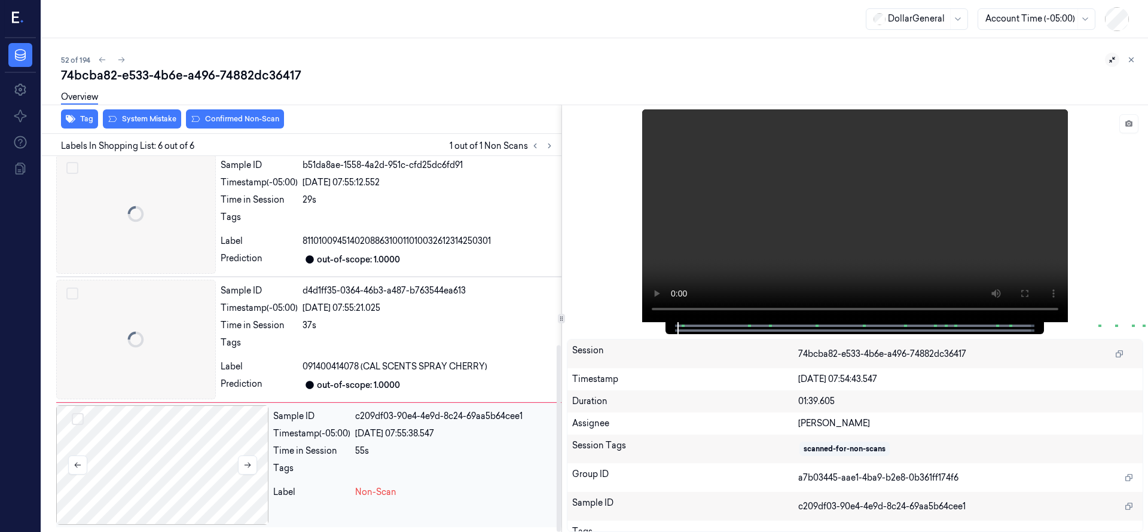
click at [165, 459] on div at bounding box center [162, 465] width 212 height 120
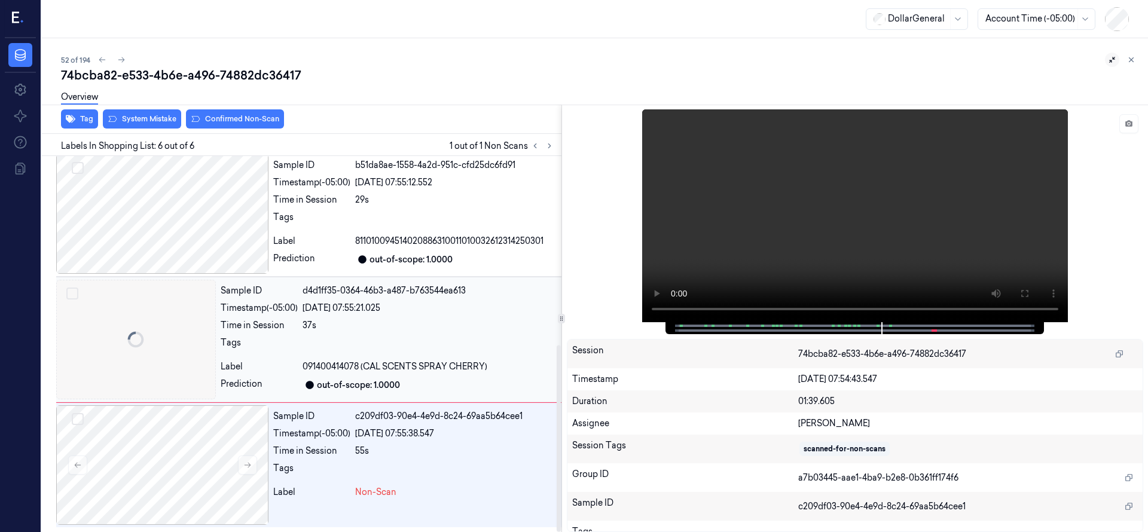
click at [123, 345] on div at bounding box center [136, 340] width 160 height 120
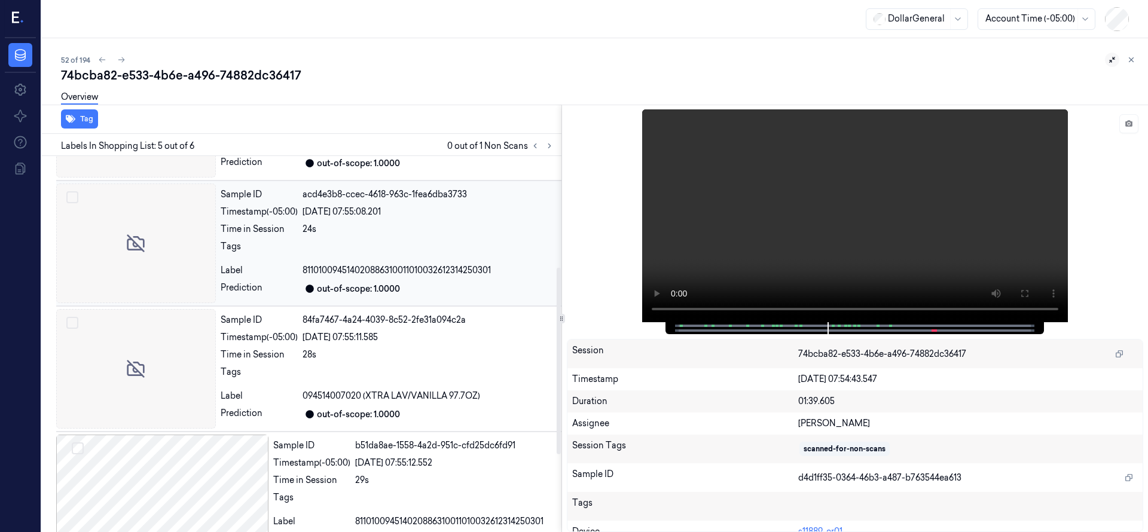
scroll to position [78, 0]
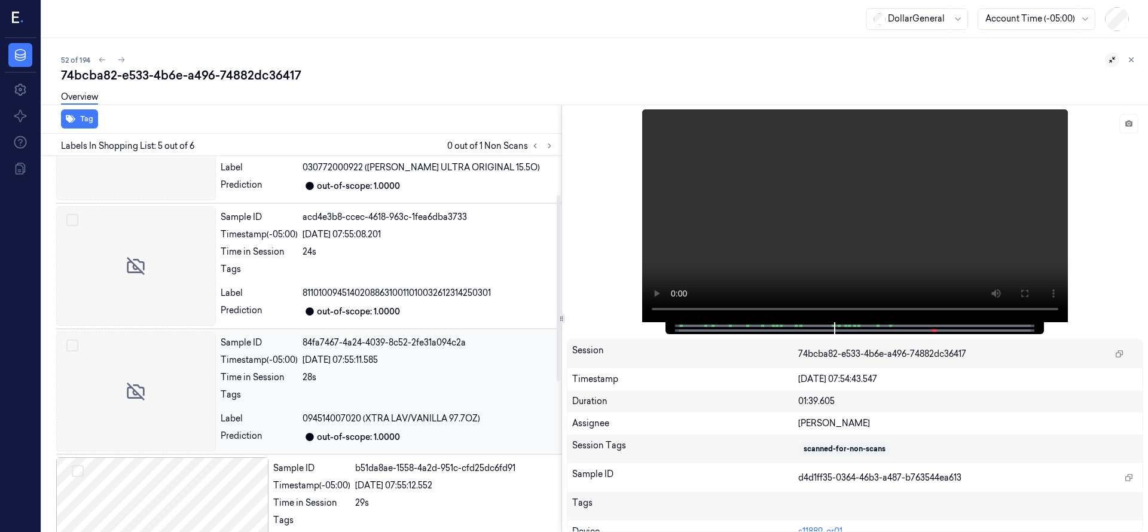
click at [186, 381] on div at bounding box center [136, 392] width 160 height 120
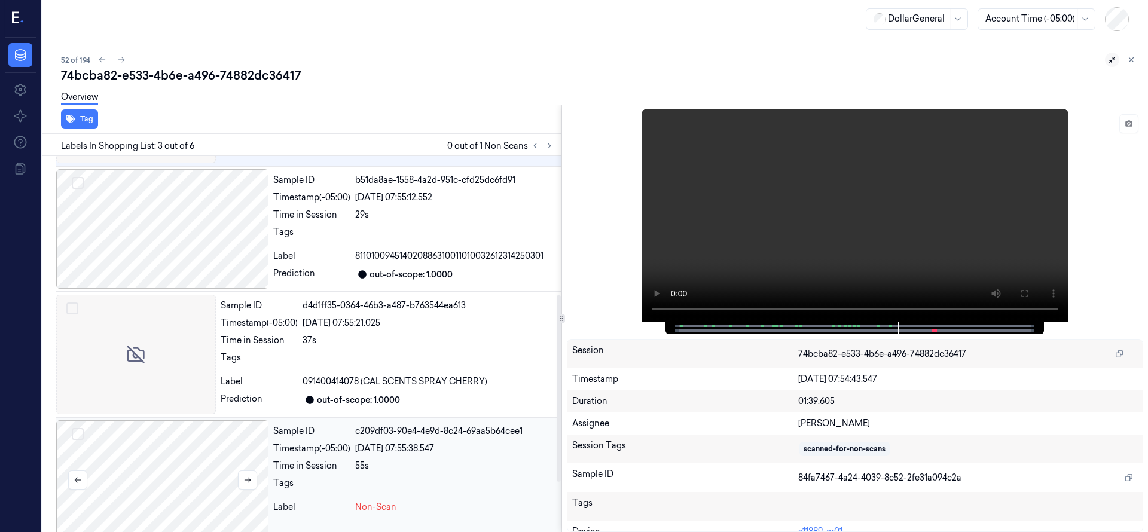
scroll to position [381, 0]
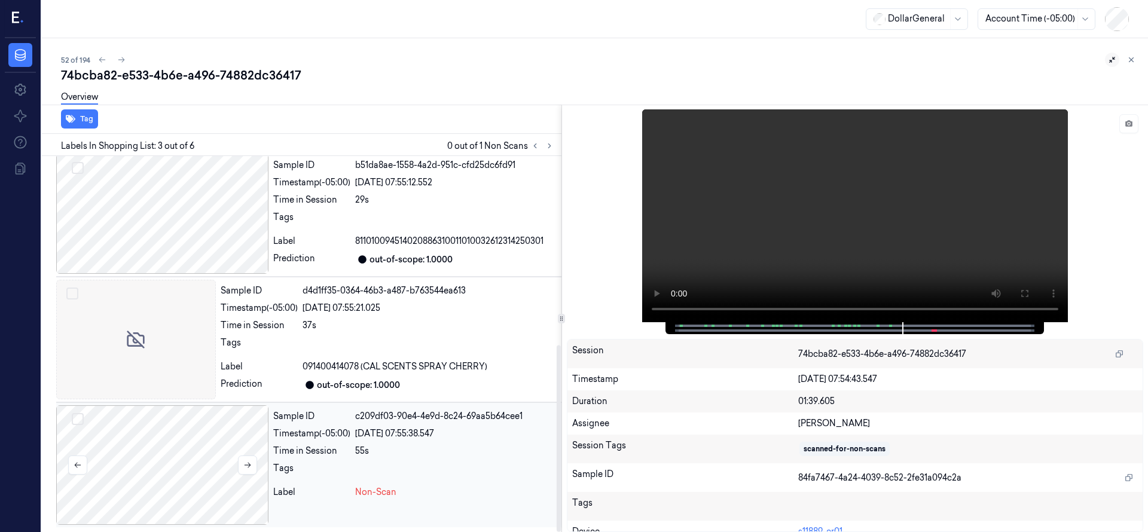
click at [176, 431] on div at bounding box center [162, 465] width 212 height 120
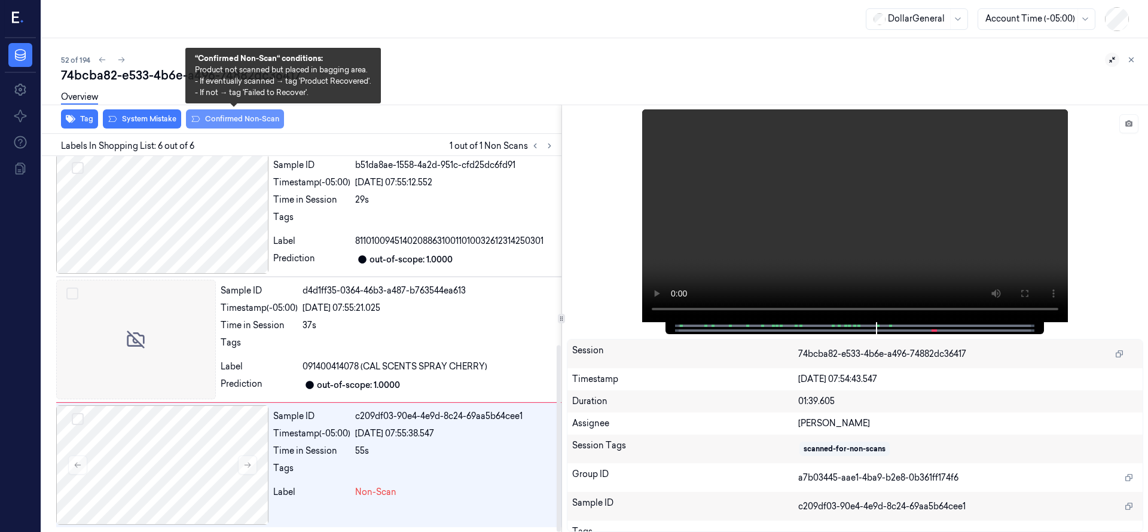
click at [225, 122] on button "Confirmed Non-Scan" at bounding box center [235, 118] width 98 height 19
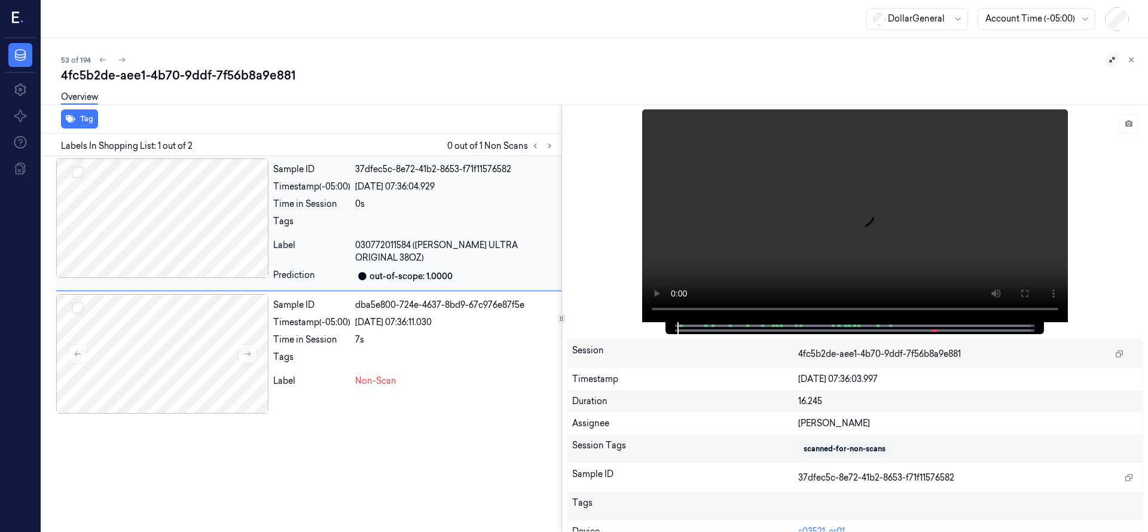
click at [175, 225] on div at bounding box center [162, 218] width 212 height 120
click at [209, 225] on div at bounding box center [162, 218] width 212 height 120
click at [194, 329] on div at bounding box center [162, 354] width 212 height 120
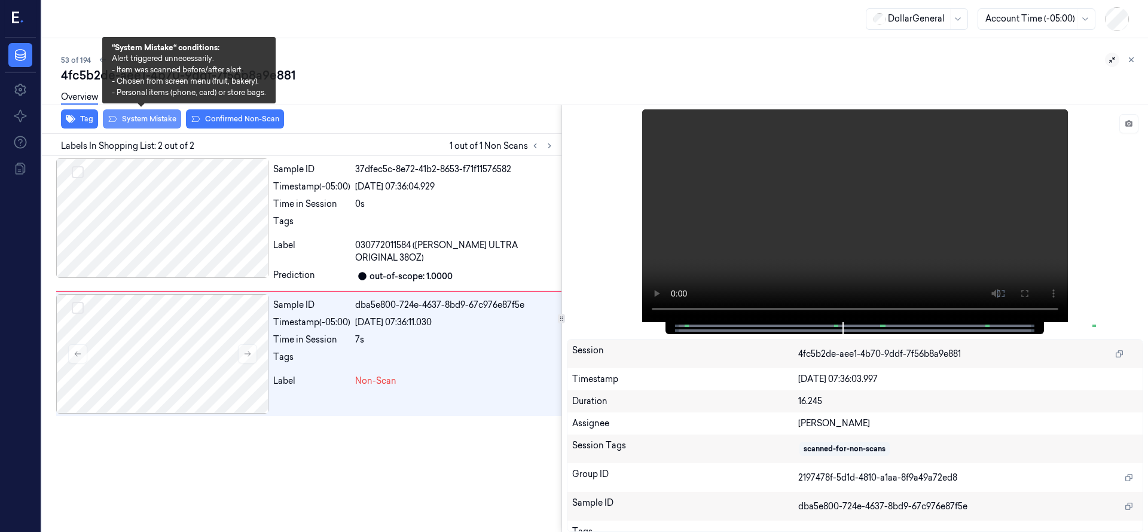
click at [159, 123] on button "System Mistake" at bounding box center [142, 118] width 78 height 19
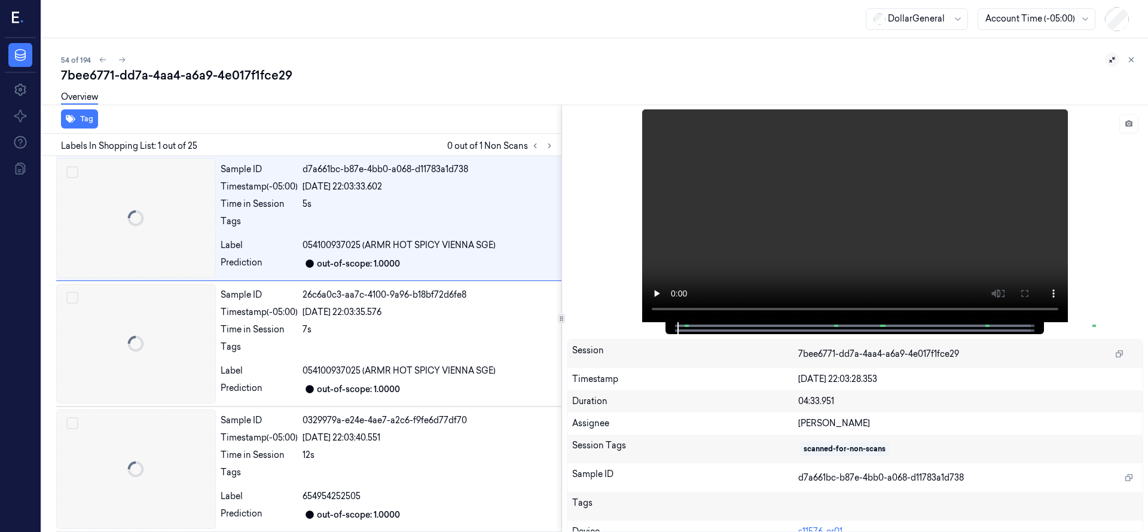
scroll to position [0, 19]
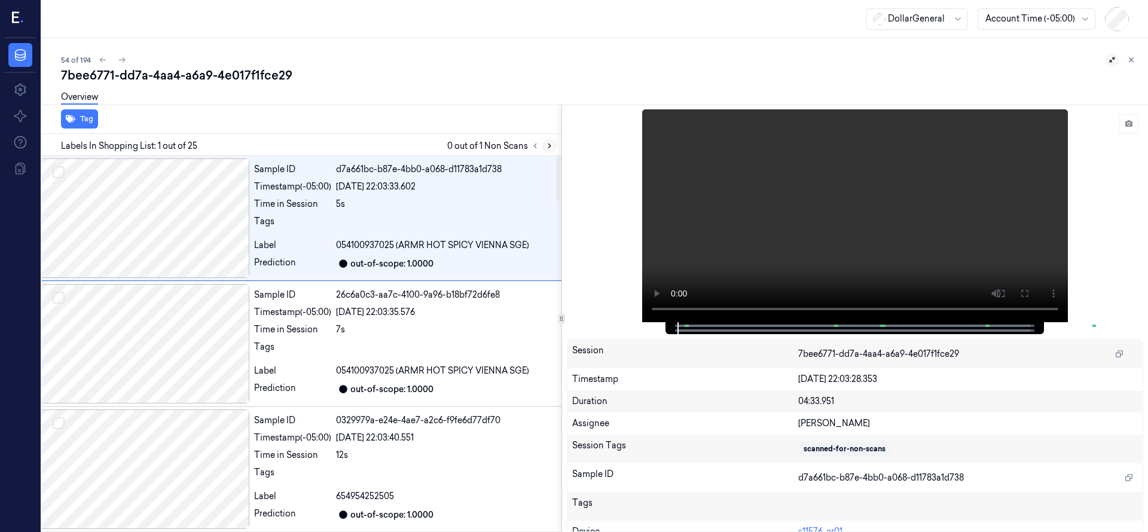
click at [550, 144] on icon at bounding box center [549, 146] width 8 height 8
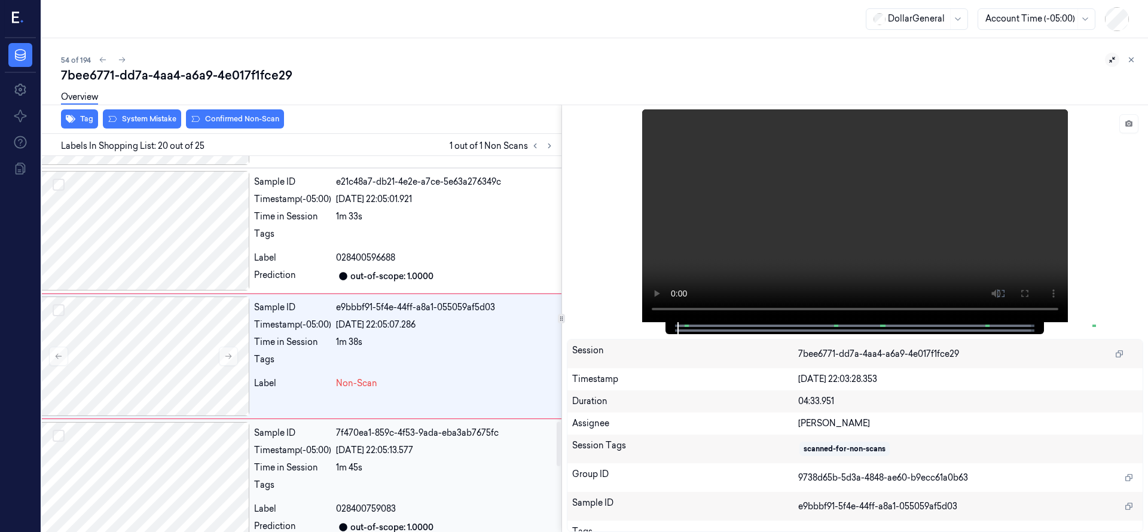
scroll to position [2259, 19]
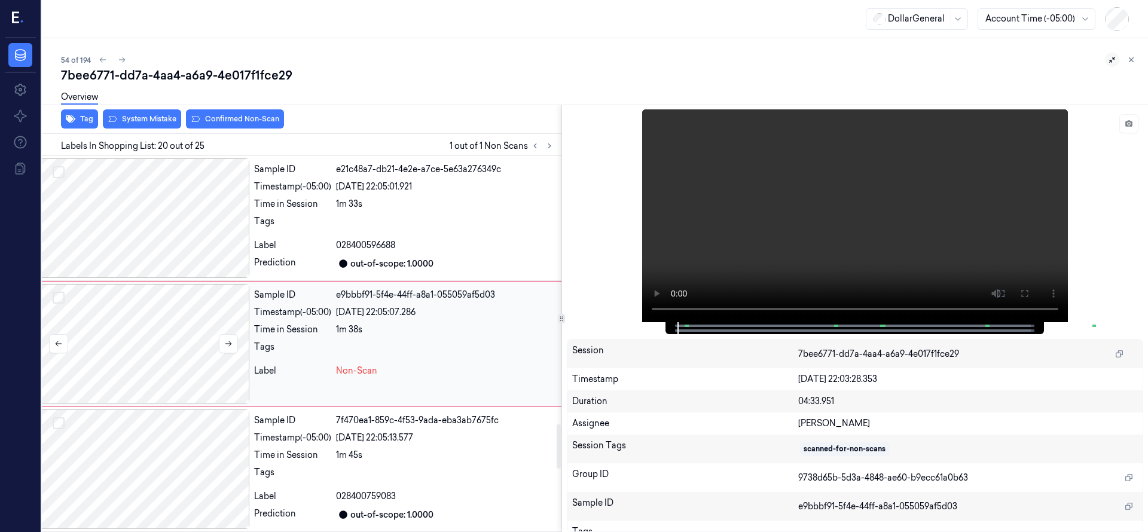
click at [176, 334] on div at bounding box center [143, 344] width 212 height 120
drag, startPoint x: 241, startPoint y: 375, endPoint x: 227, endPoint y: 366, distance: 16.4
click at [236, 374] on div at bounding box center [143, 344] width 212 height 120
drag, startPoint x: 221, startPoint y: 362, endPoint x: 201, endPoint y: 340, distance: 29.6
click at [220, 362] on div at bounding box center [143, 344] width 212 height 120
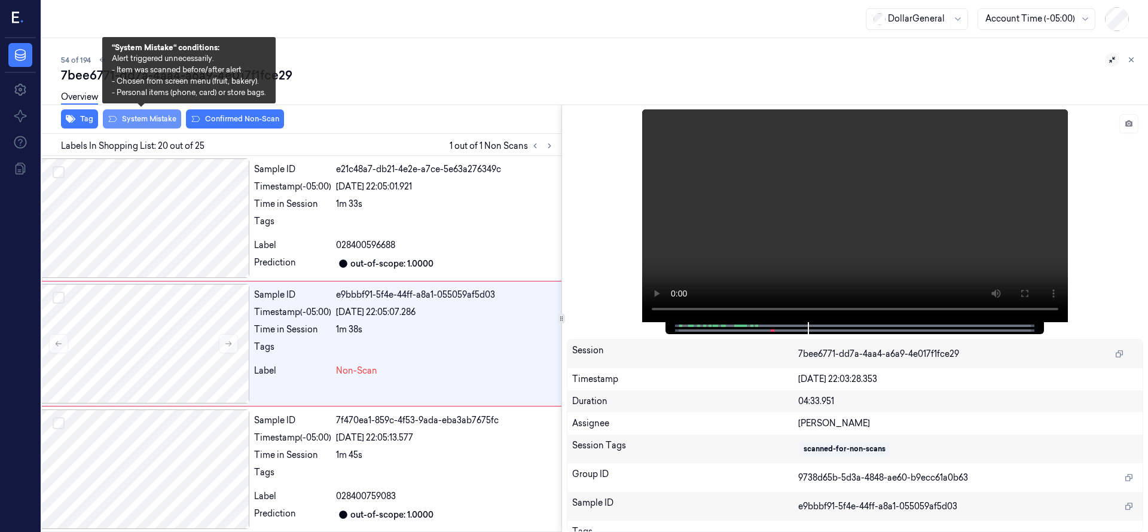
click at [159, 121] on button "System Mistake" at bounding box center [142, 118] width 78 height 19
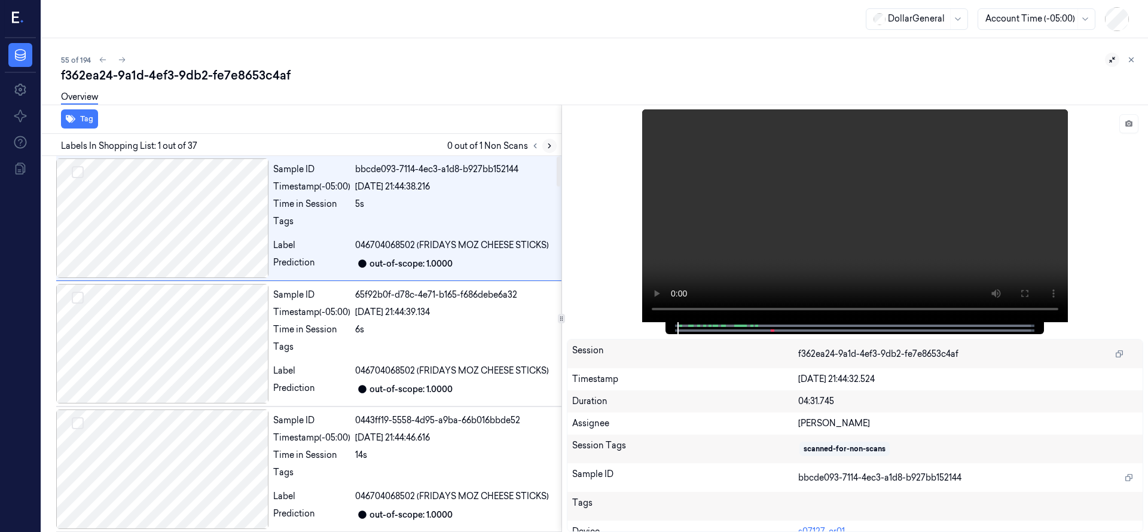
click at [548, 147] on icon at bounding box center [549, 146] width 8 height 8
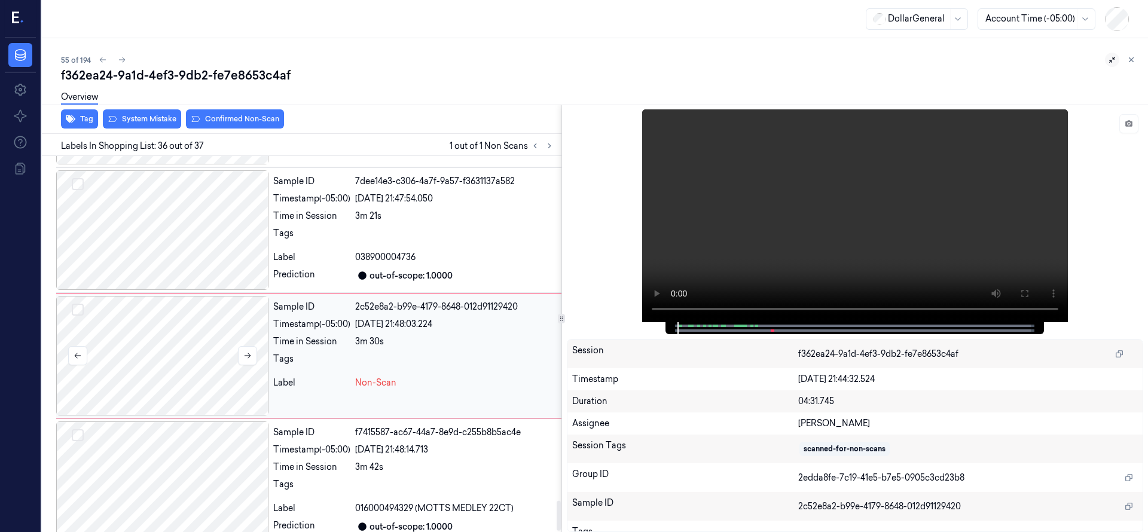
scroll to position [4298, 0]
click at [186, 307] on div at bounding box center [162, 354] width 212 height 120
click at [194, 340] on div at bounding box center [162, 354] width 212 height 120
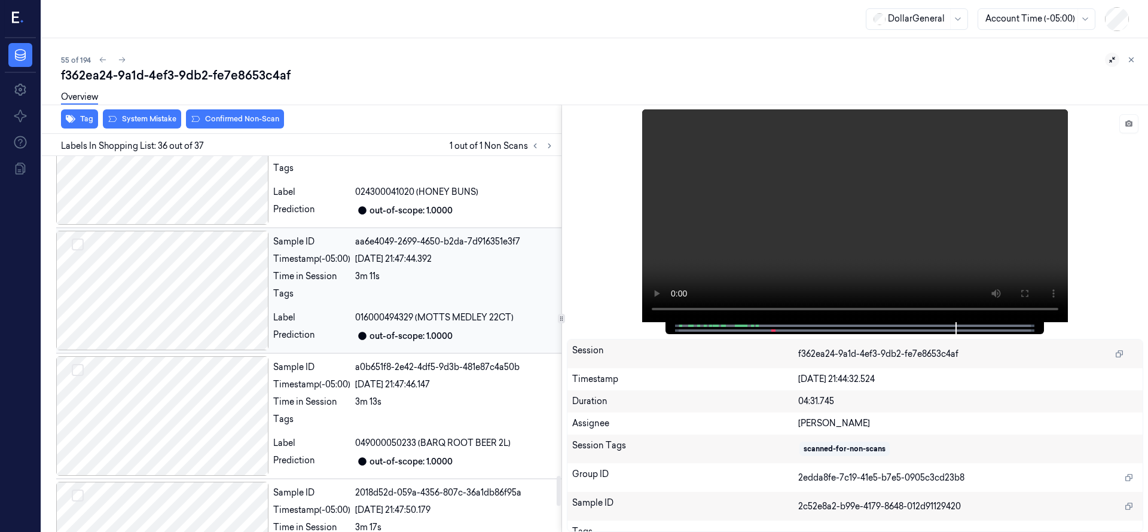
scroll to position [3850, 0]
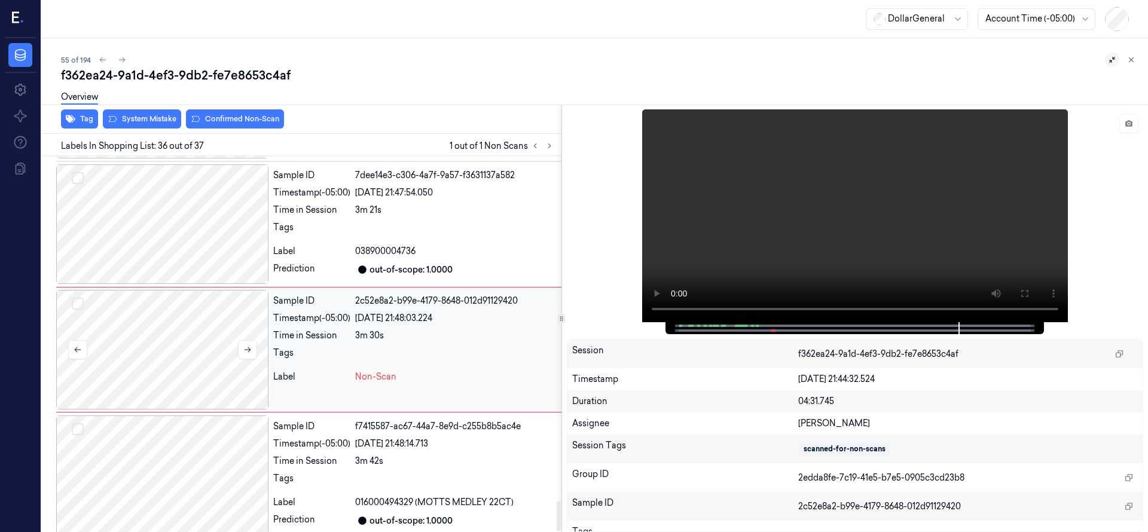
click at [197, 324] on div at bounding box center [162, 350] width 212 height 120
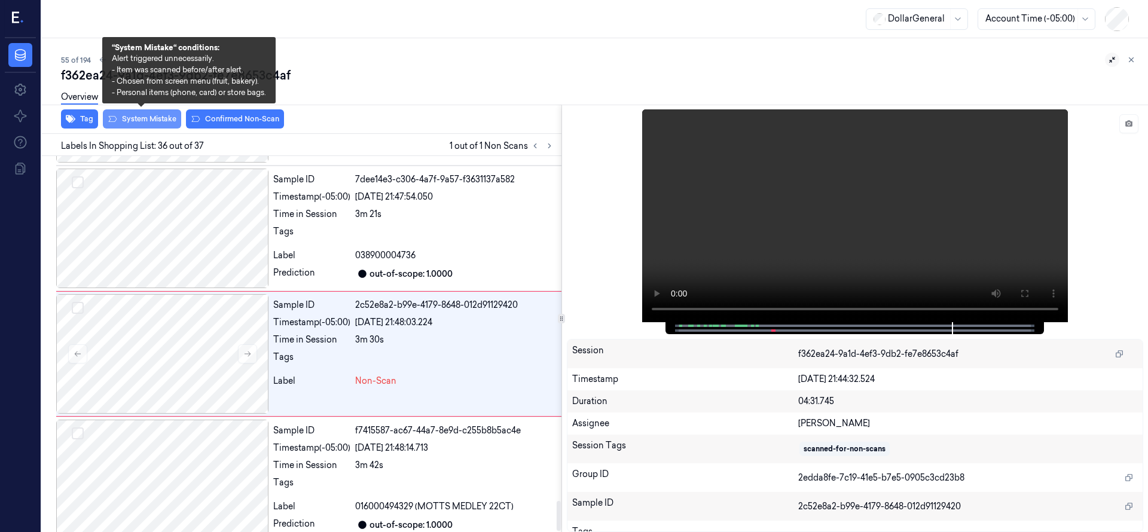
click at [160, 120] on button "System Mistake" at bounding box center [142, 118] width 78 height 19
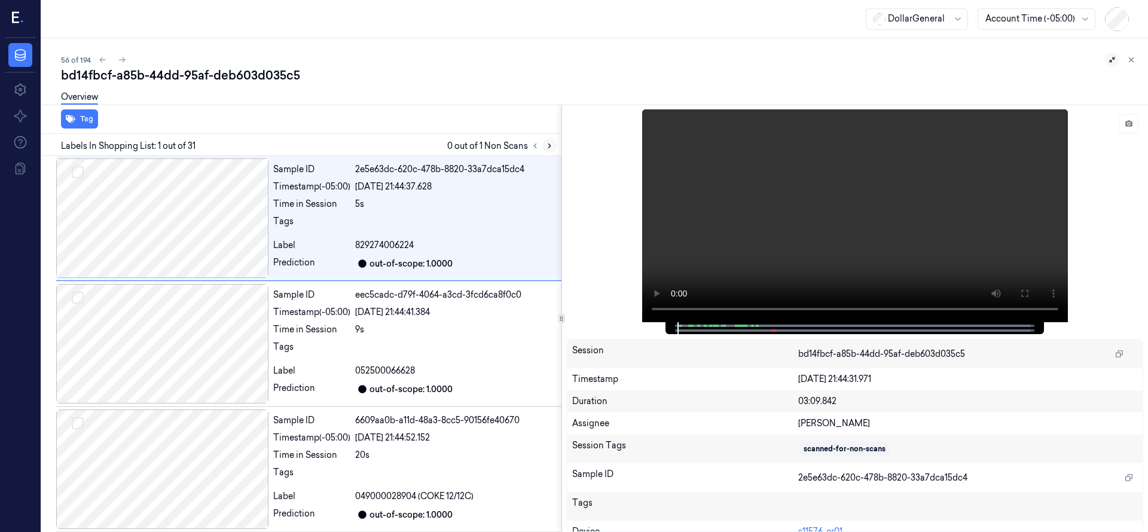
click at [552, 143] on icon at bounding box center [549, 146] width 8 height 8
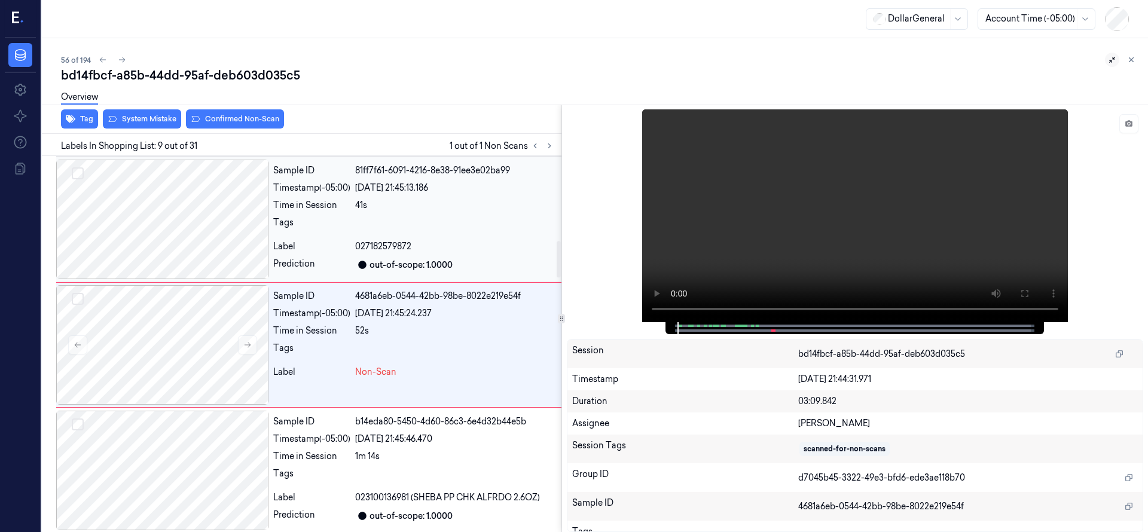
scroll to position [879, 0]
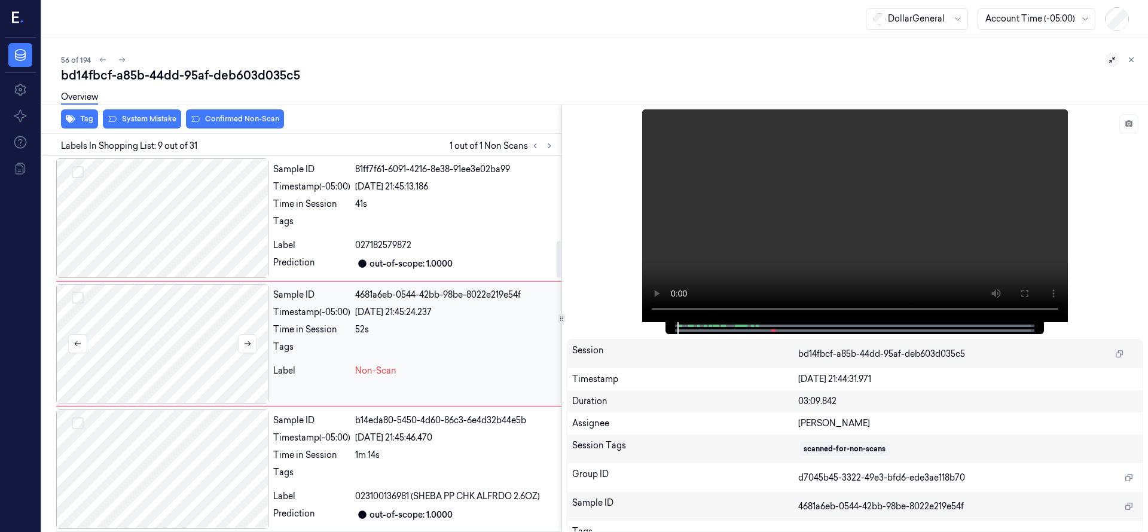
click at [185, 341] on div at bounding box center [162, 344] width 212 height 120
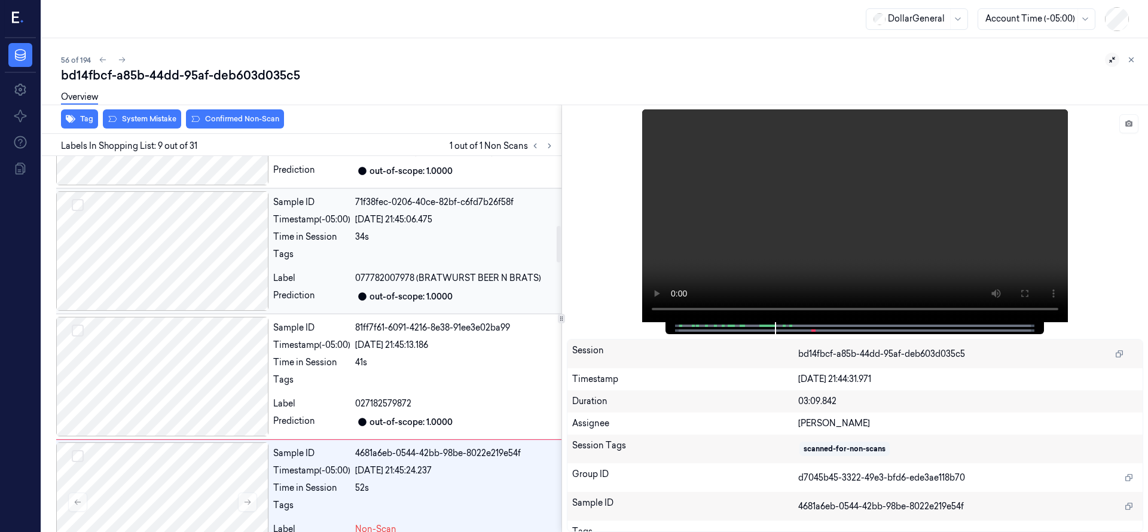
click at [174, 254] on div at bounding box center [162, 251] width 212 height 120
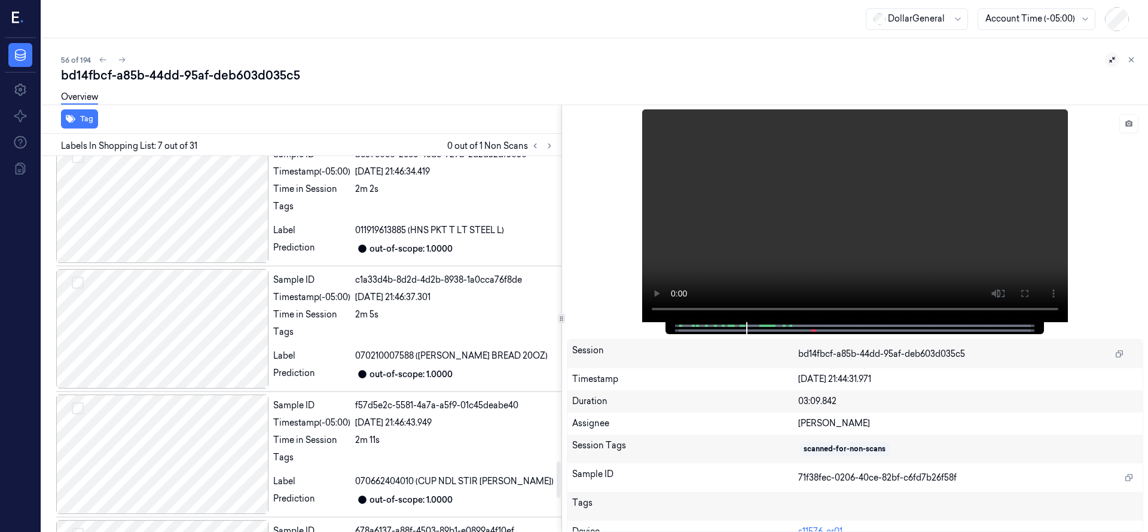
scroll to position [3168, 0]
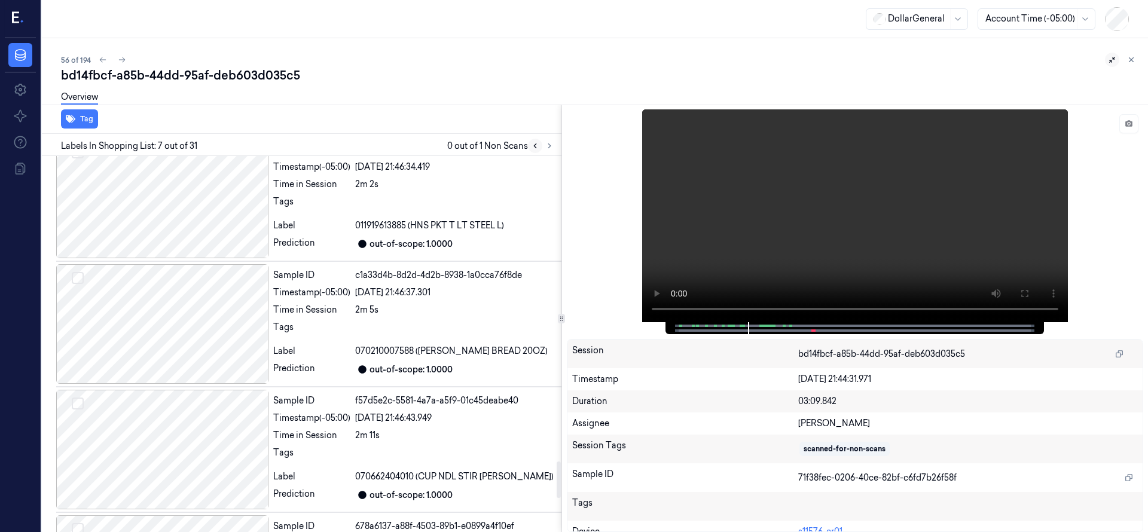
click at [536, 145] on icon at bounding box center [535, 146] width 8 height 8
click at [549, 145] on icon at bounding box center [549, 146] width 2 height 4
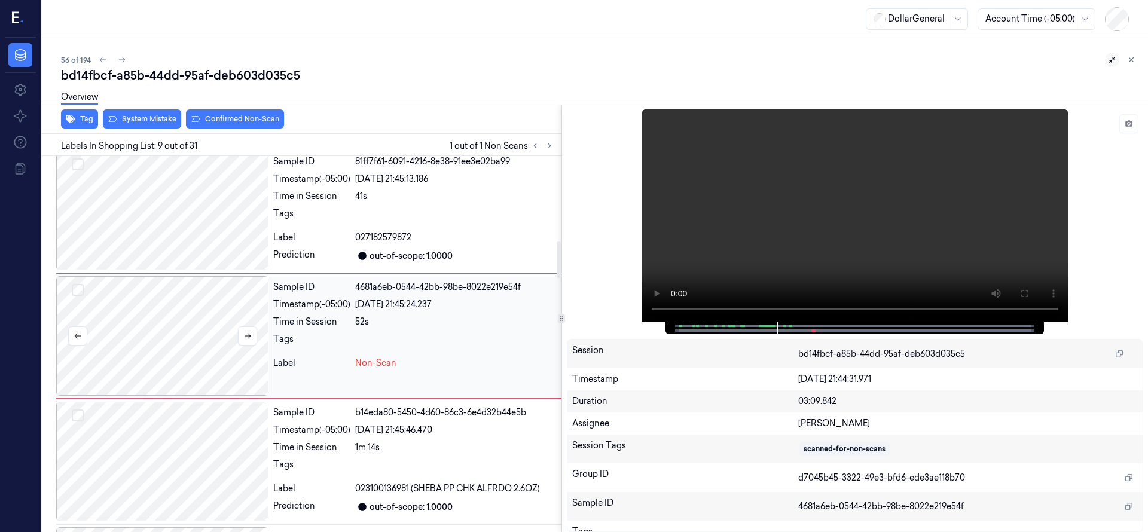
scroll to position [879, 0]
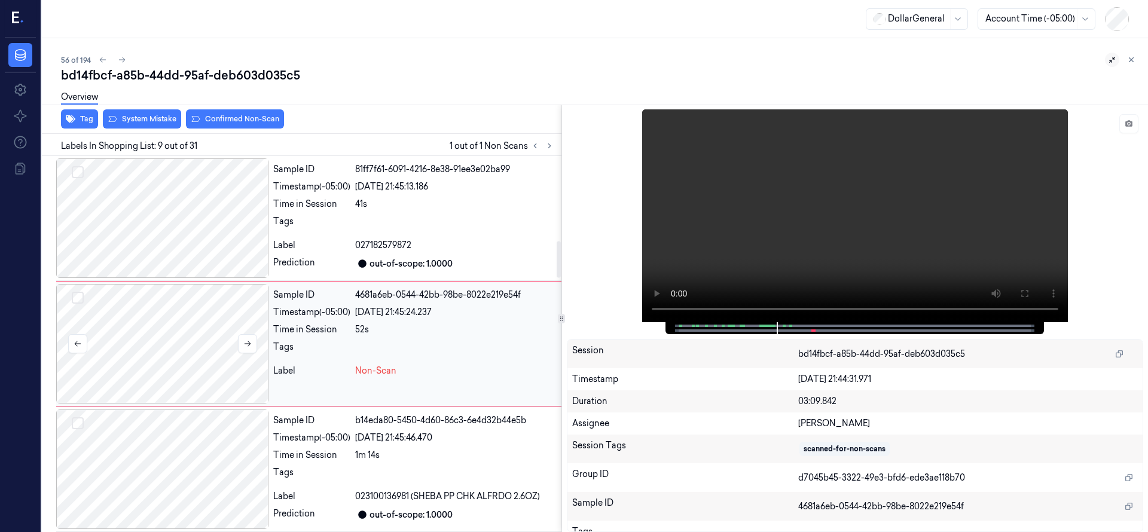
click at [172, 322] on div at bounding box center [162, 344] width 212 height 120
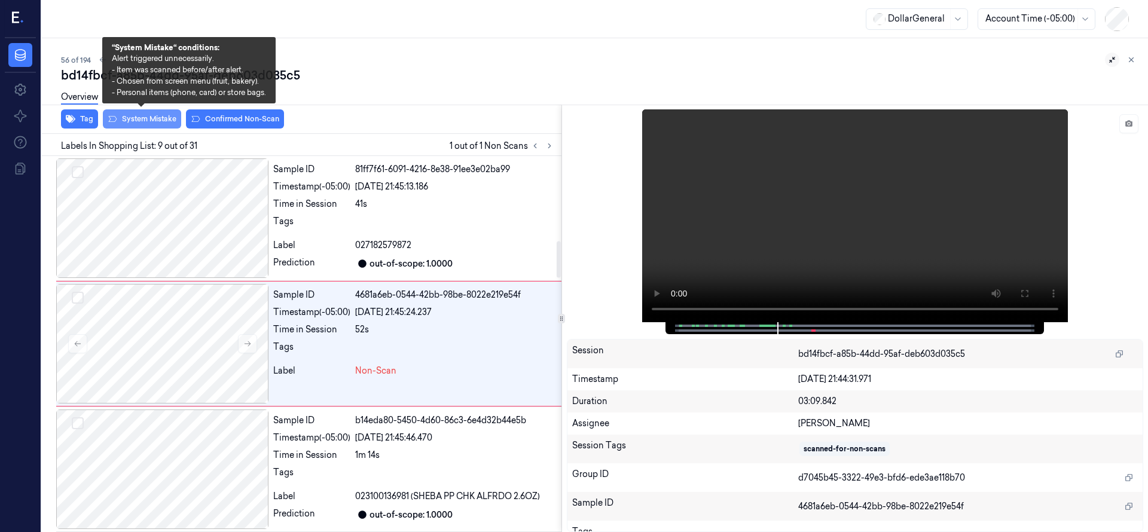
click at [170, 123] on button "System Mistake" at bounding box center [142, 118] width 78 height 19
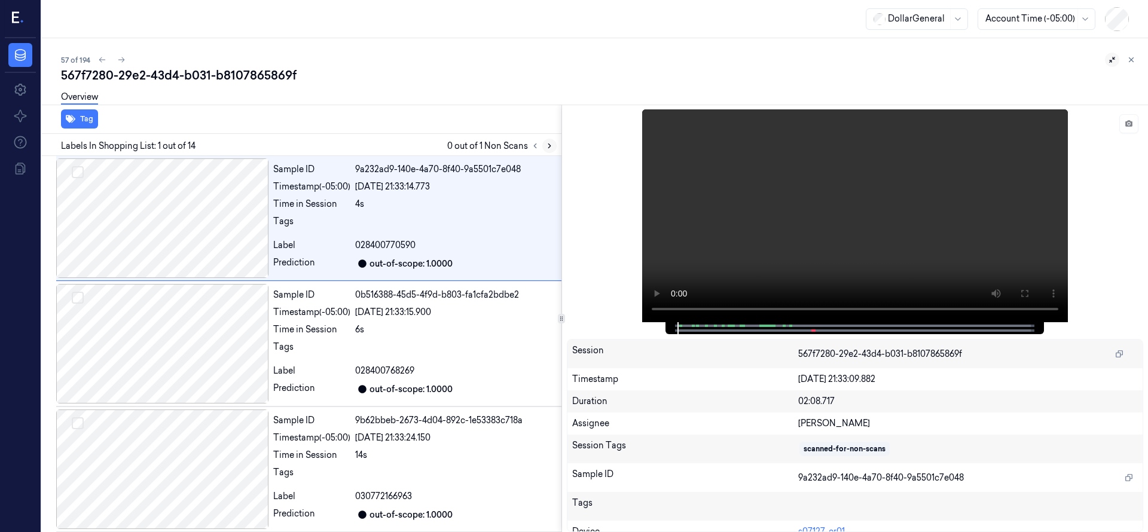
click at [548, 146] on icon at bounding box center [549, 146] width 8 height 8
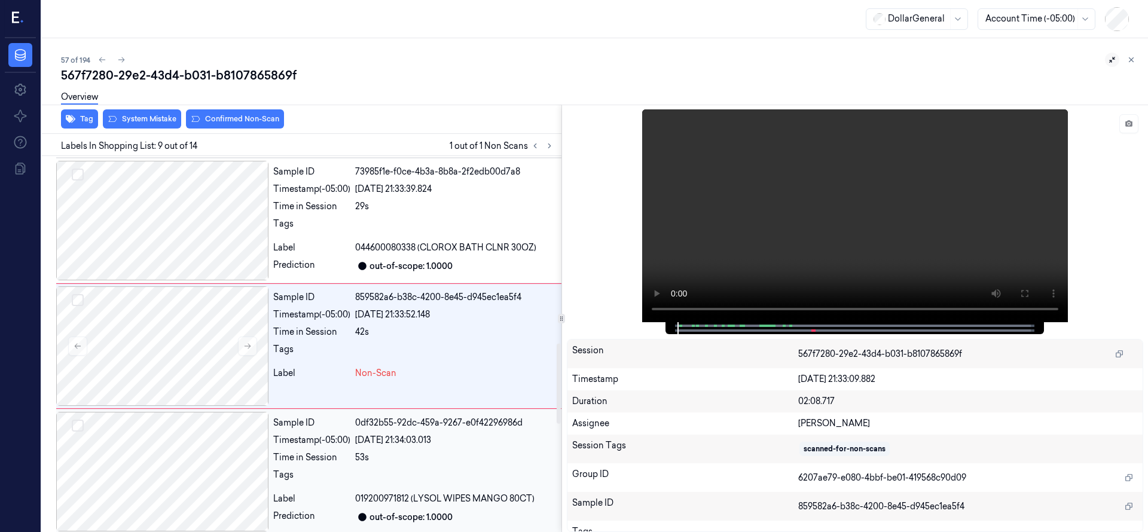
scroll to position [879, 0]
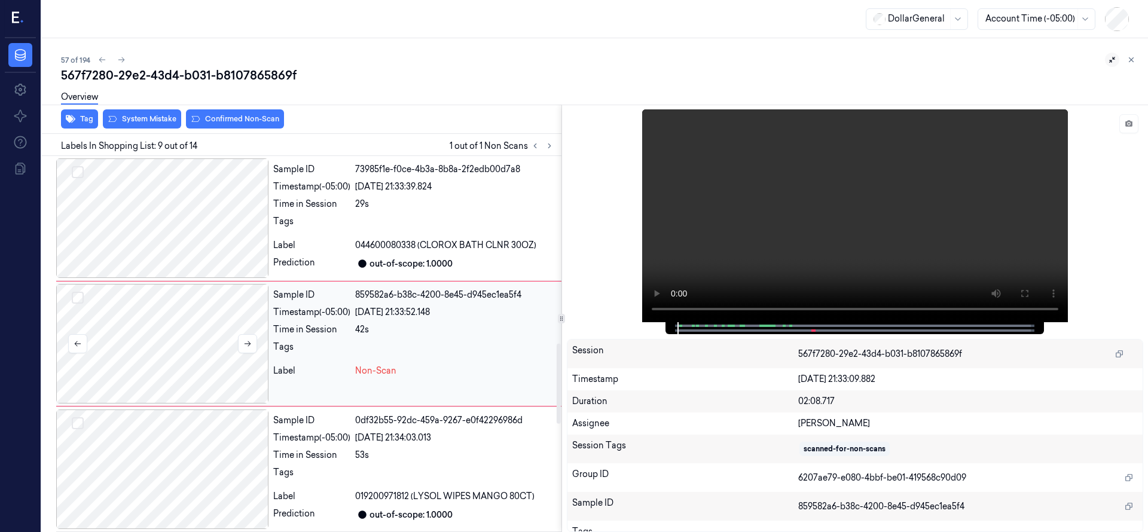
click at [161, 337] on div at bounding box center [162, 344] width 212 height 120
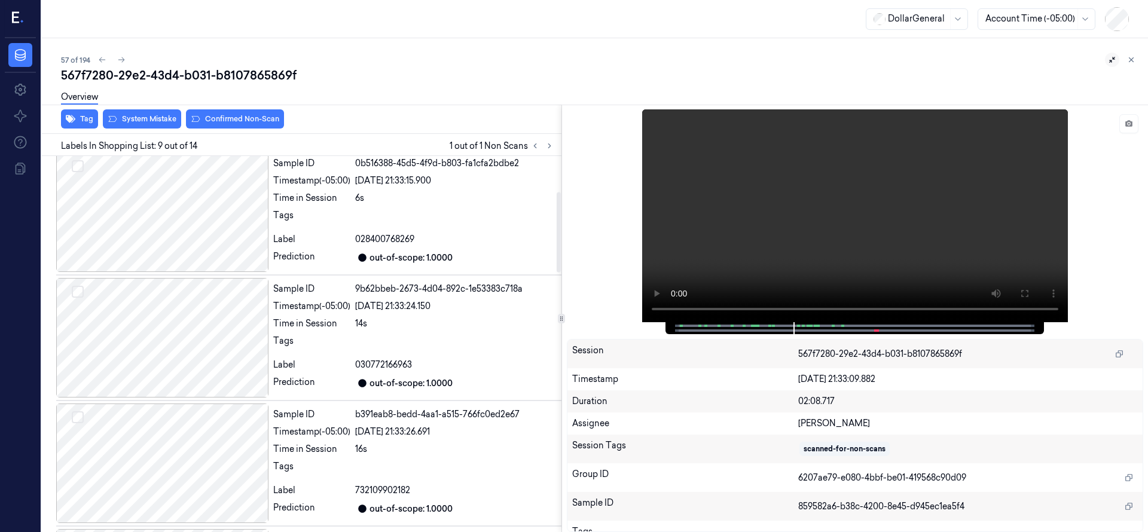
scroll to position [1385, 0]
click at [552, 143] on icon at bounding box center [549, 146] width 8 height 8
click at [533, 143] on icon at bounding box center [535, 146] width 8 height 8
click at [543, 145] on button at bounding box center [549, 146] width 14 height 14
click at [549, 147] on icon at bounding box center [549, 146] width 8 height 8
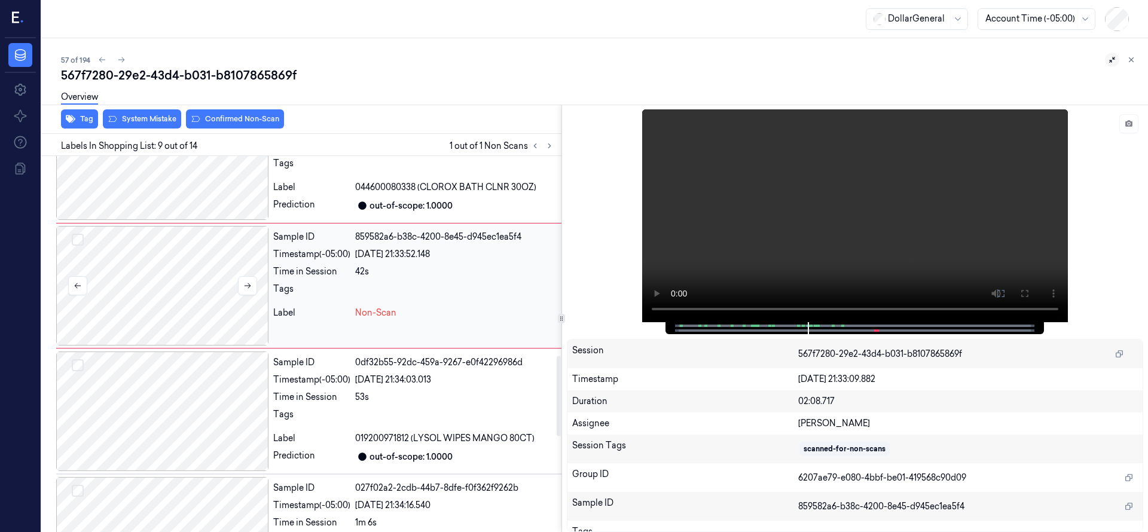
click at [178, 261] on div at bounding box center [162, 286] width 212 height 120
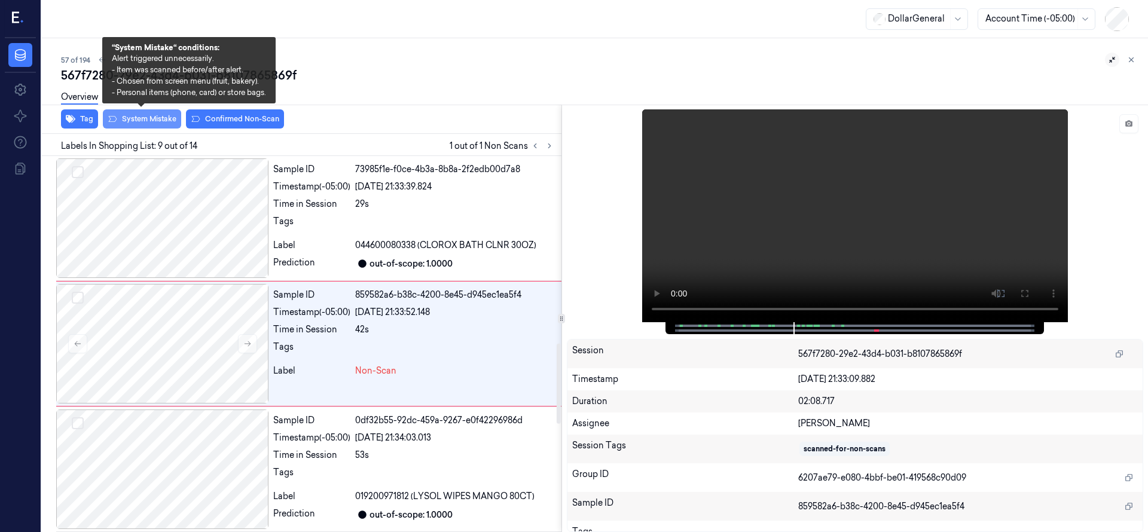
click at [148, 120] on button "System Mistake" at bounding box center [142, 118] width 78 height 19
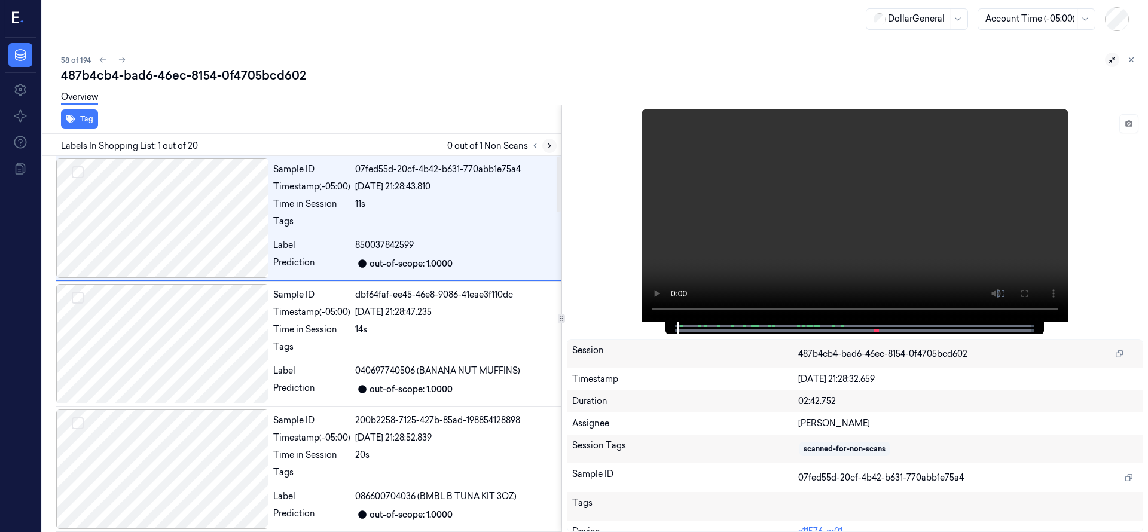
click at [553, 143] on icon at bounding box center [549, 146] width 8 height 8
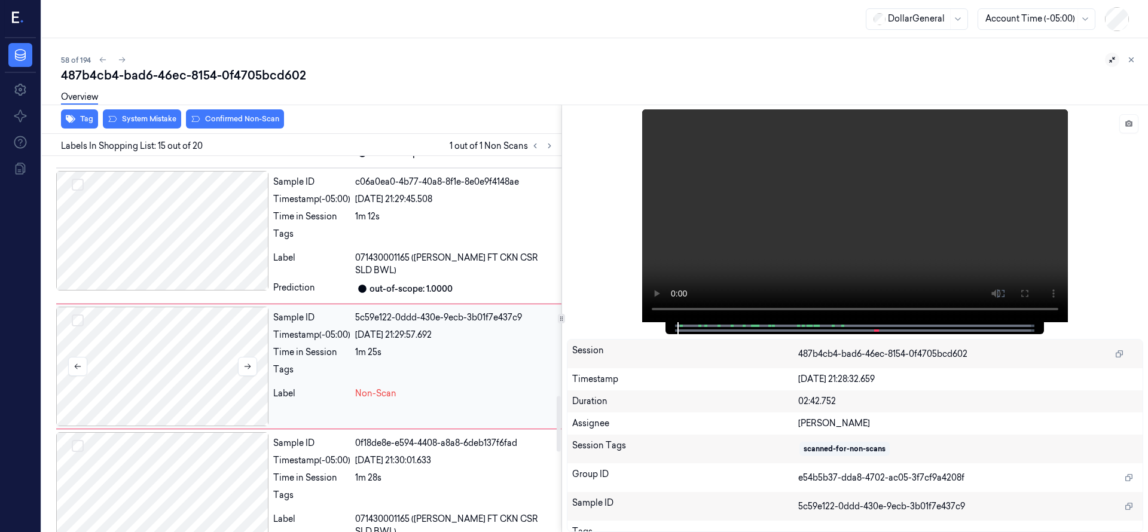
scroll to position [1632, 0]
click at [191, 332] on div at bounding box center [162, 364] width 212 height 120
click at [196, 356] on div at bounding box center [162, 364] width 212 height 120
click at [143, 112] on div "Overview" at bounding box center [599, 99] width 1077 height 30
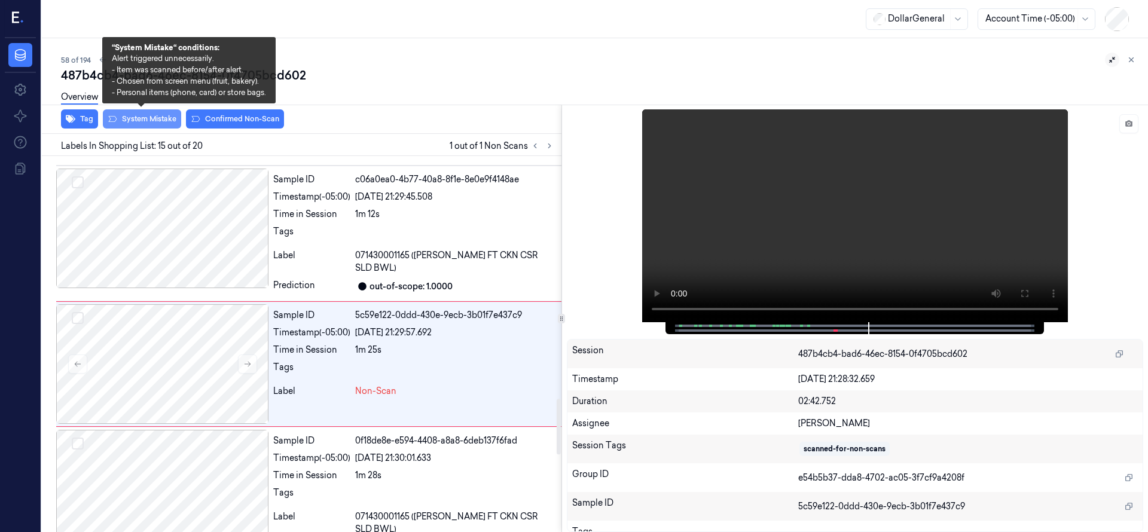
click at [146, 120] on button "System Mistake" at bounding box center [142, 118] width 78 height 19
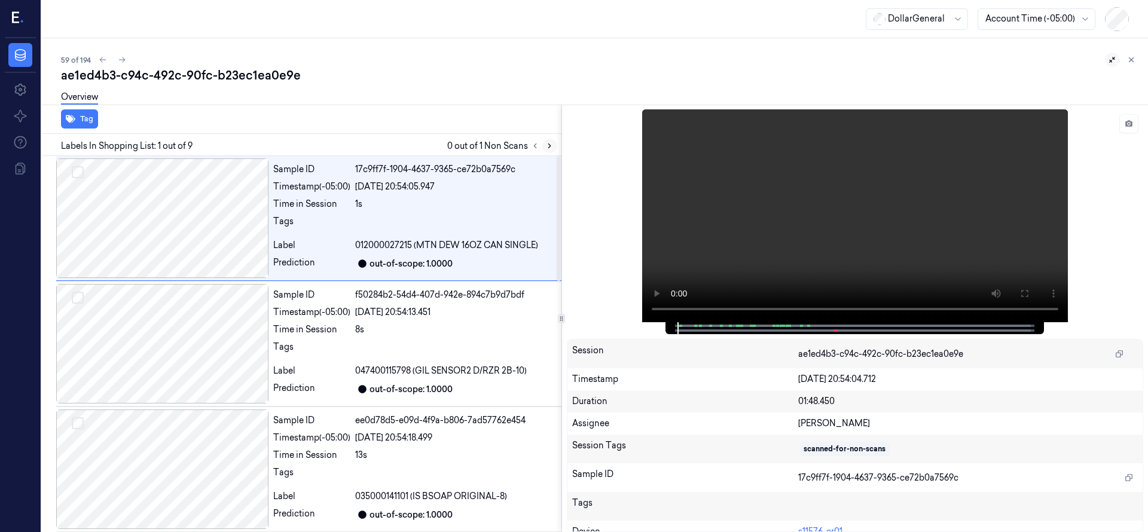
click at [551, 145] on icon at bounding box center [549, 146] width 8 height 8
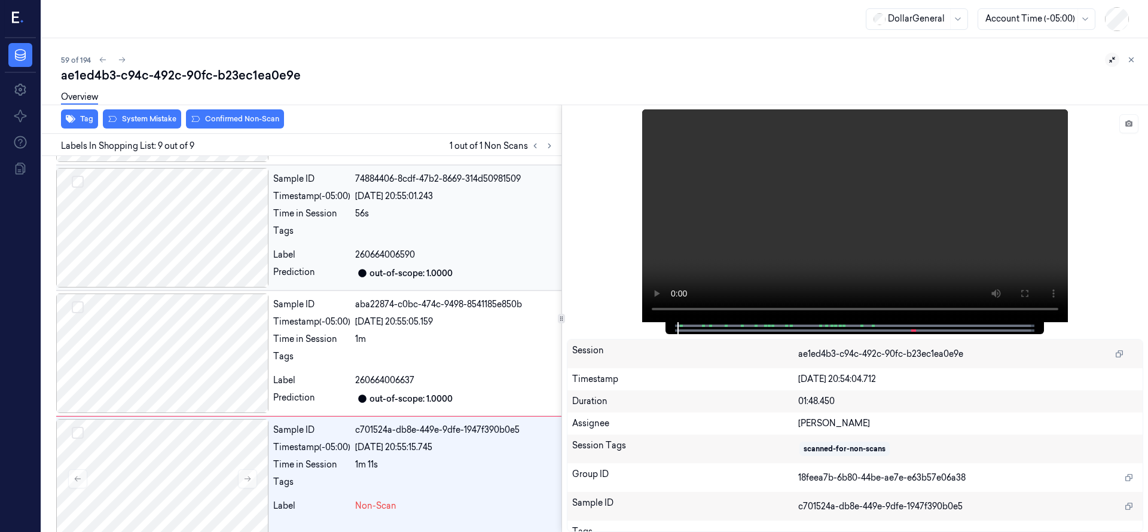
scroll to position [757, 0]
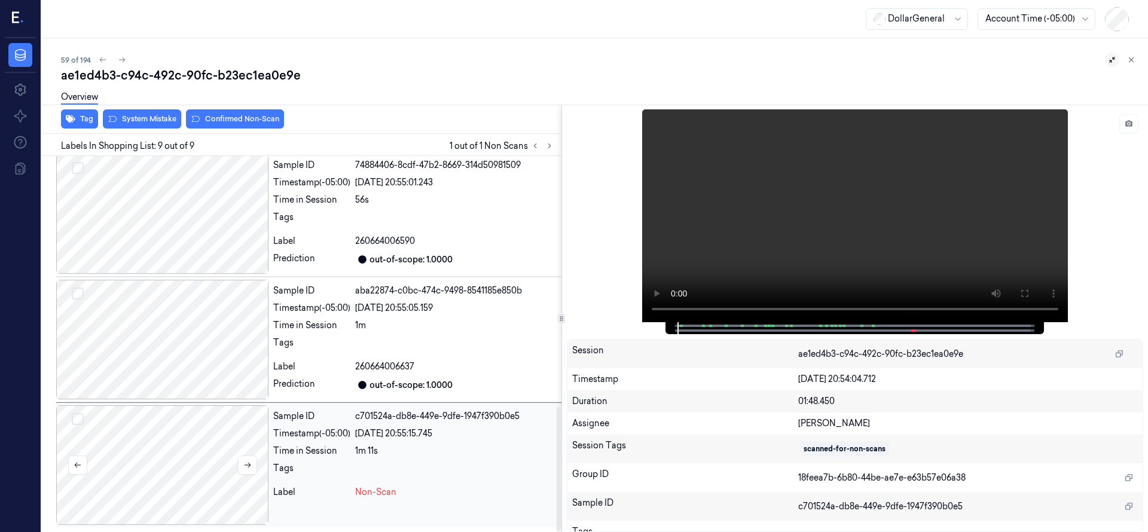
click at [197, 465] on div at bounding box center [162, 465] width 212 height 120
click at [167, 455] on div at bounding box center [162, 465] width 212 height 120
click at [176, 336] on div at bounding box center [162, 340] width 212 height 120
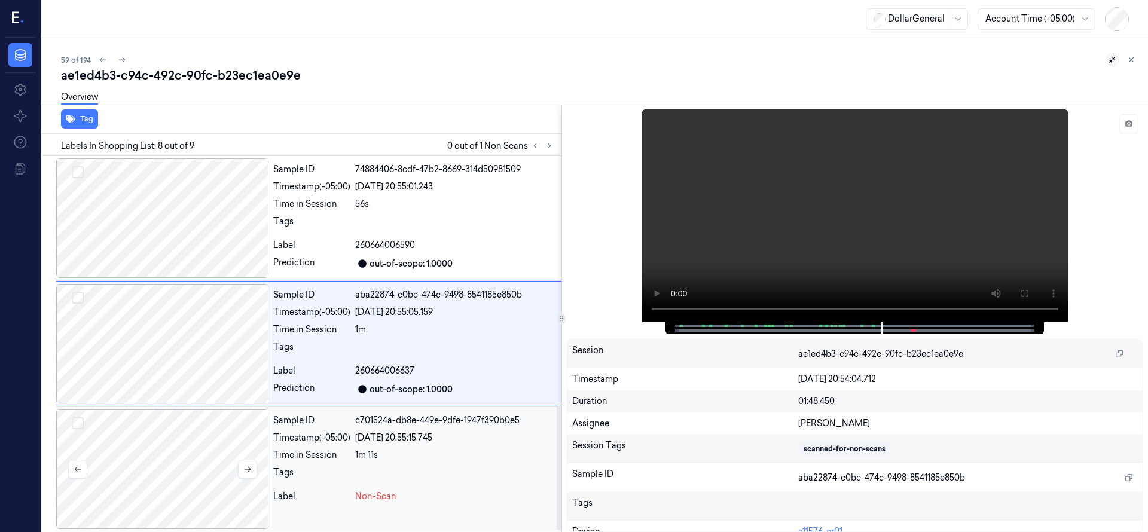
click at [154, 476] on div at bounding box center [162, 469] width 212 height 120
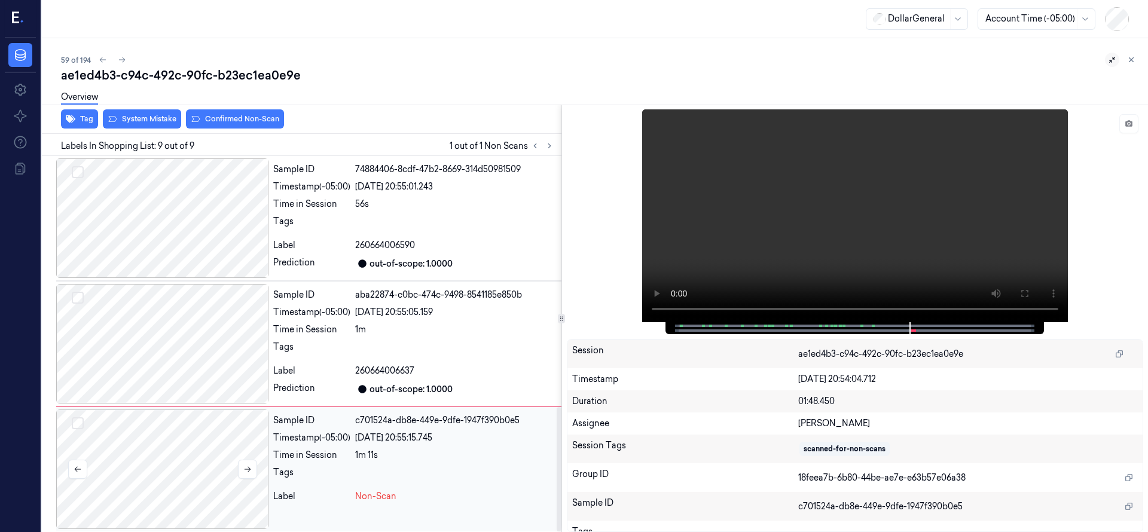
scroll to position [757, 0]
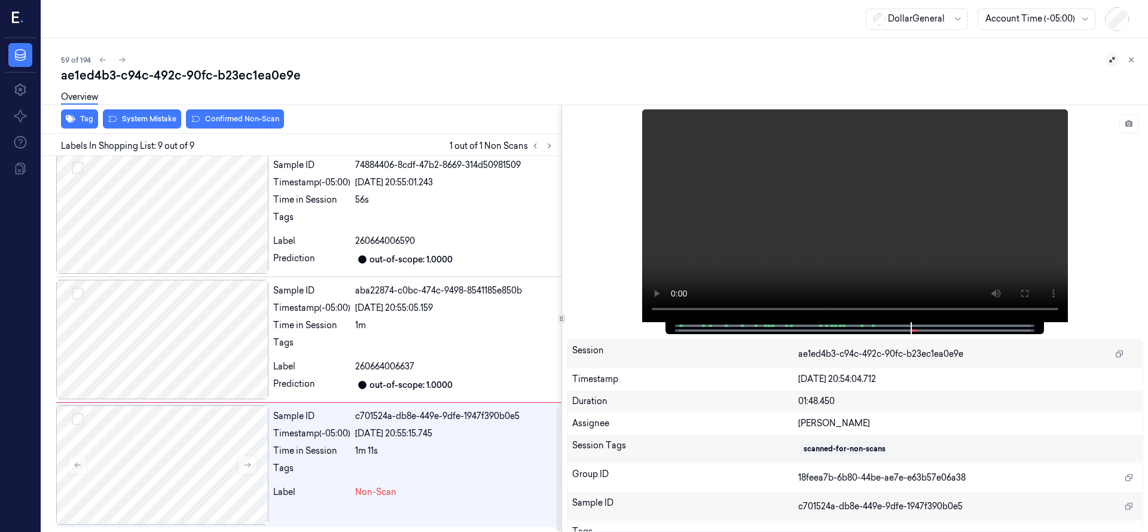
click at [151, 111] on div "Overview" at bounding box center [599, 99] width 1077 height 30
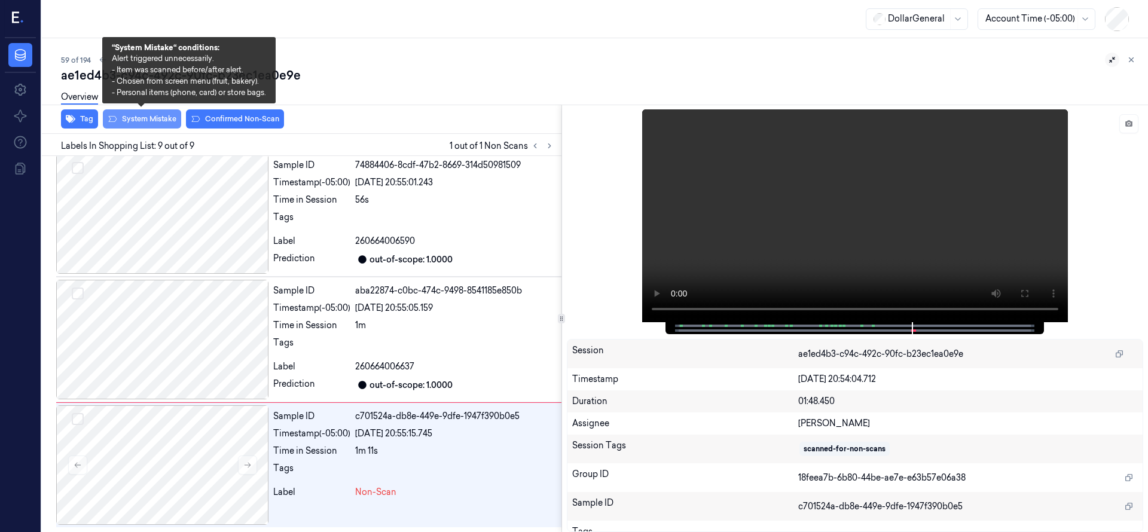
click at [154, 115] on button "System Mistake" at bounding box center [142, 118] width 78 height 19
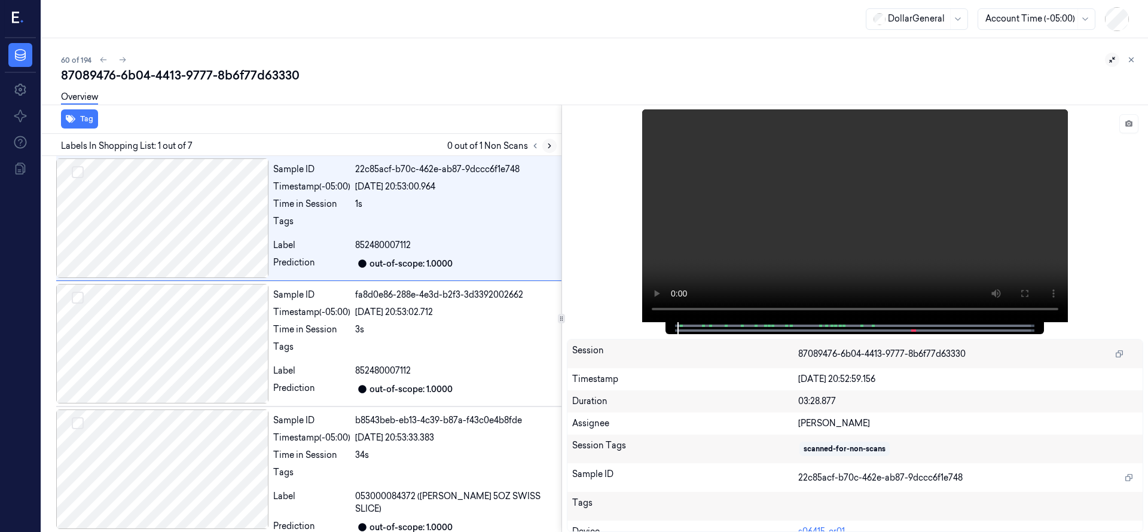
click at [551, 146] on icon at bounding box center [549, 146] width 8 height 8
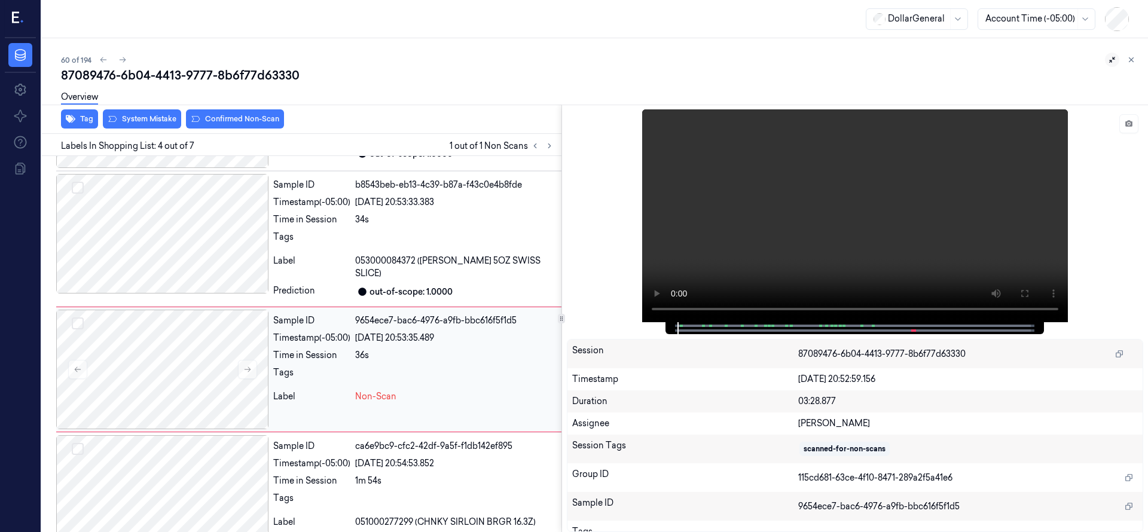
scroll to position [251, 0]
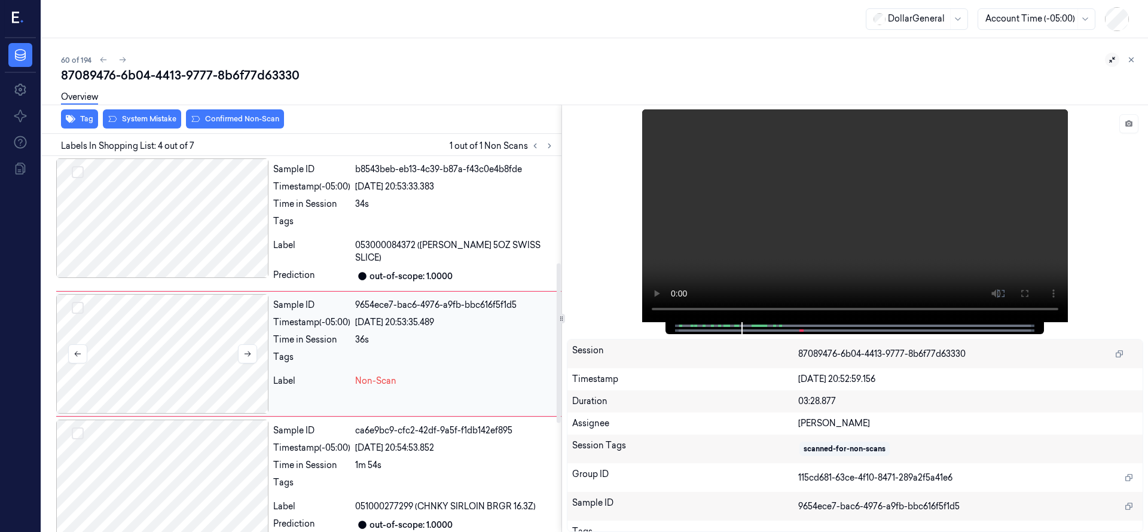
click at [177, 333] on div at bounding box center [162, 354] width 212 height 120
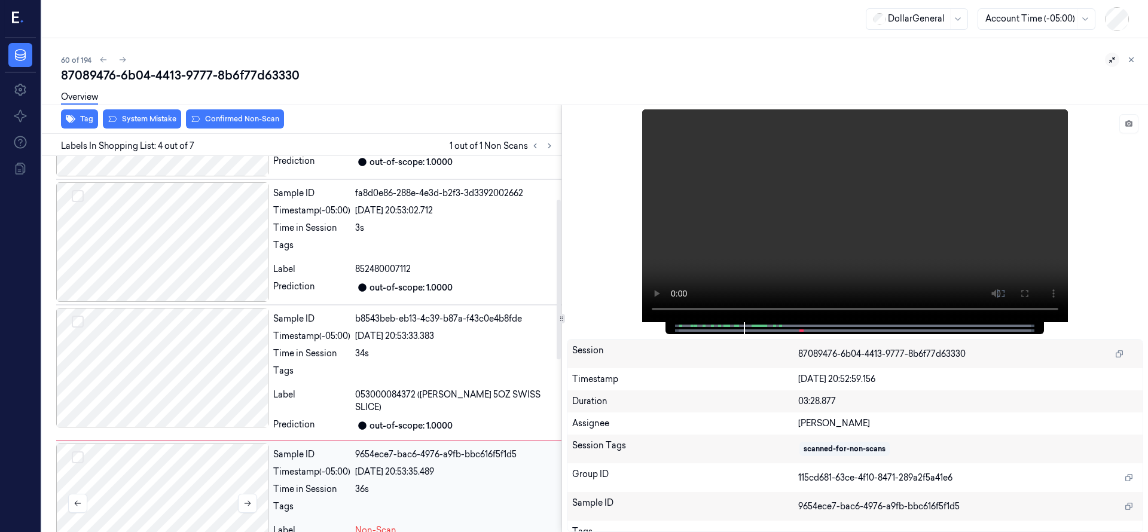
click at [191, 462] on div at bounding box center [162, 504] width 212 height 120
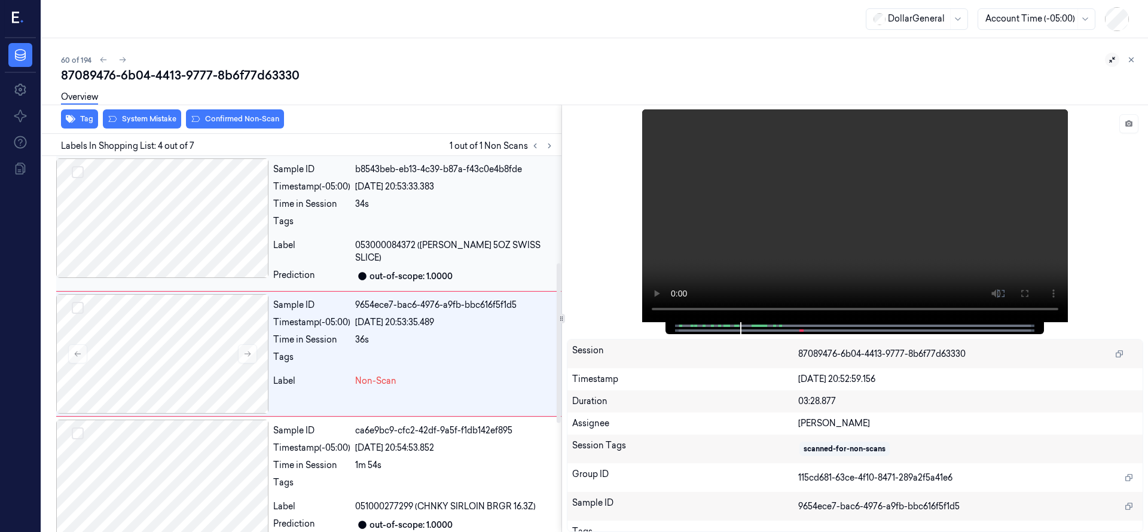
click at [183, 229] on div at bounding box center [162, 218] width 212 height 120
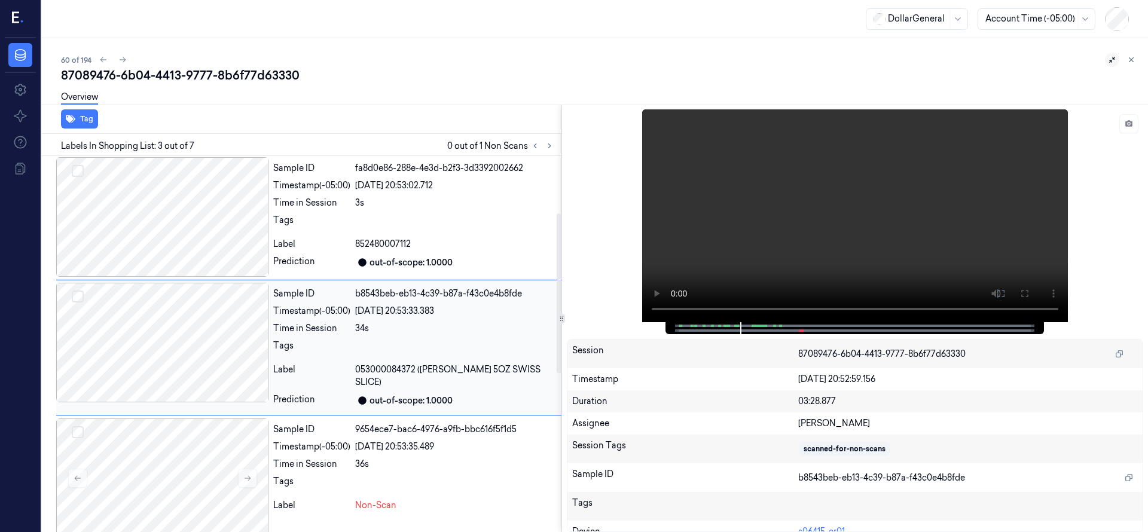
scroll to position [126, 0]
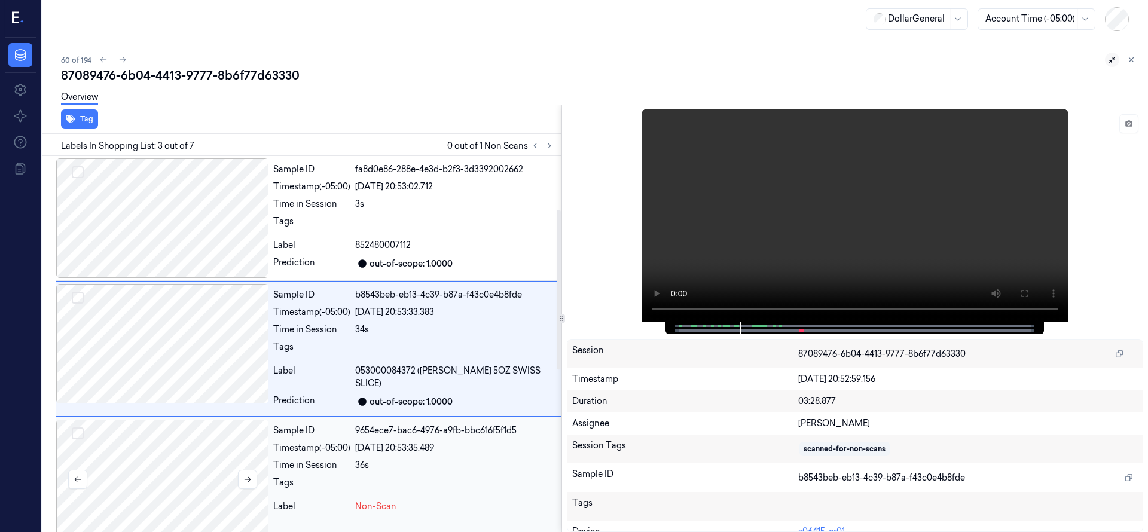
click at [182, 463] on div at bounding box center [162, 480] width 212 height 120
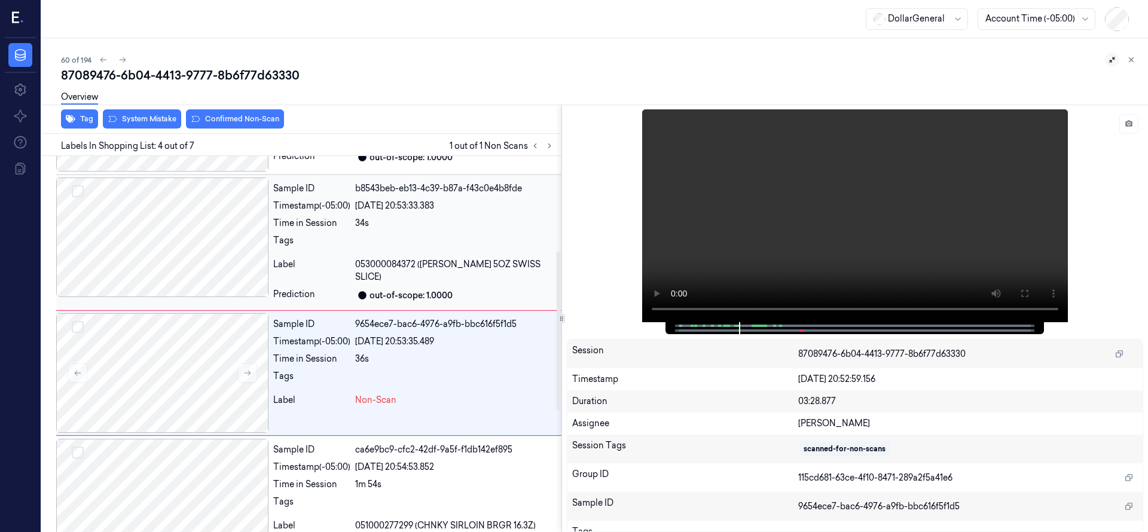
scroll to position [251, 0]
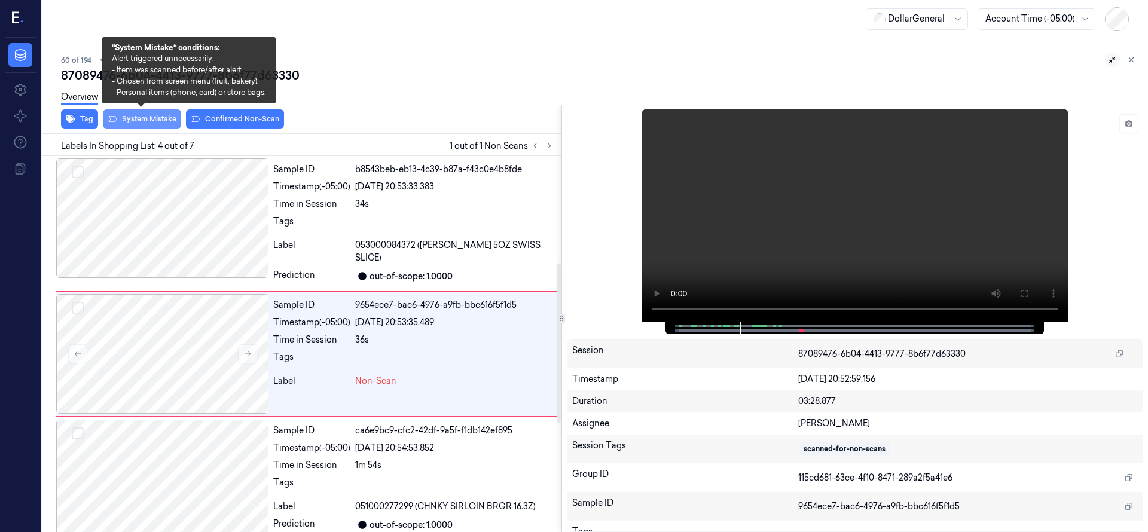
click at [153, 116] on button "System Mistake" at bounding box center [142, 118] width 78 height 19
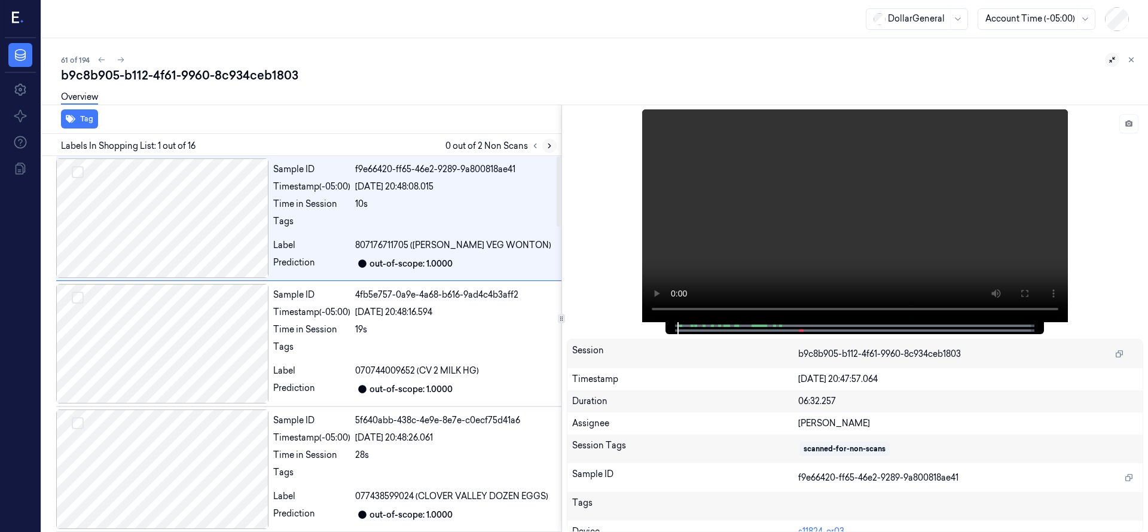
click at [549, 147] on icon at bounding box center [549, 146] width 2 height 4
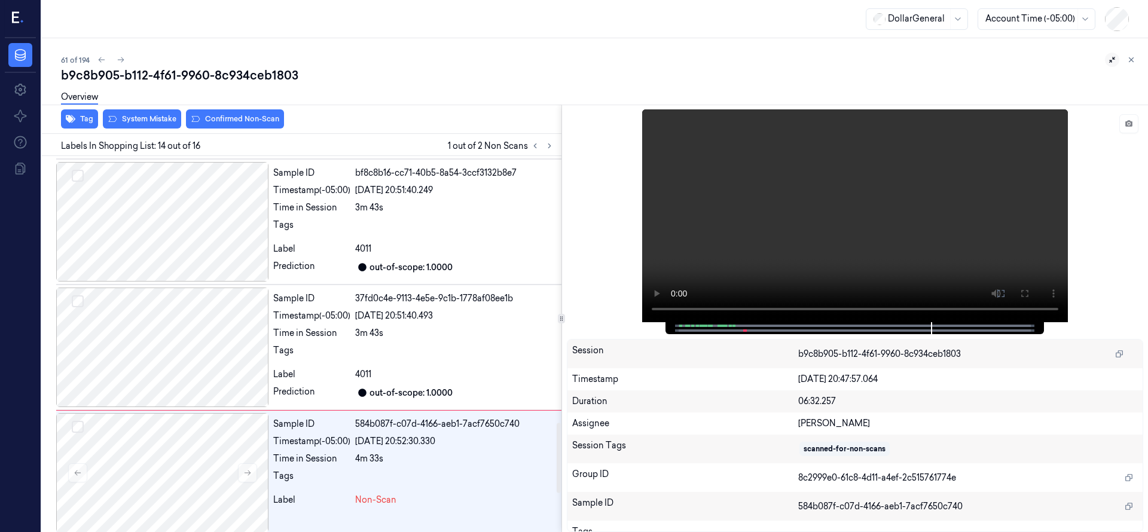
scroll to position [1506, 0]
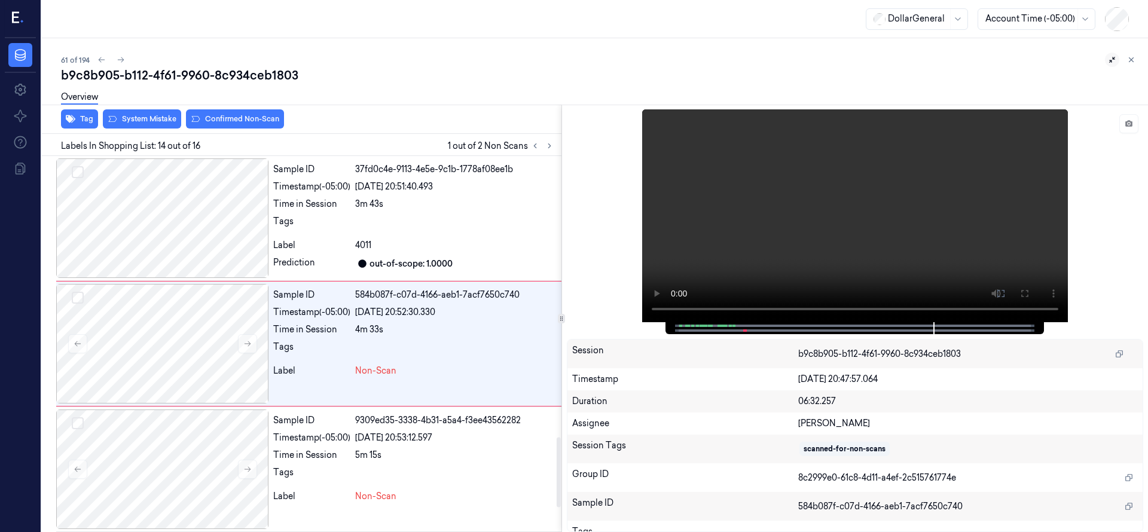
click at [207, 338] on div at bounding box center [162, 344] width 212 height 120
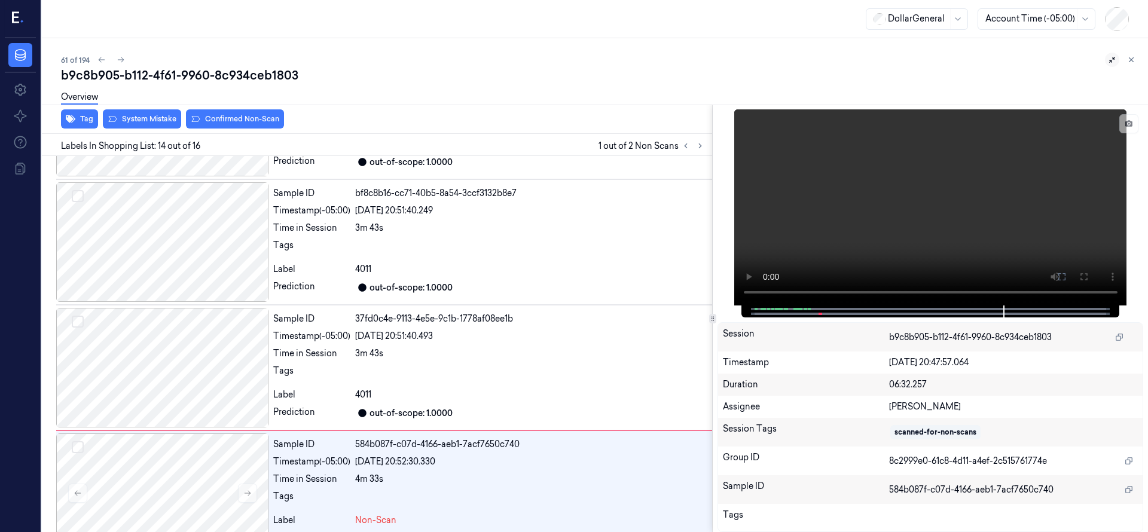
click at [714, 321] on div at bounding box center [712, 319] width 7 height 10
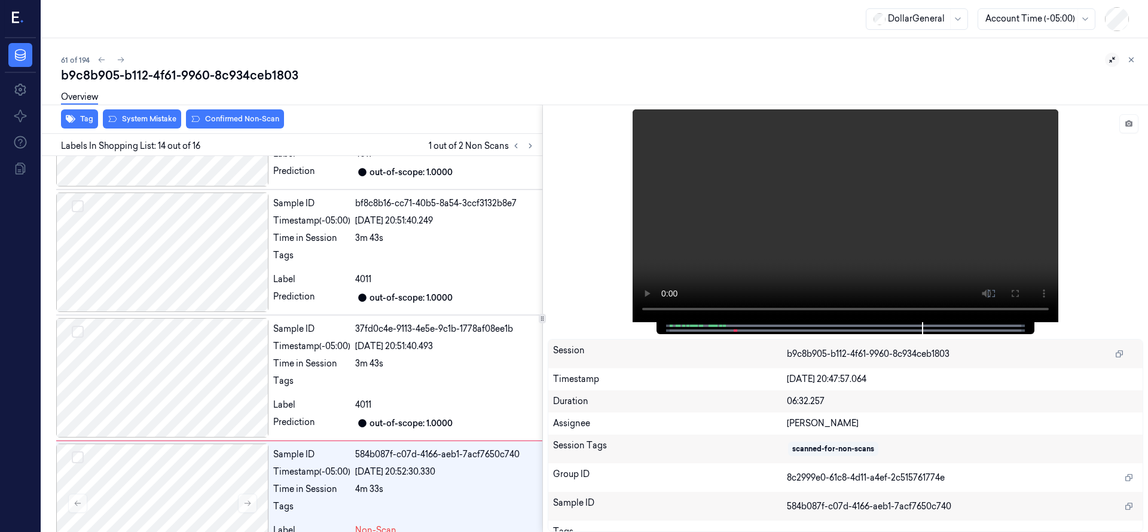
scroll to position [1377, 0]
click at [543, 390] on div at bounding box center [542, 318] width 1 height 427
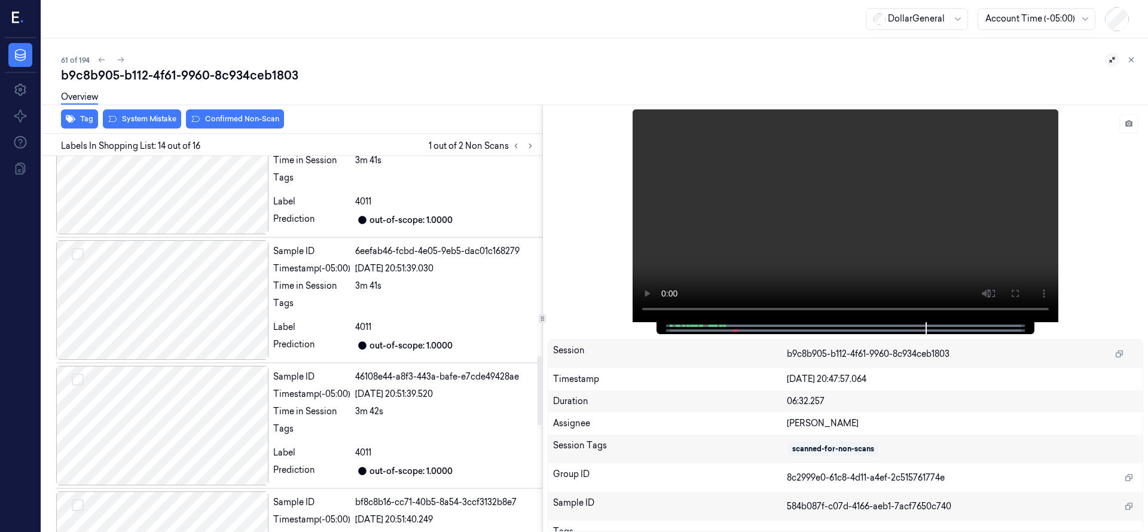
scroll to position [1656, 0]
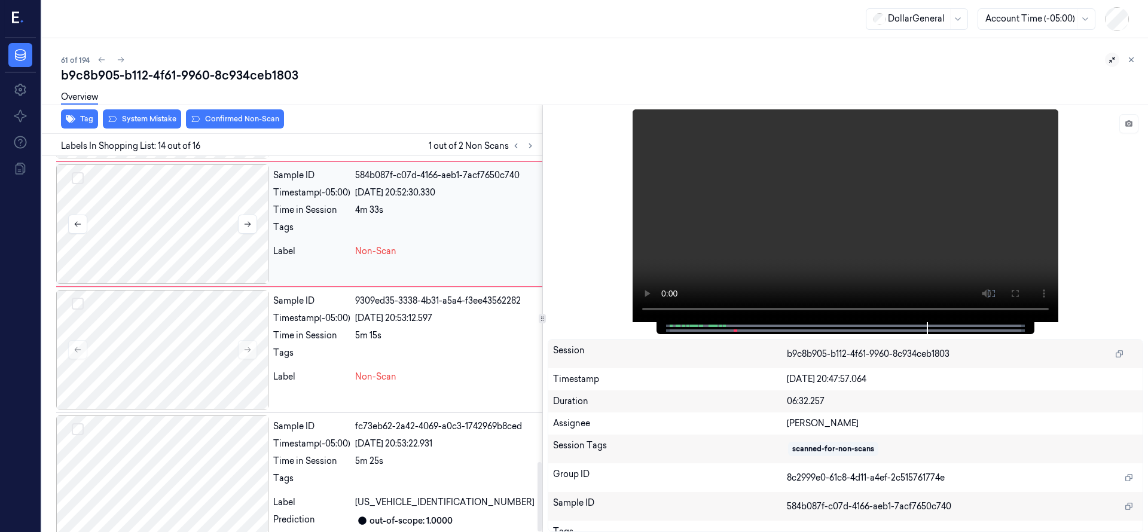
click at [188, 231] on div at bounding box center [162, 224] width 212 height 120
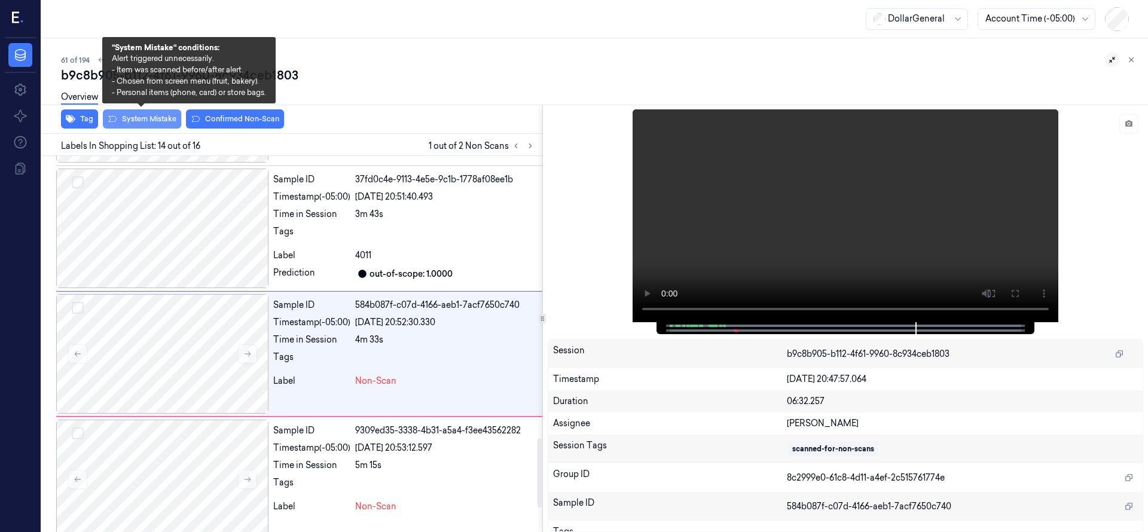
click at [164, 126] on button "System Mistake" at bounding box center [142, 118] width 78 height 19
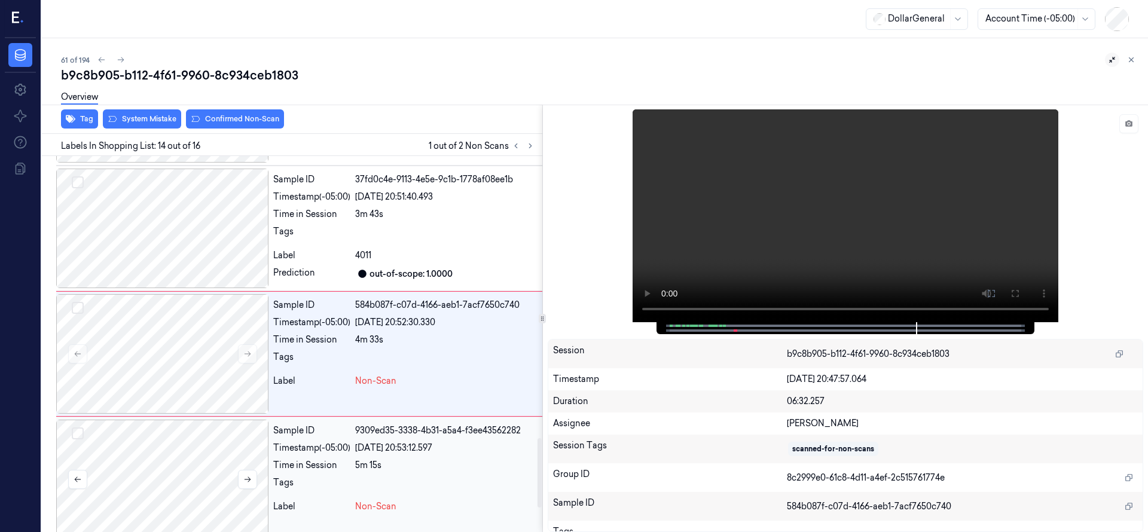
click at [211, 420] on div at bounding box center [162, 480] width 212 height 120
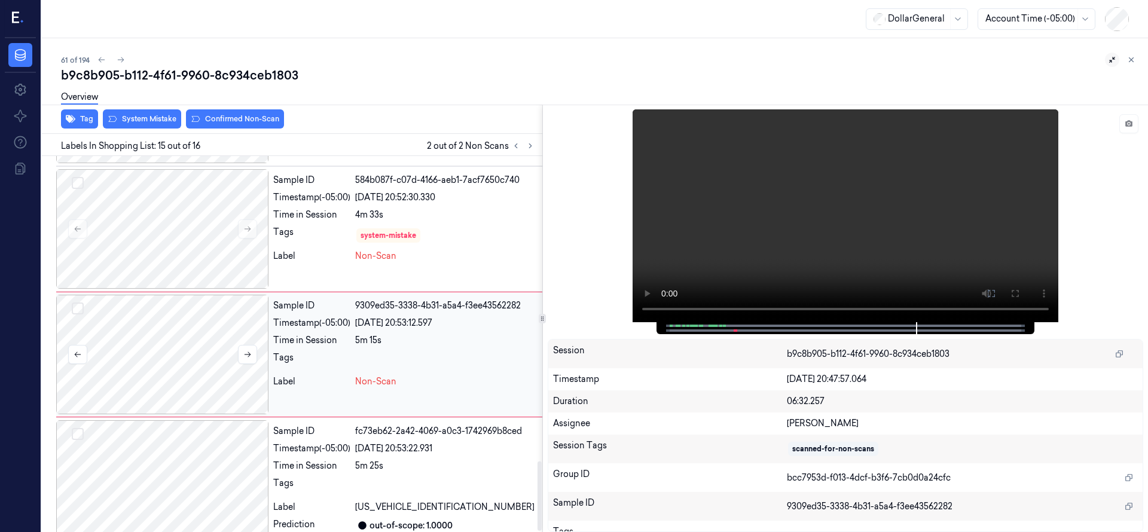
scroll to position [1652, 0]
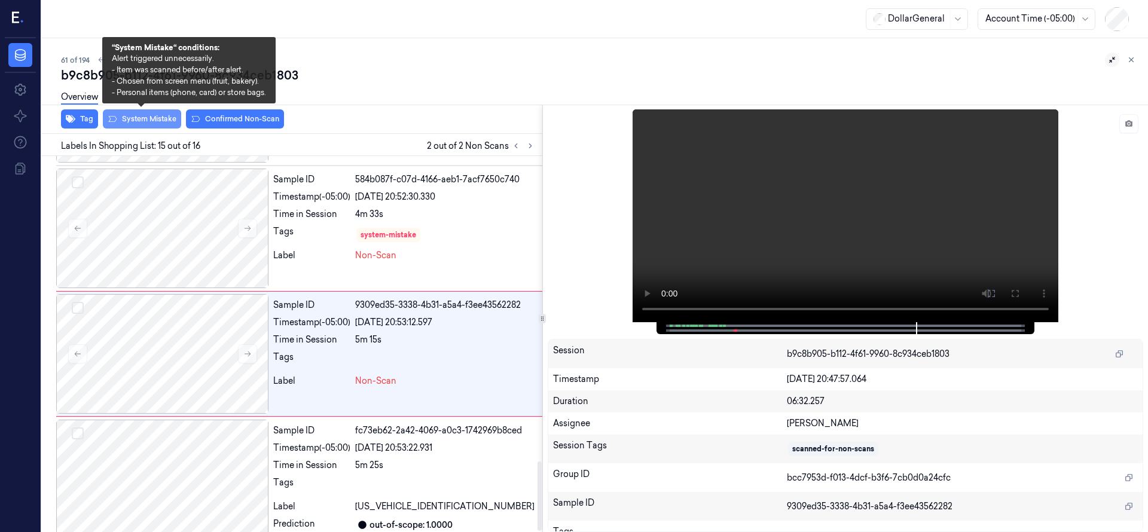
click at [146, 120] on button "System Mistake" at bounding box center [142, 118] width 78 height 19
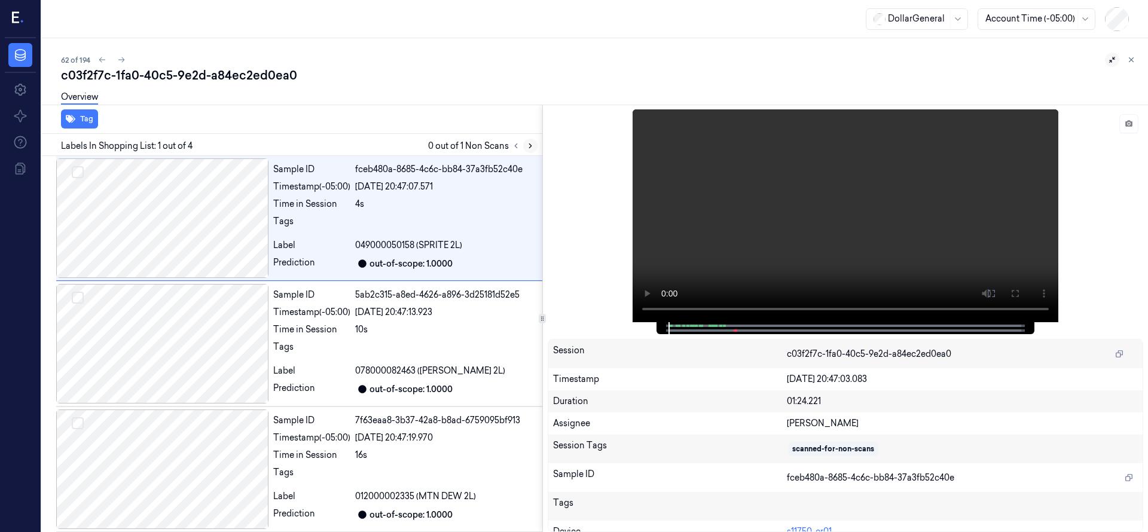
click at [528, 142] on icon at bounding box center [530, 146] width 8 height 8
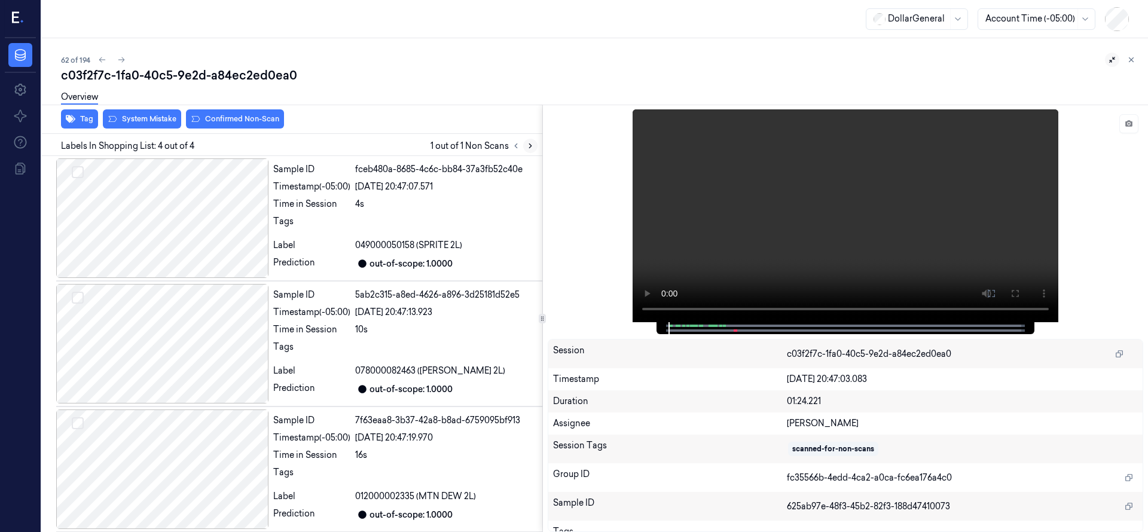
scroll to position [130, 0]
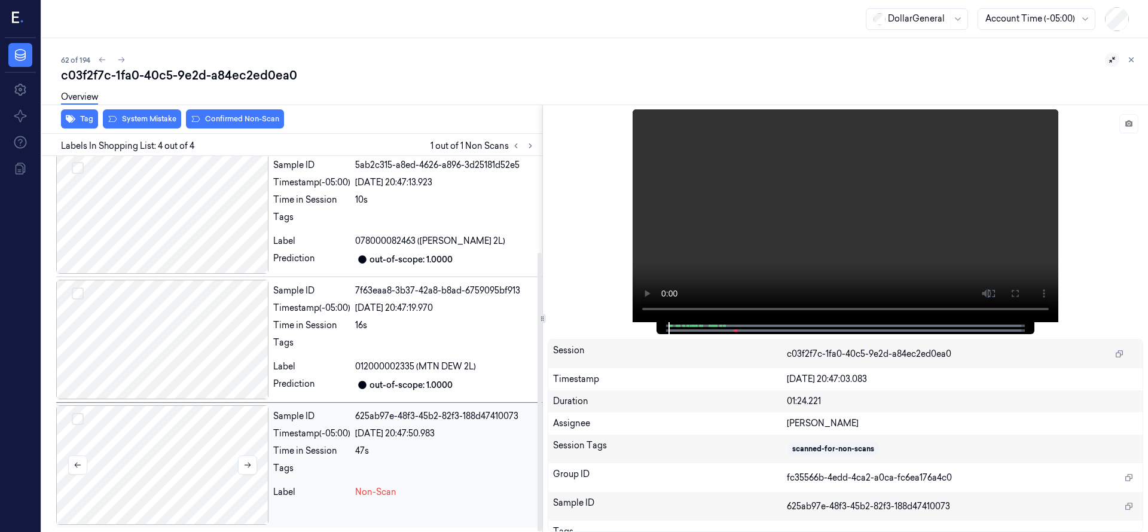
click at [154, 451] on div at bounding box center [162, 465] width 212 height 120
click at [205, 442] on div at bounding box center [162, 465] width 212 height 120
click at [200, 437] on div at bounding box center [162, 465] width 212 height 120
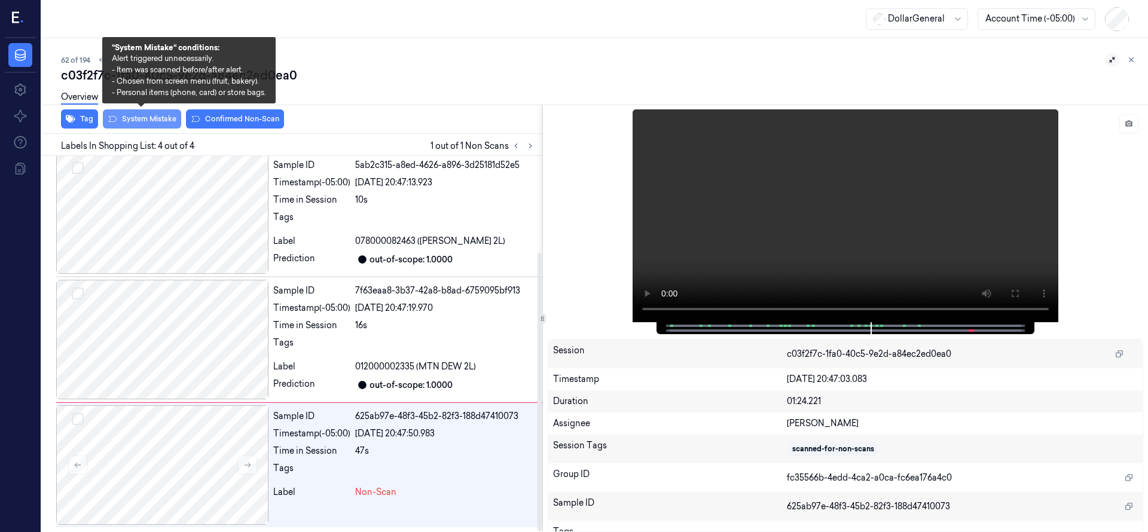
click at [147, 115] on button "System Mistake" at bounding box center [142, 118] width 78 height 19
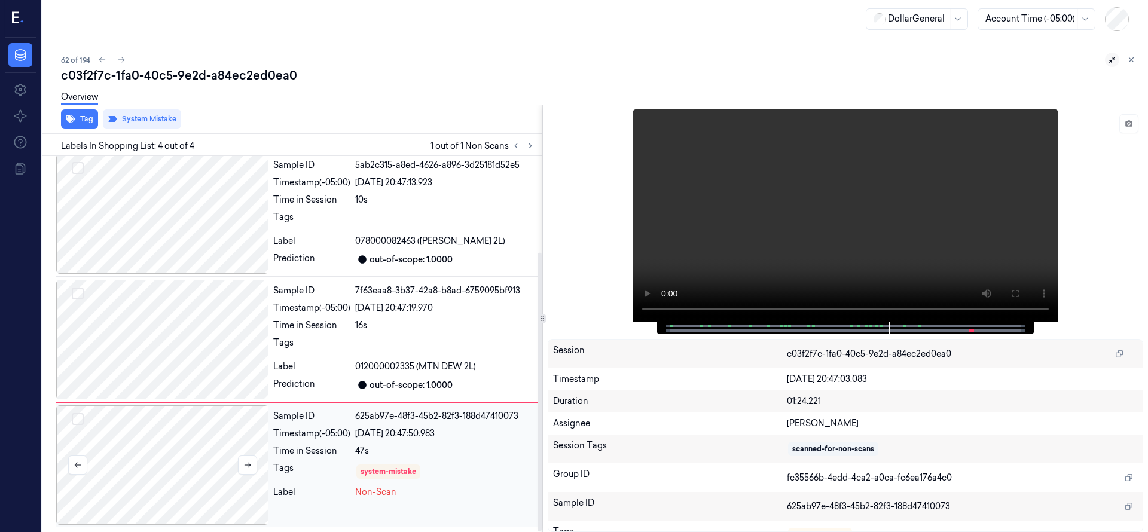
click at [163, 460] on div at bounding box center [162, 465] width 212 height 120
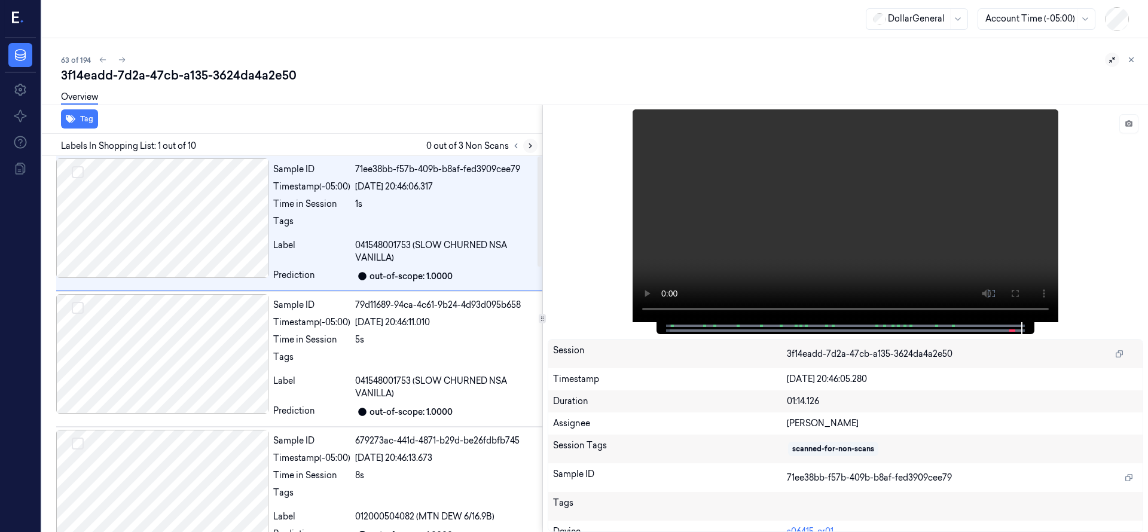
click at [530, 149] on icon at bounding box center [530, 146] width 8 height 8
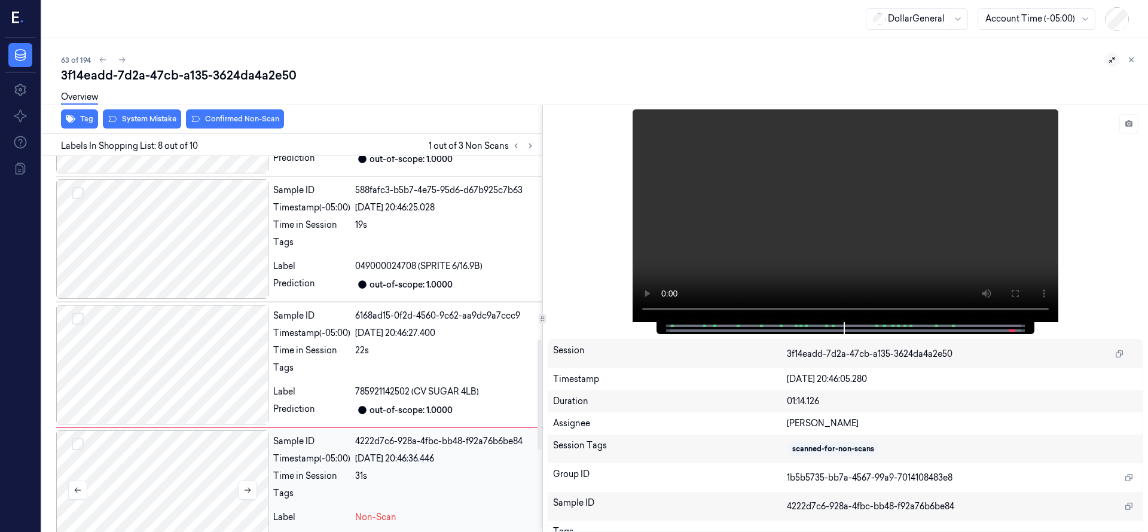
scroll to position [624, 0]
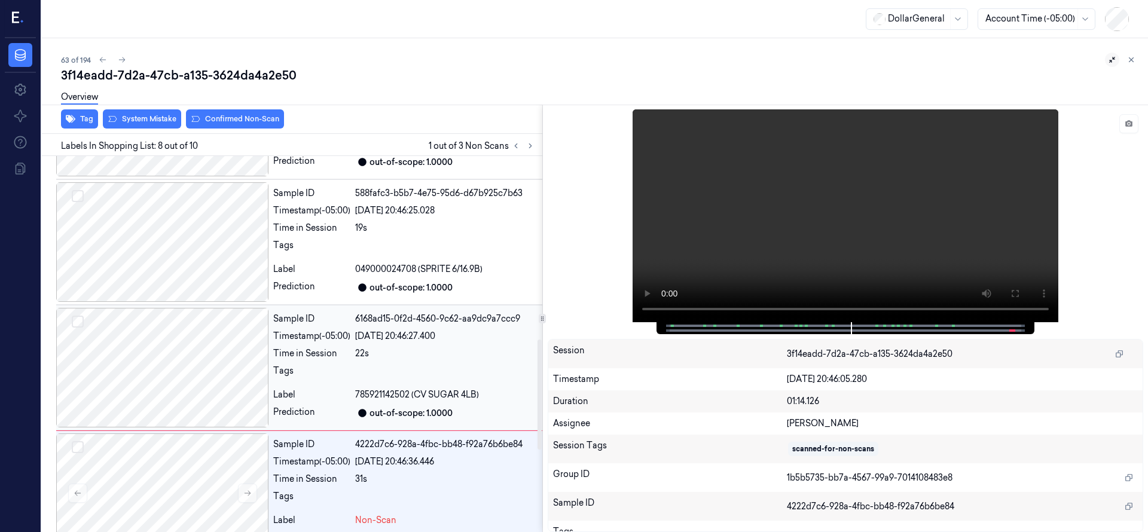
click at [185, 368] on div at bounding box center [162, 368] width 212 height 120
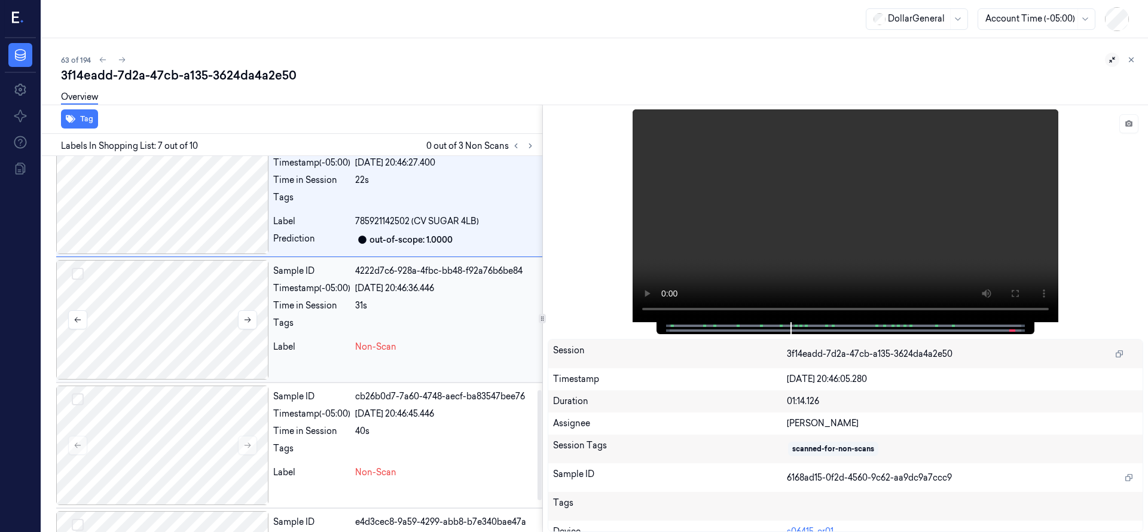
click at [197, 300] on div at bounding box center [162, 320] width 212 height 120
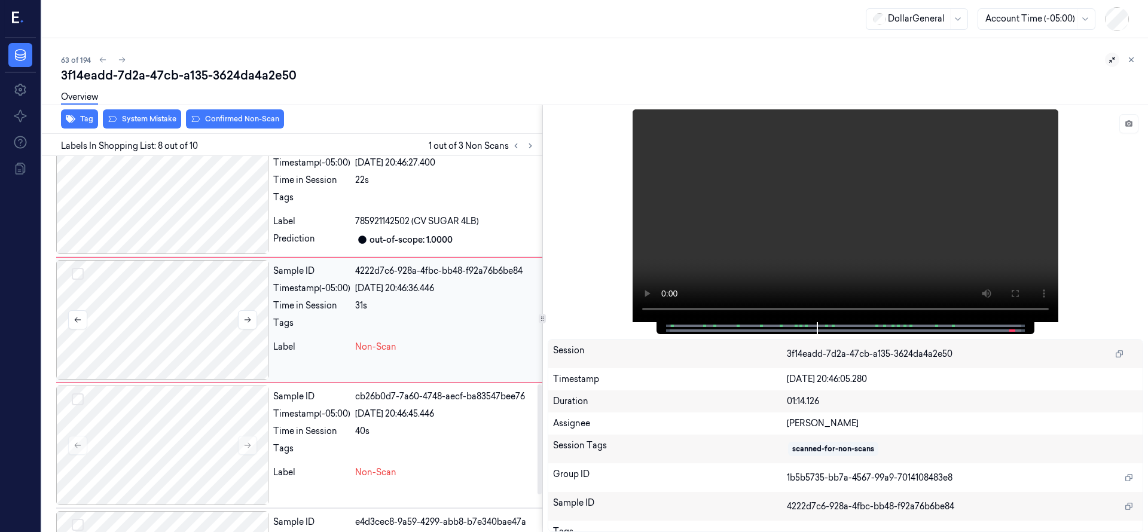
scroll to position [773, 0]
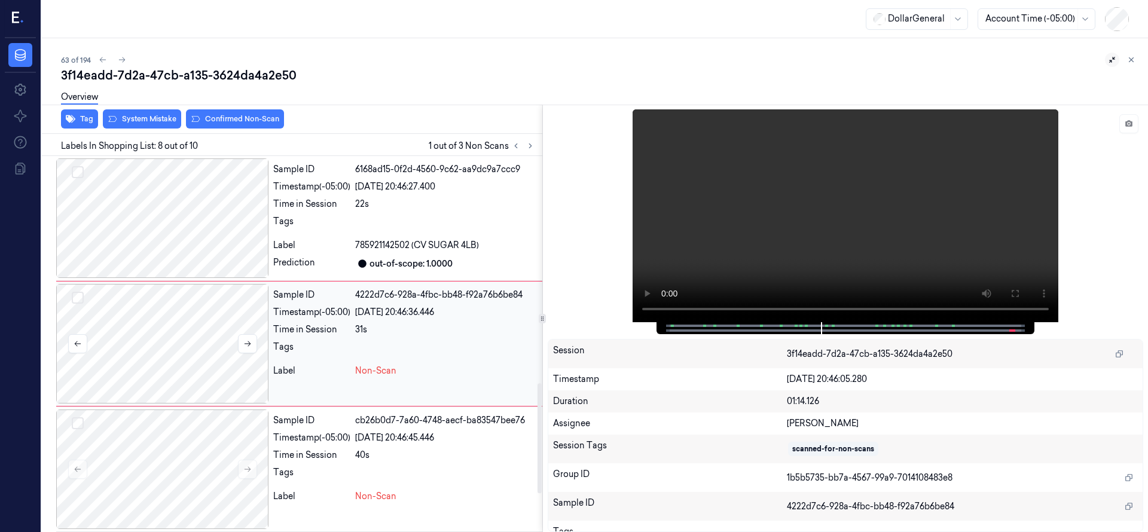
click at [81, 294] on button "Select row" at bounding box center [78, 298] width 12 height 12
click at [75, 421] on button "Select row" at bounding box center [78, 423] width 12 height 12
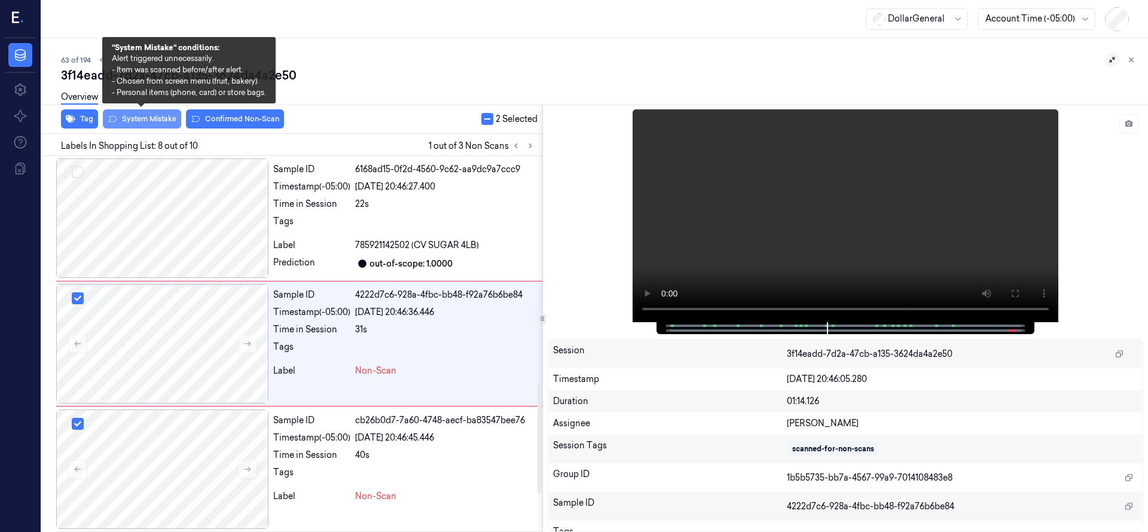
click at [154, 115] on button "System Mistake" at bounding box center [142, 118] width 78 height 19
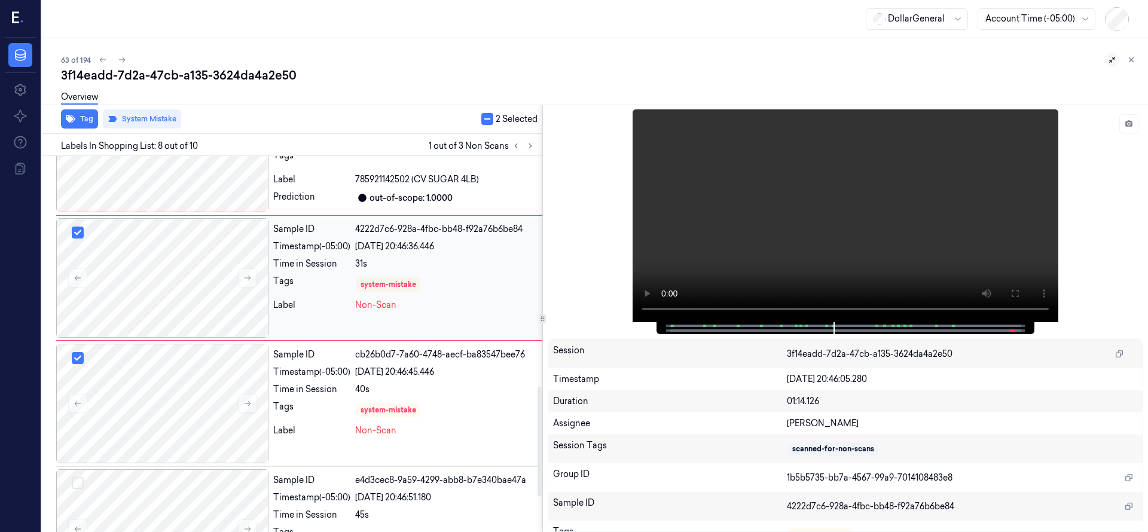
scroll to position [903, 0]
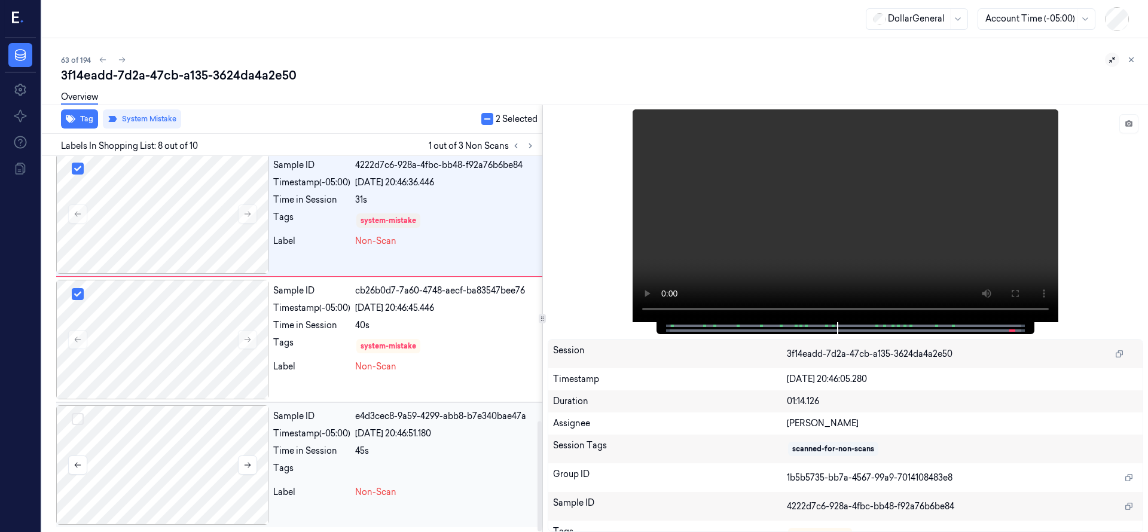
click at [167, 461] on div at bounding box center [162, 465] width 212 height 120
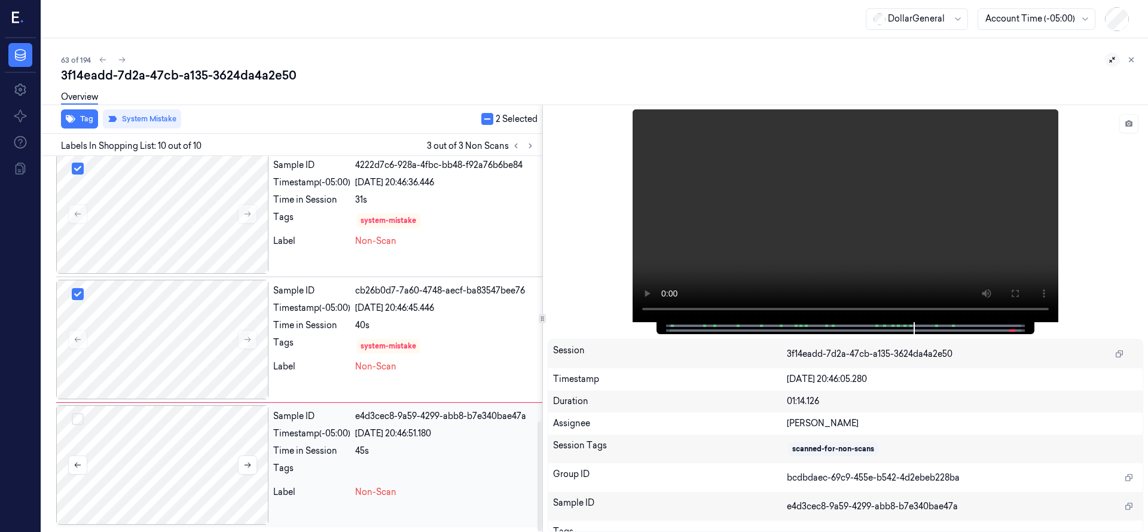
click at [222, 489] on div at bounding box center [162, 465] width 212 height 120
click at [80, 422] on button "Select row" at bounding box center [78, 419] width 12 height 12
click at [79, 292] on button "Select row" at bounding box center [78, 294] width 12 height 12
click at [81, 166] on button "Select row" at bounding box center [78, 169] width 12 height 12
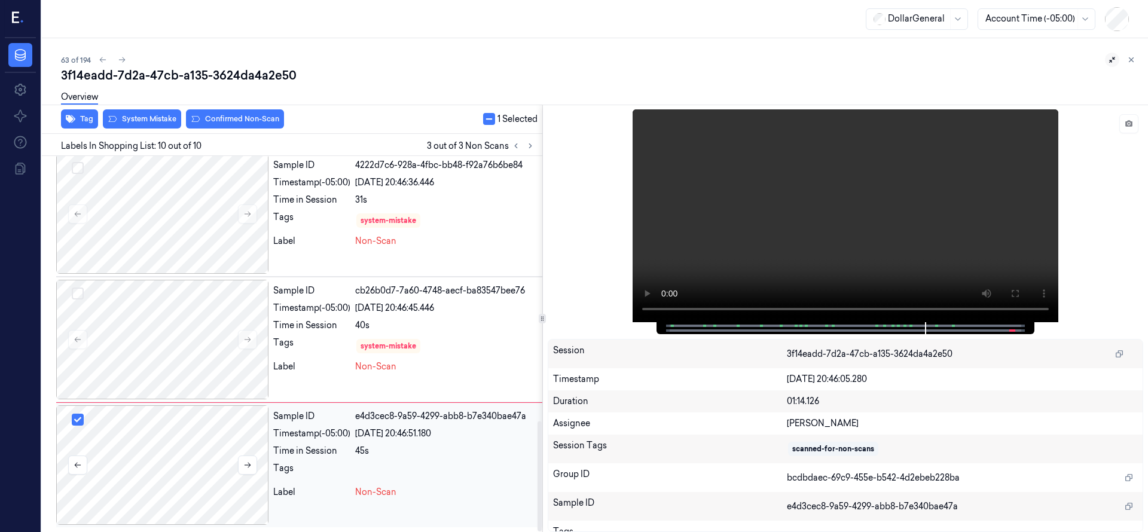
click at [81, 419] on button "Select row" at bounding box center [78, 420] width 12 height 12
click at [183, 470] on div at bounding box center [162, 465] width 212 height 120
click at [163, 129] on div "Tag System Mistake Confirmed Non-Scan" at bounding box center [289, 119] width 505 height 29
click at [166, 117] on button "System Mistake" at bounding box center [142, 118] width 78 height 19
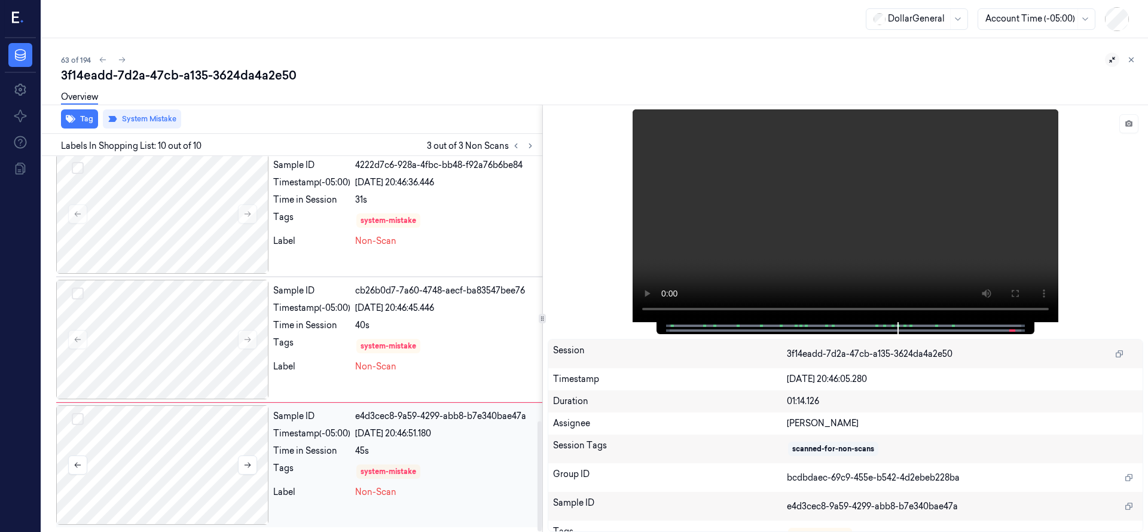
click at [161, 455] on div at bounding box center [162, 465] width 212 height 120
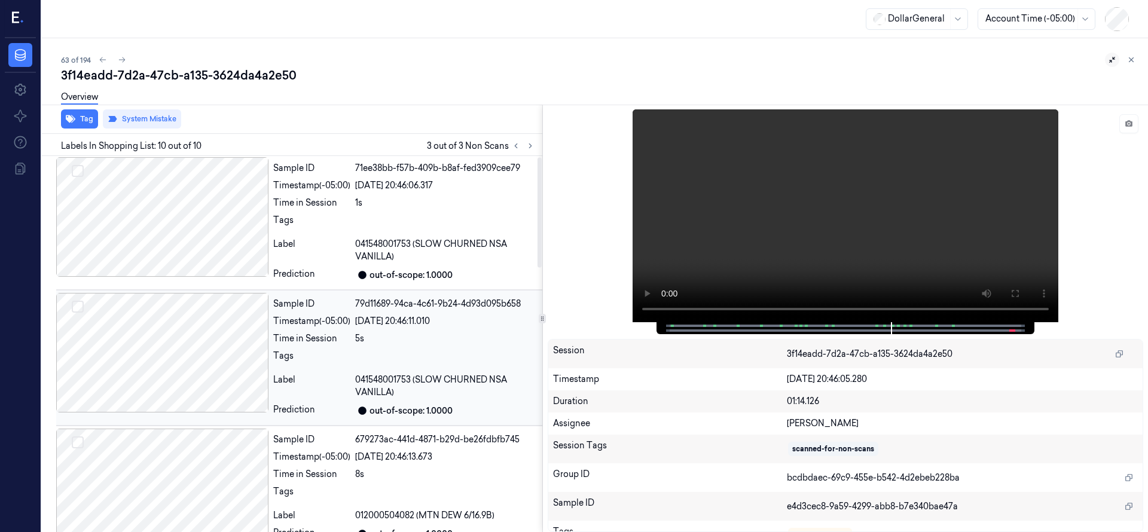
scroll to position [0, 0]
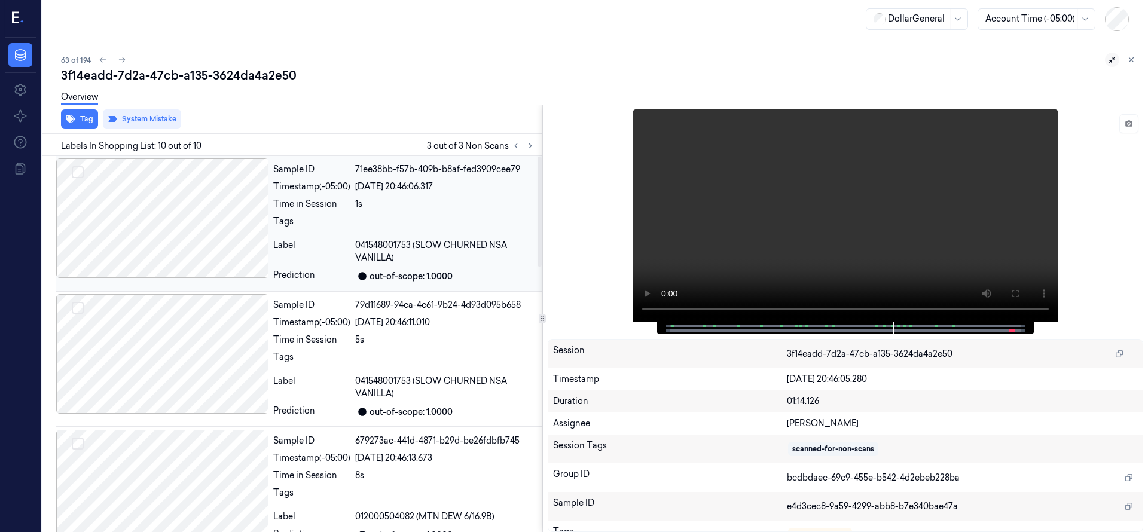
click at [192, 250] on div at bounding box center [162, 218] width 212 height 120
click at [168, 249] on div at bounding box center [162, 218] width 212 height 120
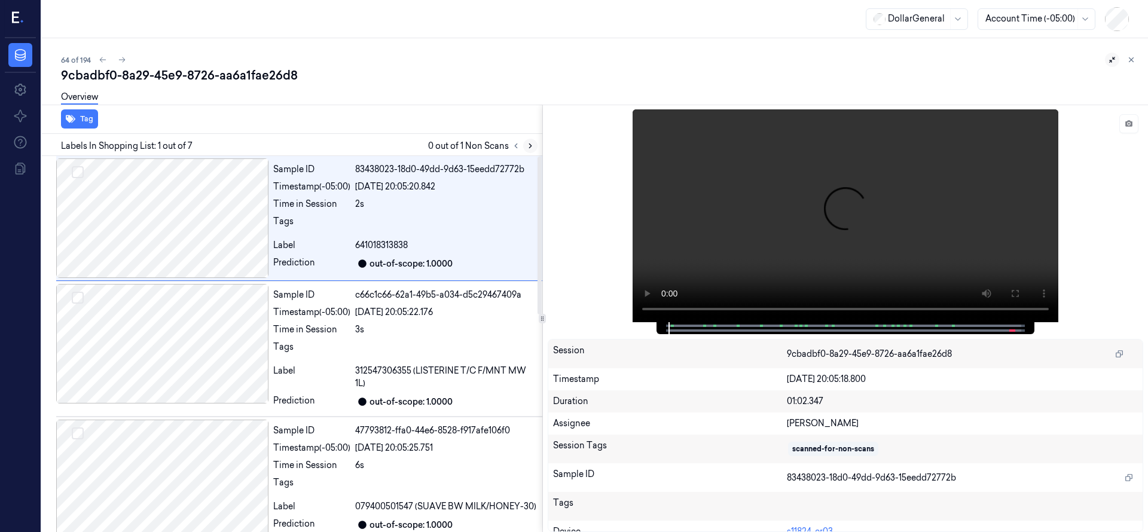
click at [527, 148] on icon at bounding box center [530, 146] width 8 height 8
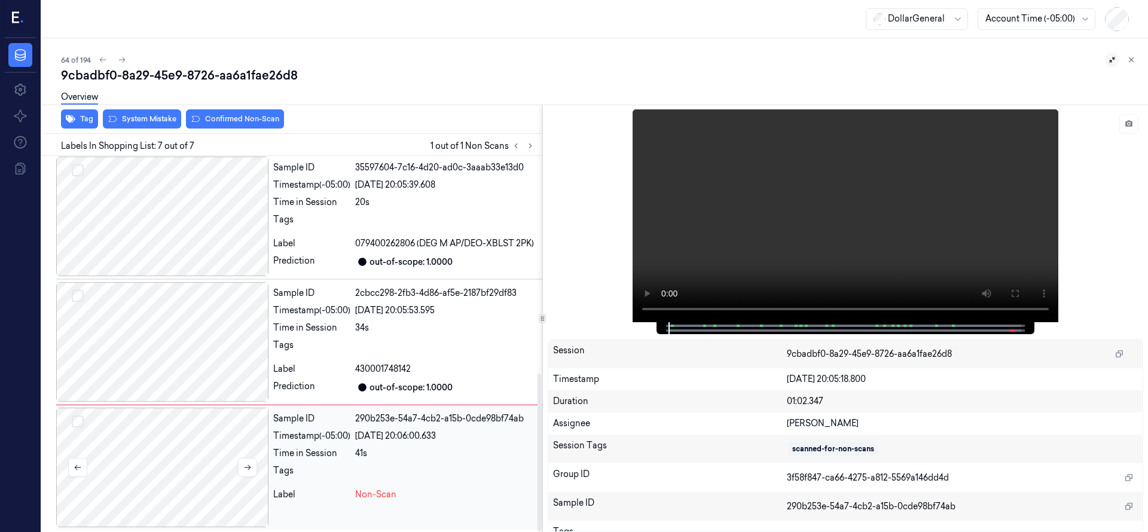
scroll to position [516, 0]
click at [139, 431] on div at bounding box center [162, 465] width 212 height 120
click at [206, 439] on div at bounding box center [162, 465] width 212 height 120
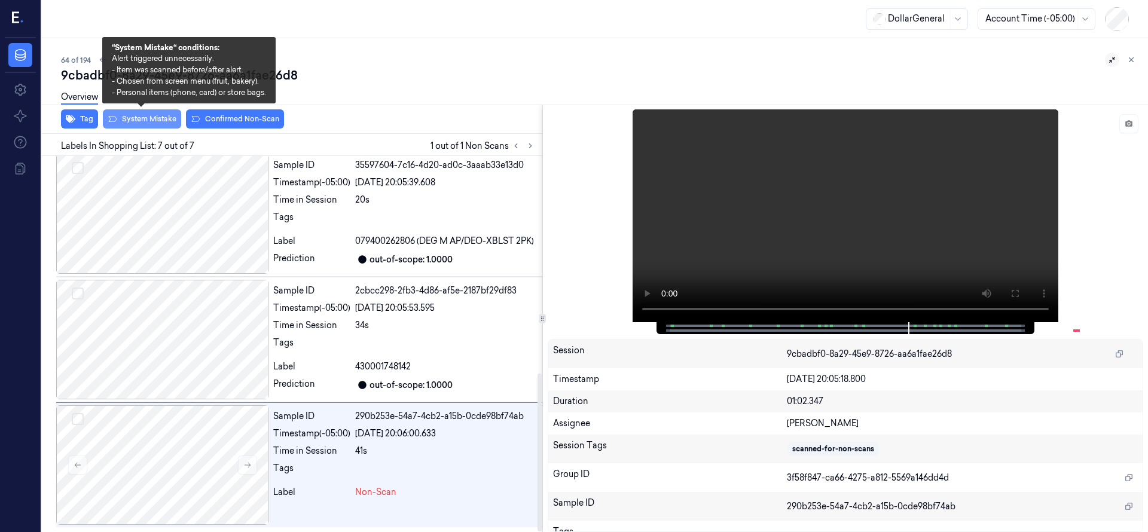
click at [151, 124] on button "System Mistake" at bounding box center [142, 118] width 78 height 19
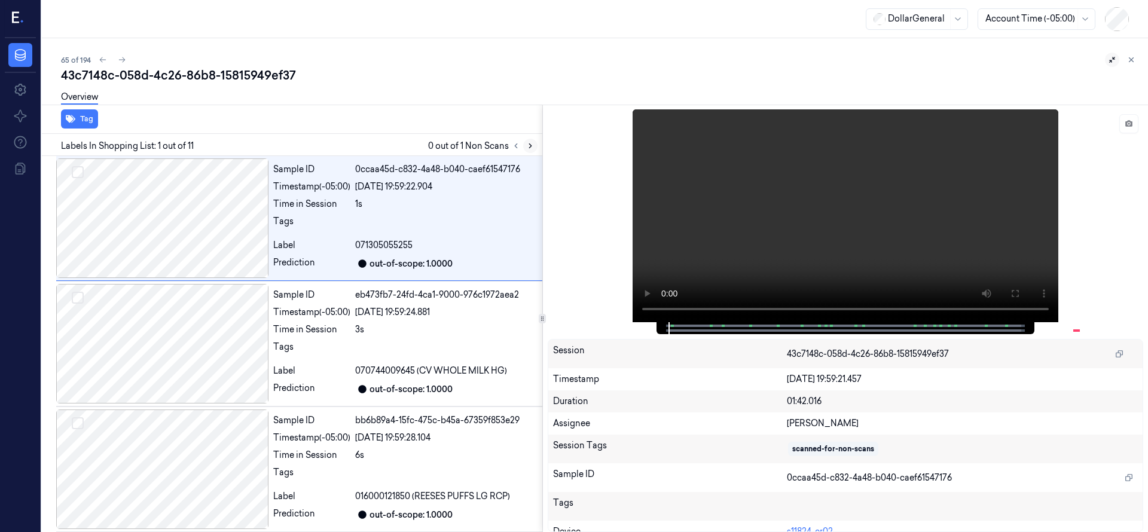
click at [527, 148] on icon at bounding box center [530, 146] width 8 height 8
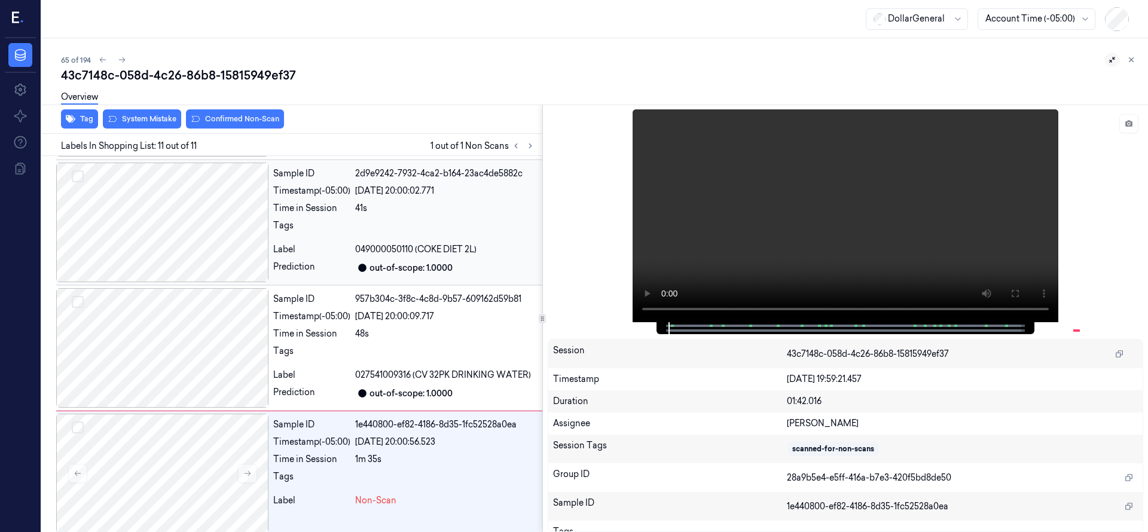
scroll to position [1008, 0]
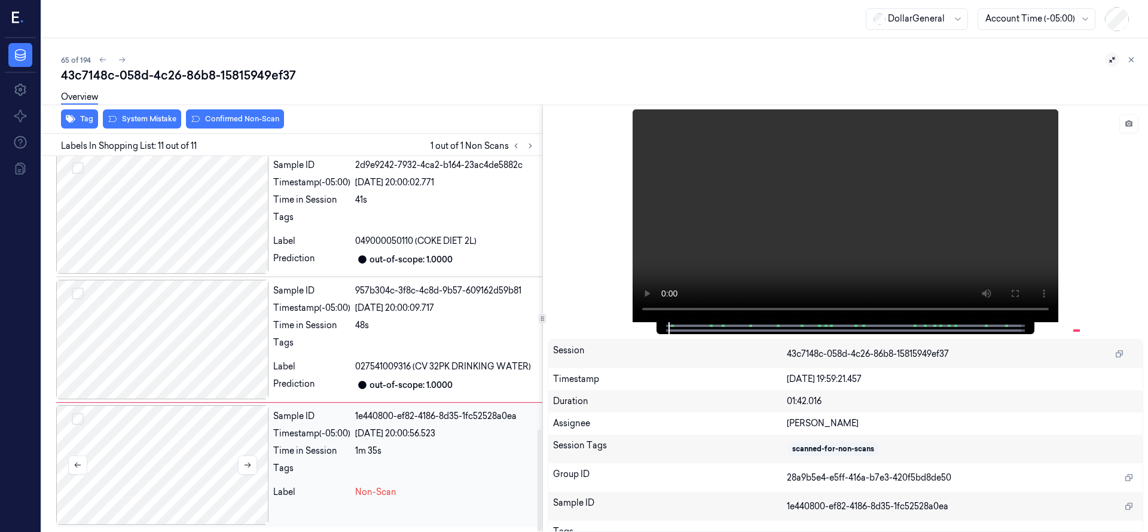
click at [213, 456] on div at bounding box center [162, 465] width 212 height 120
click at [150, 457] on div at bounding box center [162, 465] width 212 height 120
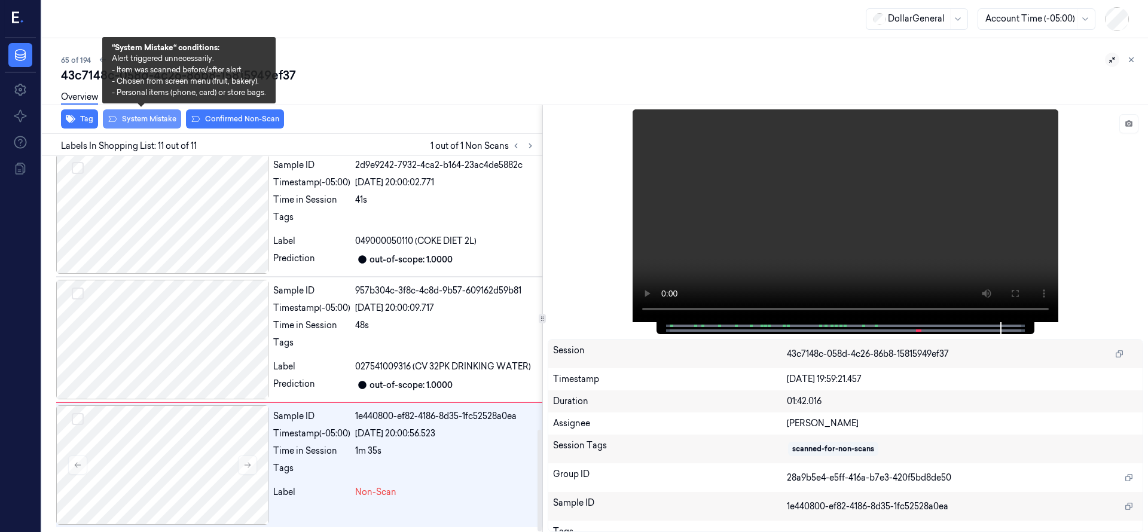
click at [140, 117] on button "System Mistake" at bounding box center [142, 118] width 78 height 19
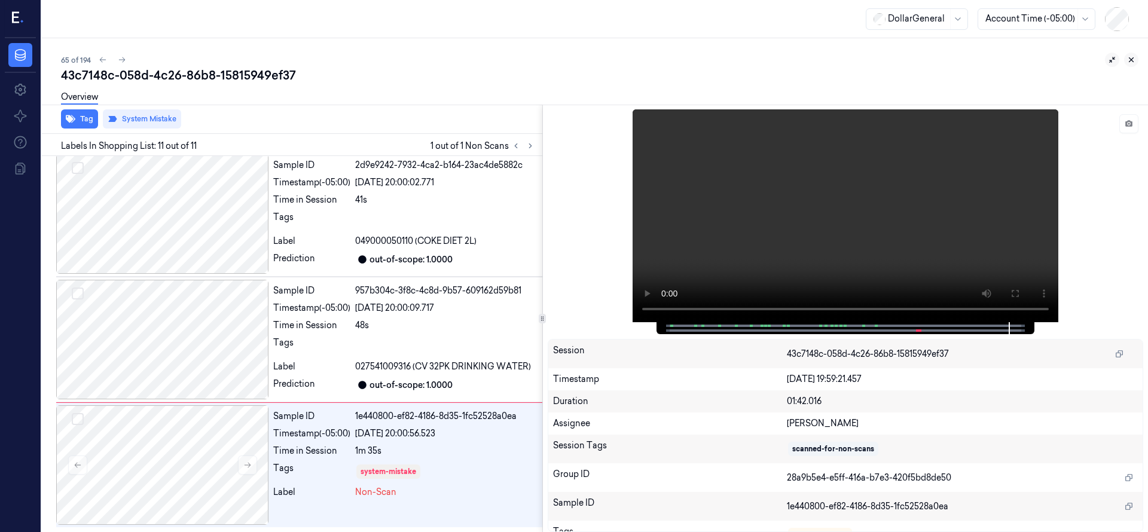
click at [1133, 59] on icon at bounding box center [1131, 60] width 8 height 8
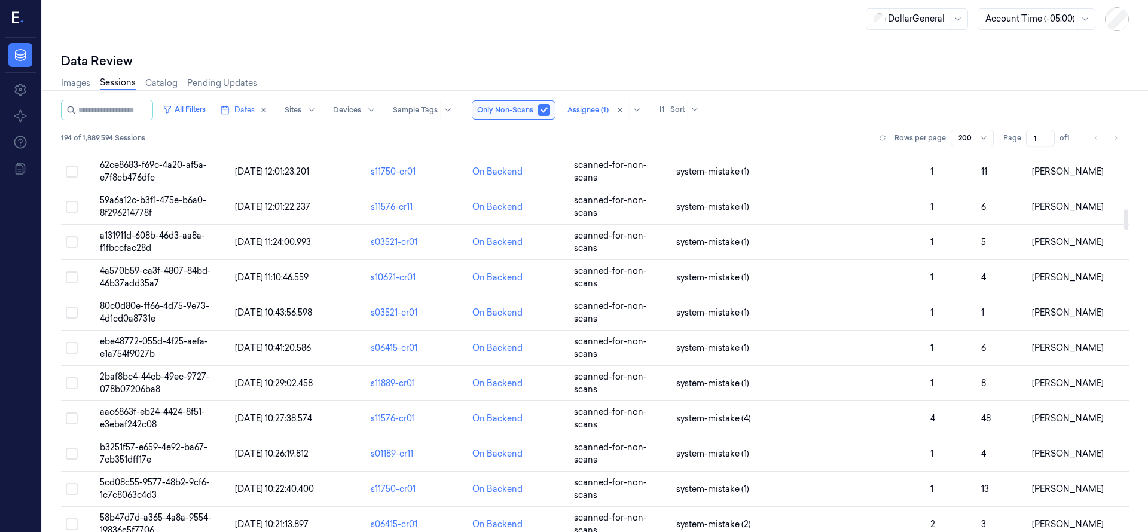
scroll to position [1345, 0]
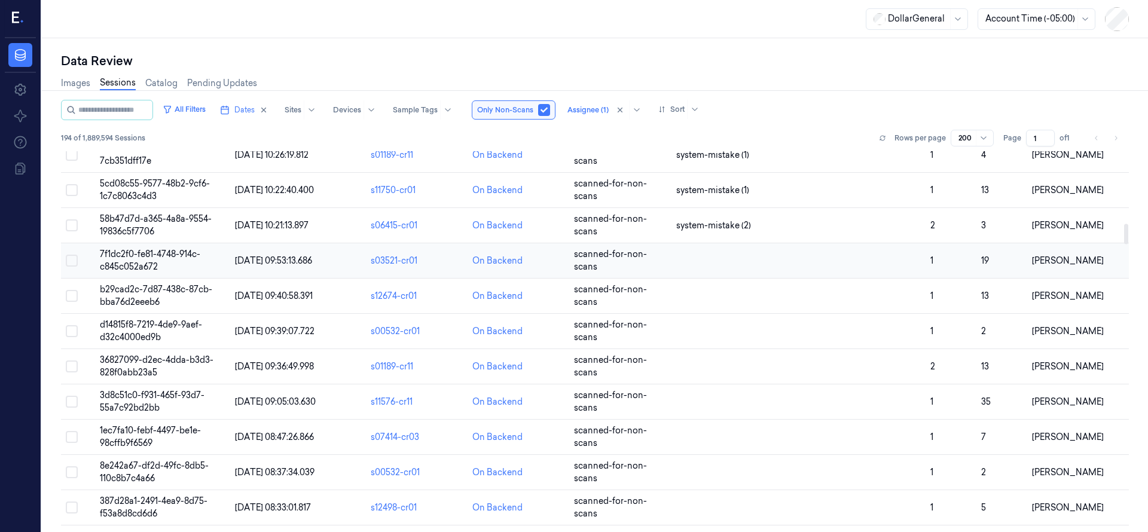
click at [160, 253] on span "7f1dc2f0-fe81-4748-914c-c845c052a672" at bounding box center [150, 260] width 100 height 23
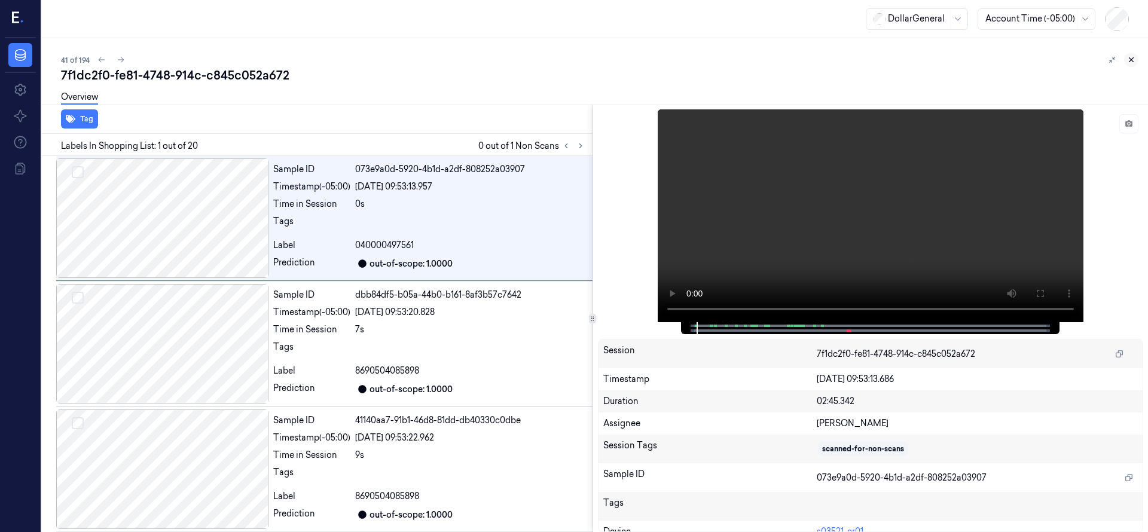
click at [1130, 58] on icon at bounding box center [1131, 60] width 8 height 8
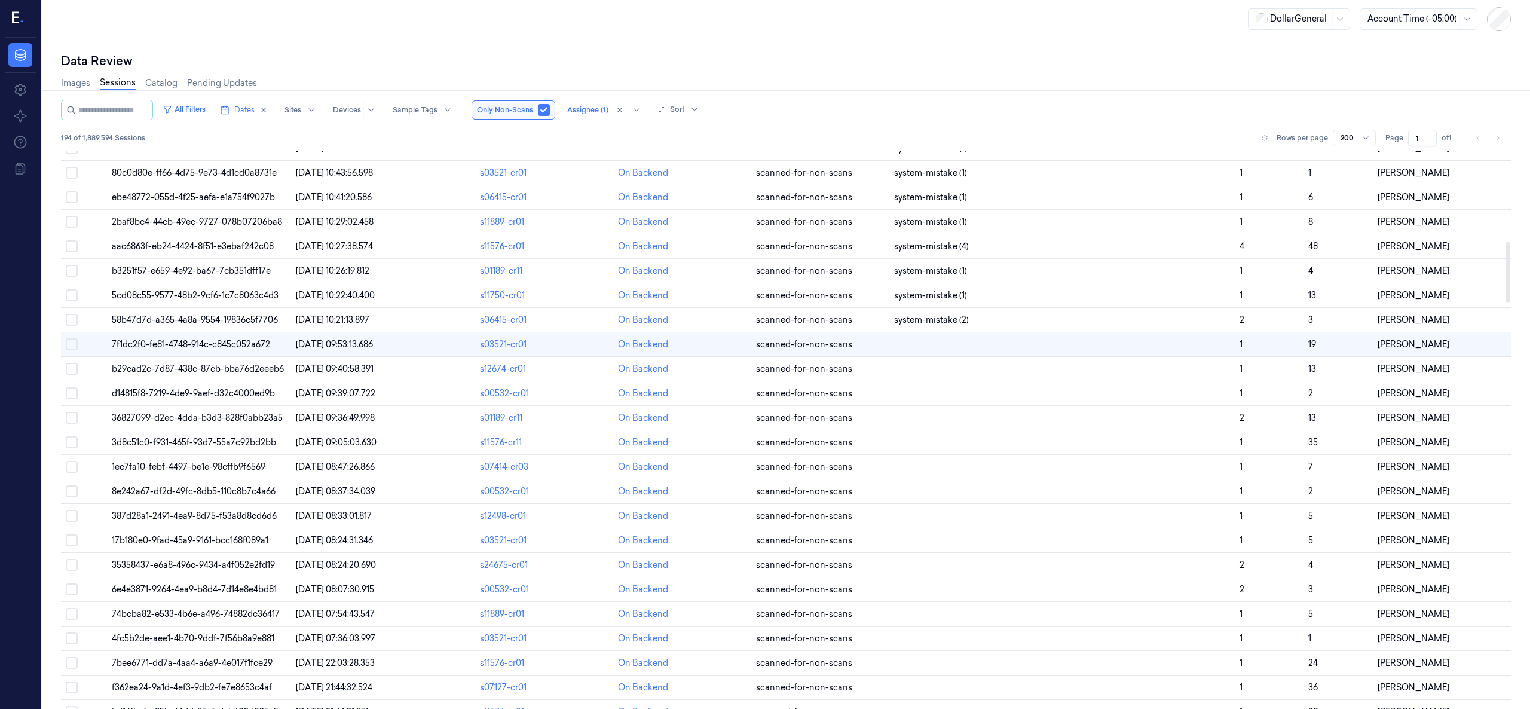
scroll to position [845, 0]
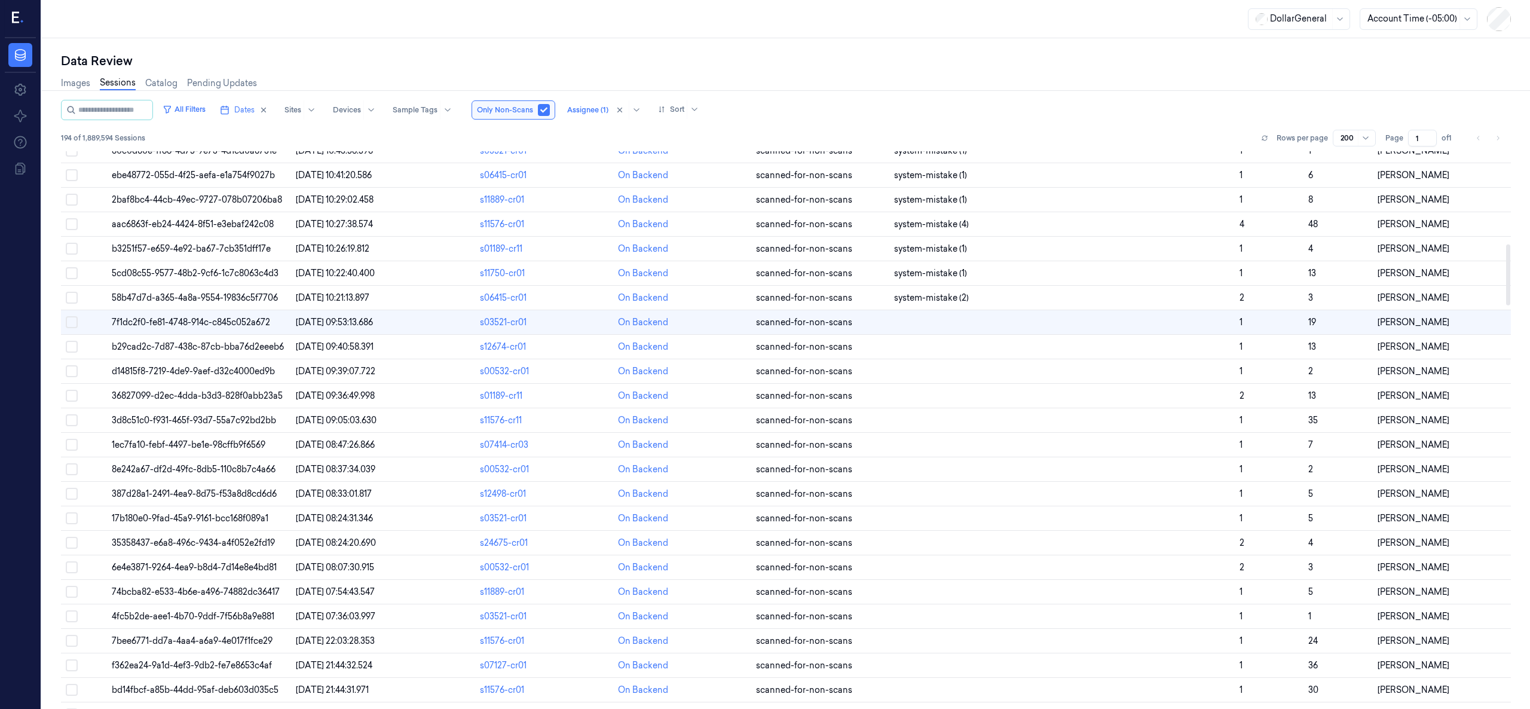
drag, startPoint x: 1506, startPoint y: 186, endPoint x: 1464, endPoint y: 279, distance: 101.7
click at [1147, 279] on div at bounding box center [1508, 274] width 4 height 61
click at [250, 328] on span "7f1dc2f0-fe81-4748-914c-c845c052a672" at bounding box center [191, 322] width 158 height 11
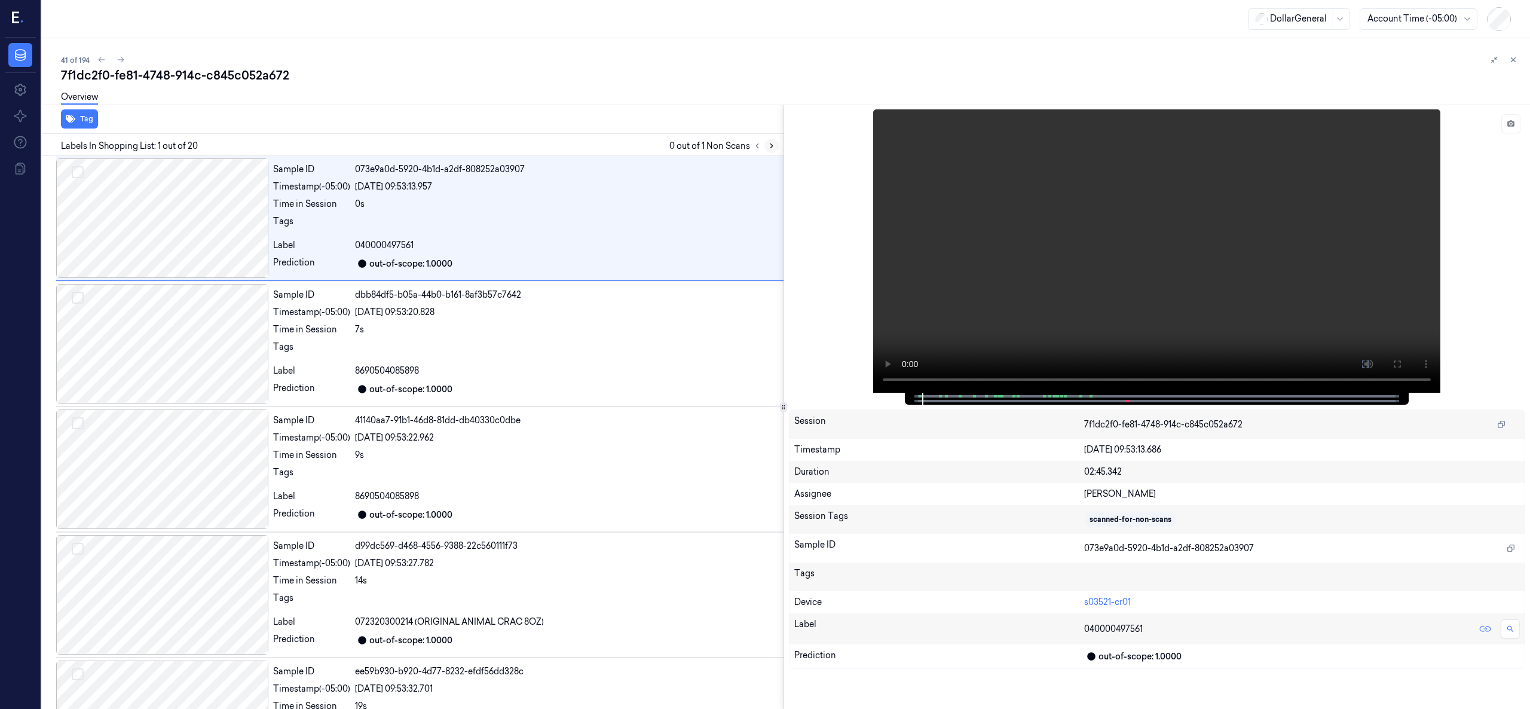
click at [772, 143] on icon at bounding box center [771, 146] width 8 height 8
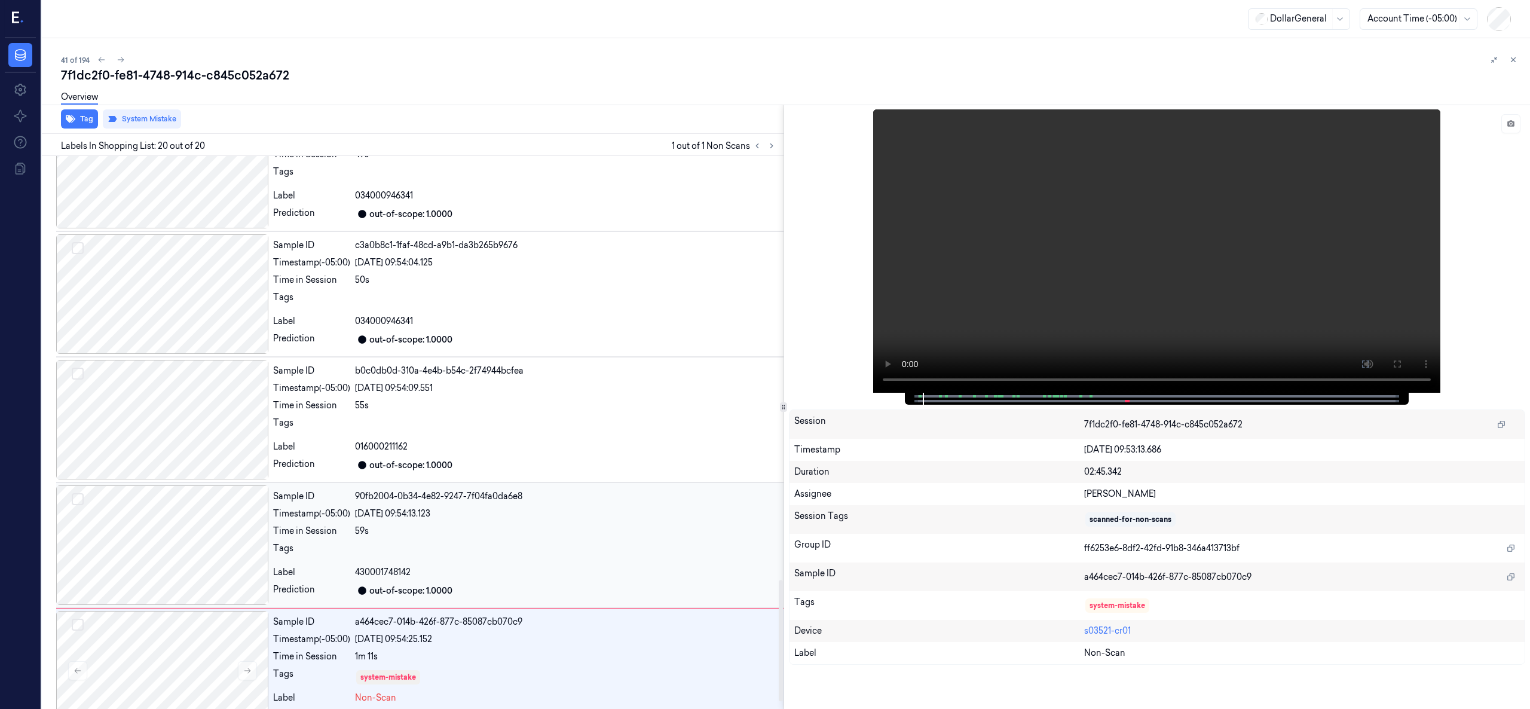
scroll to position [1968, 0]
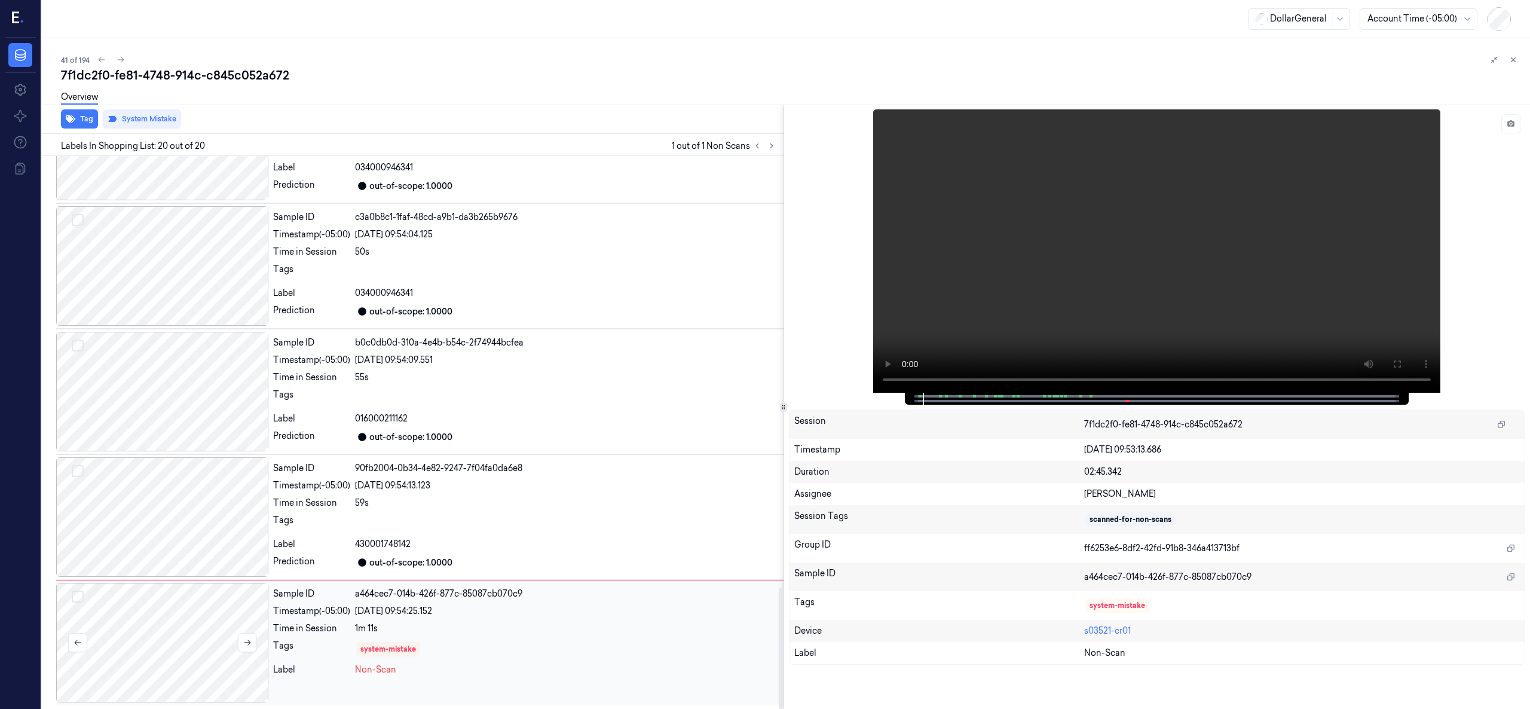
click at [213, 531] on div at bounding box center [162, 643] width 212 height 120
click at [157, 531] on div at bounding box center [162, 643] width 212 height 120
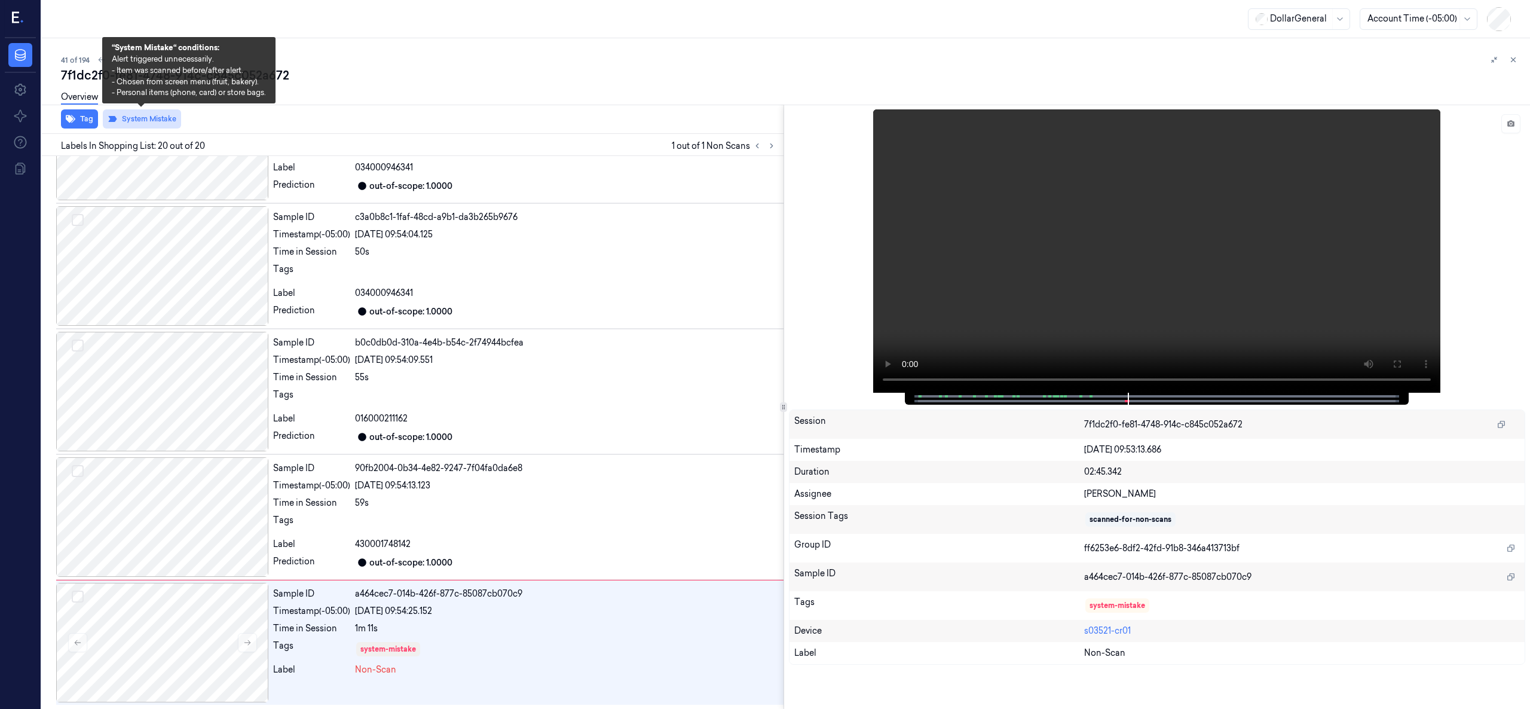
click at [163, 124] on button "System Mistake" at bounding box center [142, 118] width 78 height 19
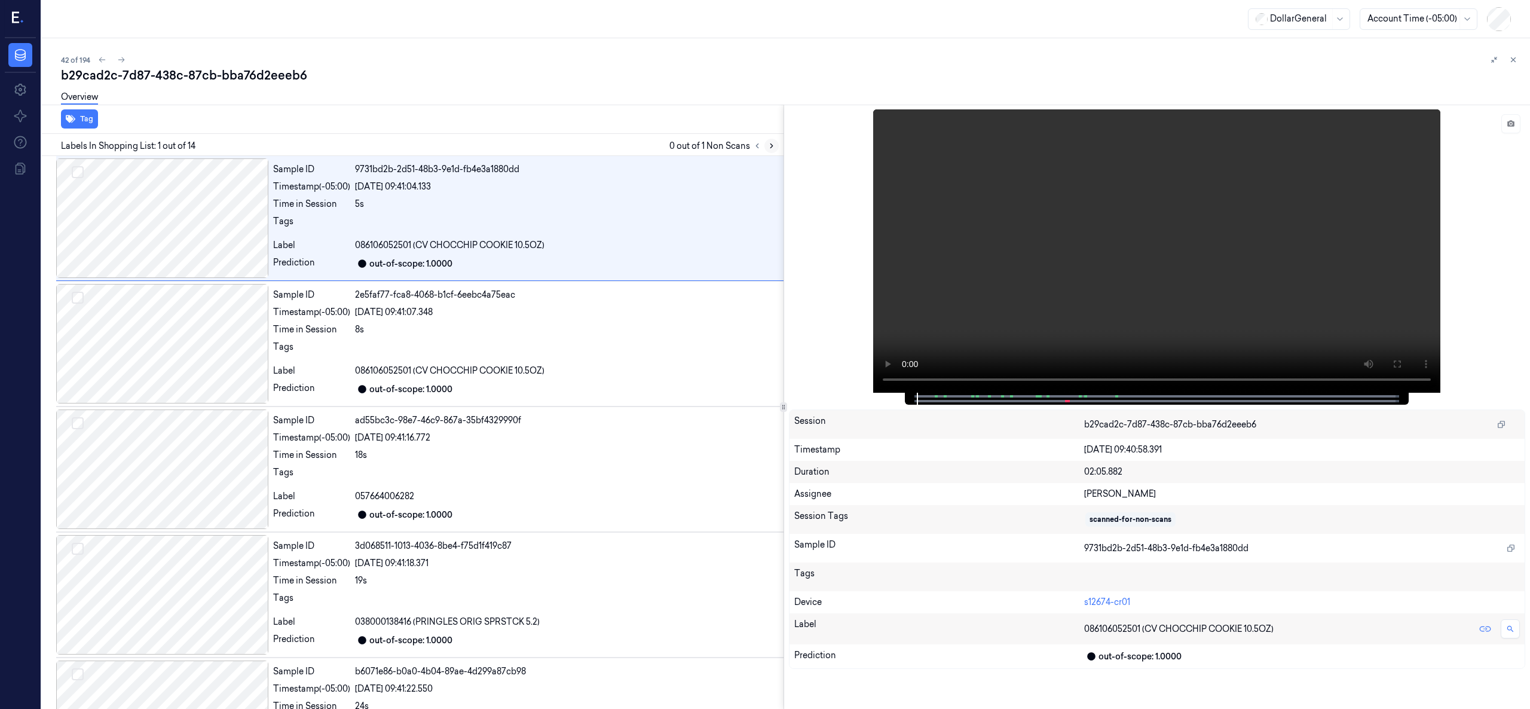
click at [775, 145] on icon at bounding box center [771, 146] width 8 height 8
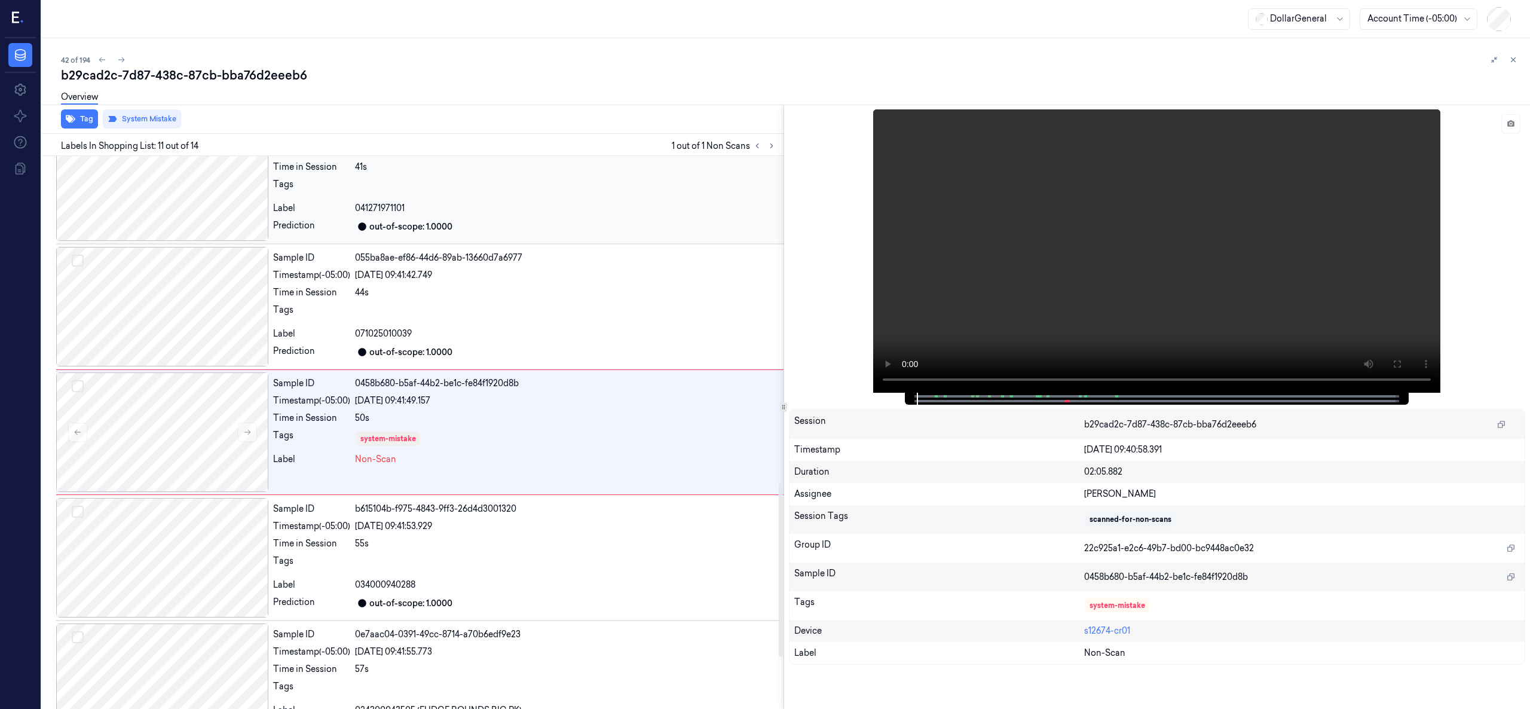
scroll to position [1045, 0]
click at [1147, 61] on icon at bounding box center [1513, 60] width 8 height 8
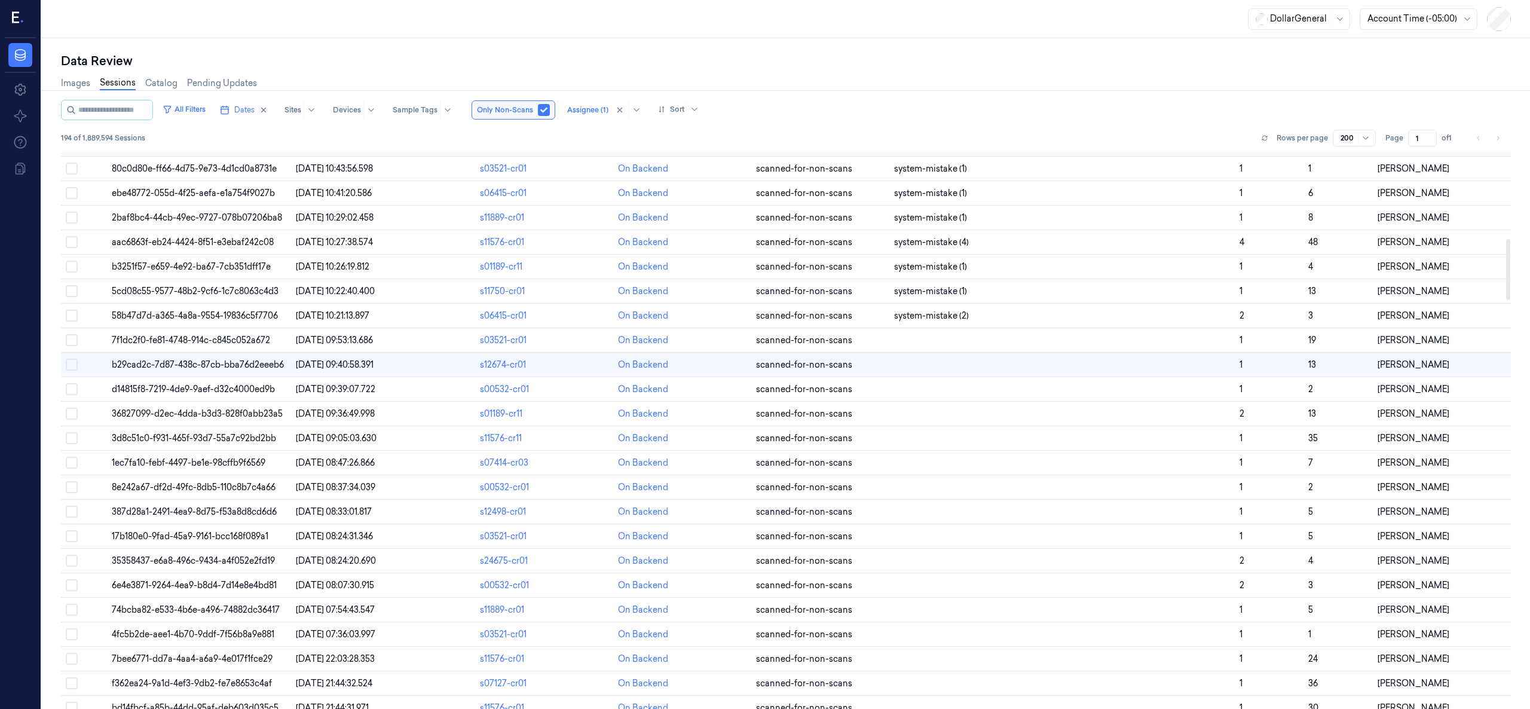
scroll to position [797, 0]
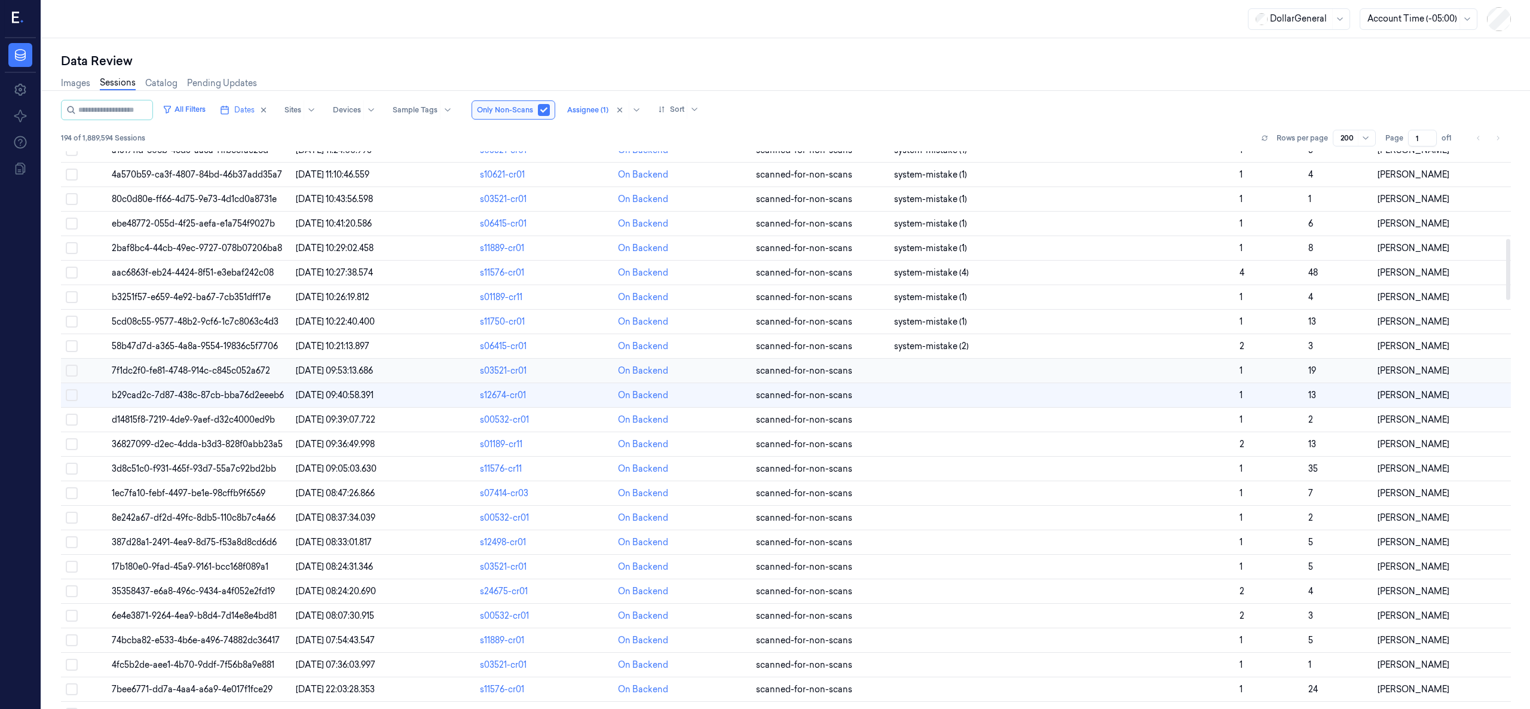
click at [249, 383] on td "7f1dc2f0-fe81-4748-914c-c845c052a672" at bounding box center [199, 371] width 184 height 25
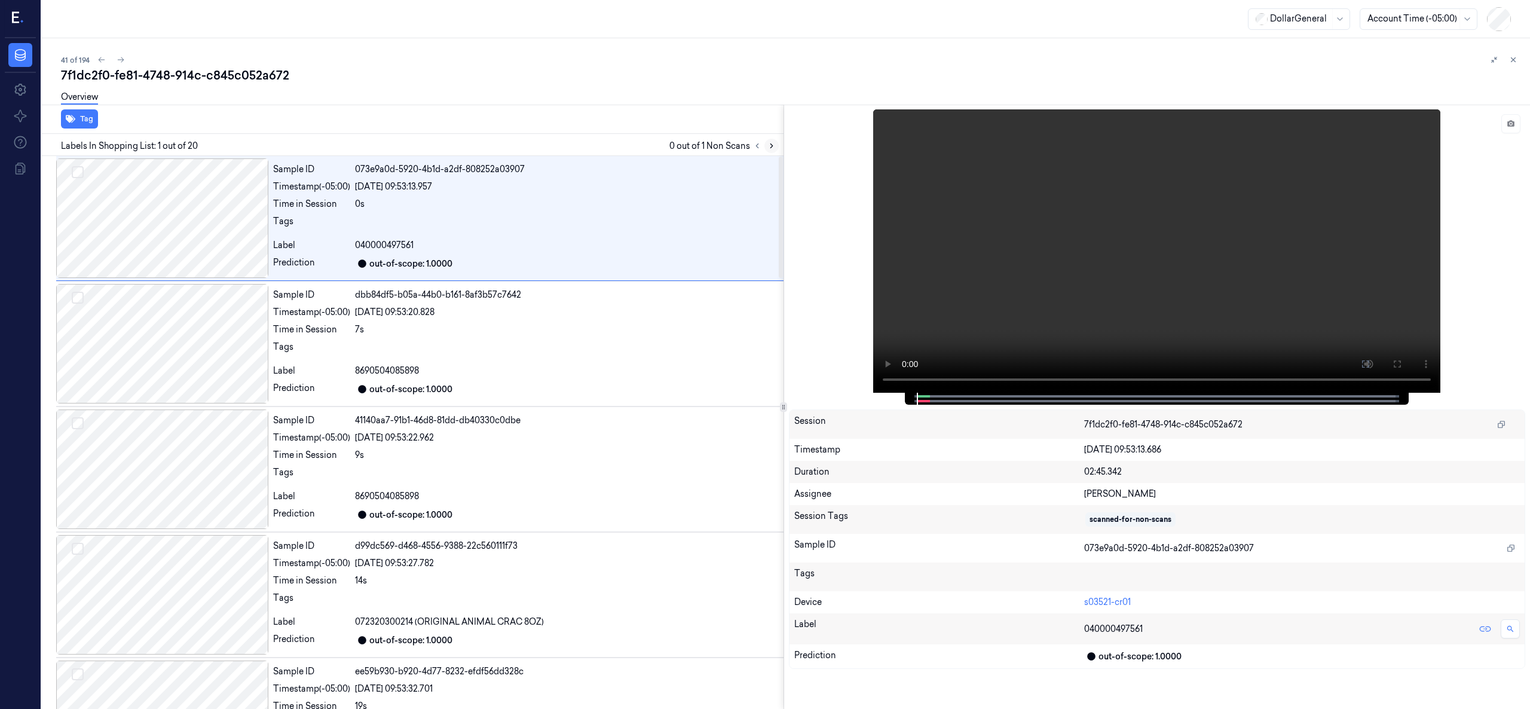
click at [776, 145] on button at bounding box center [771, 146] width 14 height 14
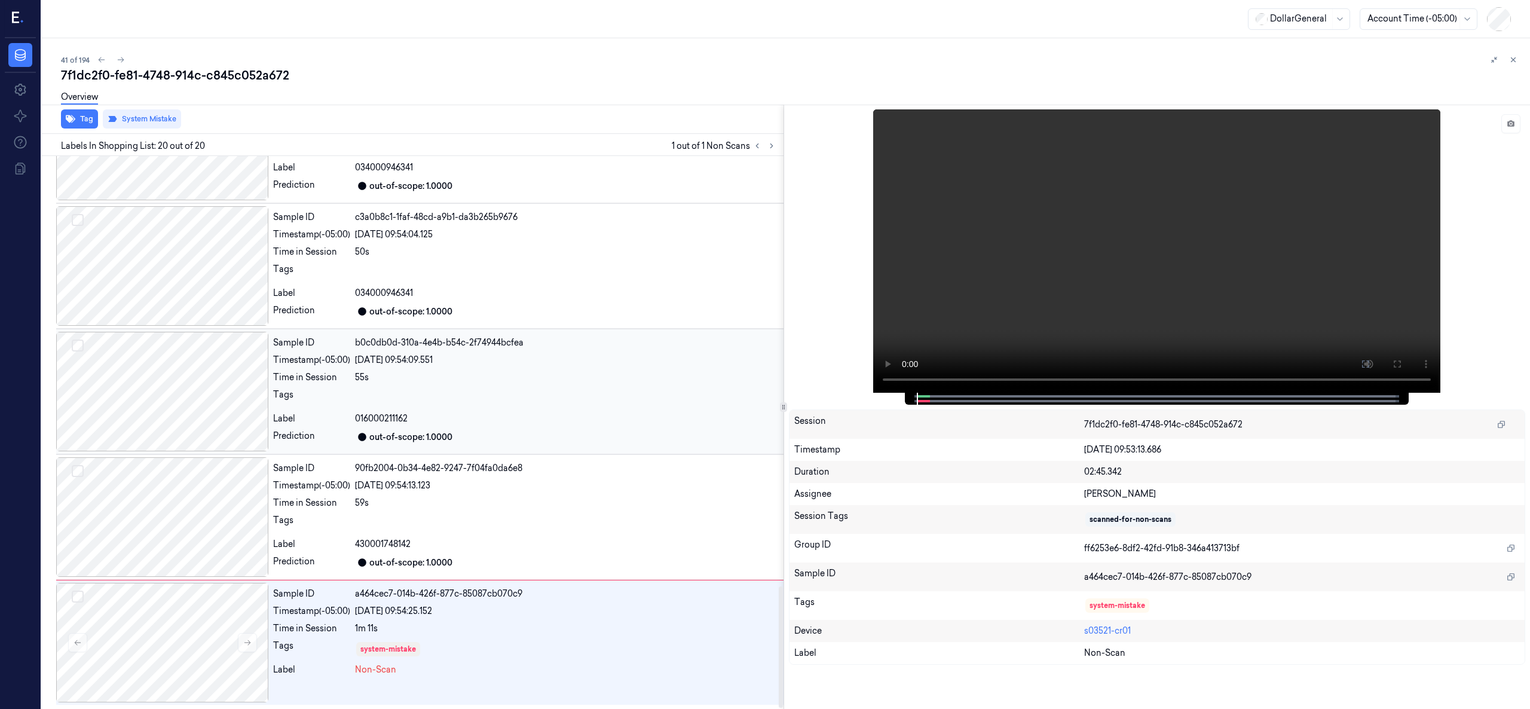
scroll to position [1968, 0]
click at [166, 531] on div at bounding box center [162, 643] width 212 height 120
click at [1147, 64] on button at bounding box center [1513, 60] width 14 height 14
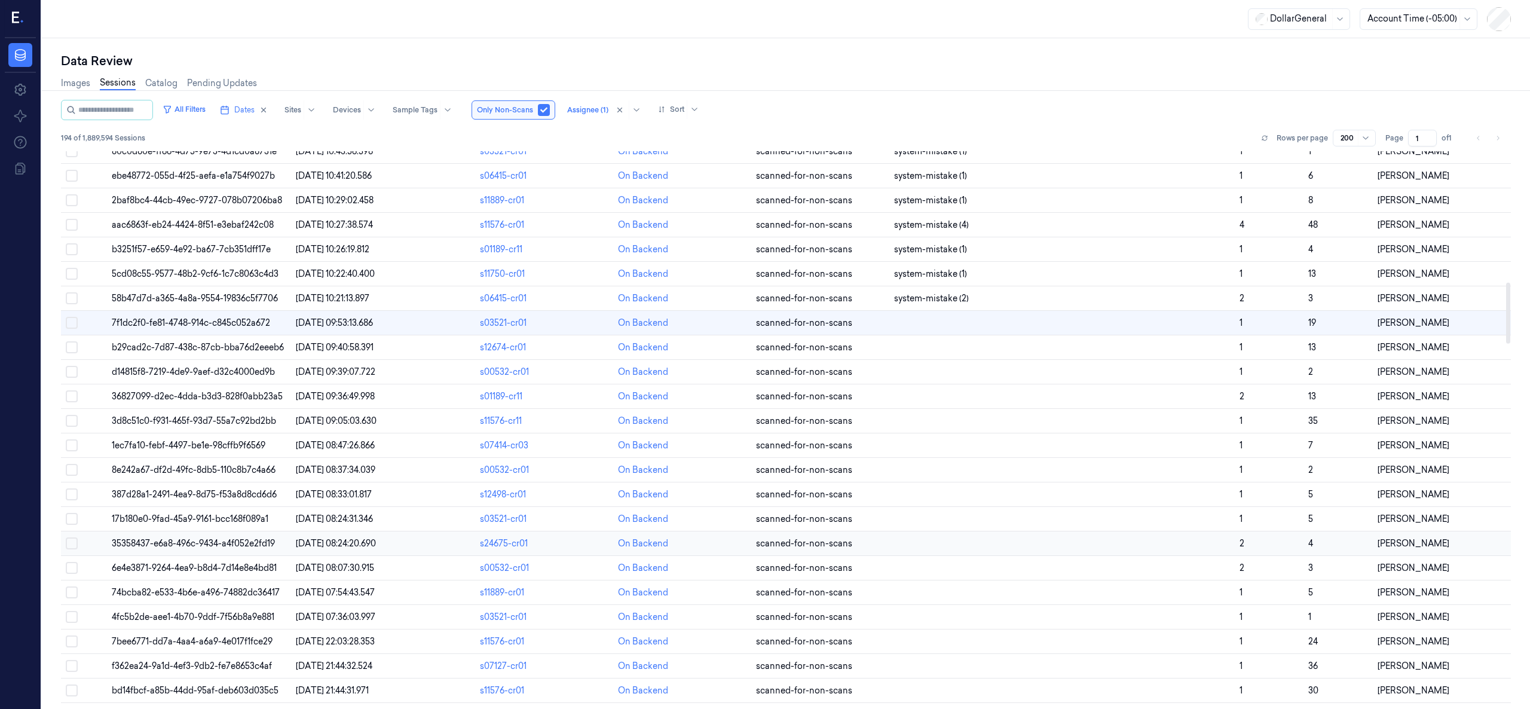
scroll to position [797, 0]
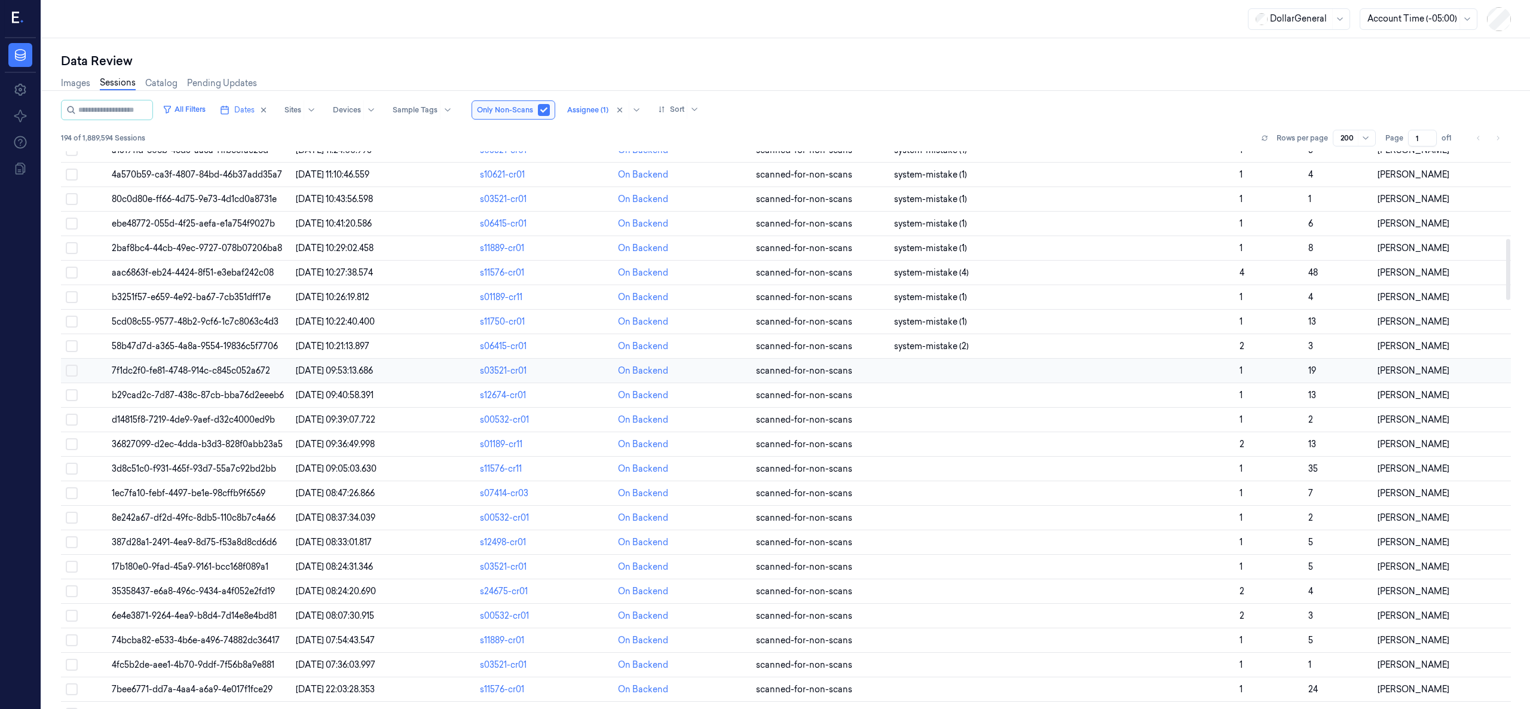
click at [224, 376] on span "7f1dc2f0-fe81-4748-914c-c845c052a672" at bounding box center [191, 370] width 158 height 11
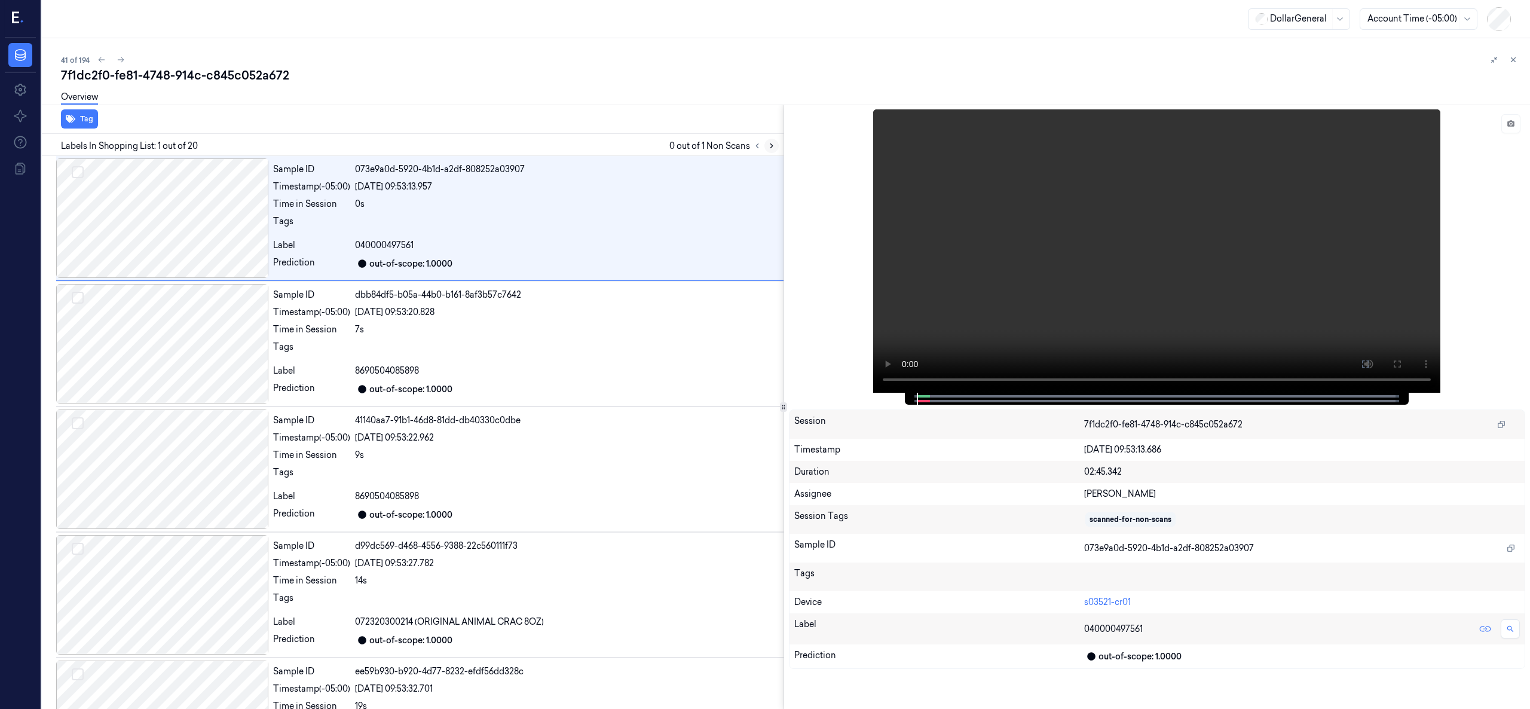
click at [772, 145] on icon at bounding box center [771, 146] width 2 height 4
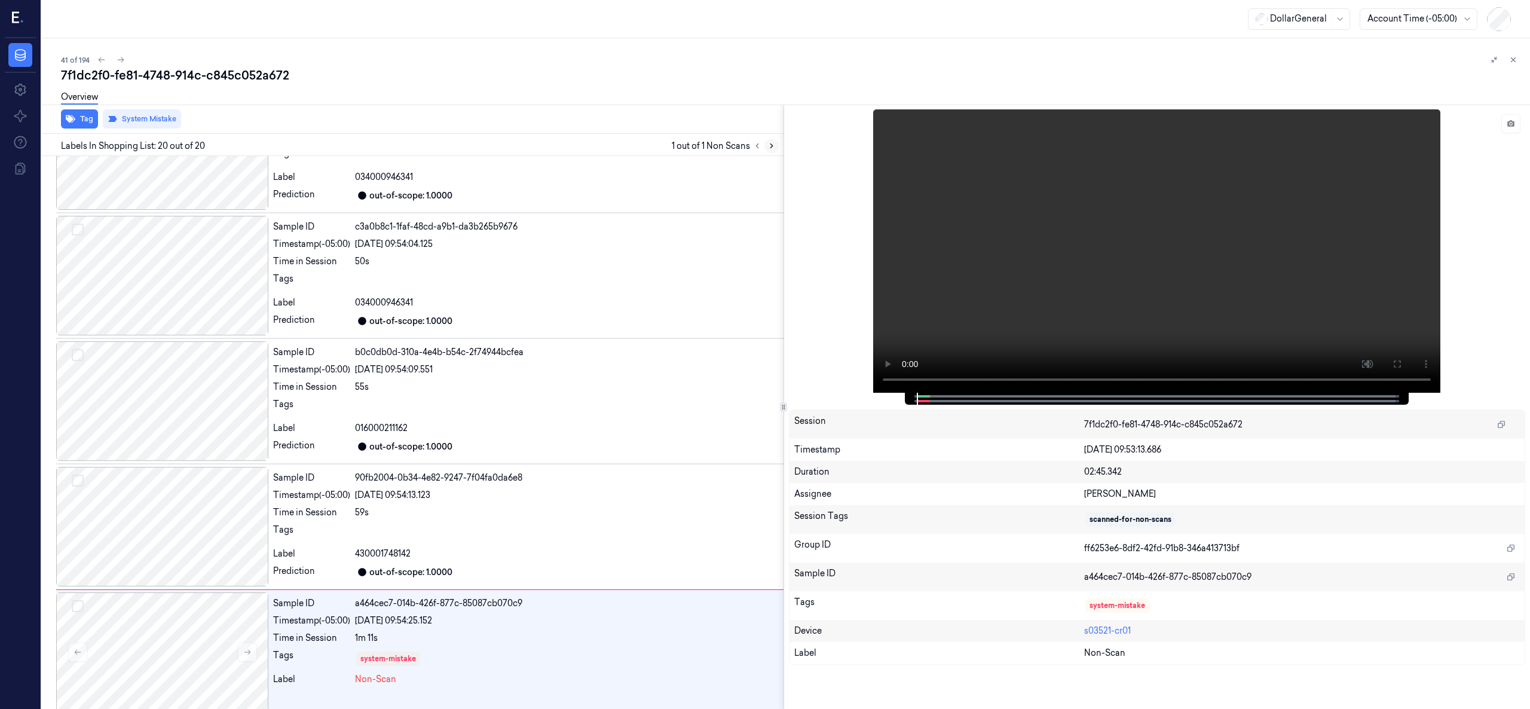
scroll to position [1968, 0]
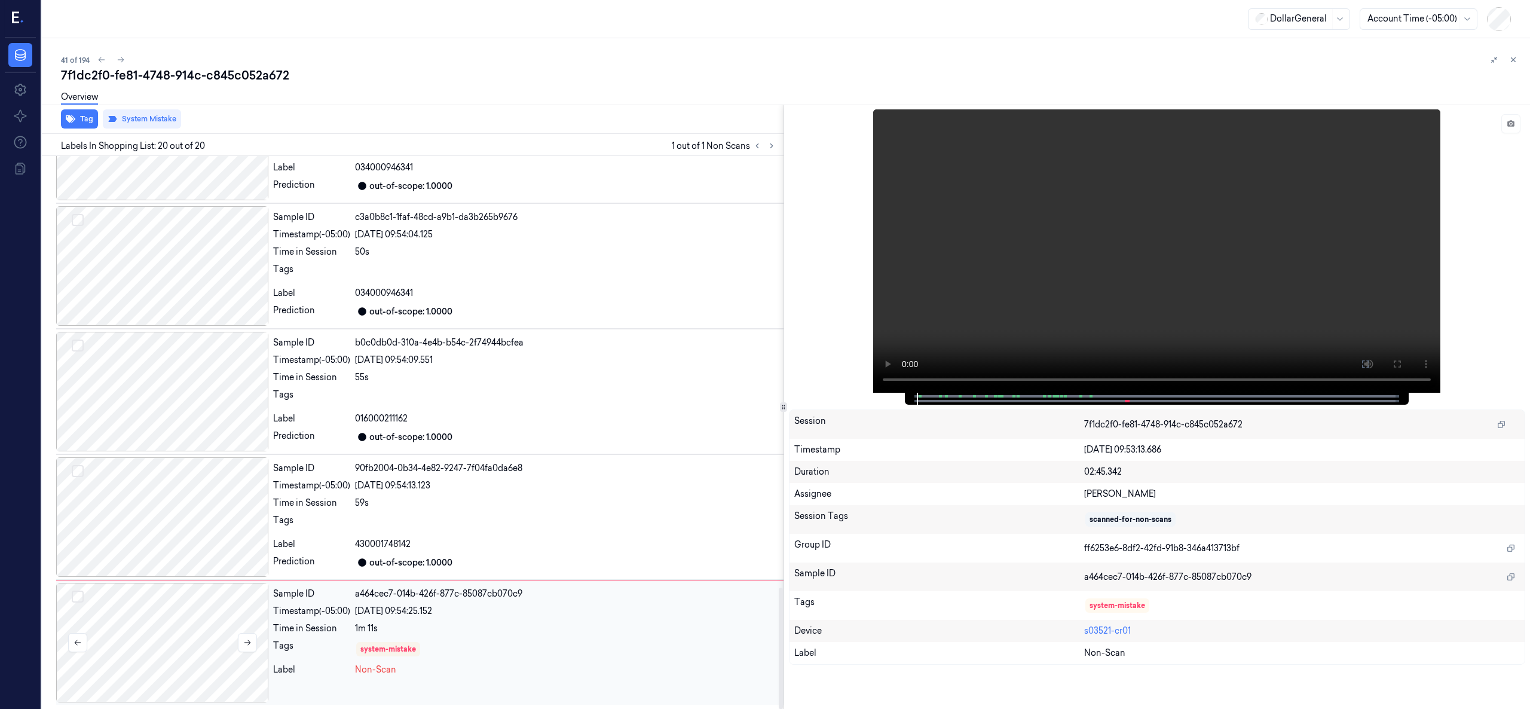
click at [183, 531] on div at bounding box center [162, 643] width 212 height 120
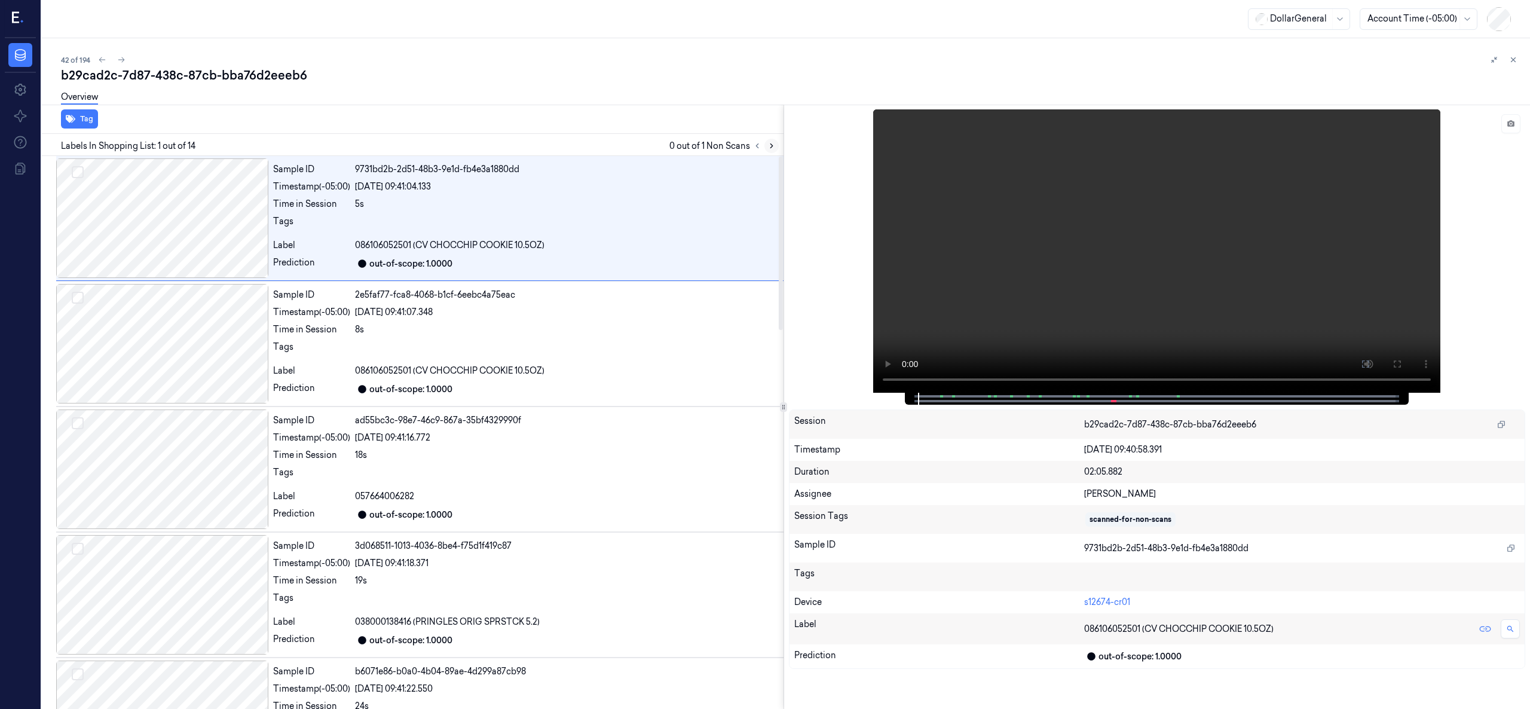
click at [773, 142] on icon at bounding box center [771, 146] width 8 height 8
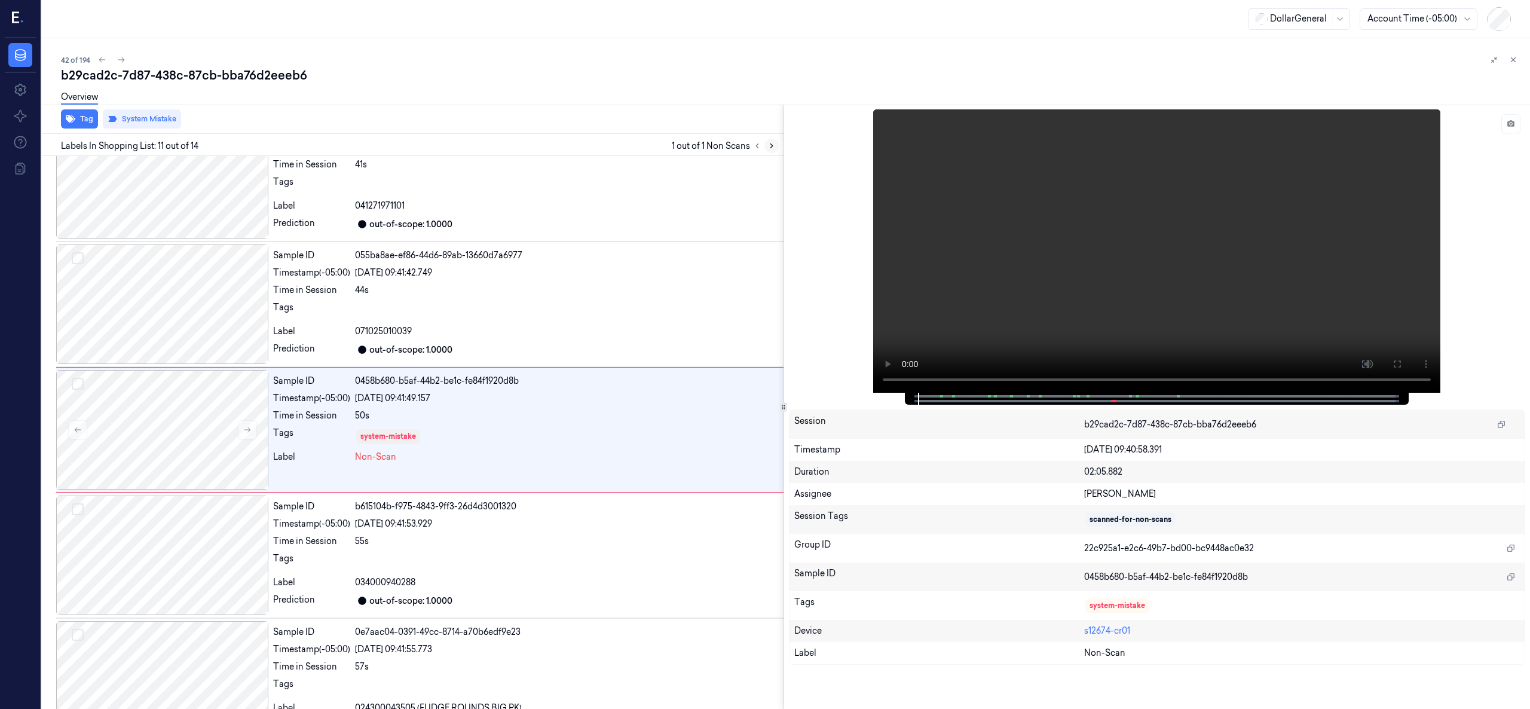
scroll to position [1045, 0]
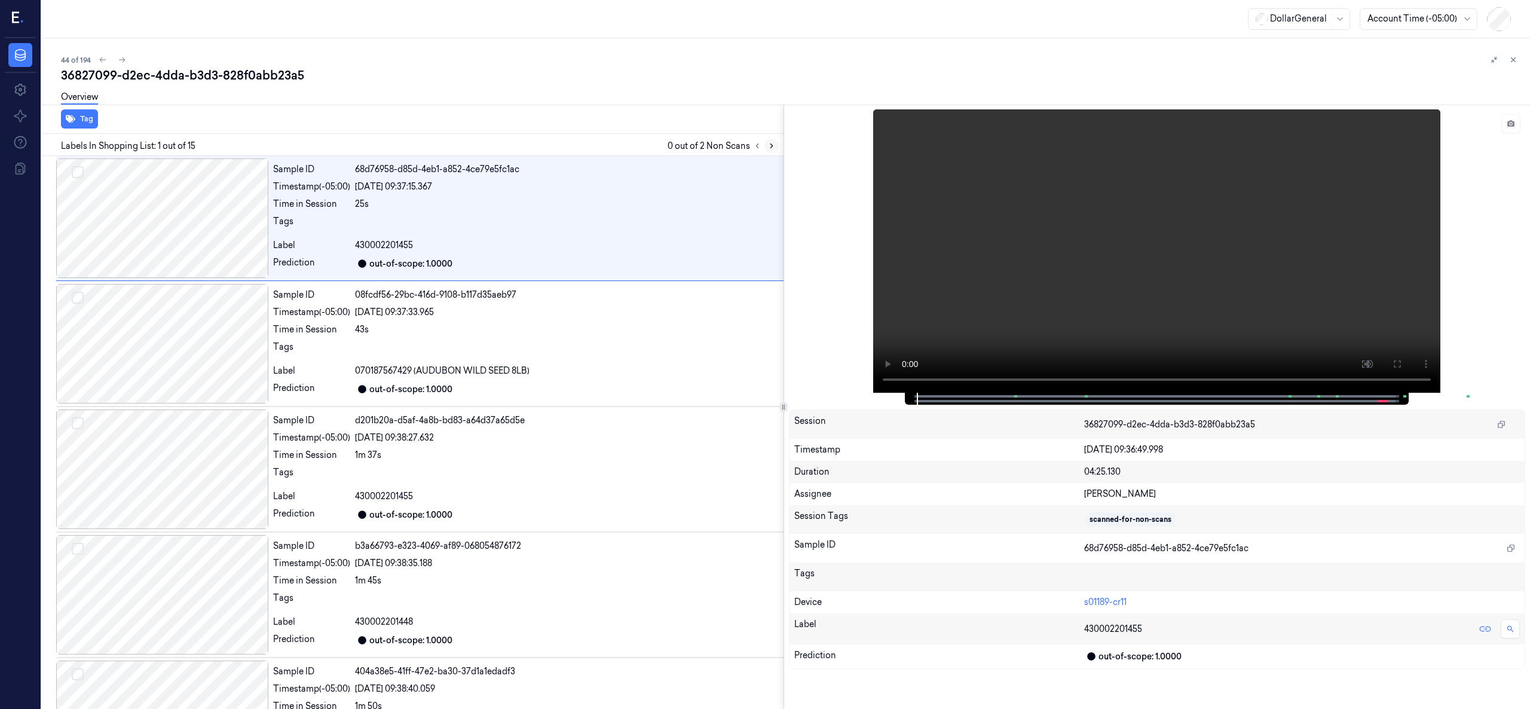
click at [766, 145] on button at bounding box center [771, 146] width 14 height 14
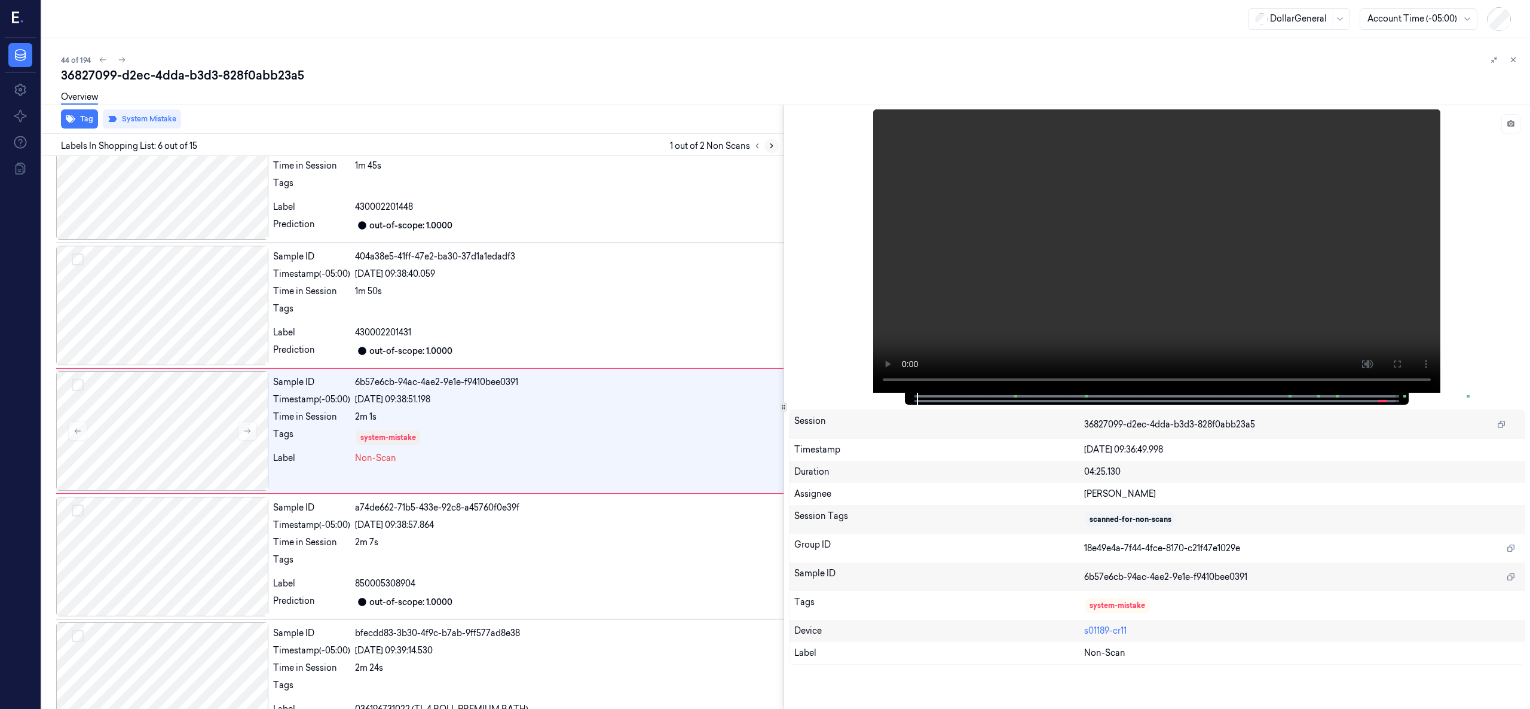
click at [766, 145] on button at bounding box center [771, 146] width 14 height 14
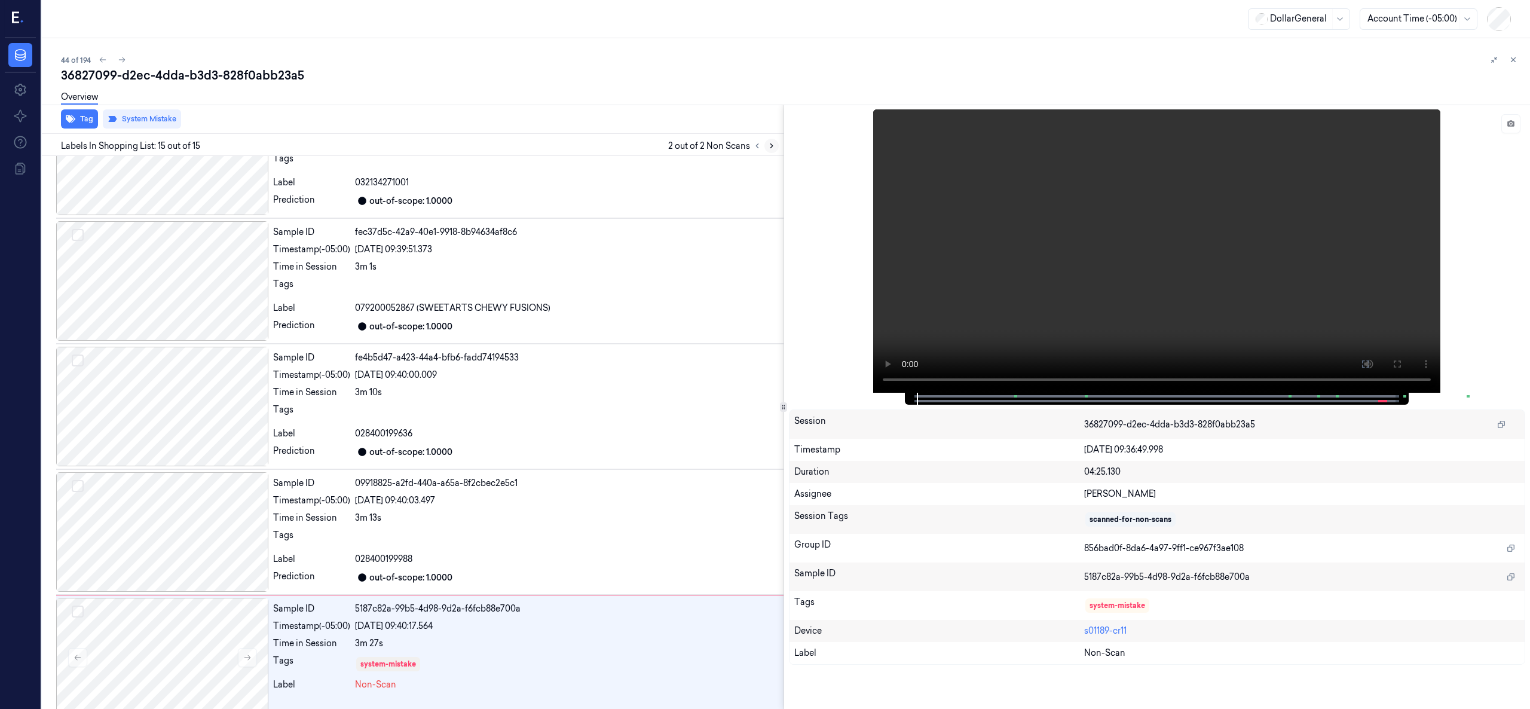
scroll to position [1339, 0]
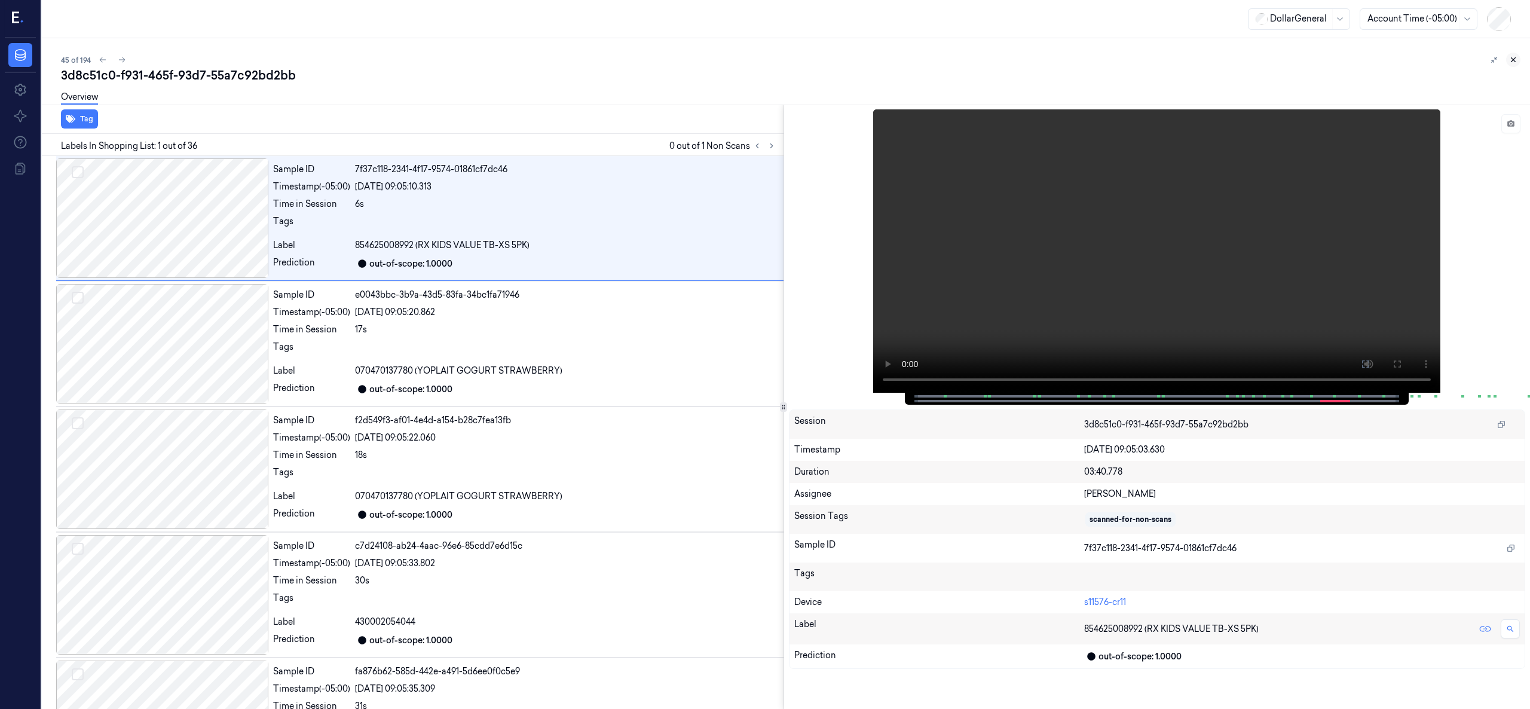
click at [1147, 59] on icon at bounding box center [1514, 60] width 4 height 4
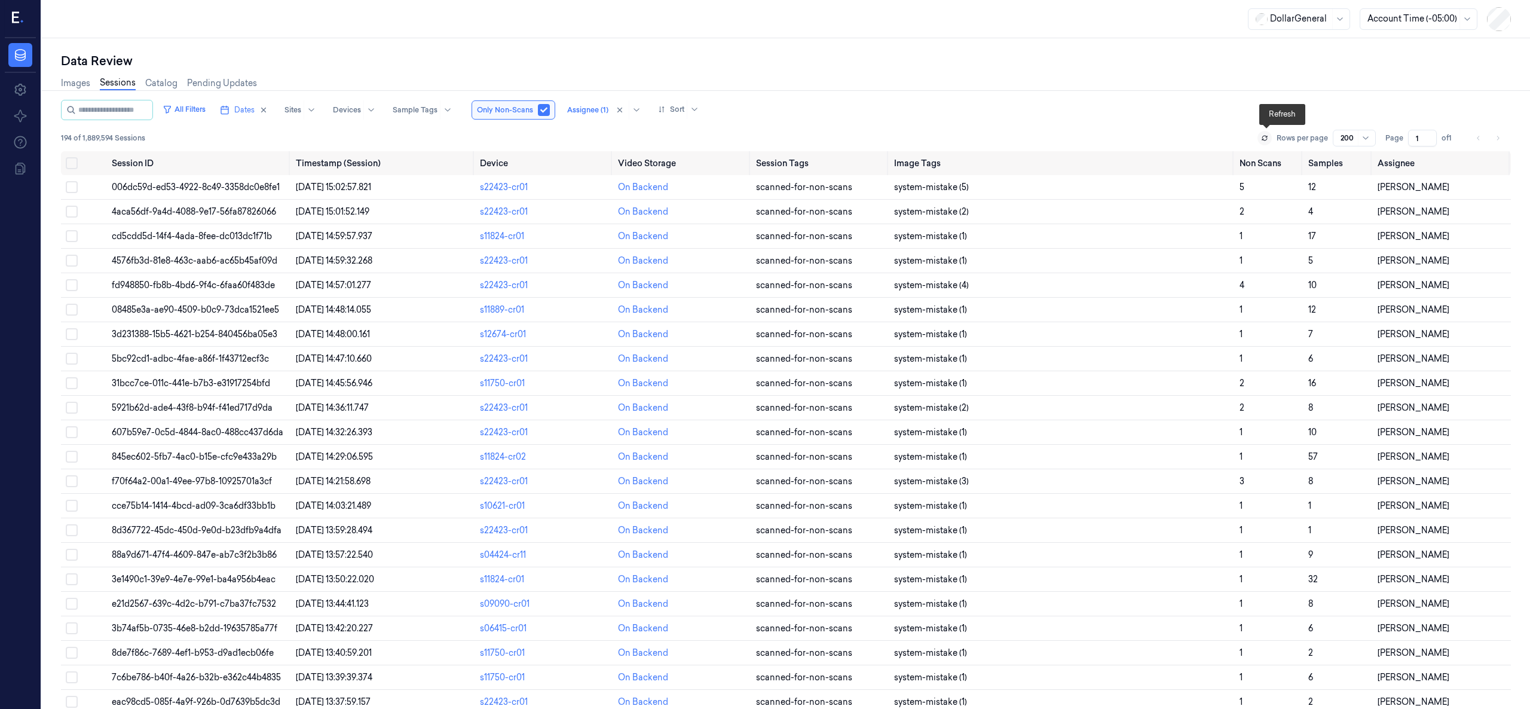
click at [1147, 137] on icon at bounding box center [1264, 137] width 5 height 2
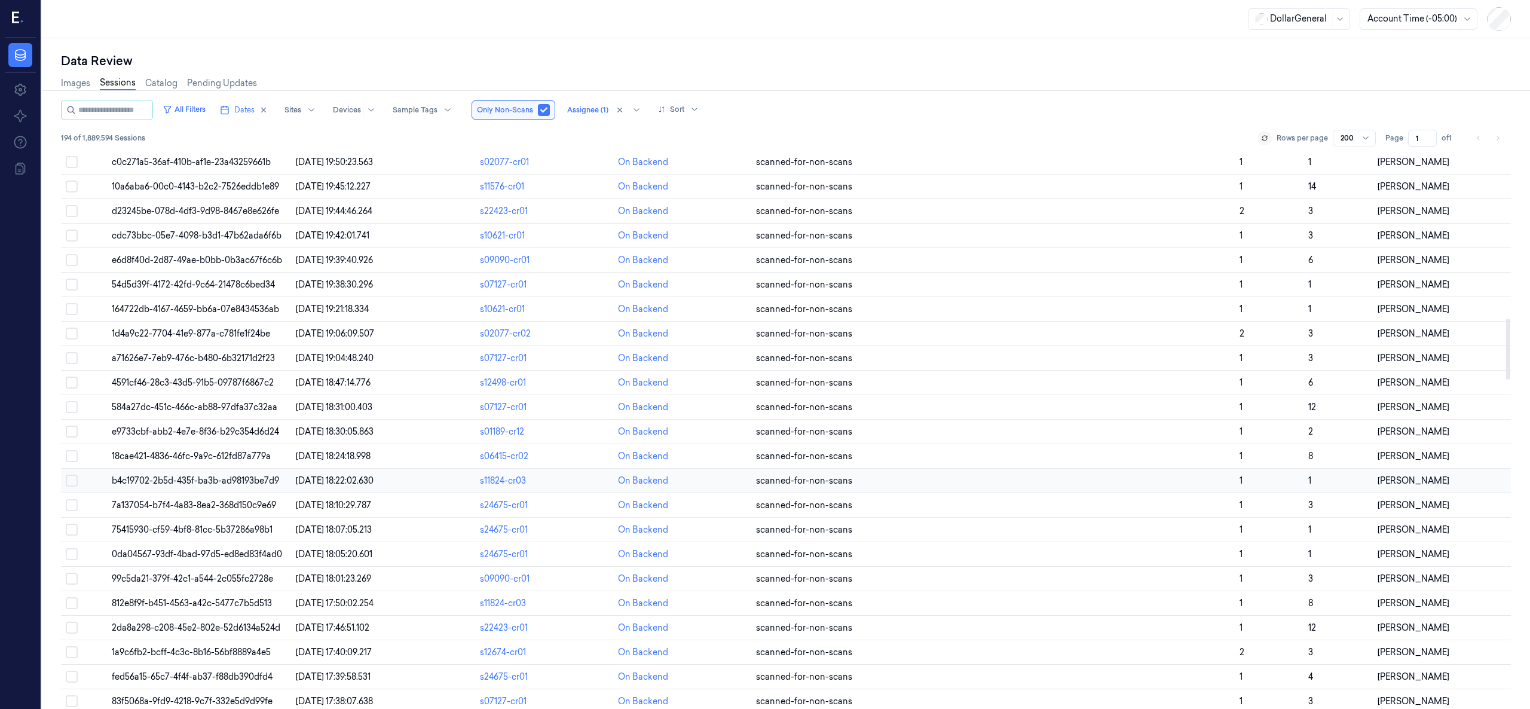
scroll to position [1468, 0]
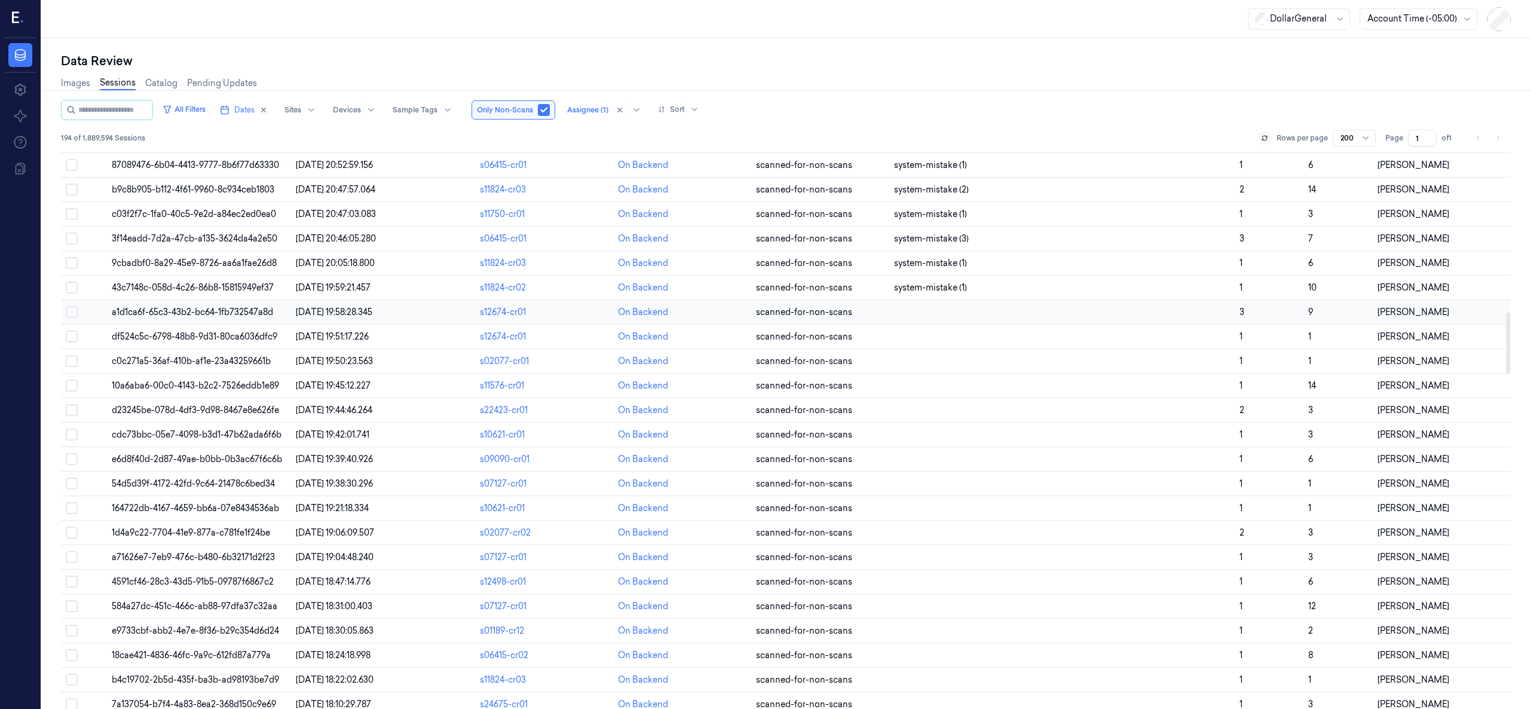
click at [225, 317] on span "a1d1ca6f-65c3-43b2-bc64-1fb732547a8d" at bounding box center [192, 312] width 161 height 11
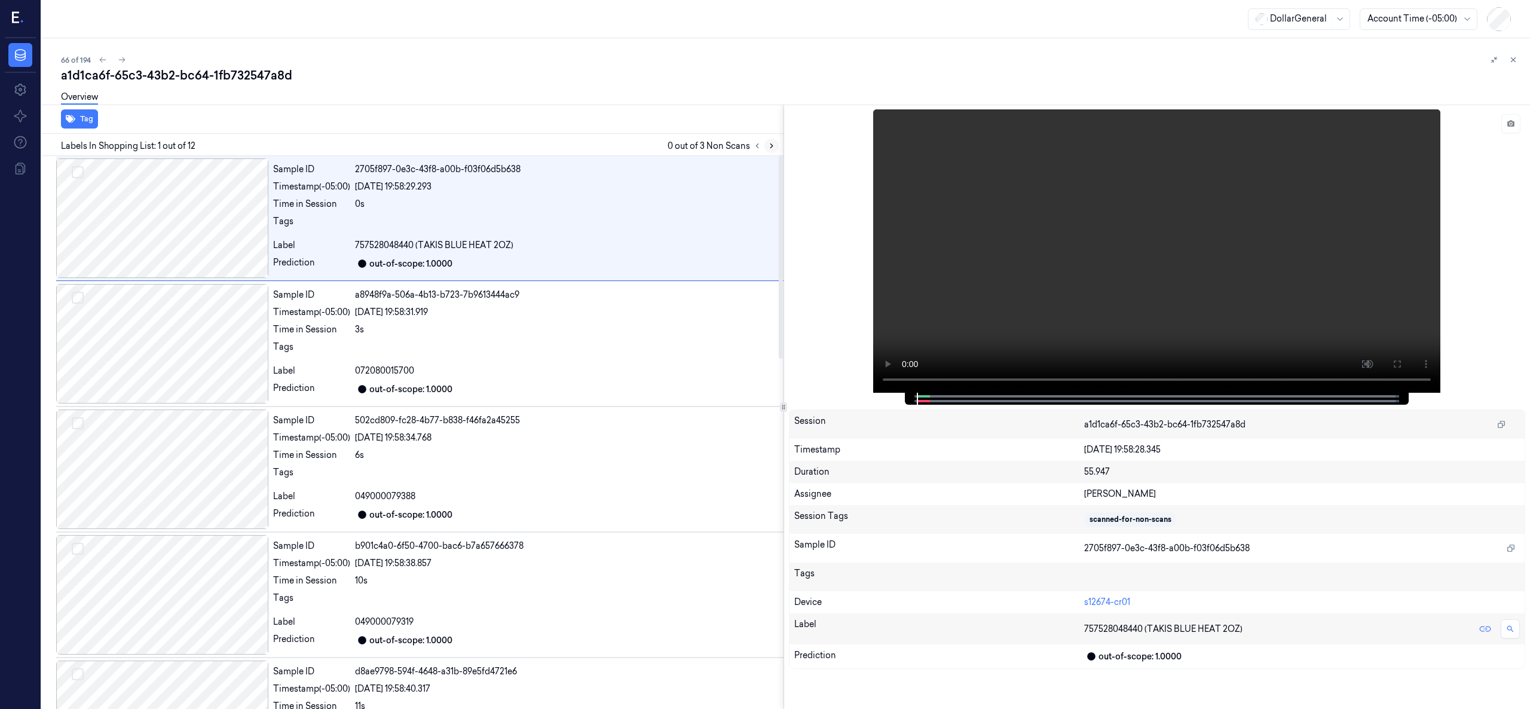
click at [770, 143] on icon at bounding box center [771, 146] width 8 height 8
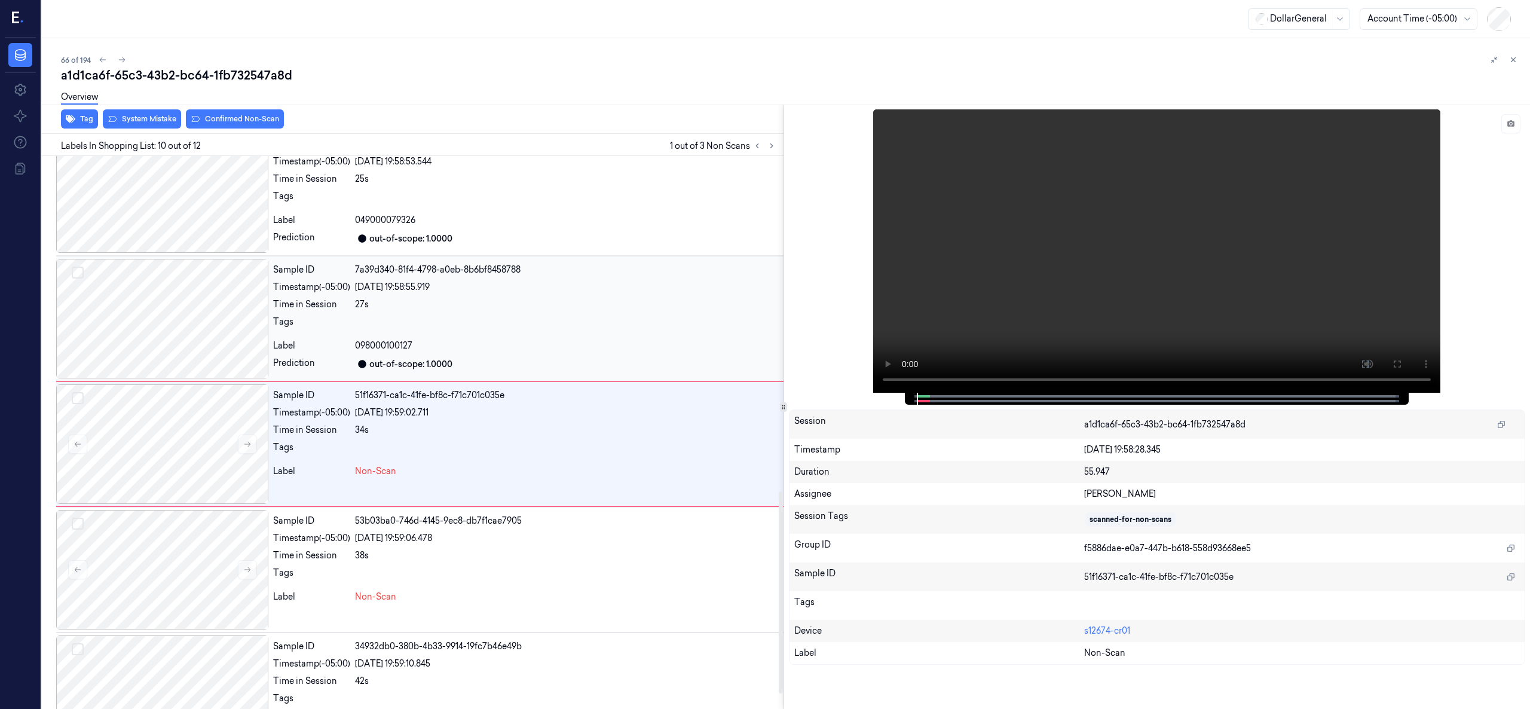
scroll to position [919, 0]
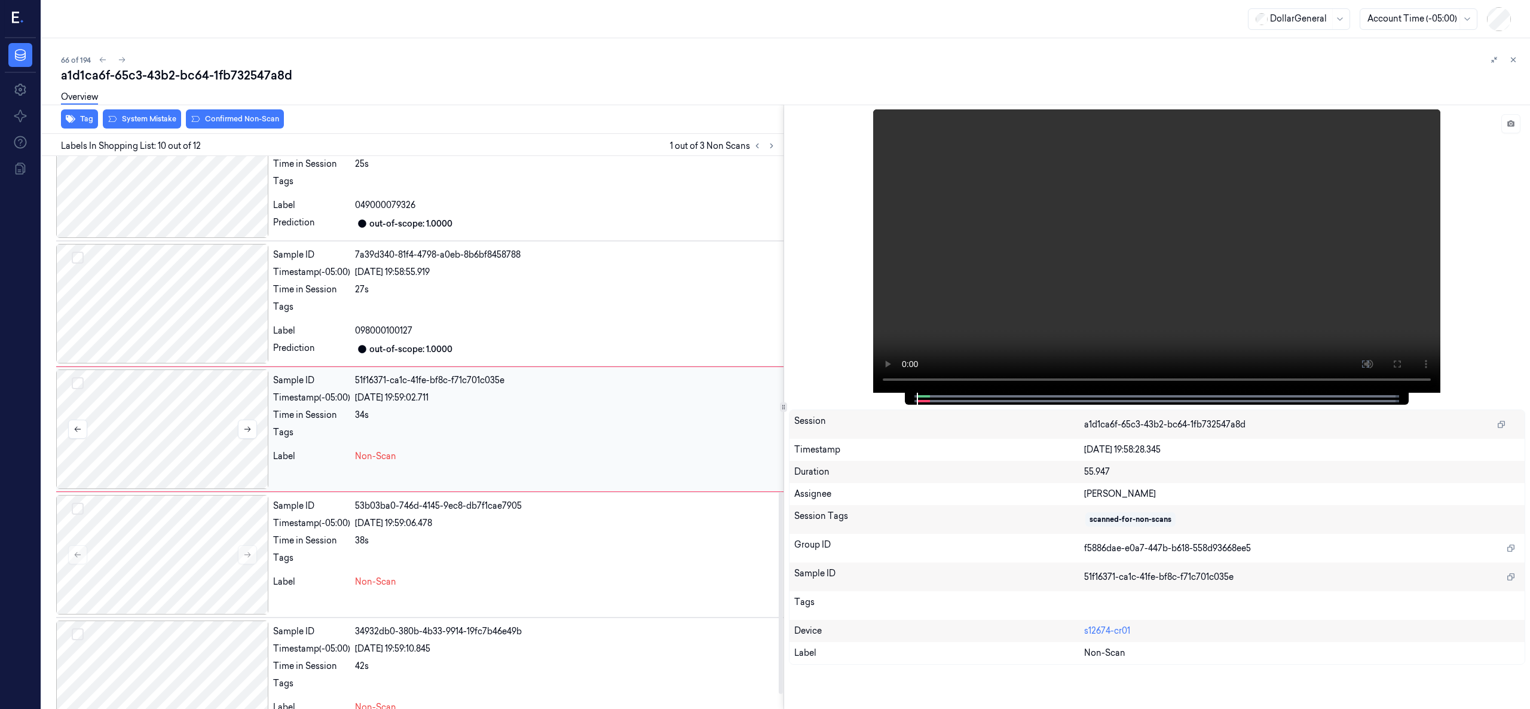
click at [228, 422] on div at bounding box center [162, 429] width 212 height 120
click at [212, 428] on div at bounding box center [162, 429] width 212 height 120
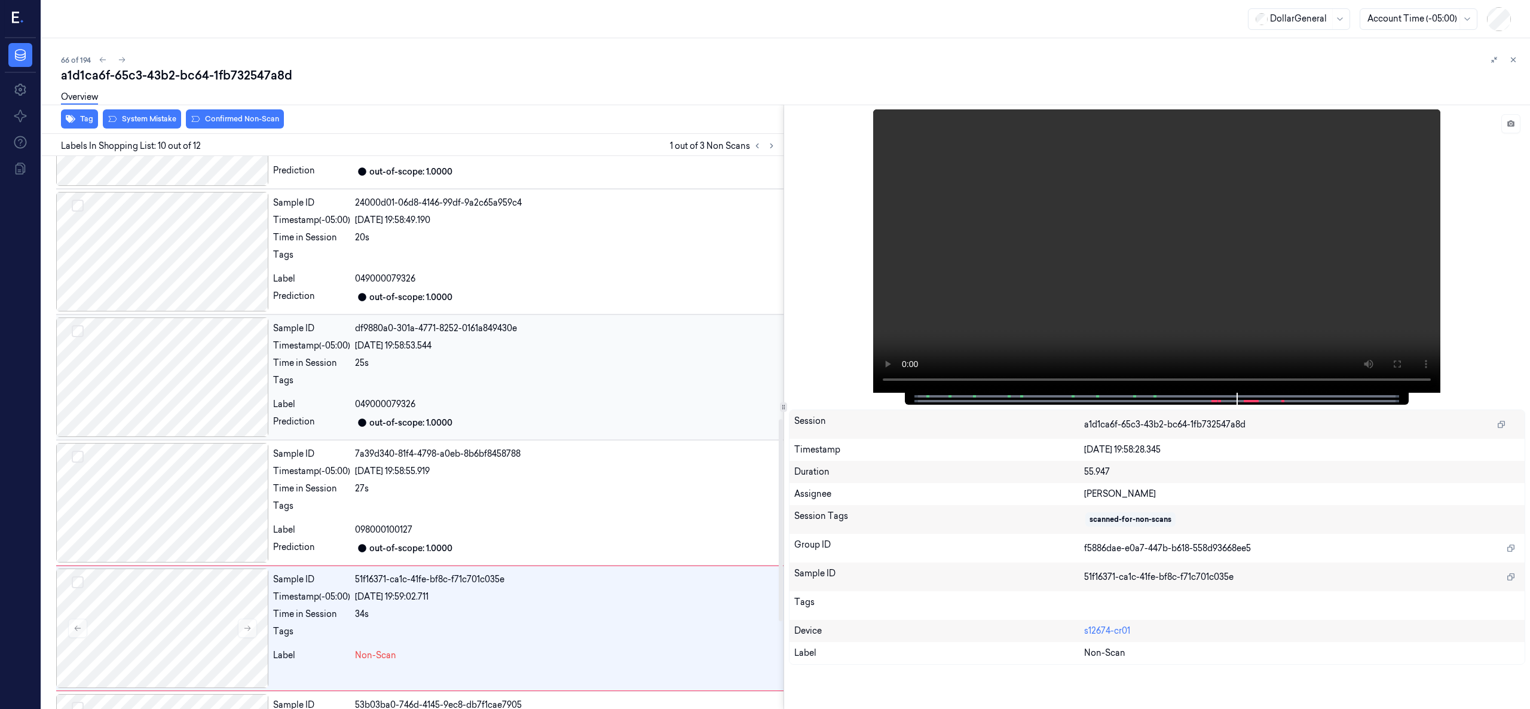
click at [198, 399] on div at bounding box center [162, 377] width 212 height 120
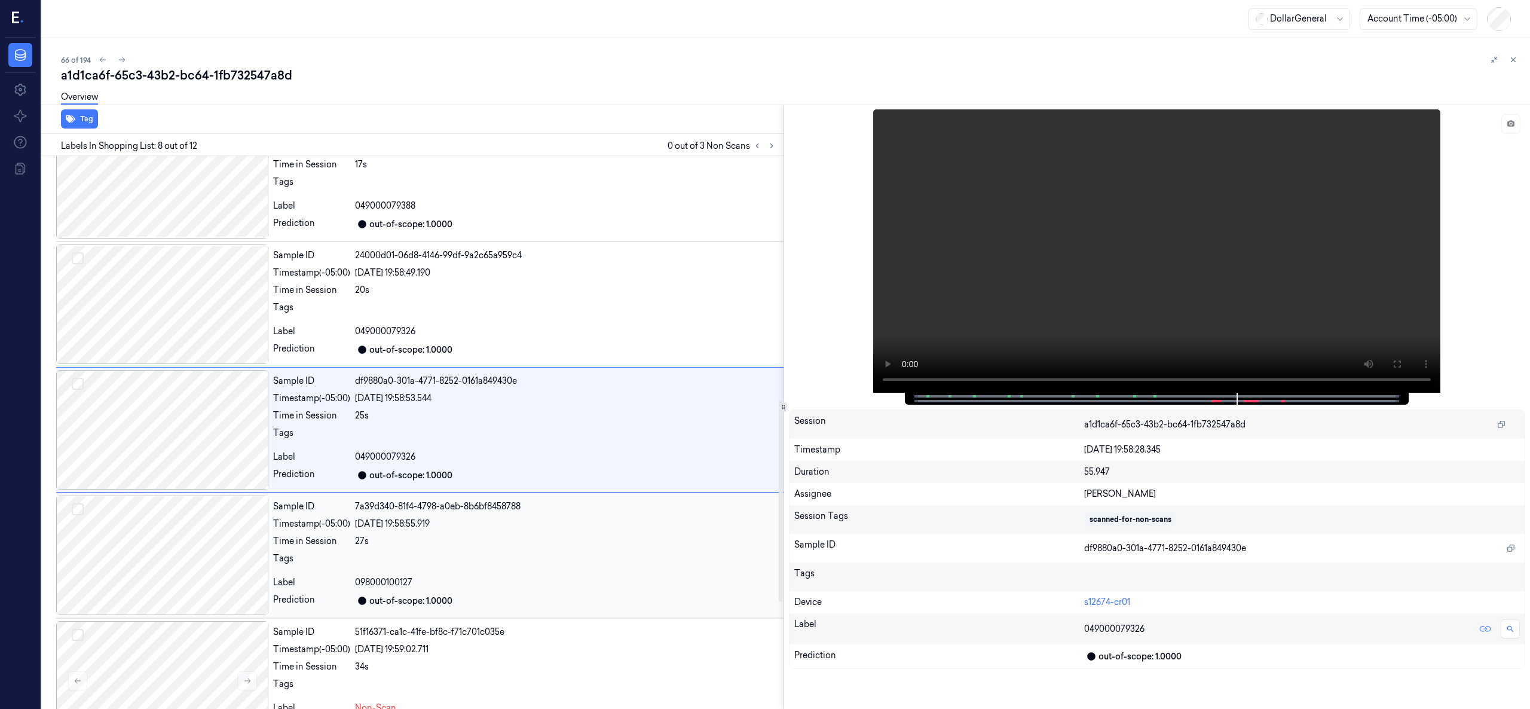
click at [182, 524] on div at bounding box center [162, 556] width 212 height 120
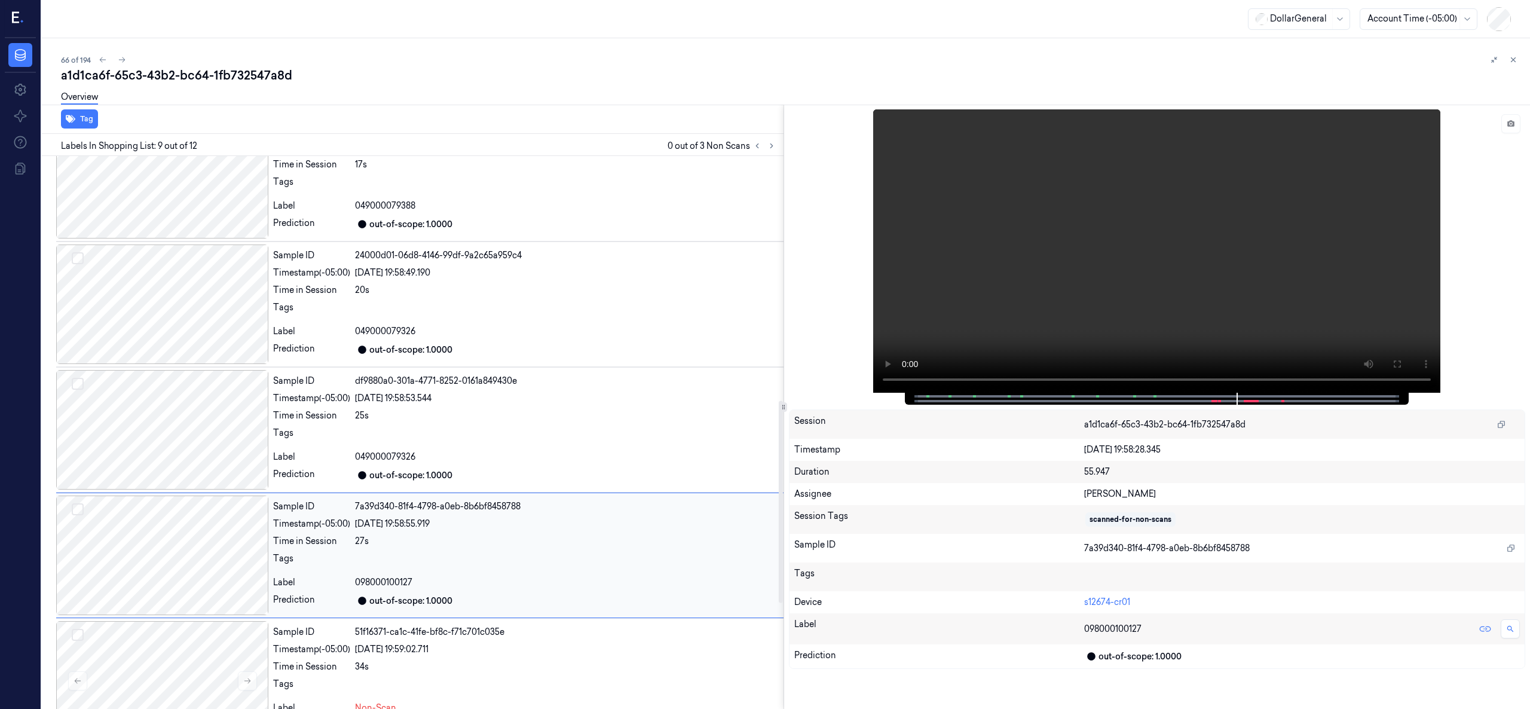
scroll to position [793, 0]
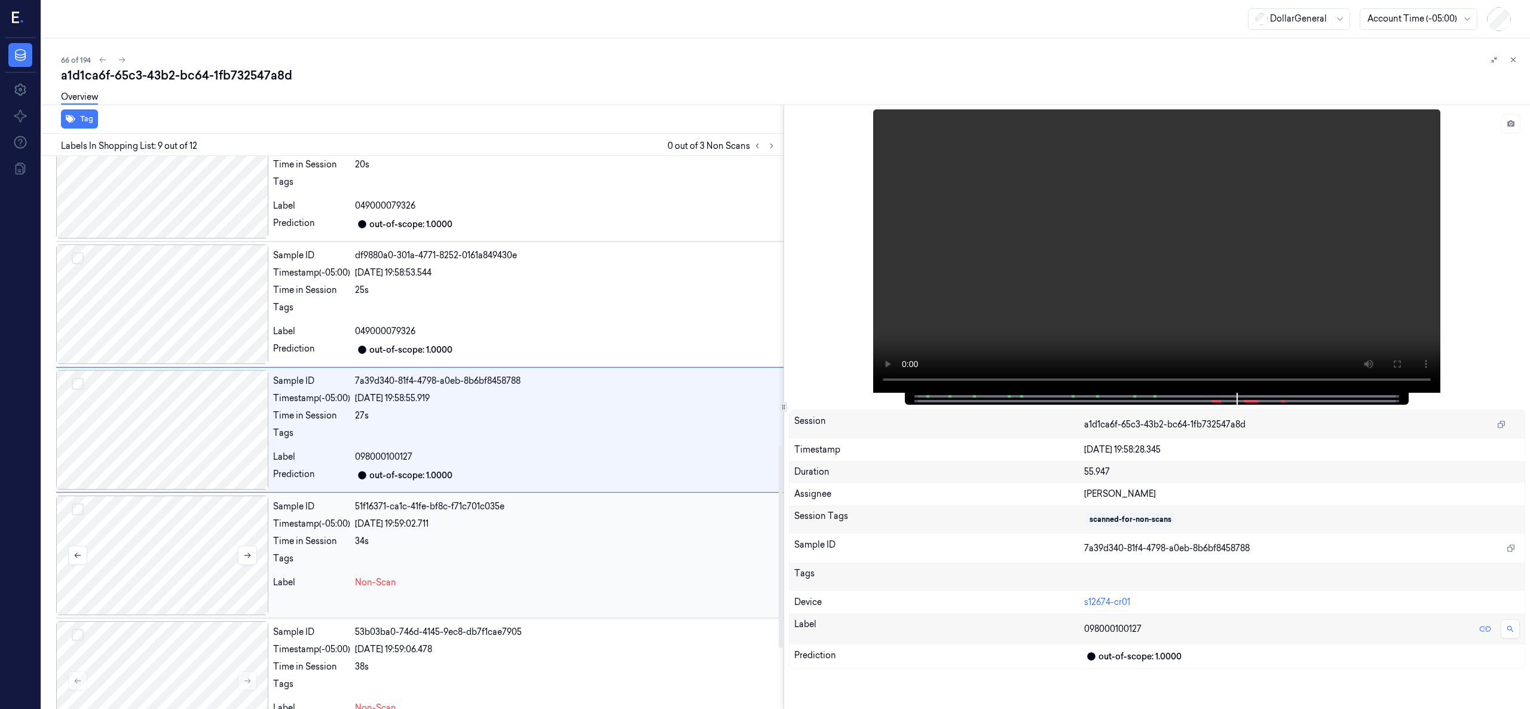
click at [185, 531] on div at bounding box center [162, 556] width 212 height 120
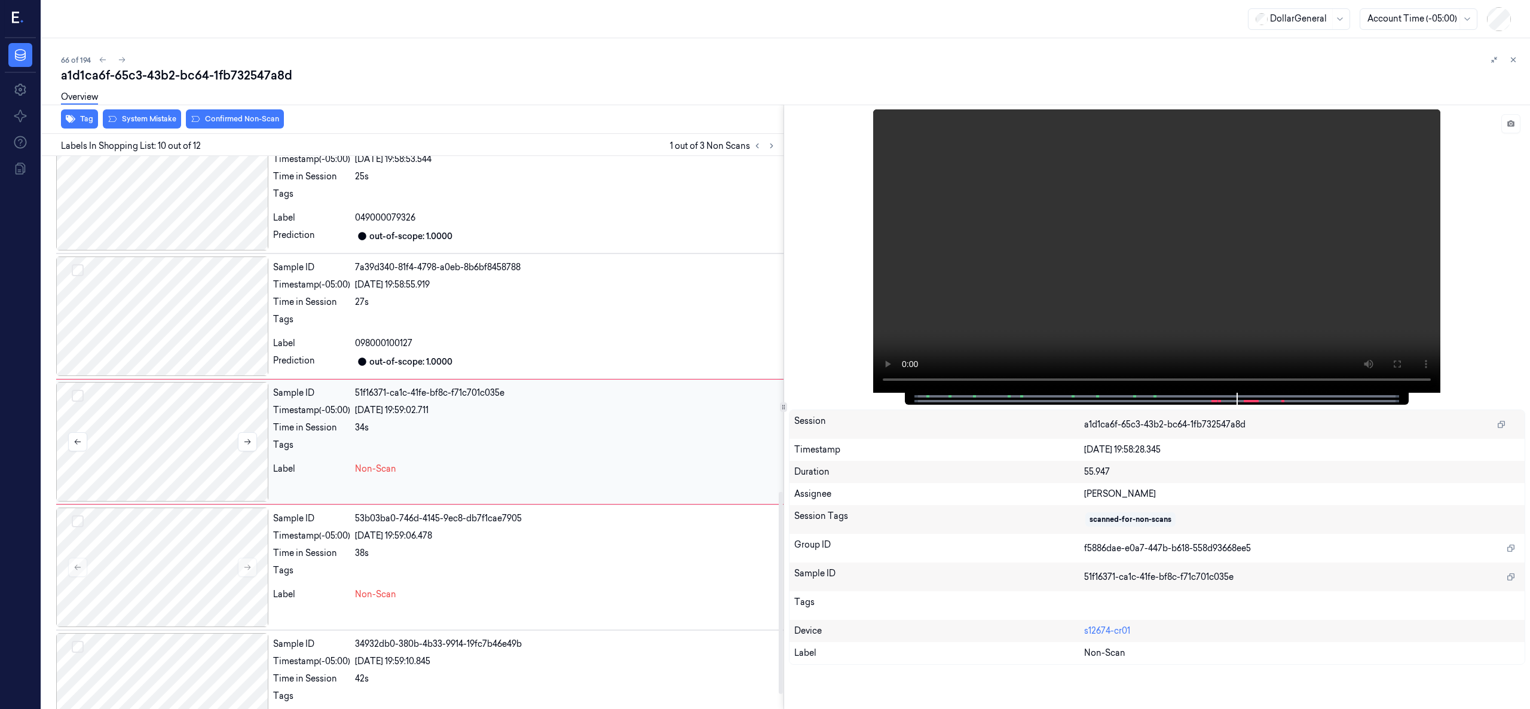
scroll to position [919, 0]
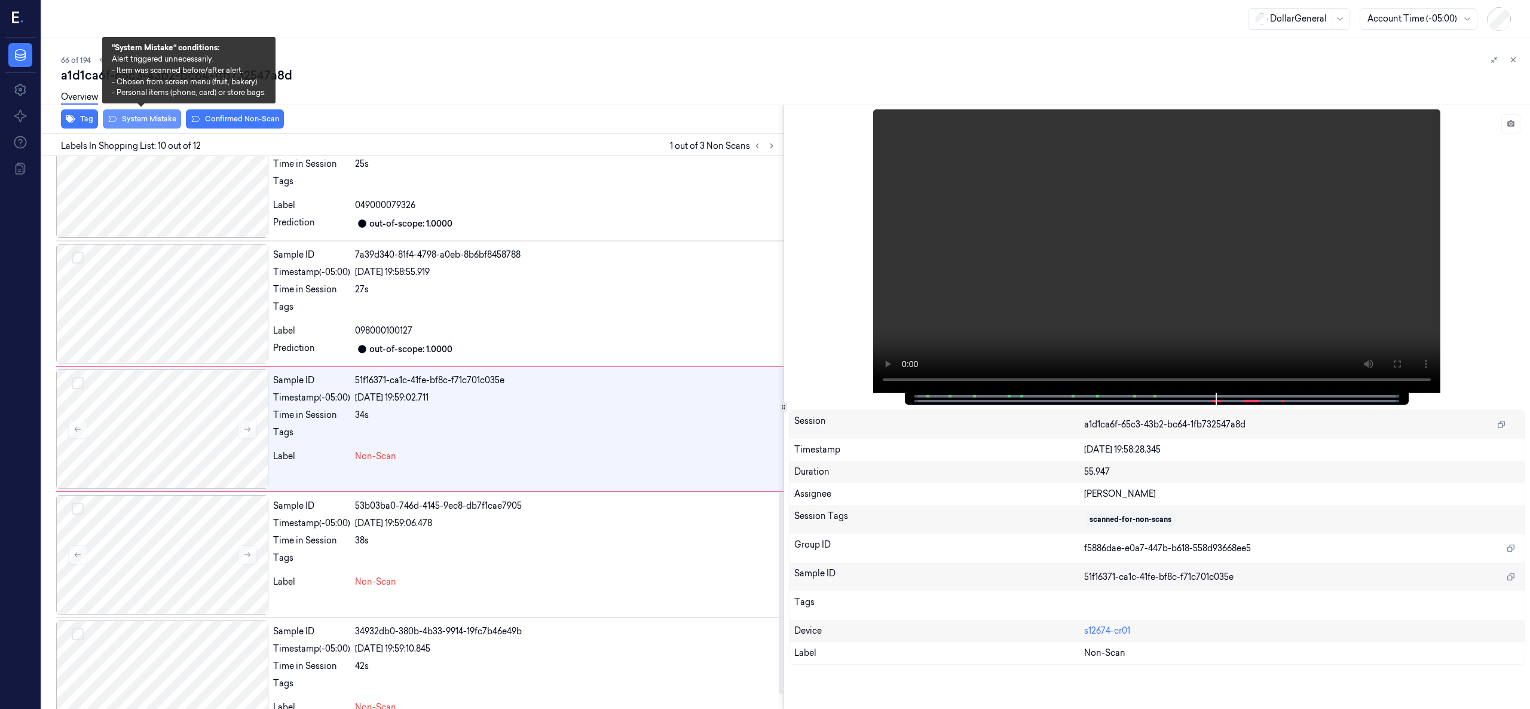
click at [155, 119] on button "System Mistake" at bounding box center [142, 118] width 78 height 19
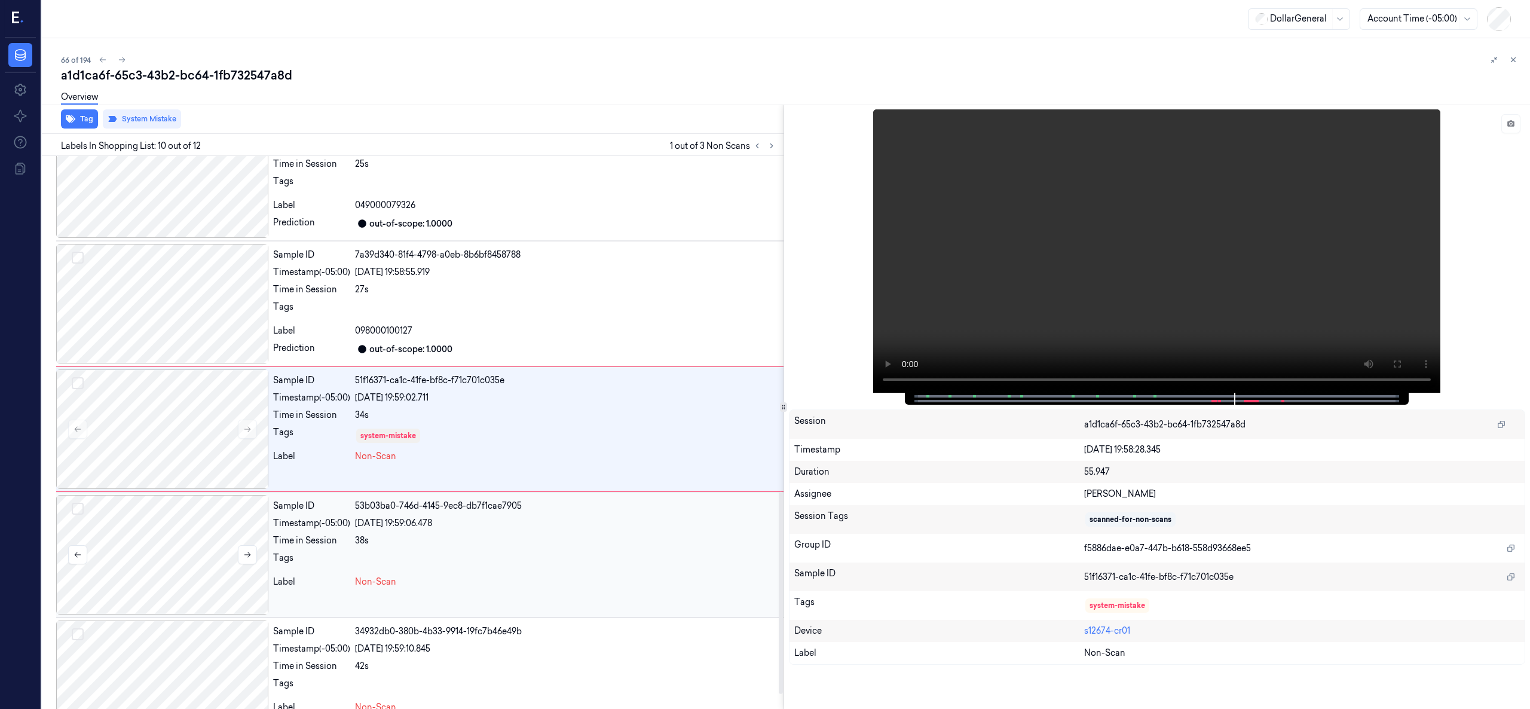
click at [180, 531] on div at bounding box center [162, 555] width 212 height 120
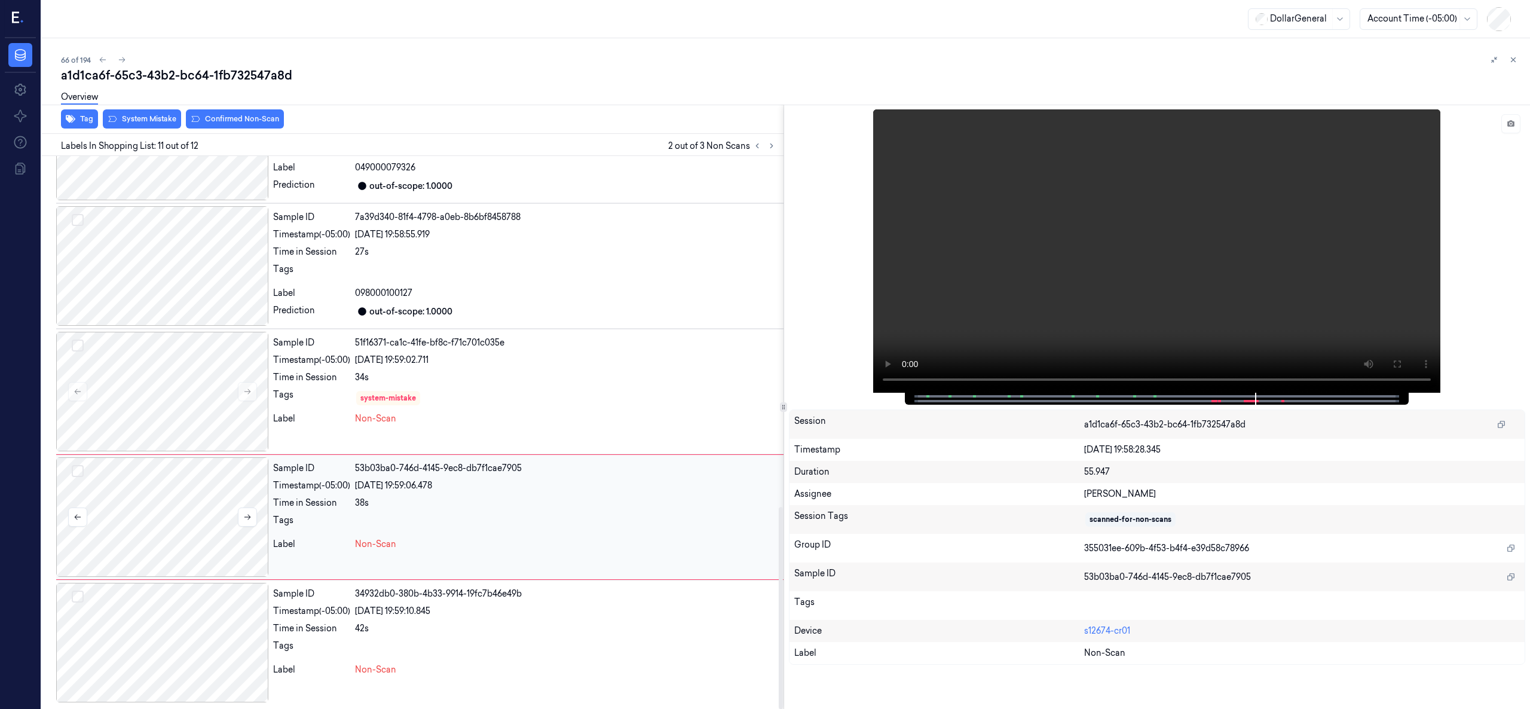
click at [203, 497] on div at bounding box center [162, 517] width 212 height 120
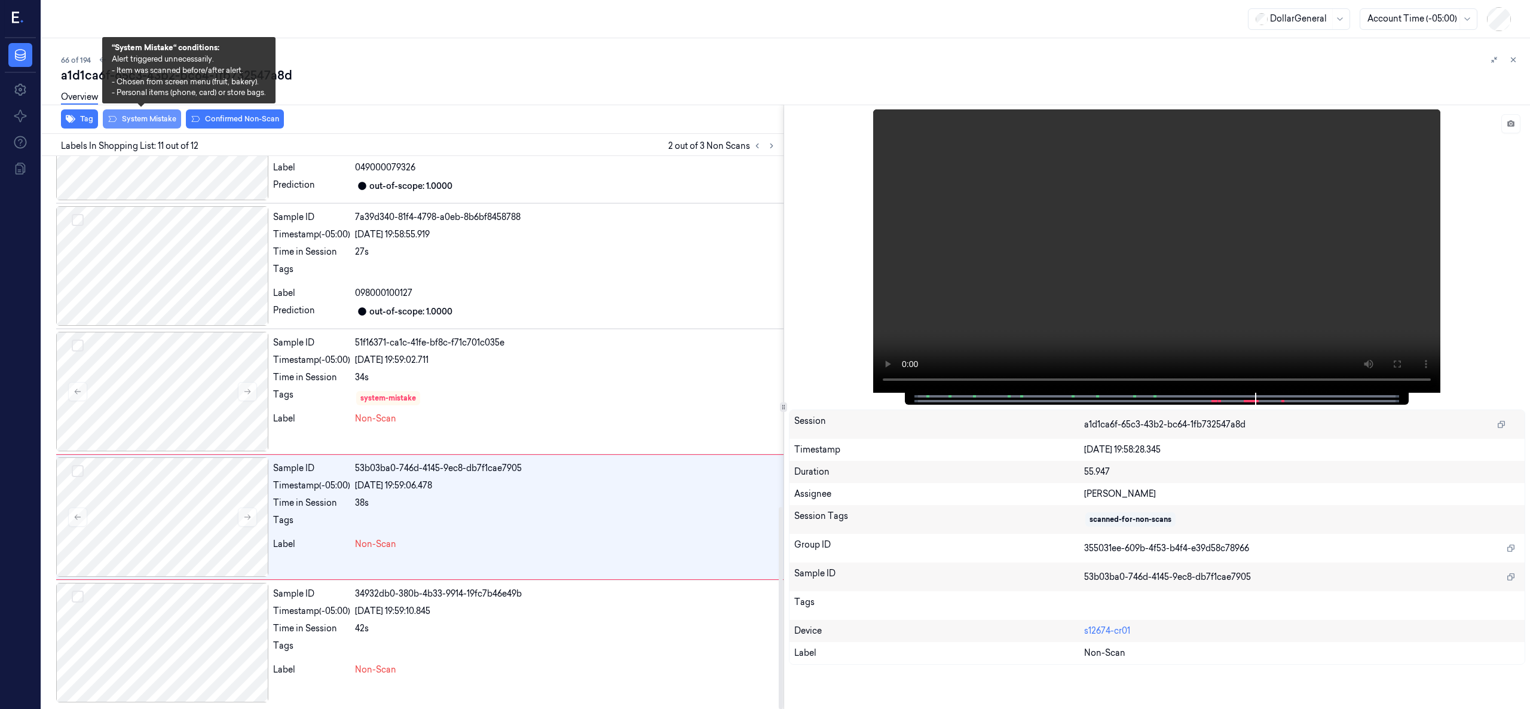
click at [154, 121] on button "System Mistake" at bounding box center [142, 118] width 78 height 19
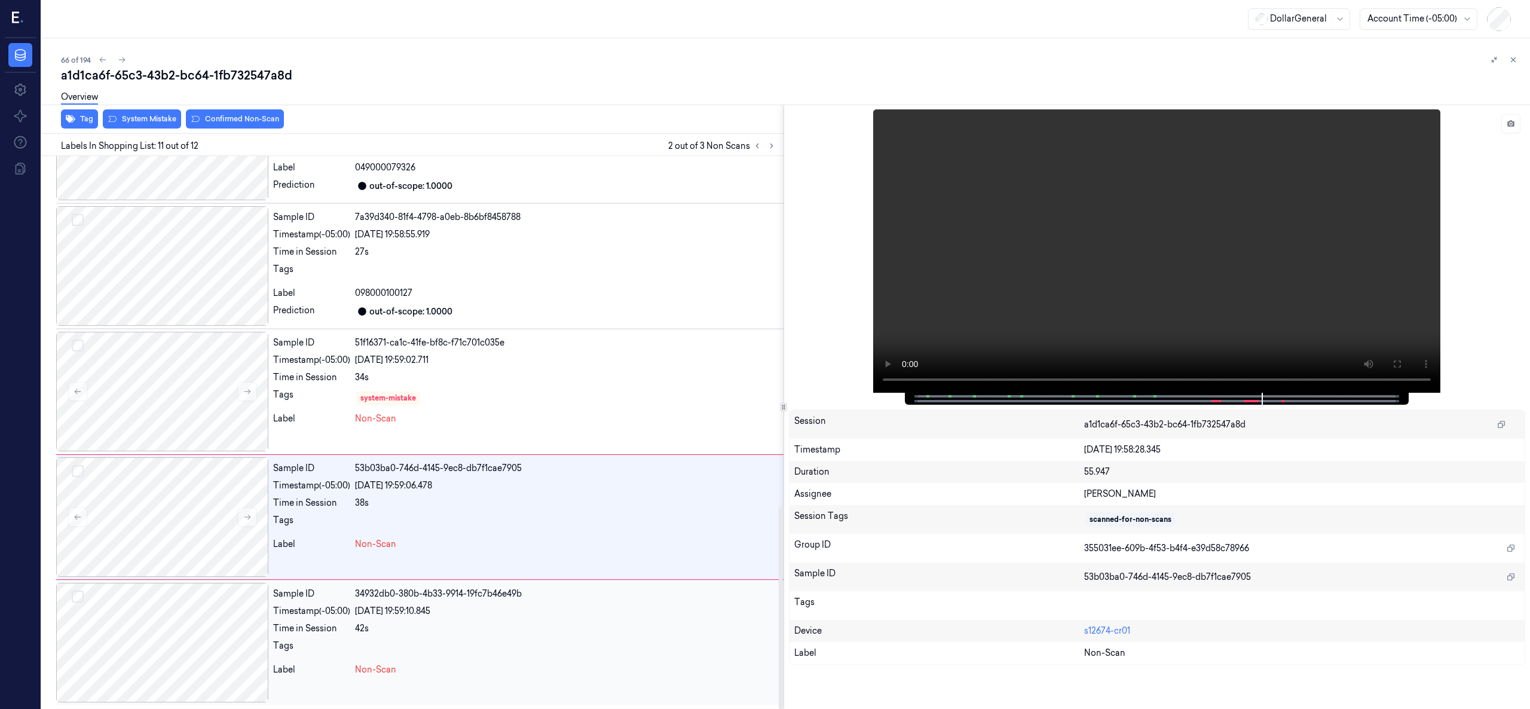
click at [201, 531] on div at bounding box center [162, 643] width 212 height 120
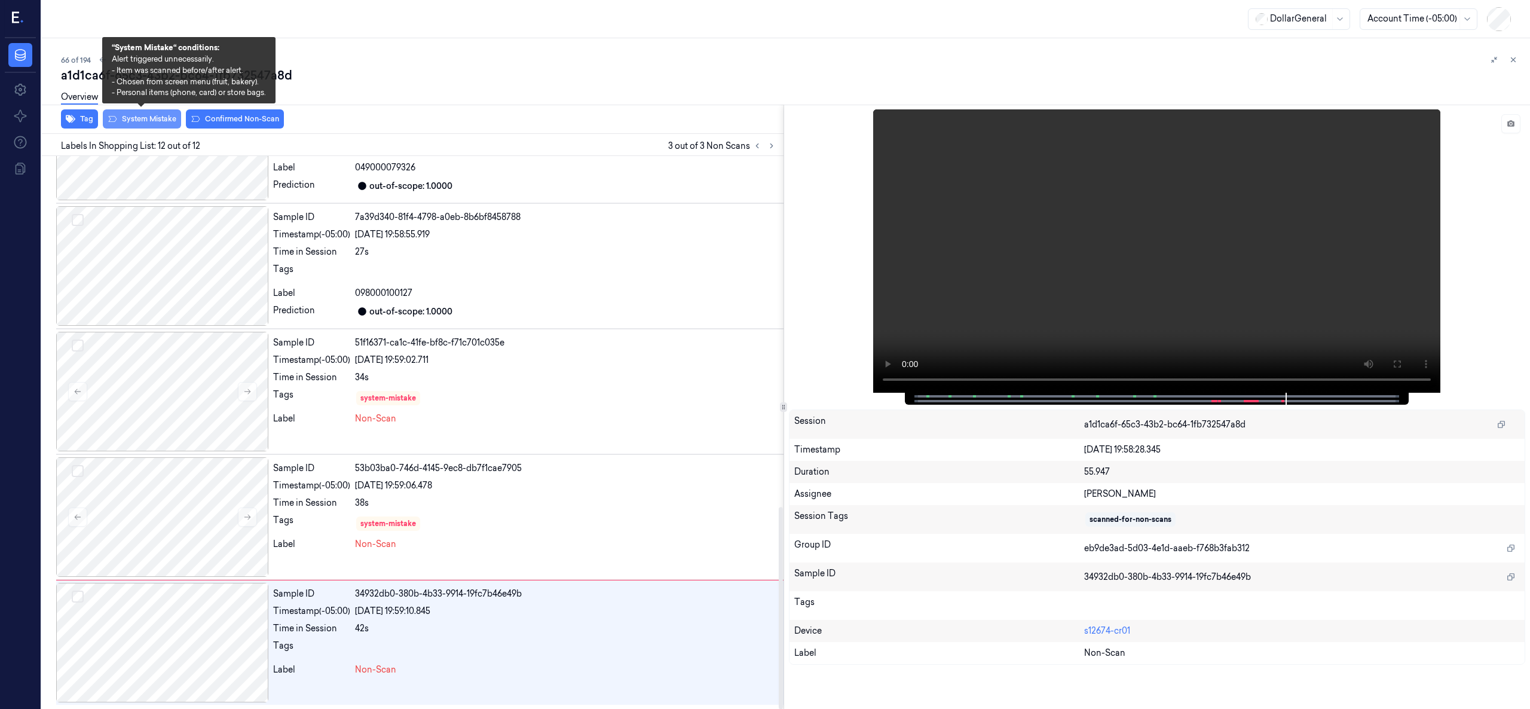
click at [166, 119] on button "System Mistake" at bounding box center [142, 118] width 78 height 19
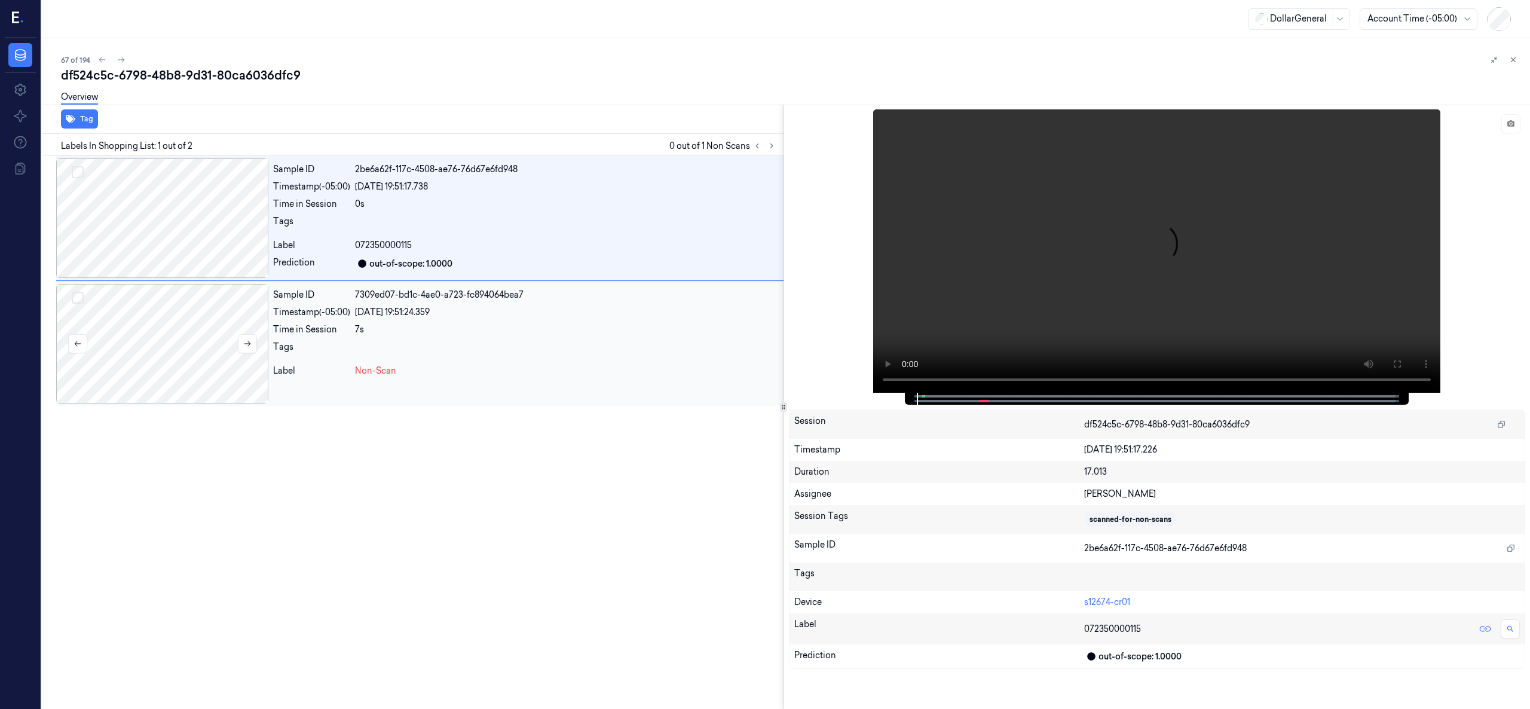
click at [161, 342] on div at bounding box center [162, 344] width 212 height 120
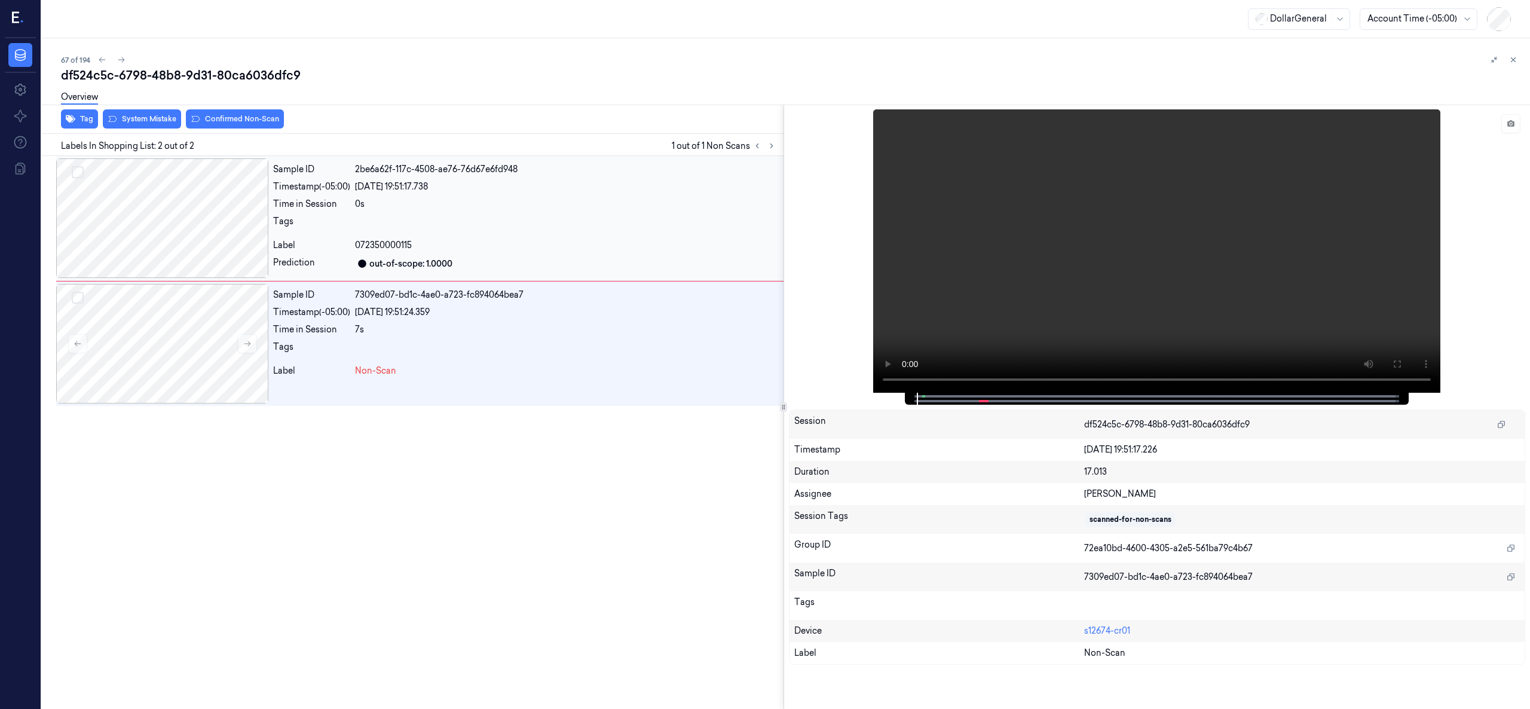
click at [184, 234] on div at bounding box center [162, 218] width 212 height 120
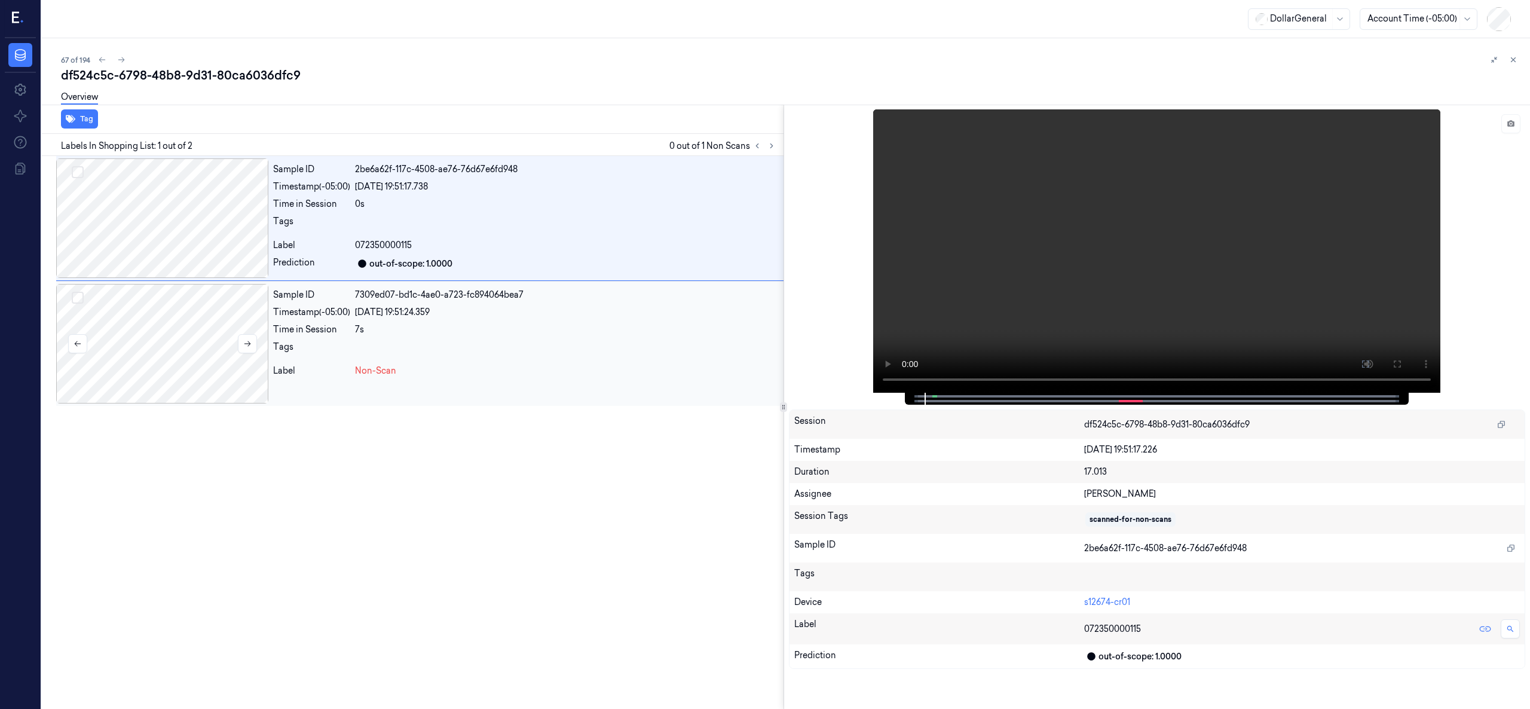
click at [206, 334] on div at bounding box center [162, 344] width 212 height 120
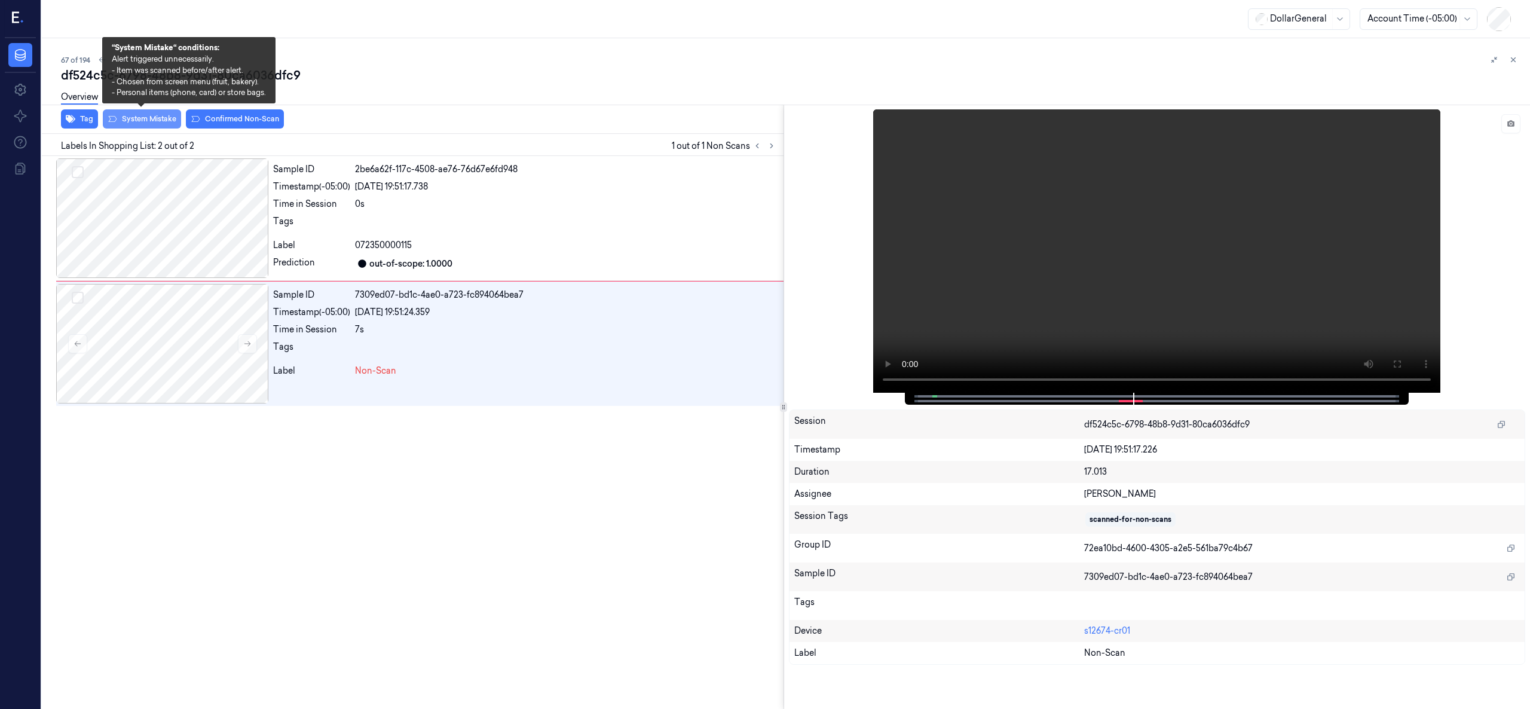
click at [148, 124] on button "System Mistake" at bounding box center [142, 118] width 78 height 19
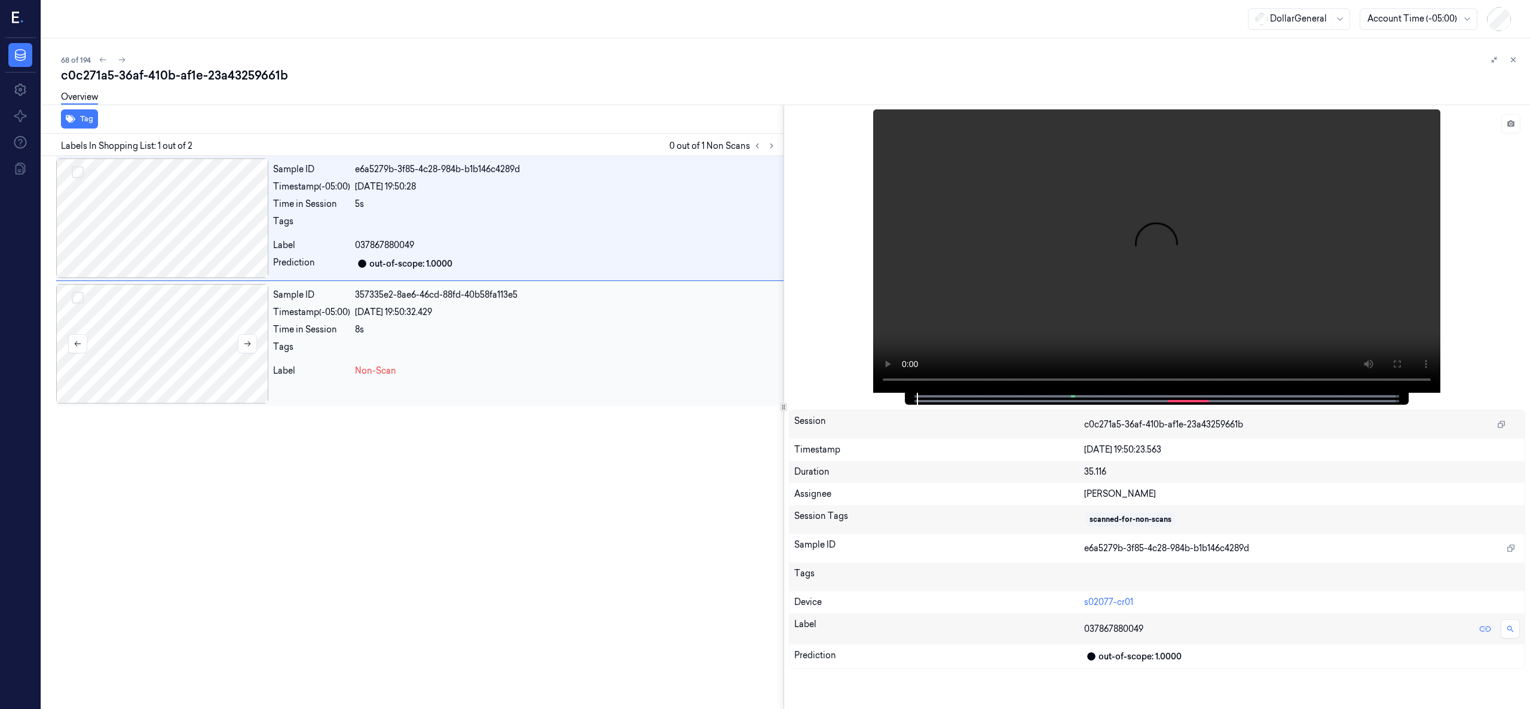
click at [179, 348] on div at bounding box center [162, 344] width 212 height 120
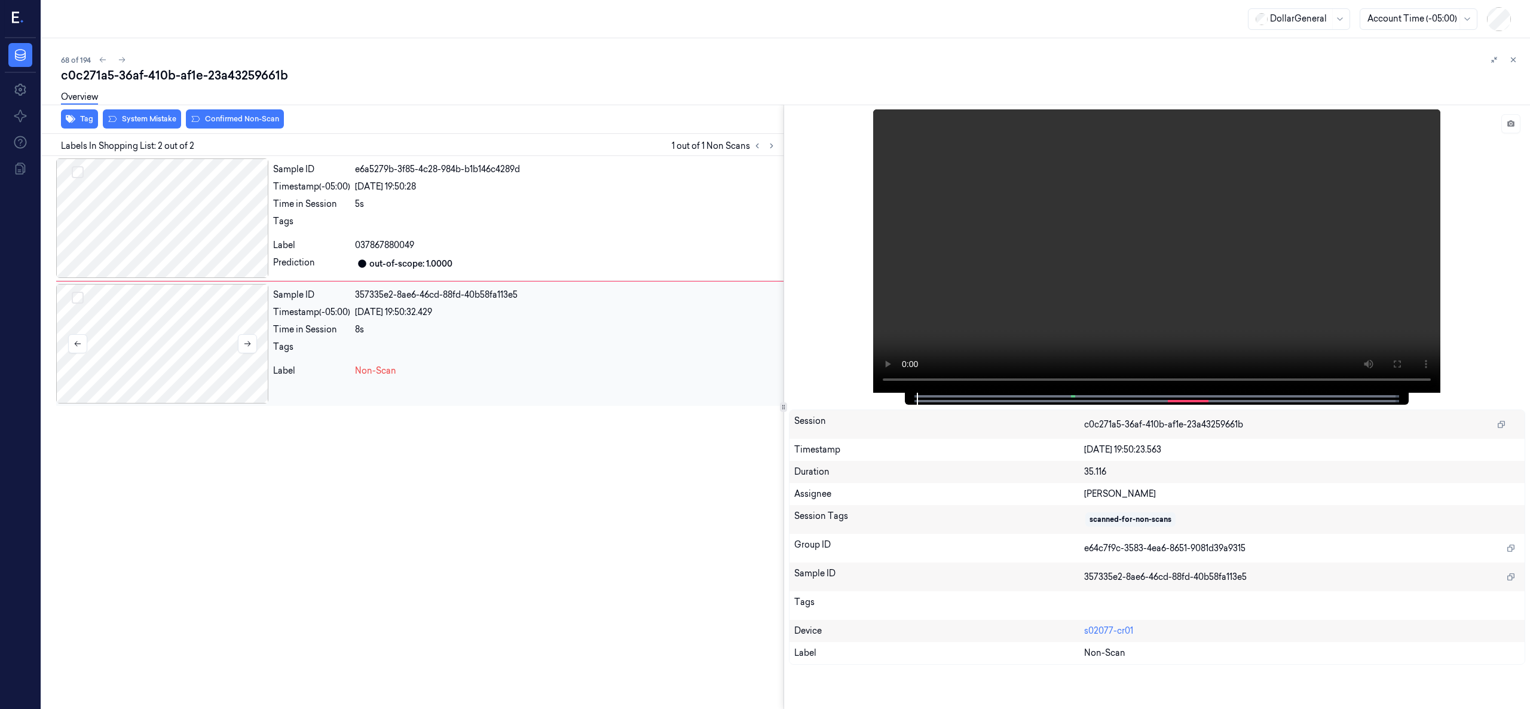
click at [179, 348] on div at bounding box center [162, 344] width 212 height 120
click at [187, 310] on div at bounding box center [162, 344] width 212 height 120
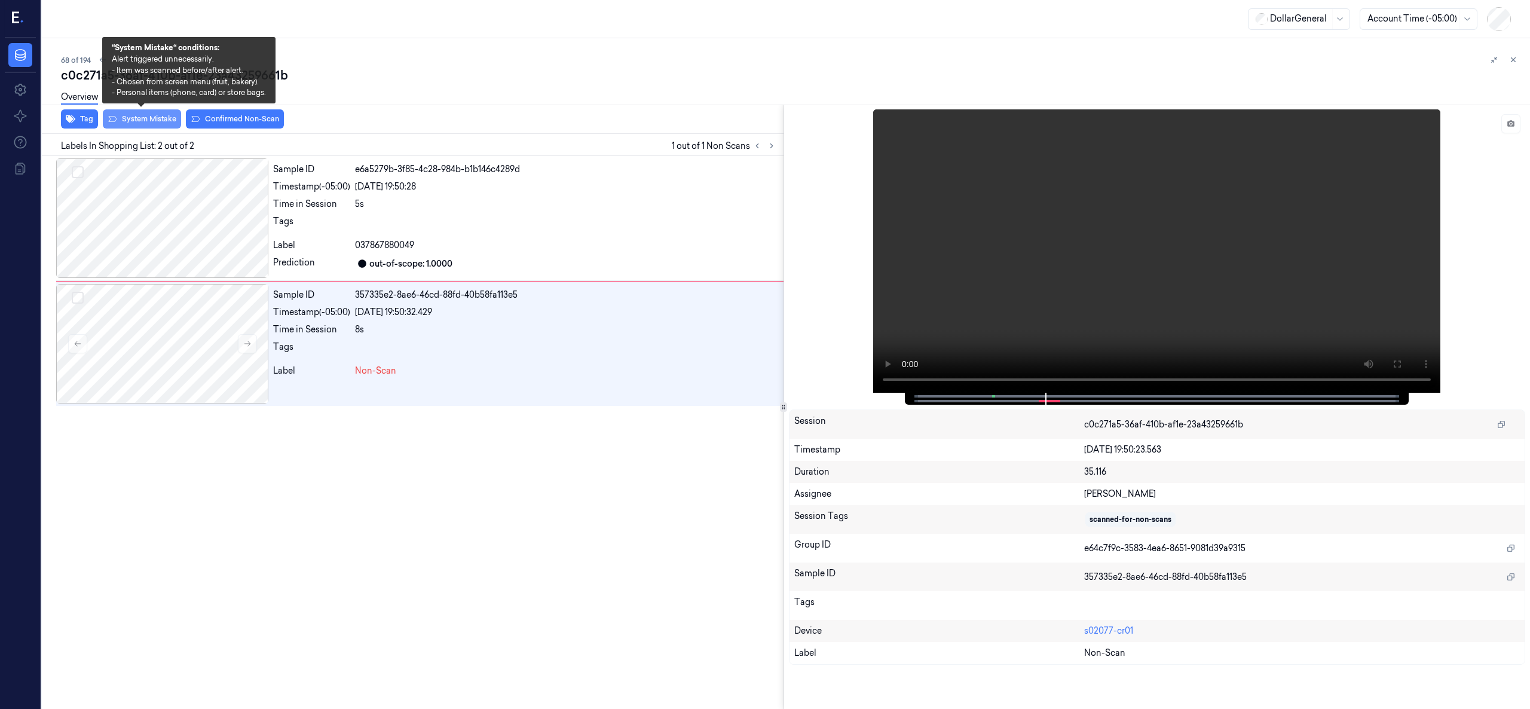
click at [148, 119] on button "System Mistake" at bounding box center [142, 118] width 78 height 19
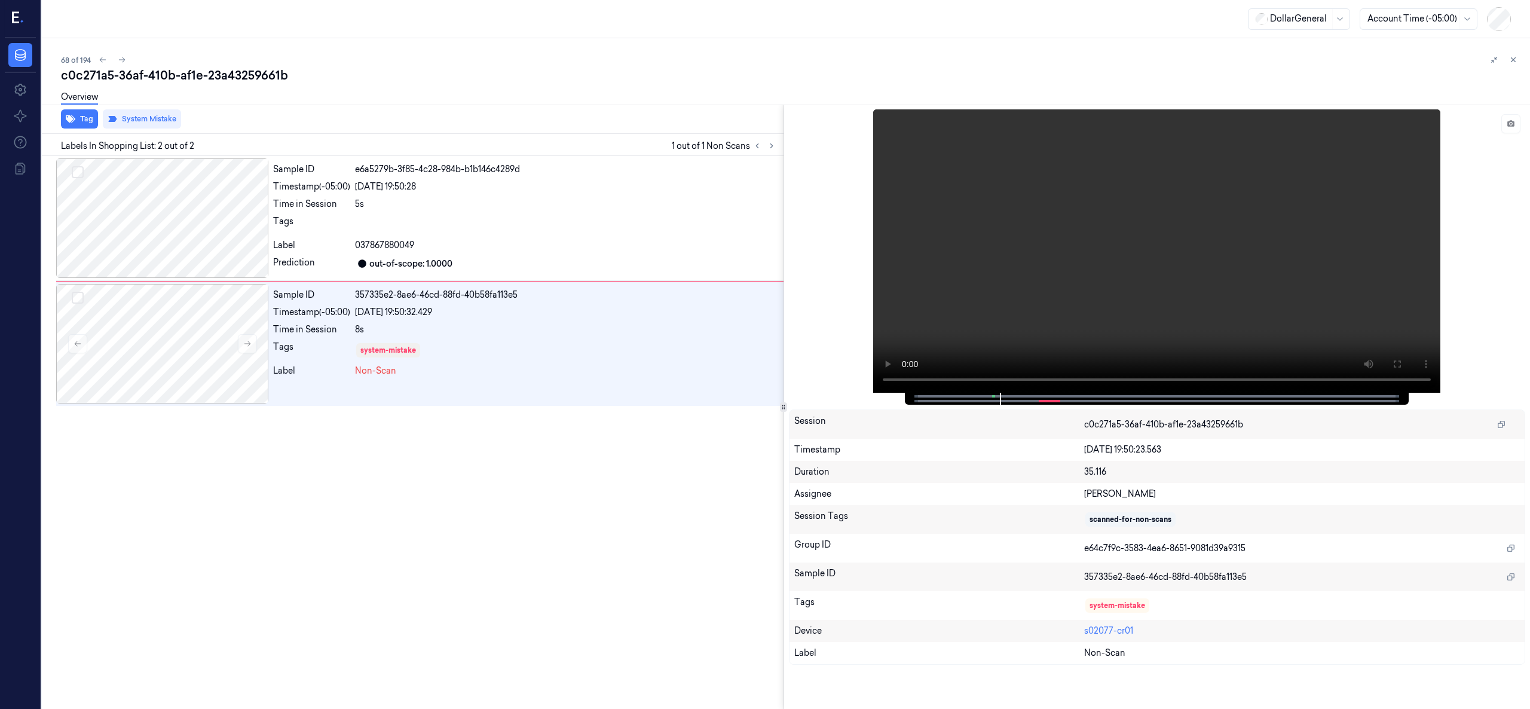
click at [455, 479] on div "Sample ID e6a5279b-3f85-4c28-984b-b1b146c4289d Timestamp (-05:00) 21/08/2025 19…" at bounding box center [410, 432] width 747 height 553
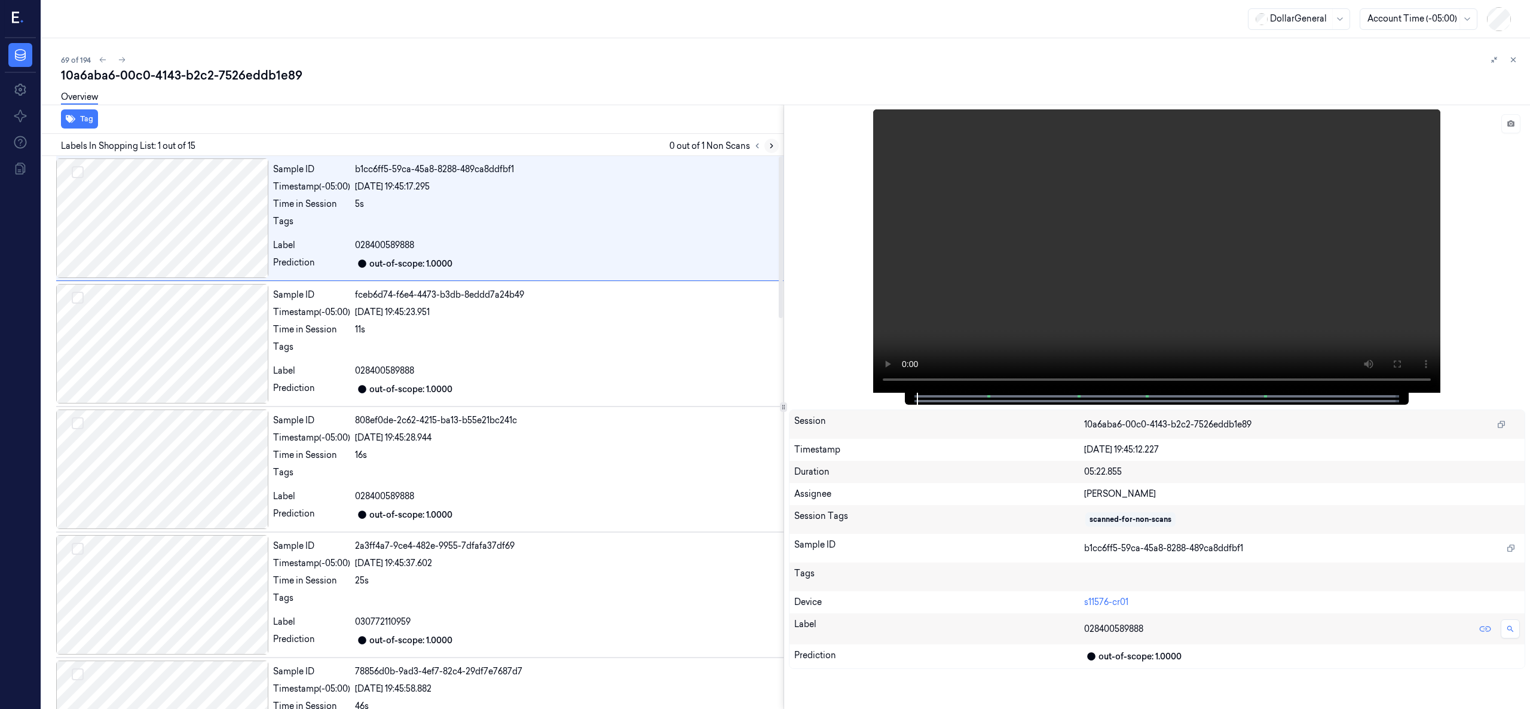
click at [770, 143] on icon at bounding box center [771, 146] width 8 height 8
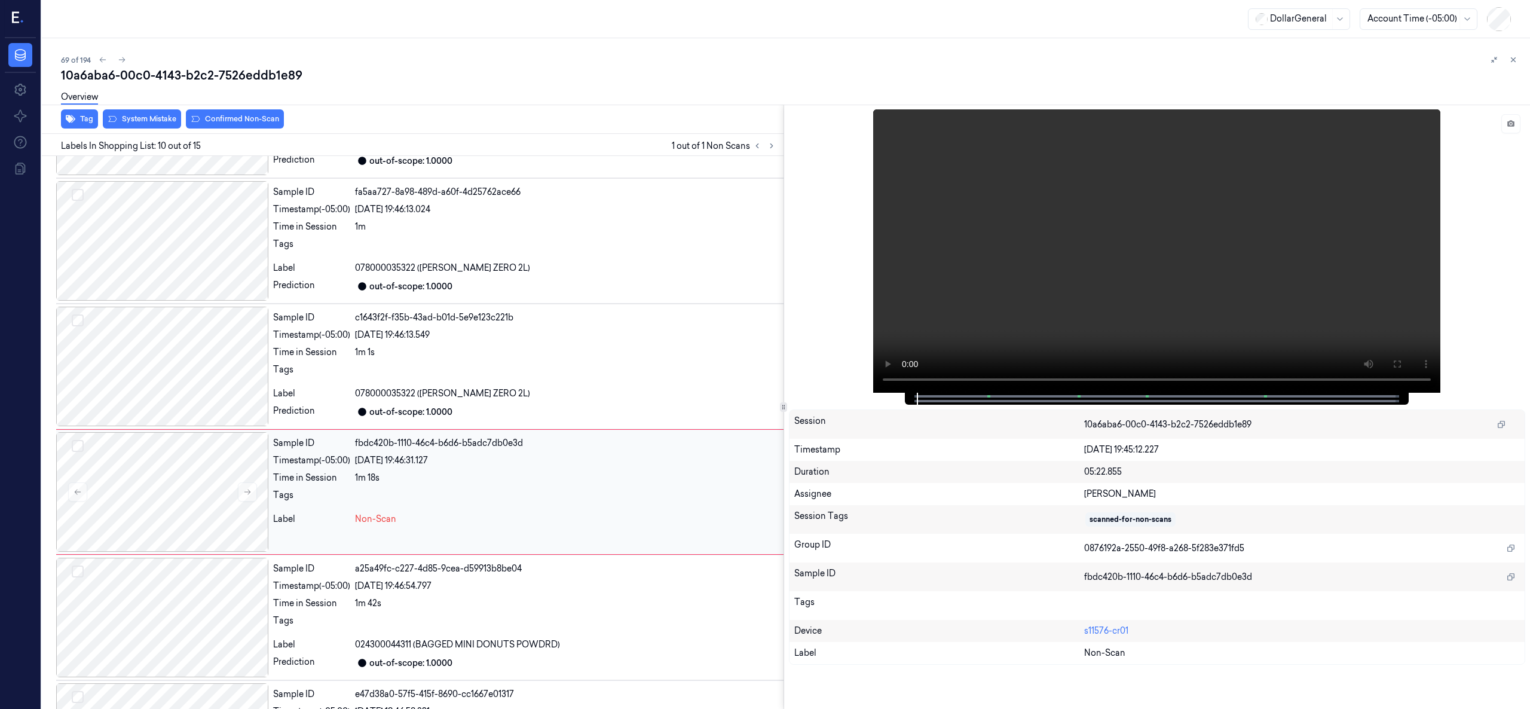
scroll to position [919, 0]
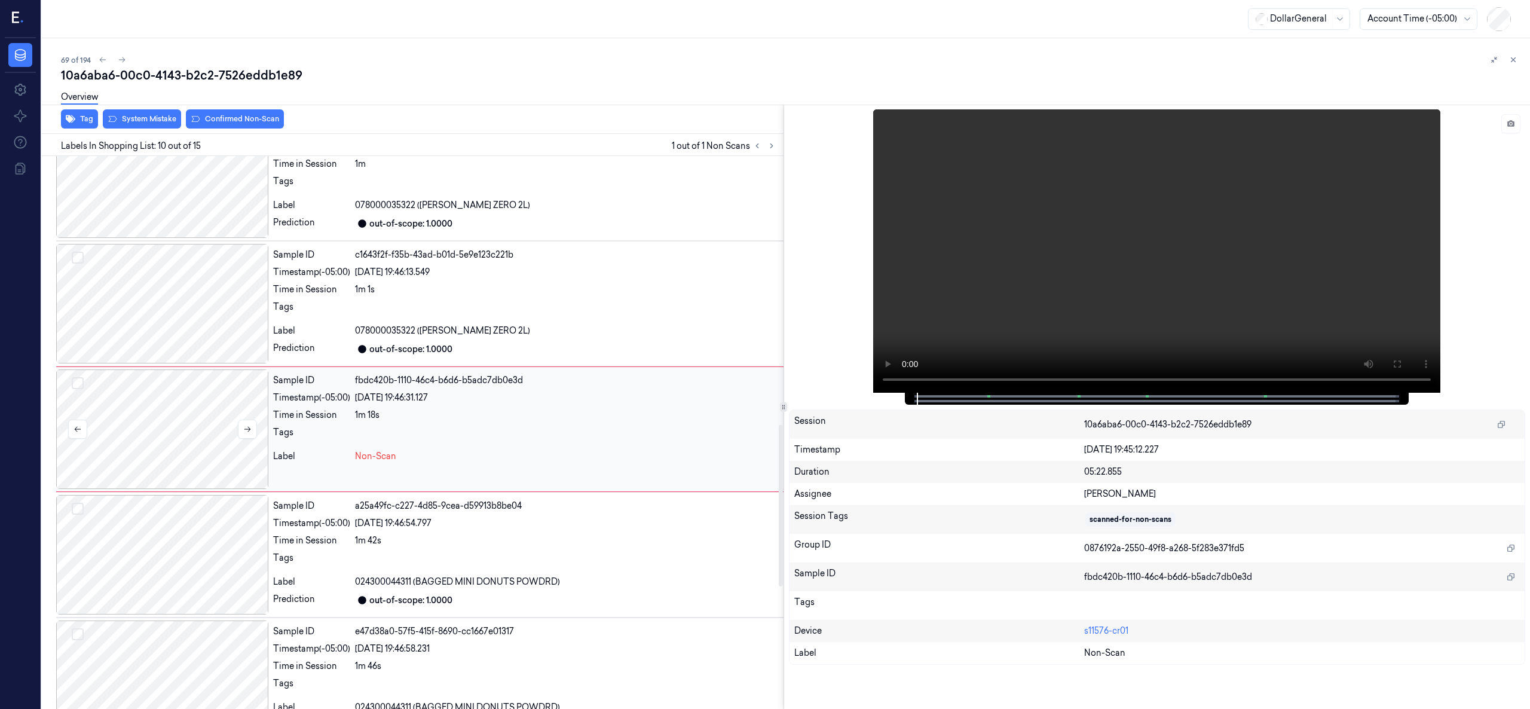
click at [191, 418] on div at bounding box center [162, 429] width 212 height 120
click at [139, 428] on div at bounding box center [162, 429] width 212 height 120
click at [148, 308] on div at bounding box center [162, 304] width 212 height 120
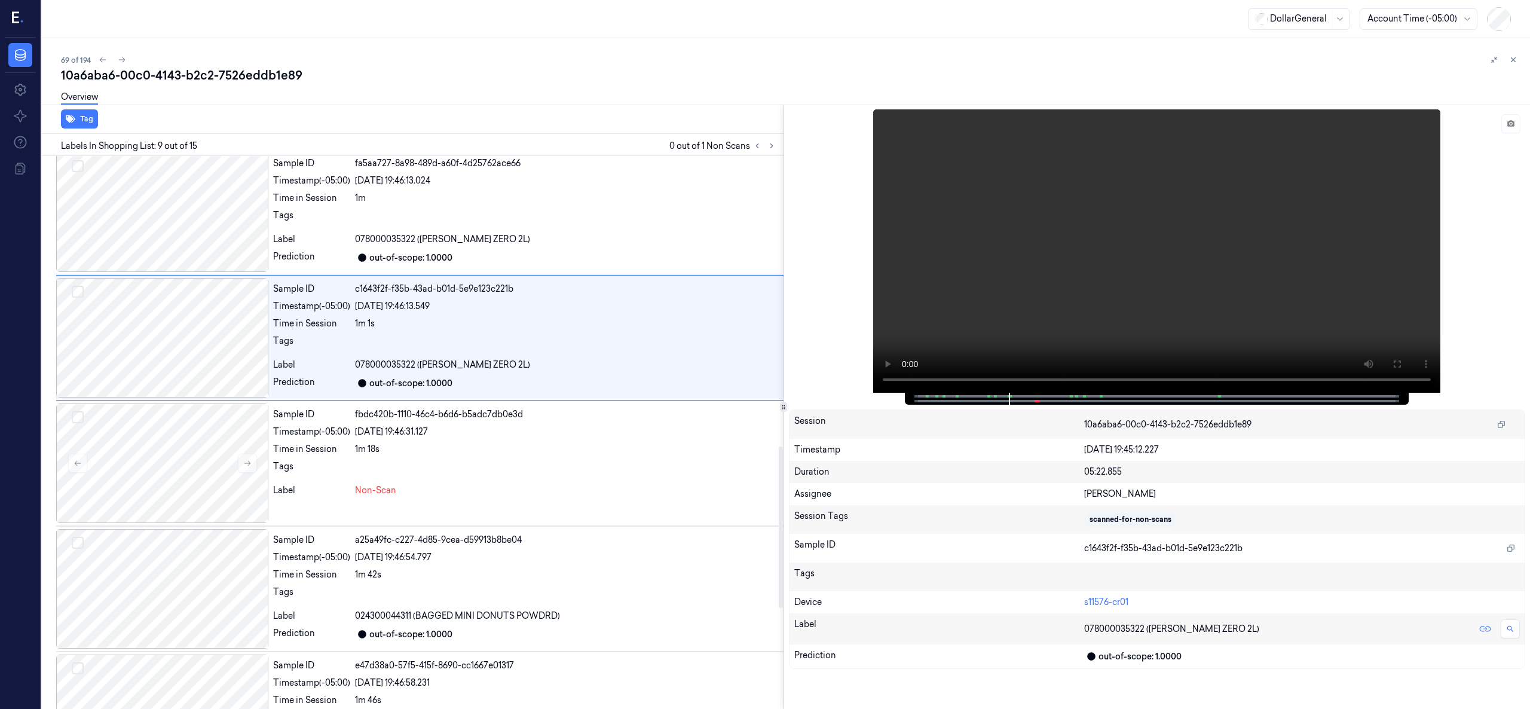
scroll to position [992, 0]
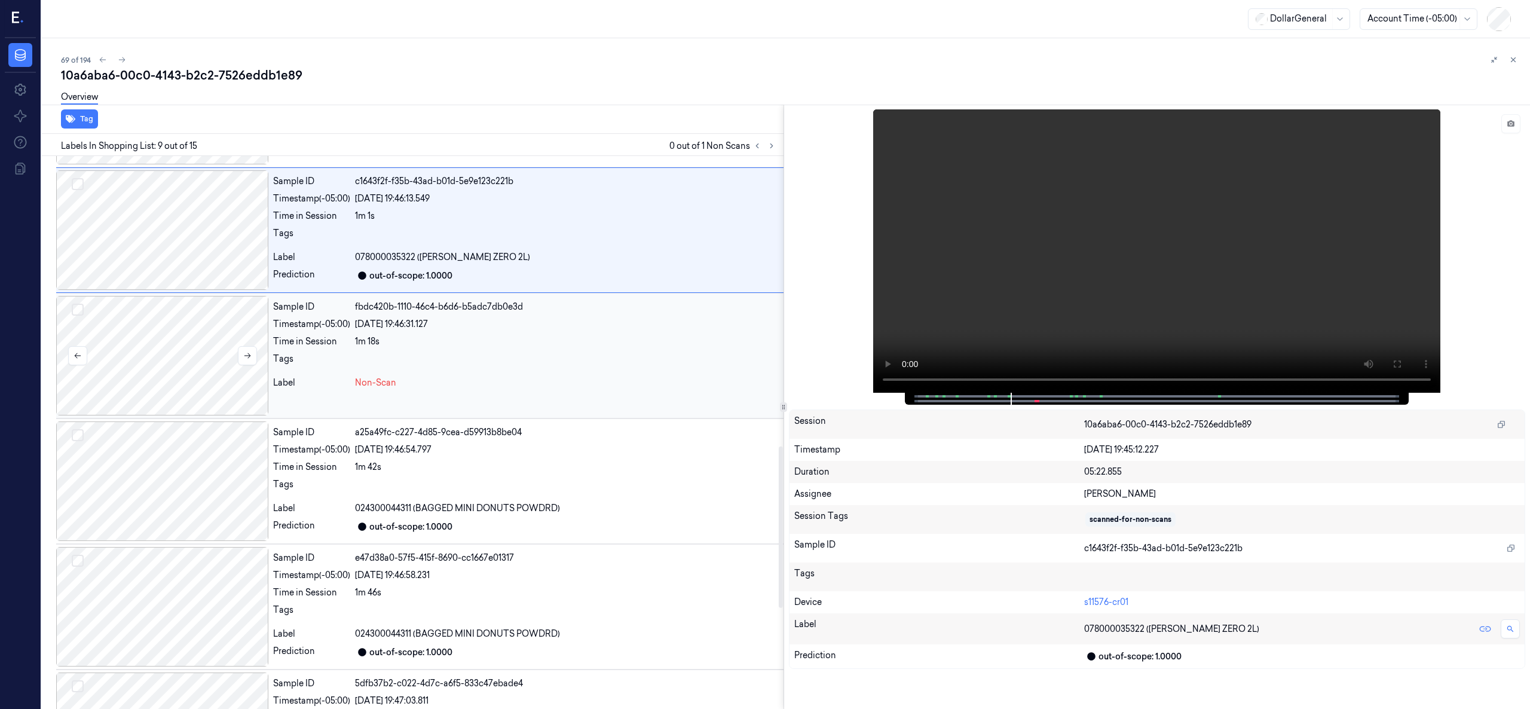
click at [171, 372] on div at bounding box center [162, 356] width 212 height 120
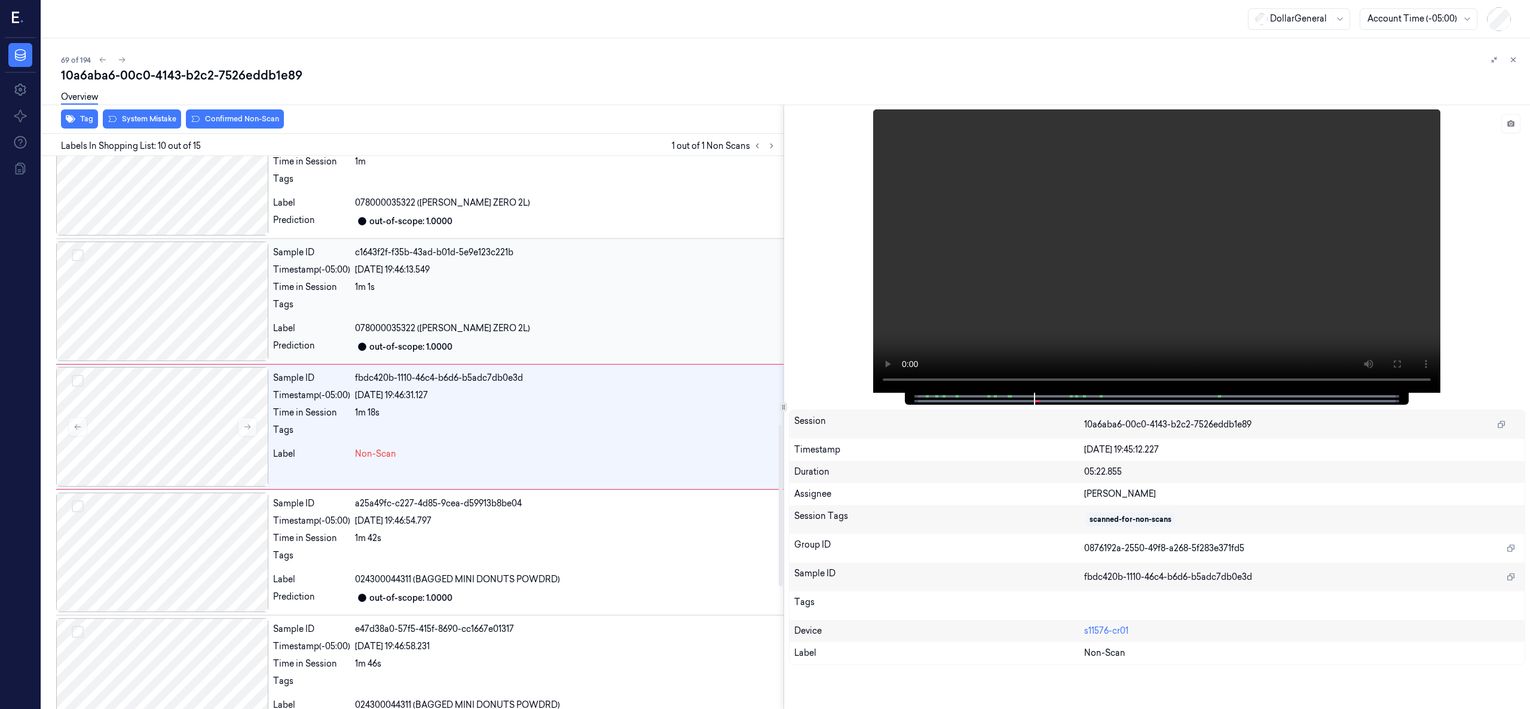
scroll to position [919, 0]
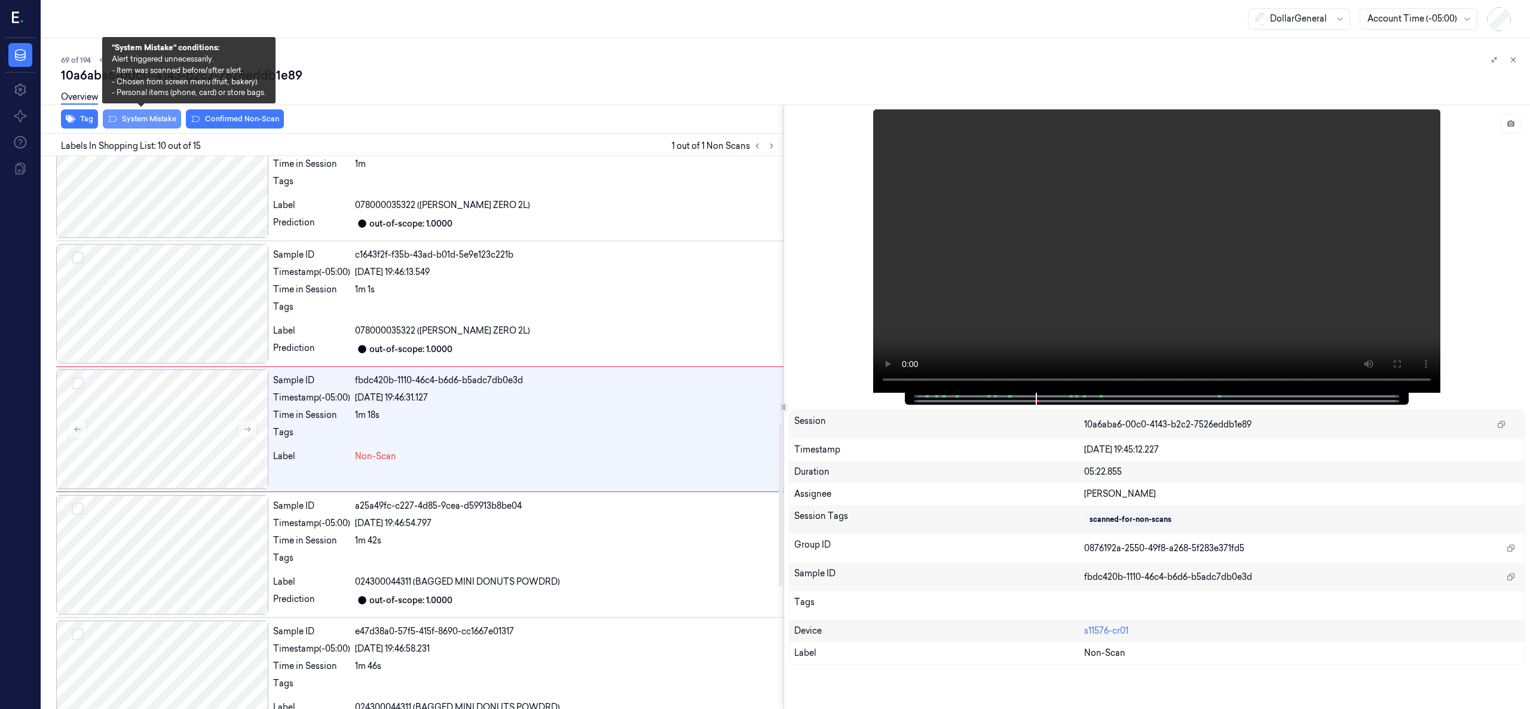
click at [169, 116] on button "System Mistake" at bounding box center [142, 118] width 78 height 19
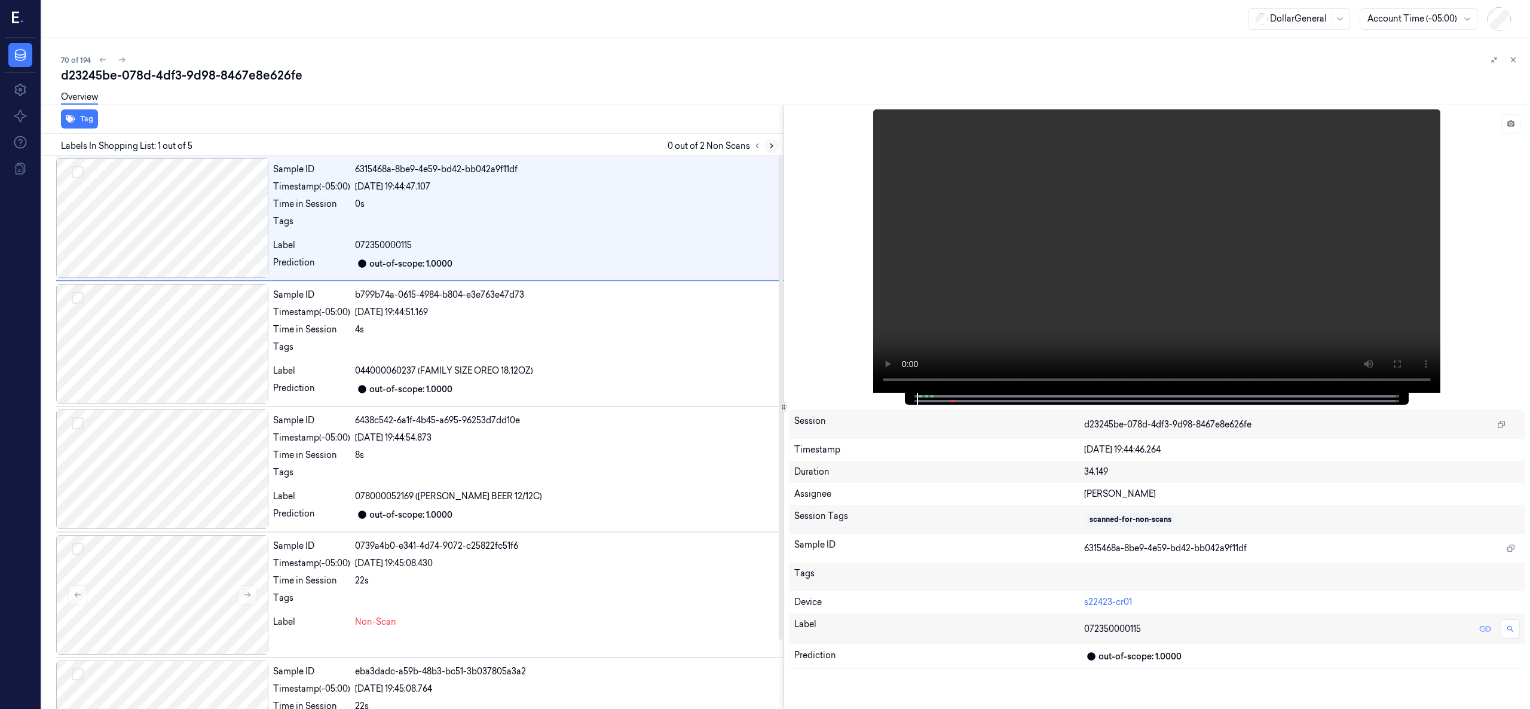
click at [776, 140] on button at bounding box center [771, 146] width 14 height 14
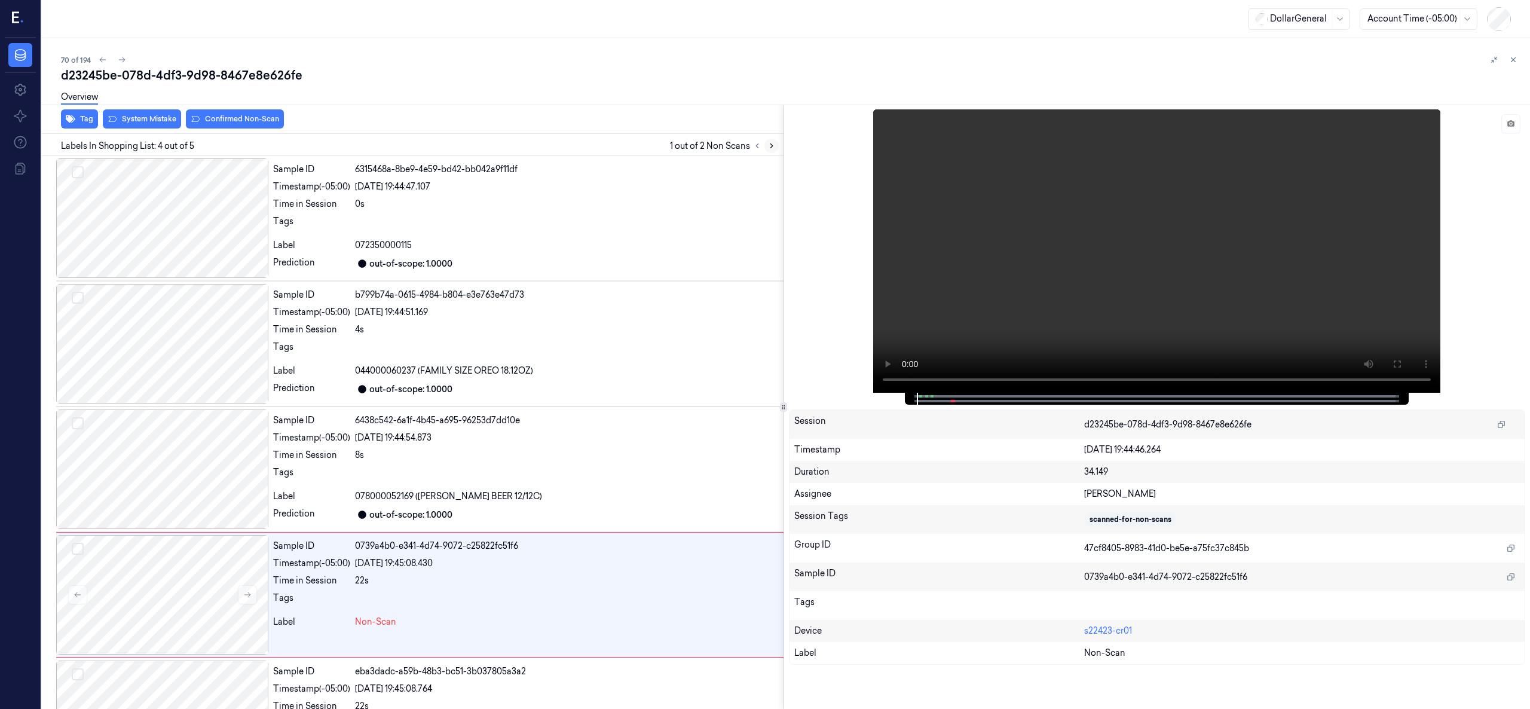
scroll to position [79, 0]
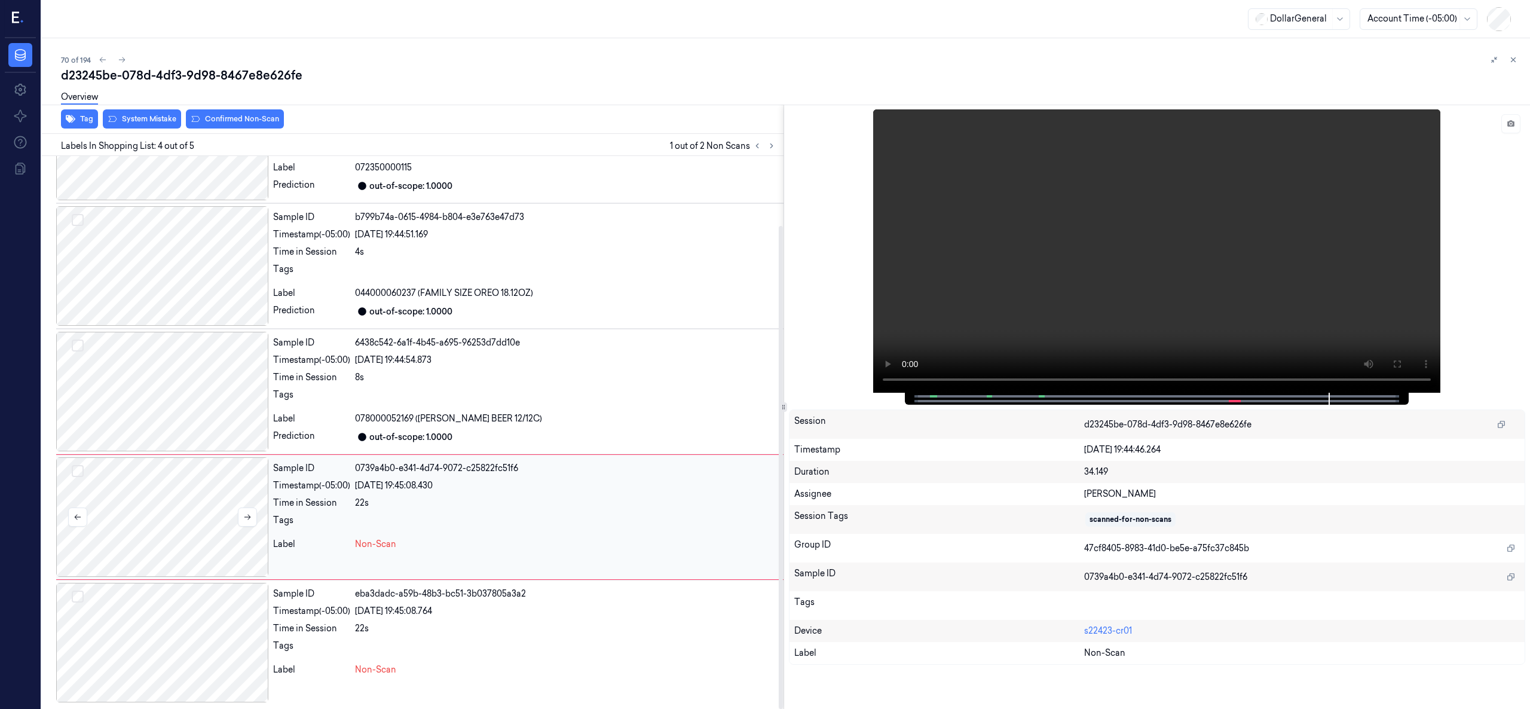
click at [139, 516] on div at bounding box center [162, 517] width 212 height 120
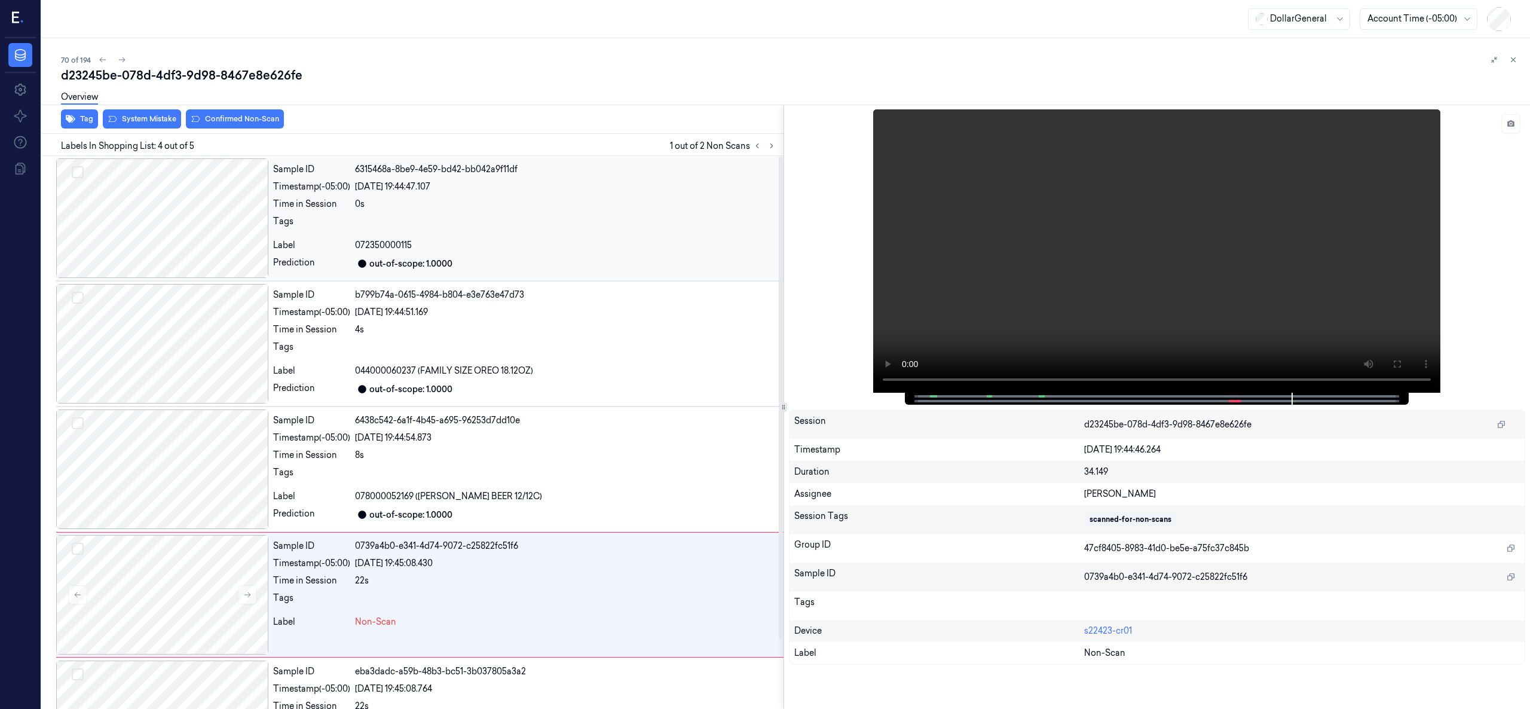
click at [191, 239] on div at bounding box center [162, 218] width 212 height 120
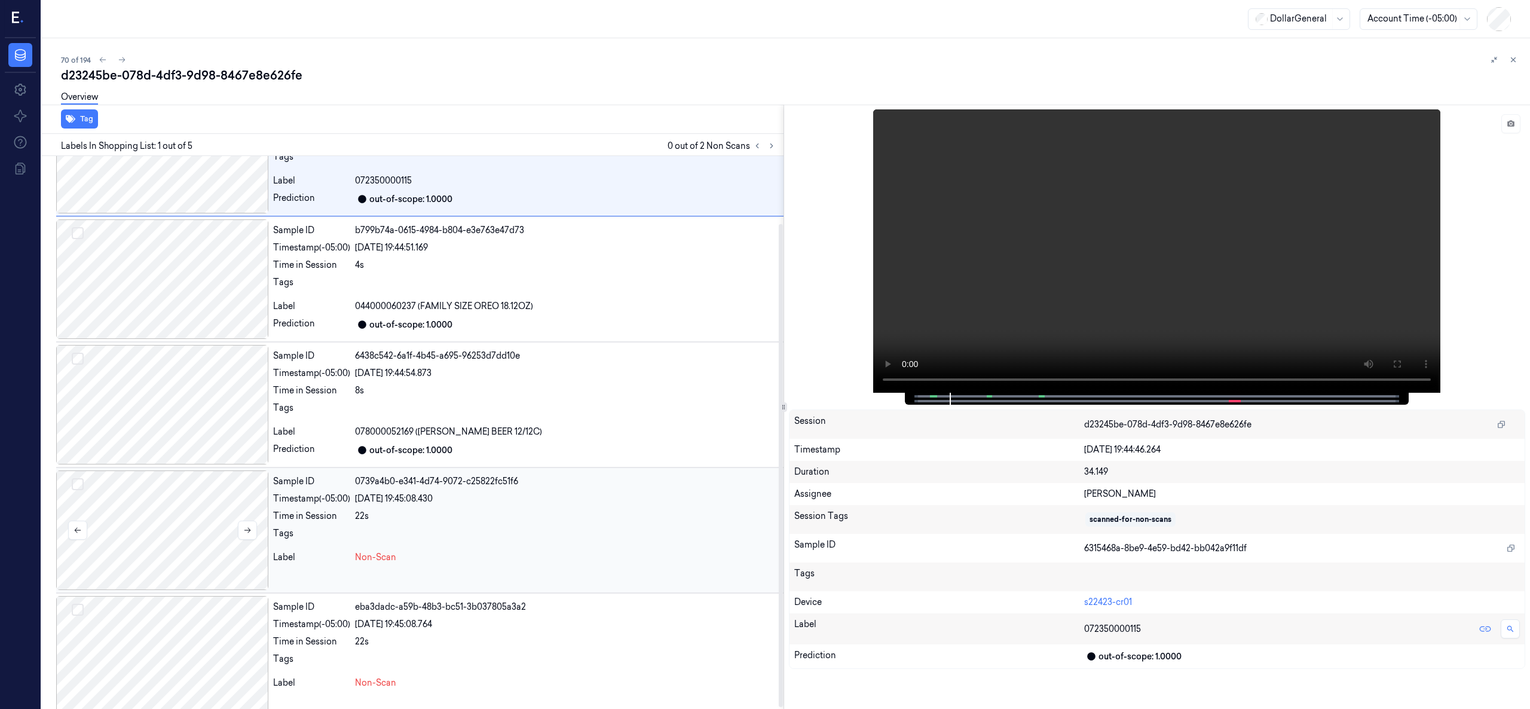
scroll to position [79, 0]
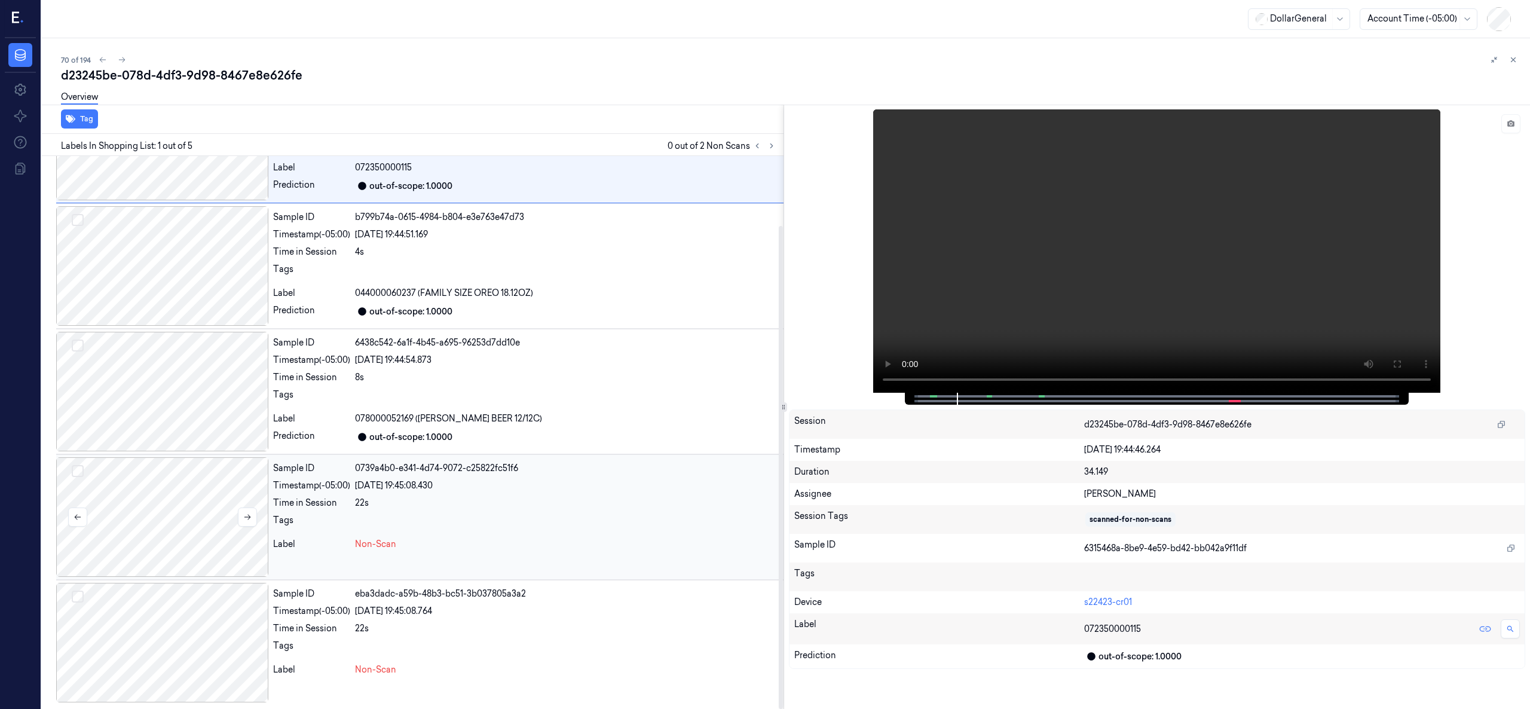
click at [137, 511] on div at bounding box center [162, 517] width 212 height 120
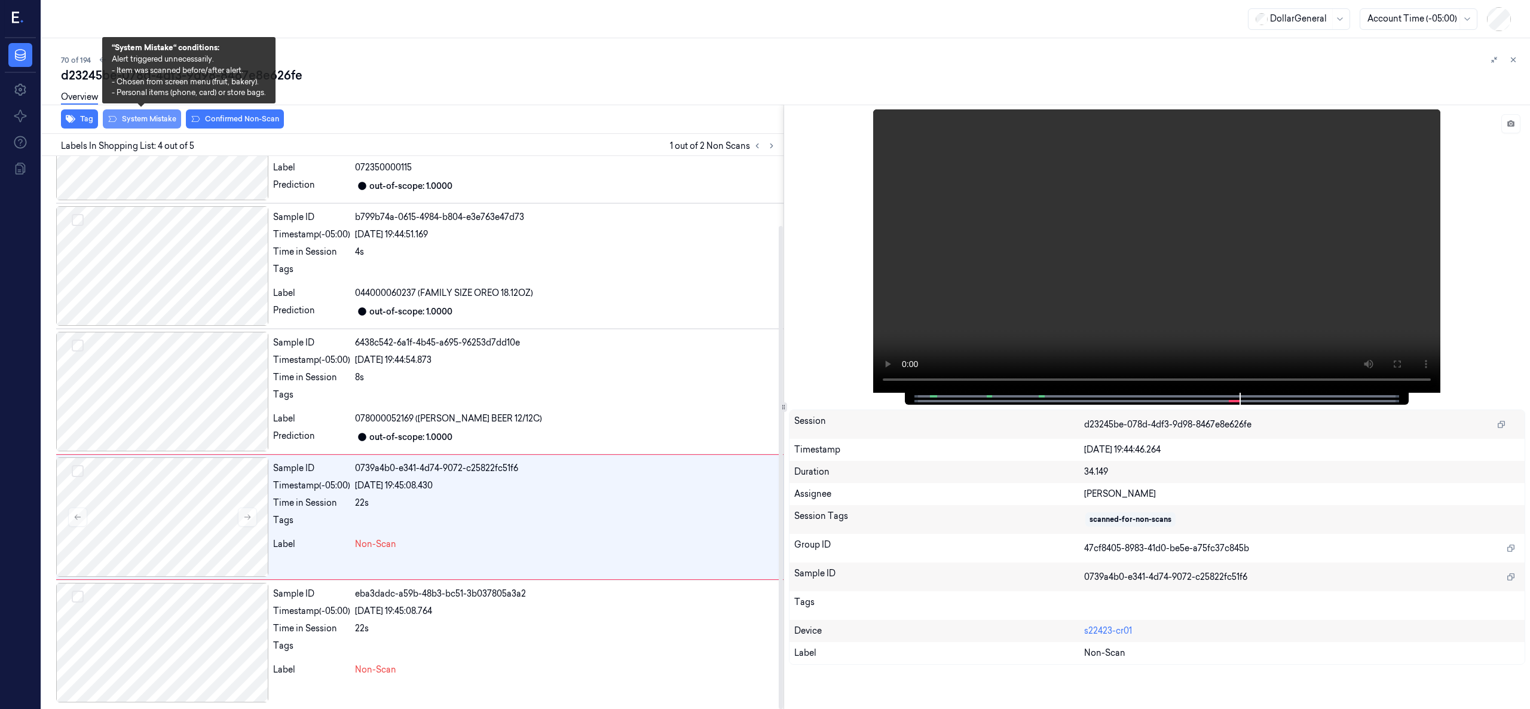
click at [158, 121] on button "System Mistake" at bounding box center [142, 118] width 78 height 19
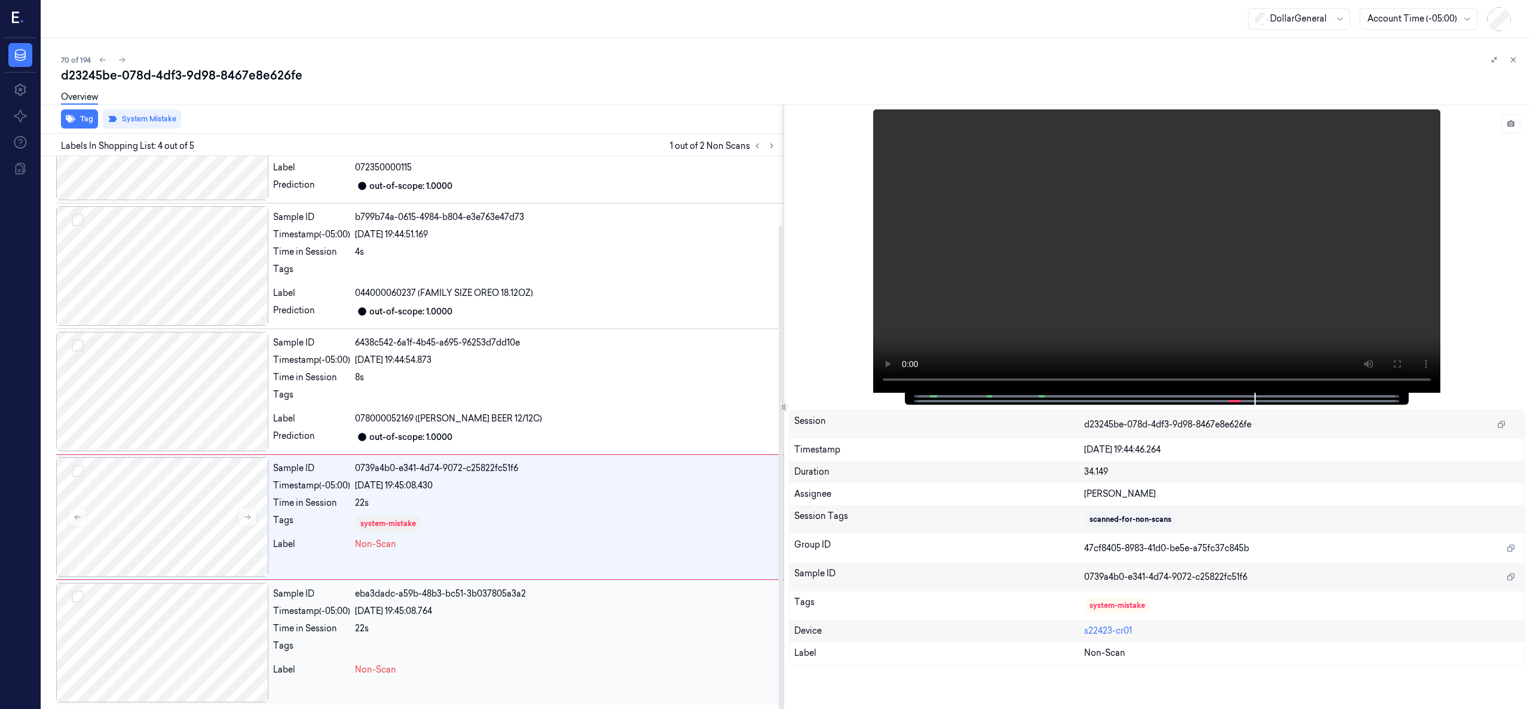
click at [182, 531] on div at bounding box center [162, 643] width 212 height 120
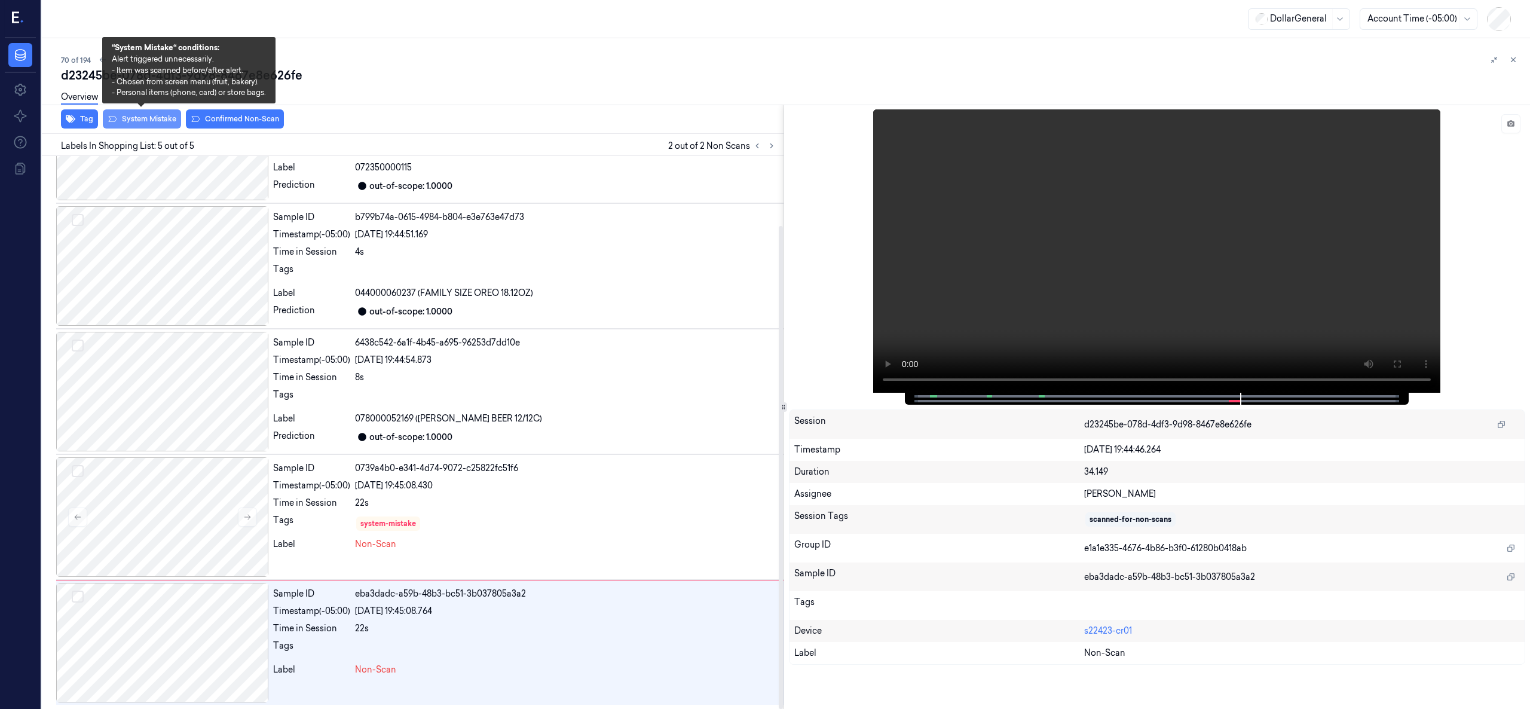
click at [145, 117] on button "System Mistake" at bounding box center [142, 118] width 78 height 19
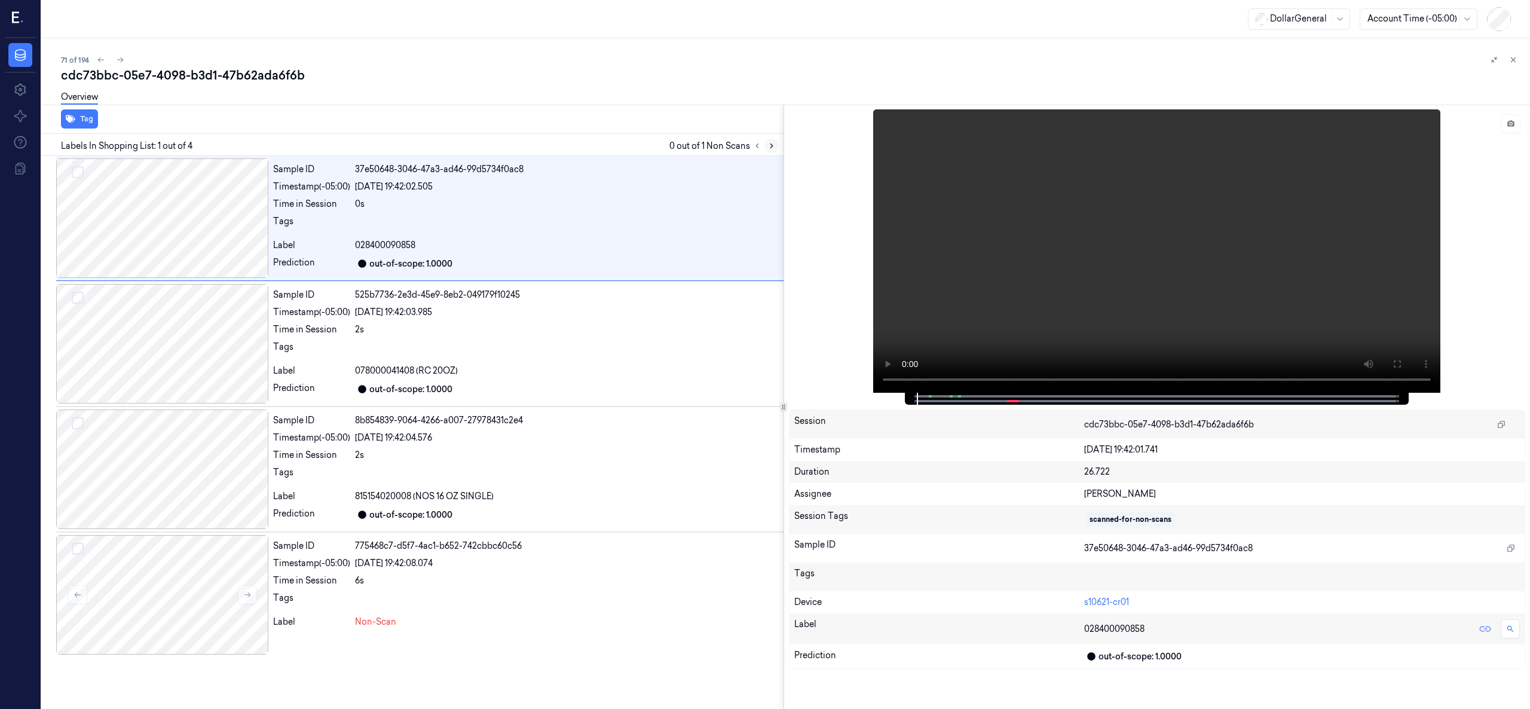
click at [777, 142] on button at bounding box center [771, 146] width 14 height 14
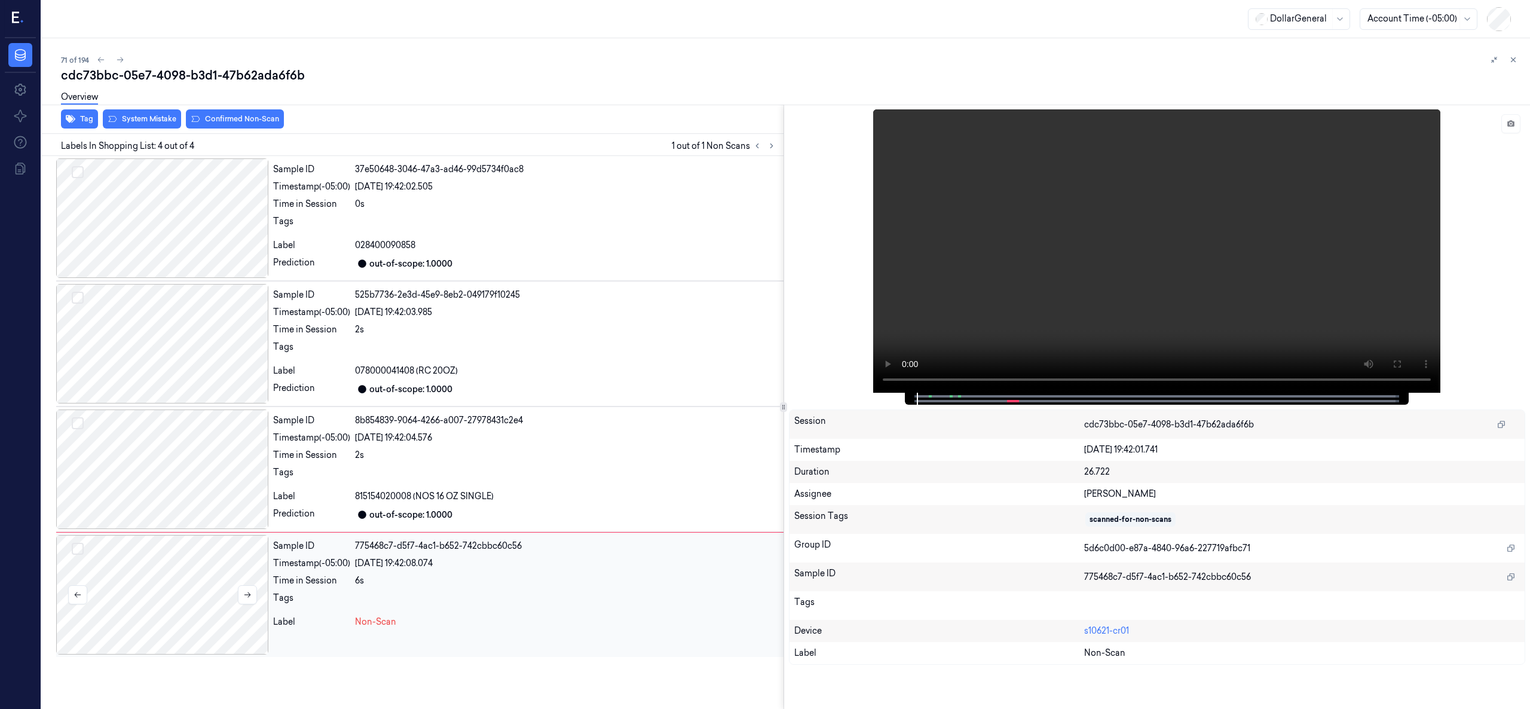
click at [143, 531] on div at bounding box center [162, 595] width 212 height 120
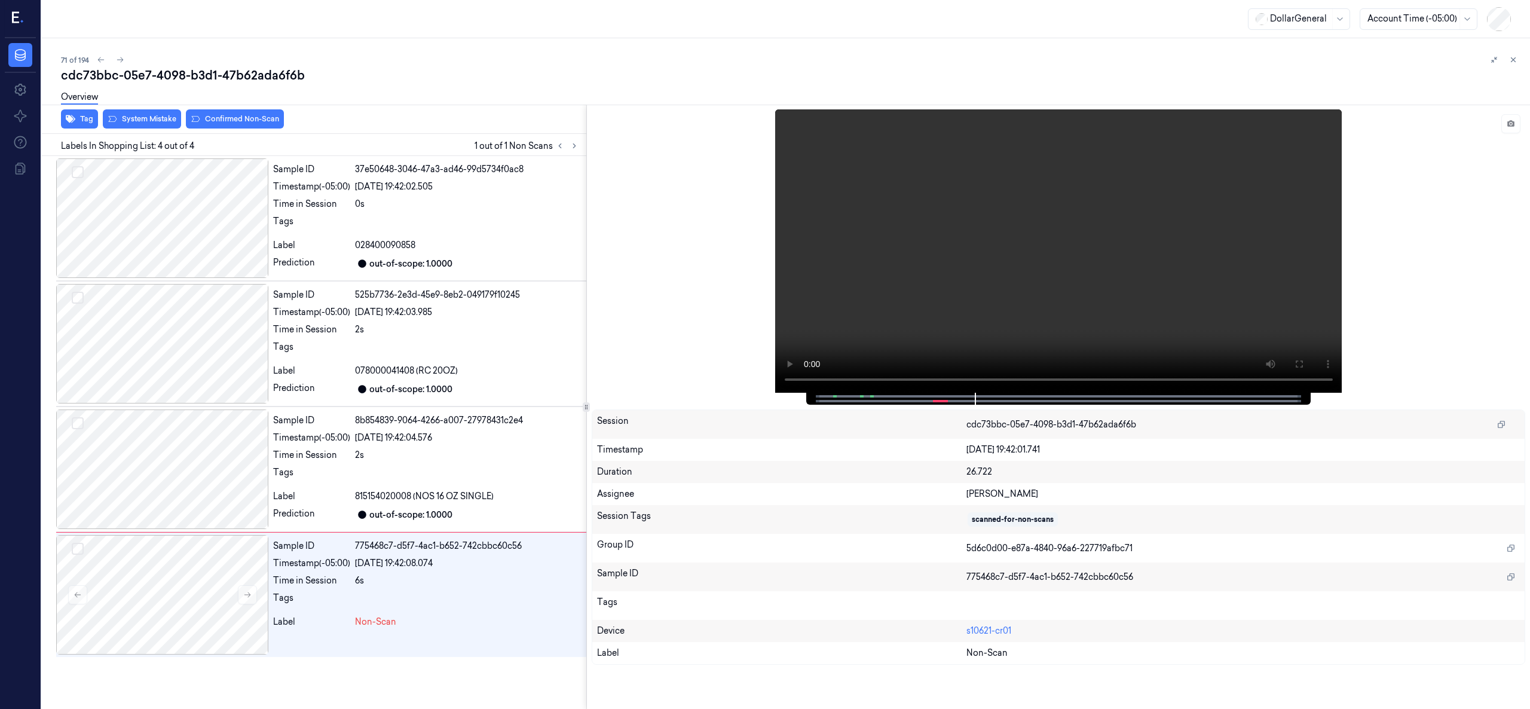
click at [586, 429] on div at bounding box center [586, 407] width 1 height 605
click at [154, 531] on div at bounding box center [162, 595] width 212 height 120
click at [145, 197] on div at bounding box center [162, 218] width 212 height 120
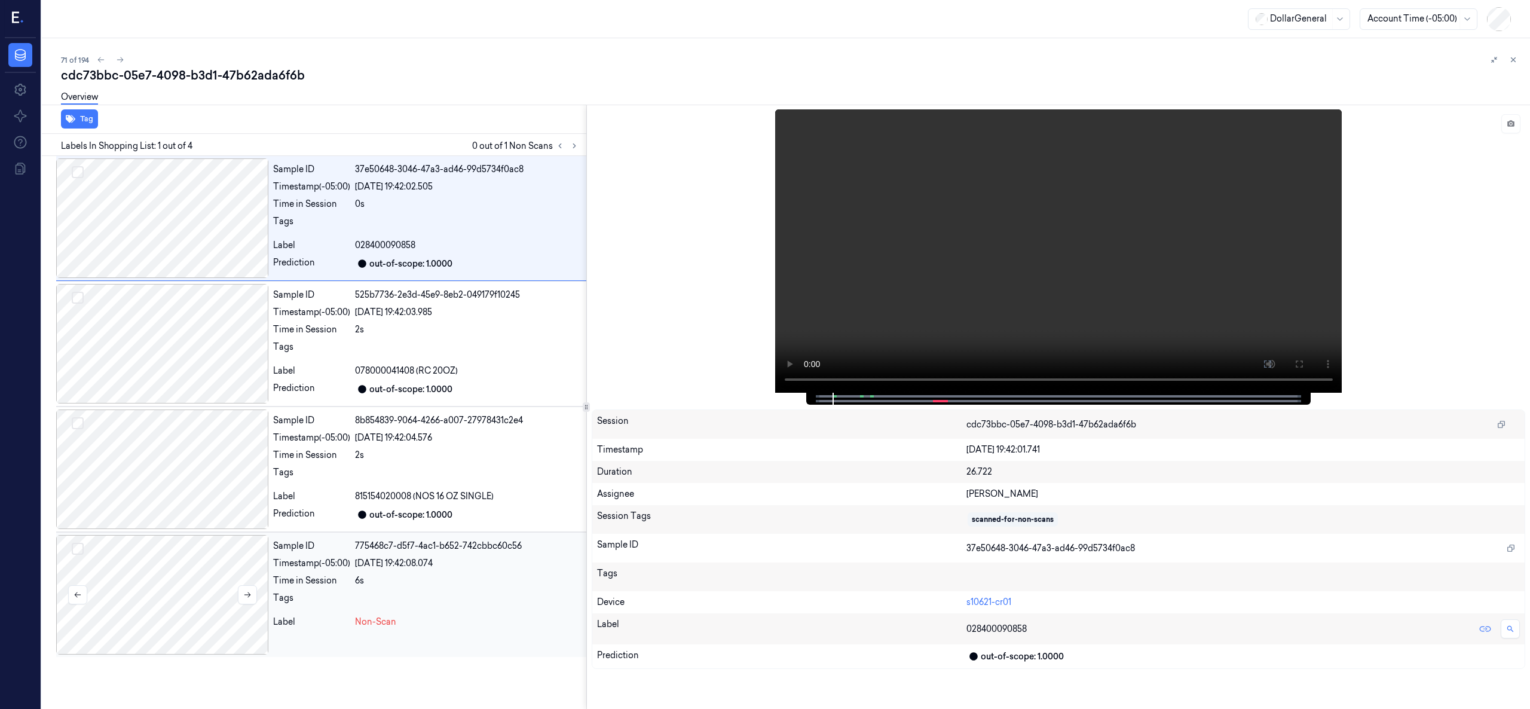
click at [182, 531] on div at bounding box center [162, 595] width 212 height 120
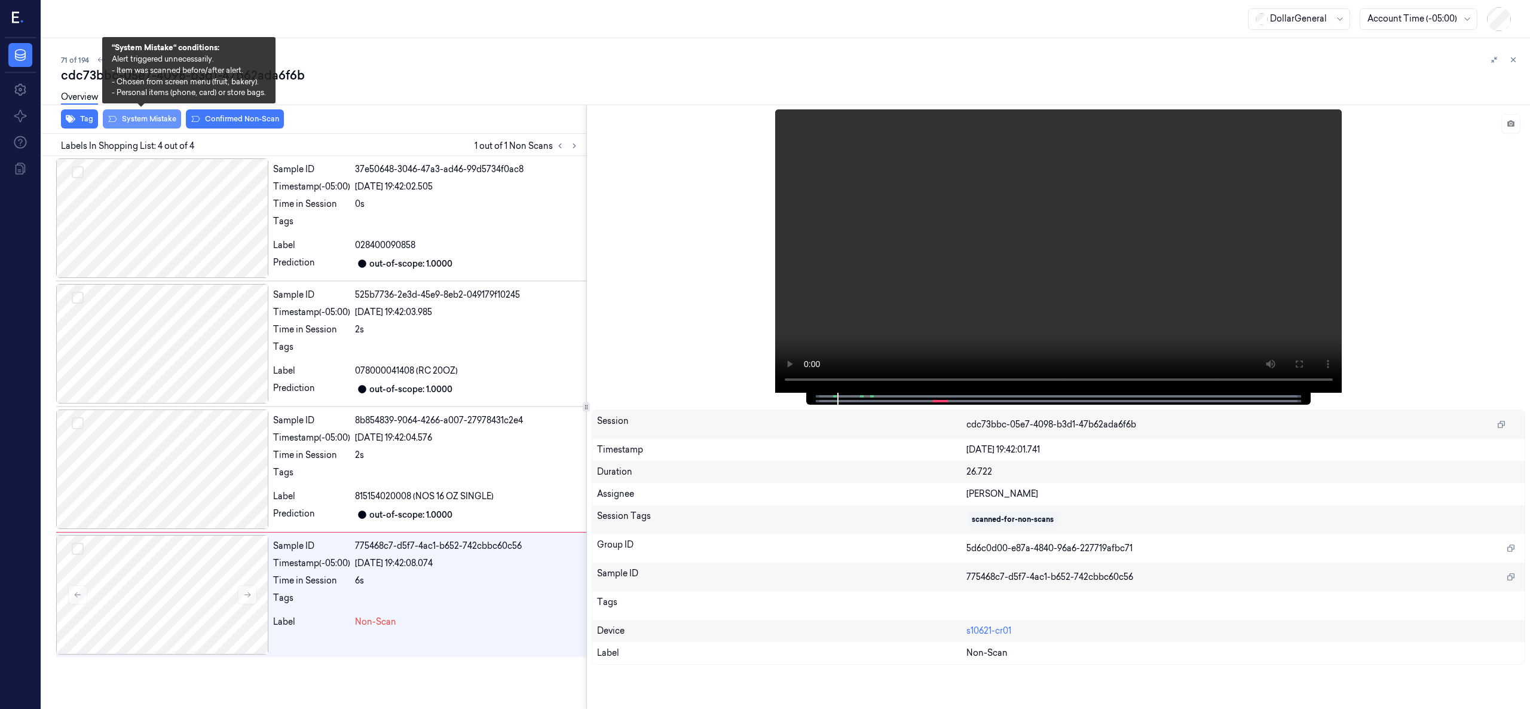
click at [154, 123] on button "System Mistake" at bounding box center [142, 118] width 78 height 19
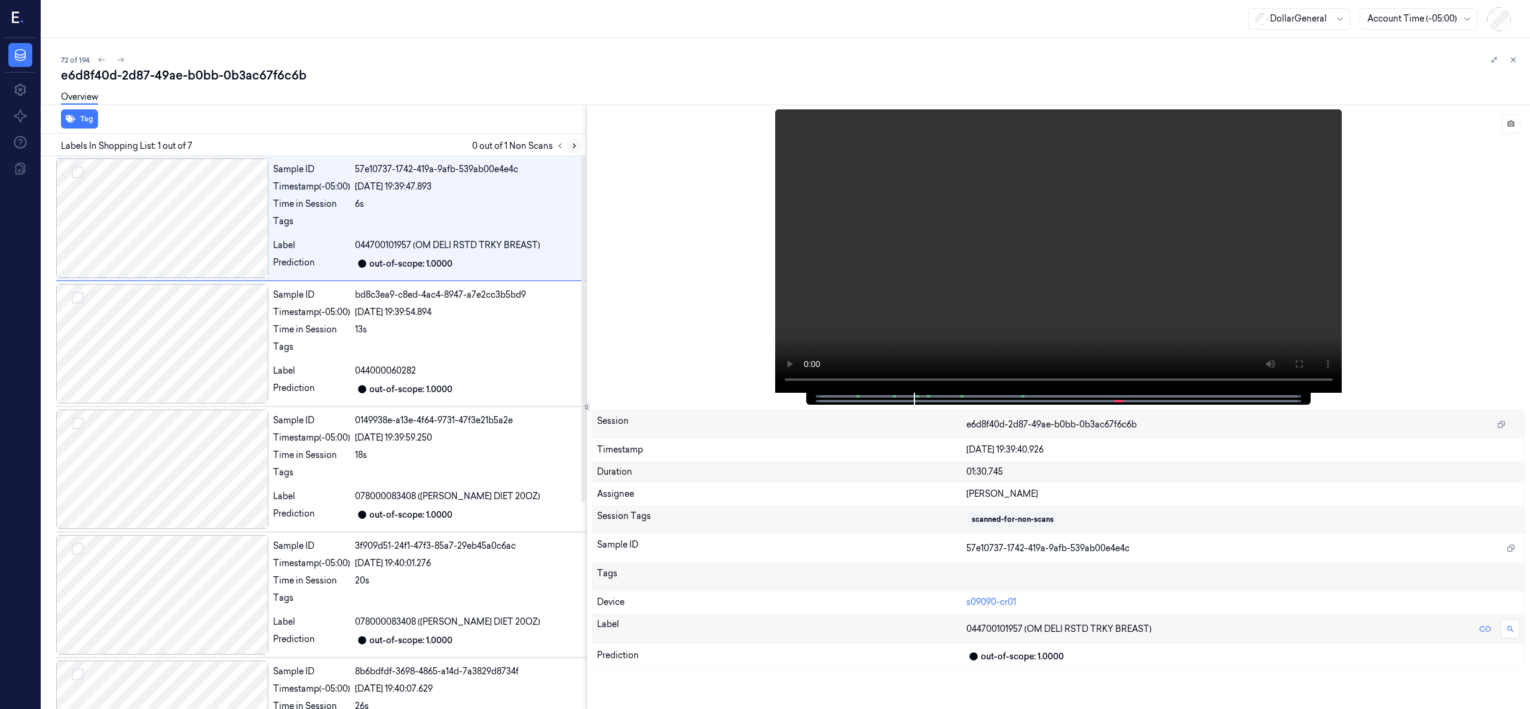
click at [572, 145] on icon at bounding box center [574, 146] width 8 height 8
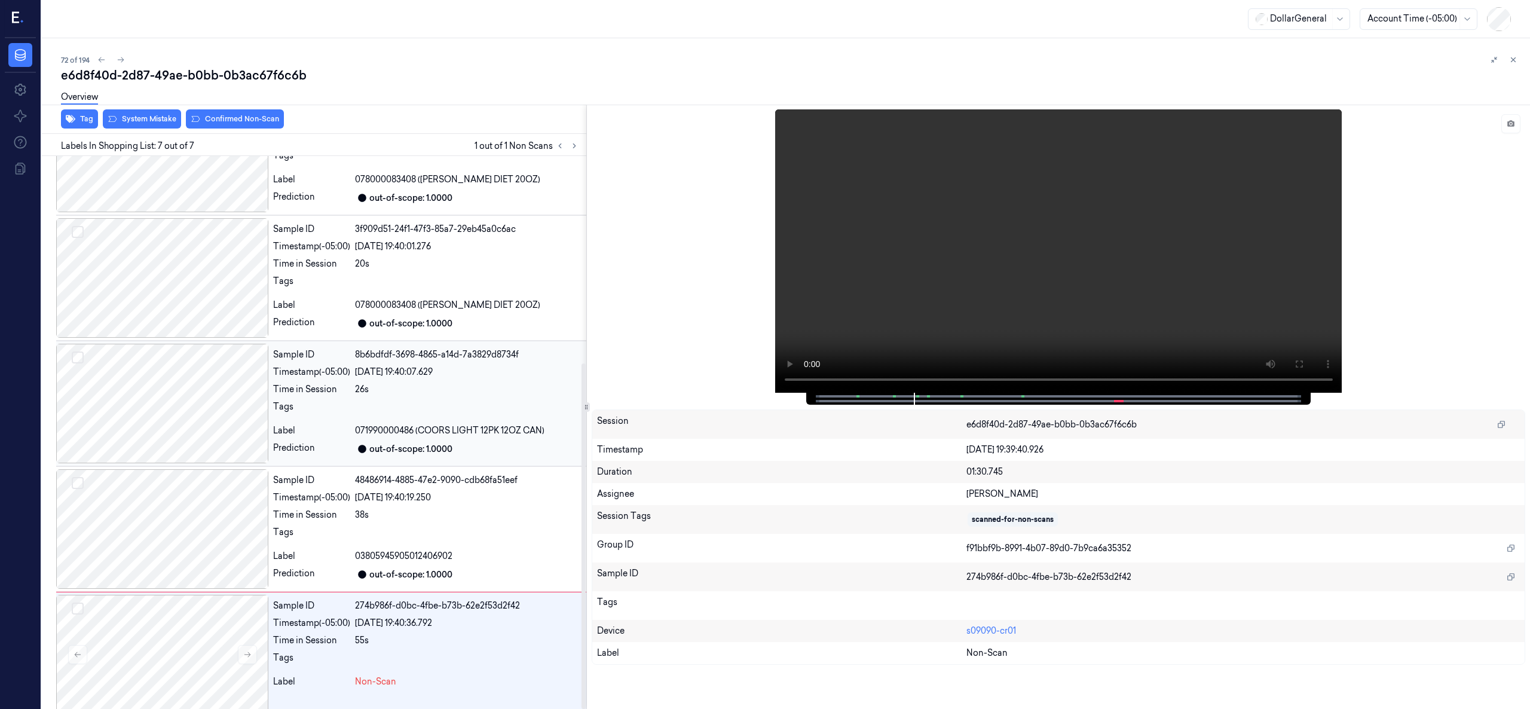
scroll to position [331, 0]
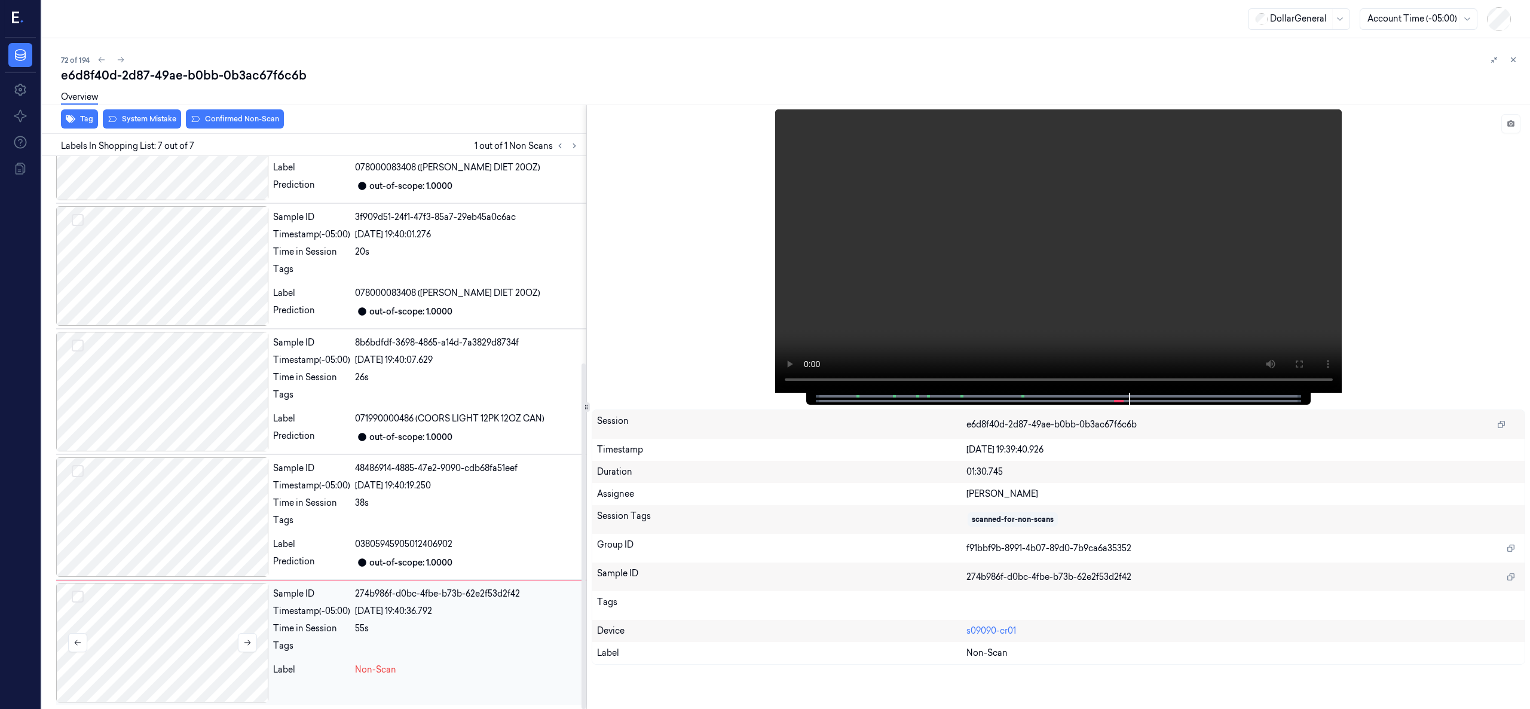
click at [168, 531] on div at bounding box center [162, 643] width 212 height 120
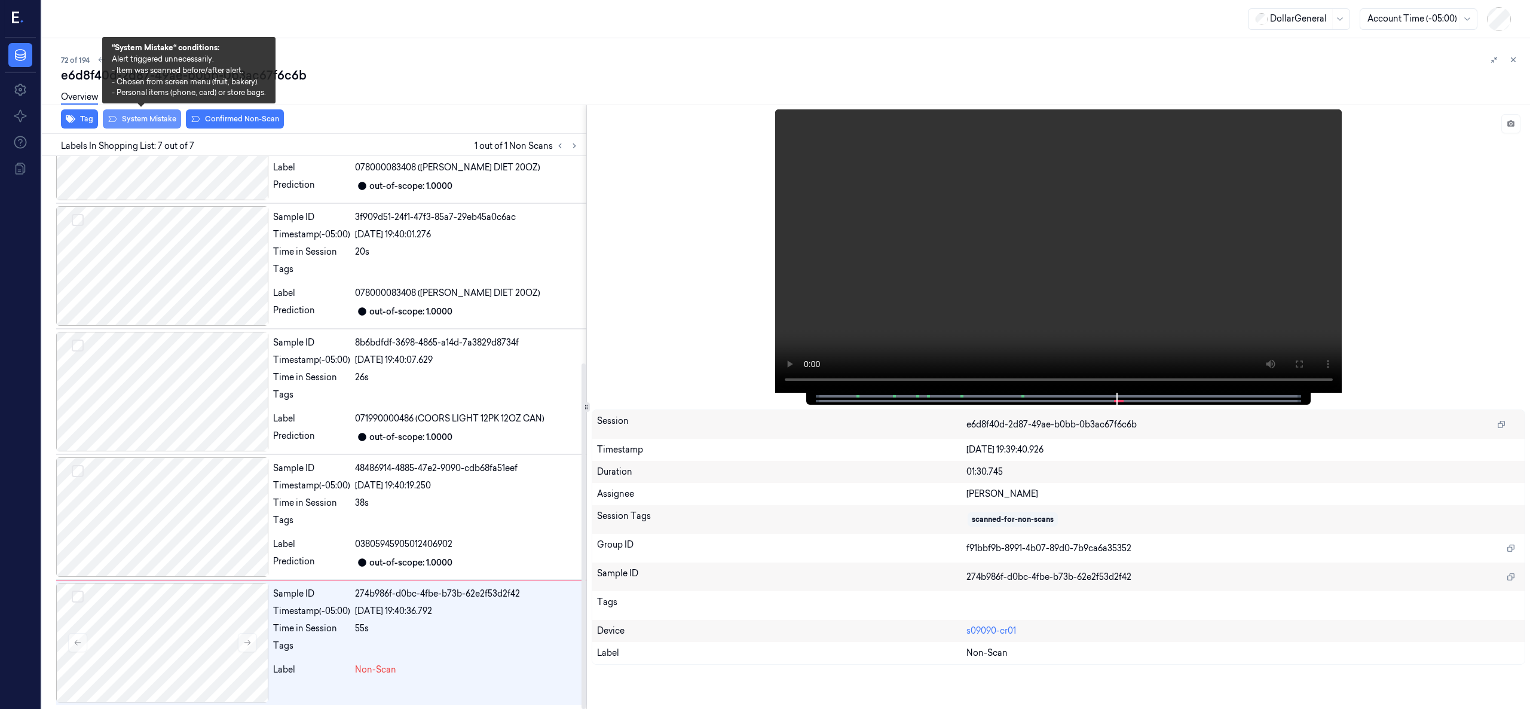
click at [155, 120] on button "System Mistake" at bounding box center [142, 118] width 78 height 19
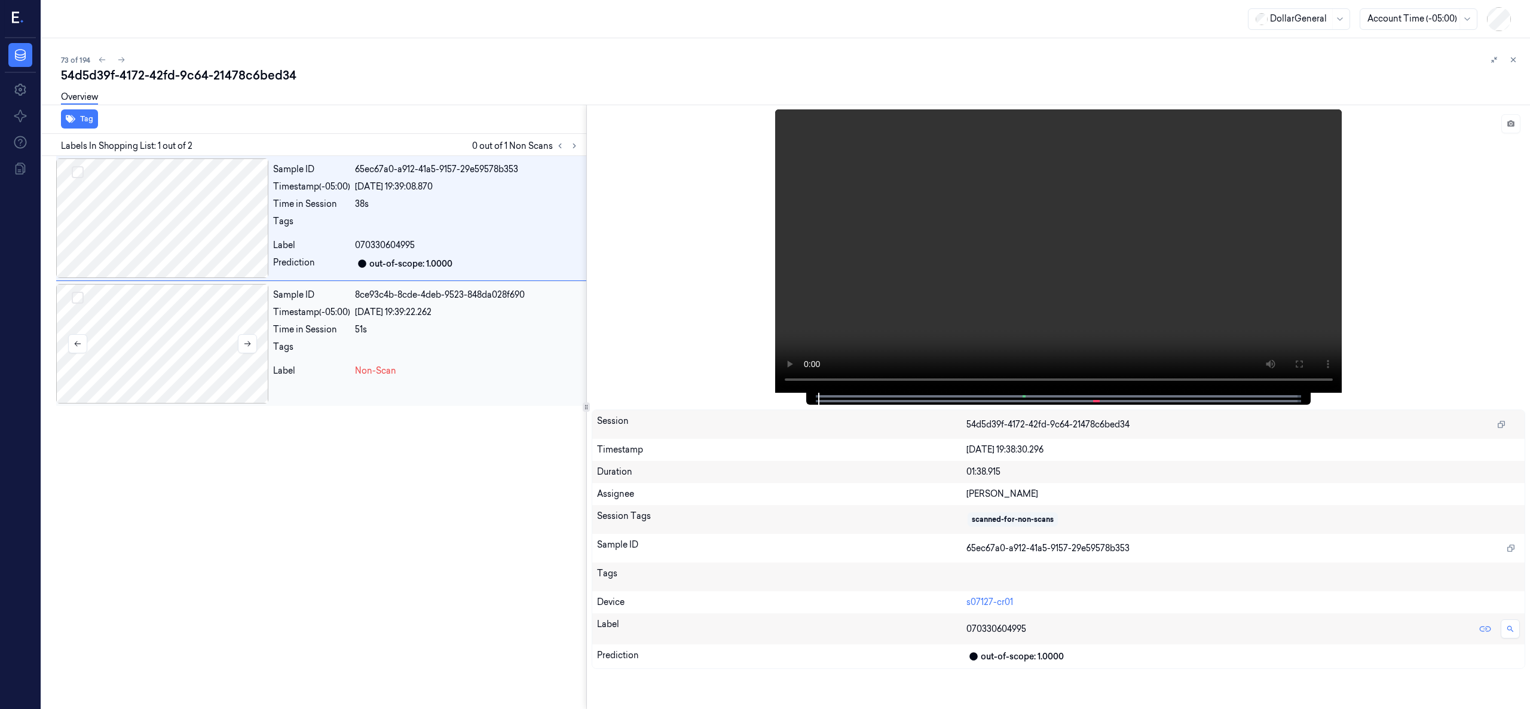
click at [198, 368] on div at bounding box center [162, 344] width 212 height 120
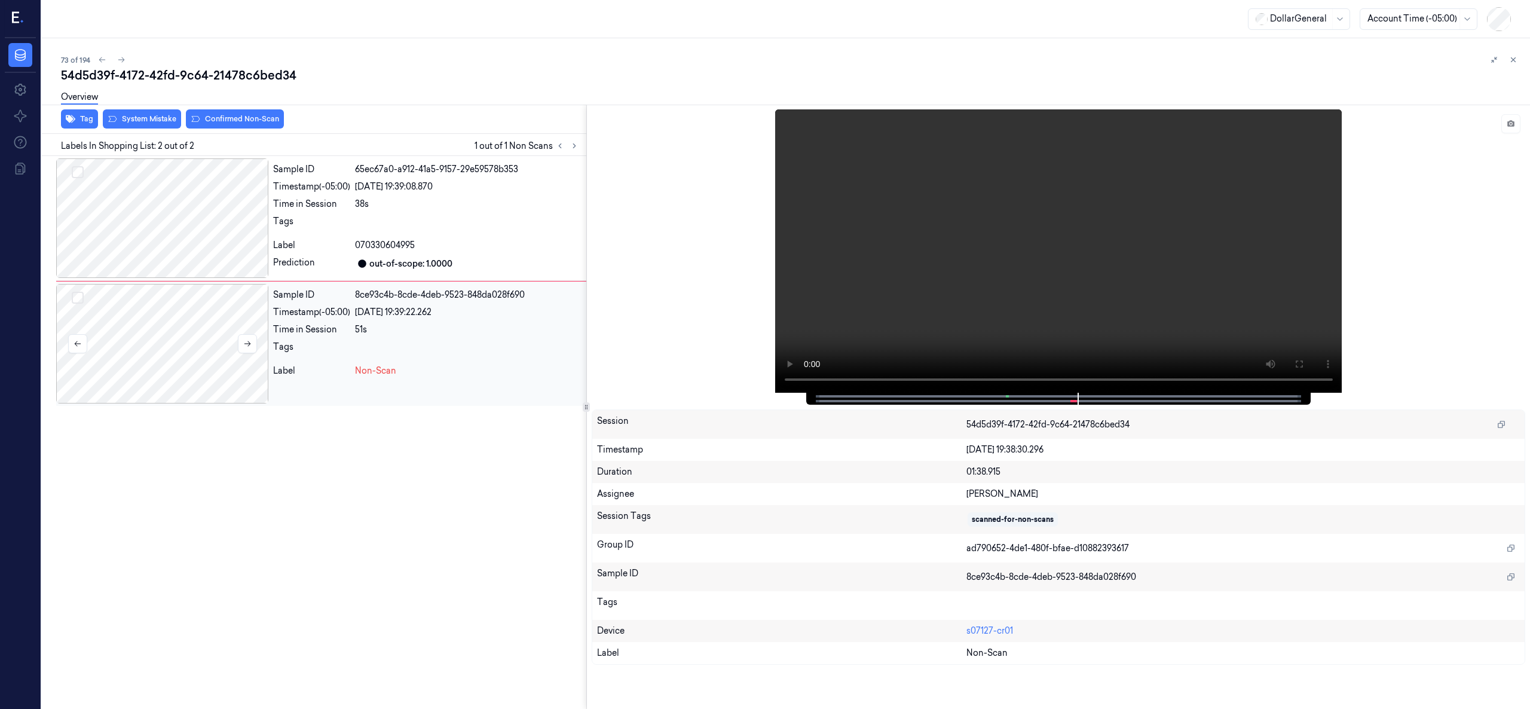
click at [163, 324] on div at bounding box center [162, 344] width 212 height 120
click at [179, 225] on div at bounding box center [162, 218] width 212 height 120
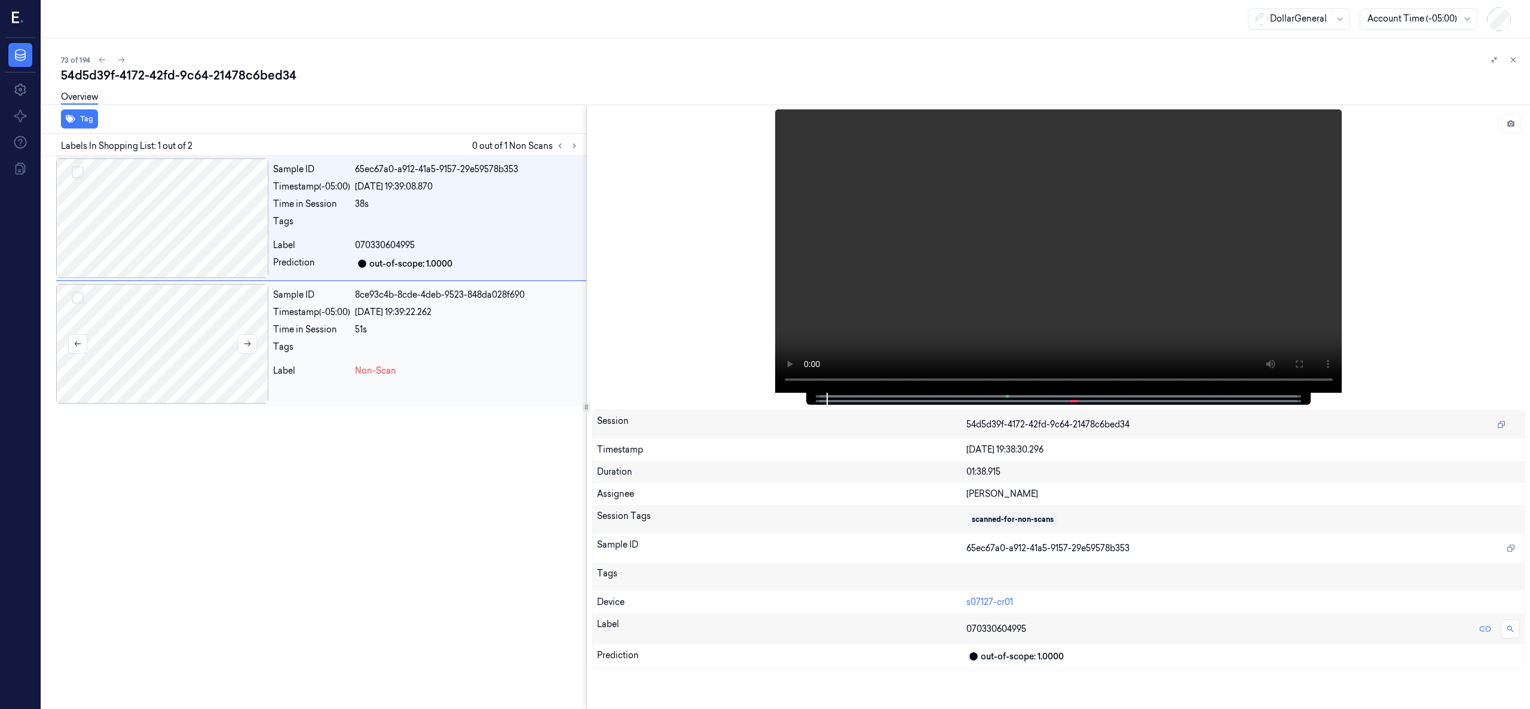
click at [158, 346] on div at bounding box center [162, 344] width 212 height 120
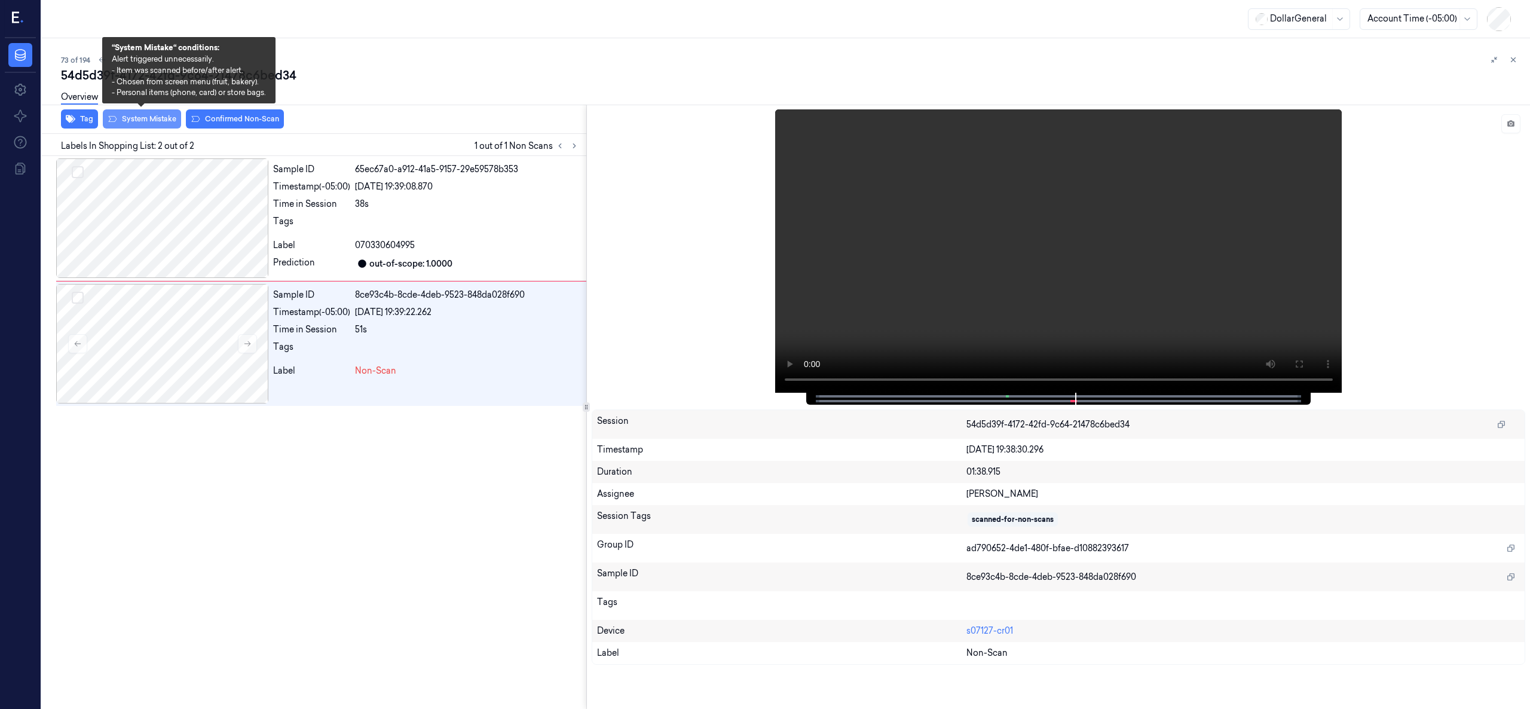
click at [156, 119] on button "System Mistake" at bounding box center [142, 118] width 78 height 19
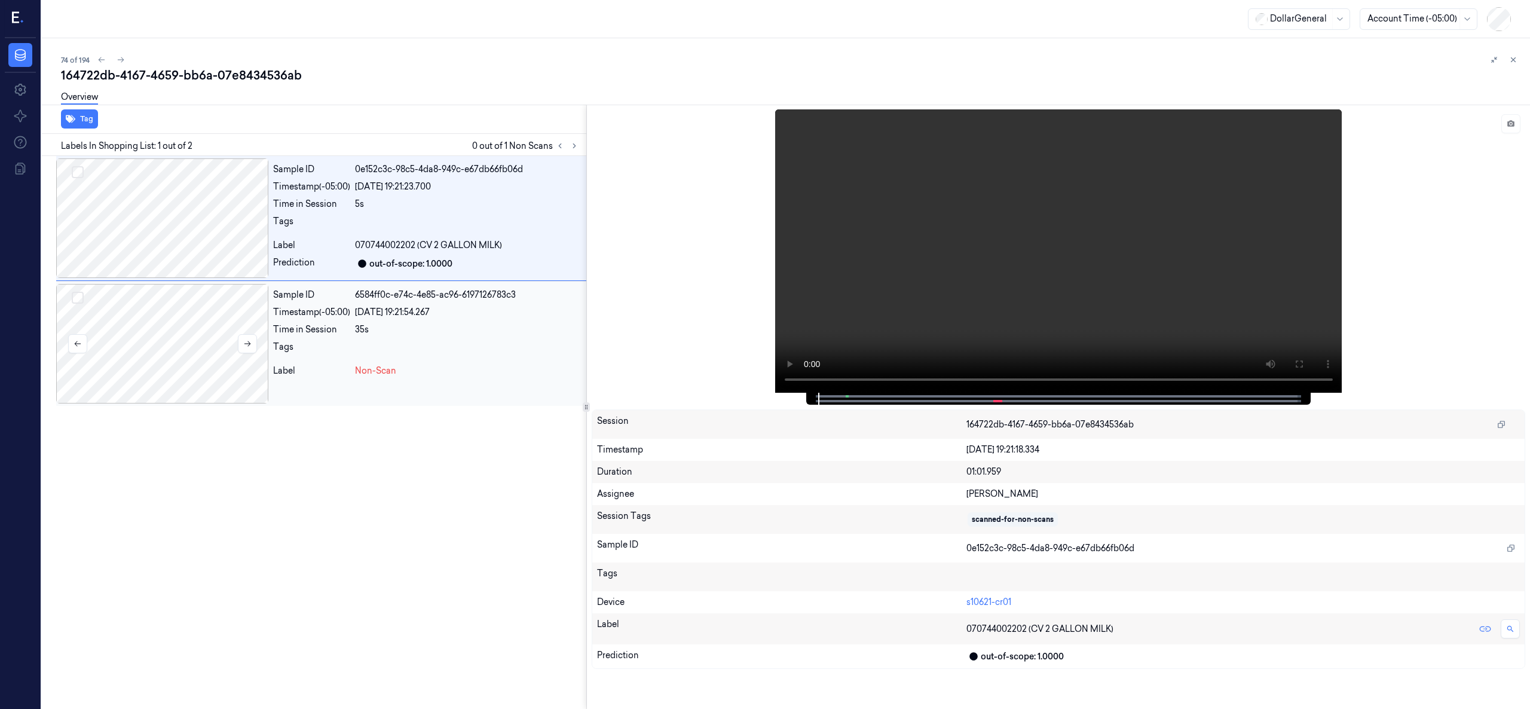
click at [154, 353] on div at bounding box center [162, 344] width 212 height 120
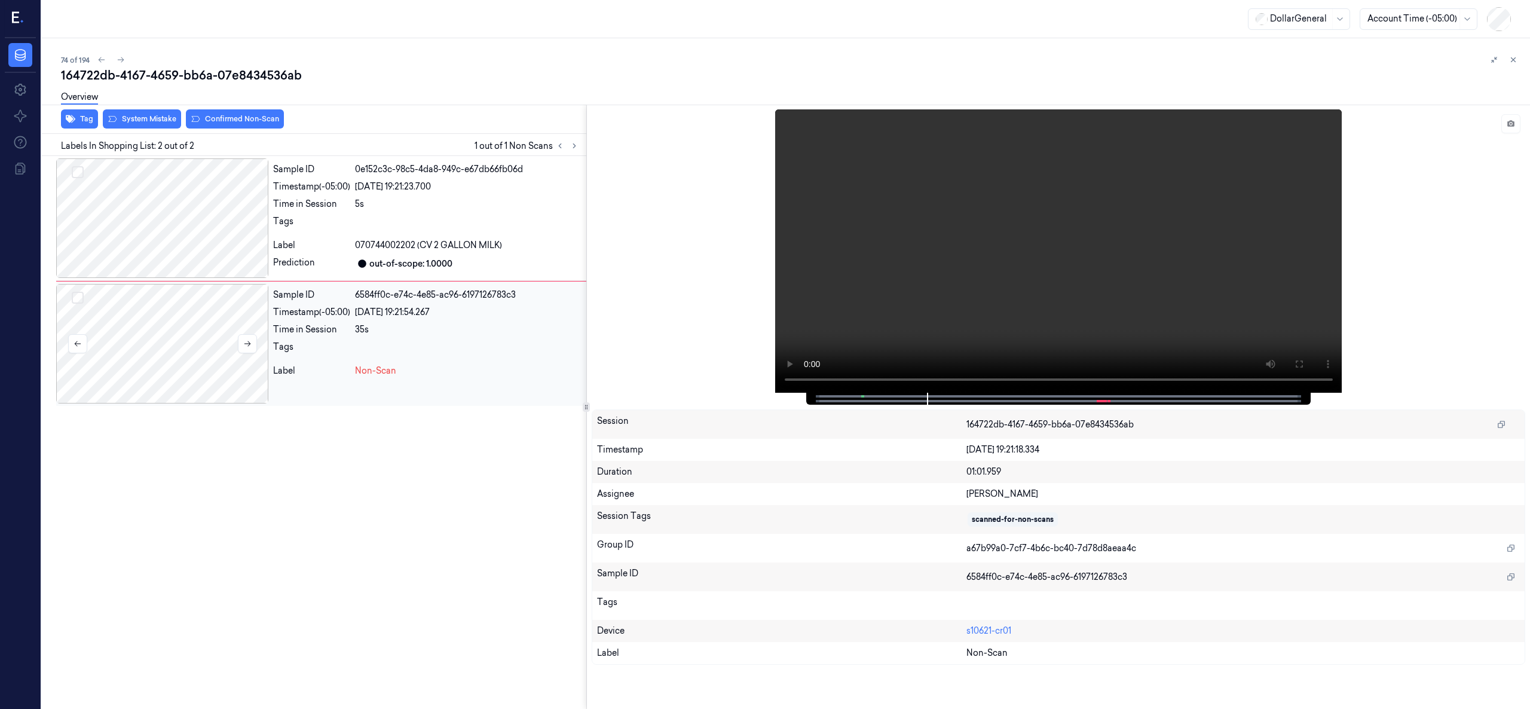
click at [181, 335] on div at bounding box center [162, 344] width 212 height 120
click at [170, 326] on div at bounding box center [162, 344] width 212 height 120
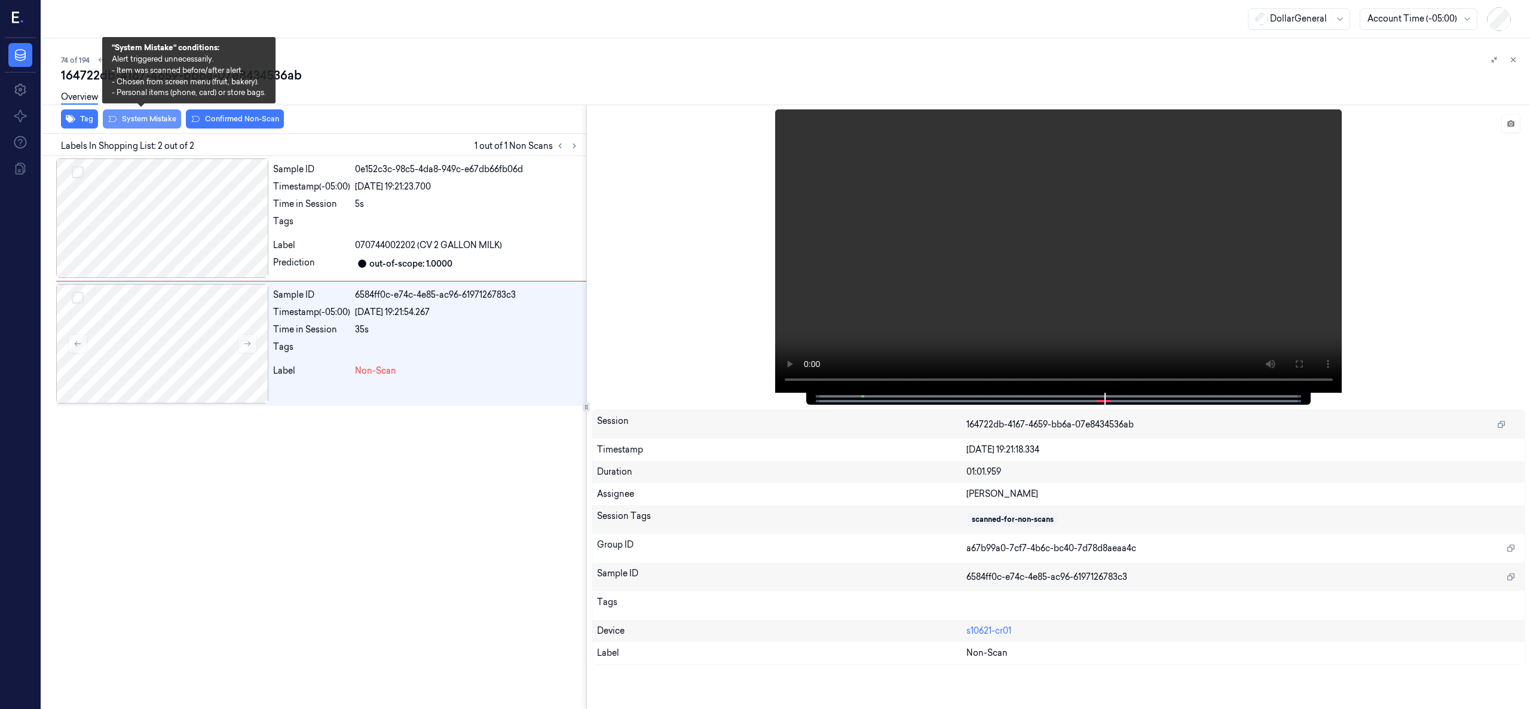
click at [149, 126] on button "System Mistake" at bounding box center [142, 118] width 78 height 19
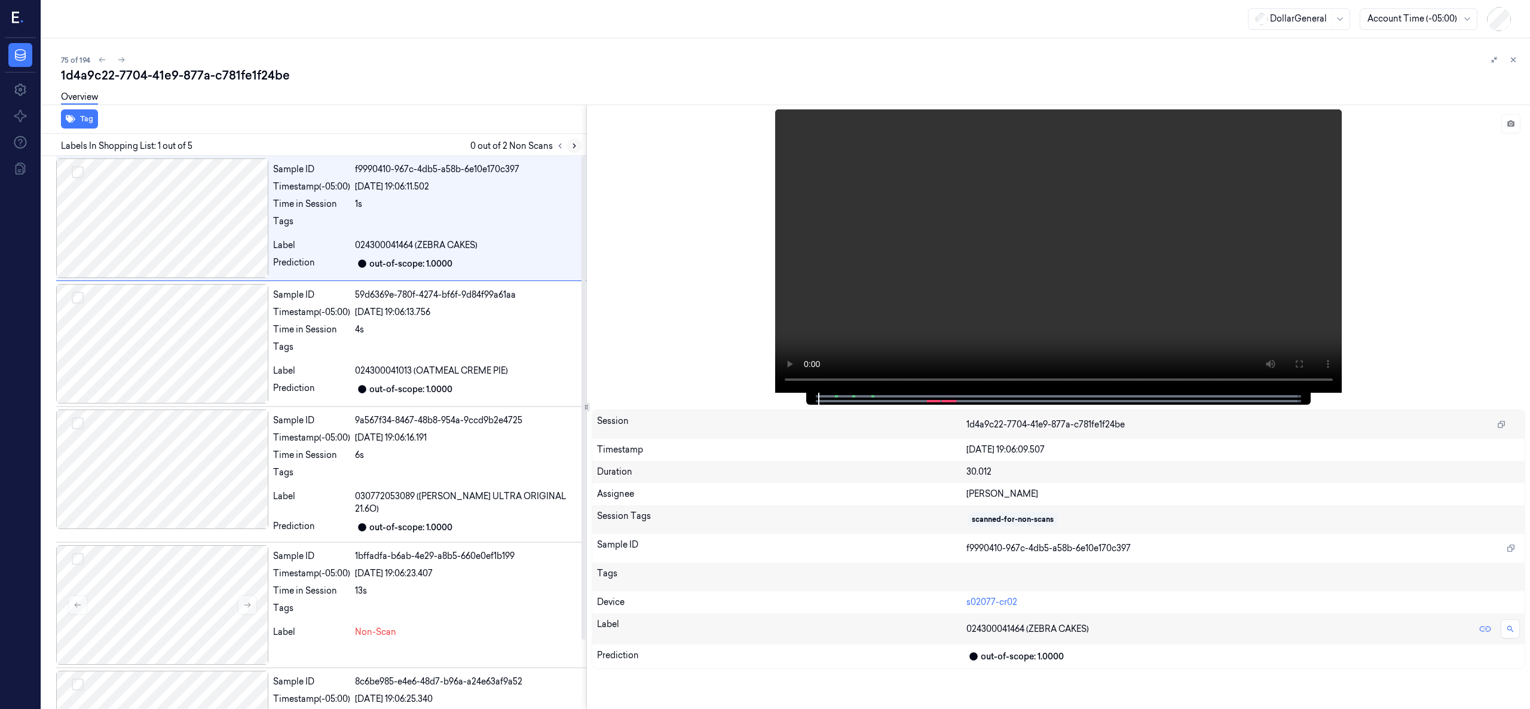
click at [574, 143] on icon at bounding box center [574, 146] width 8 height 8
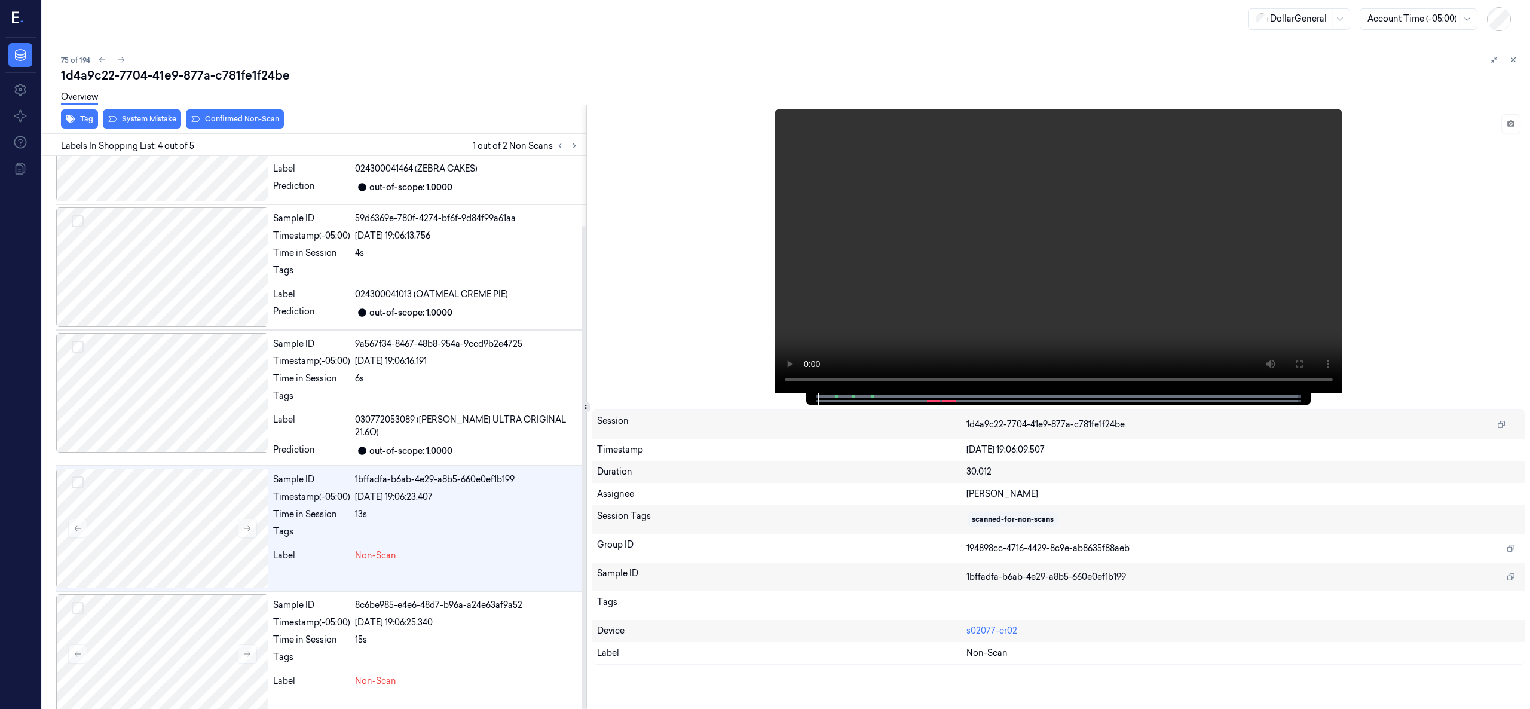
scroll to position [79, 0]
click at [134, 510] on div at bounding box center [162, 526] width 212 height 120
click at [166, 531] on div at bounding box center [162, 526] width 212 height 120
click at [189, 501] on div at bounding box center [162, 526] width 212 height 120
click at [173, 417] on div at bounding box center [162, 390] width 212 height 120
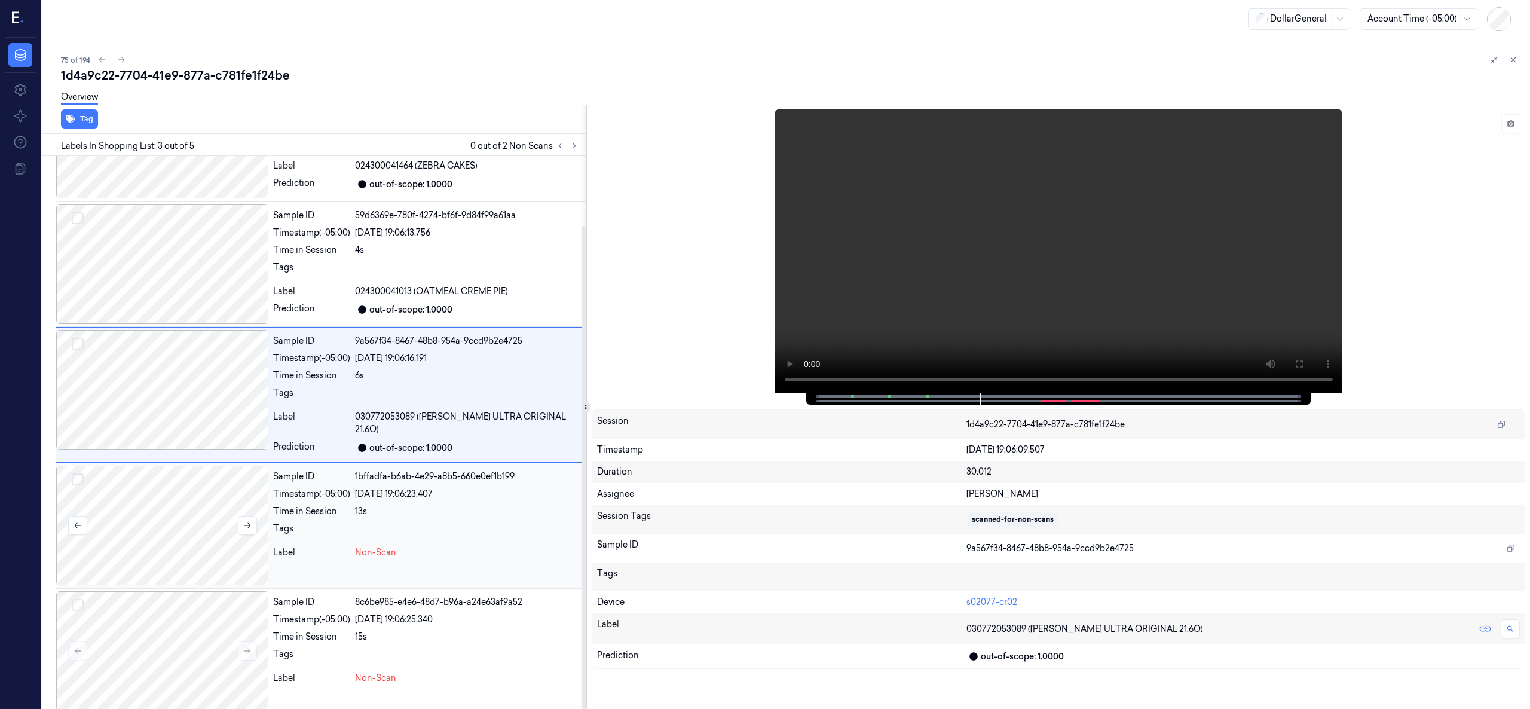
click at [160, 496] on div at bounding box center [162, 526] width 212 height 120
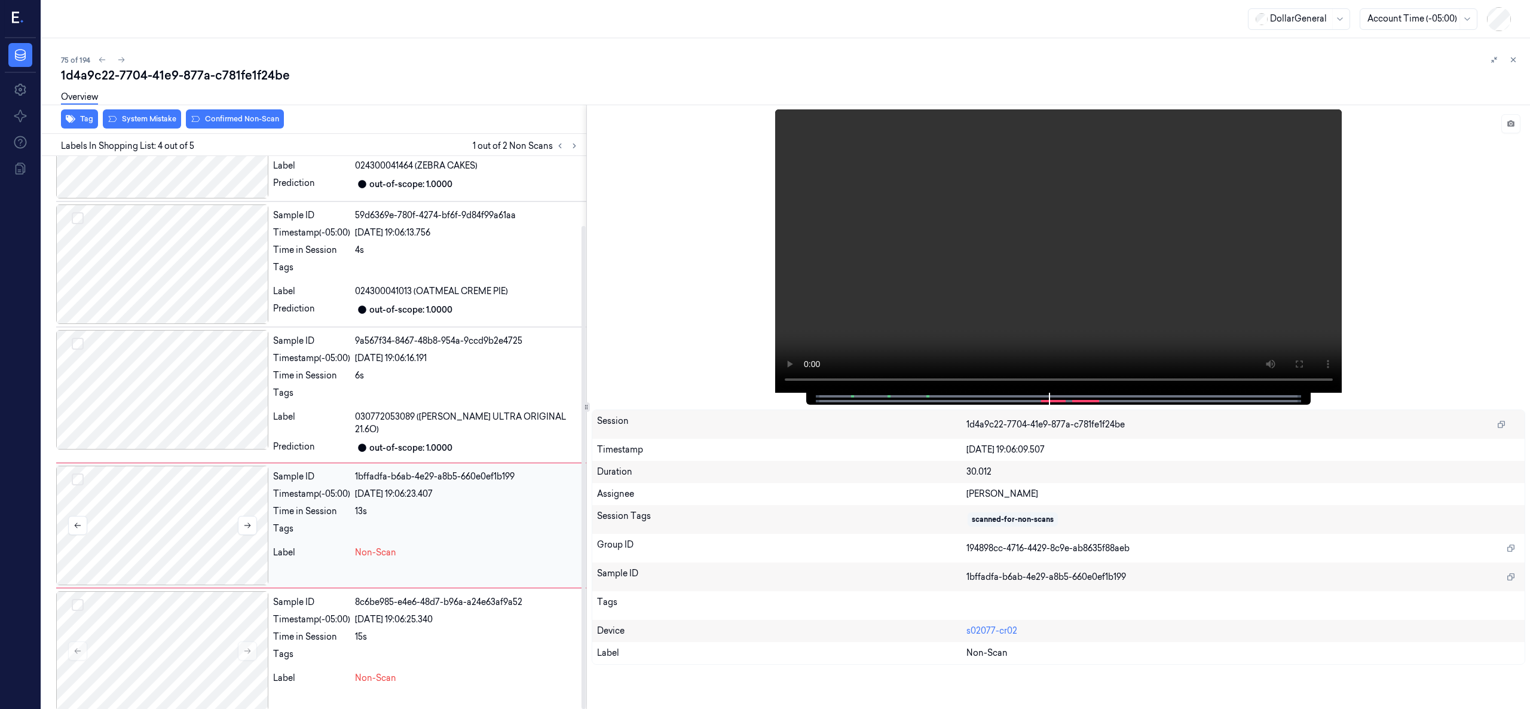
click at [77, 473] on button "Select row" at bounding box center [78, 479] width 12 height 12
click at [158, 531] on div at bounding box center [162, 651] width 212 height 120
click at [81, 531] on button "Select row" at bounding box center [78, 605] width 12 height 12
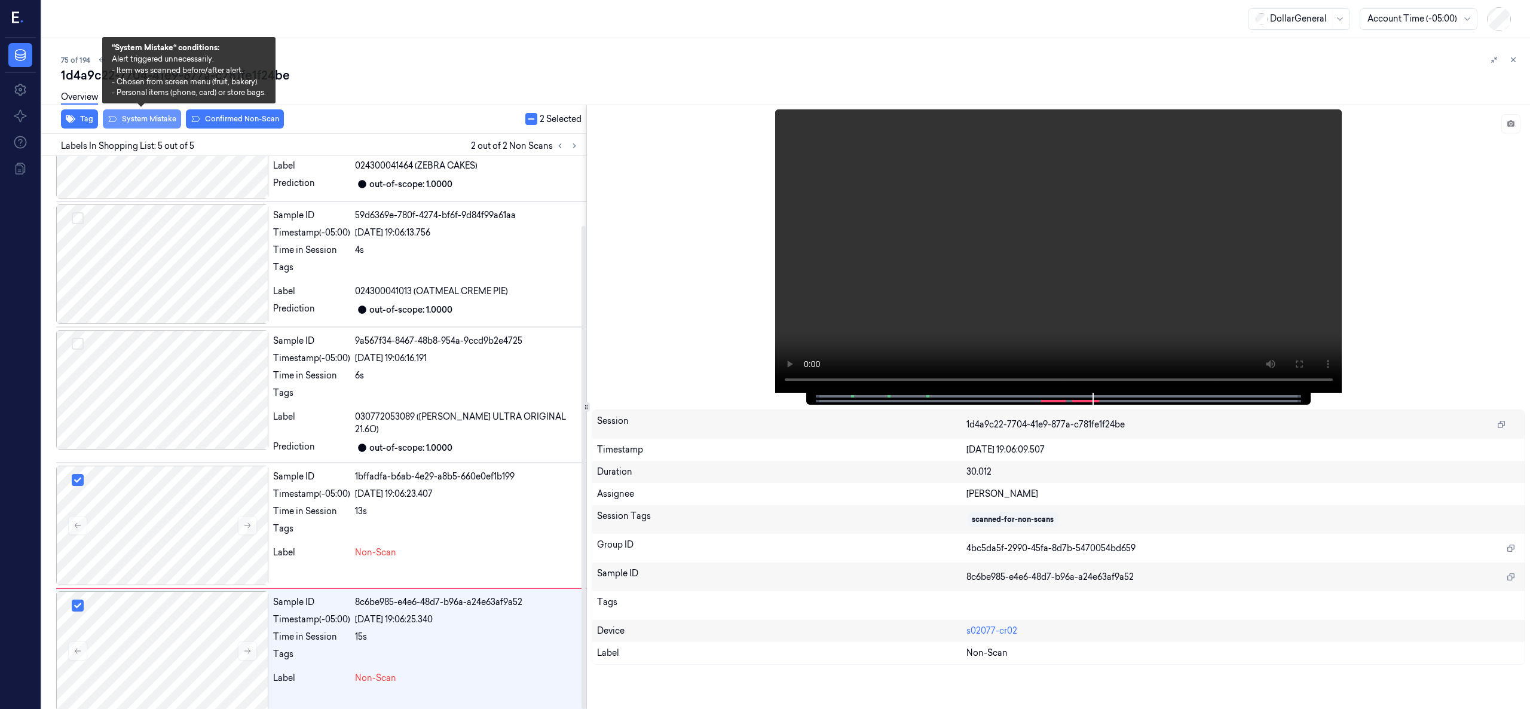
click at [161, 116] on button "System Mistake" at bounding box center [142, 118] width 78 height 19
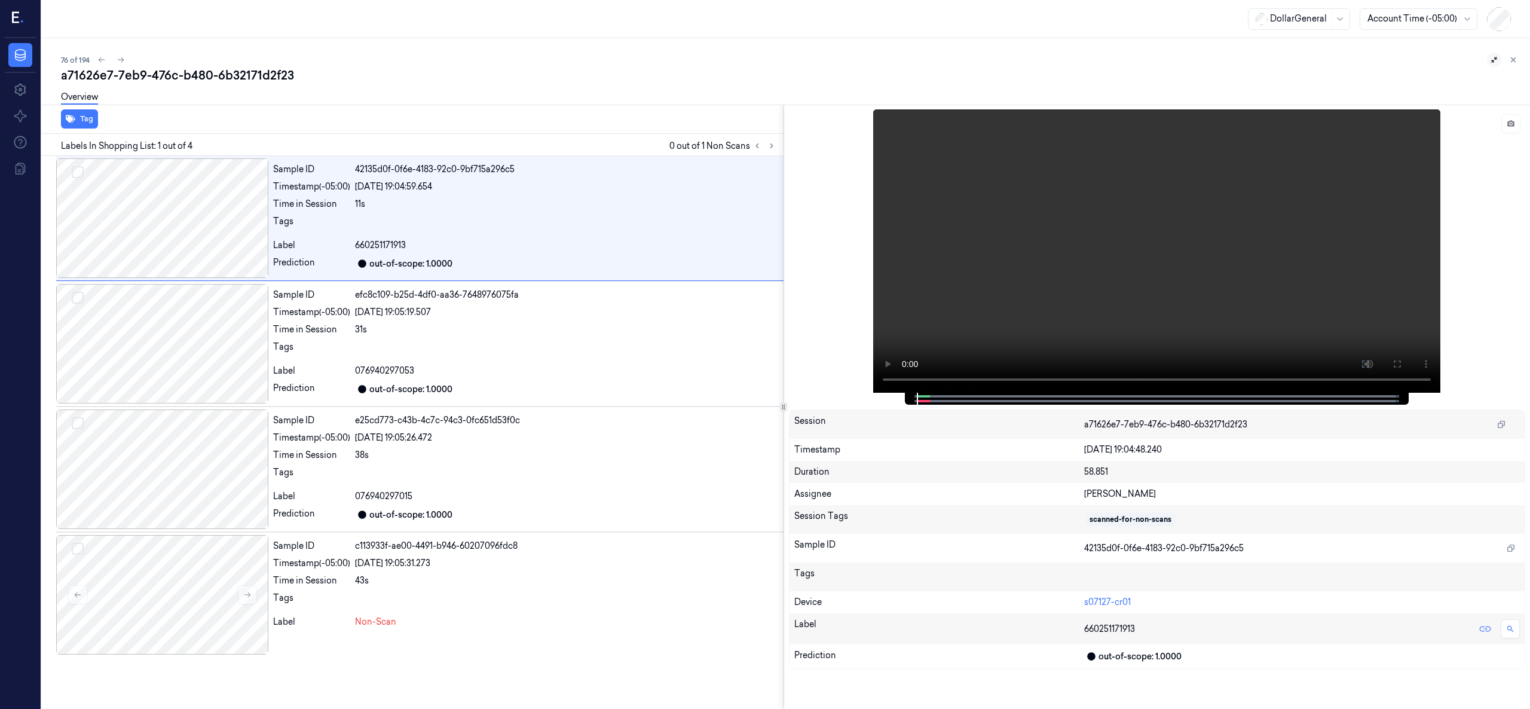
click at [1496, 62] on icon at bounding box center [1494, 60] width 8 height 8
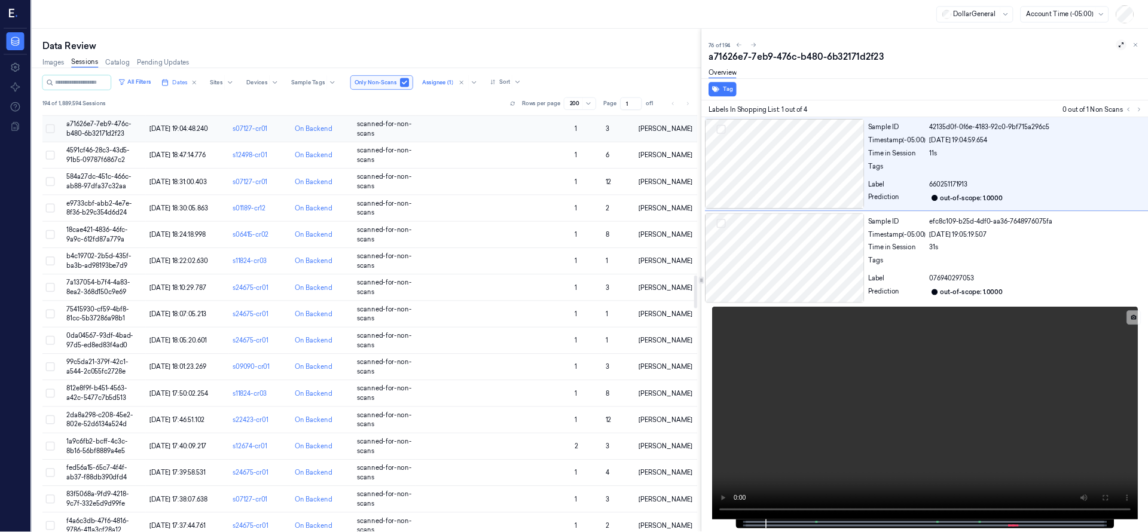
scroll to position [2590, 0]
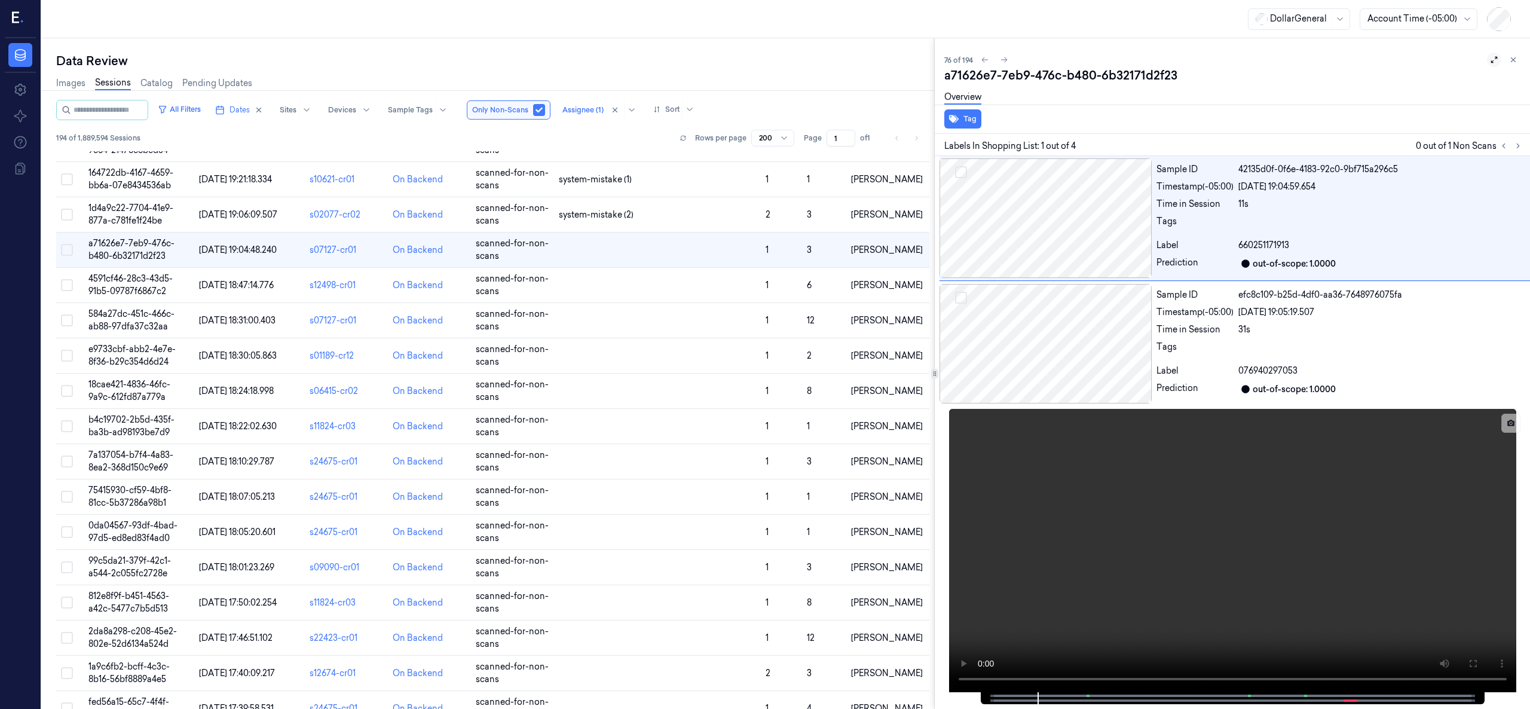
click at [1490, 61] on icon at bounding box center [1494, 60] width 8 height 8
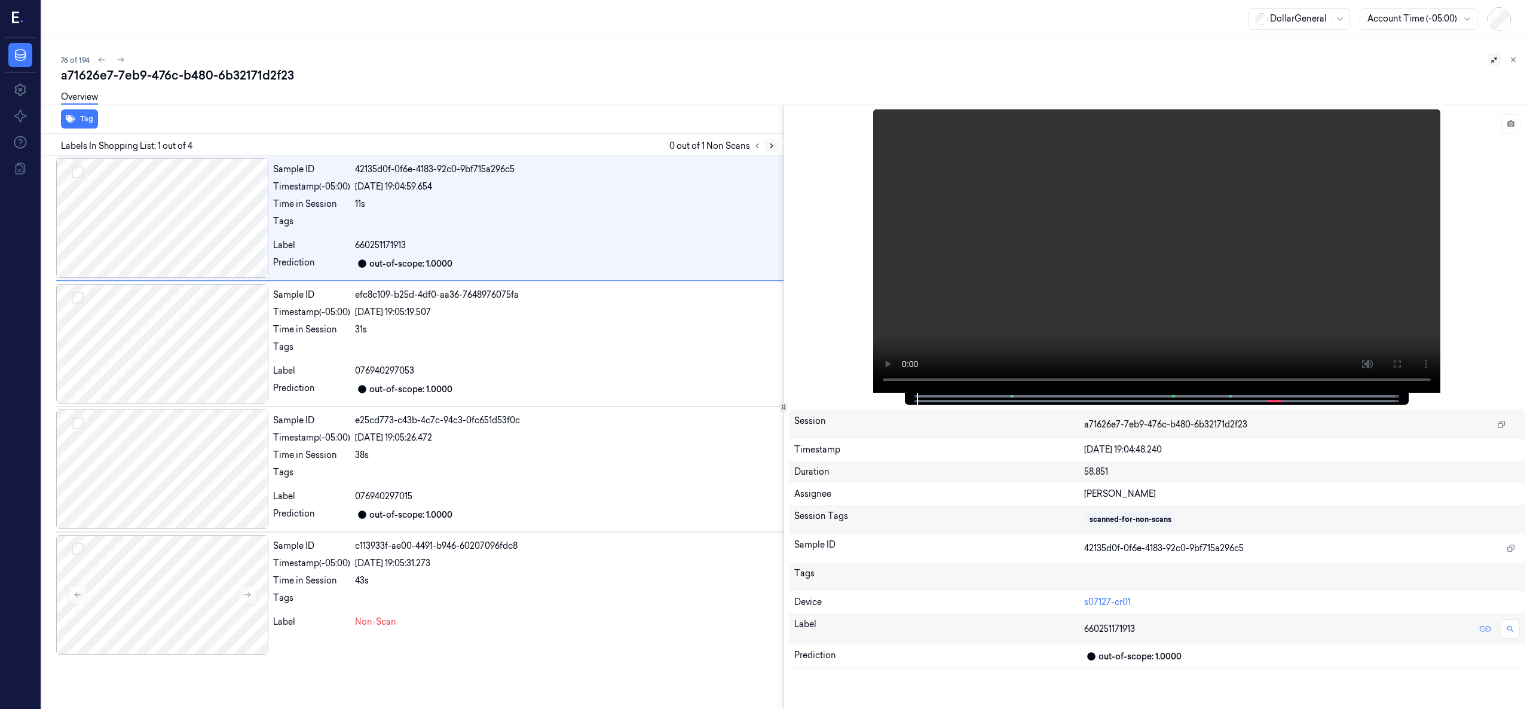
click at [772, 146] on icon at bounding box center [771, 146] width 2 height 4
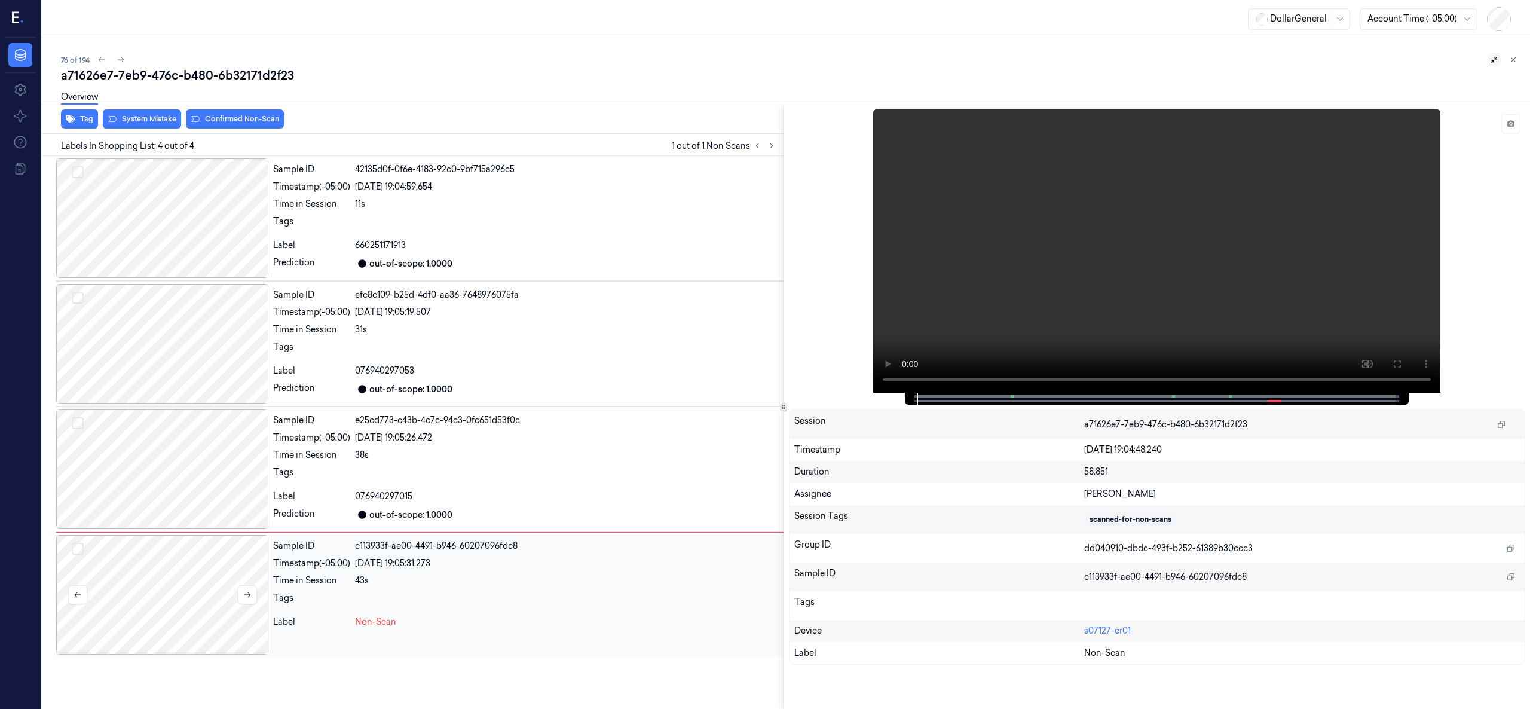
click at [178, 592] on div at bounding box center [162, 595] width 212 height 120
click at [168, 362] on div at bounding box center [162, 344] width 212 height 120
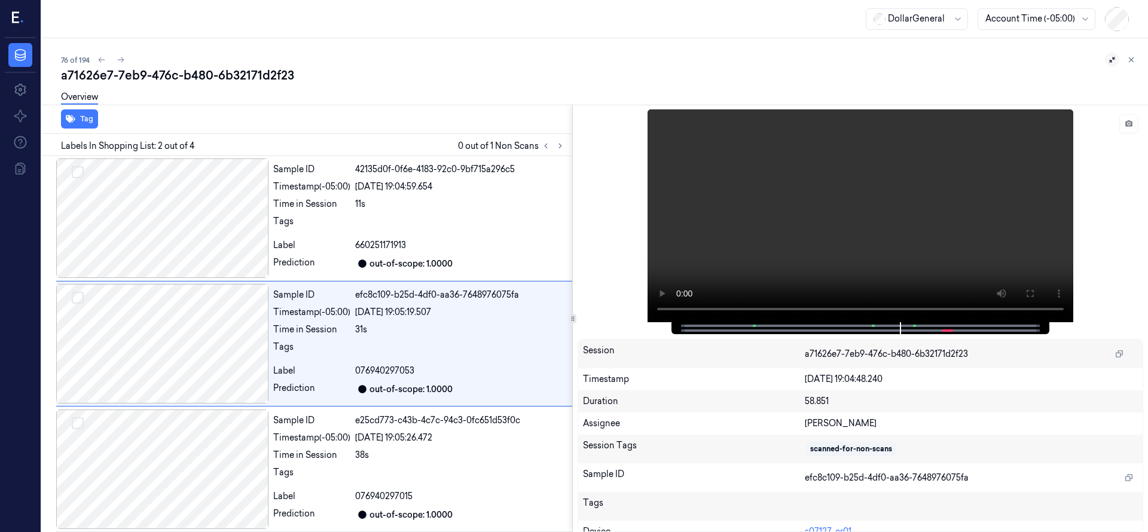
click at [572, 349] on div at bounding box center [572, 318] width 1 height 427
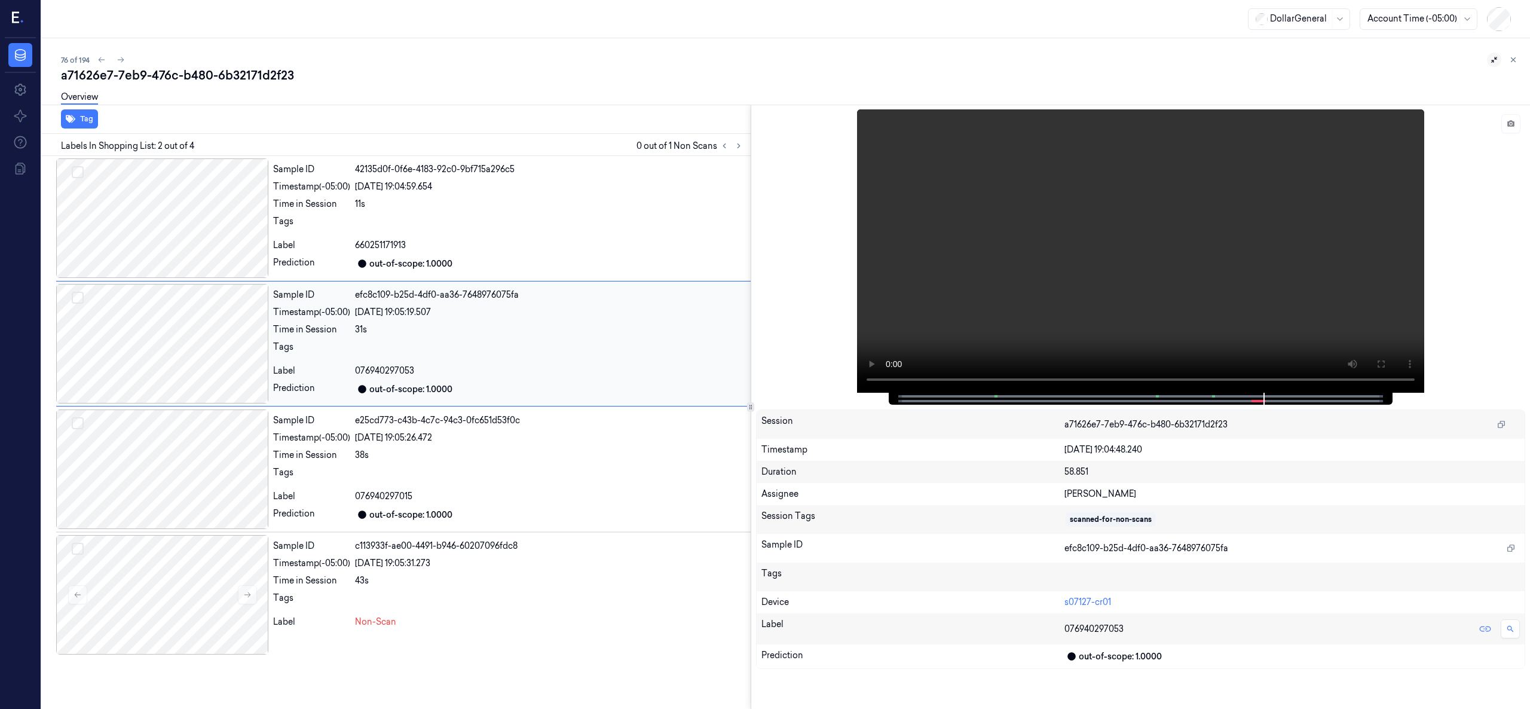
click at [478, 304] on div "Sample ID efc8c109-b25d-4df0-aa36-7648976075fa Timestamp (-05:00) [DATE] 19:05:…" at bounding box center [509, 344] width 482 height 120
click at [739, 143] on icon at bounding box center [739, 146] width 8 height 8
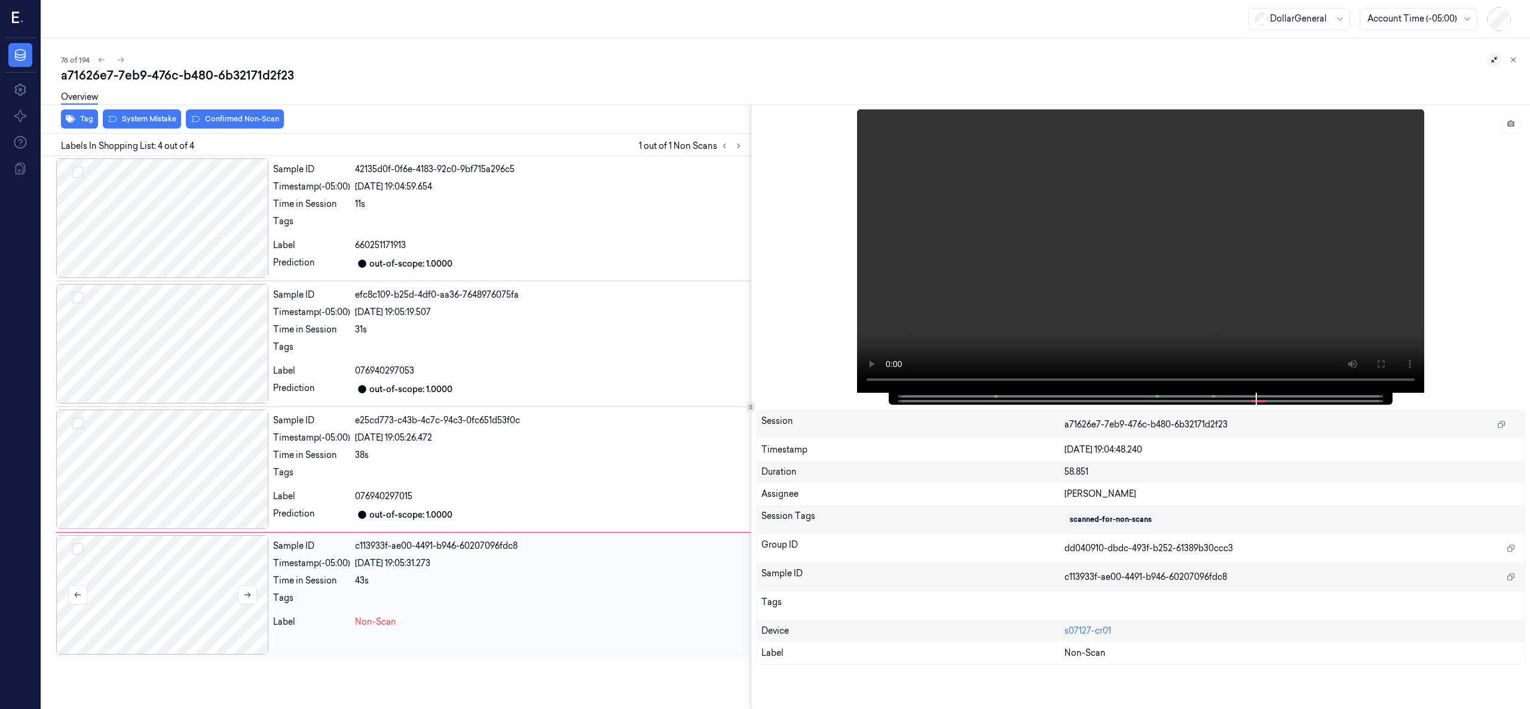
click at [187, 557] on div at bounding box center [162, 595] width 212 height 120
click at [185, 513] on div at bounding box center [162, 469] width 212 height 120
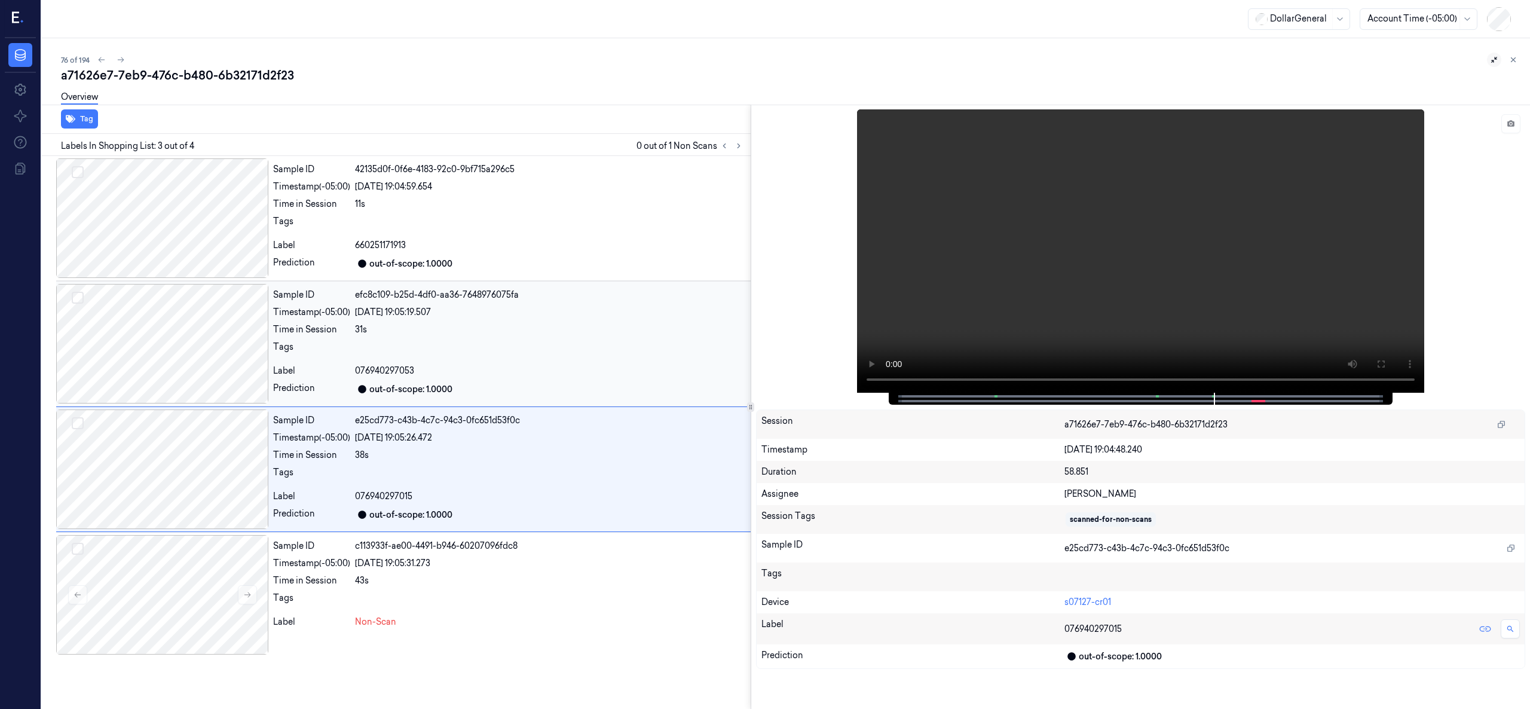
click at [188, 389] on div at bounding box center [162, 344] width 212 height 120
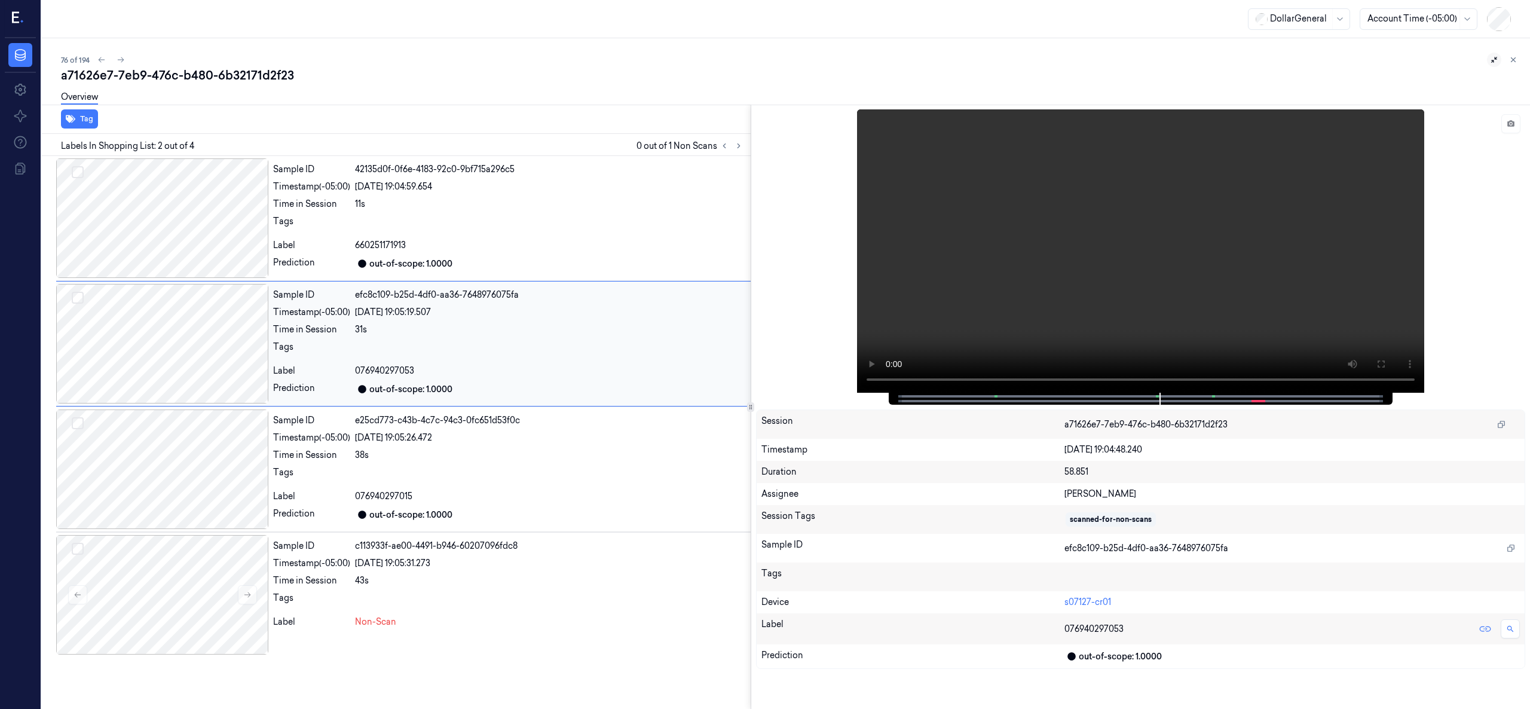
click at [185, 298] on div at bounding box center [162, 344] width 212 height 120
click at [182, 593] on div at bounding box center [162, 595] width 212 height 120
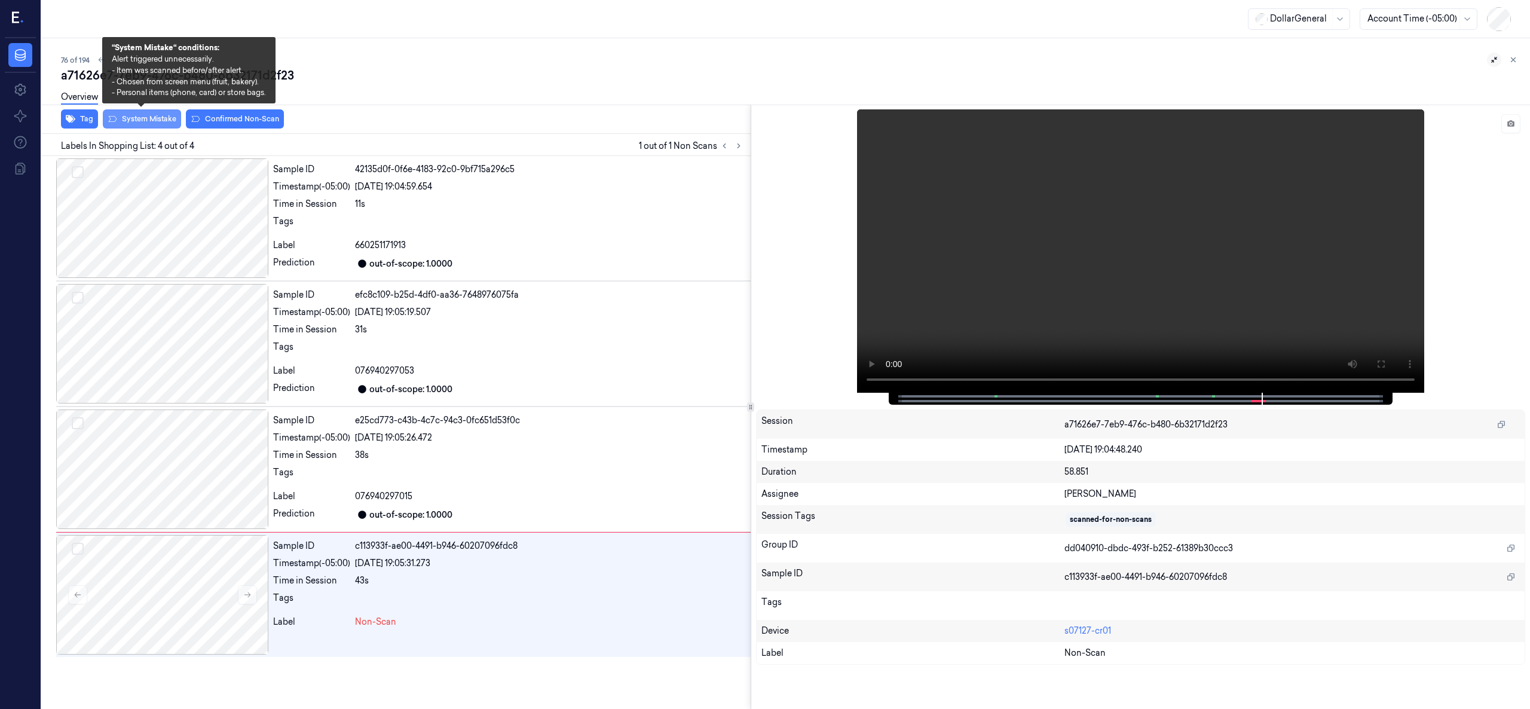
click at [137, 117] on button "System Mistake" at bounding box center [142, 118] width 78 height 19
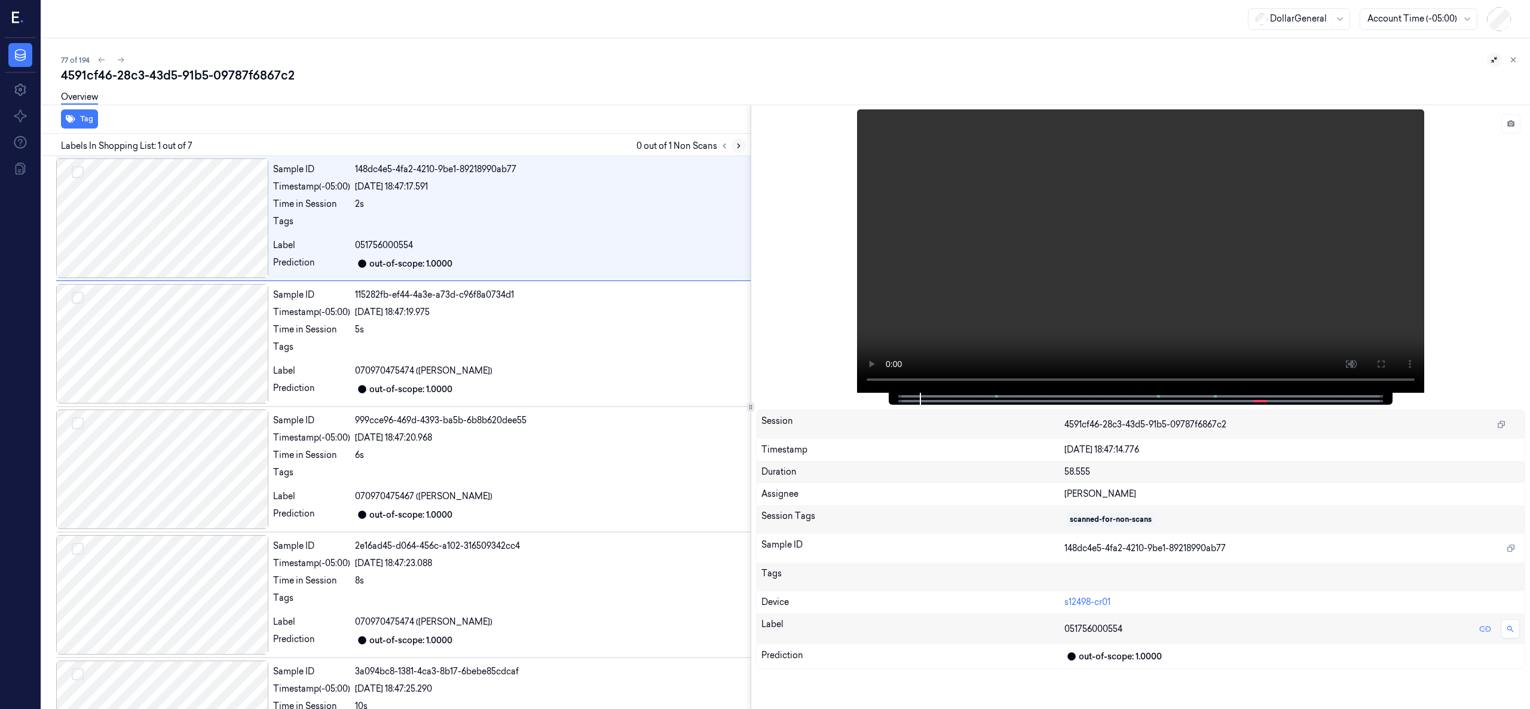
click at [735, 145] on icon at bounding box center [739, 146] width 8 height 8
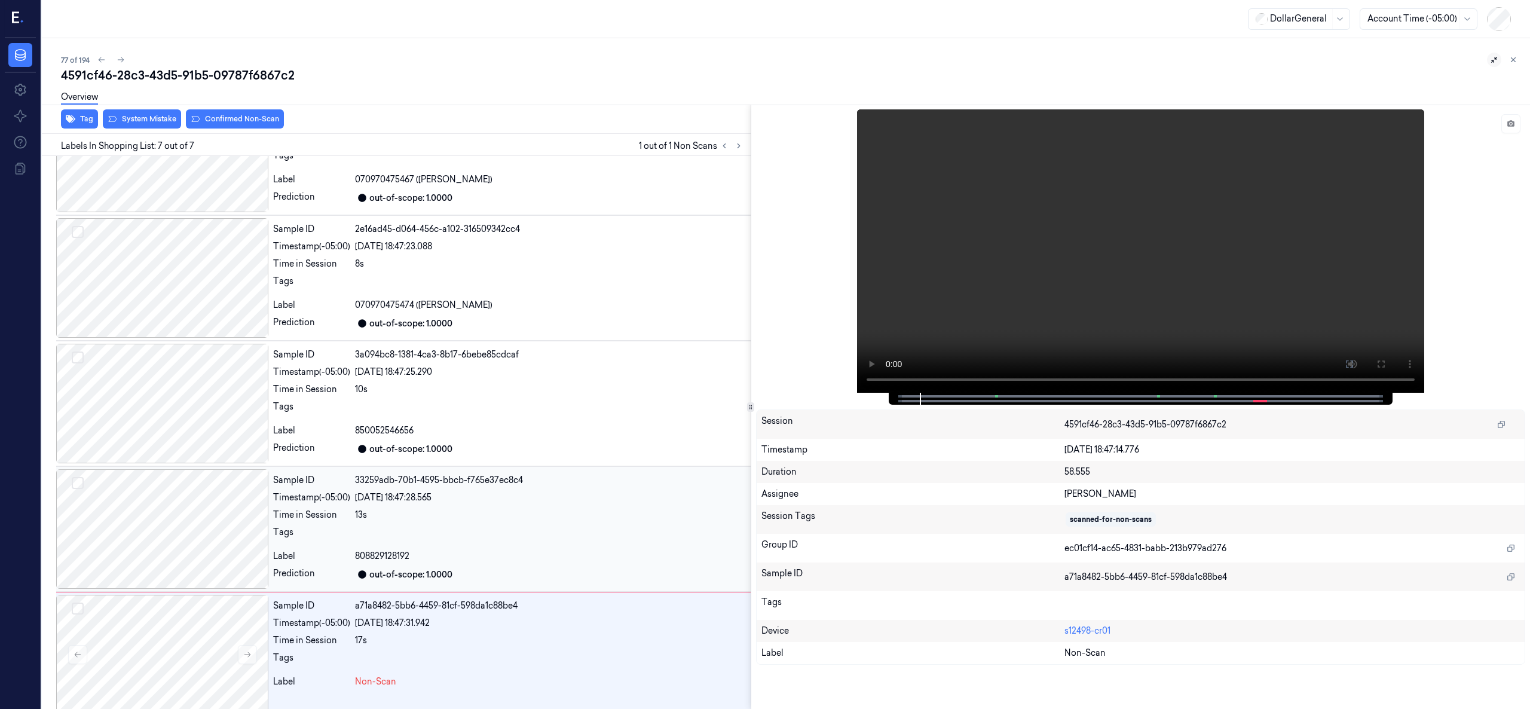
scroll to position [331, 0]
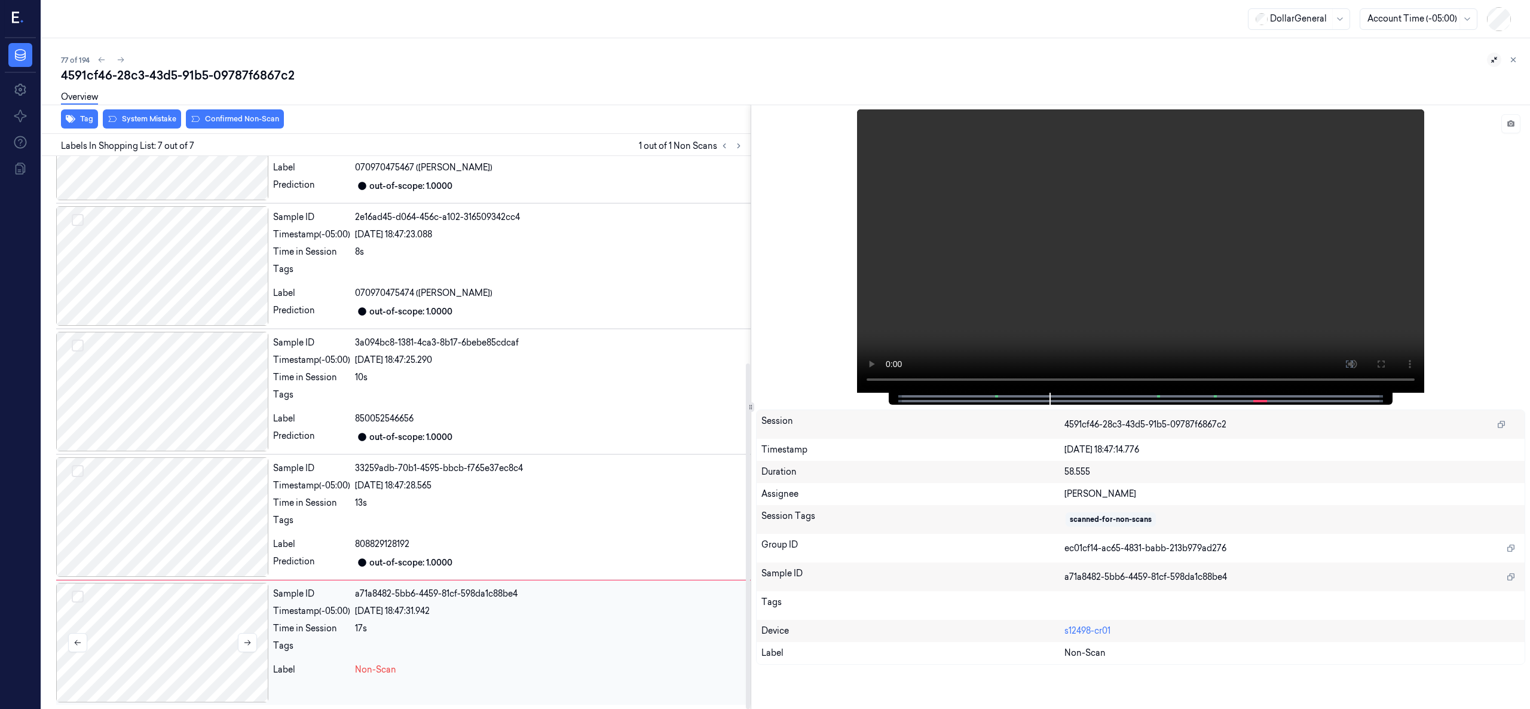
click at [157, 637] on div at bounding box center [162, 643] width 212 height 120
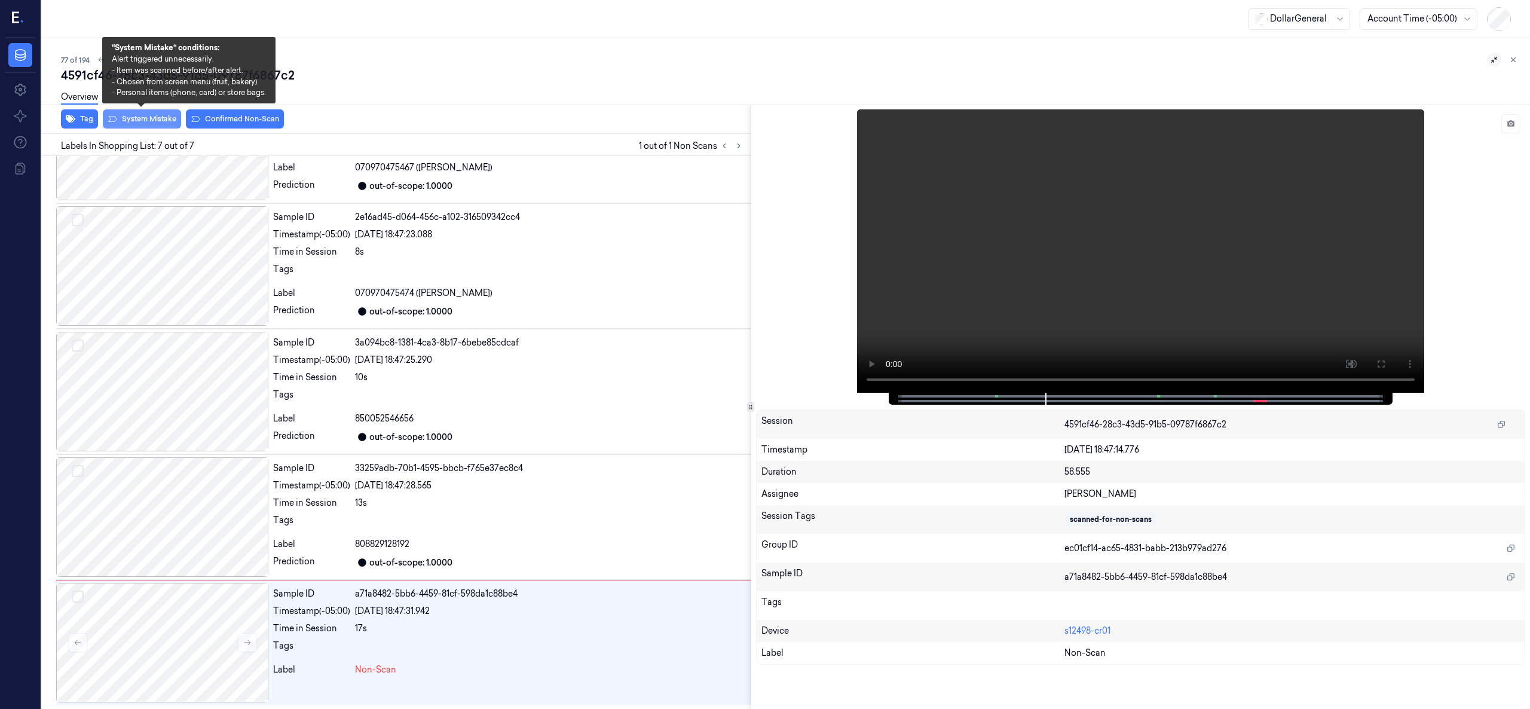
click at [136, 121] on button "System Mistake" at bounding box center [142, 118] width 78 height 19
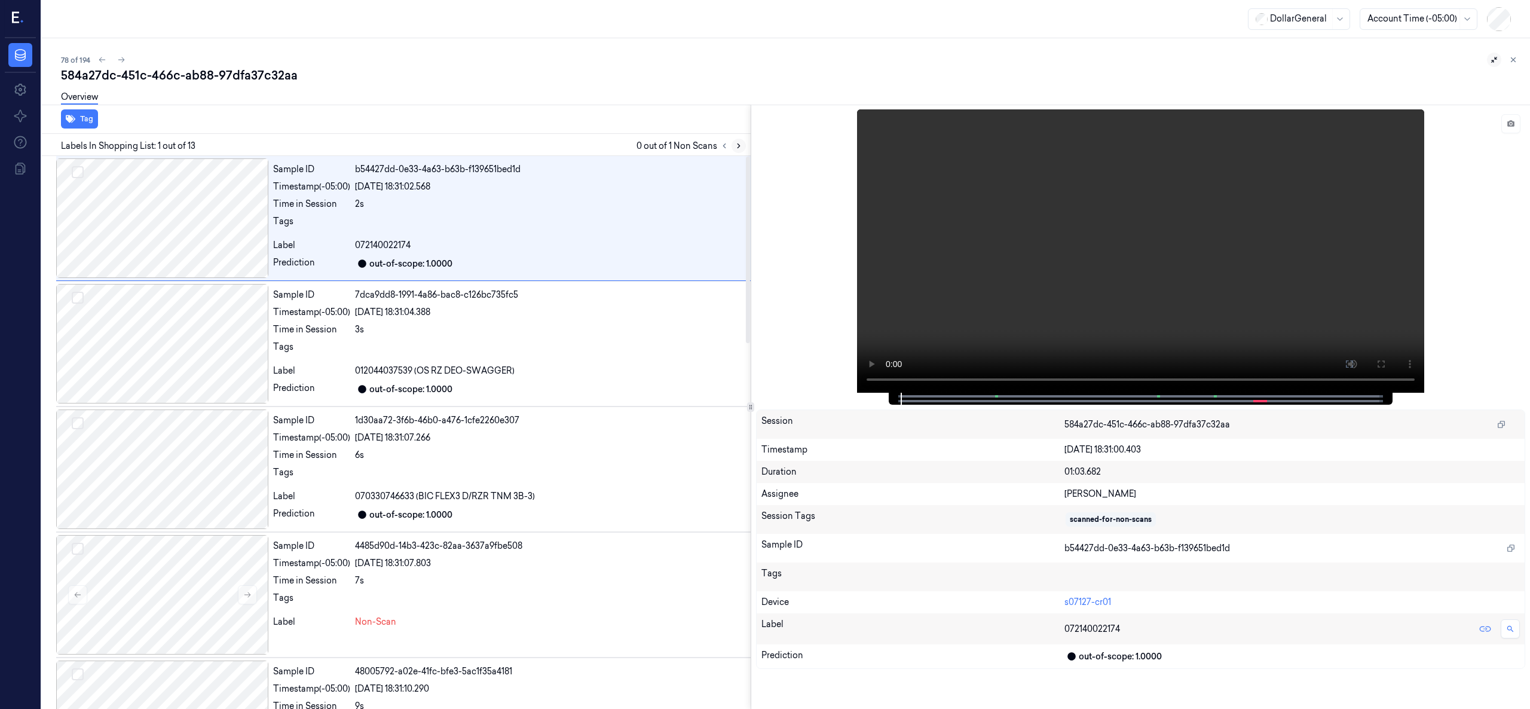
click at [737, 146] on icon at bounding box center [739, 146] width 8 height 8
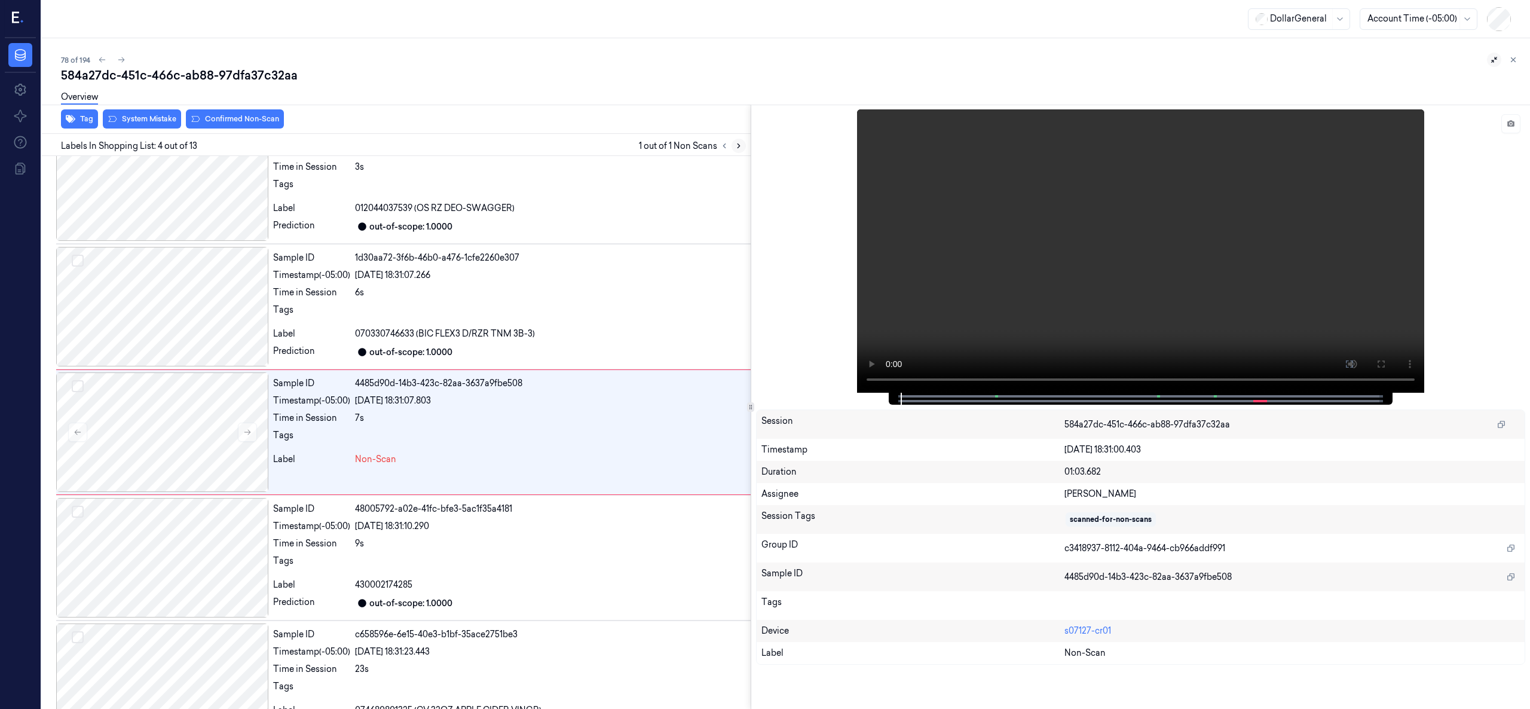
scroll to position [163, 0]
click at [158, 422] on div at bounding box center [162, 432] width 212 height 120
click at [181, 457] on div at bounding box center [162, 432] width 212 height 120
click at [175, 465] on div at bounding box center [162, 432] width 212 height 120
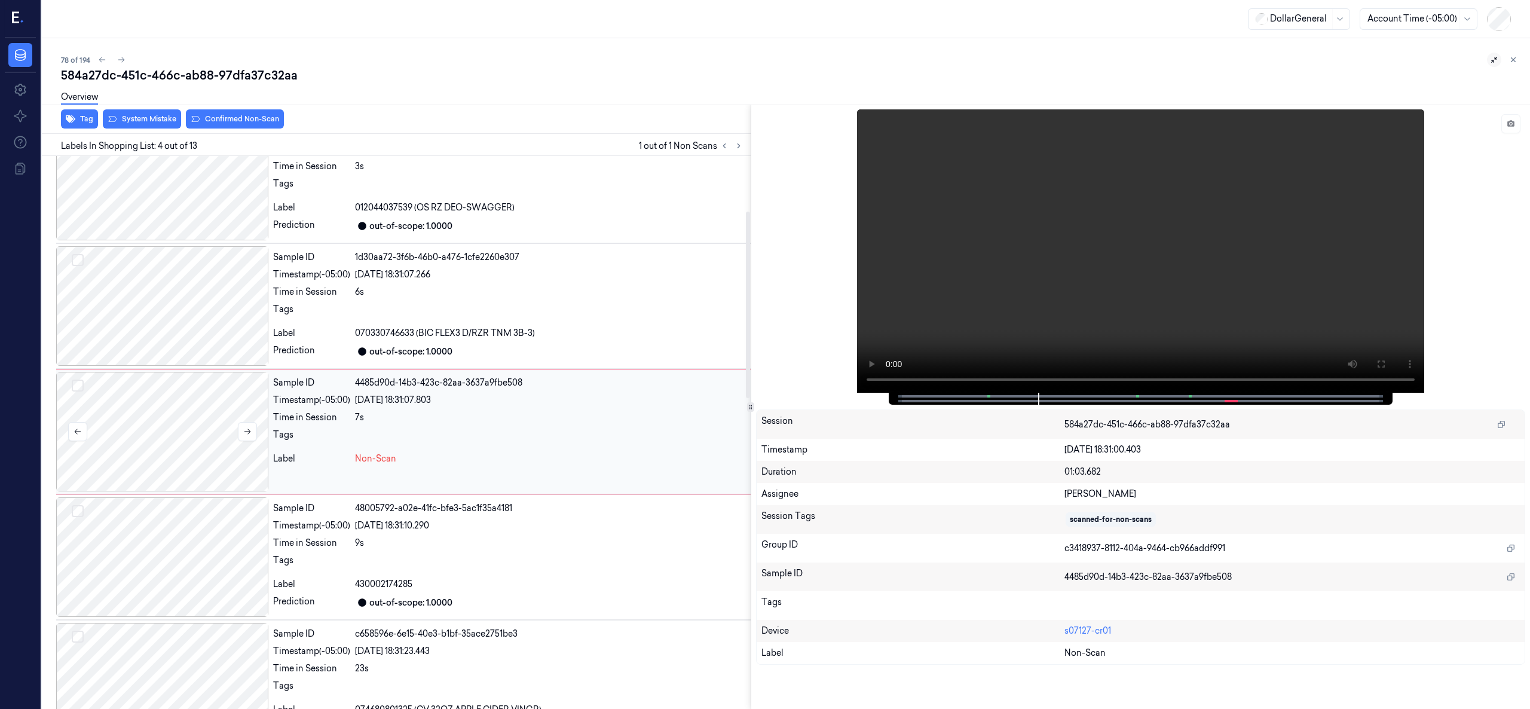
click at [127, 411] on div at bounding box center [162, 432] width 212 height 120
click at [135, 308] on div at bounding box center [162, 306] width 212 height 120
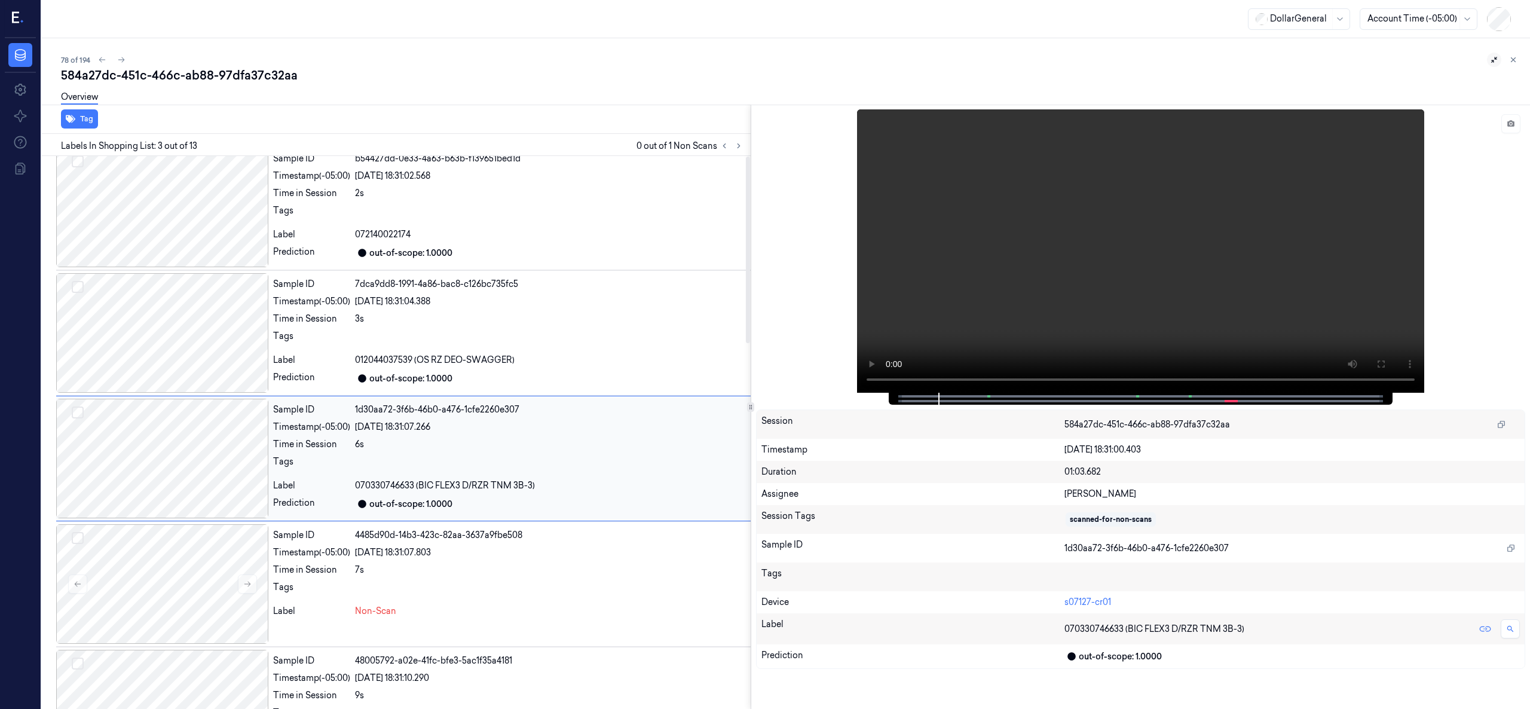
scroll to position [0, 0]
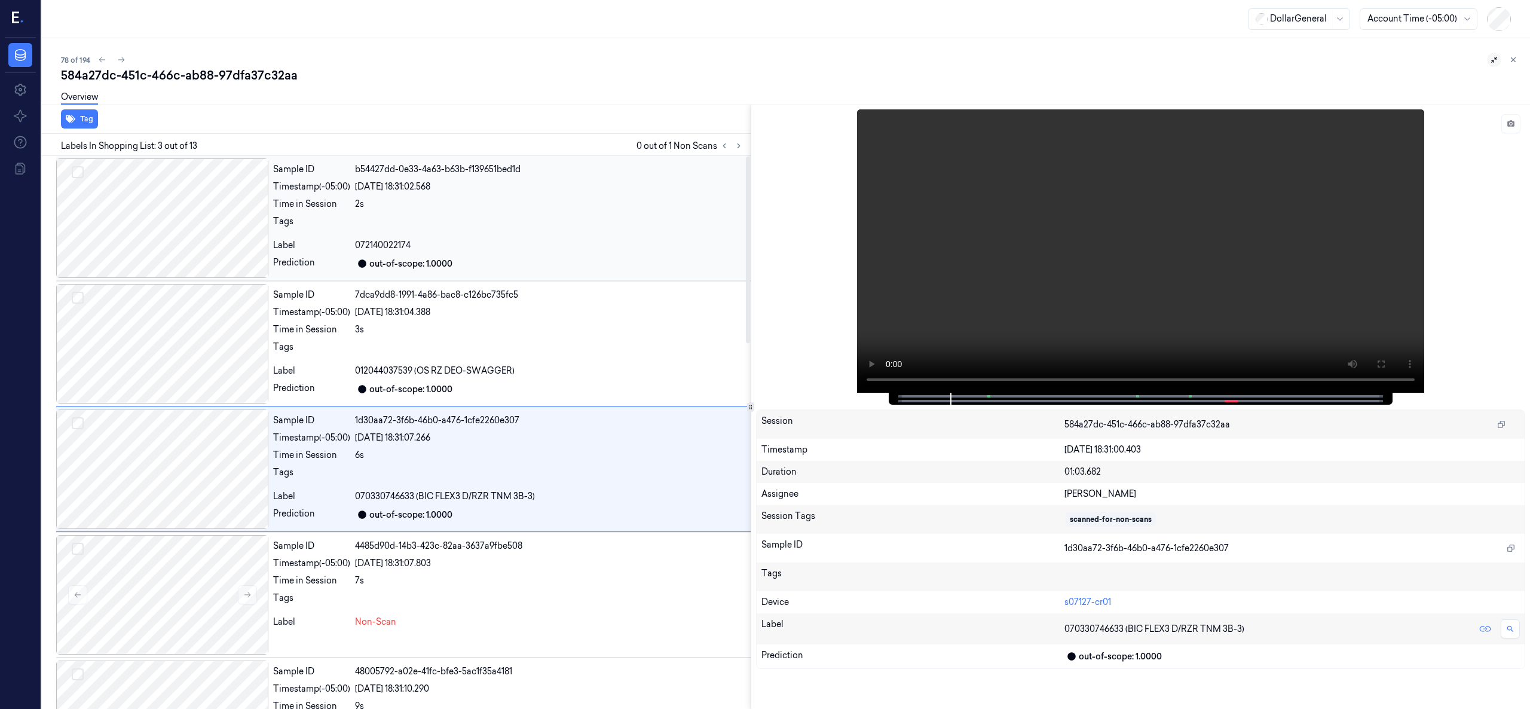
click at [140, 224] on div at bounding box center [162, 218] width 212 height 120
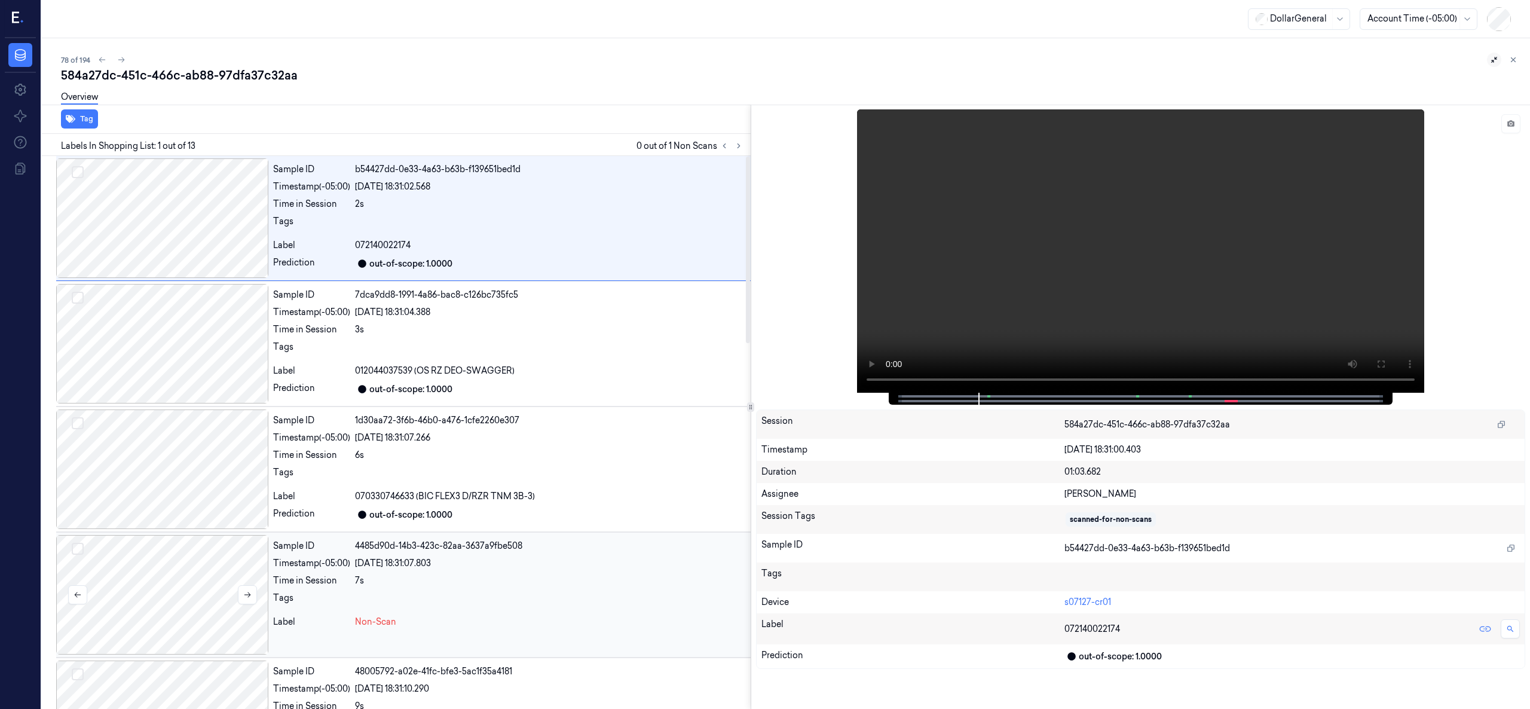
click at [200, 581] on div at bounding box center [162, 595] width 212 height 120
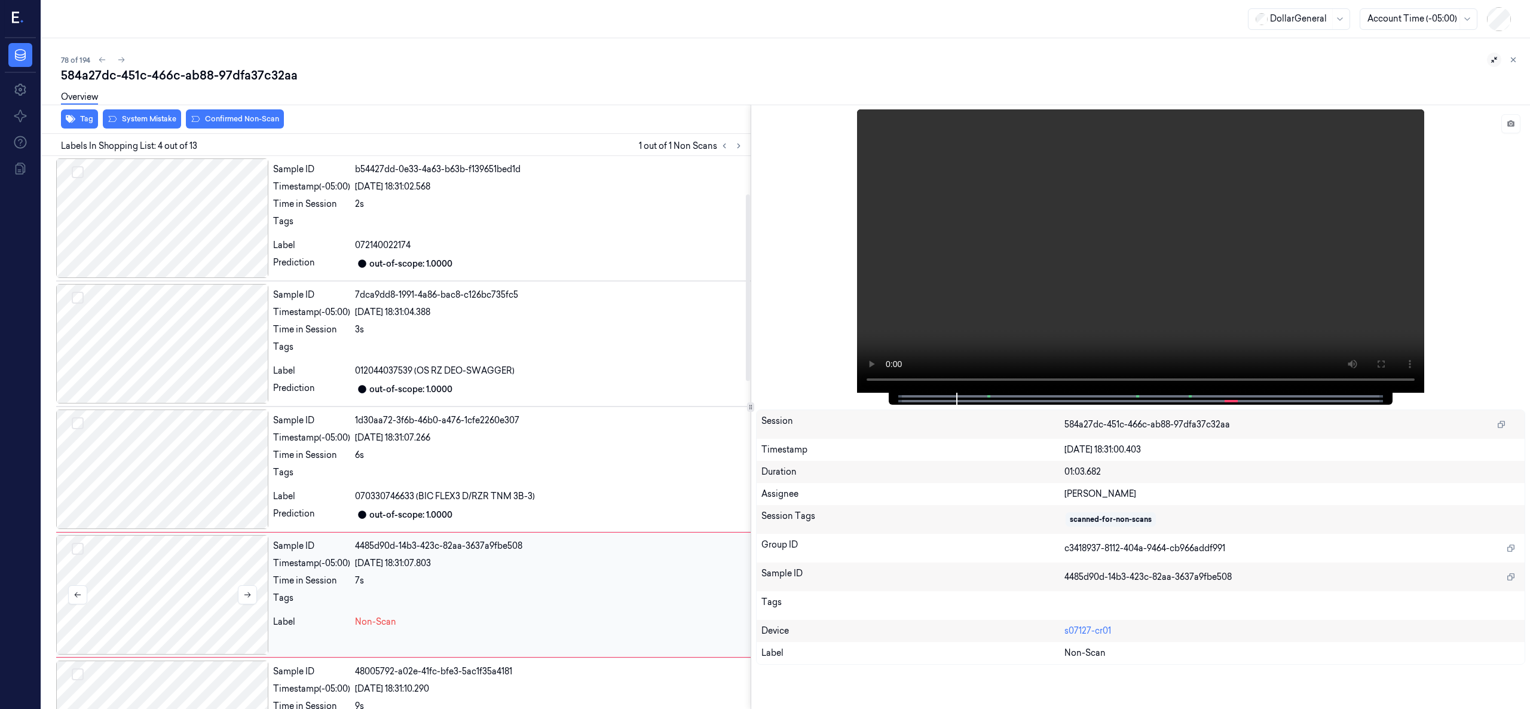
scroll to position [163, 0]
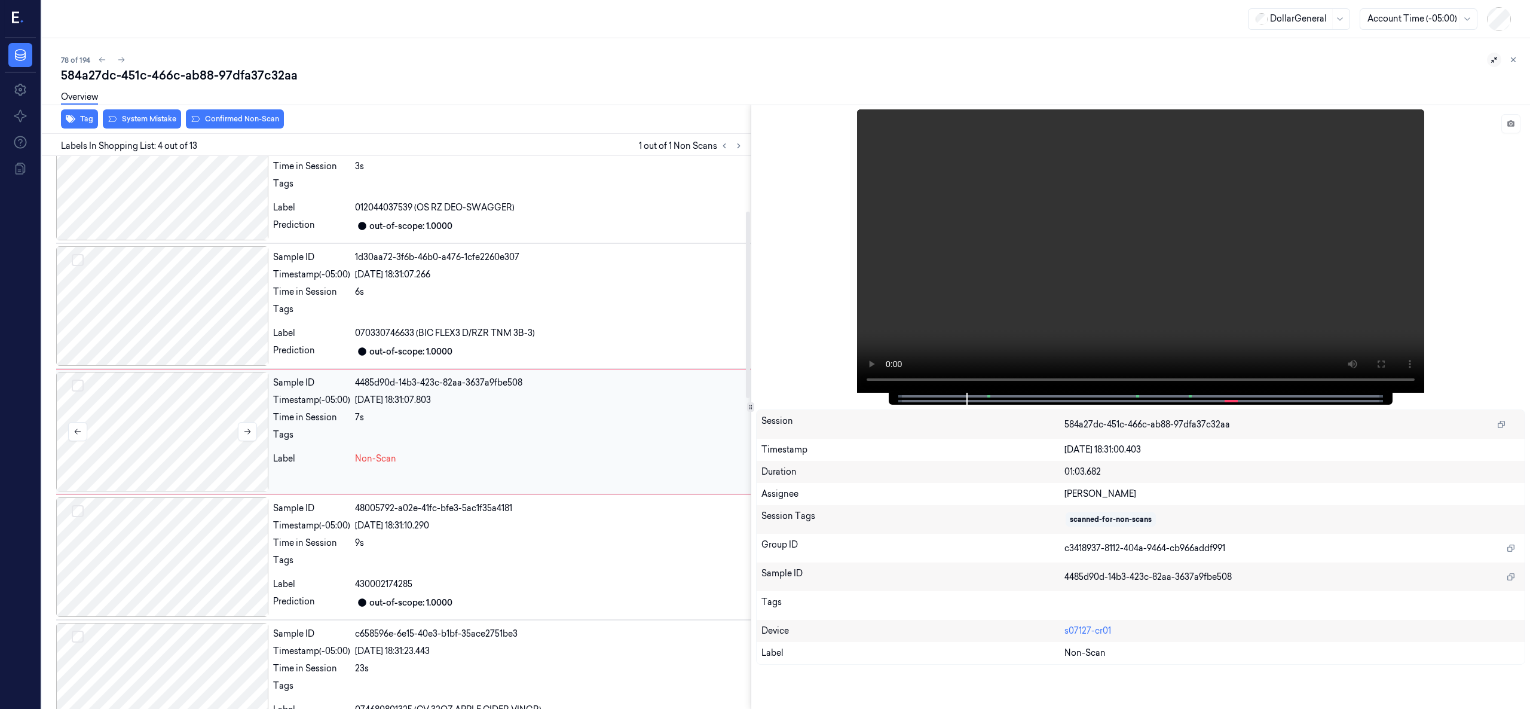
click at [201, 435] on div at bounding box center [162, 432] width 212 height 120
click at [163, 121] on button "System Mistake" at bounding box center [142, 118] width 78 height 19
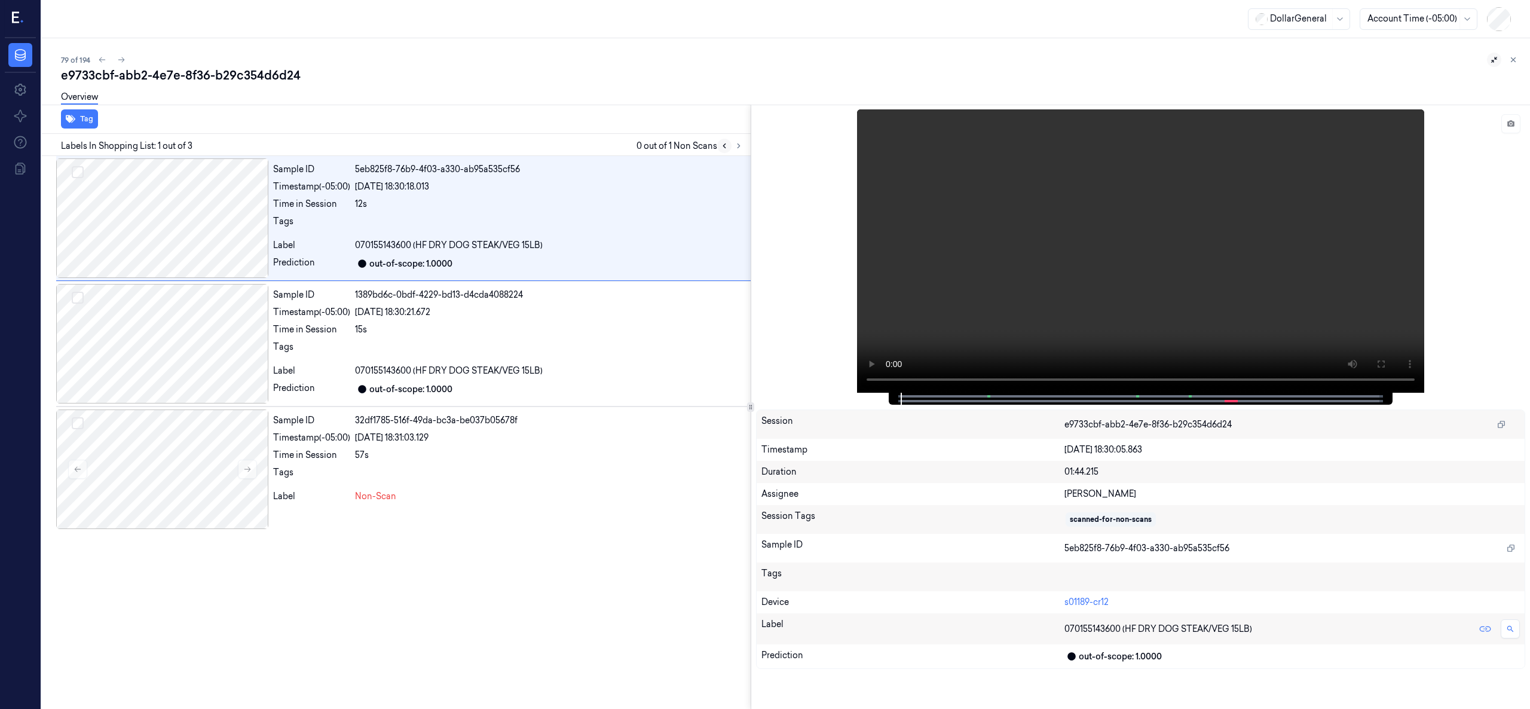
click at [730, 143] on button at bounding box center [724, 146] width 14 height 14
click at [122, 473] on div at bounding box center [162, 469] width 212 height 120
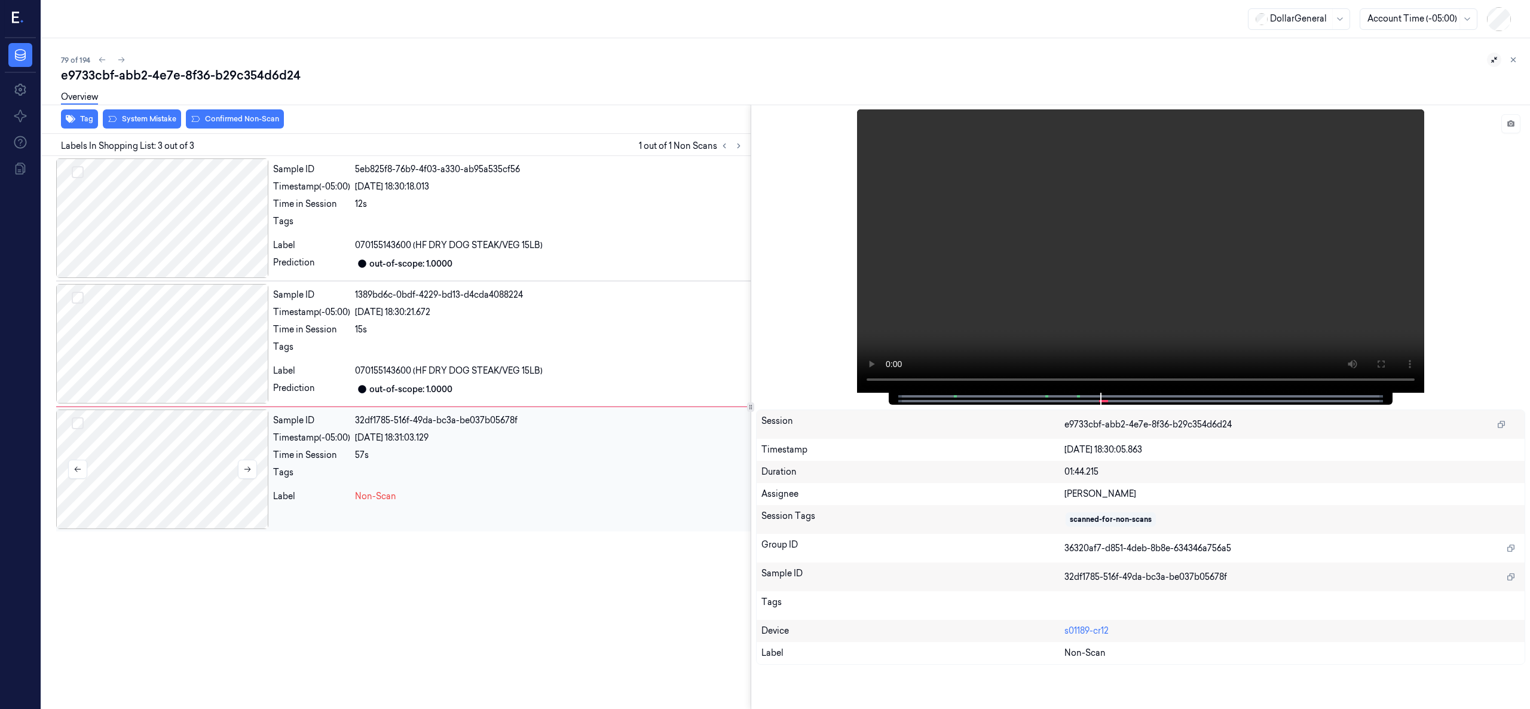
click at [163, 470] on div at bounding box center [162, 469] width 212 height 120
click at [165, 464] on div at bounding box center [162, 469] width 212 height 120
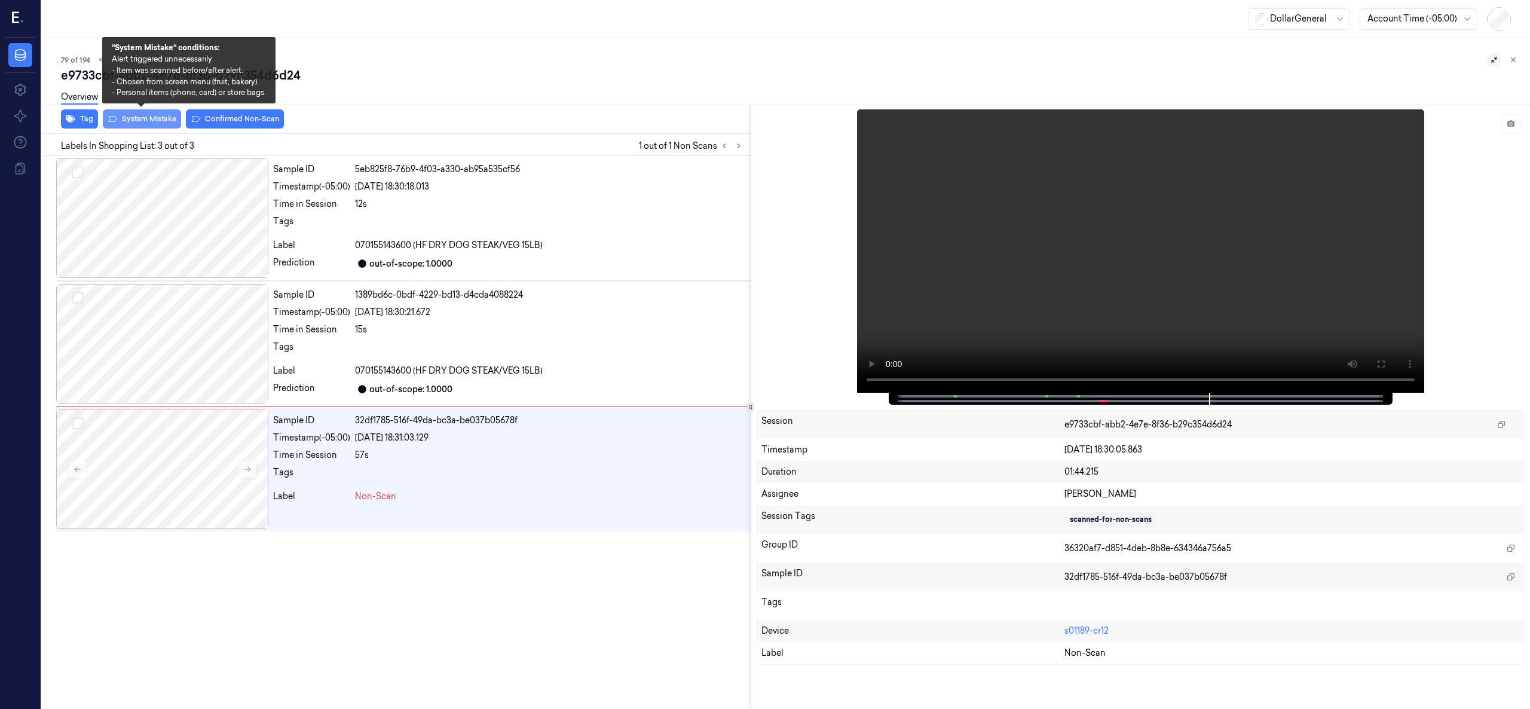
click at [144, 118] on button "System Mistake" at bounding box center [142, 118] width 78 height 19
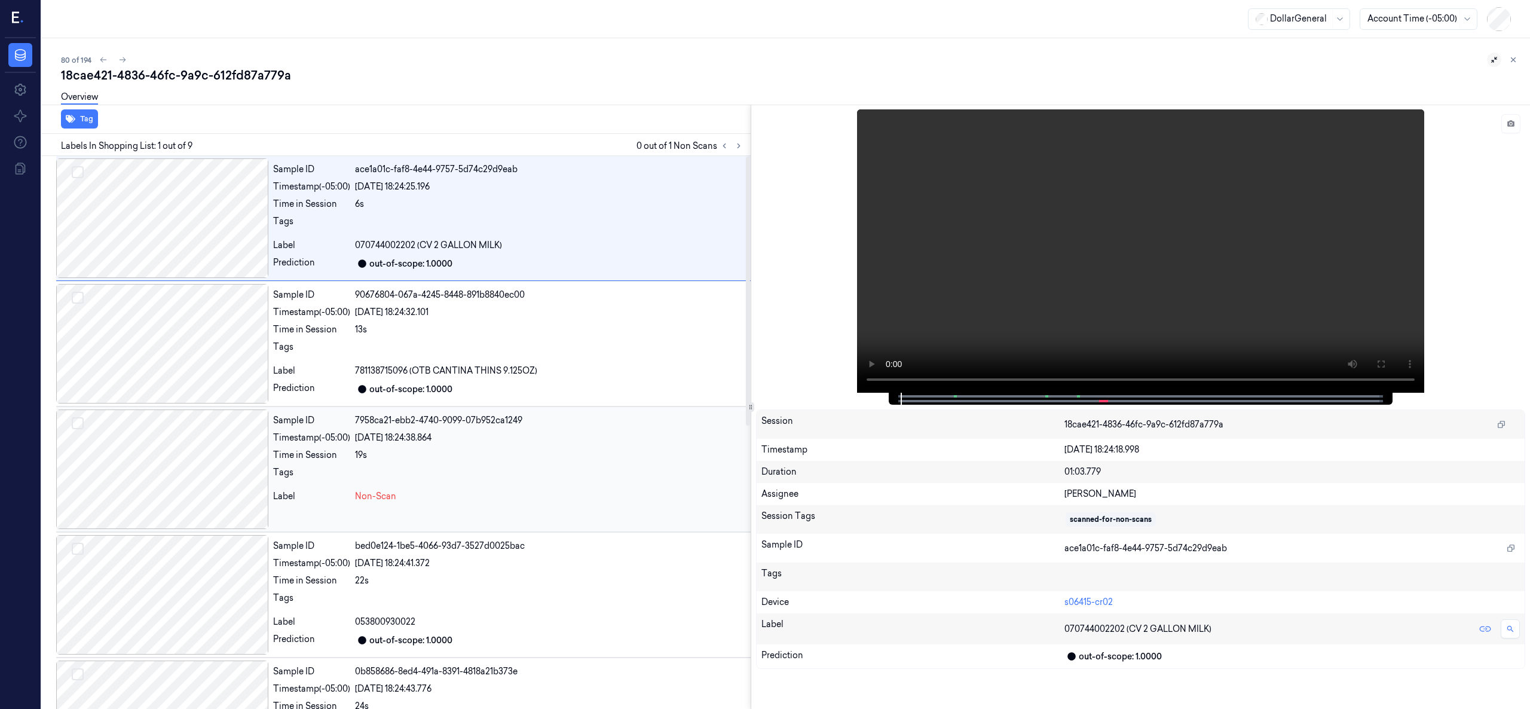
click at [185, 449] on div at bounding box center [162, 469] width 212 height 120
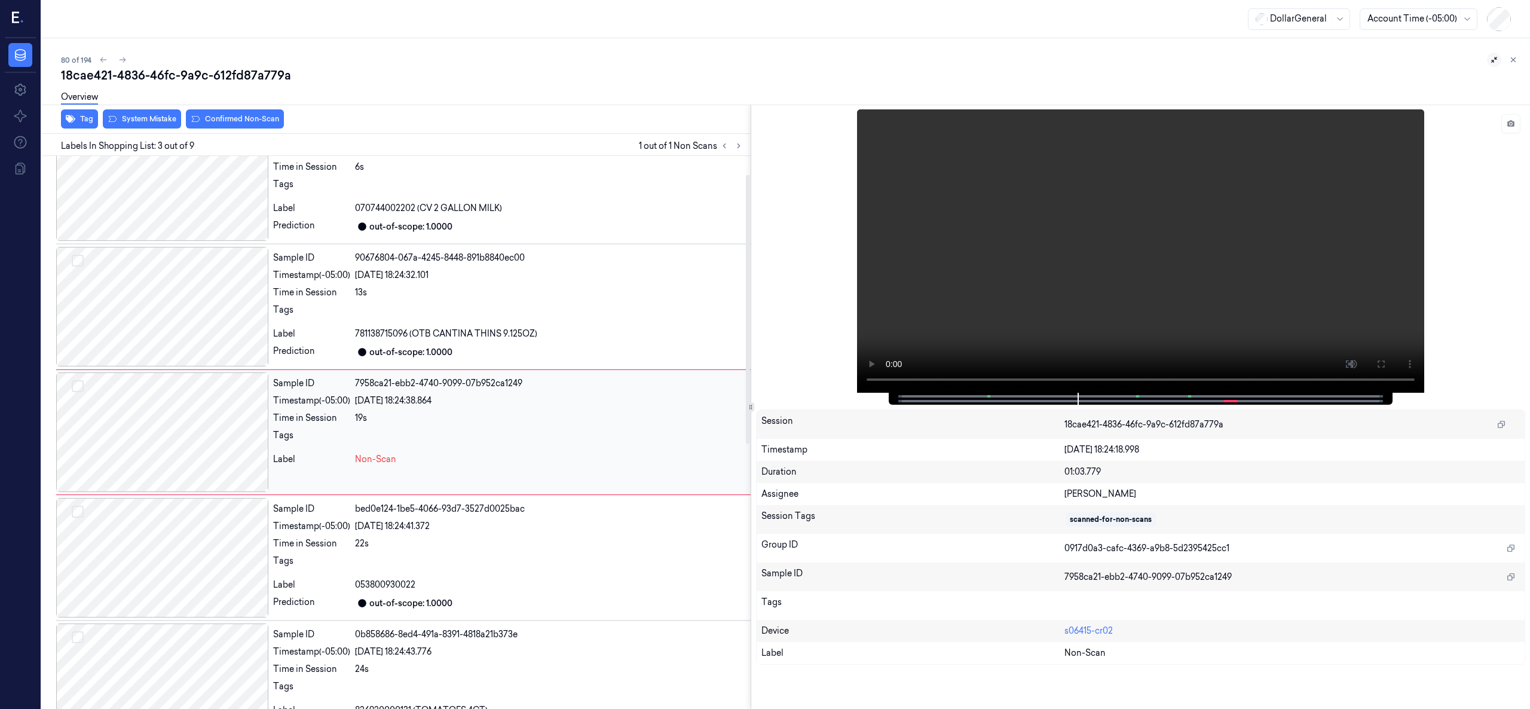
click at [148, 430] on div at bounding box center [162, 432] width 212 height 120
click at [158, 323] on div at bounding box center [162, 307] width 212 height 120
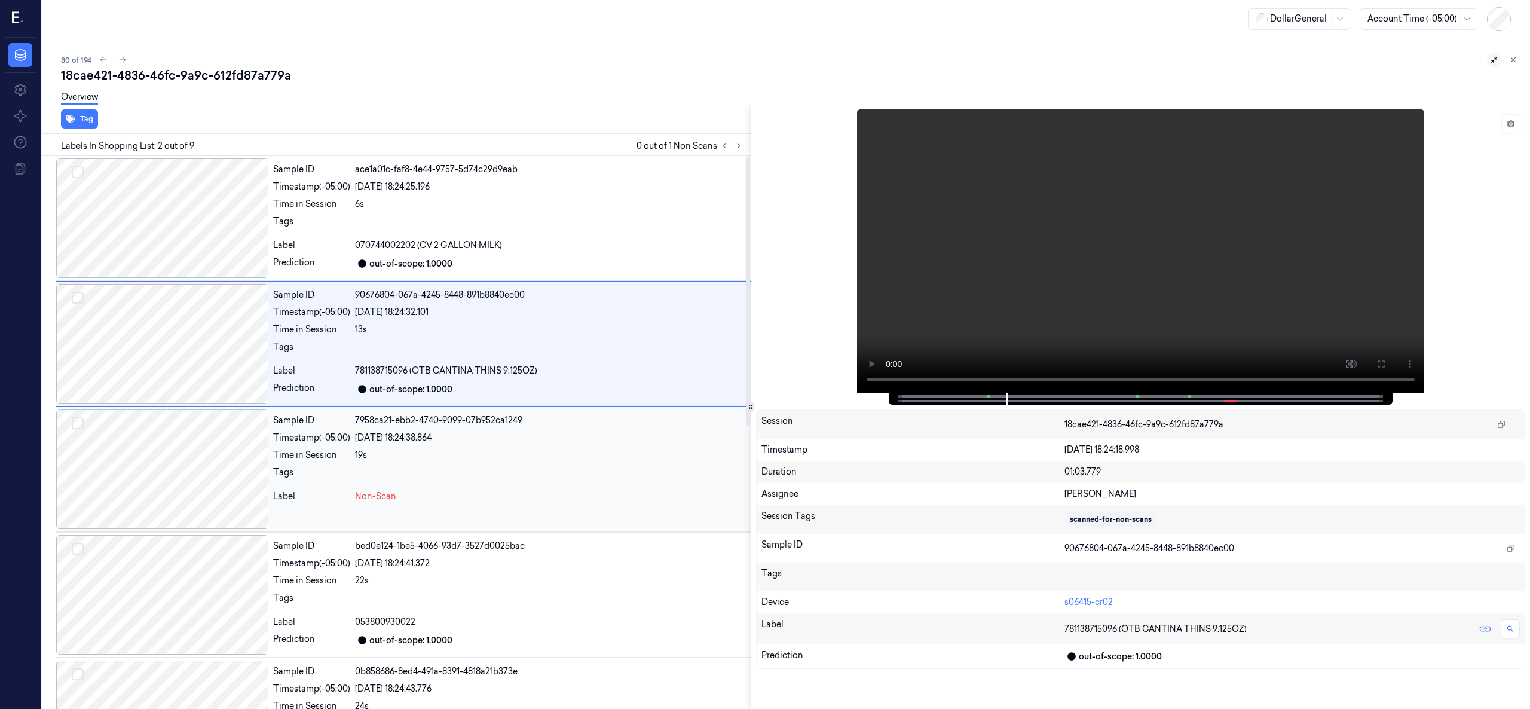
click at [164, 452] on div at bounding box center [162, 469] width 212 height 120
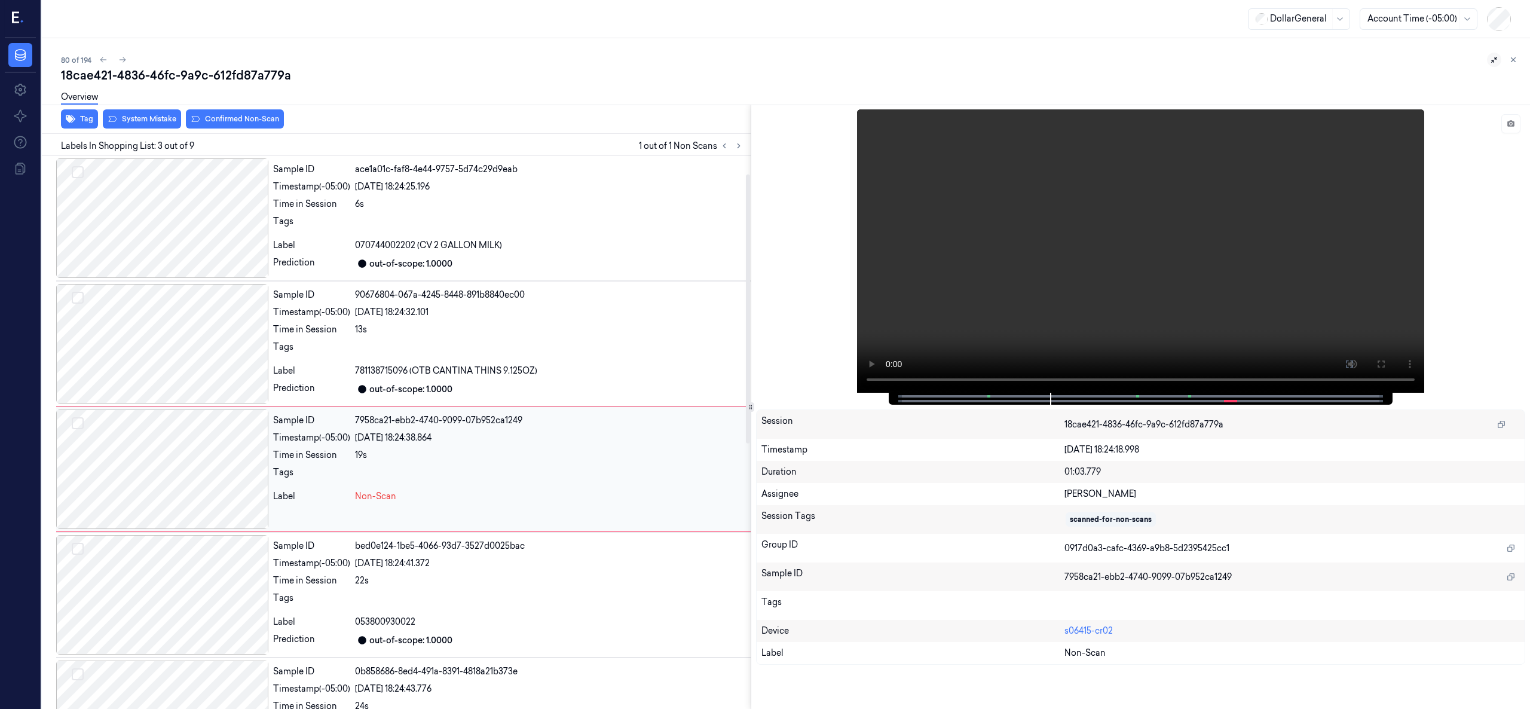
scroll to position [37, 0]
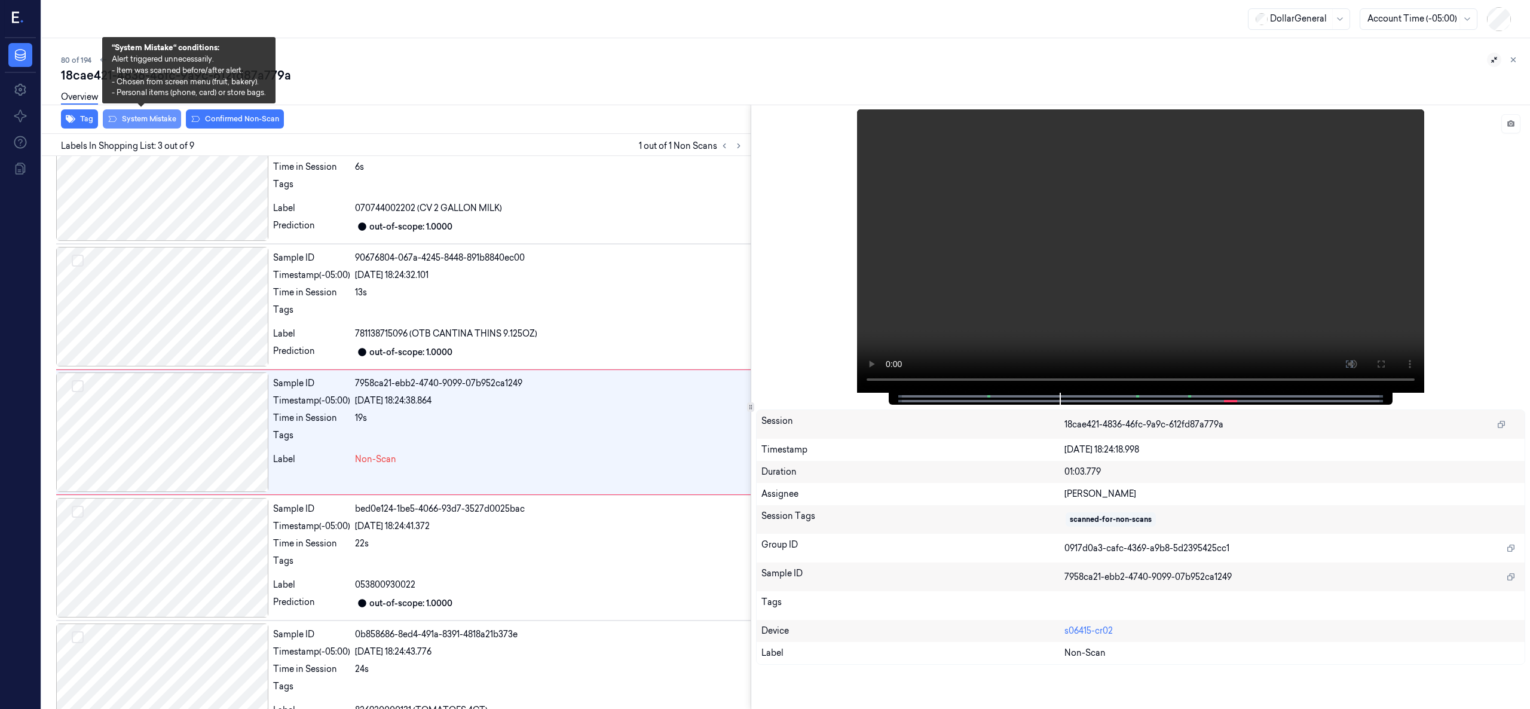
click at [154, 126] on button "System Mistake" at bounding box center [142, 118] width 78 height 19
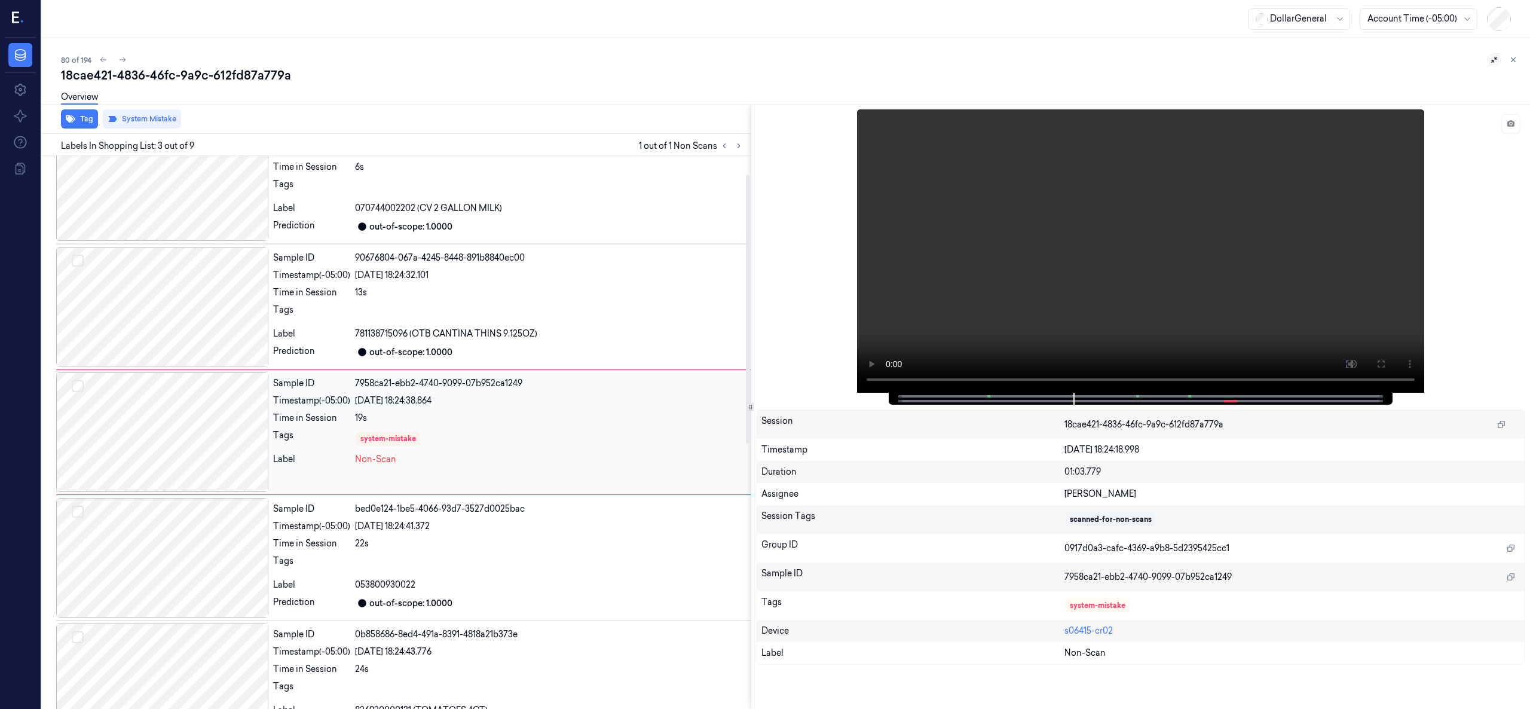
click at [179, 454] on div at bounding box center [162, 432] width 212 height 120
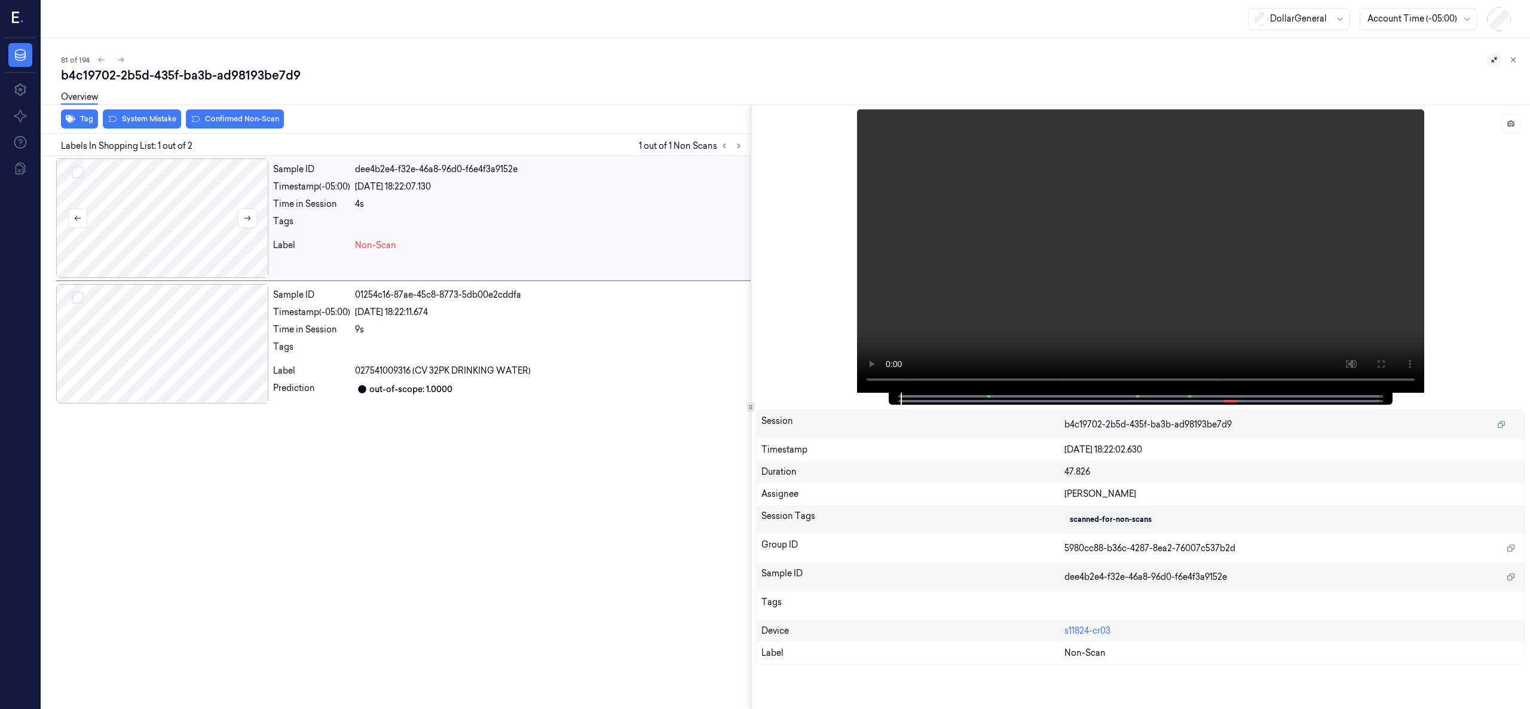
click at [156, 215] on div at bounding box center [162, 218] width 212 height 120
click at [192, 191] on div at bounding box center [162, 218] width 212 height 120
click at [206, 331] on div at bounding box center [162, 344] width 212 height 120
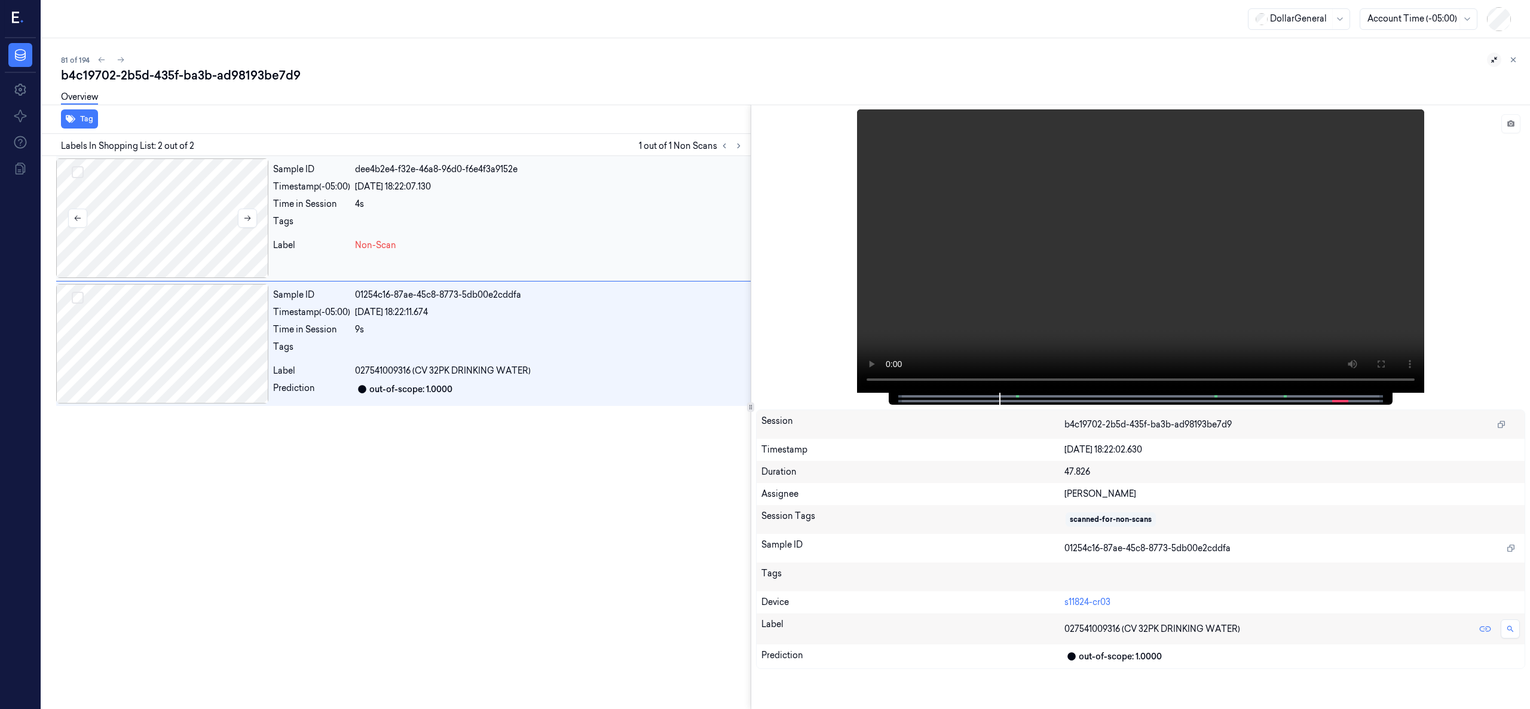
click at [156, 209] on div at bounding box center [162, 218] width 212 height 120
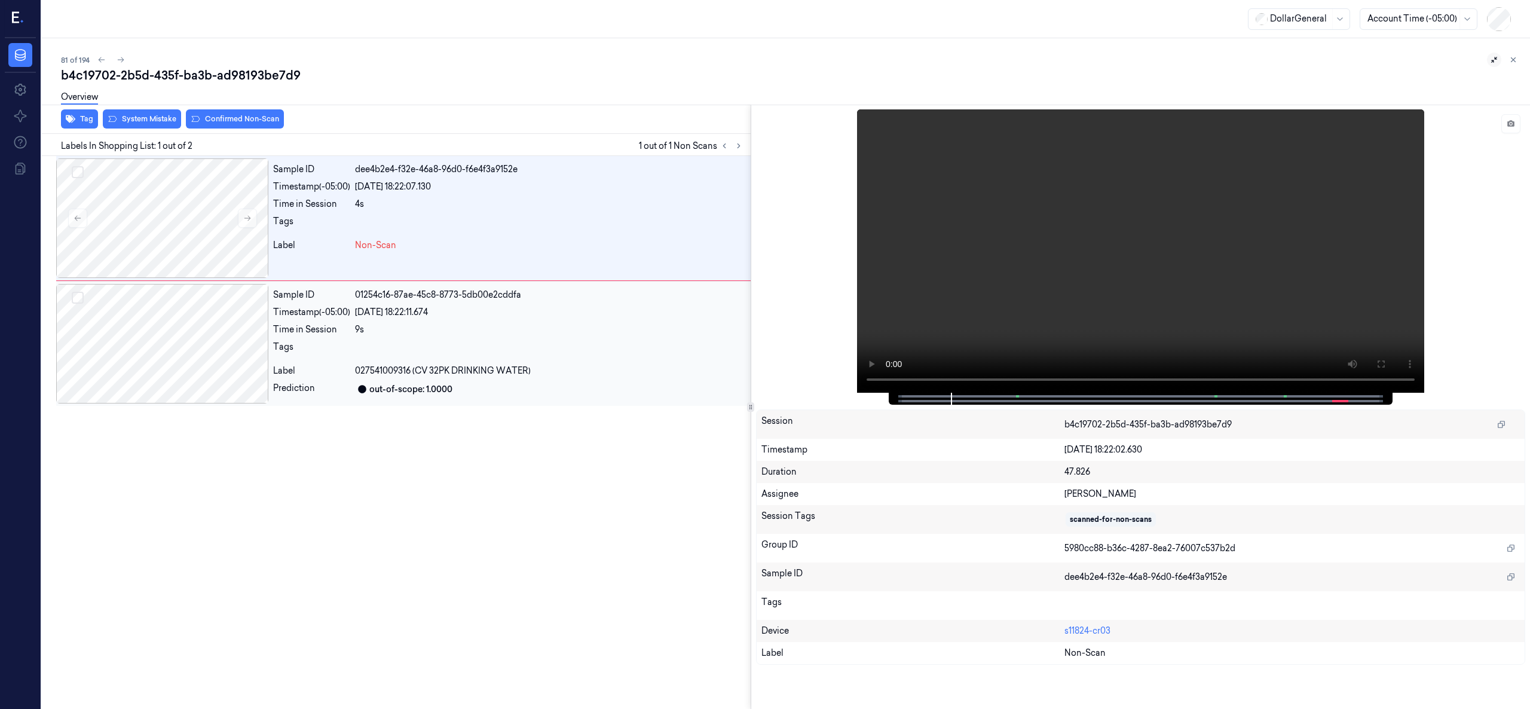
click at [139, 307] on div at bounding box center [162, 344] width 212 height 120
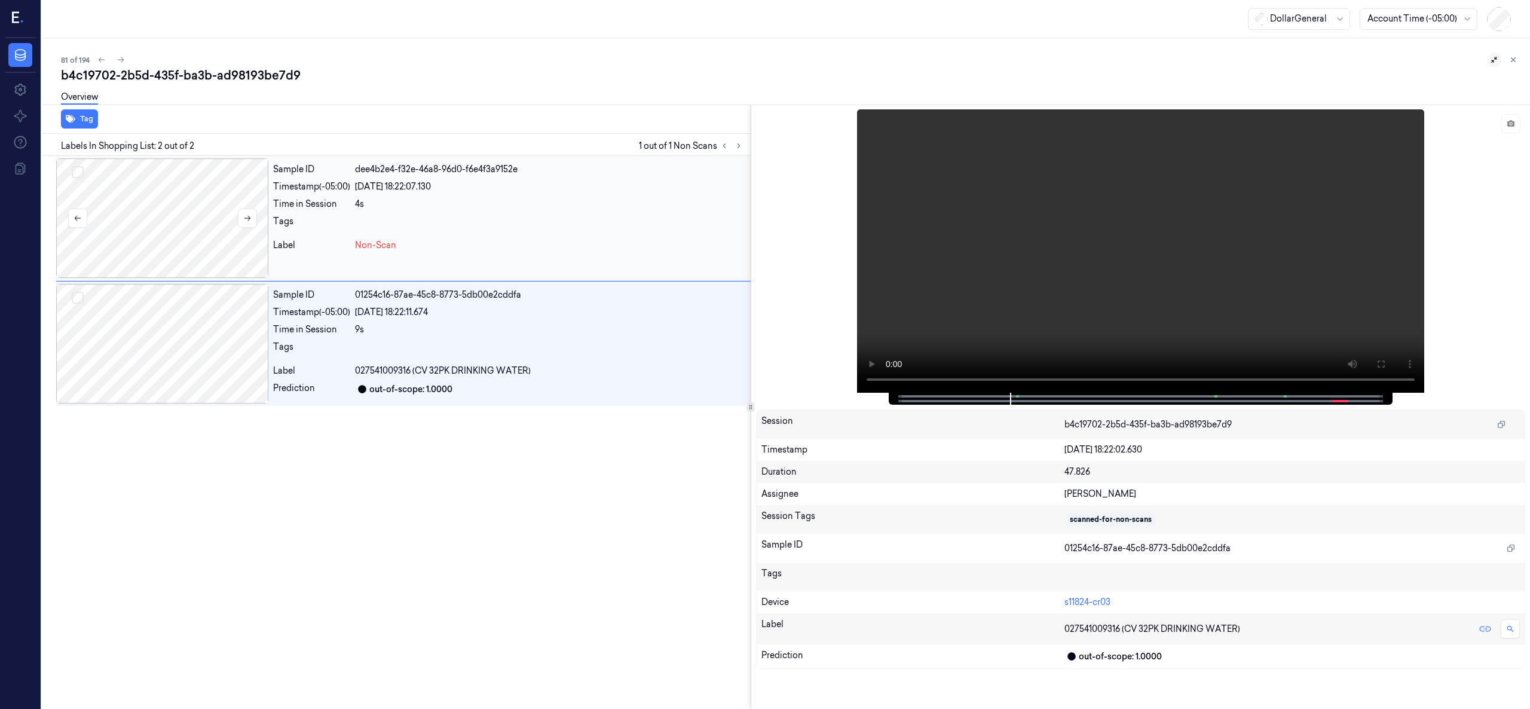
click at [134, 207] on div at bounding box center [162, 218] width 212 height 120
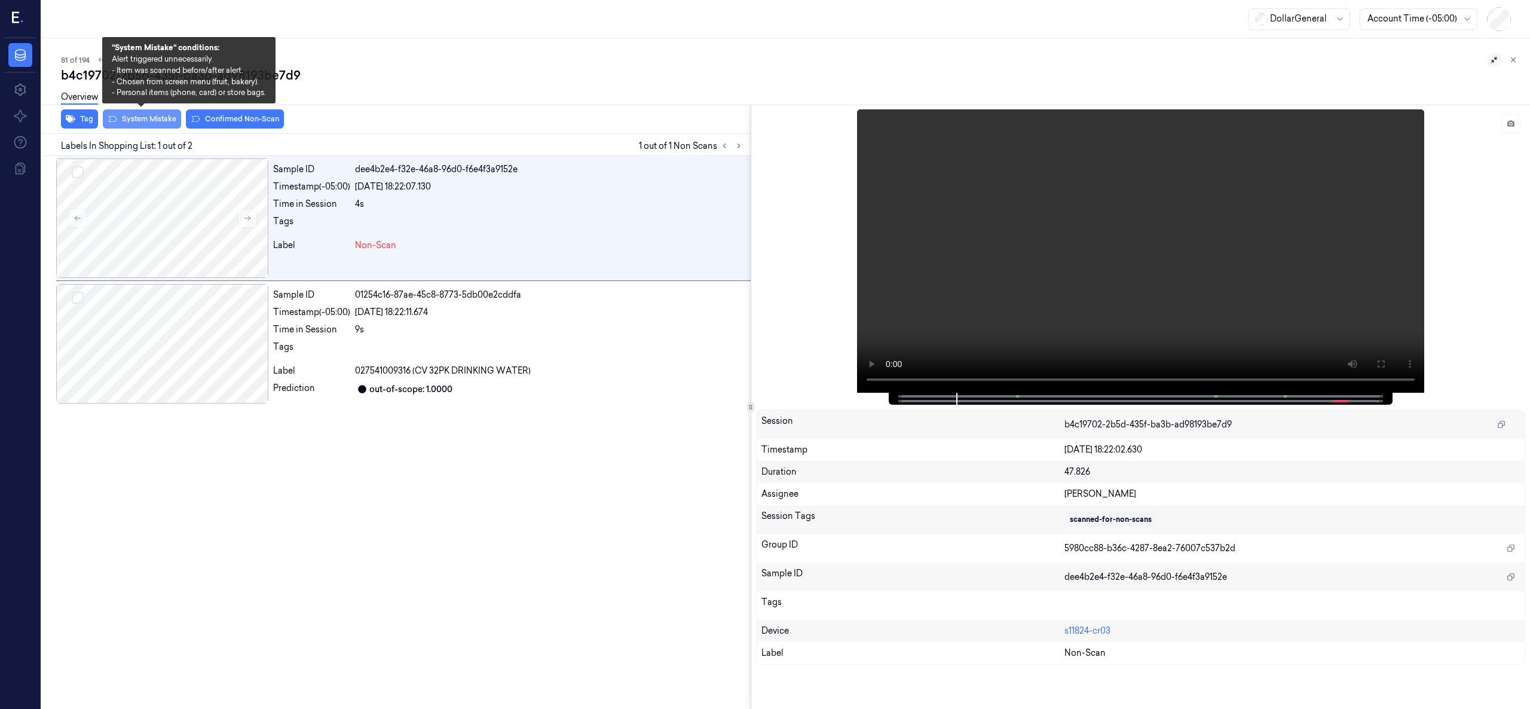
click at [141, 115] on button "System Mistake" at bounding box center [142, 118] width 78 height 19
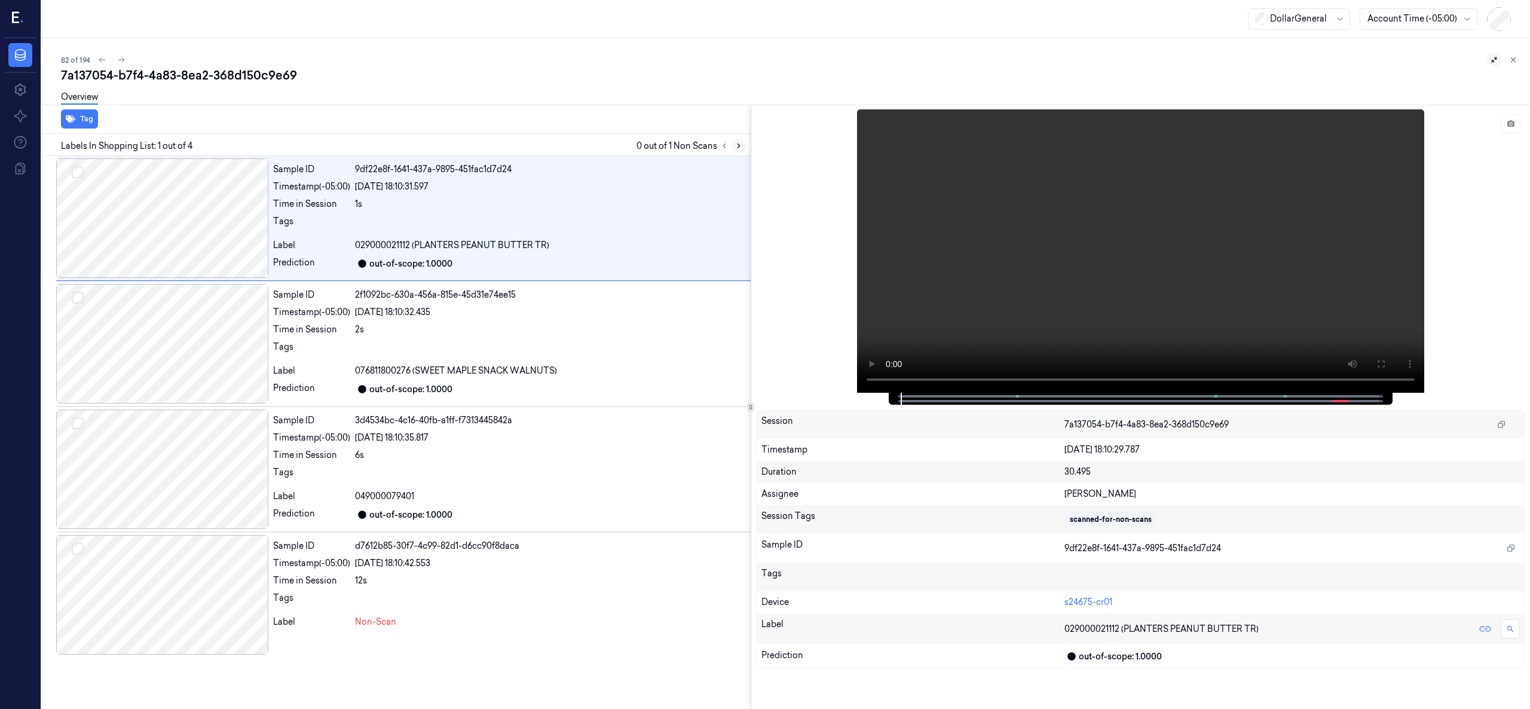
click at [735, 152] on button at bounding box center [739, 146] width 14 height 14
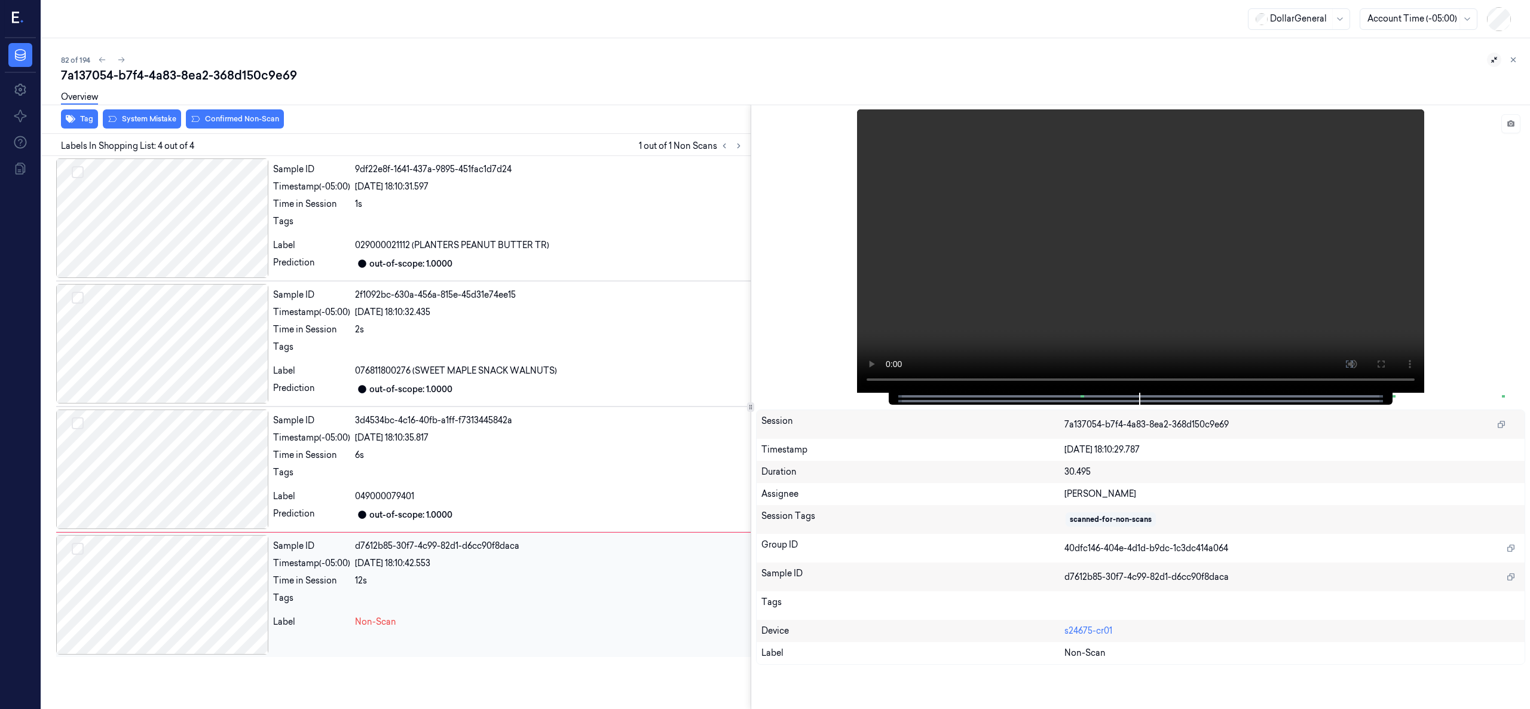
click at [163, 601] on div at bounding box center [162, 595] width 212 height 120
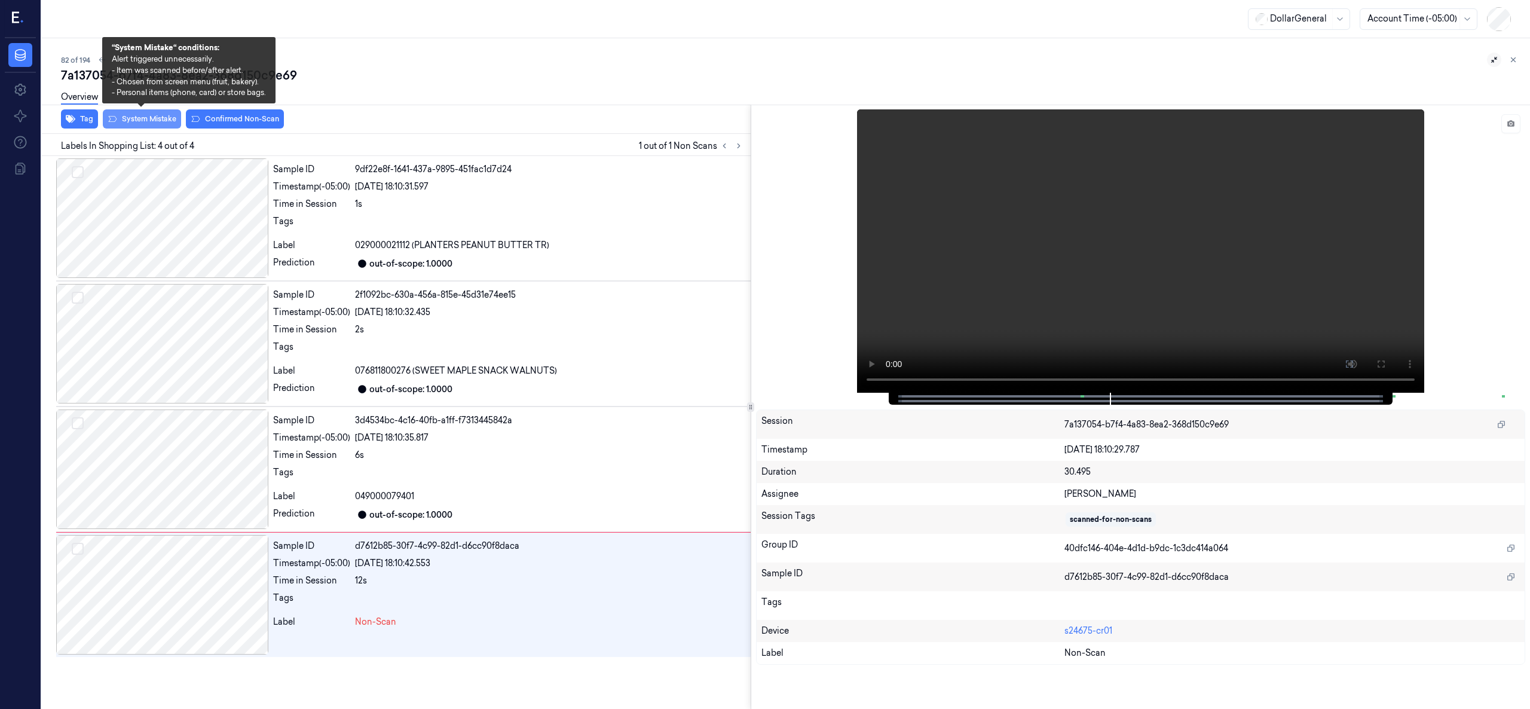
click at [134, 124] on button "System Mistake" at bounding box center [142, 118] width 78 height 19
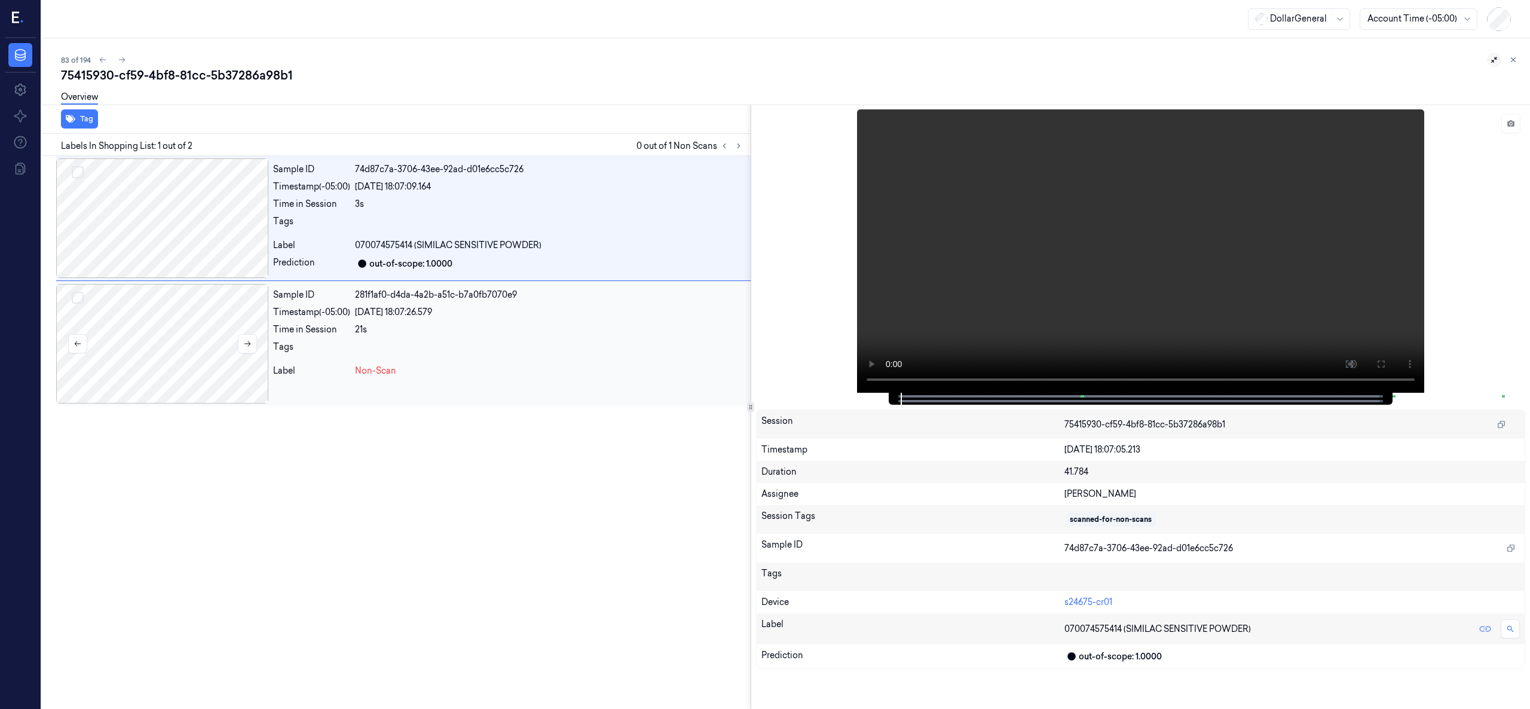
click at [149, 329] on div at bounding box center [162, 344] width 212 height 120
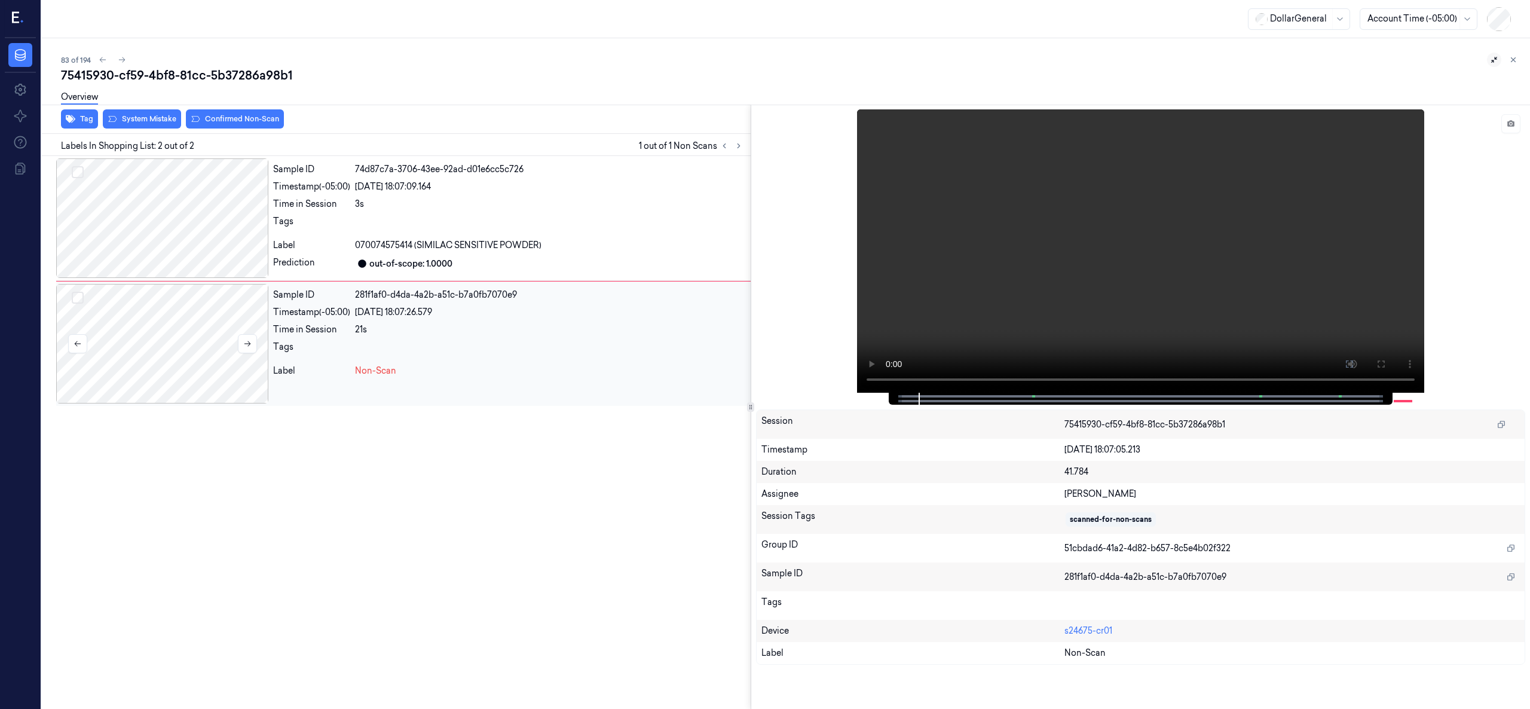
click at [158, 330] on div at bounding box center [162, 344] width 212 height 120
click at [148, 354] on div at bounding box center [162, 344] width 212 height 120
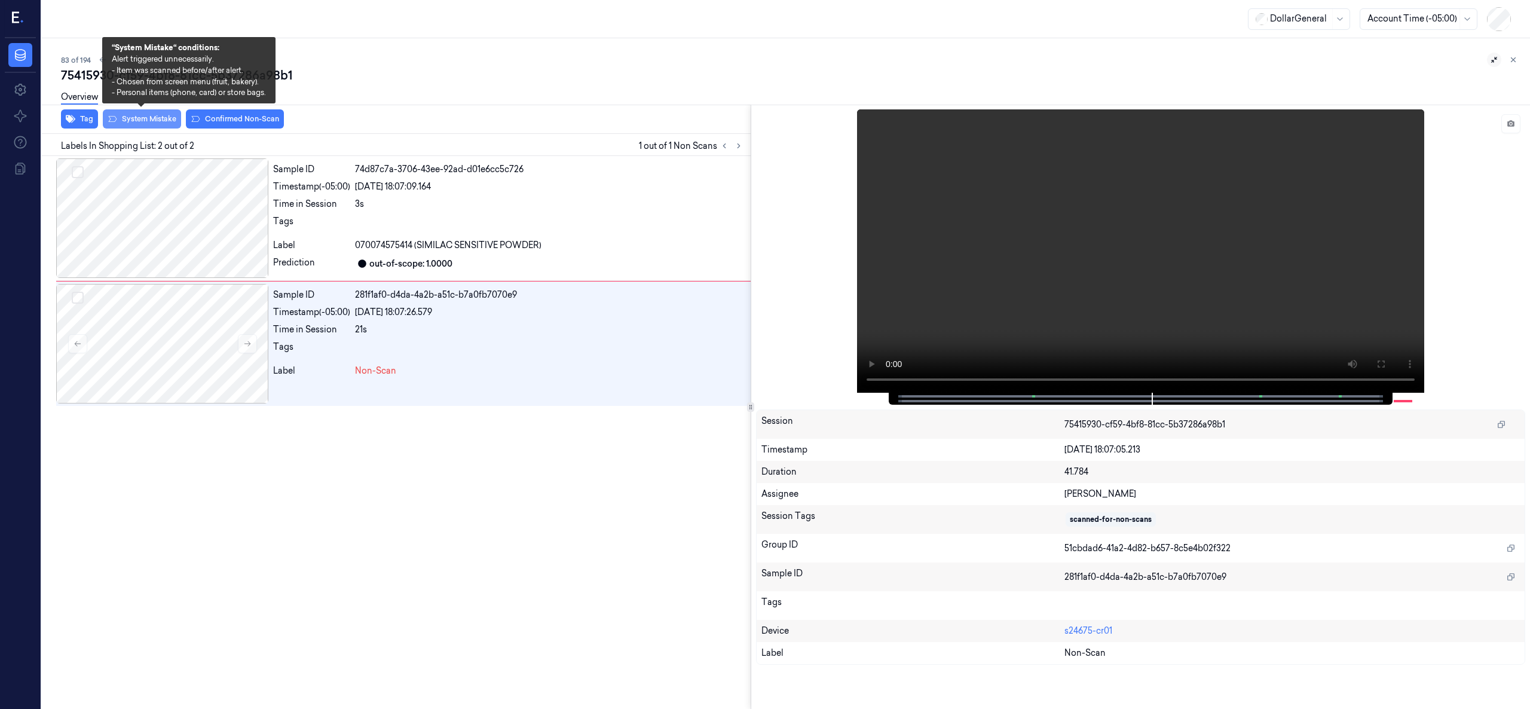
click at [139, 123] on button "System Mistake" at bounding box center [142, 118] width 78 height 19
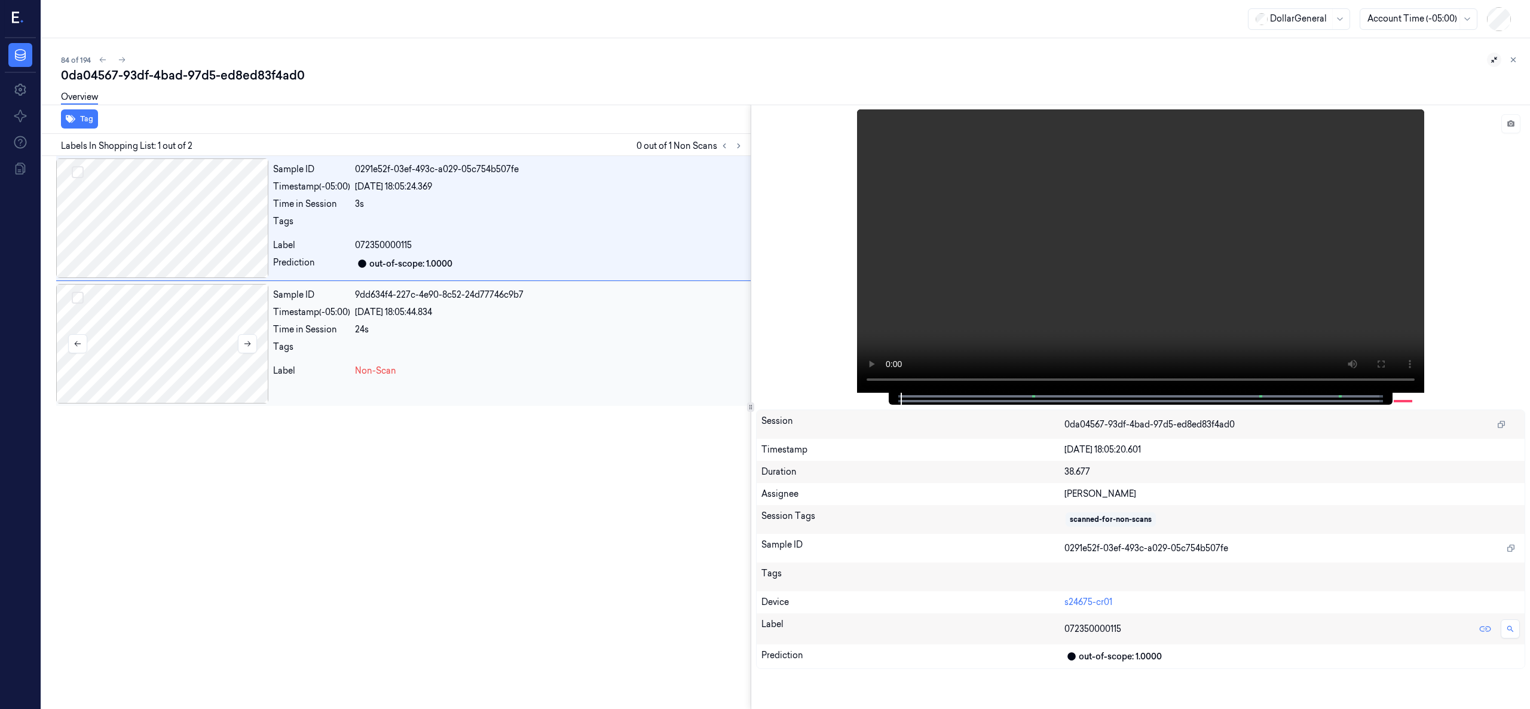
click at [172, 288] on div at bounding box center [162, 344] width 212 height 120
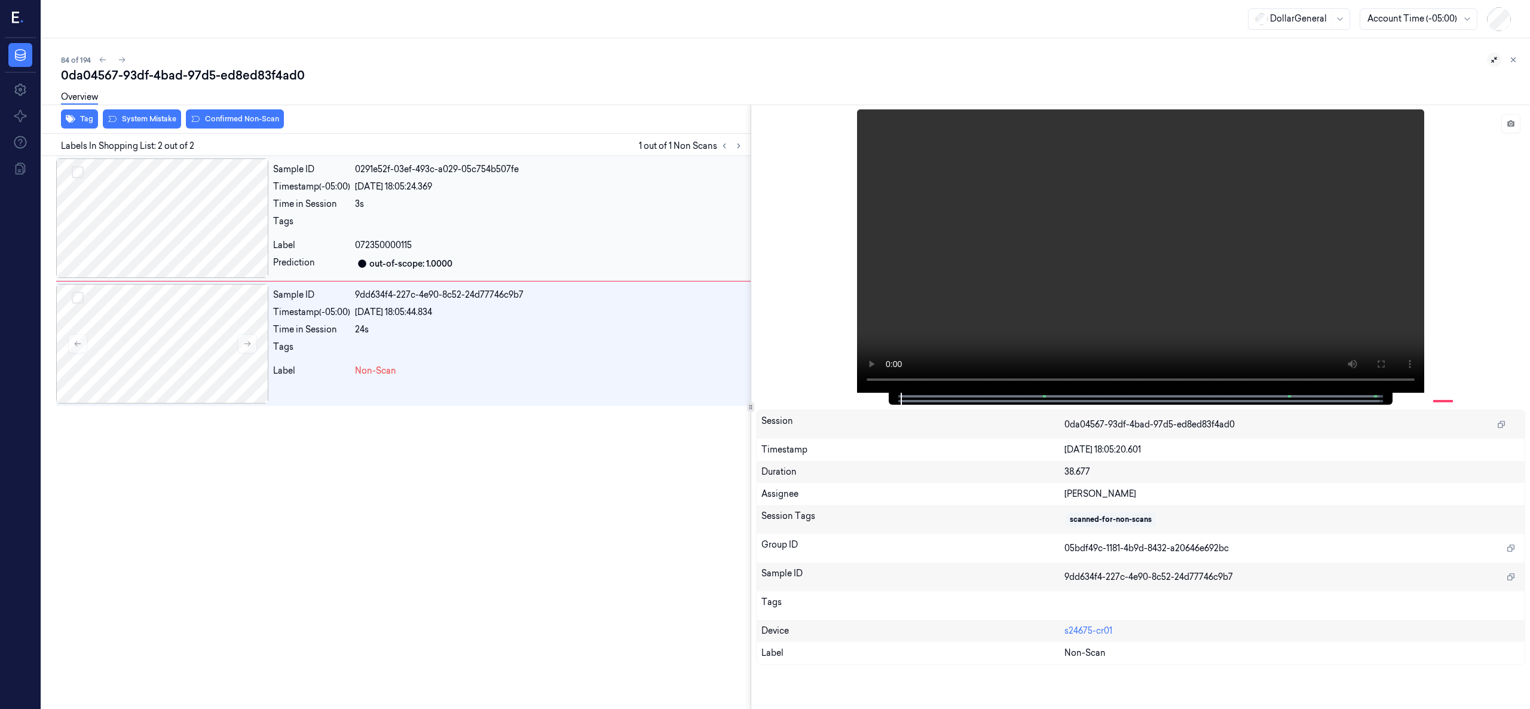
click at [168, 247] on div at bounding box center [162, 218] width 212 height 120
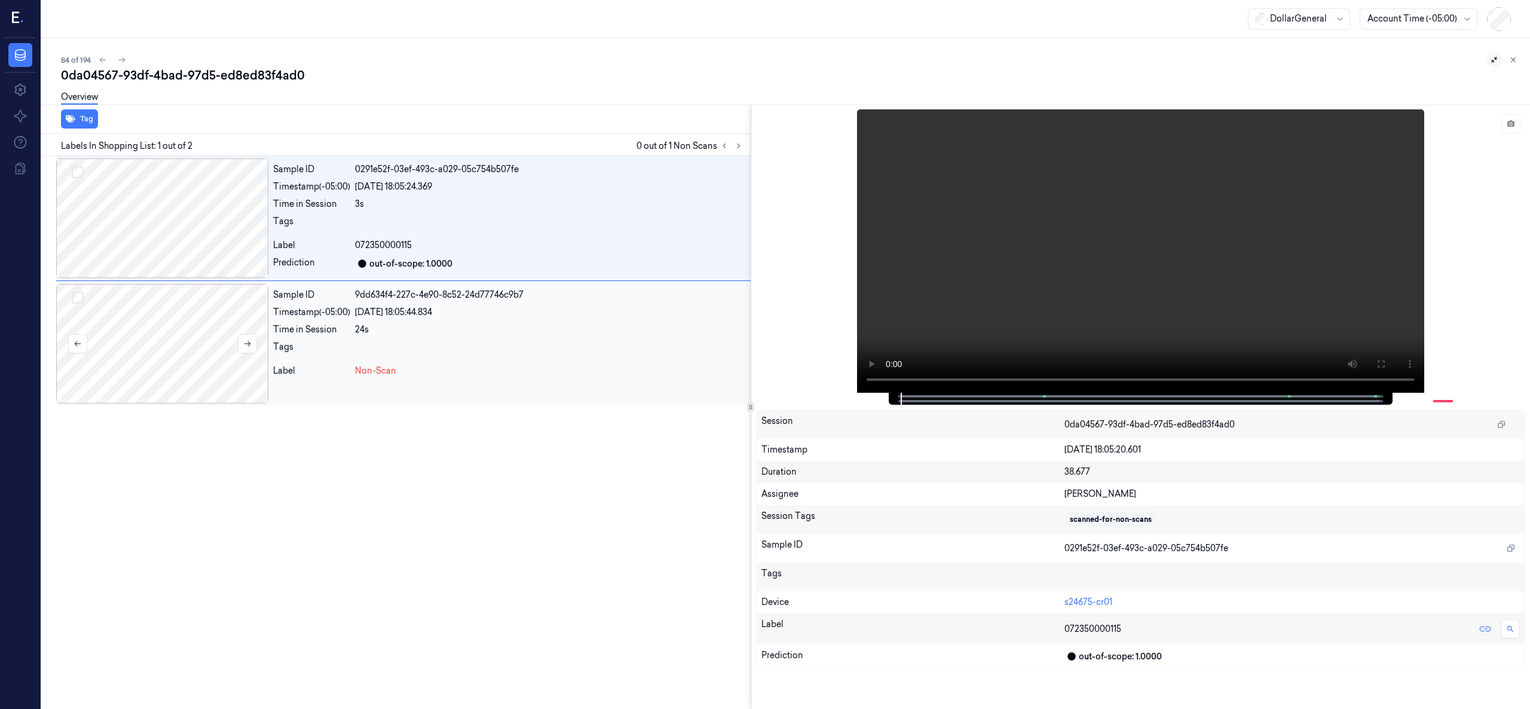
click at [175, 331] on div at bounding box center [162, 344] width 212 height 120
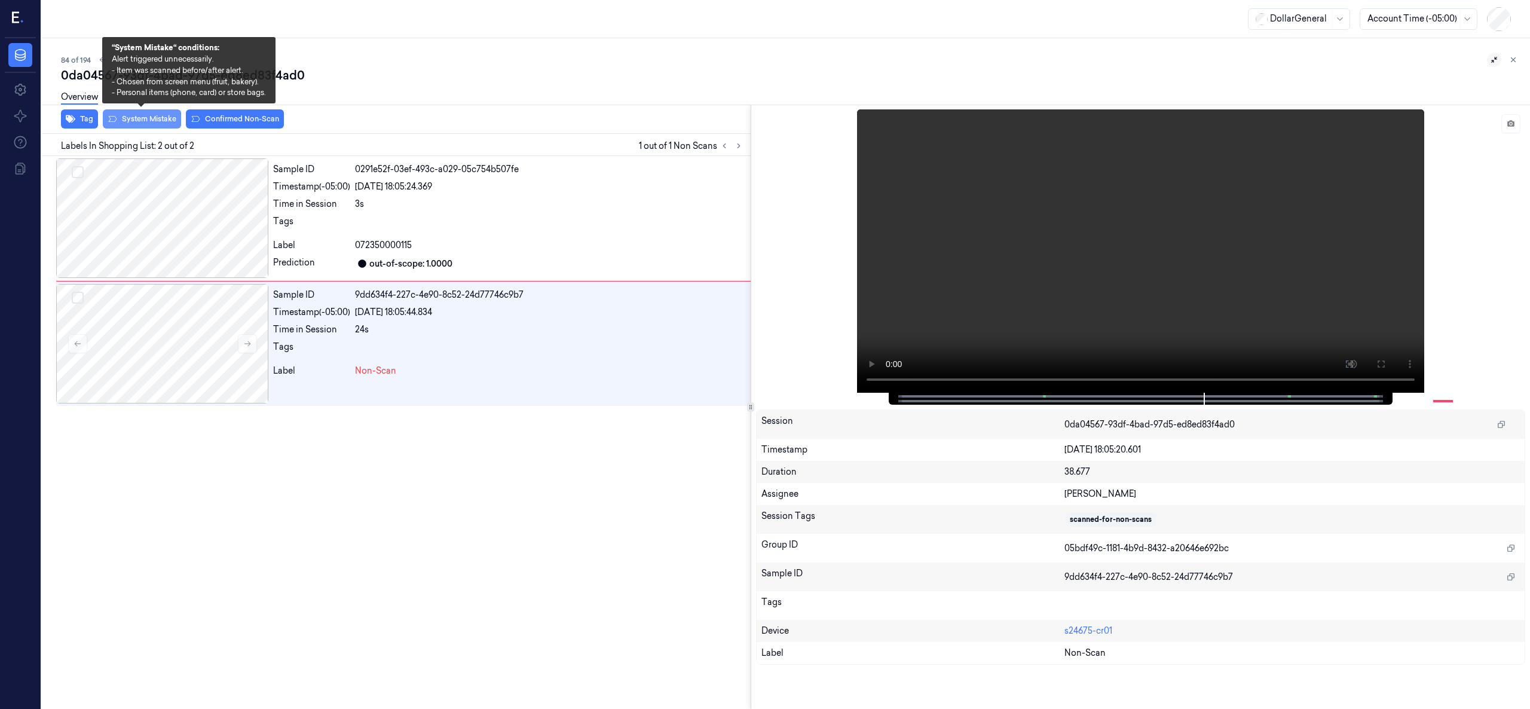
click at [146, 123] on button "System Mistake" at bounding box center [142, 118] width 78 height 19
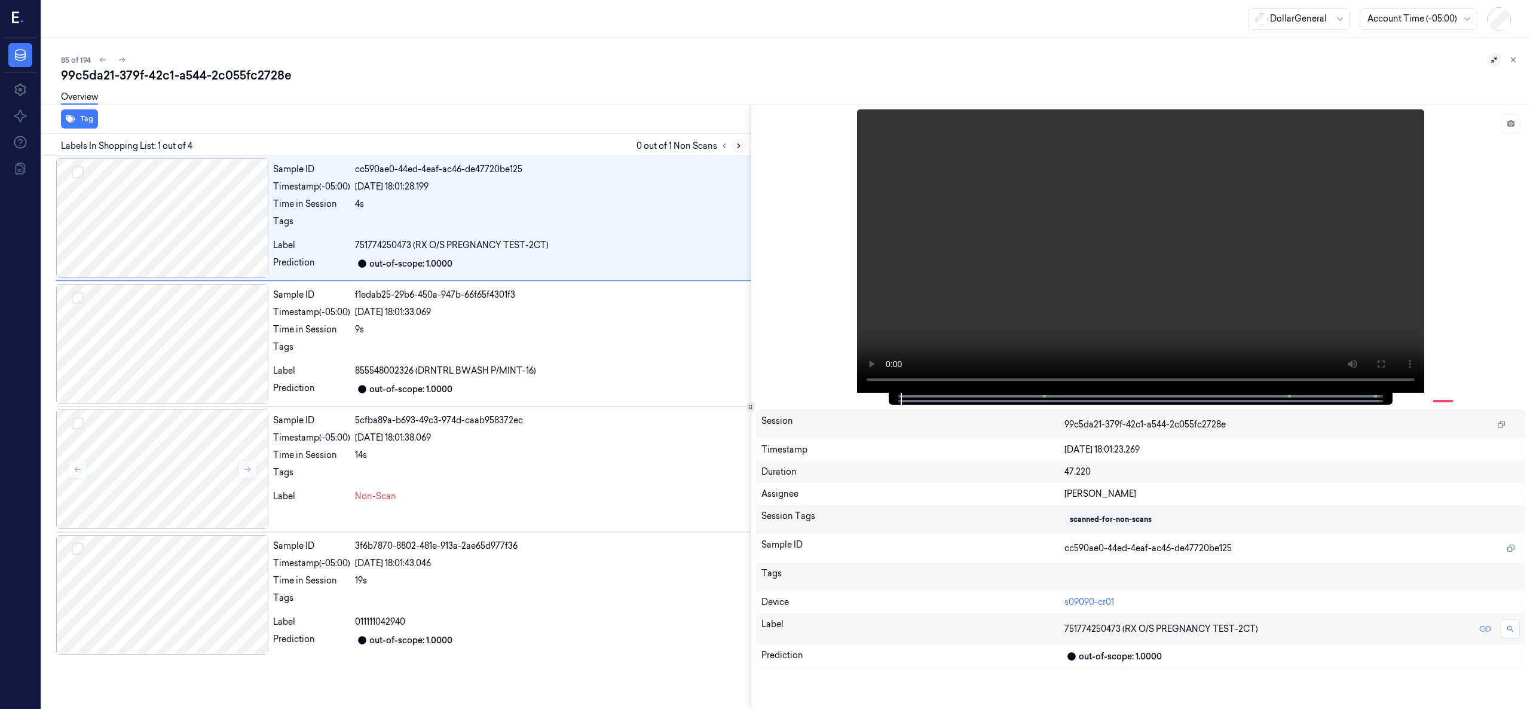
click at [740, 139] on button at bounding box center [739, 146] width 14 height 14
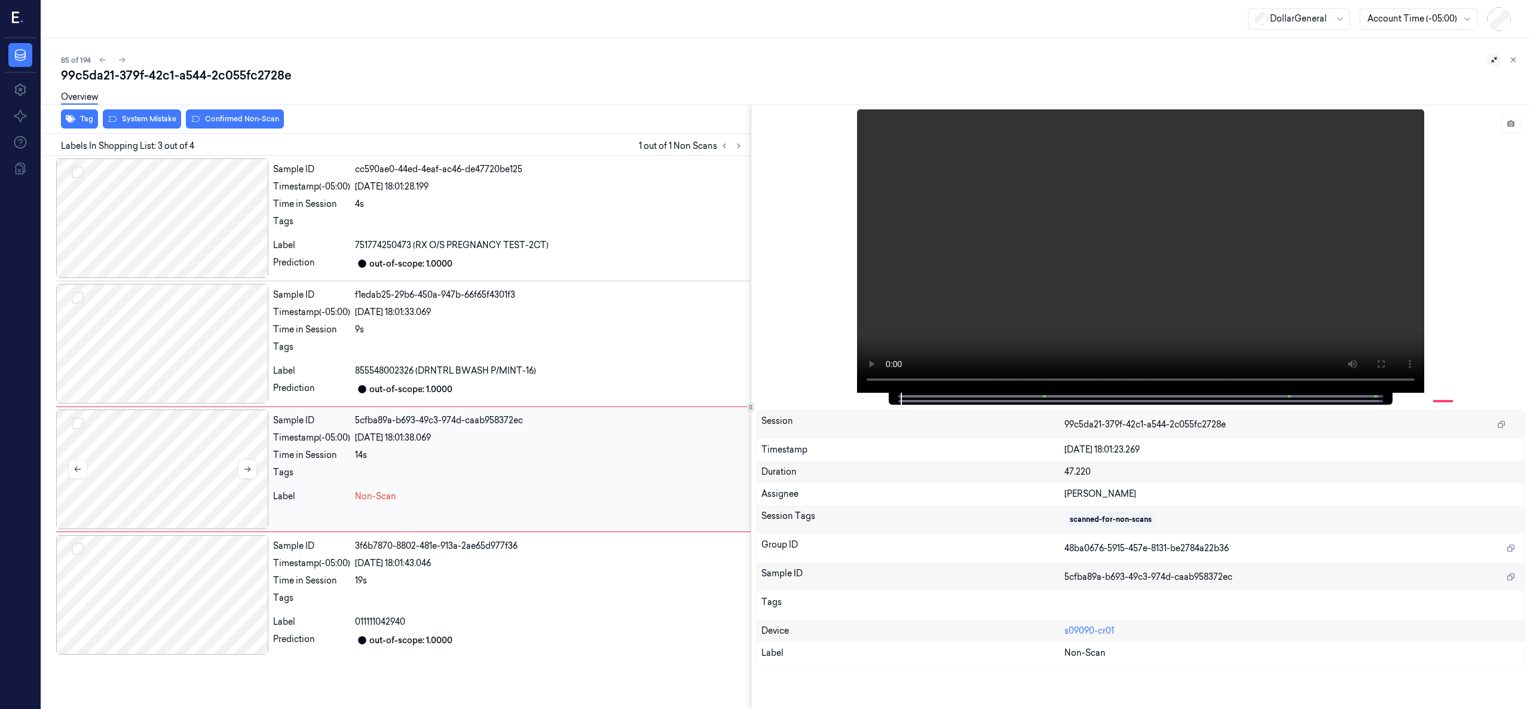
click at [175, 456] on div at bounding box center [162, 469] width 212 height 120
click at [158, 473] on div at bounding box center [162, 469] width 212 height 120
click at [169, 447] on div at bounding box center [162, 469] width 212 height 120
click at [164, 114] on button "System Mistake" at bounding box center [142, 118] width 78 height 19
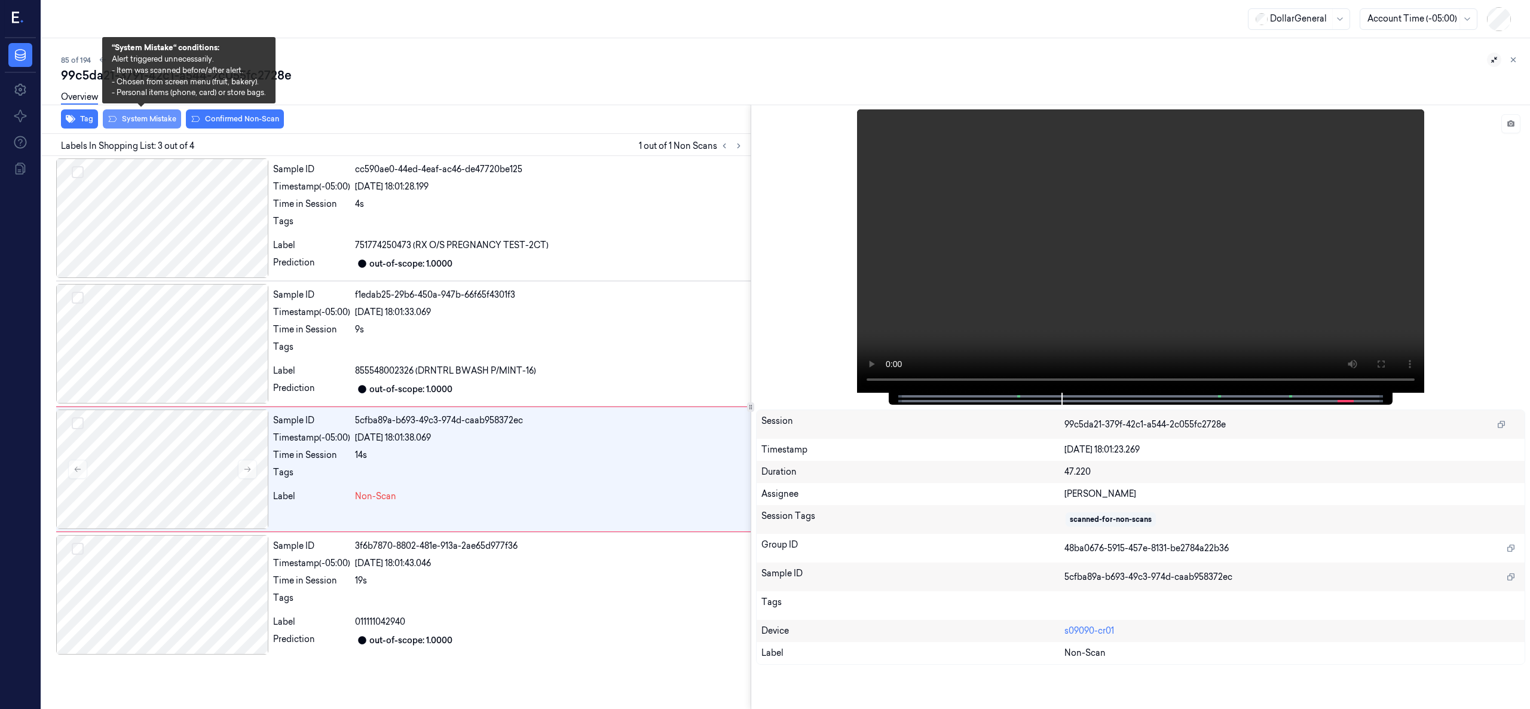
click at [163, 121] on button "System Mistake" at bounding box center [142, 118] width 78 height 19
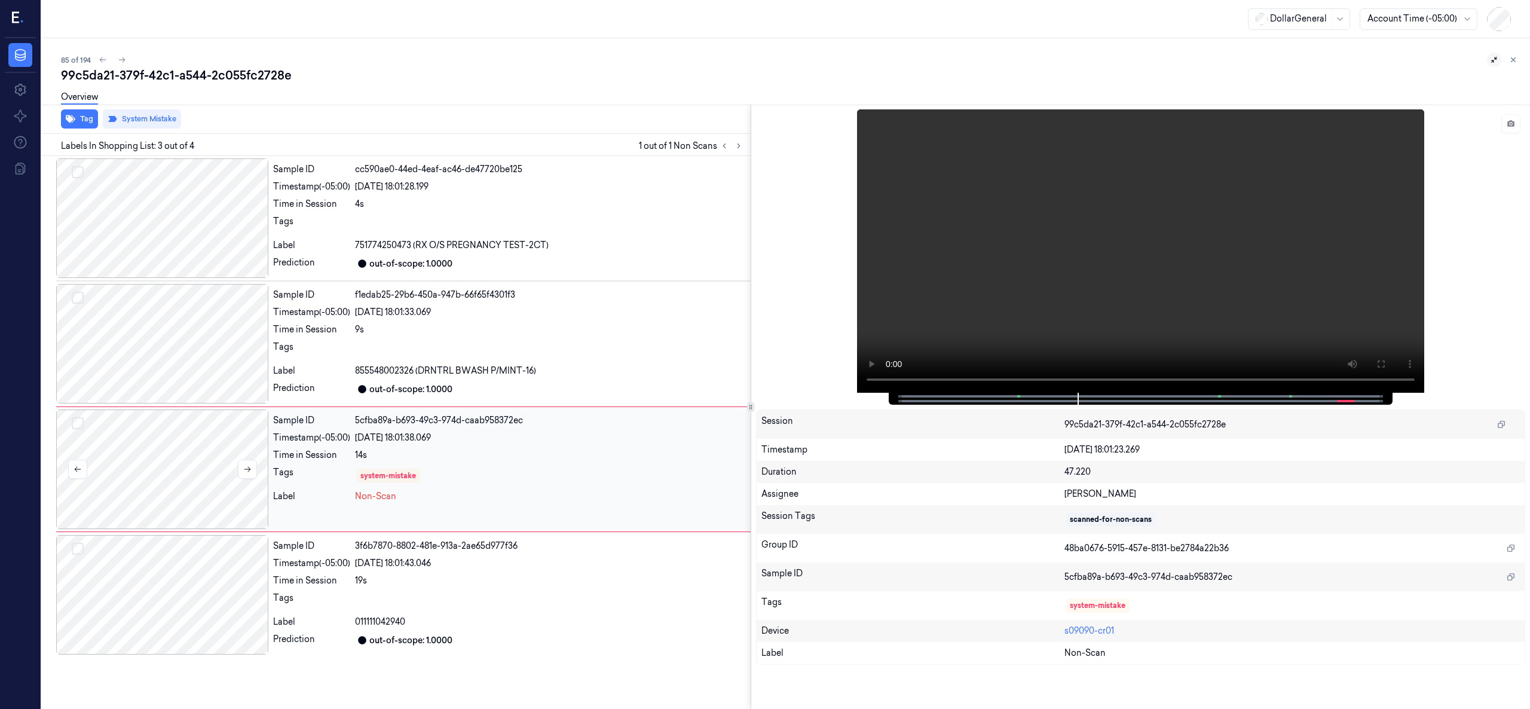
click at [189, 466] on div at bounding box center [162, 469] width 212 height 120
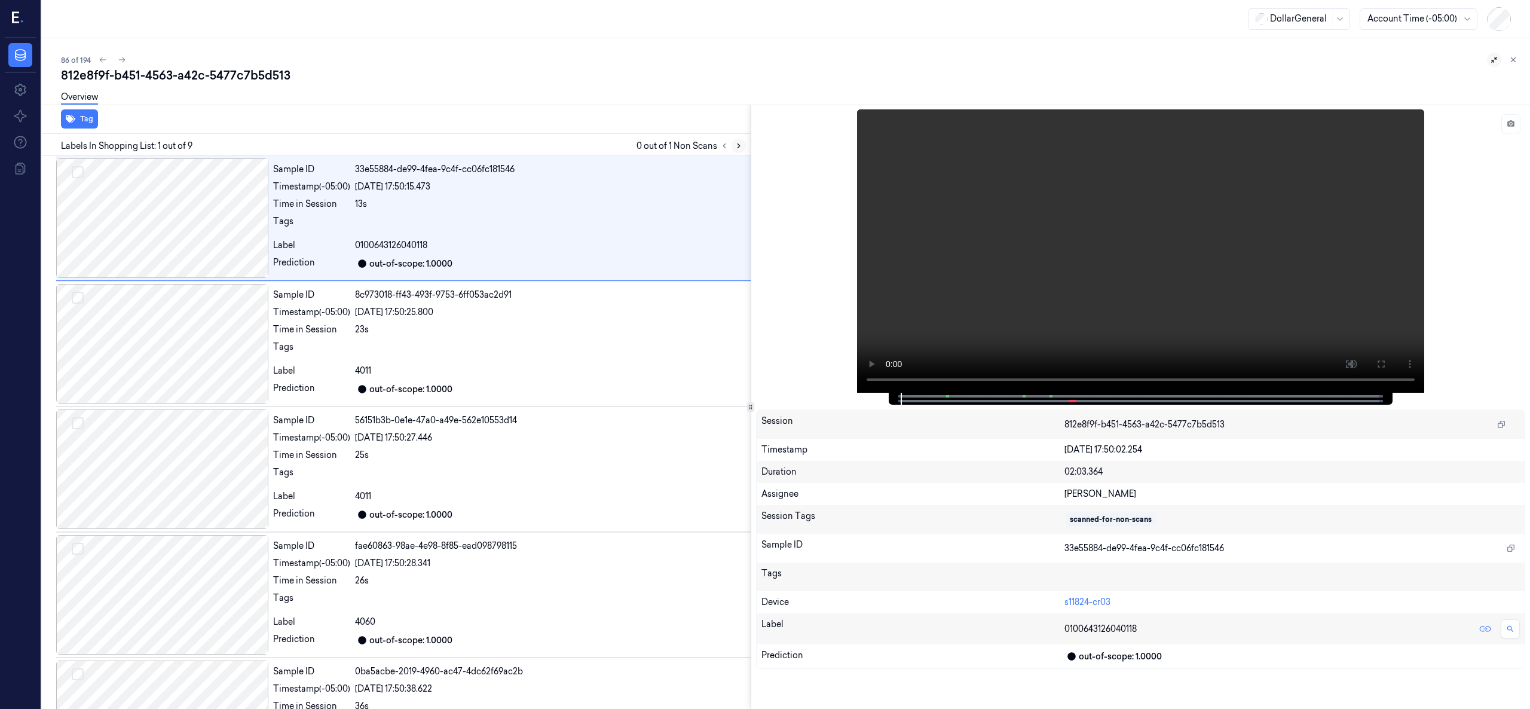
click at [736, 145] on icon at bounding box center [739, 146] width 8 height 8
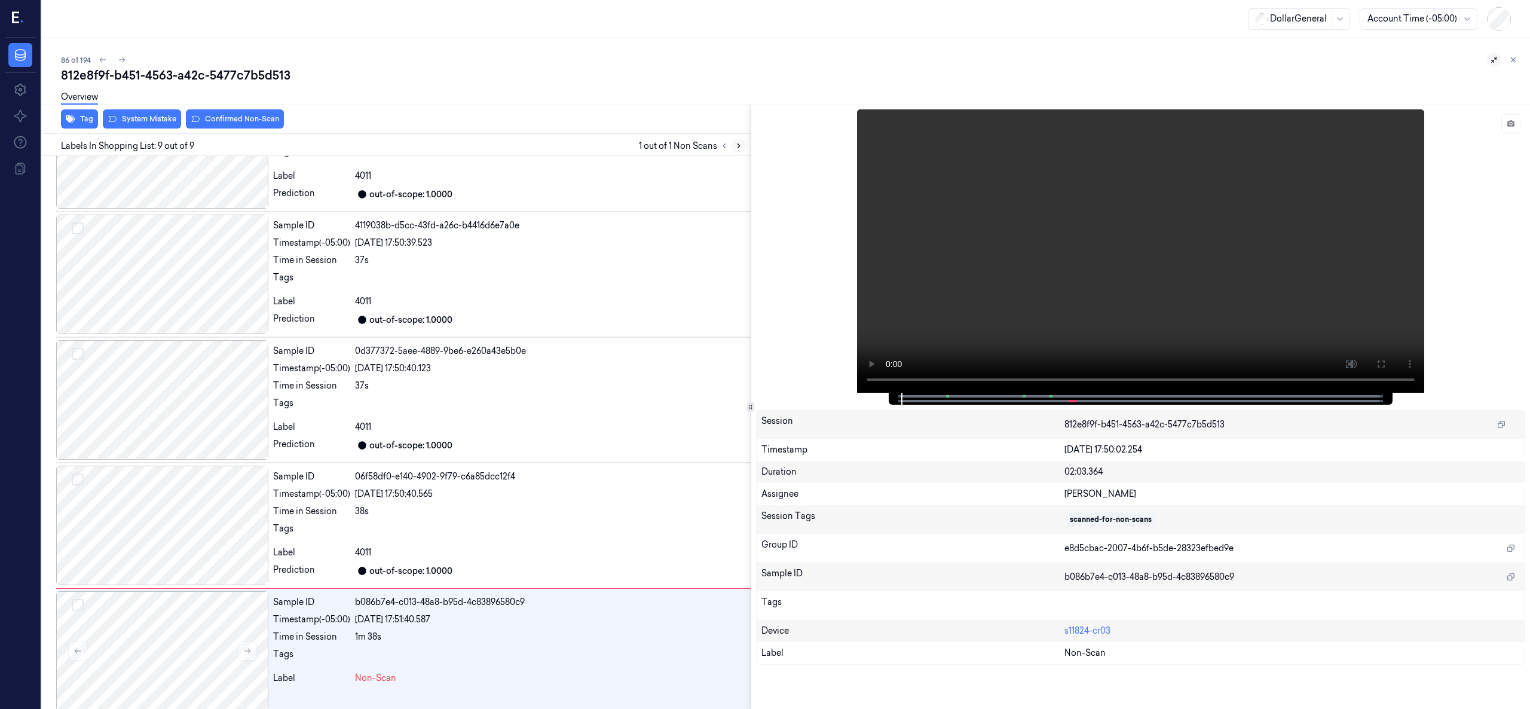
scroll to position [583, 0]
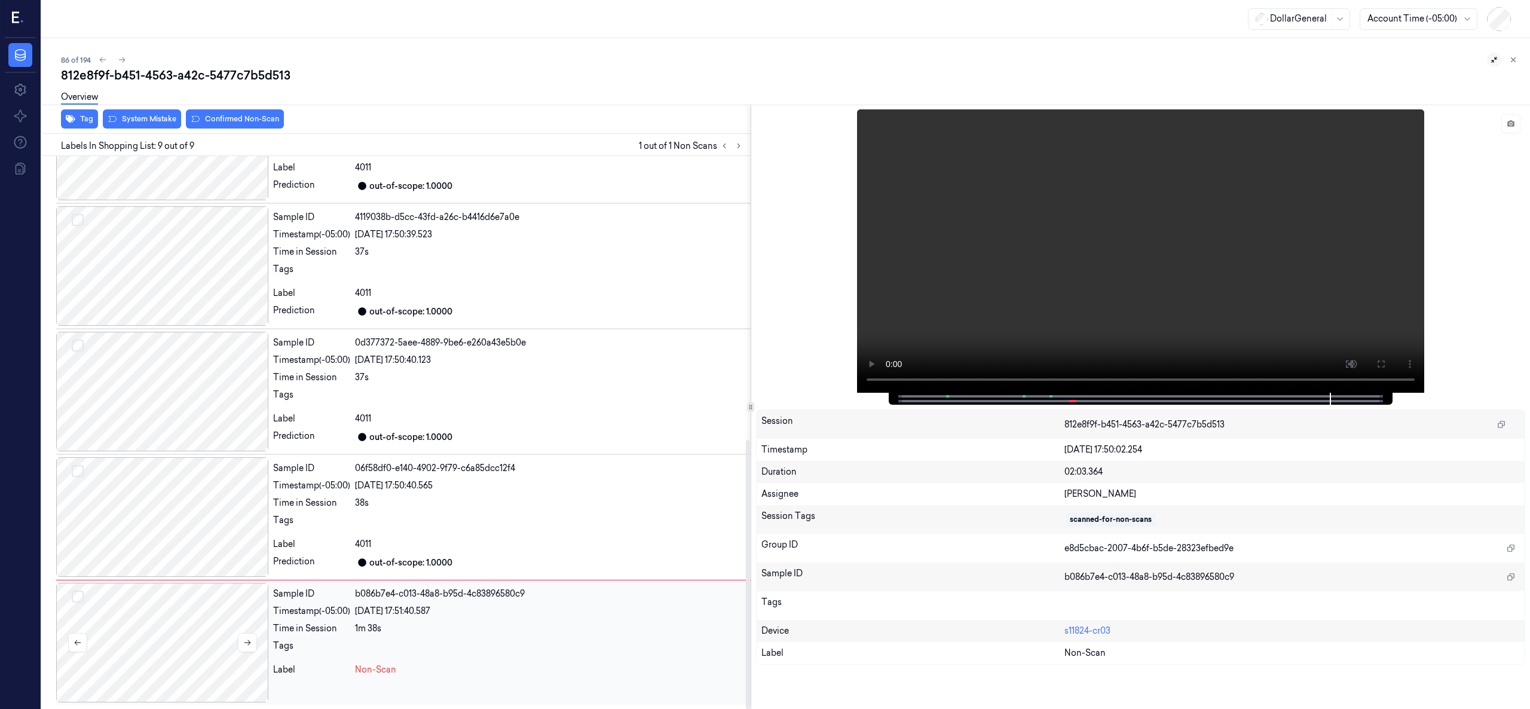
click at [165, 649] on div at bounding box center [162, 643] width 212 height 120
click at [166, 656] on div at bounding box center [162, 643] width 212 height 120
click at [158, 619] on div at bounding box center [162, 643] width 212 height 120
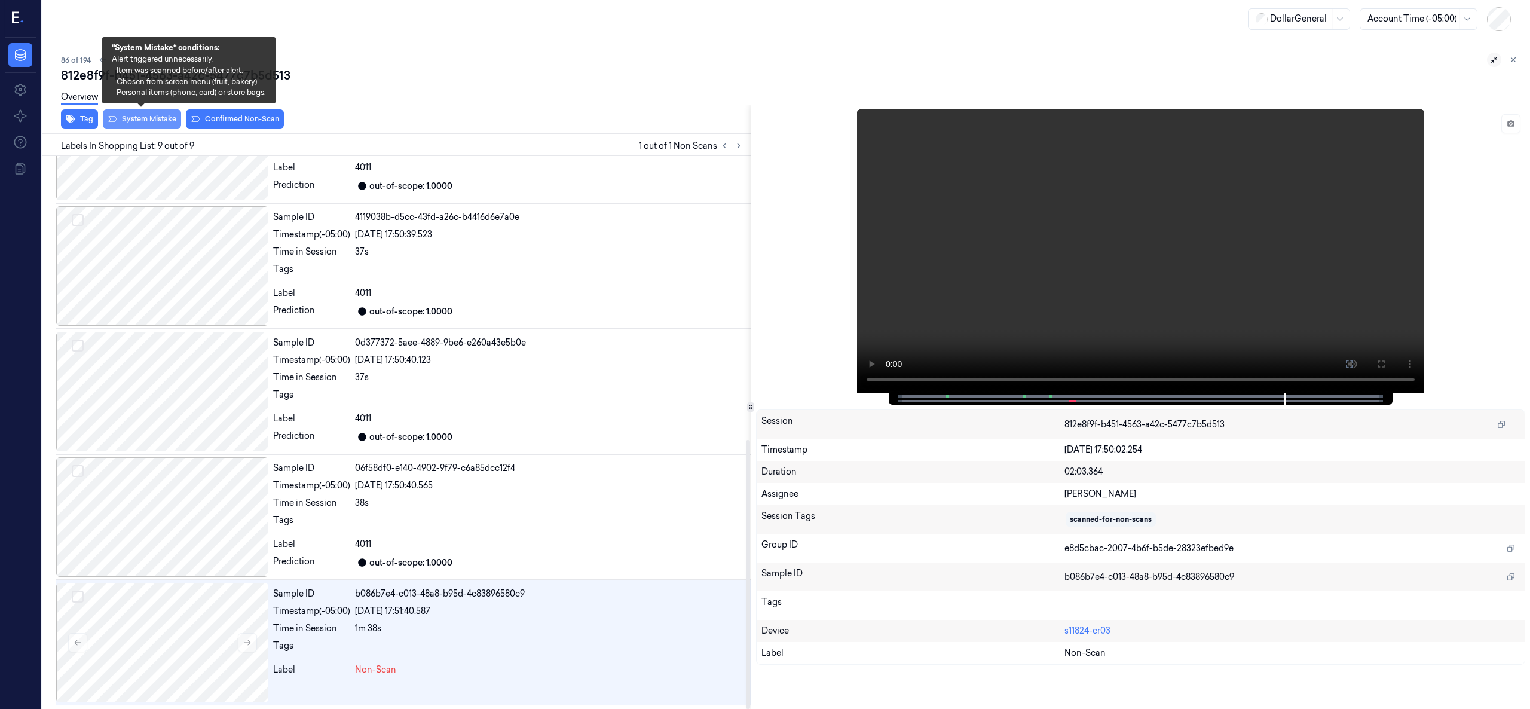
click at [163, 117] on button "System Mistake" at bounding box center [142, 118] width 78 height 19
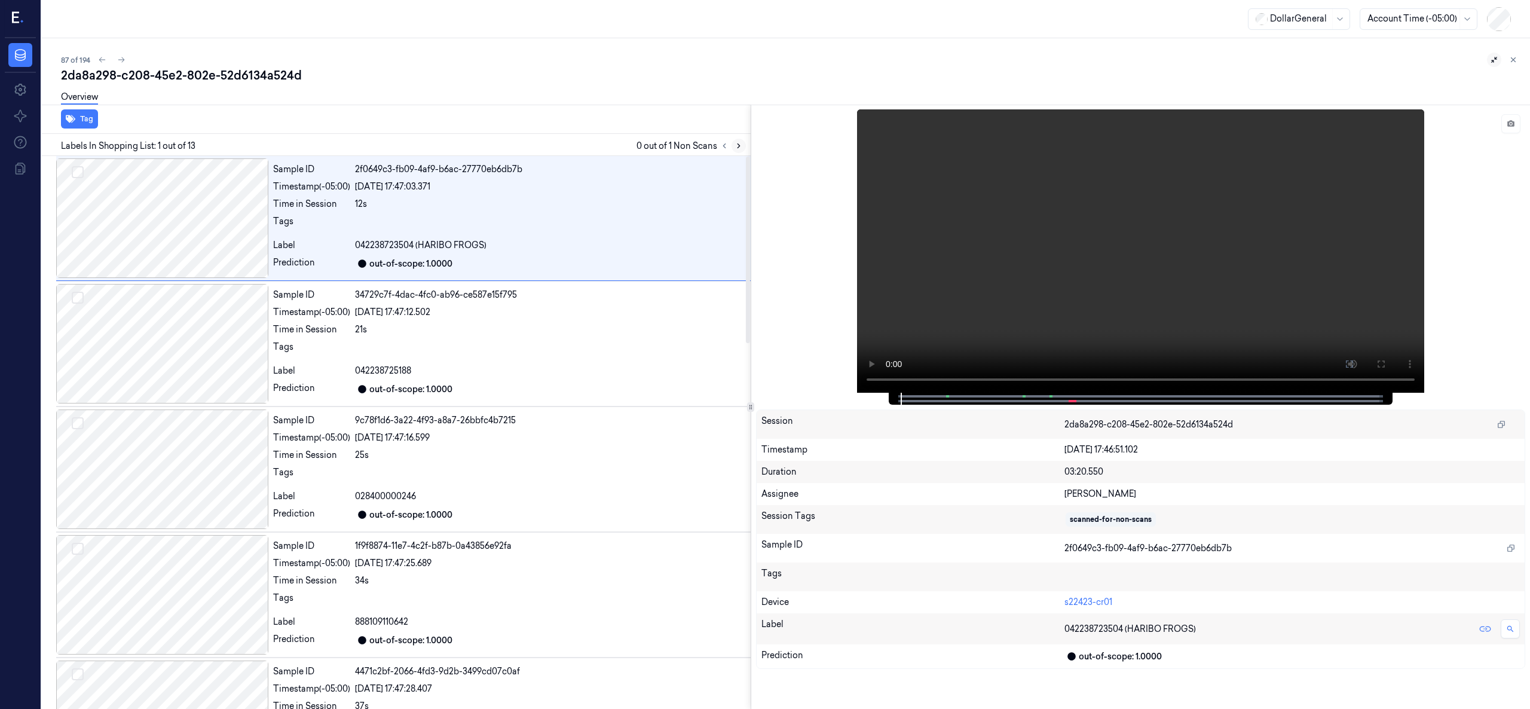
click at [742, 149] on button at bounding box center [739, 146] width 14 height 14
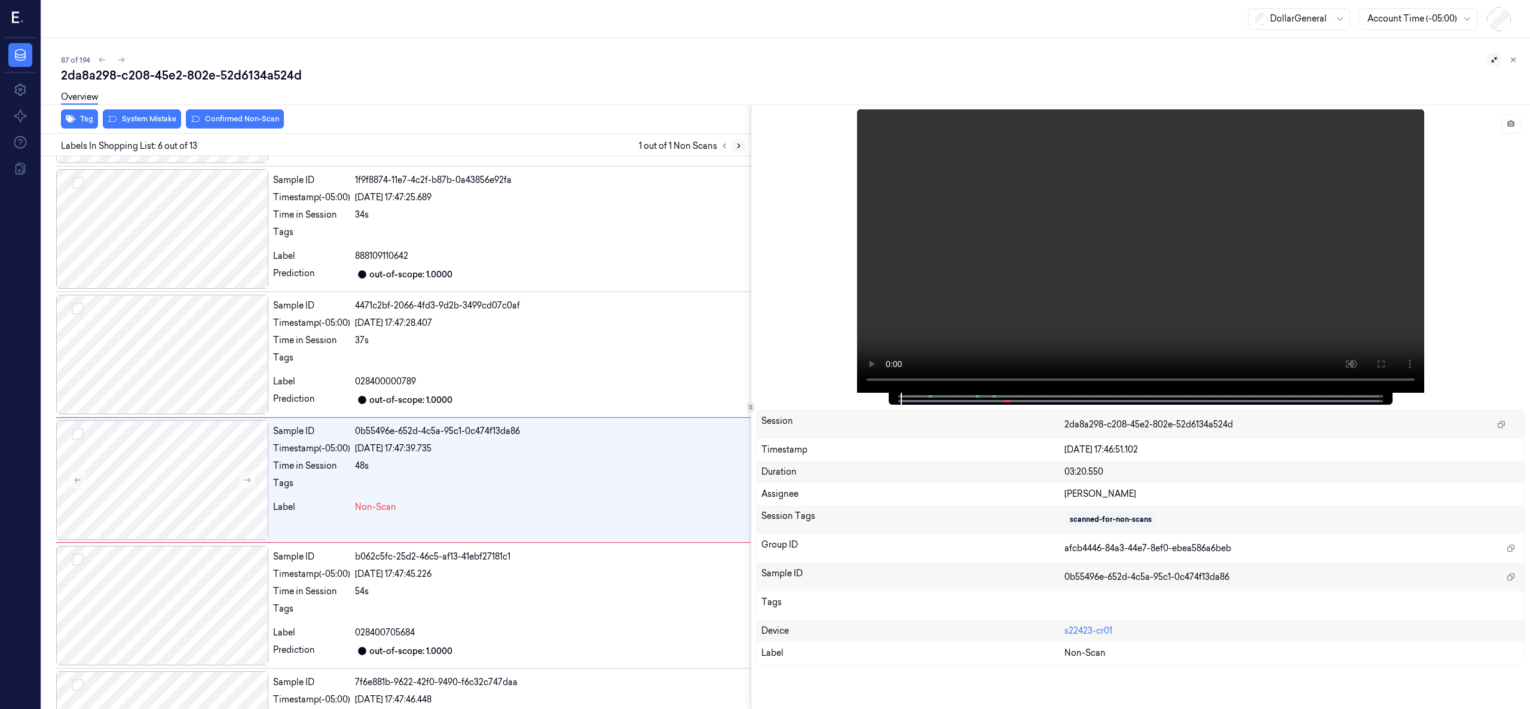
scroll to position [415, 0]
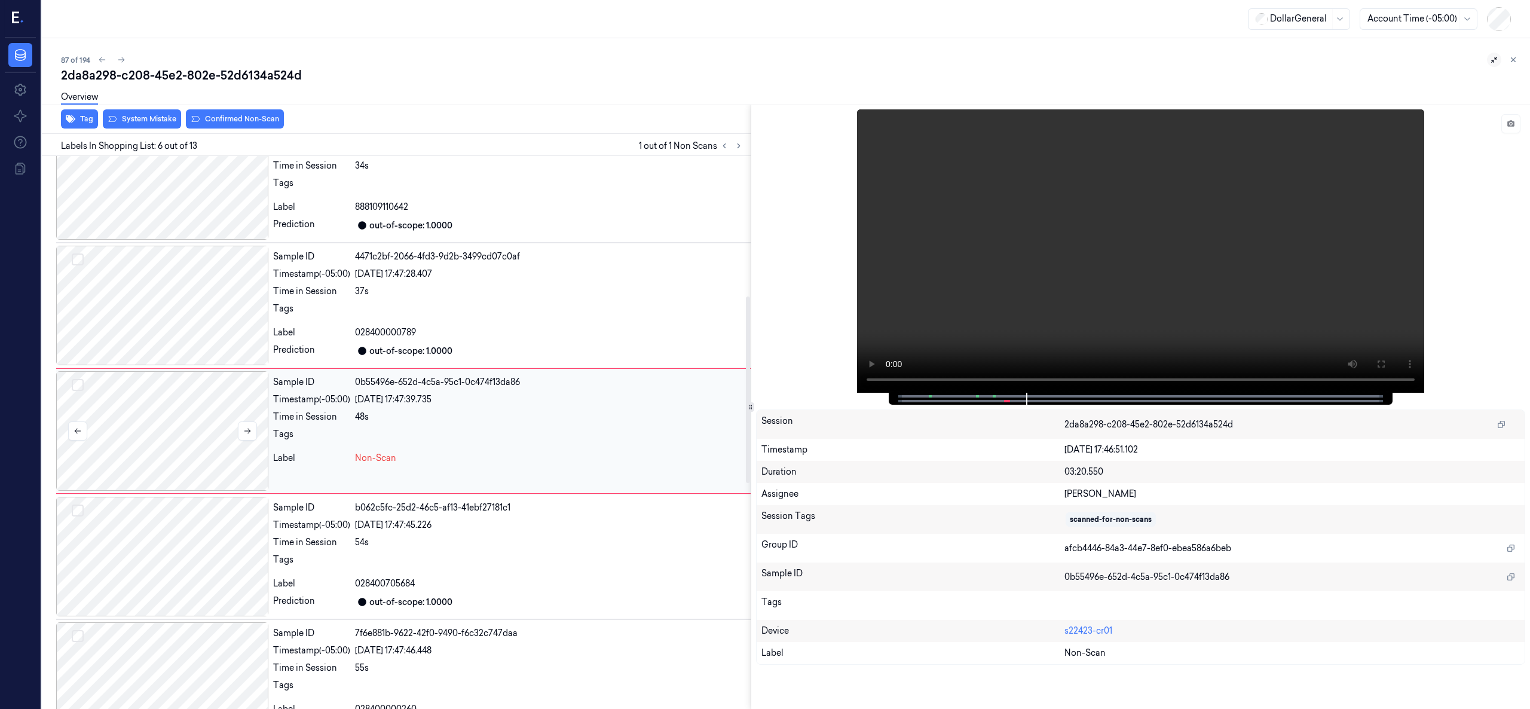
click at [242, 418] on div at bounding box center [162, 431] width 212 height 120
click at [242, 424] on button at bounding box center [247, 430] width 19 height 19
click at [178, 318] on div at bounding box center [162, 306] width 212 height 120
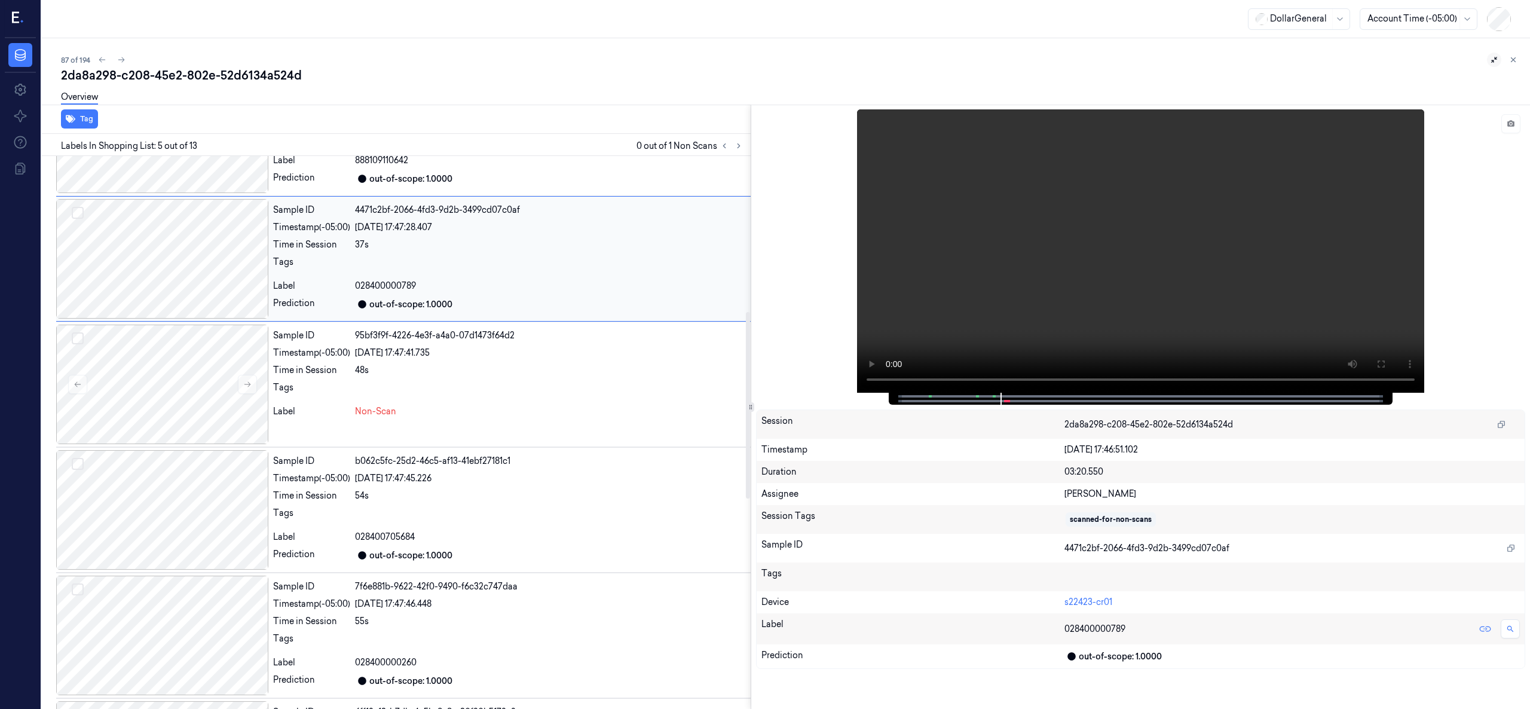
scroll to position [488, 0]
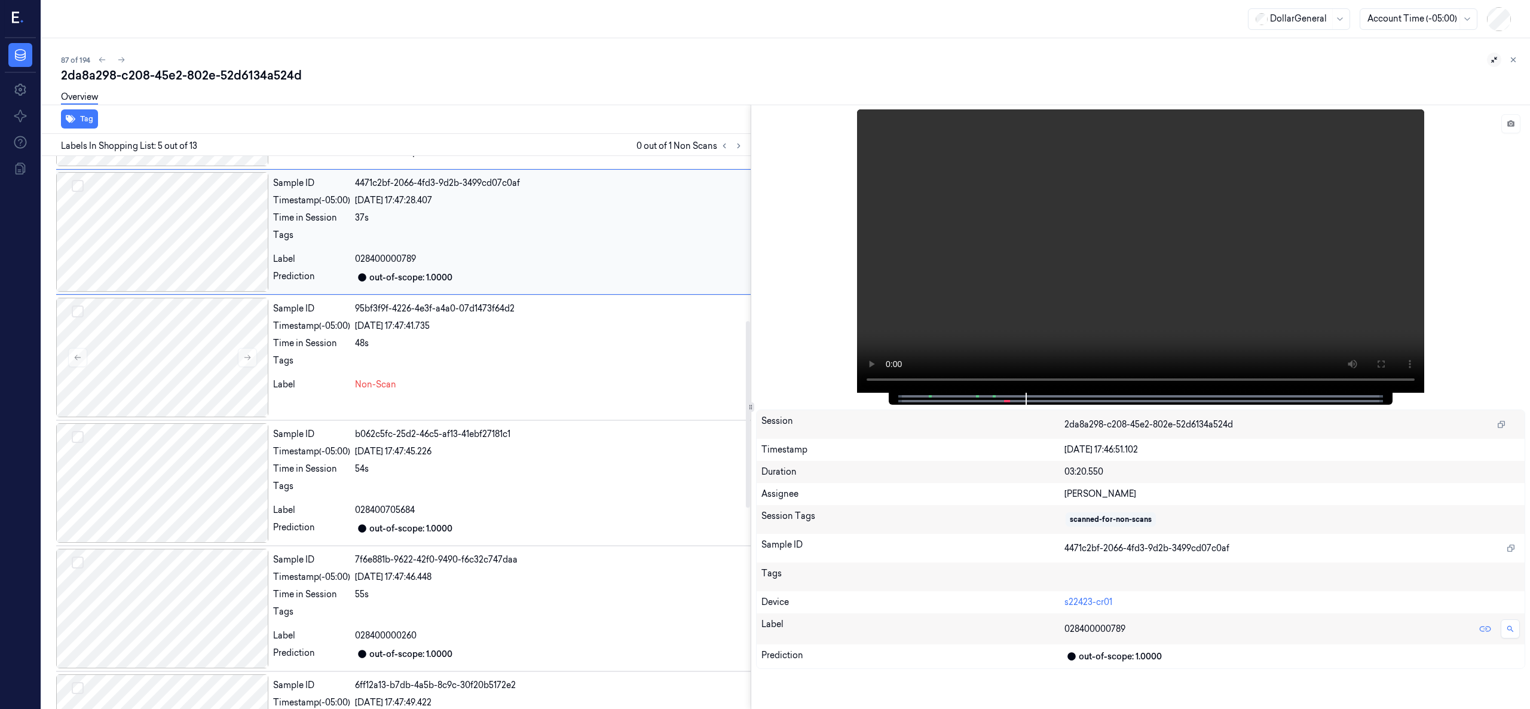
click at [158, 253] on div at bounding box center [162, 232] width 212 height 120
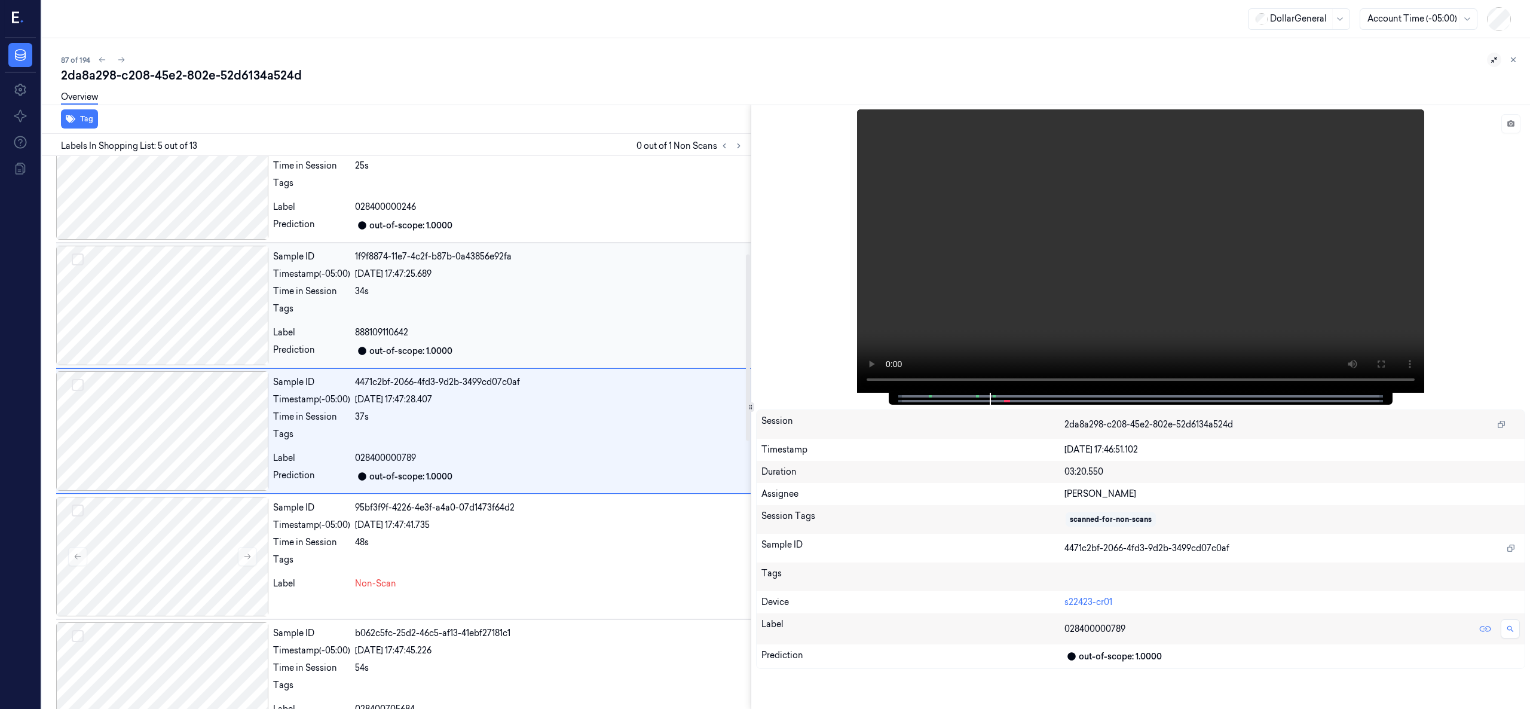
drag, startPoint x: 163, startPoint y: 349, endPoint x: 167, endPoint y: 414, distance: 64.7
click at [163, 353] on div at bounding box center [162, 306] width 212 height 120
click at [182, 563] on div at bounding box center [162, 557] width 212 height 120
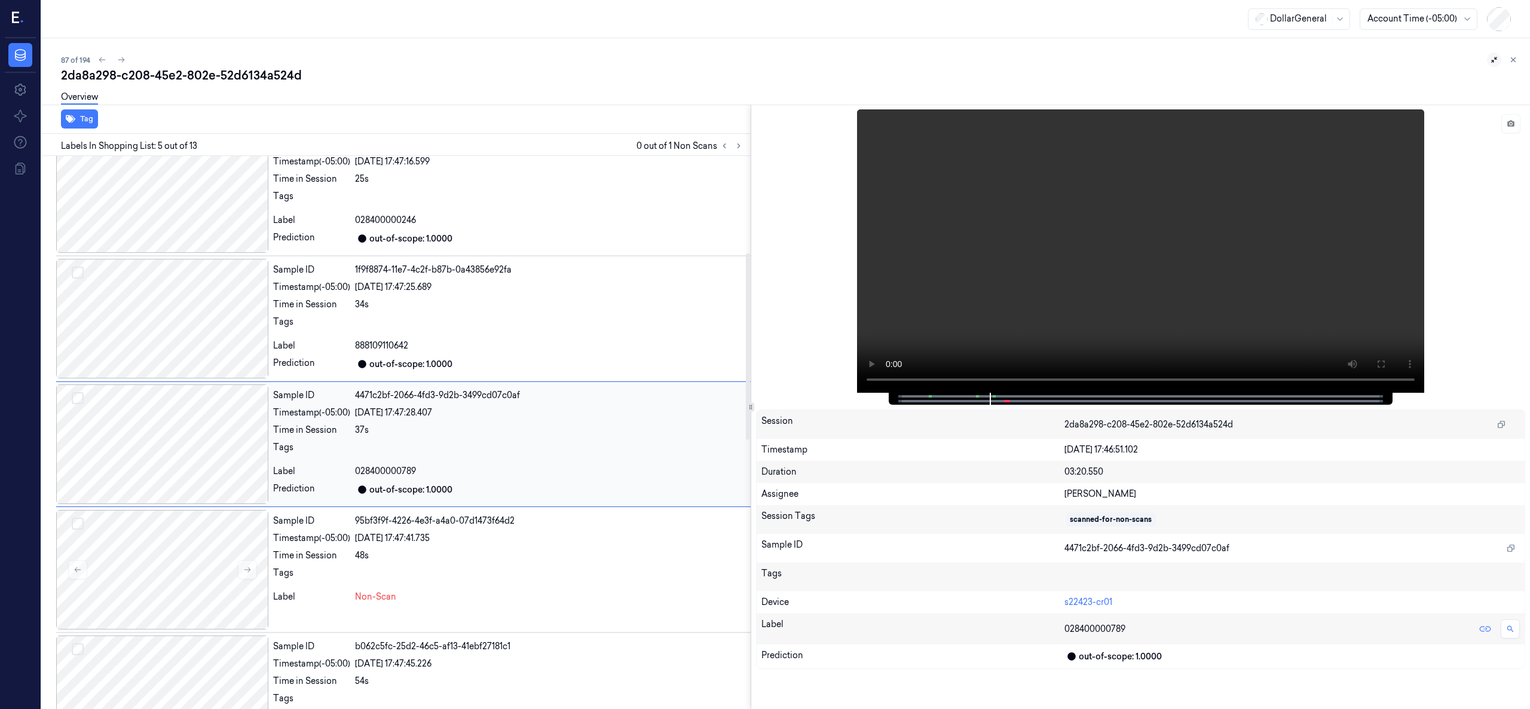
scroll to position [289, 0]
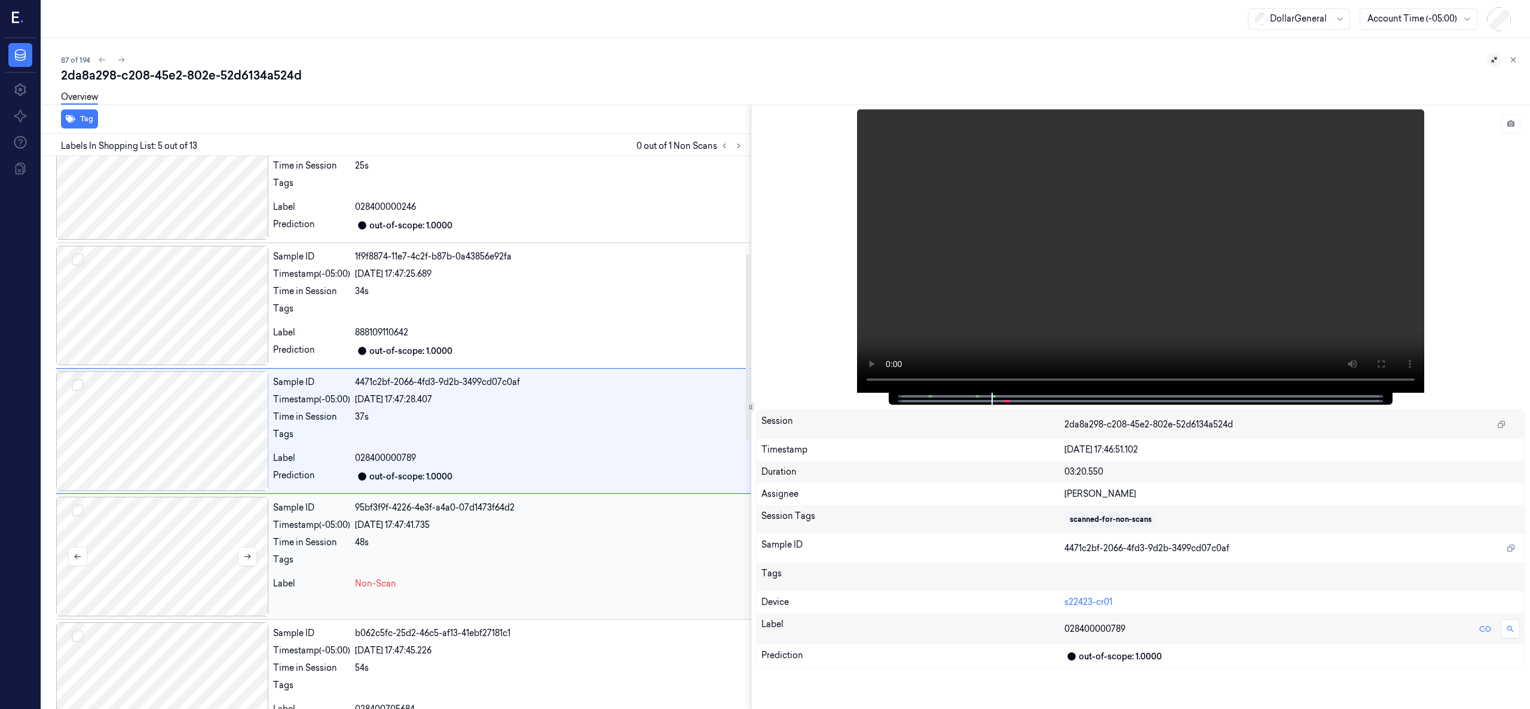
click at [175, 519] on div at bounding box center [162, 557] width 212 height 120
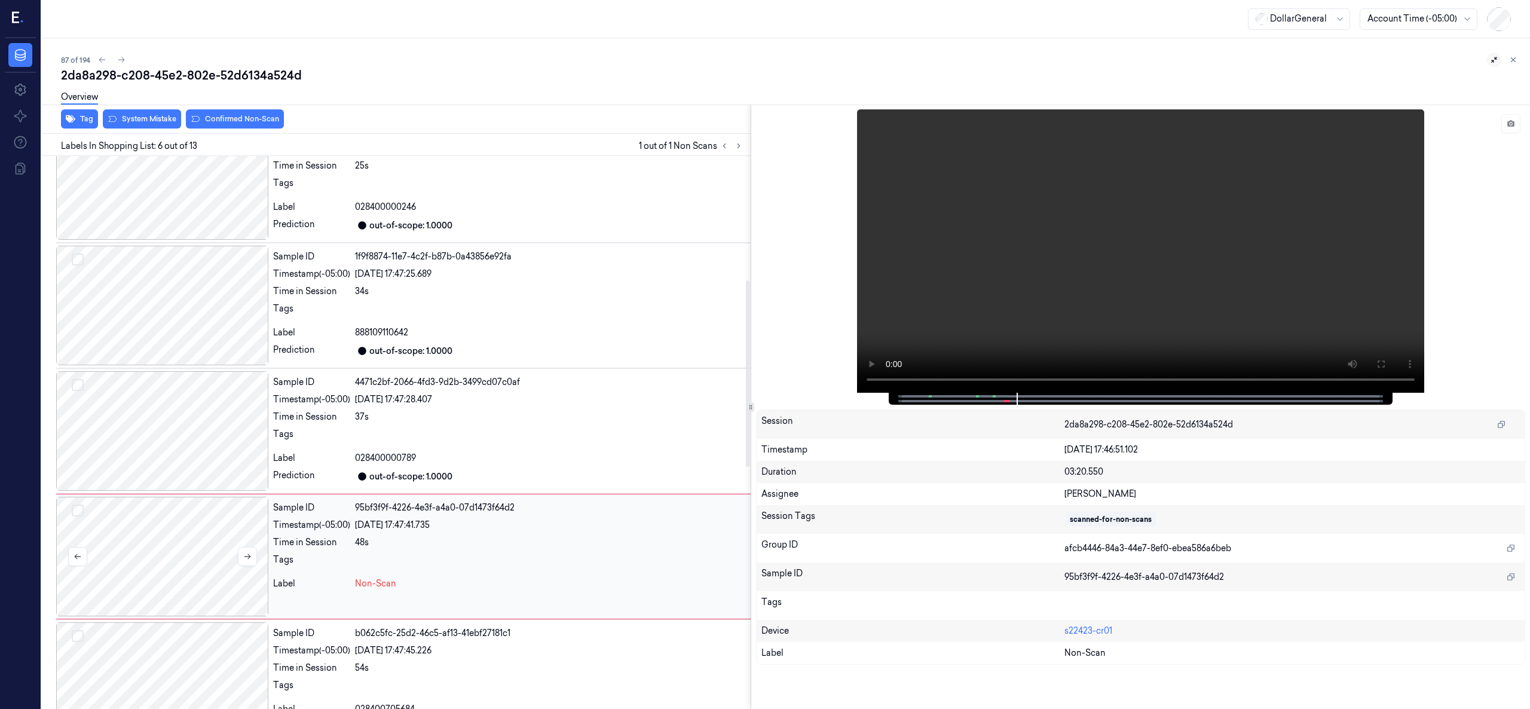
scroll to position [415, 0]
click at [185, 414] on div at bounding box center [162, 431] width 212 height 120
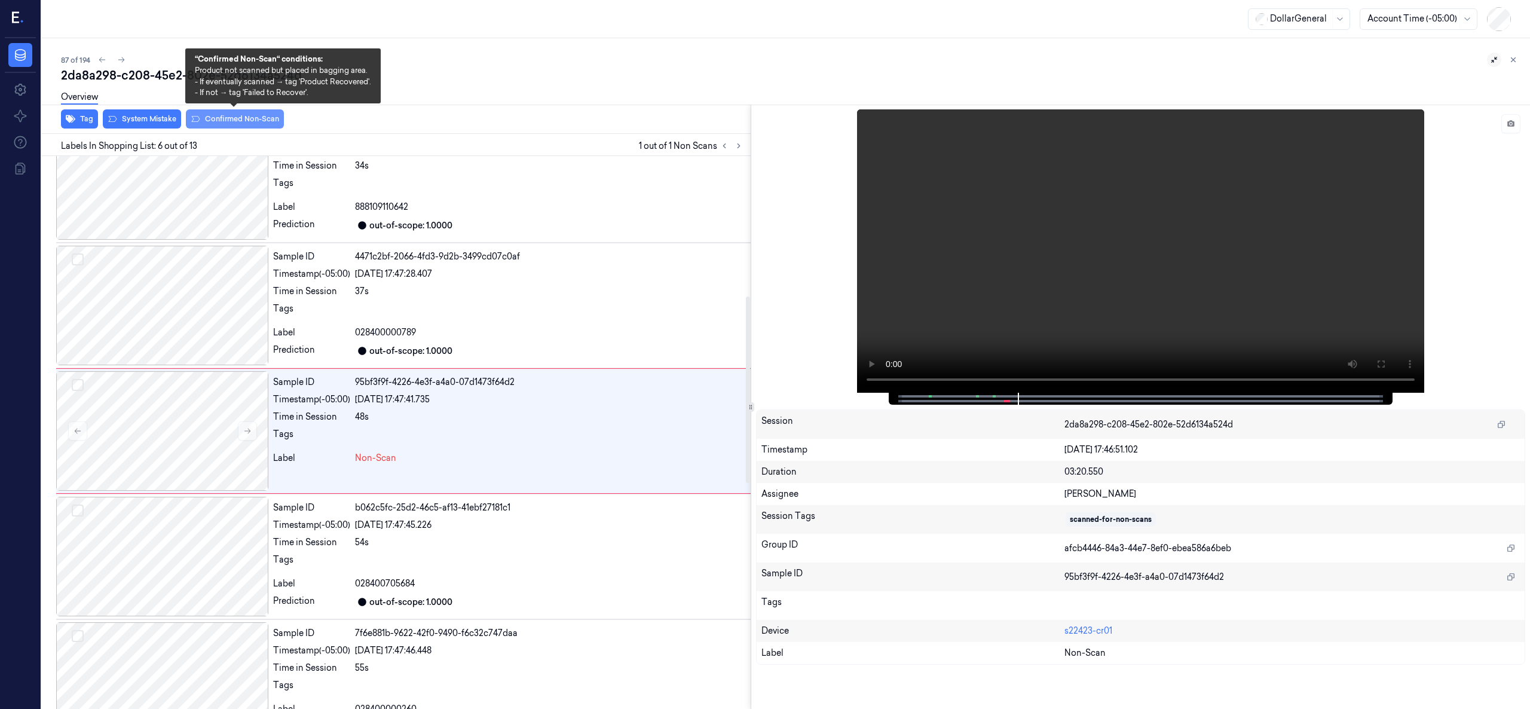
click at [227, 122] on button "Confirmed Non-Scan" at bounding box center [235, 118] width 98 height 19
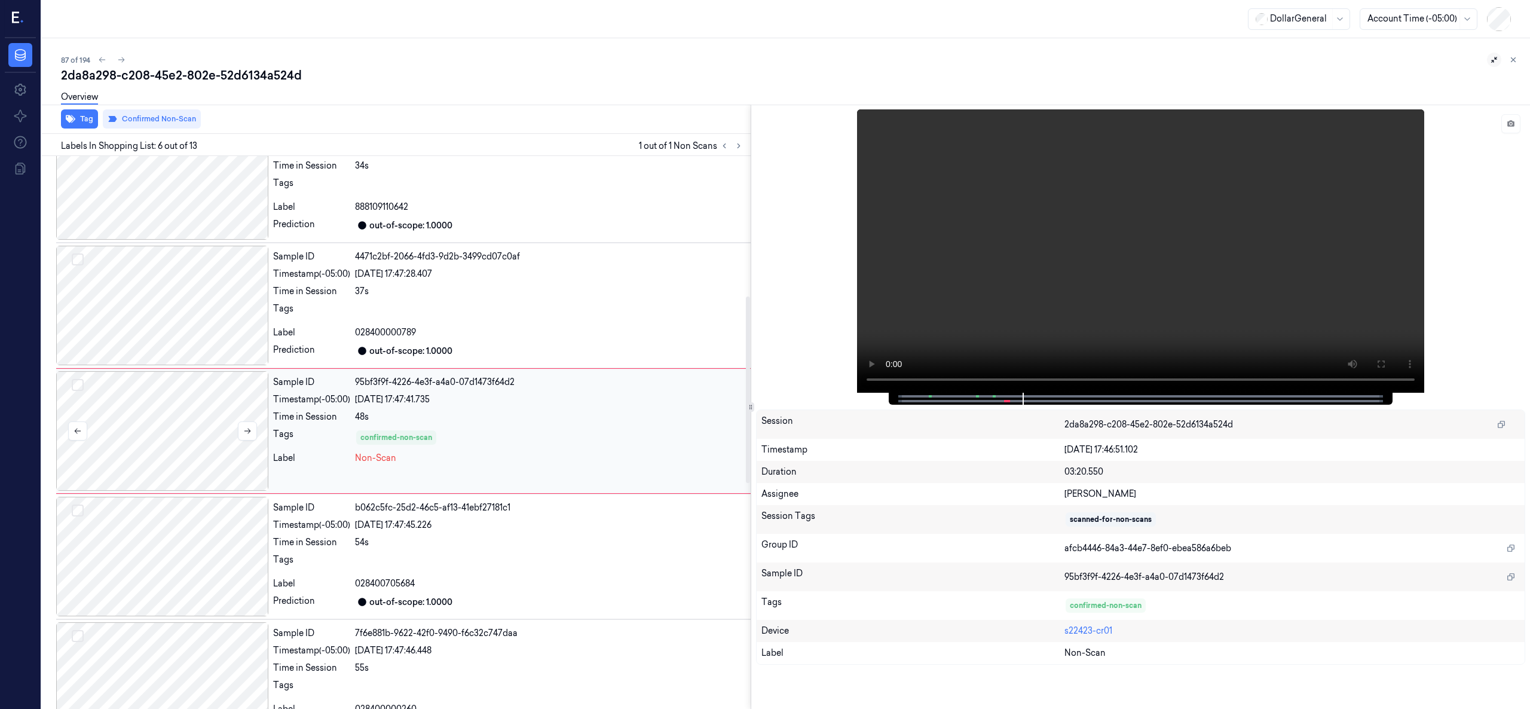
click at [195, 427] on div at bounding box center [162, 431] width 212 height 120
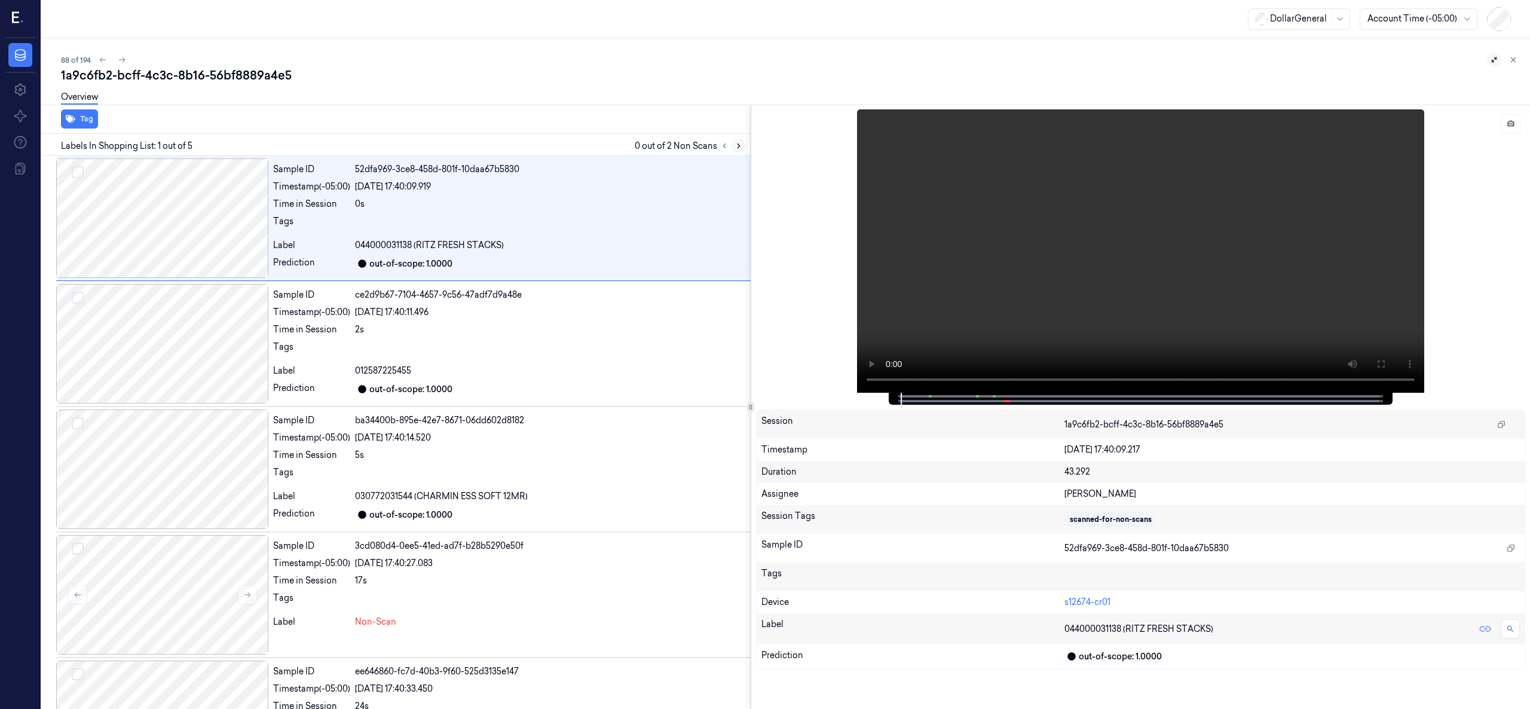
click at [735, 145] on icon at bounding box center [739, 146] width 8 height 8
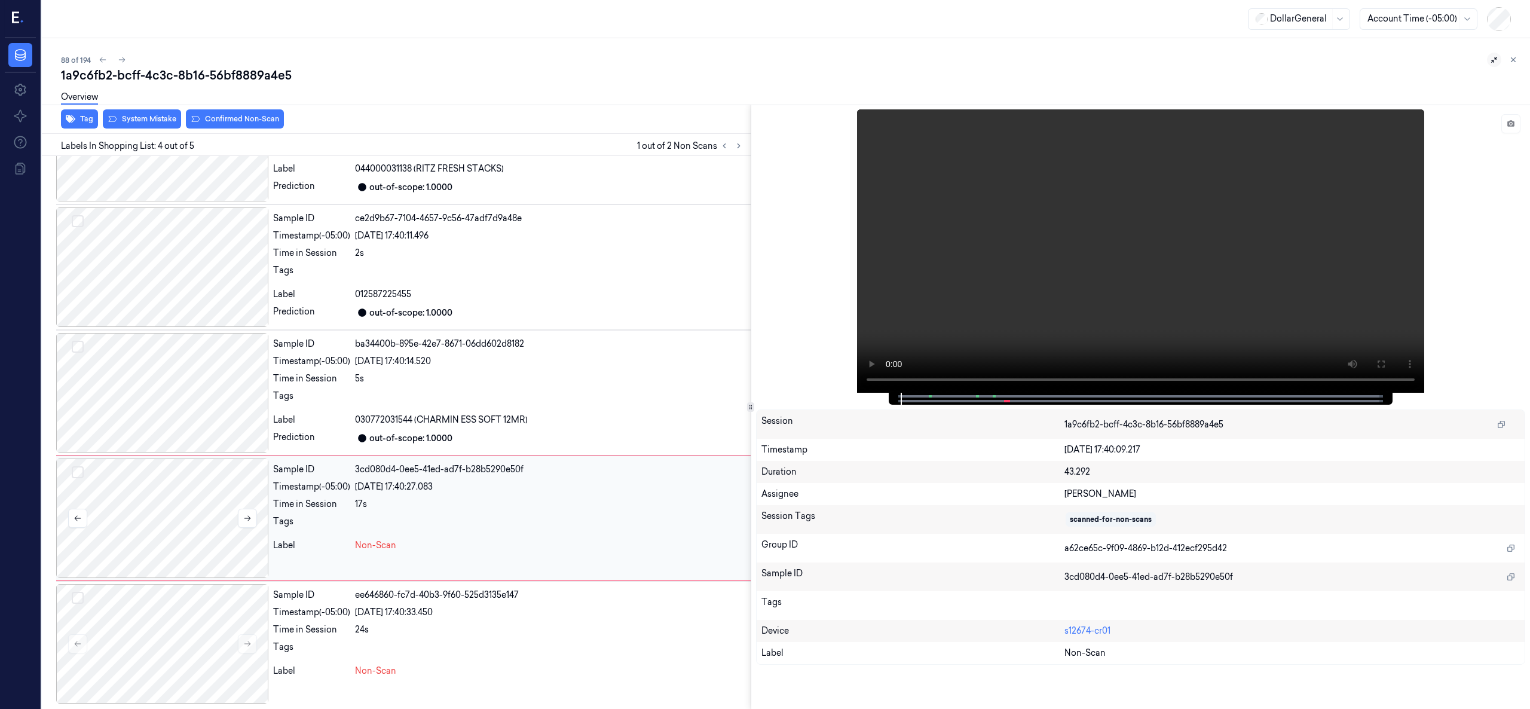
scroll to position [79, 0]
click at [179, 423] on div at bounding box center [162, 392] width 212 height 120
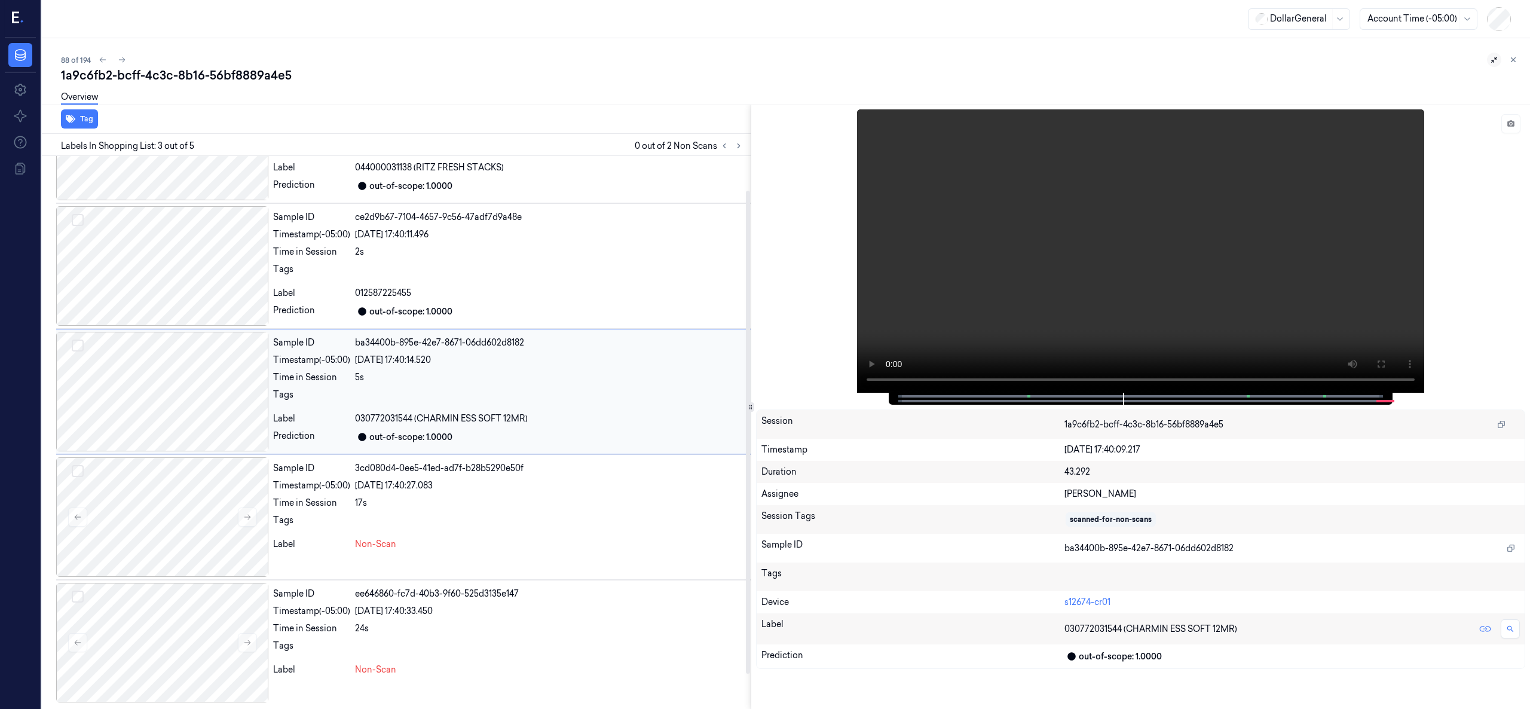
scroll to position [37, 0]
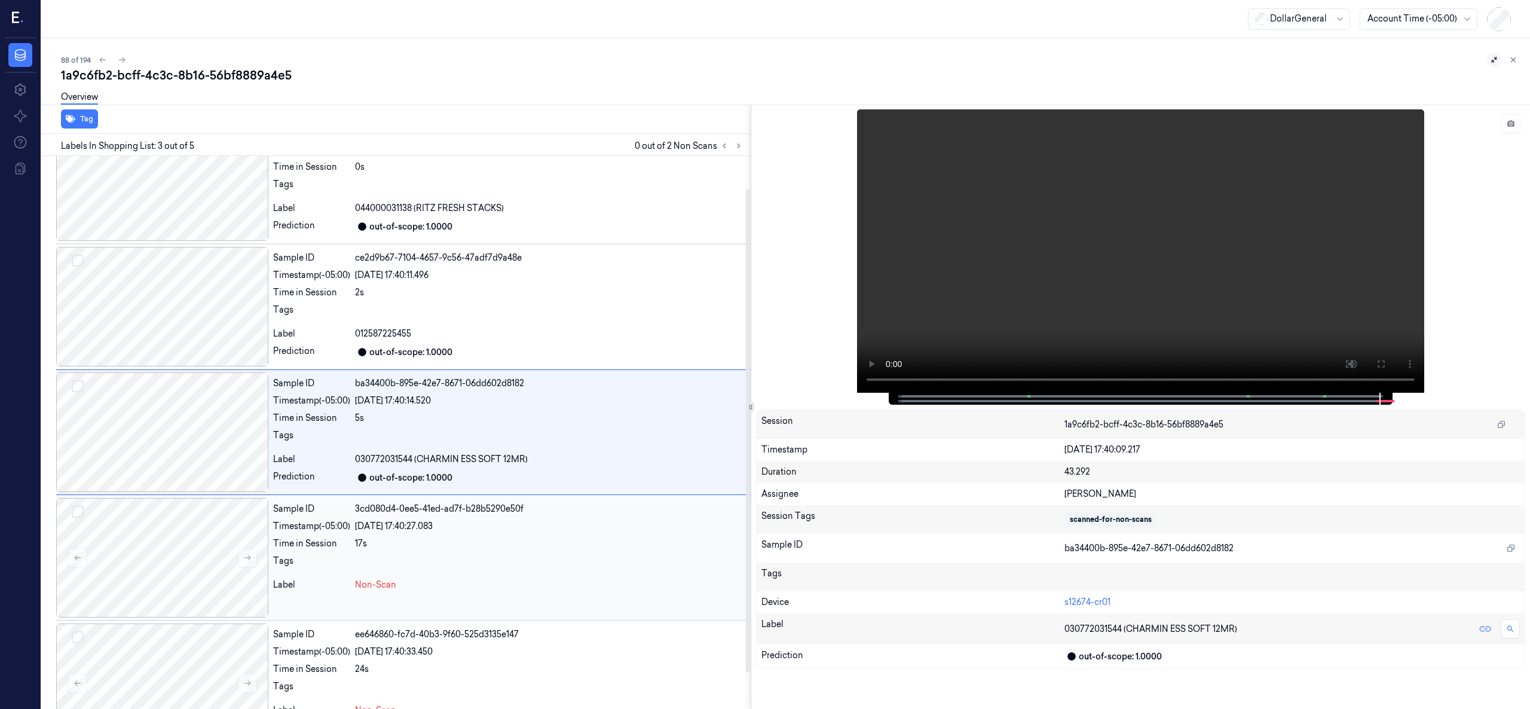
click at [436, 571] on div at bounding box center [550, 564] width 391 height 19
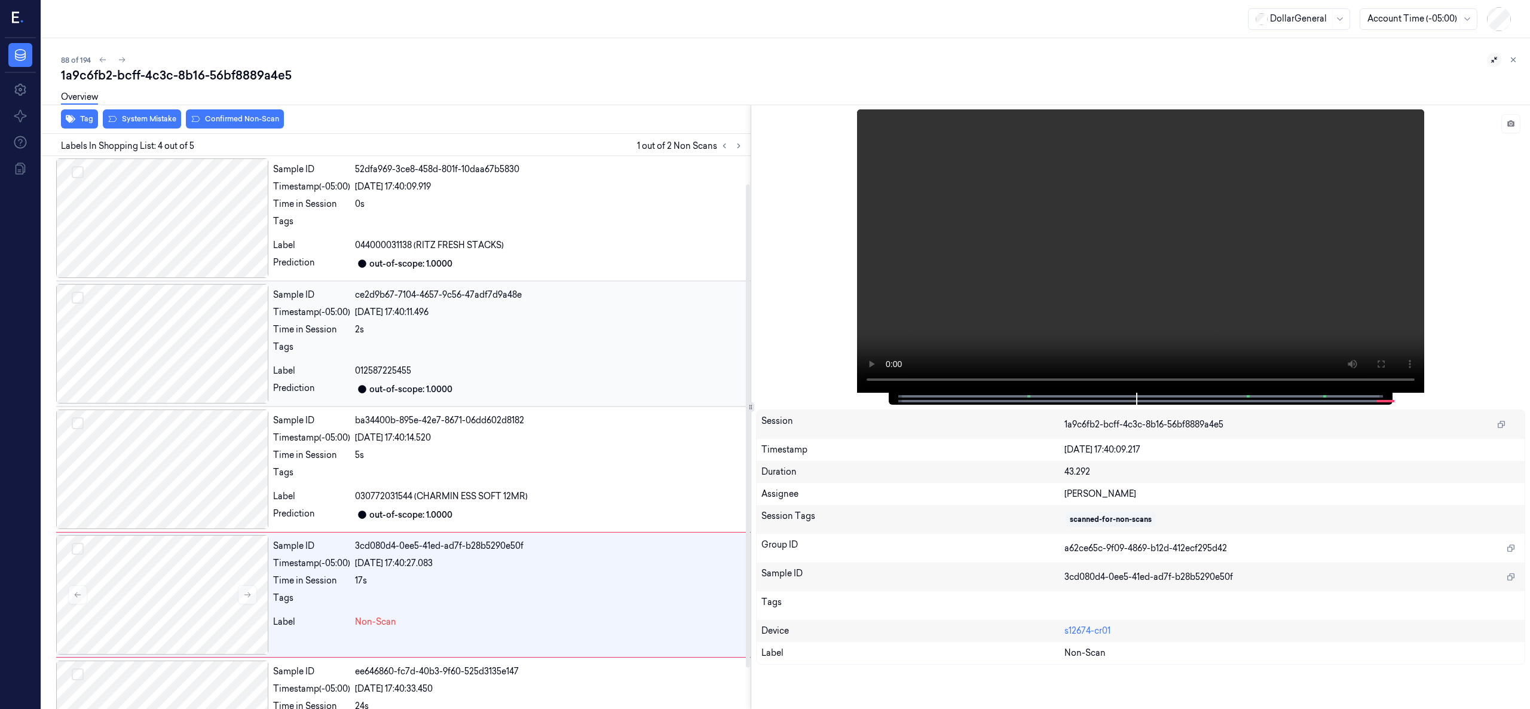
scroll to position [79, 0]
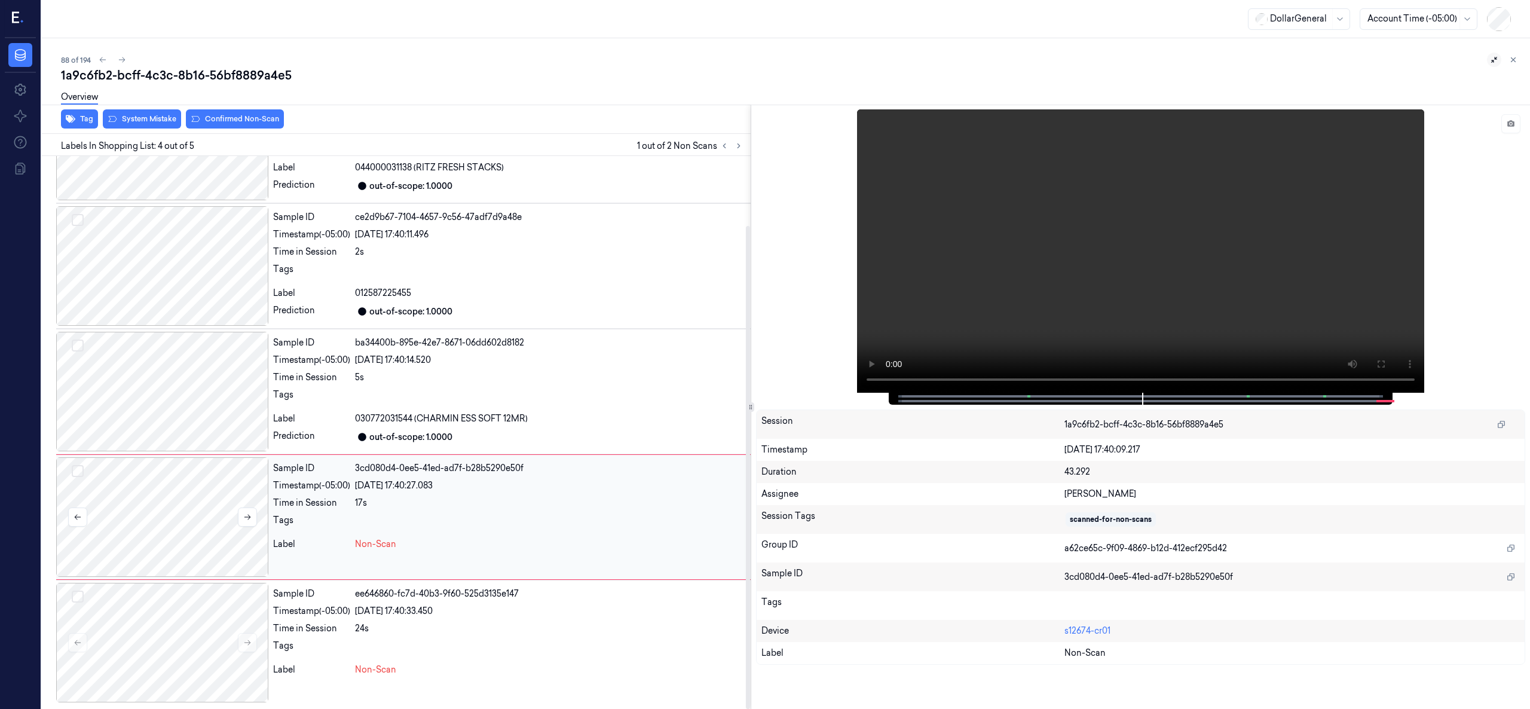
click at [190, 485] on div at bounding box center [162, 517] width 212 height 120
click at [196, 177] on div at bounding box center [162, 141] width 212 height 120
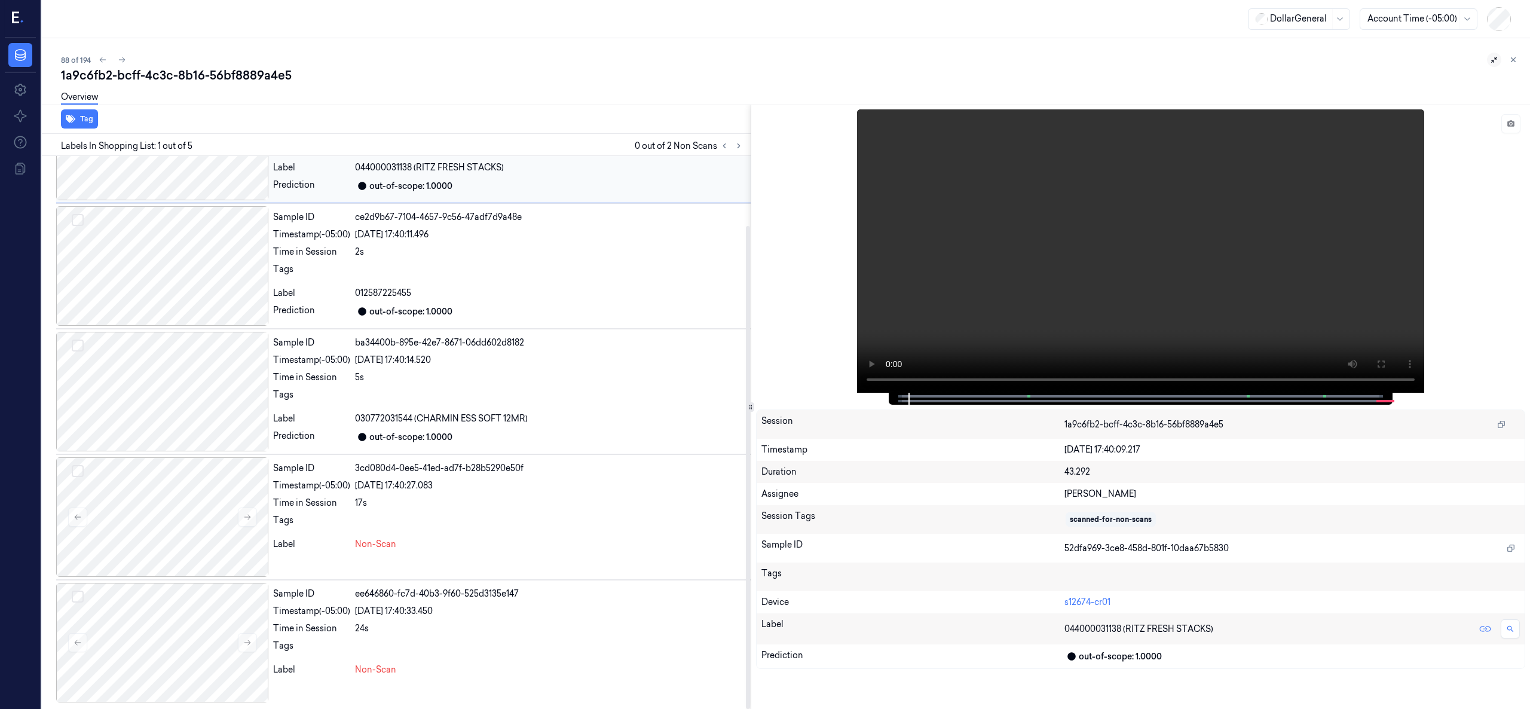
scroll to position [0, 0]
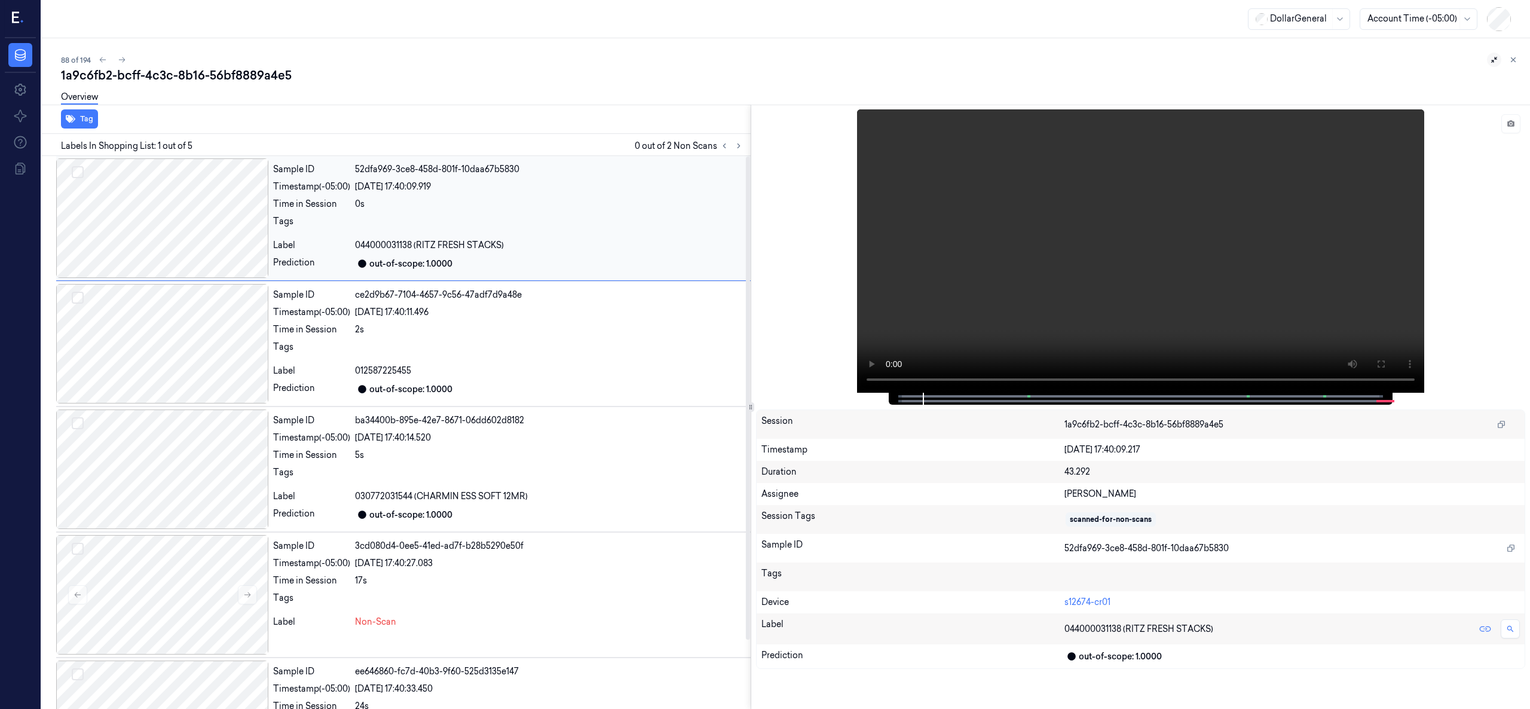
click at [208, 234] on div at bounding box center [162, 218] width 212 height 120
click at [164, 559] on div at bounding box center [162, 595] width 212 height 120
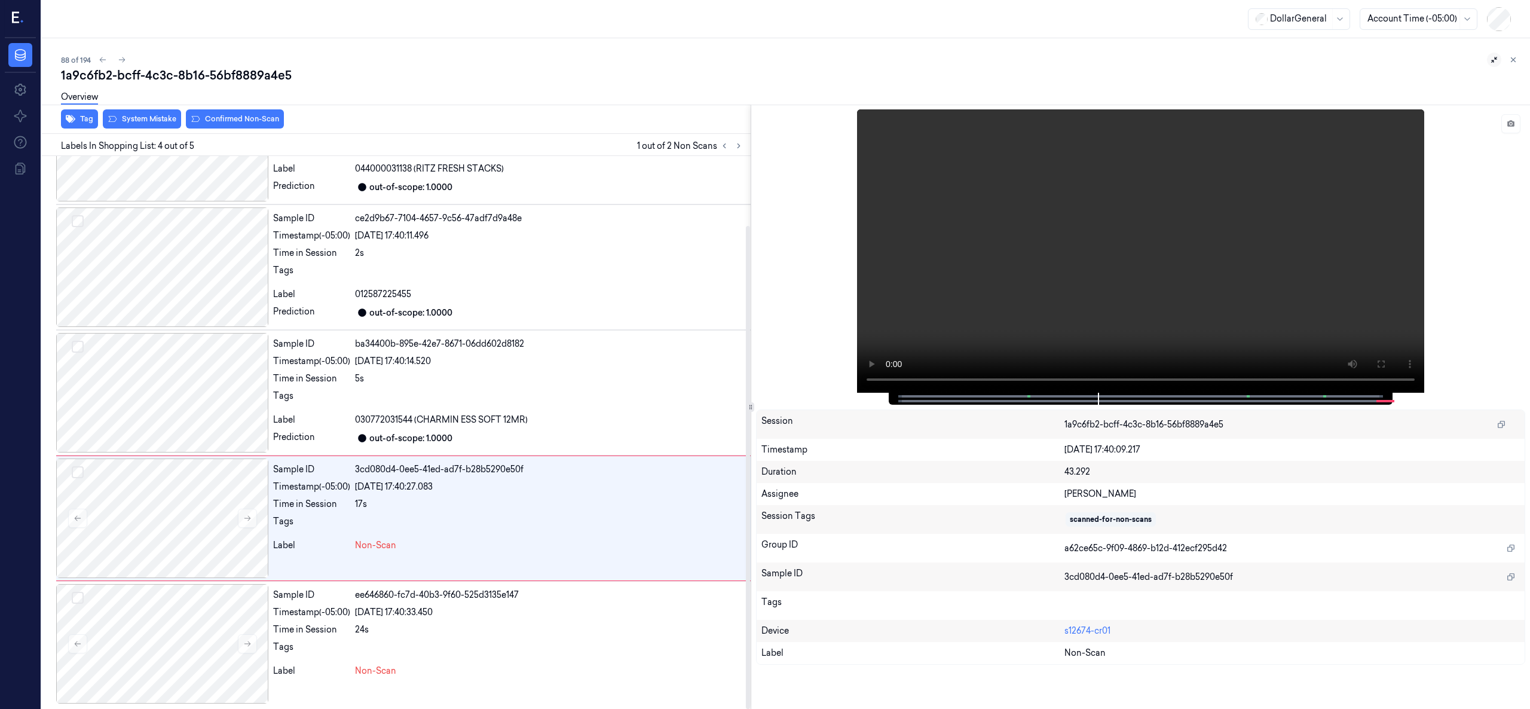
scroll to position [79, 0]
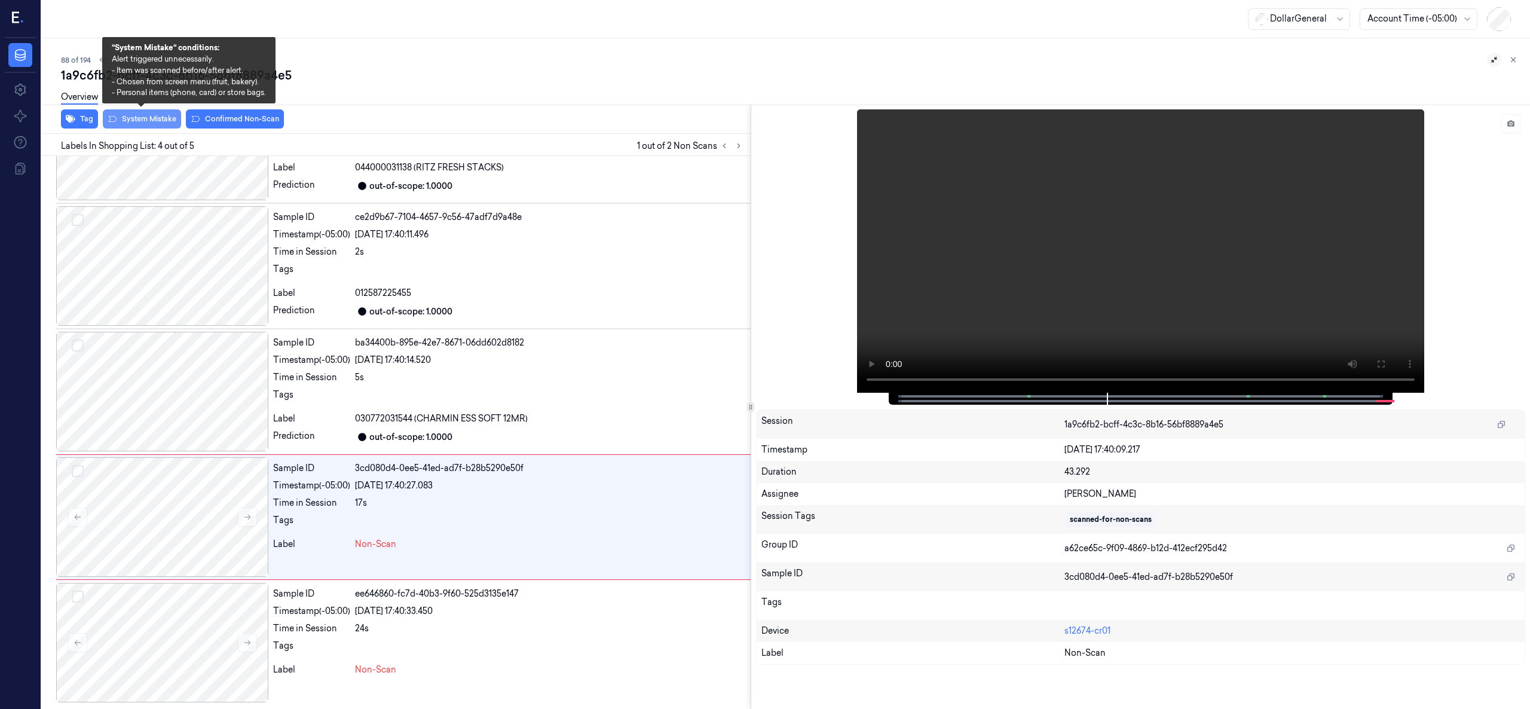
click at [149, 122] on button "System Mistake" at bounding box center [142, 118] width 78 height 19
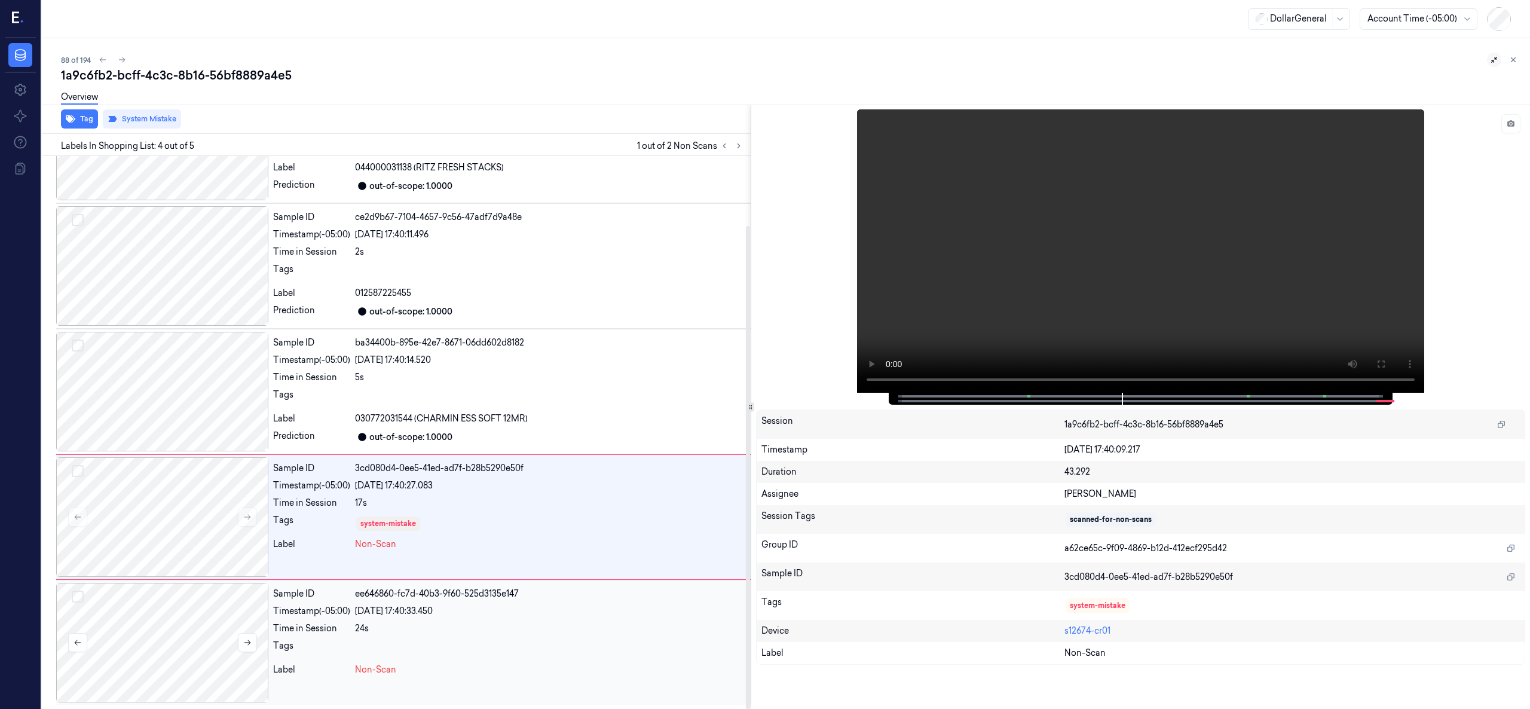
click at [182, 606] on div at bounding box center [162, 643] width 212 height 120
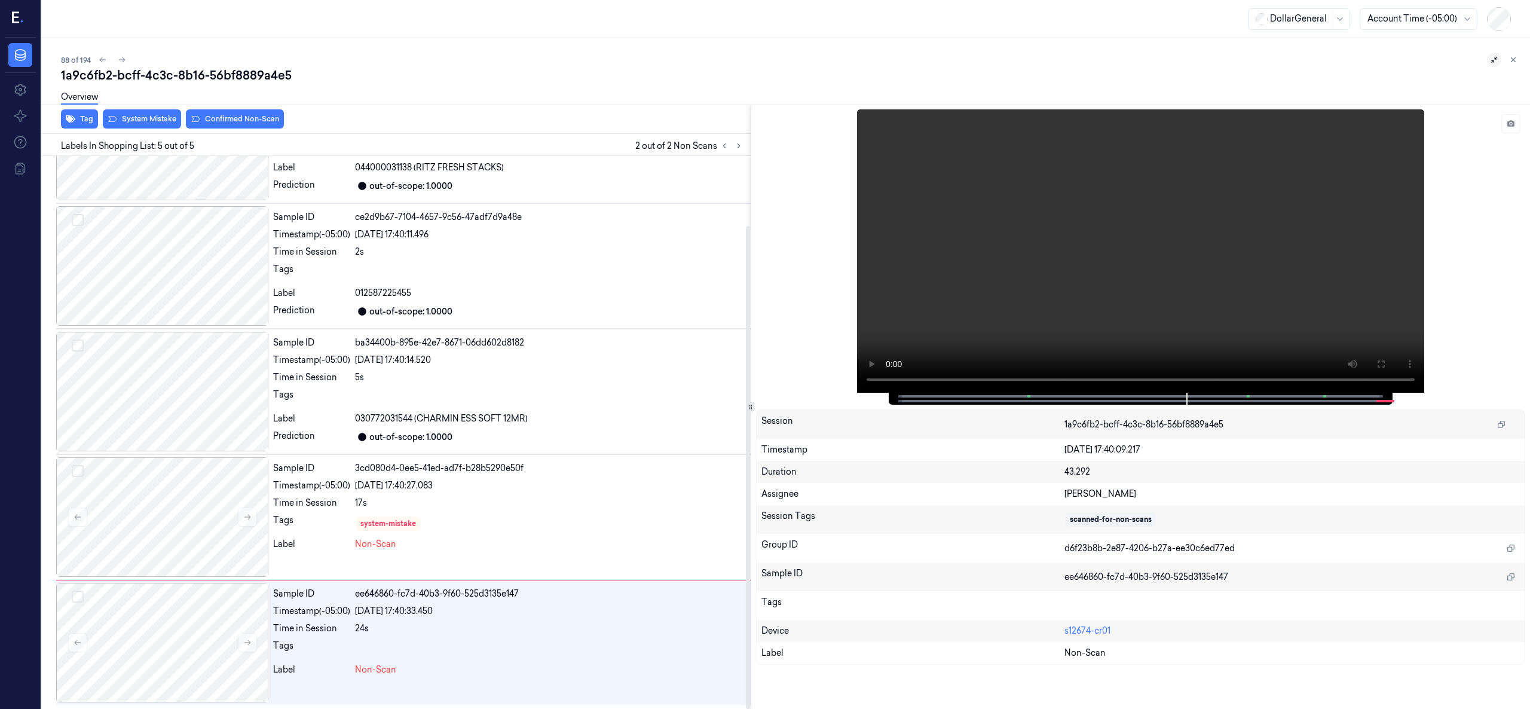
click at [166, 114] on div "Overview" at bounding box center [791, 99] width 1460 height 30
click at [171, 638] on div at bounding box center [162, 643] width 212 height 120
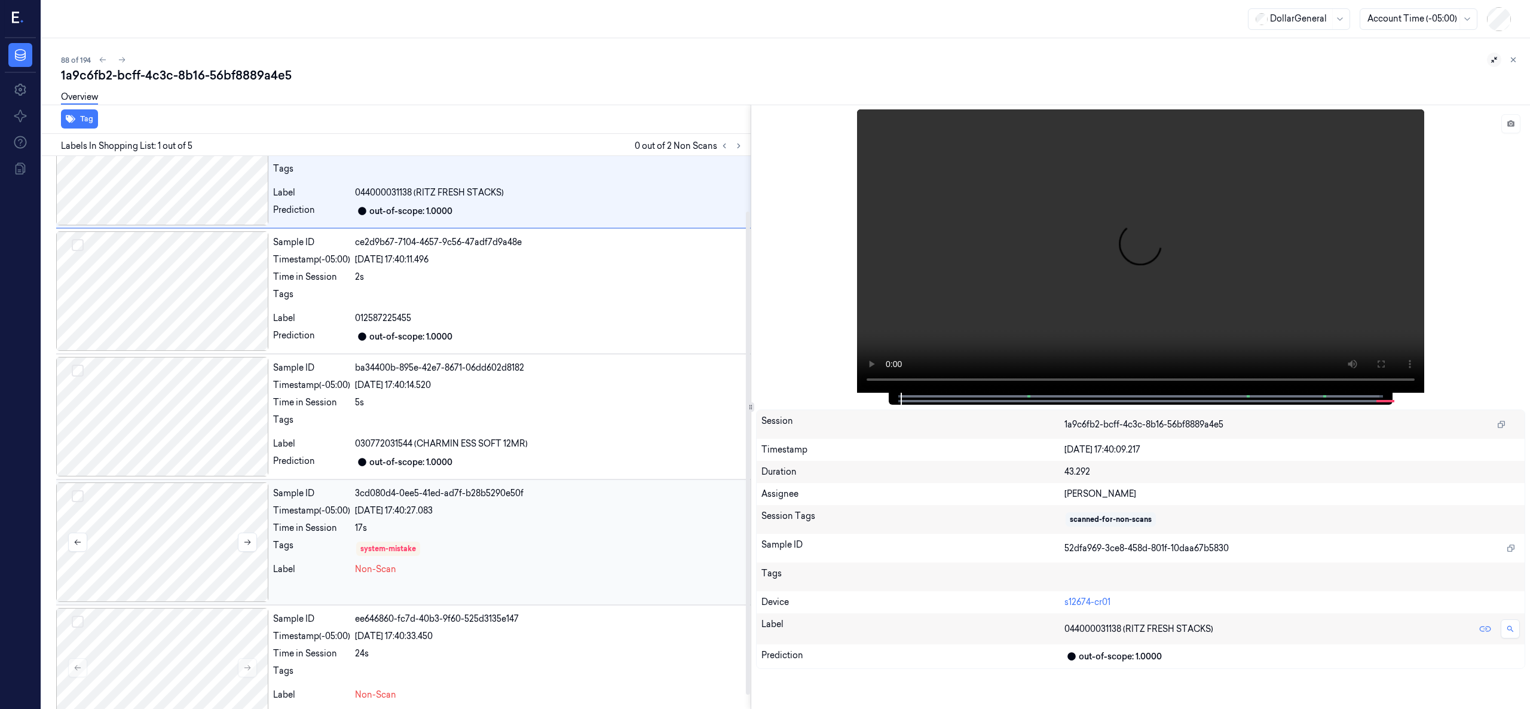
scroll to position [79, 0]
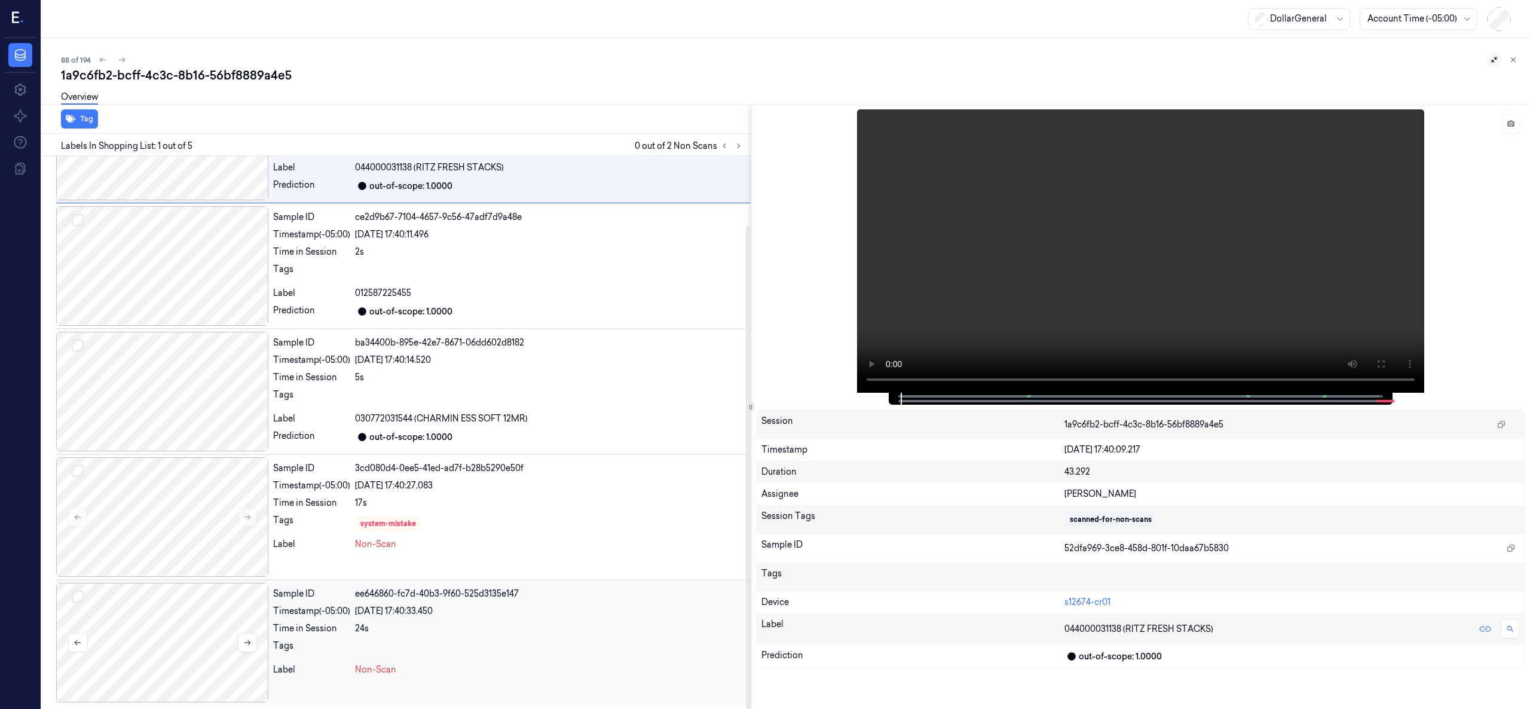
click at [192, 600] on div at bounding box center [162, 643] width 212 height 120
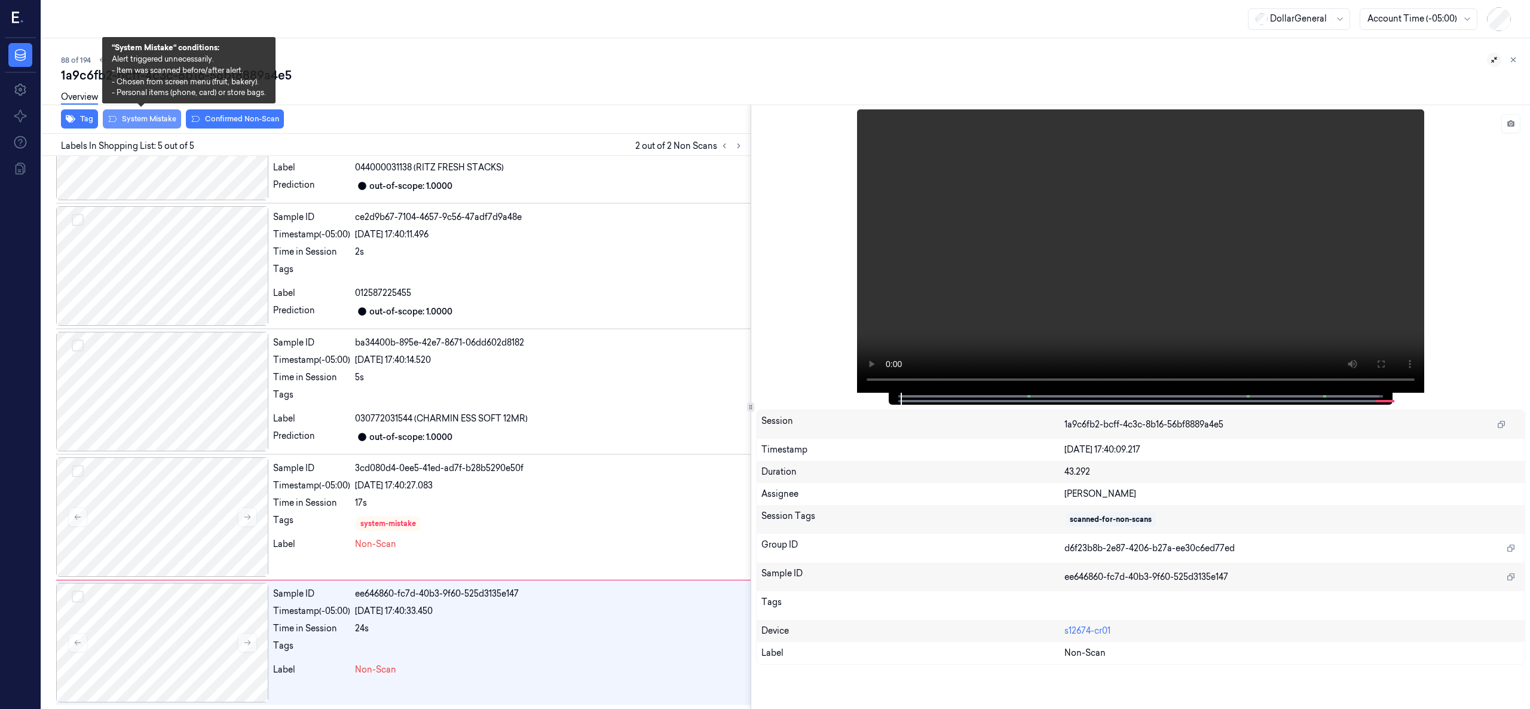
click at [143, 121] on button "System Mistake" at bounding box center [142, 118] width 78 height 19
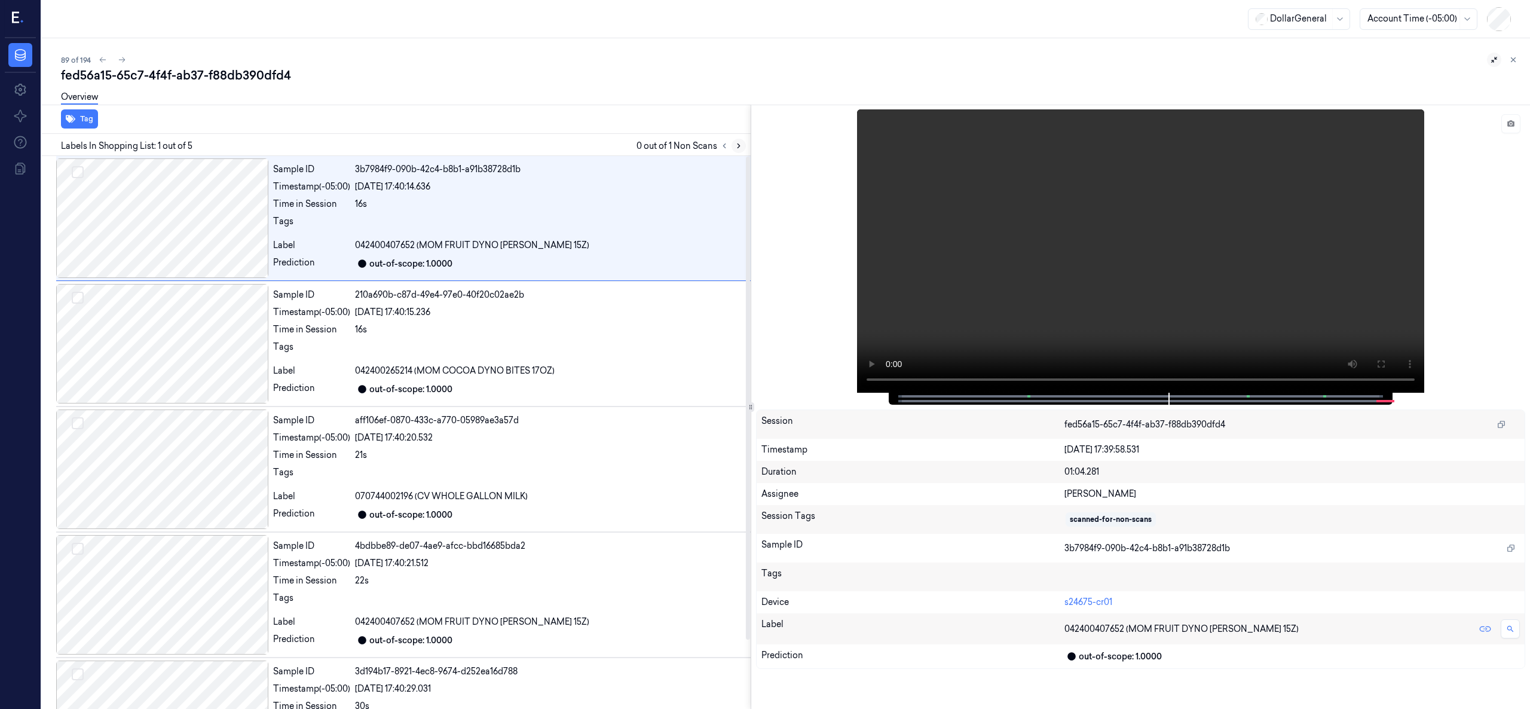
click at [737, 139] on button at bounding box center [739, 146] width 14 height 14
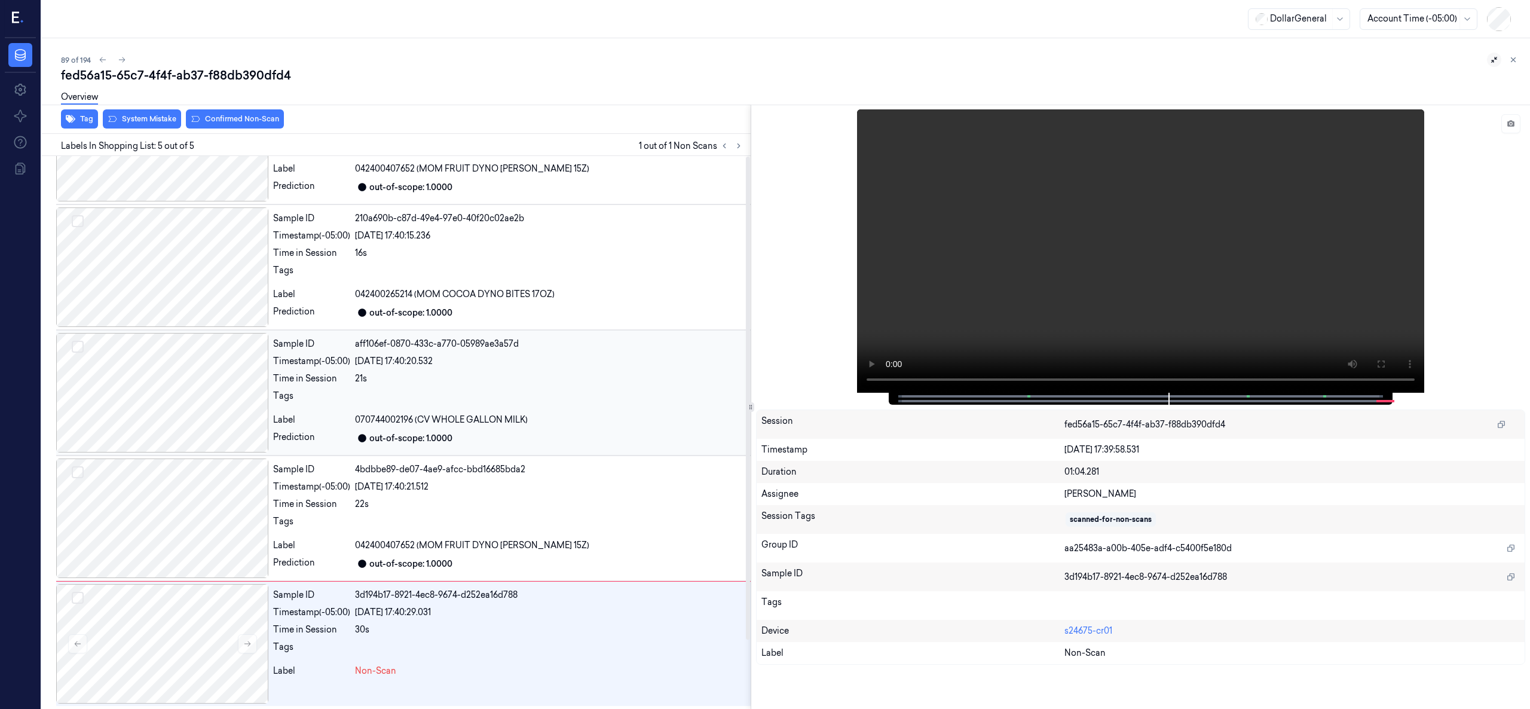
scroll to position [79, 0]
click at [192, 632] on div at bounding box center [162, 643] width 212 height 120
click at [180, 623] on div at bounding box center [162, 643] width 212 height 120
click at [155, 635] on div at bounding box center [162, 643] width 212 height 120
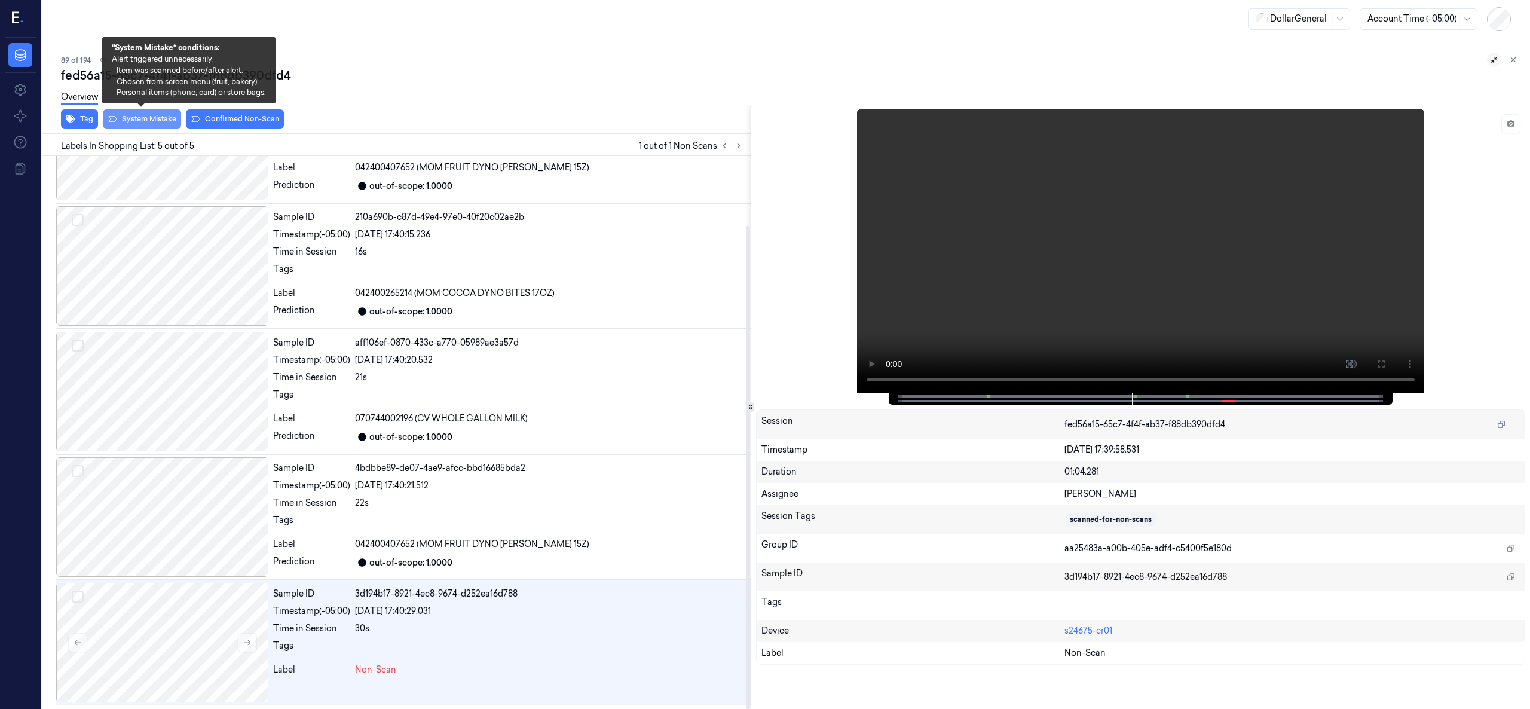
click at [137, 123] on button "System Mistake" at bounding box center [142, 118] width 78 height 19
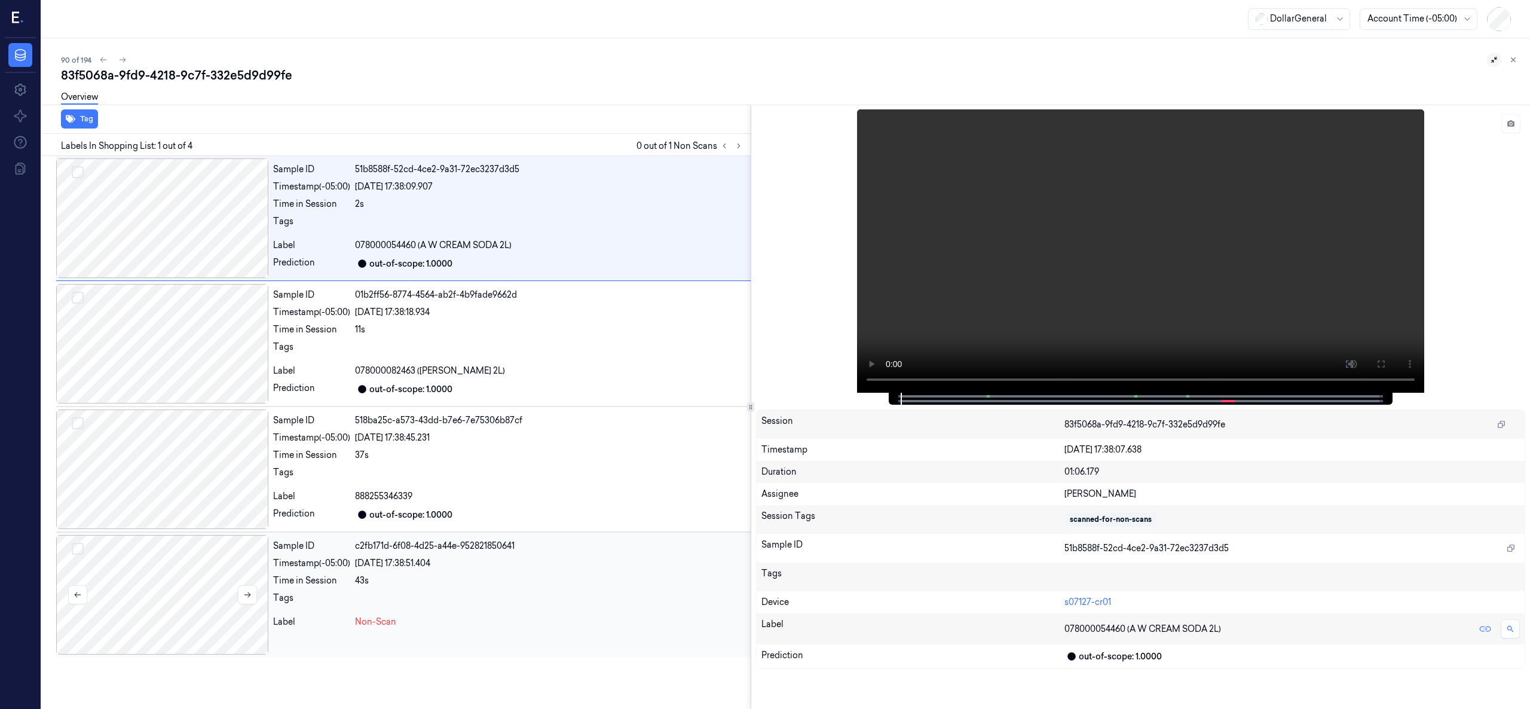
click at [185, 554] on div at bounding box center [162, 595] width 212 height 120
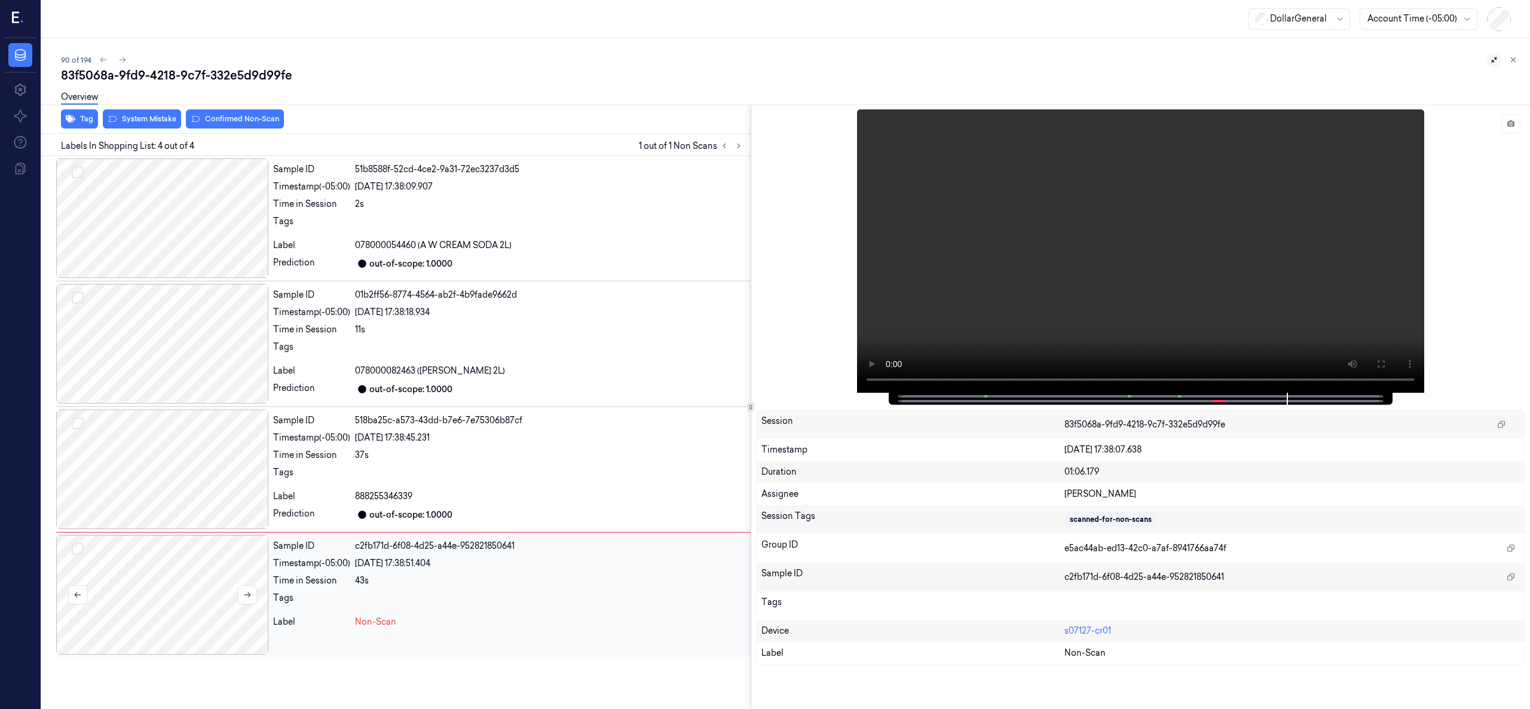
click at [192, 573] on div at bounding box center [162, 595] width 212 height 120
click at [211, 571] on div at bounding box center [162, 595] width 212 height 120
click at [187, 465] on div at bounding box center [162, 469] width 212 height 120
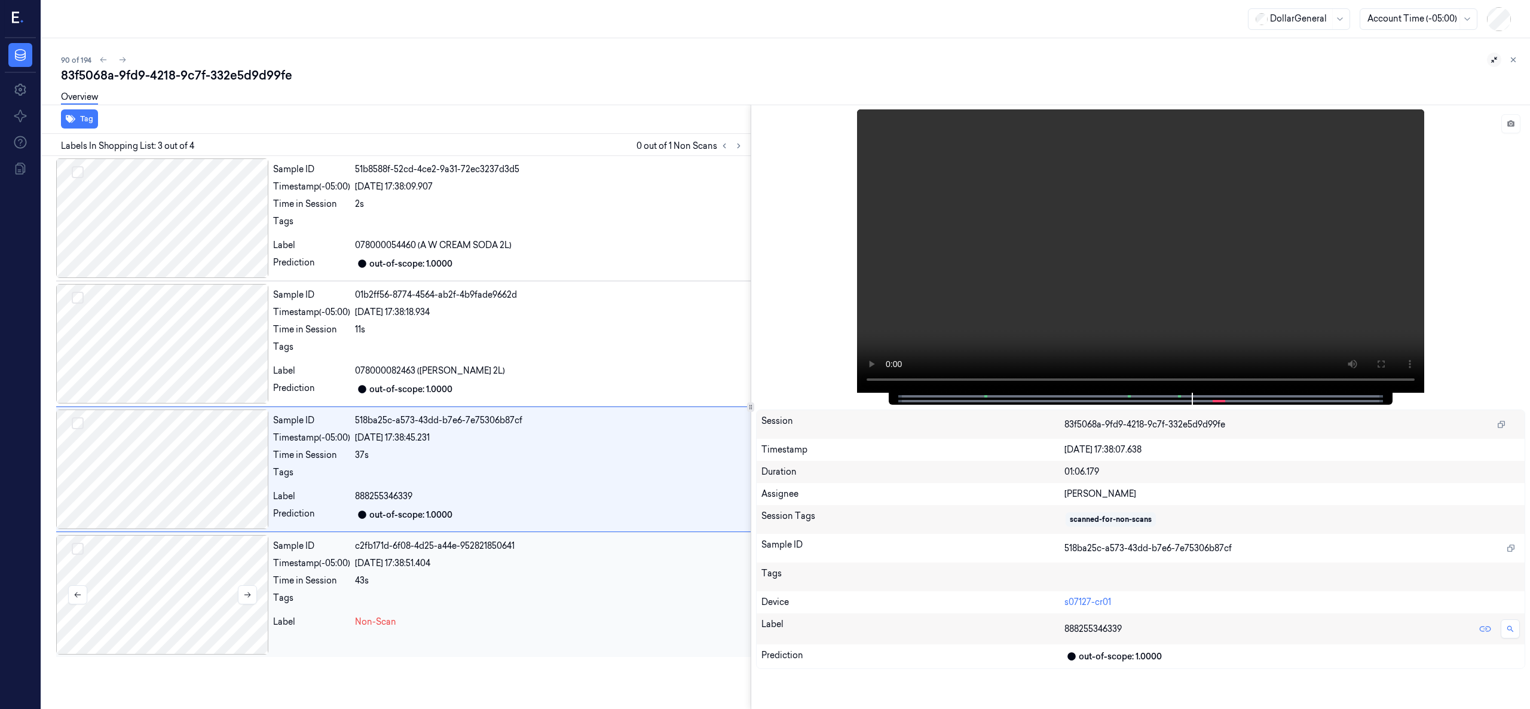
click at [198, 576] on div at bounding box center [162, 595] width 212 height 120
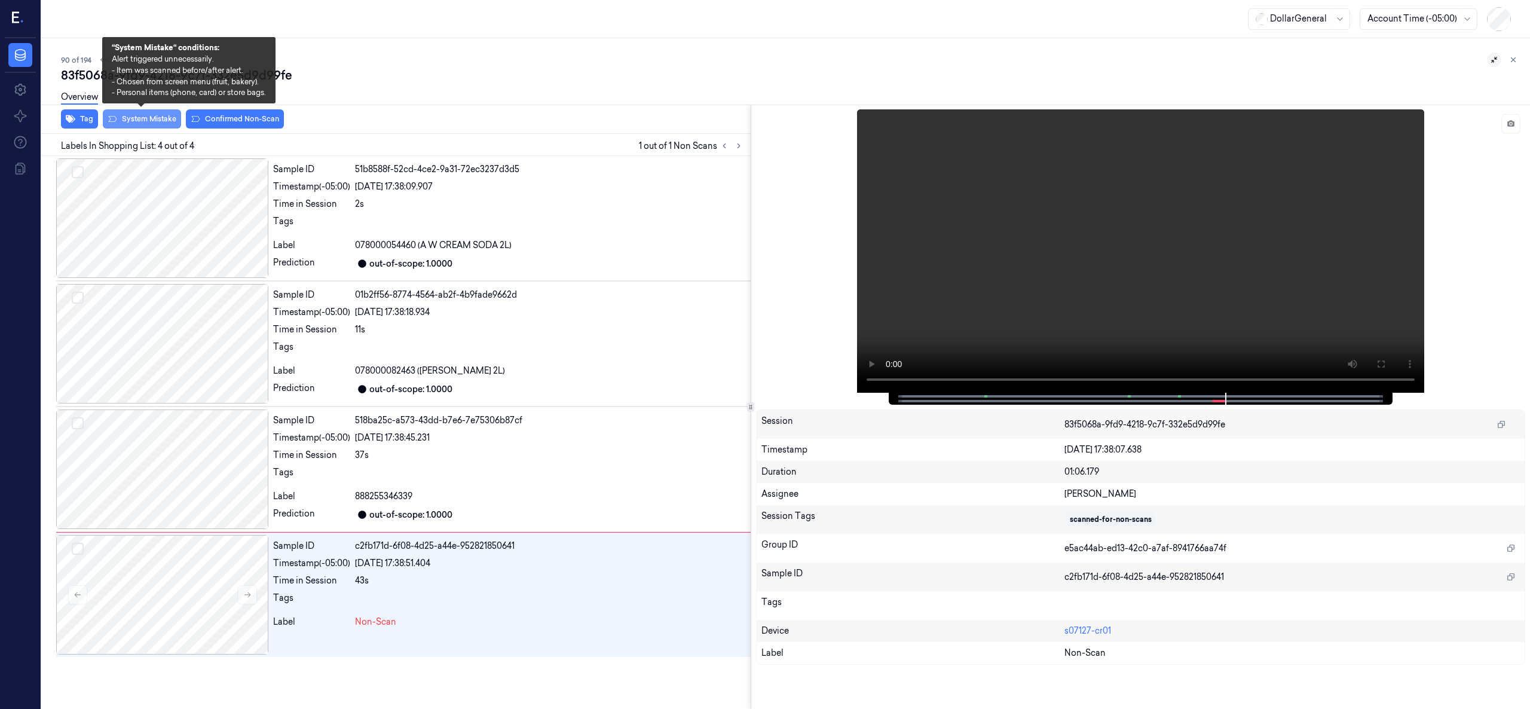
click at [146, 115] on button "System Mistake" at bounding box center [142, 118] width 78 height 19
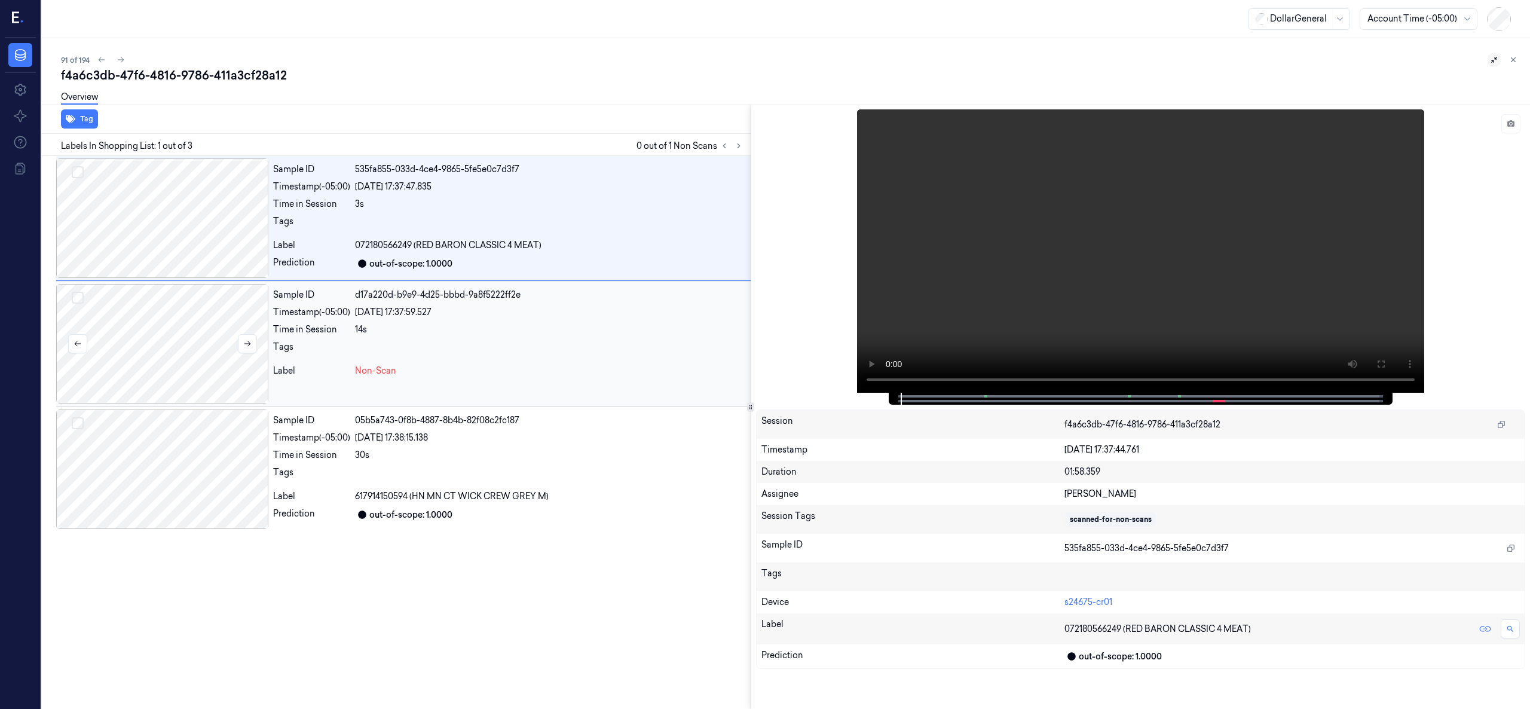
click at [113, 346] on div at bounding box center [162, 344] width 212 height 120
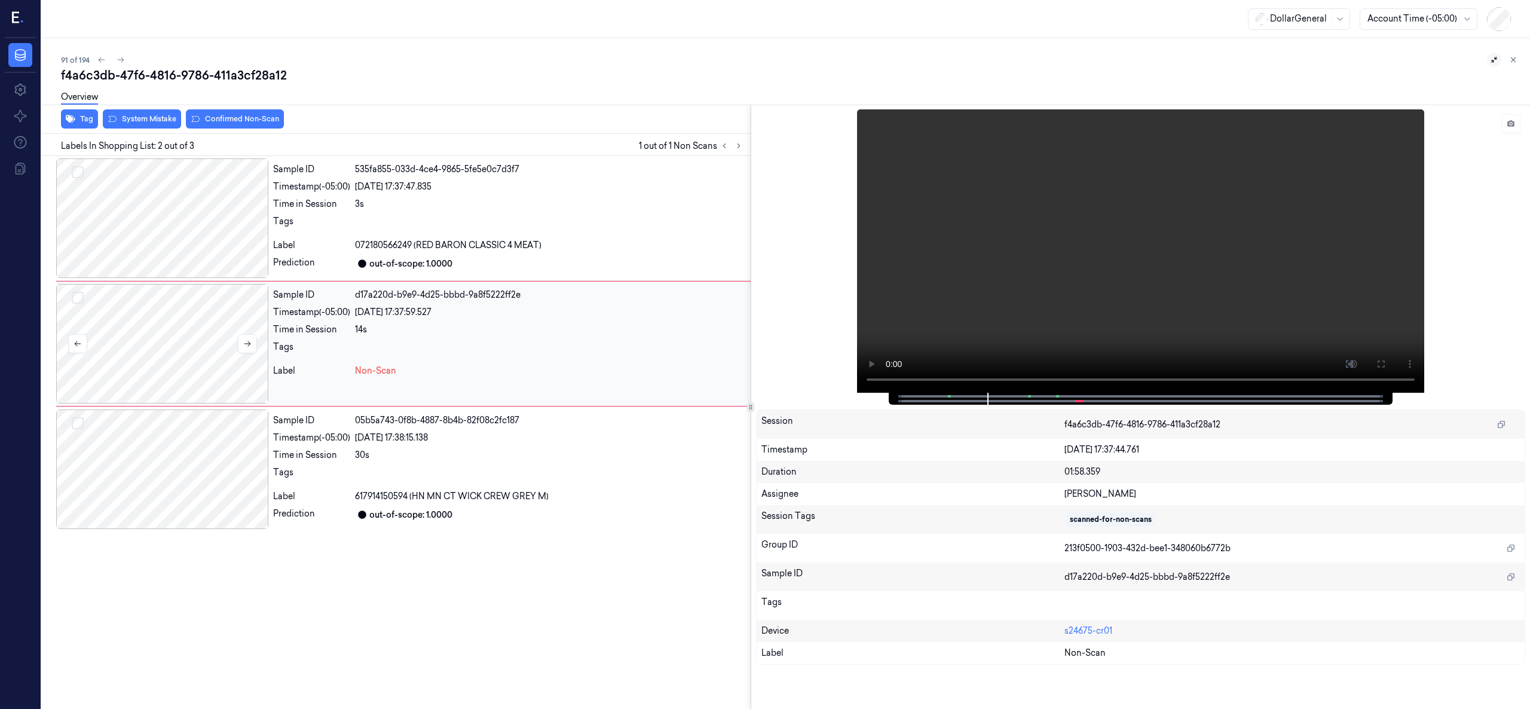
click at [127, 351] on div at bounding box center [162, 344] width 212 height 120
click at [143, 466] on div at bounding box center [162, 469] width 212 height 120
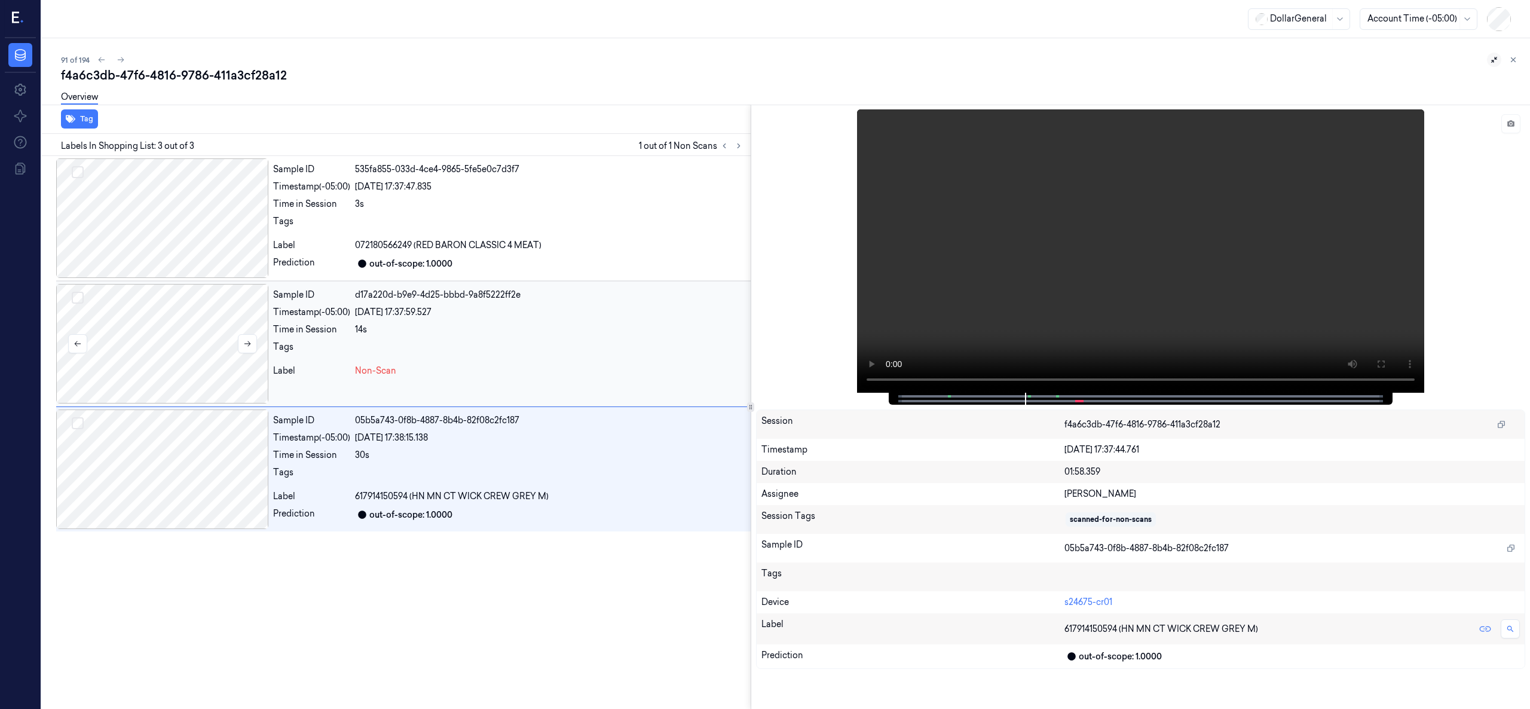
click at [156, 365] on div at bounding box center [162, 344] width 212 height 120
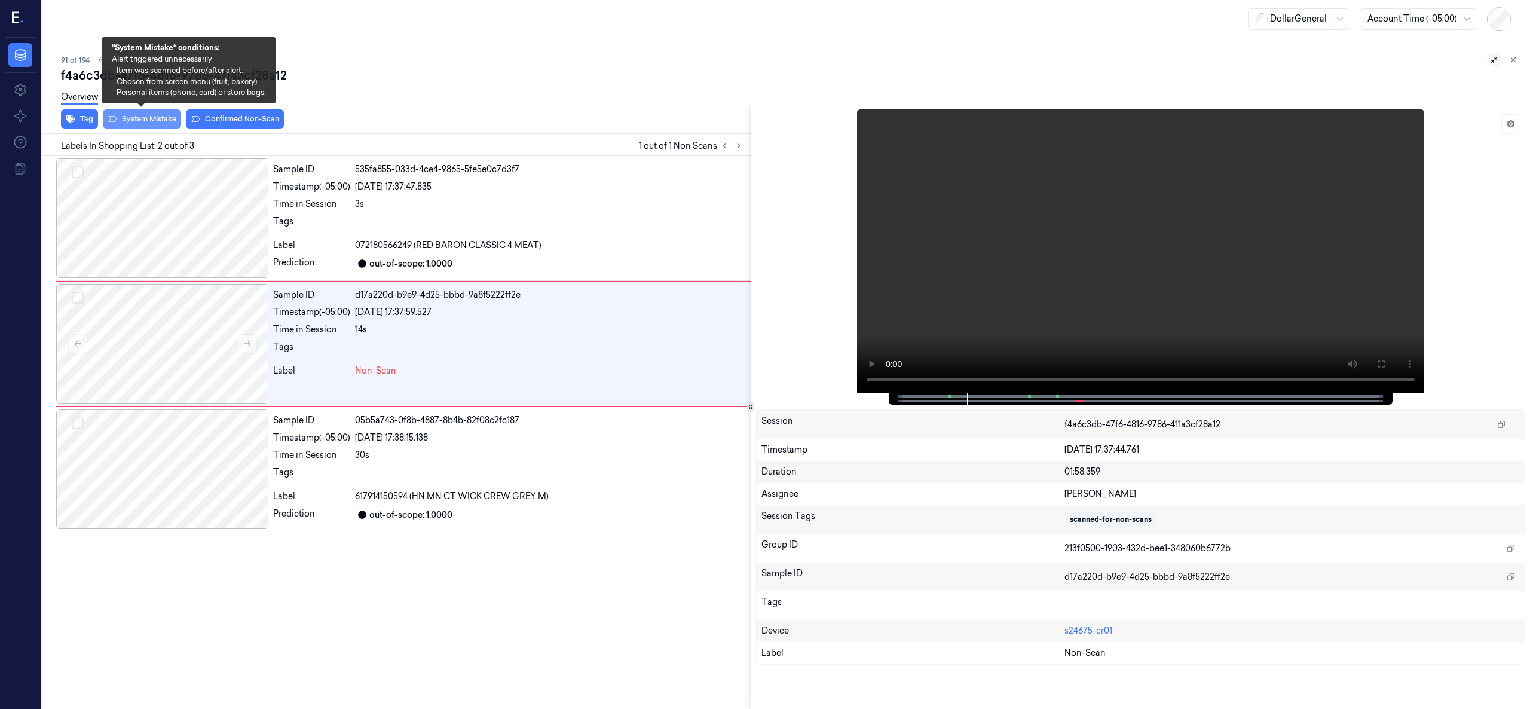
click at [173, 115] on button "System Mistake" at bounding box center [142, 118] width 78 height 19
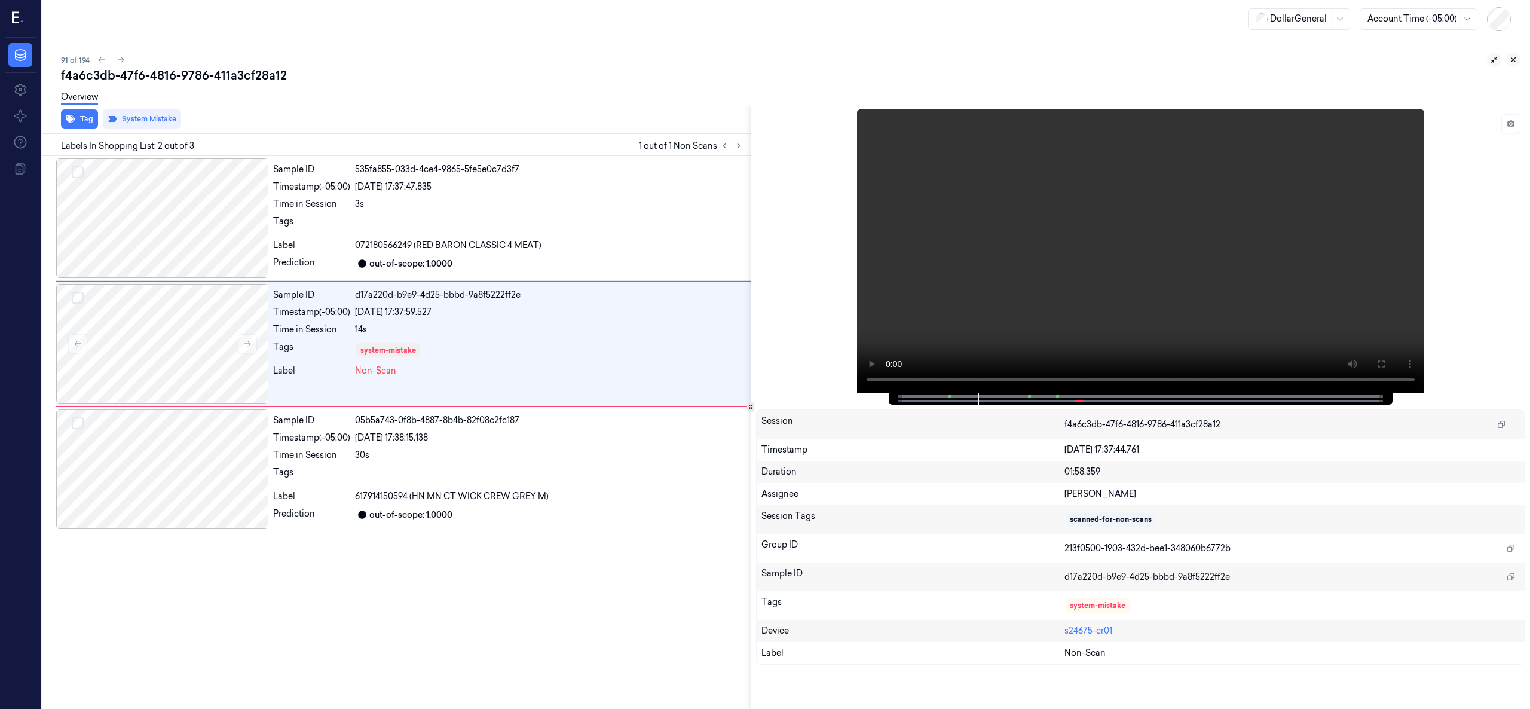
click at [1517, 57] on icon at bounding box center [1513, 60] width 8 height 8
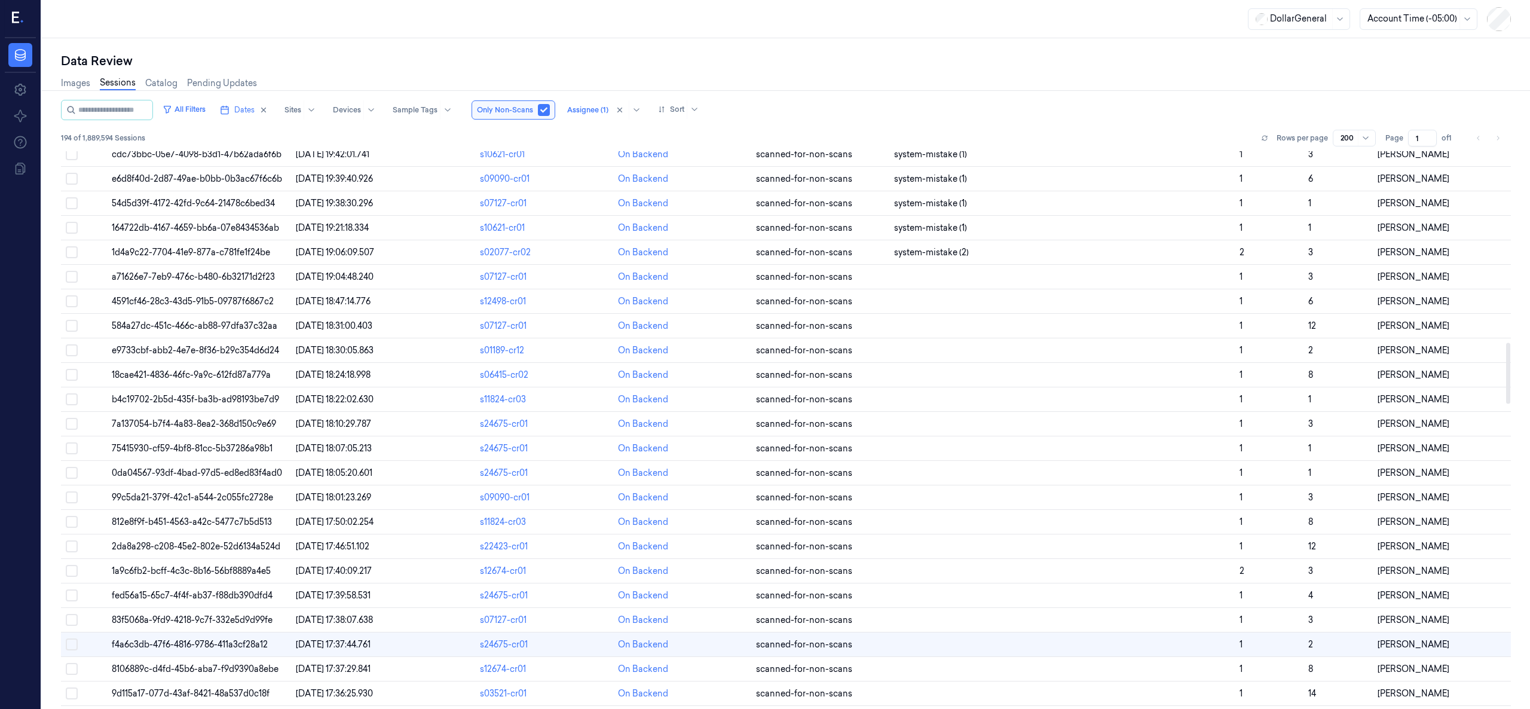
scroll to position [1746, 0]
click at [252, 285] on span "a71626e7-7eb9-476c-b480-6b32171d2f23" at bounding box center [193, 279] width 163 height 11
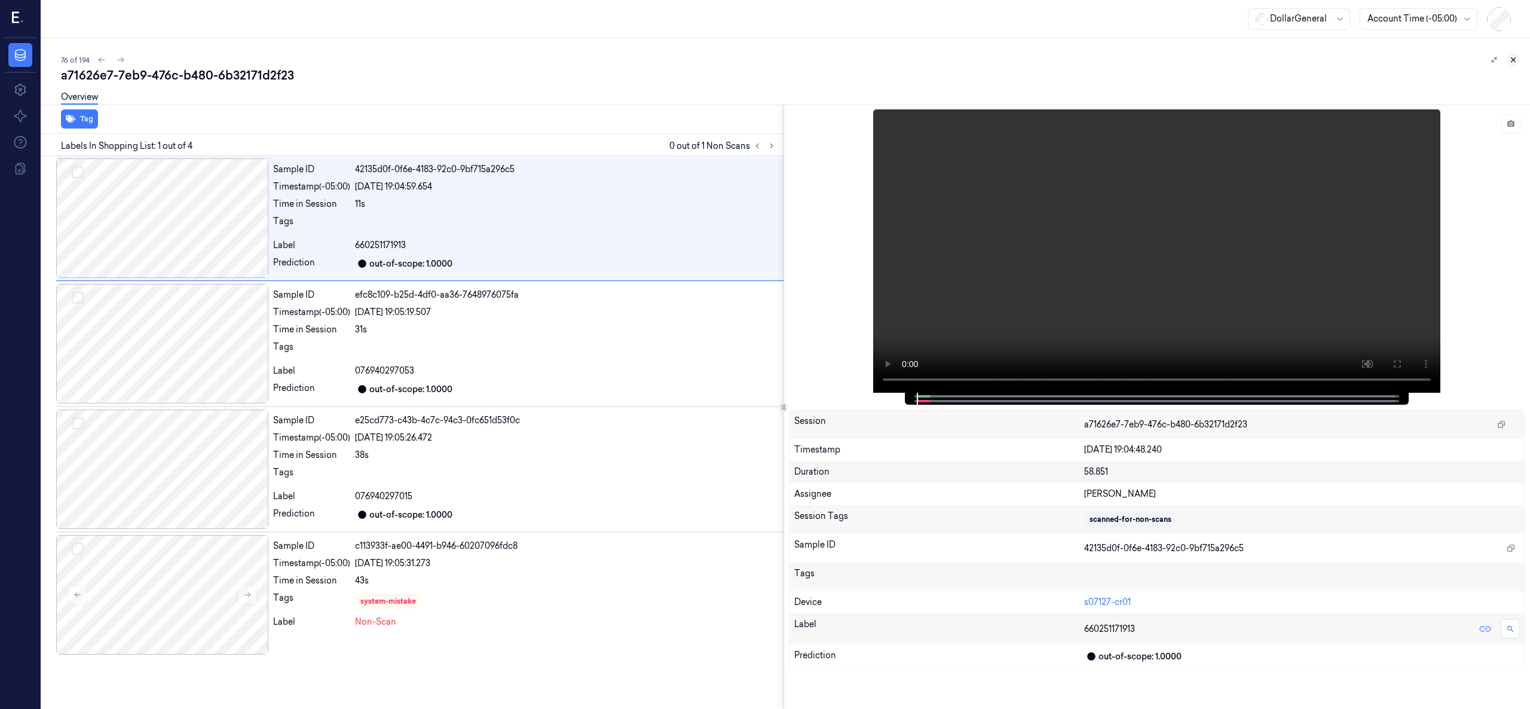
click at [1514, 63] on icon at bounding box center [1513, 60] width 8 height 8
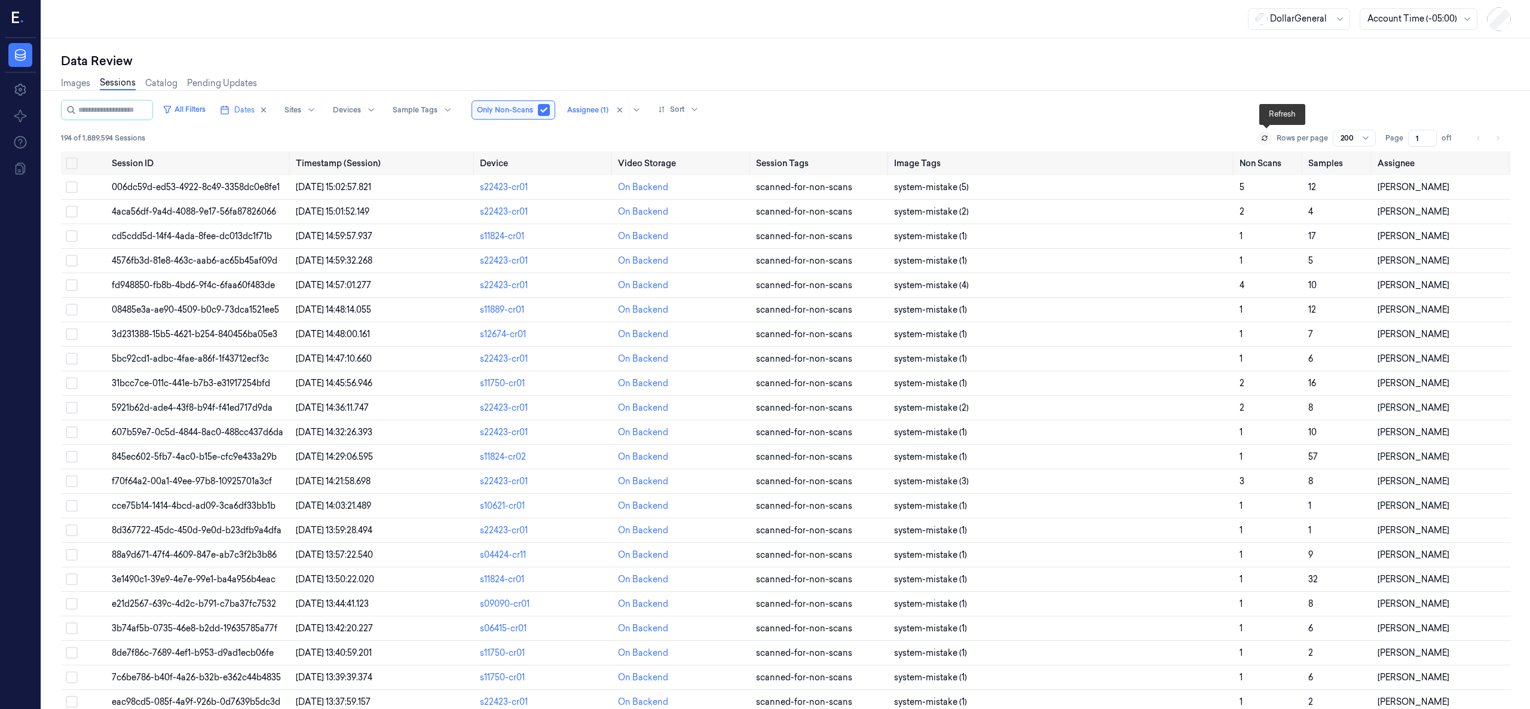
click at [1266, 137] on icon at bounding box center [1264, 137] width 7 height 7
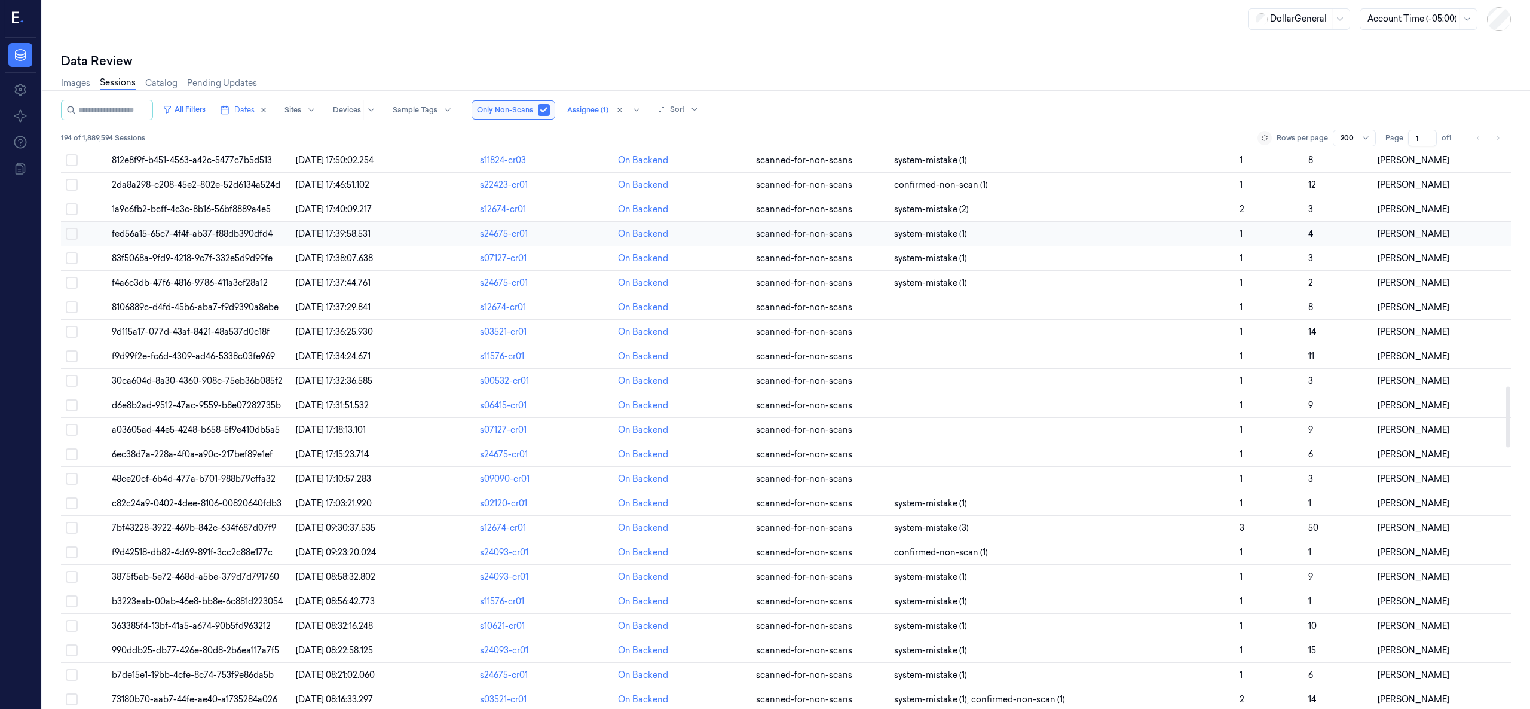
scroll to position [2145, 0]
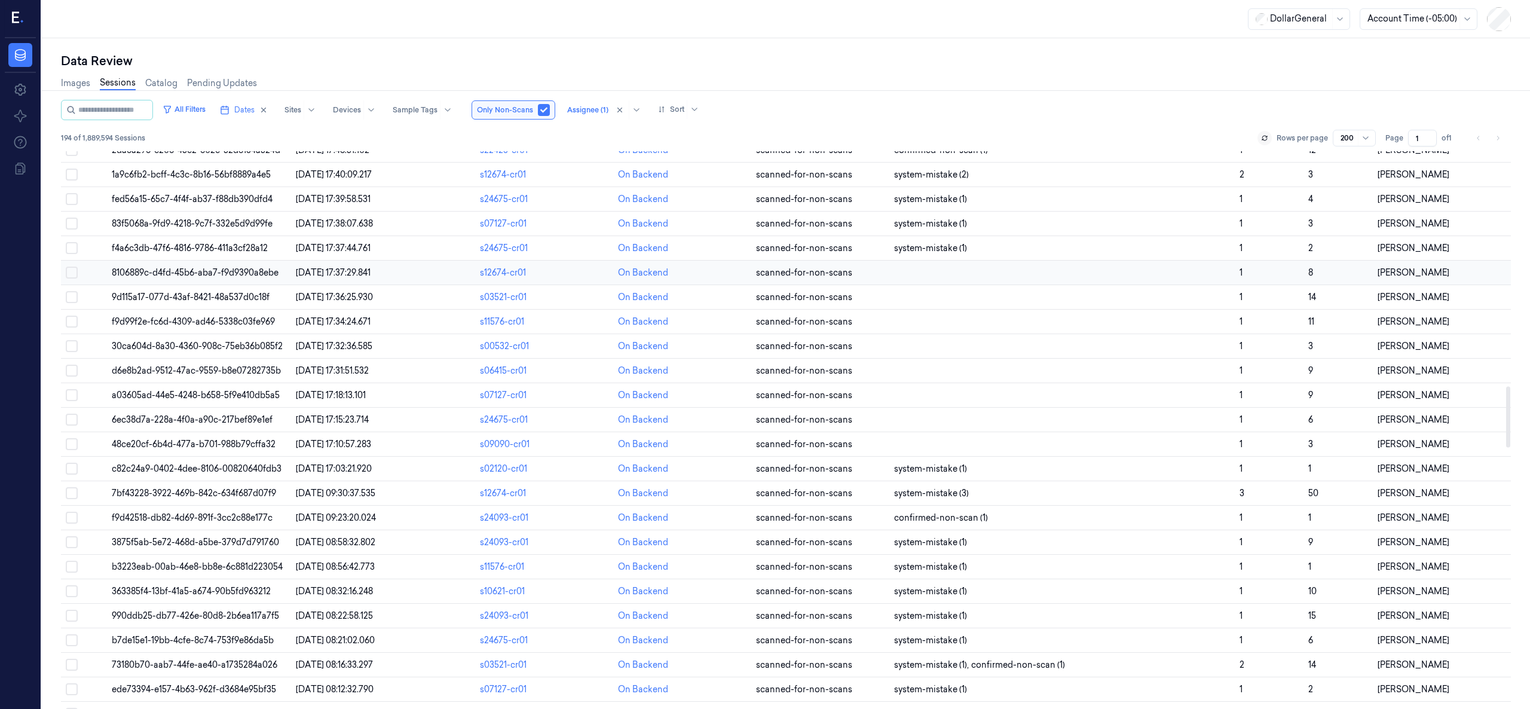
click at [261, 278] on span "8106889c-d4fd-45b6-aba7-f9d9390a8ebe" at bounding box center [195, 272] width 167 height 11
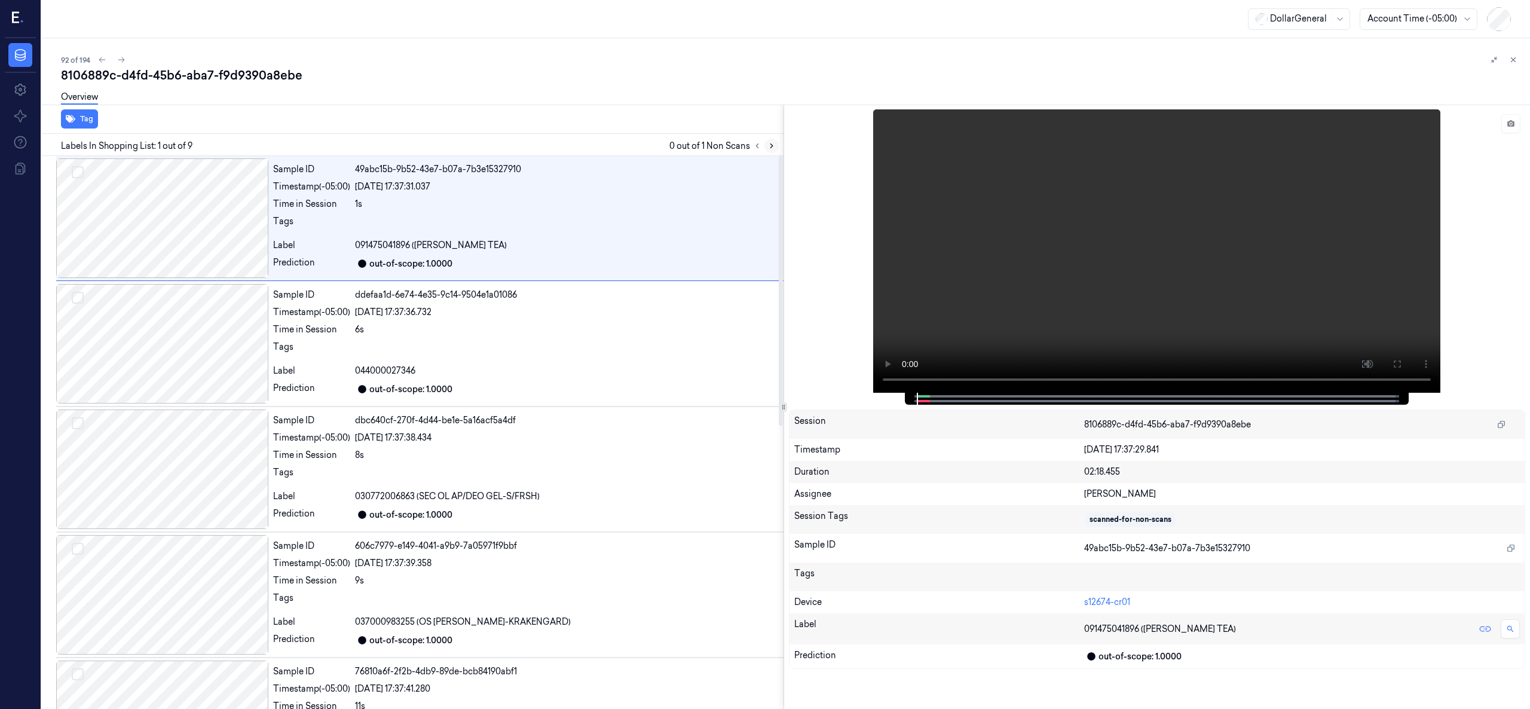
click at [777, 141] on button at bounding box center [771, 146] width 14 height 14
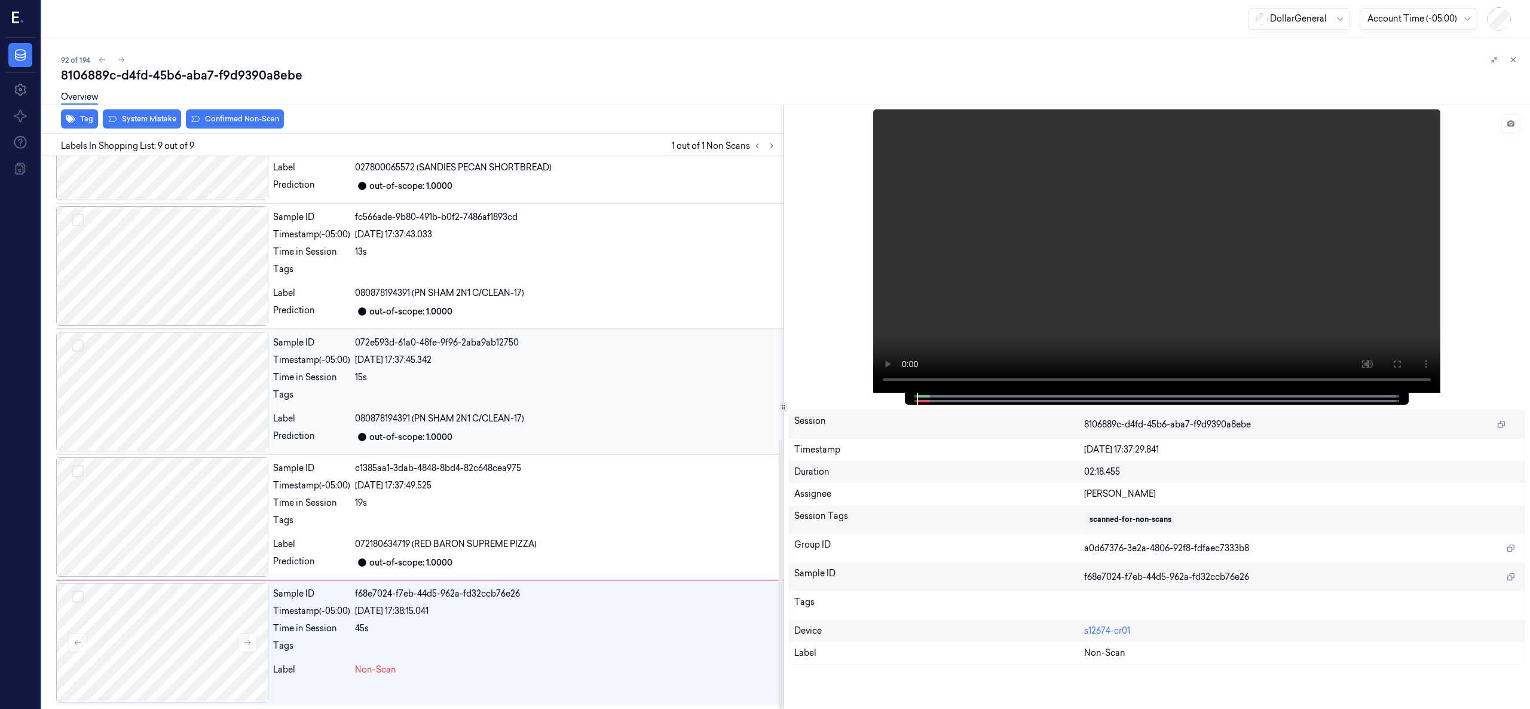
scroll to position [583, 0]
click at [175, 618] on div at bounding box center [162, 643] width 212 height 120
click at [111, 647] on div at bounding box center [162, 643] width 212 height 120
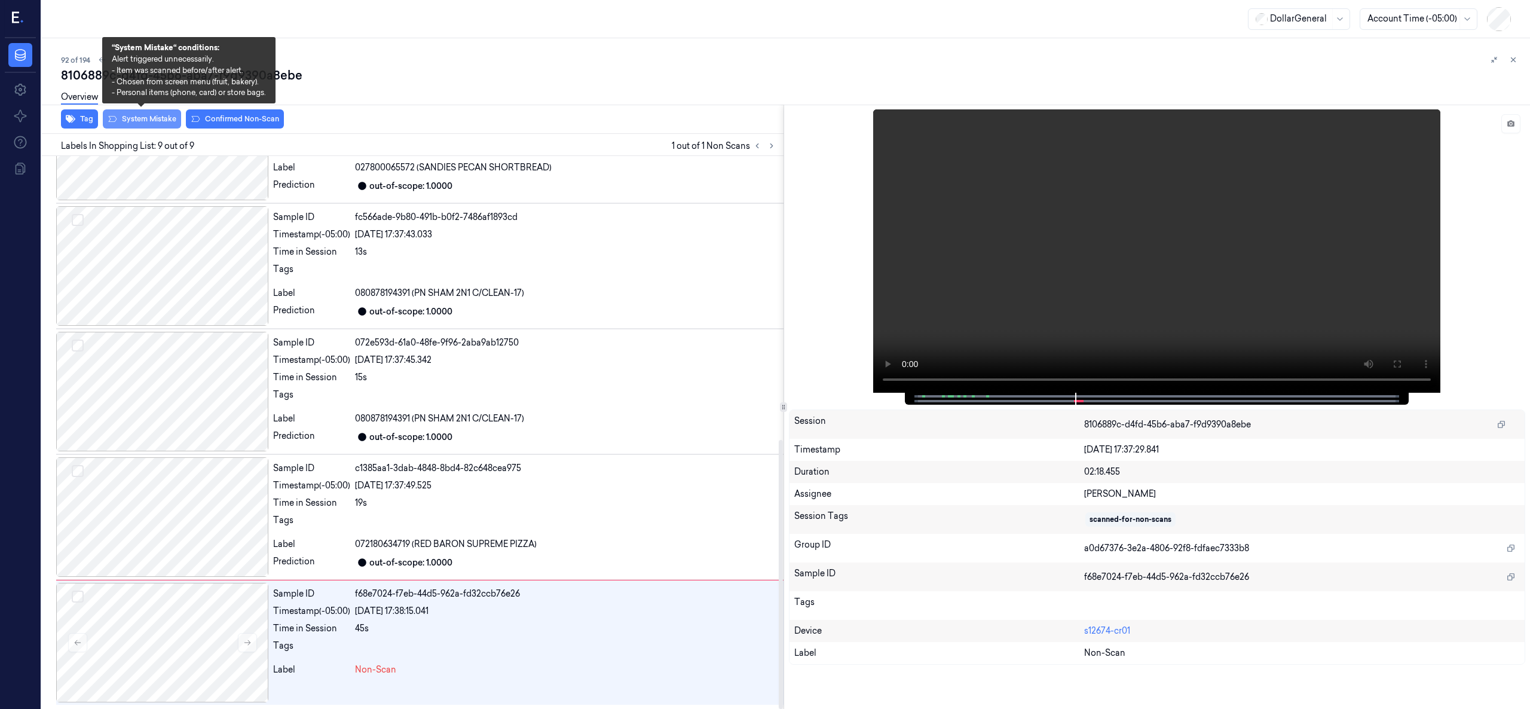
click at [141, 114] on button "System Mistake" at bounding box center [142, 118] width 78 height 19
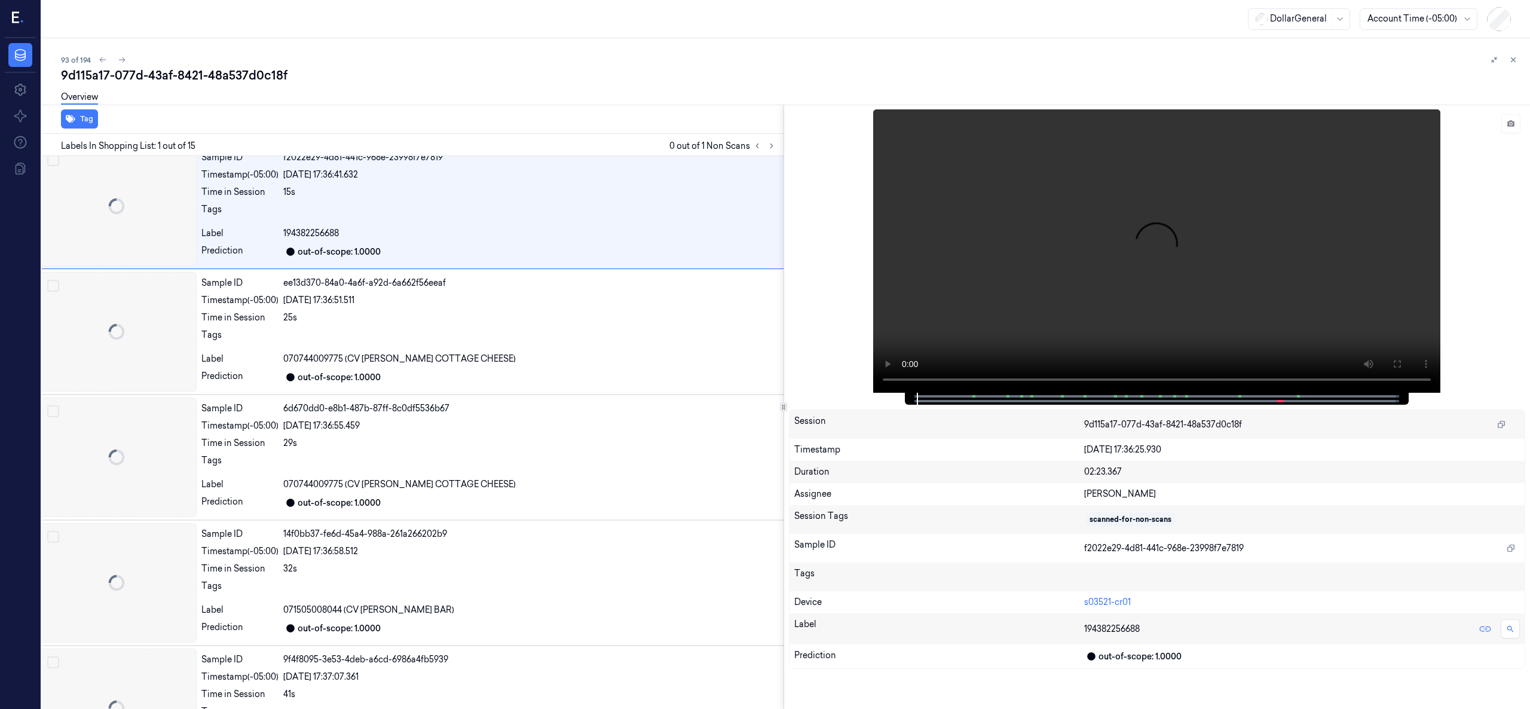
scroll to position [0, 19]
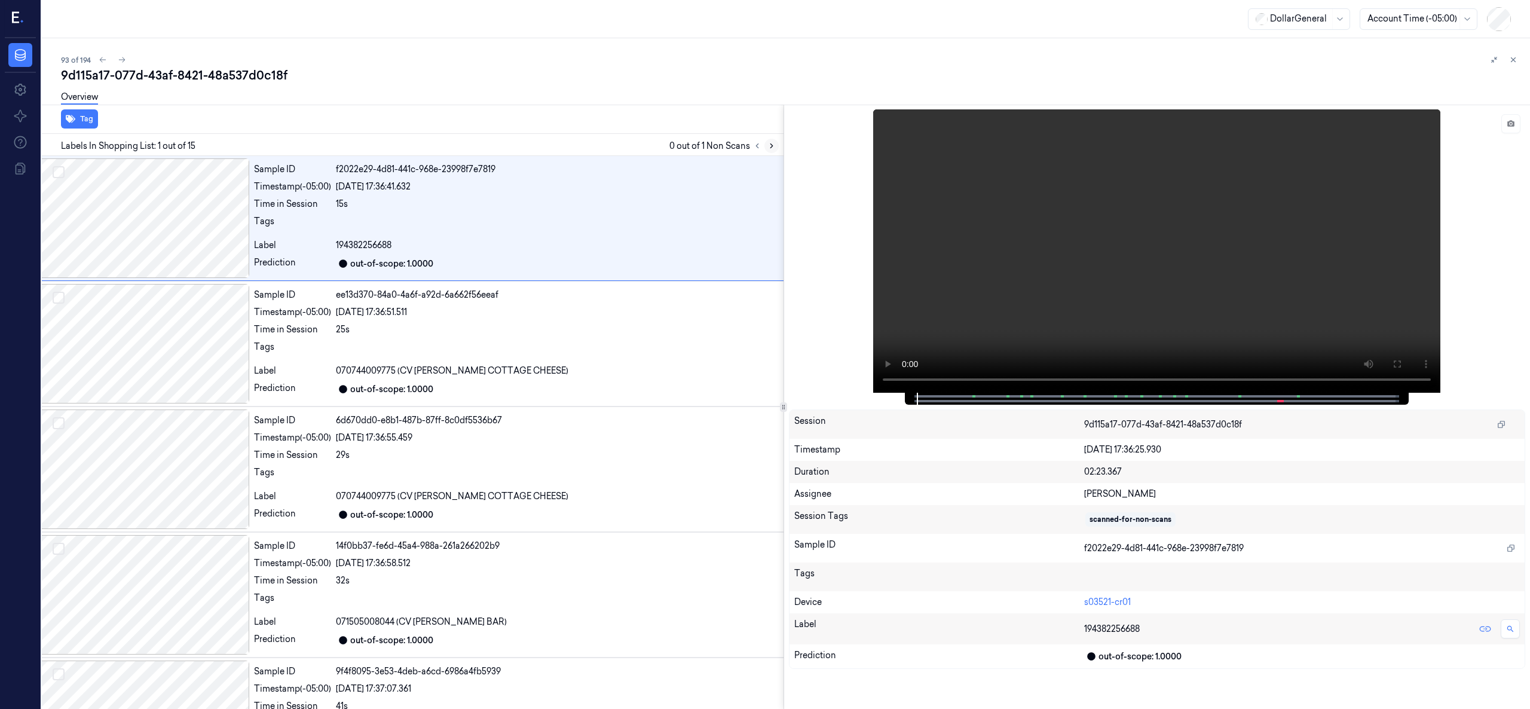
click at [777, 146] on button at bounding box center [771, 146] width 14 height 14
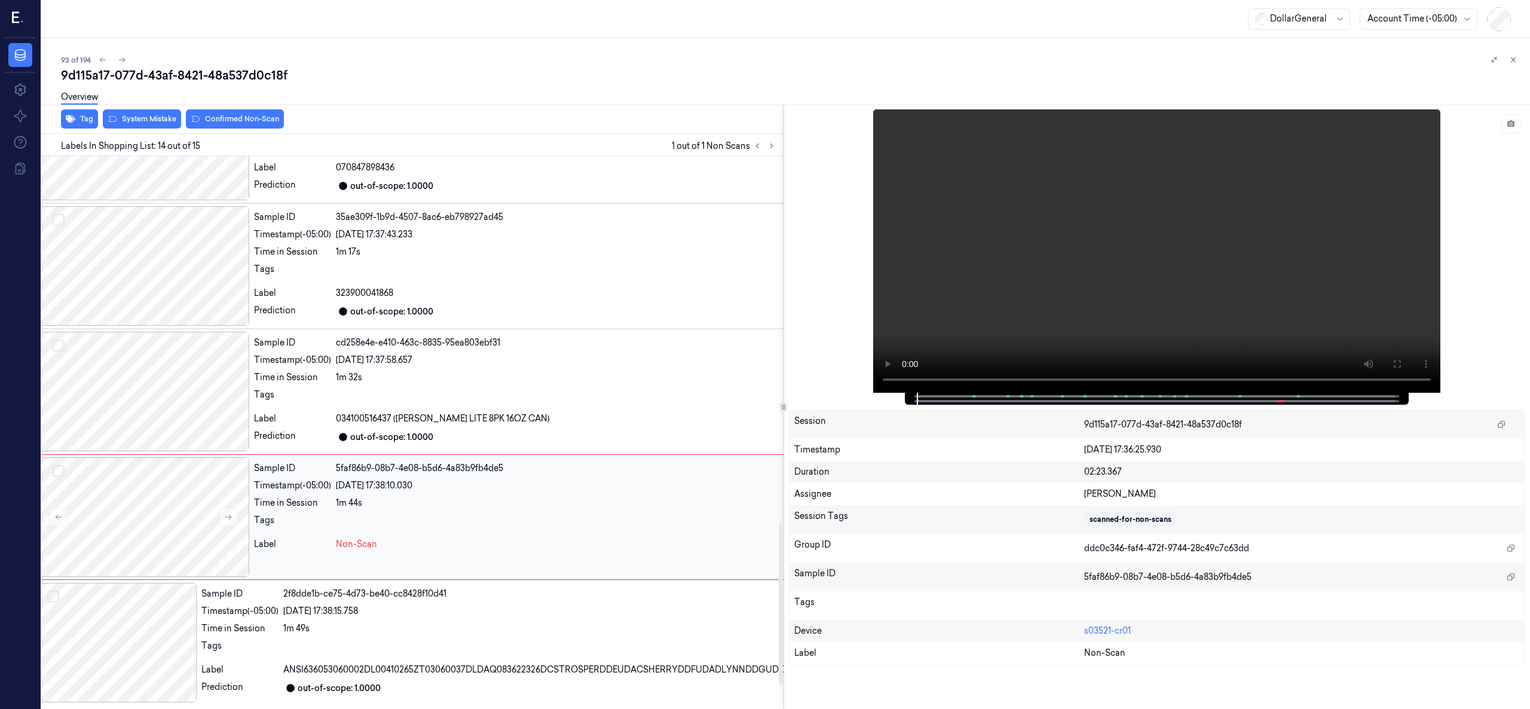
scroll to position [1361, 19]
click at [178, 501] on div at bounding box center [143, 517] width 212 height 120
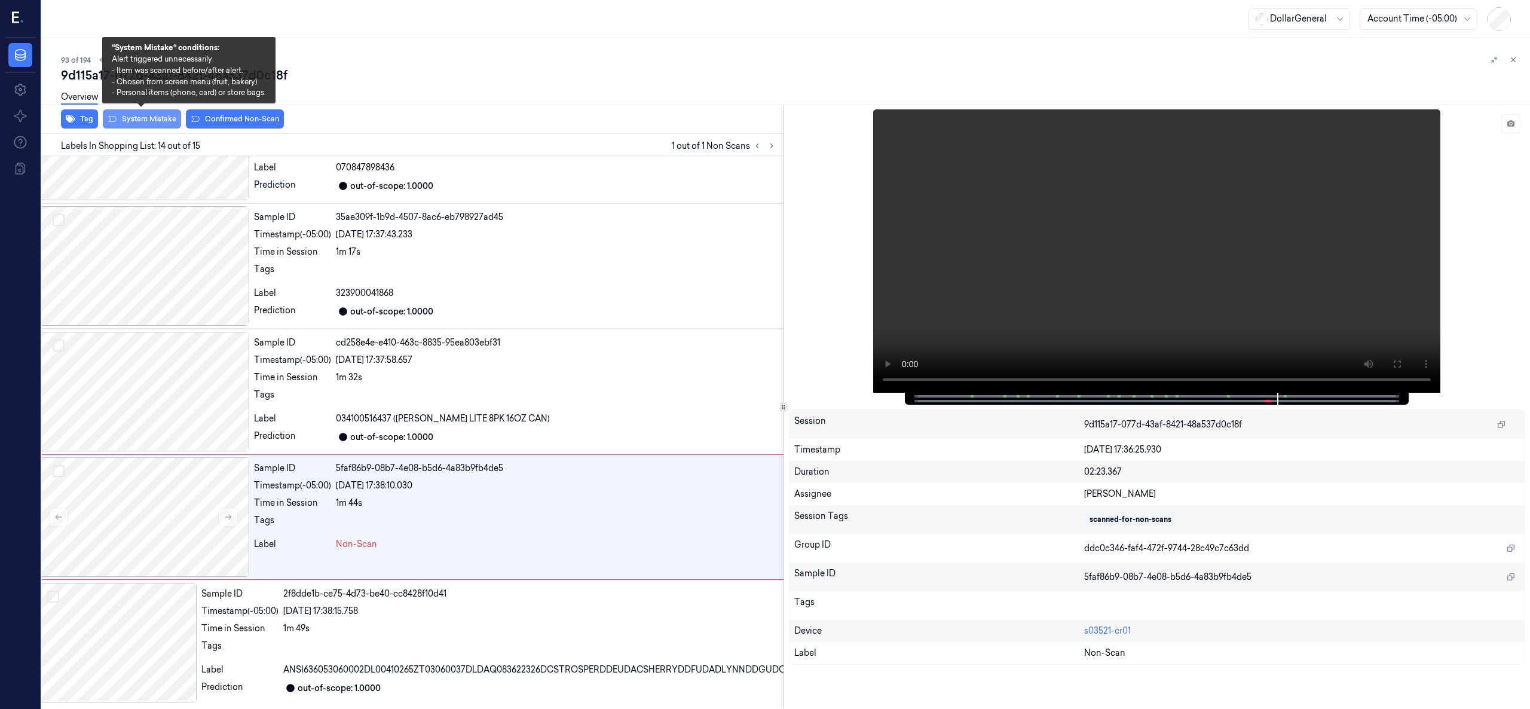
click at [166, 121] on button "System Mistake" at bounding box center [142, 118] width 78 height 19
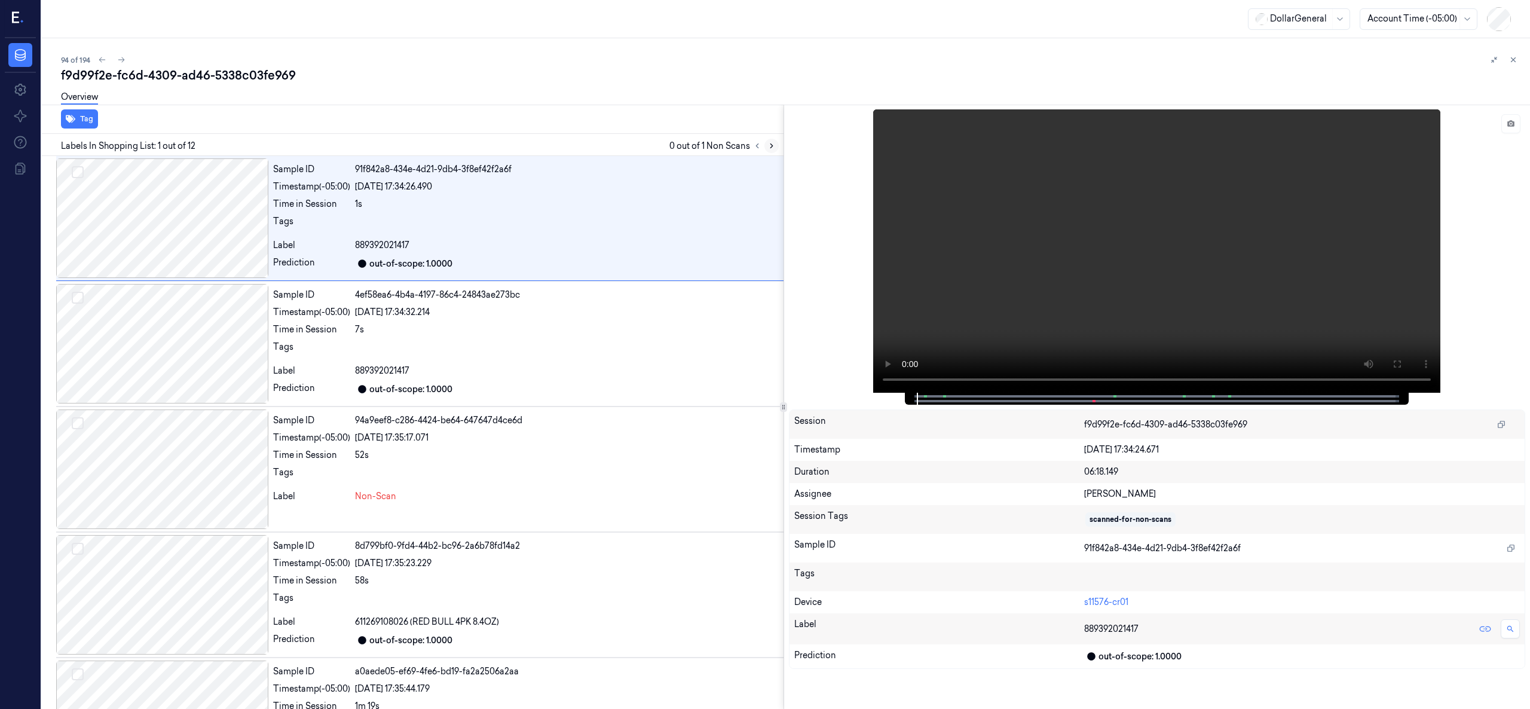
click at [772, 142] on icon at bounding box center [771, 146] width 8 height 8
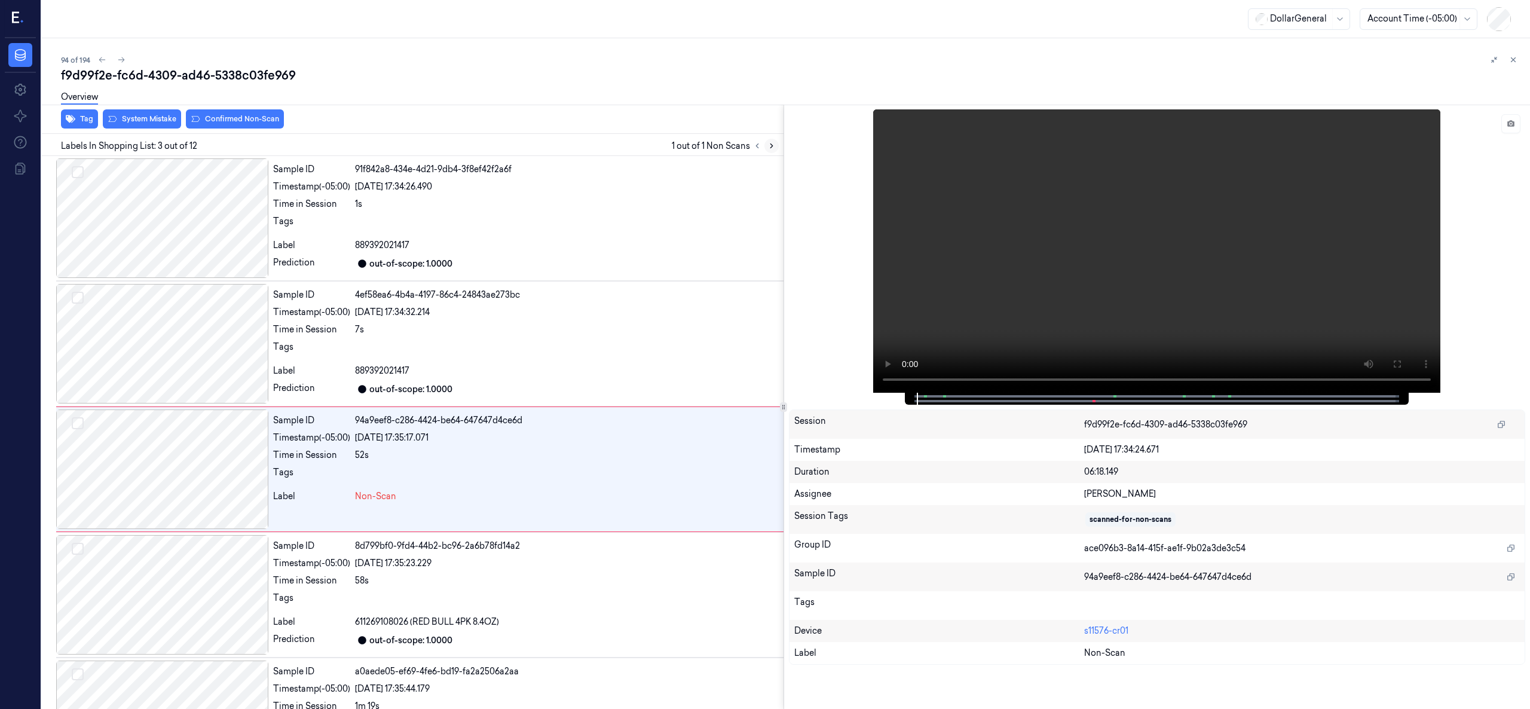
scroll to position [37, 0]
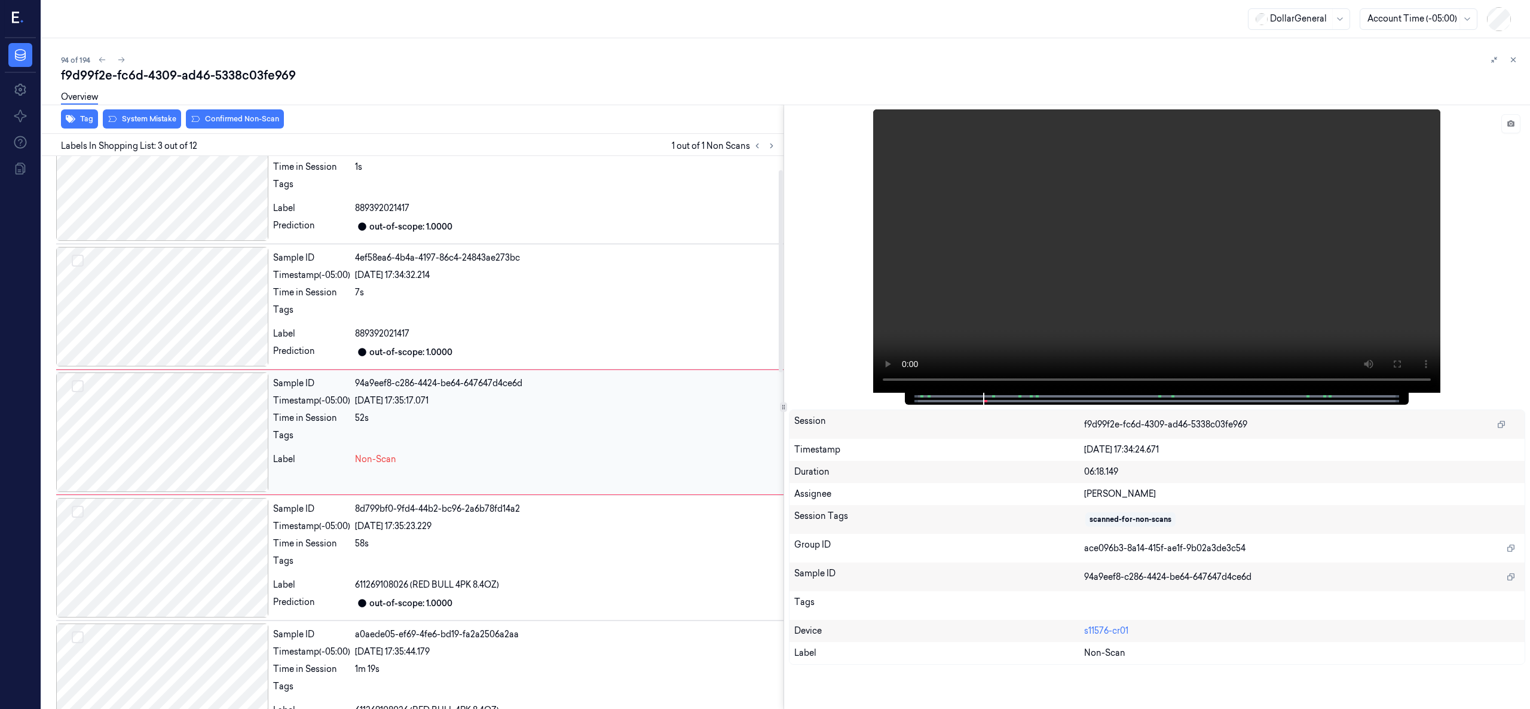
click at [179, 420] on div at bounding box center [162, 432] width 212 height 120
click at [199, 434] on div at bounding box center [162, 432] width 212 height 120
click at [189, 279] on div at bounding box center [162, 307] width 212 height 120
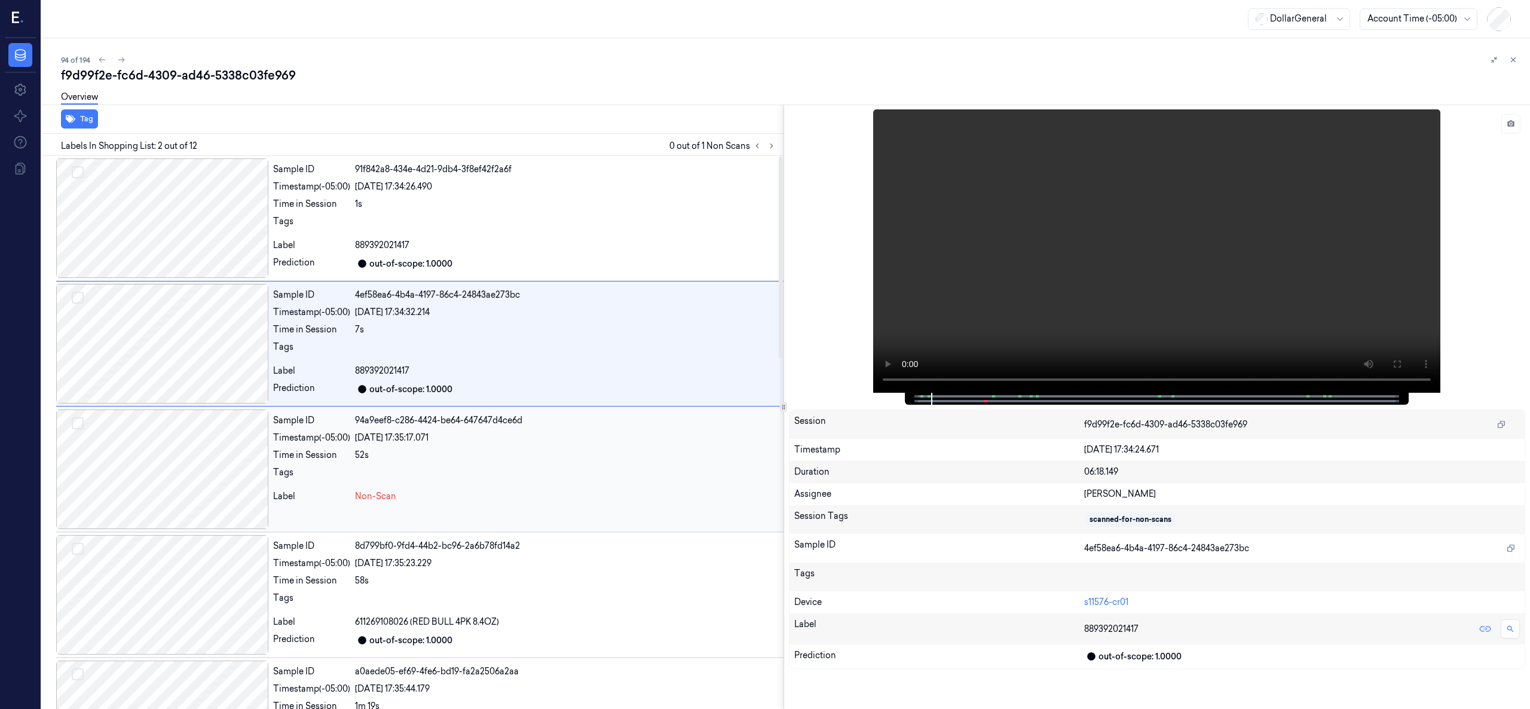
click at [211, 465] on div at bounding box center [162, 469] width 212 height 120
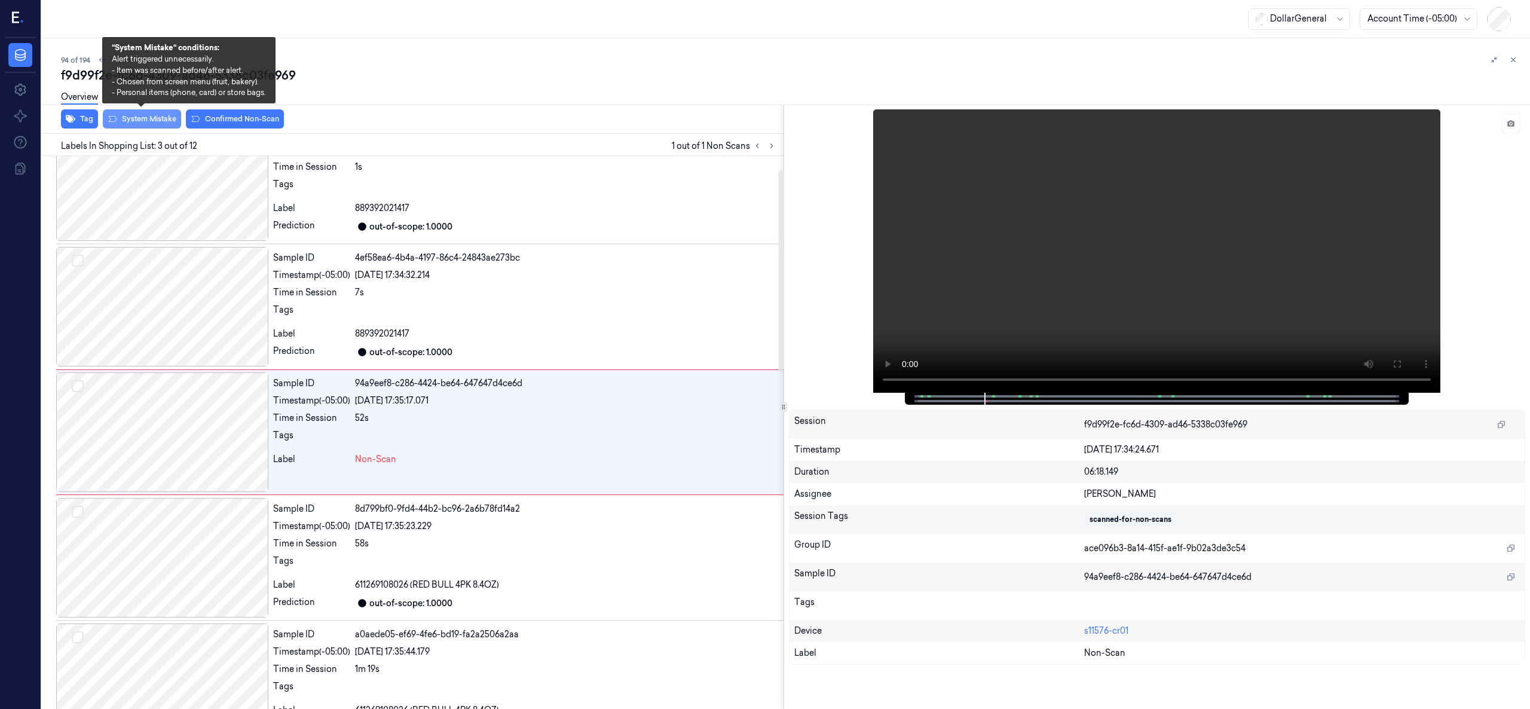
click at [149, 120] on button "System Mistake" at bounding box center [142, 118] width 78 height 19
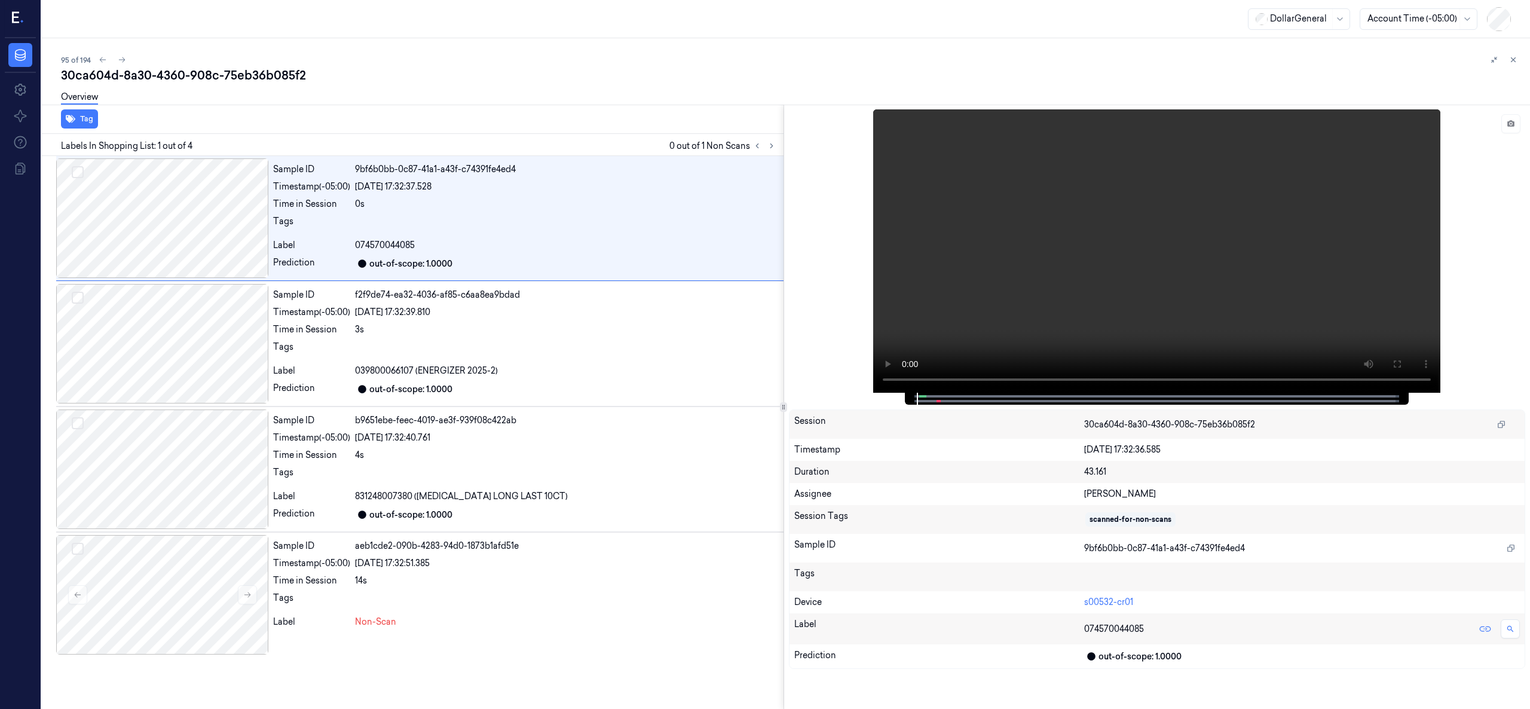
click at [778, 150] on div "Labels In Shopping List: 1 out of 4 0 out of 1 Non Scans" at bounding box center [410, 145] width 747 height 22
click at [770, 148] on icon at bounding box center [771, 146] width 8 height 8
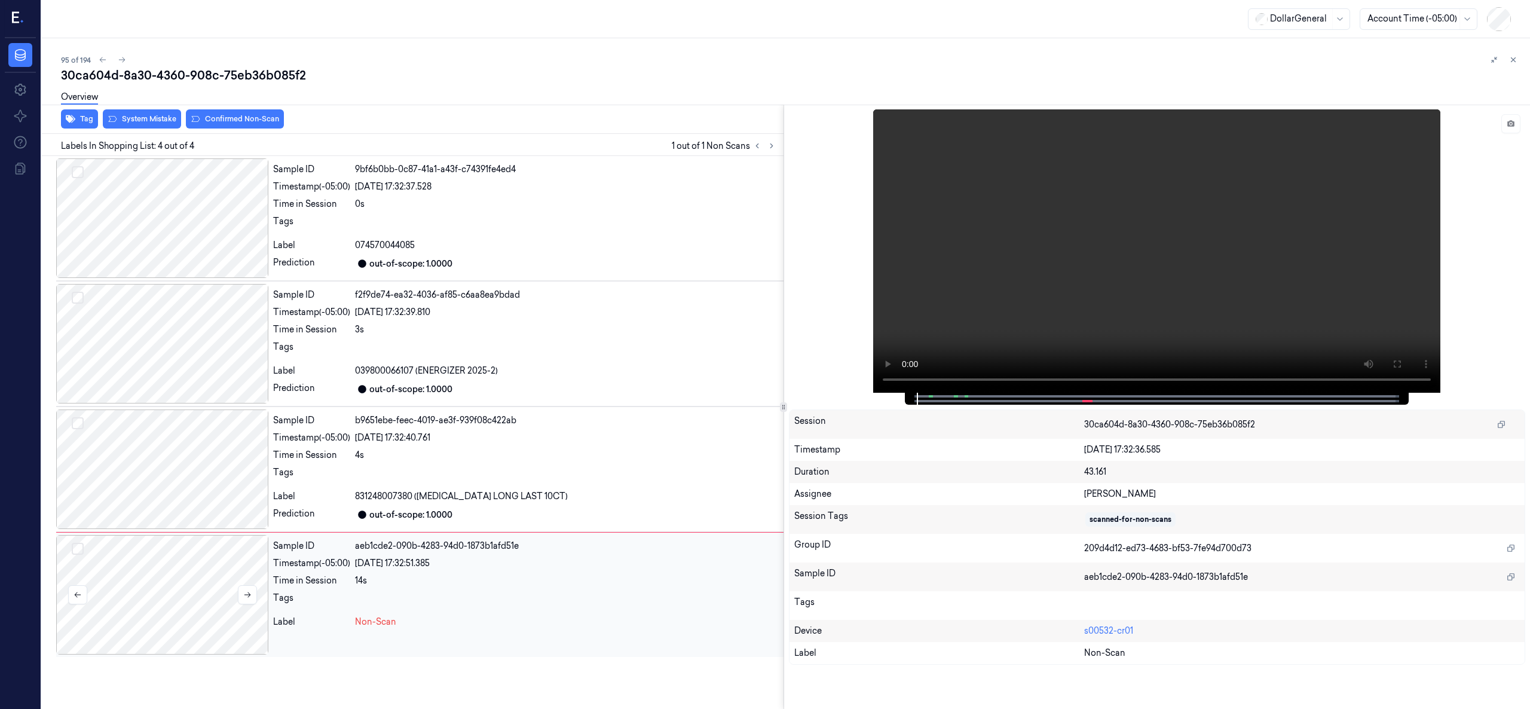
click at [184, 565] on div at bounding box center [162, 595] width 212 height 120
click at [185, 603] on div at bounding box center [162, 595] width 212 height 120
click at [133, 110] on div "Overview" at bounding box center [791, 99] width 1460 height 30
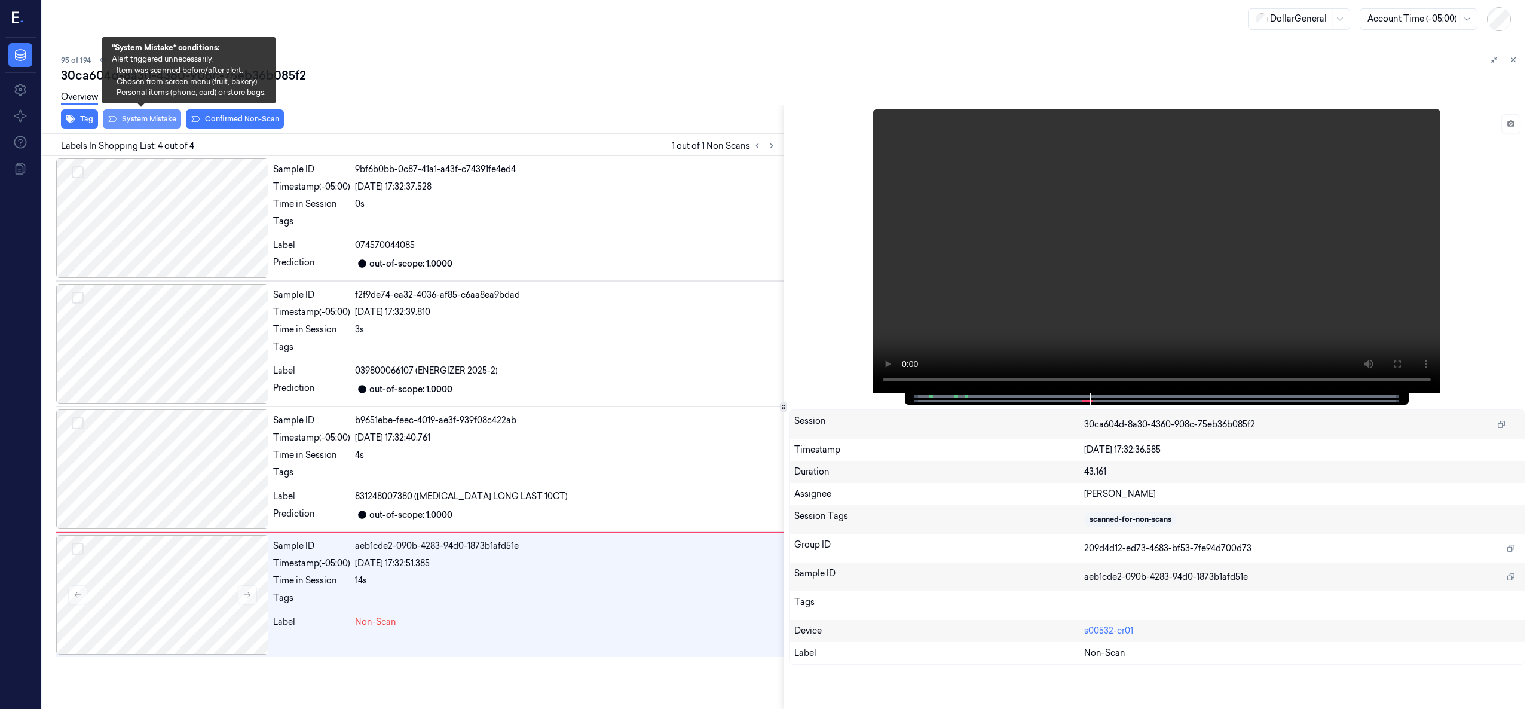
click at [137, 115] on button "System Mistake" at bounding box center [142, 118] width 78 height 19
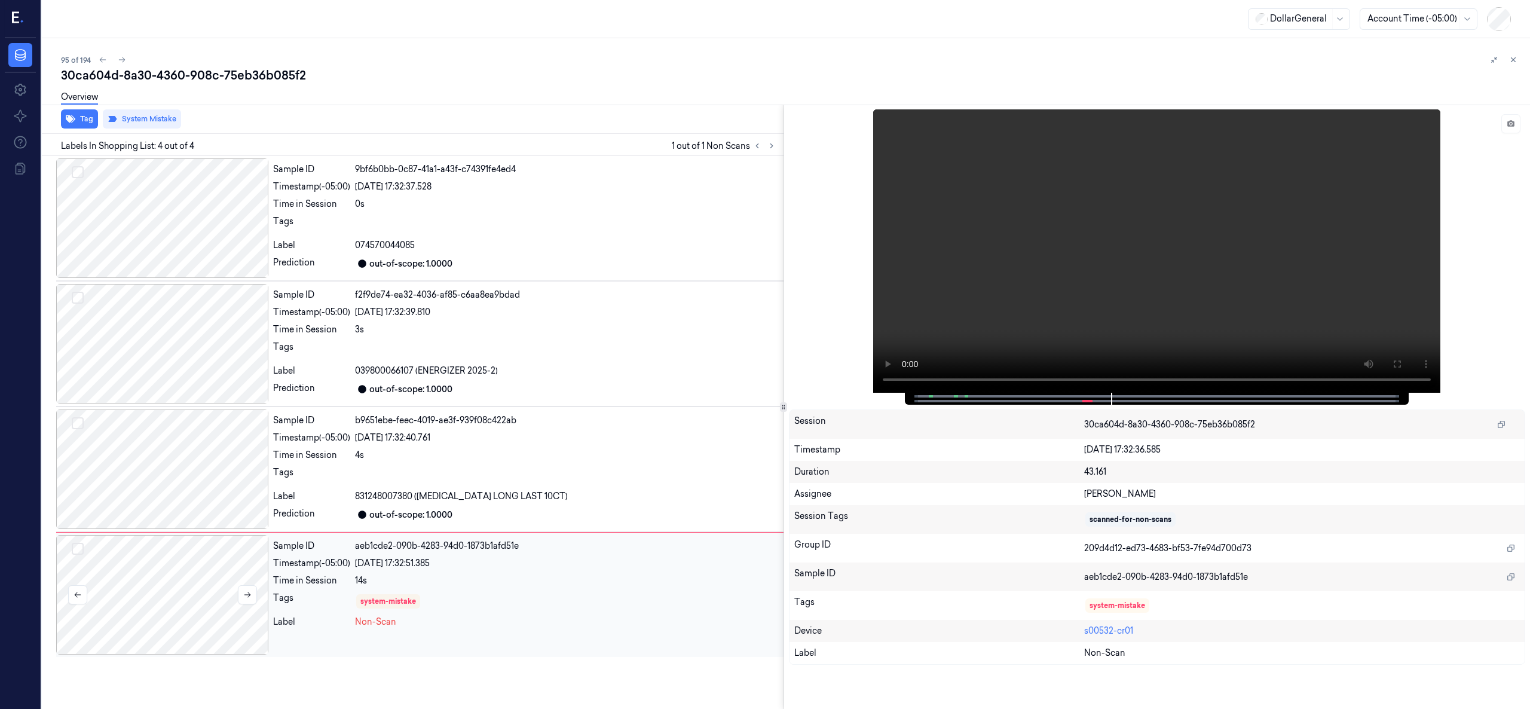
click at [196, 567] on div at bounding box center [162, 595] width 212 height 120
click at [178, 571] on div at bounding box center [162, 595] width 212 height 120
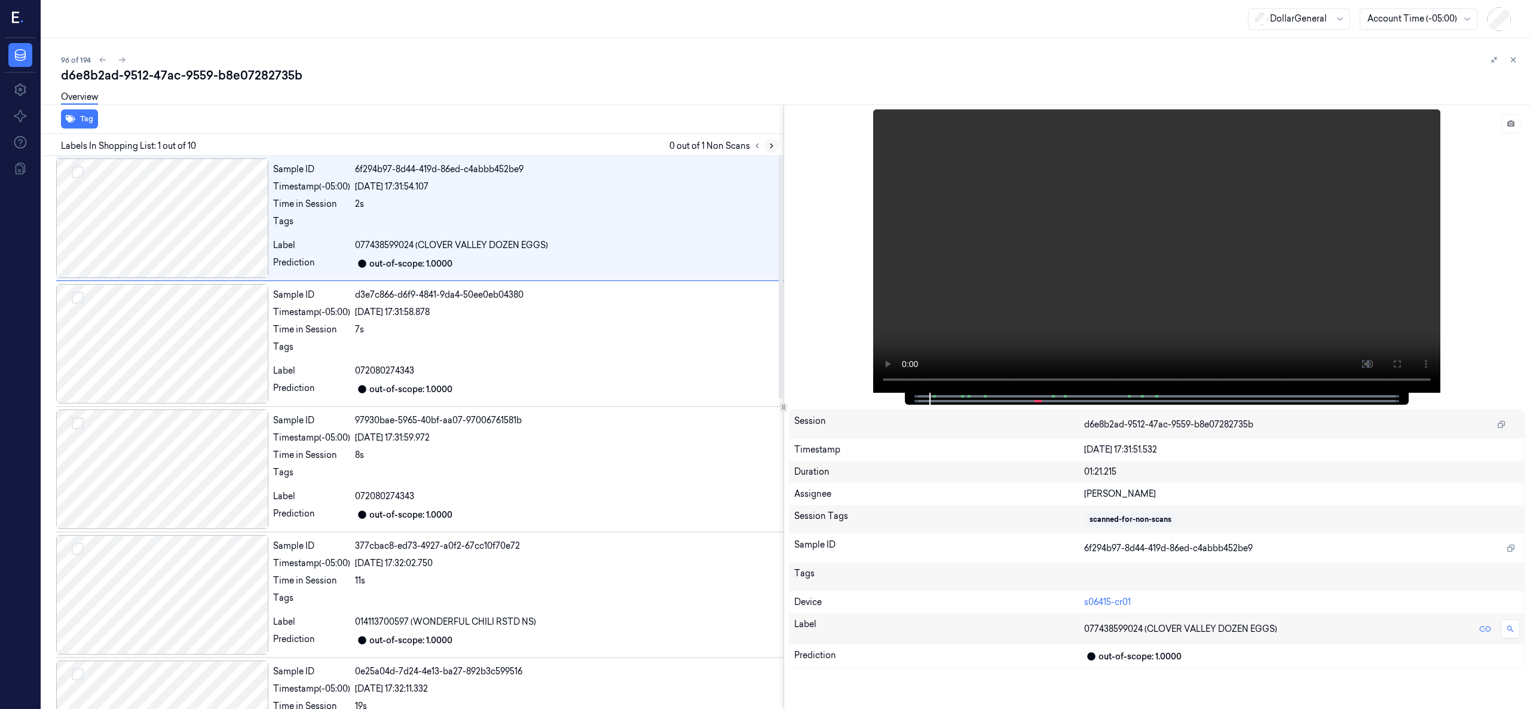
click at [771, 143] on icon at bounding box center [771, 146] width 8 height 8
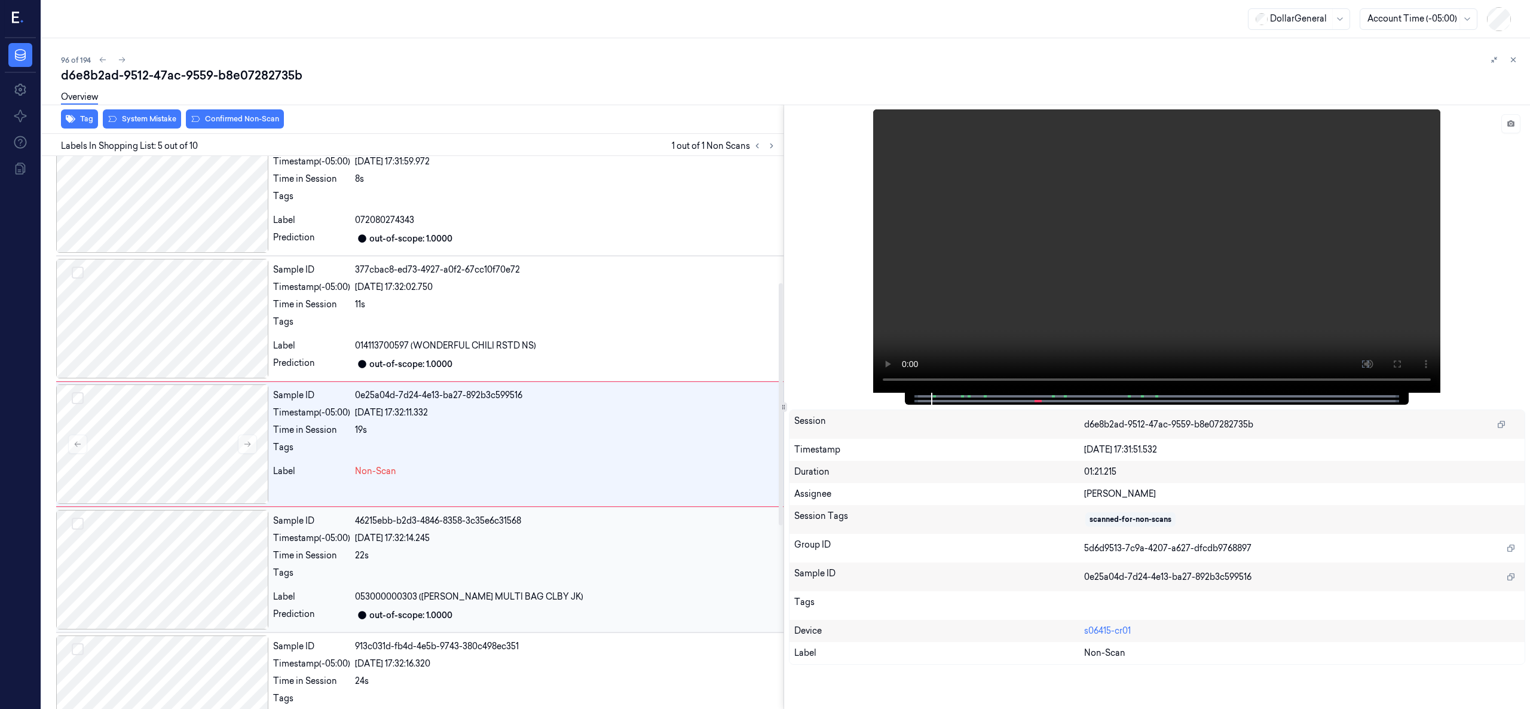
scroll to position [289, 0]
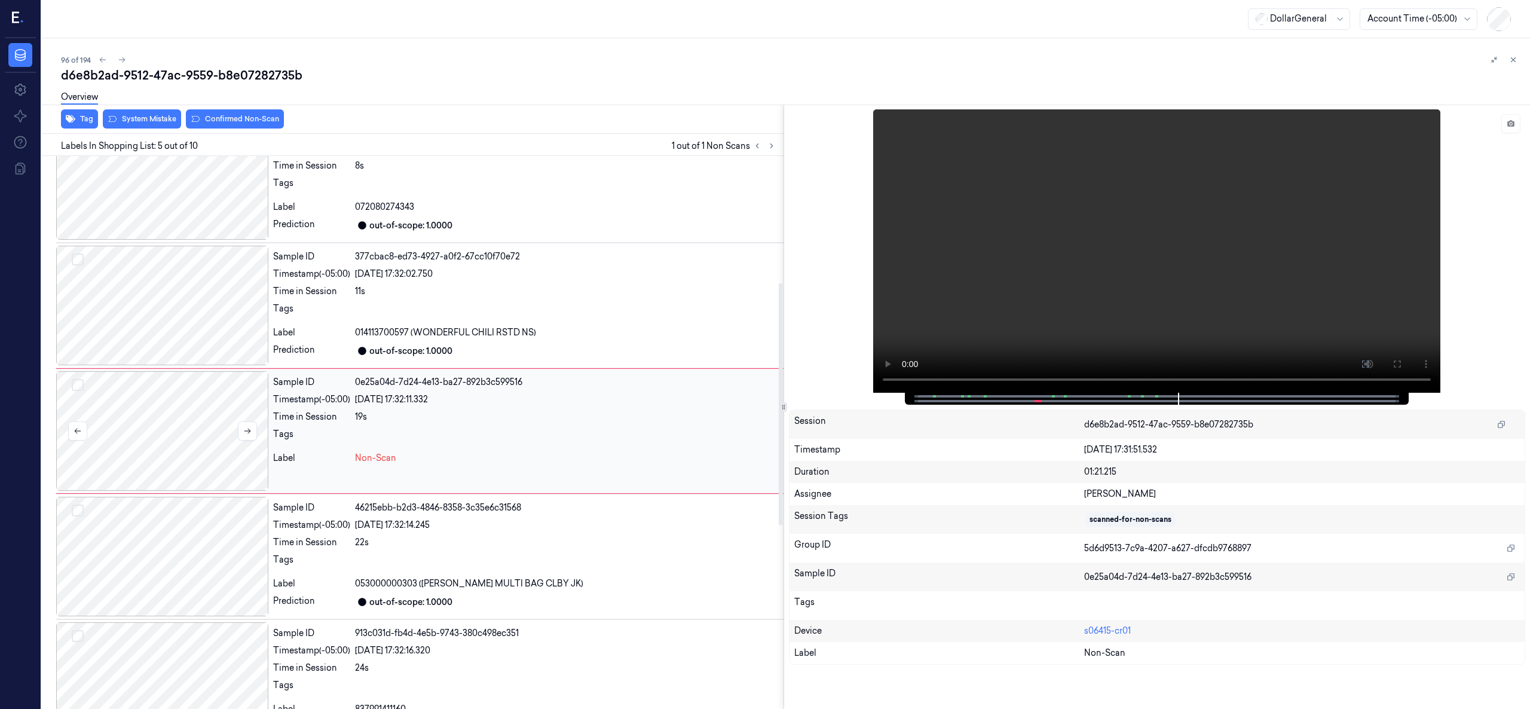
click at [179, 400] on div at bounding box center [162, 431] width 212 height 120
click at [179, 402] on div at bounding box center [162, 431] width 212 height 120
click at [172, 442] on div at bounding box center [162, 431] width 212 height 120
click at [173, 427] on div at bounding box center [162, 431] width 212 height 120
click at [91, 400] on div at bounding box center [162, 431] width 212 height 120
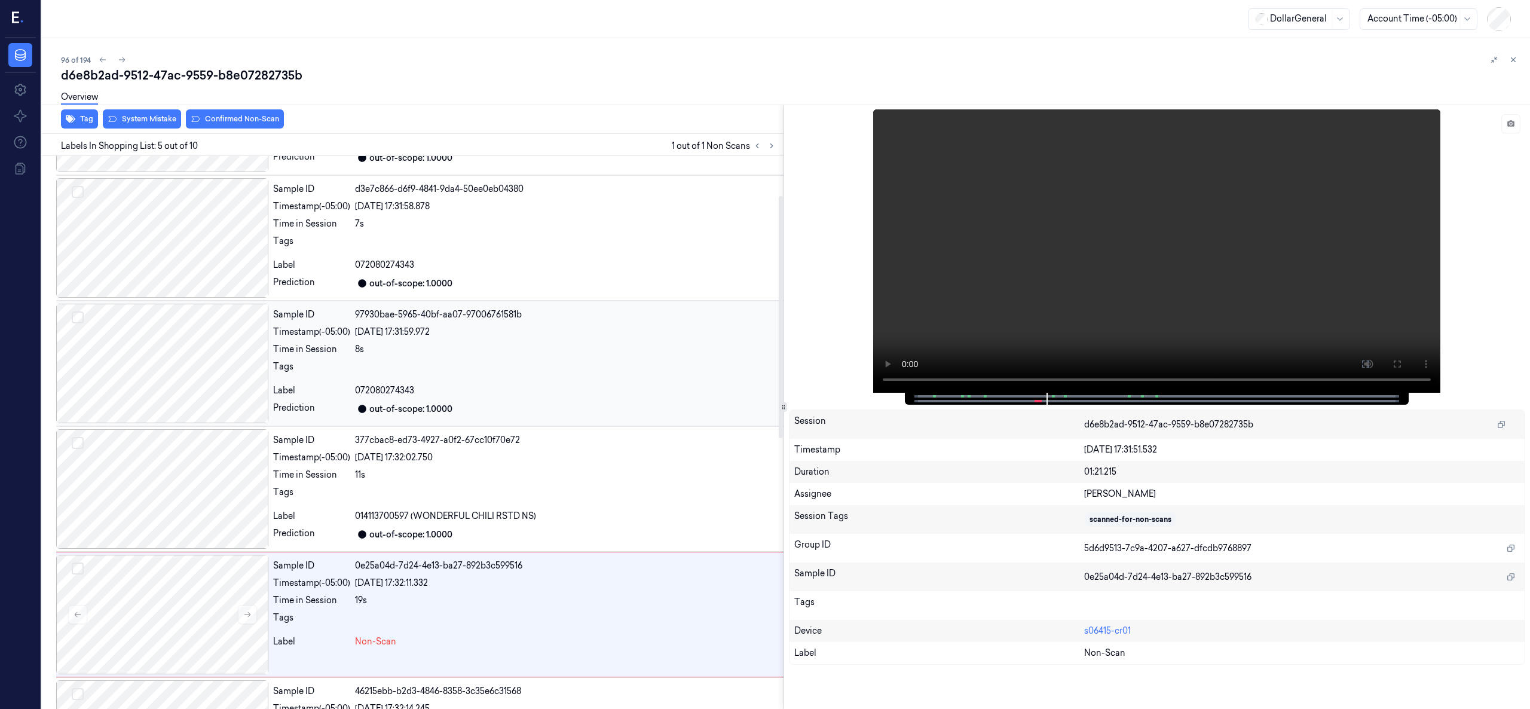
scroll to position [90, 0]
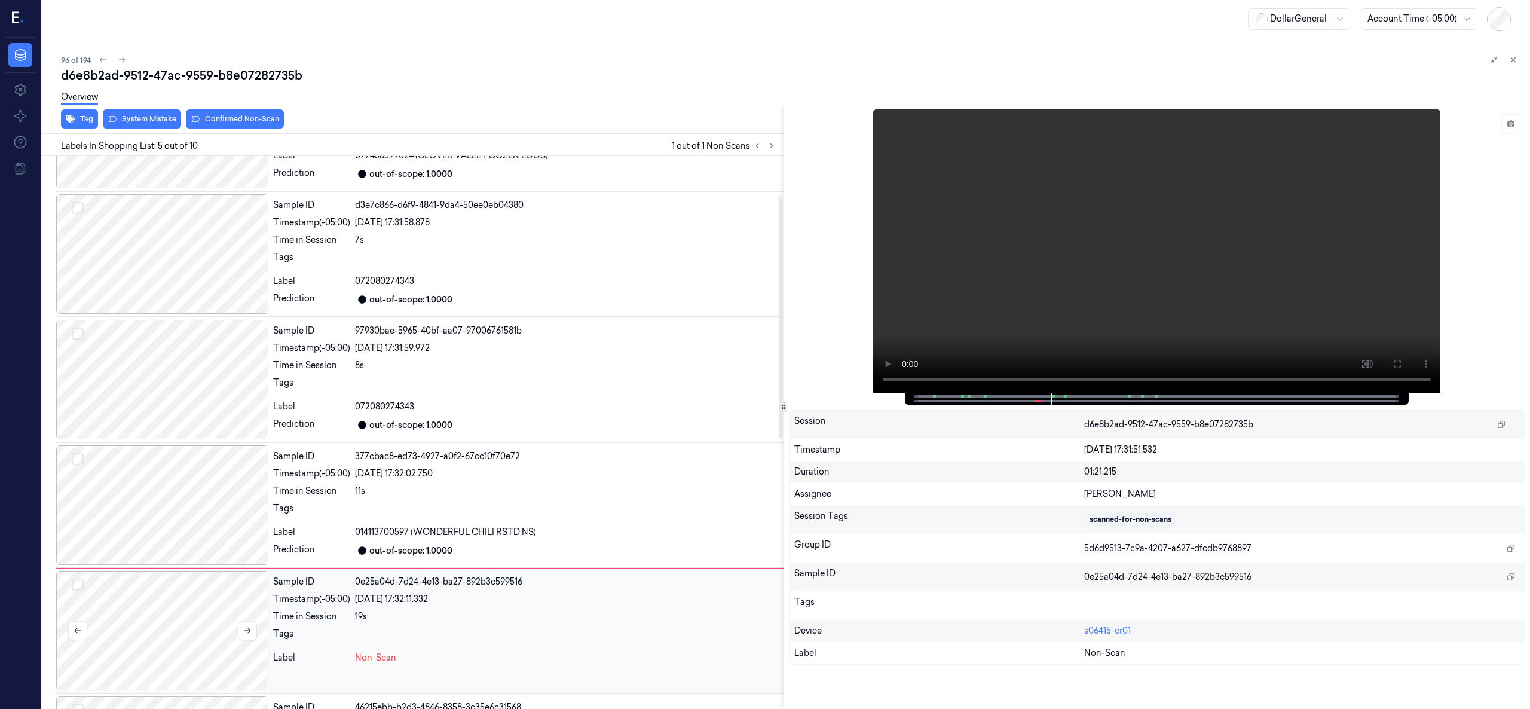
click at [190, 640] on div at bounding box center [162, 631] width 212 height 120
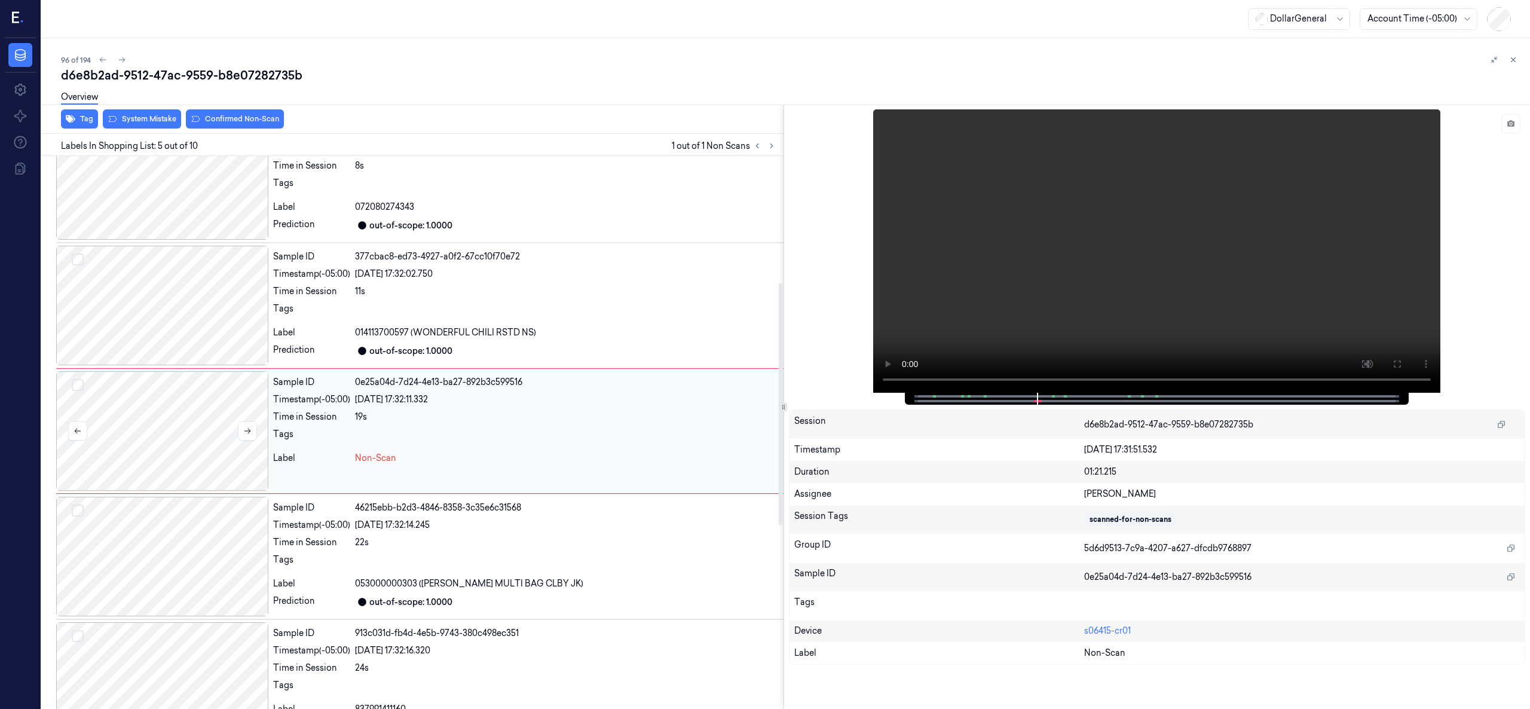
click at [159, 406] on div at bounding box center [162, 431] width 212 height 120
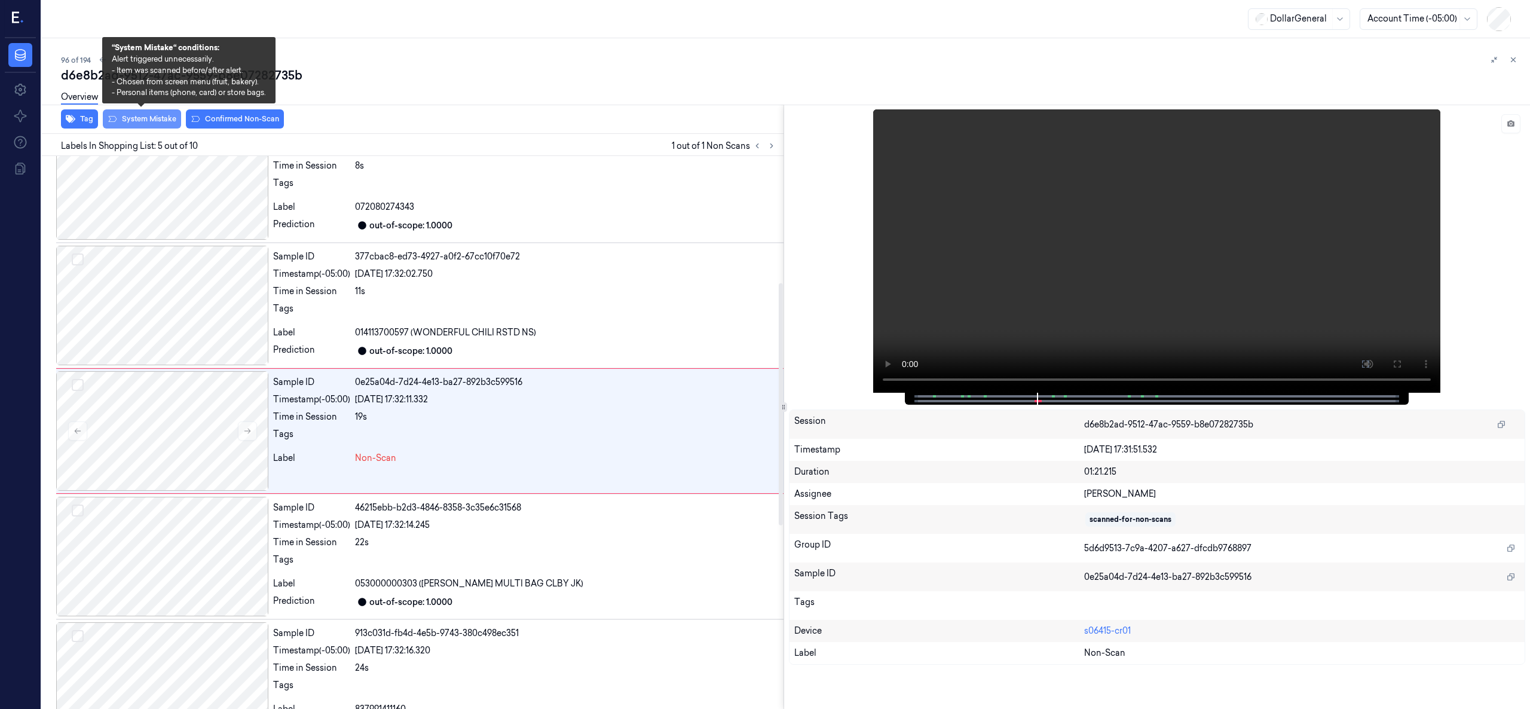
click at [142, 121] on button "System Mistake" at bounding box center [142, 118] width 78 height 19
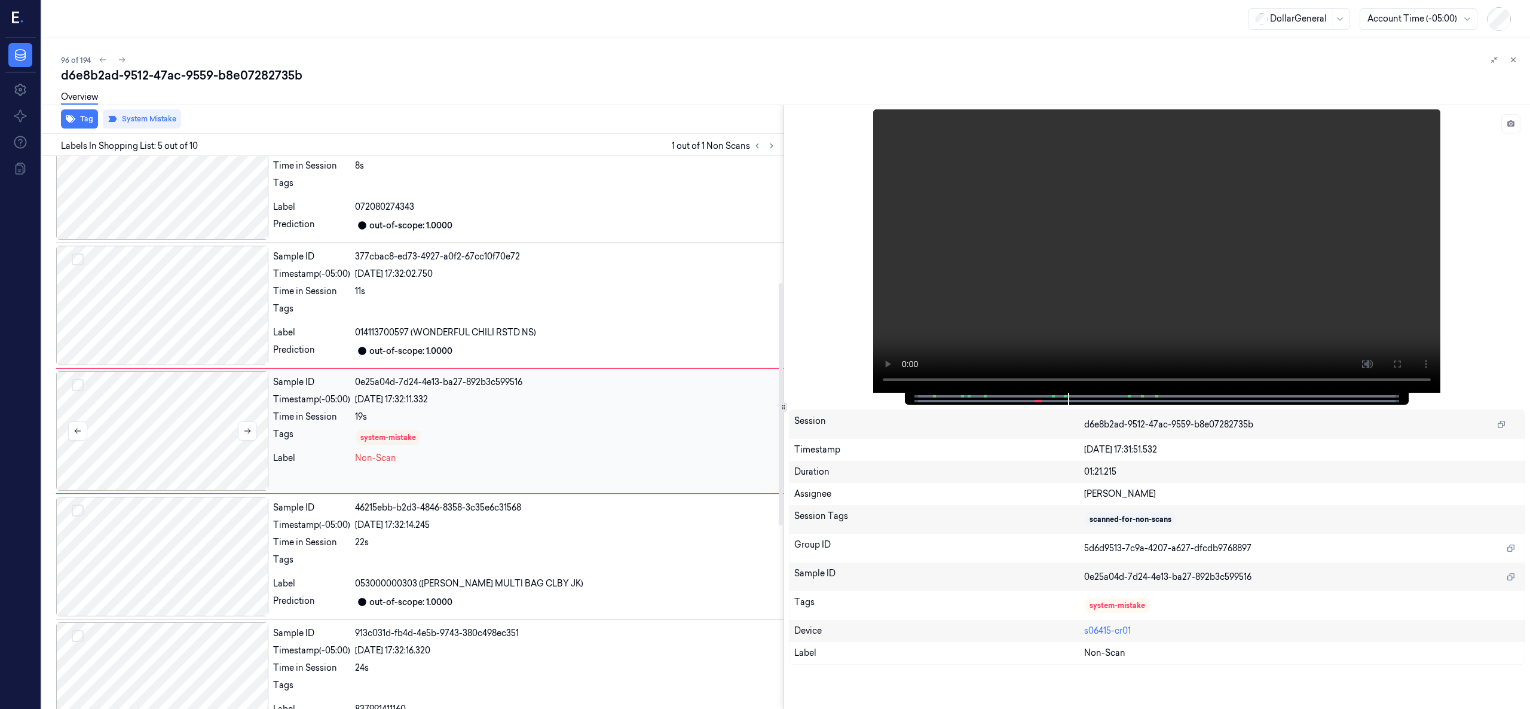
click at [189, 423] on div at bounding box center [162, 431] width 212 height 120
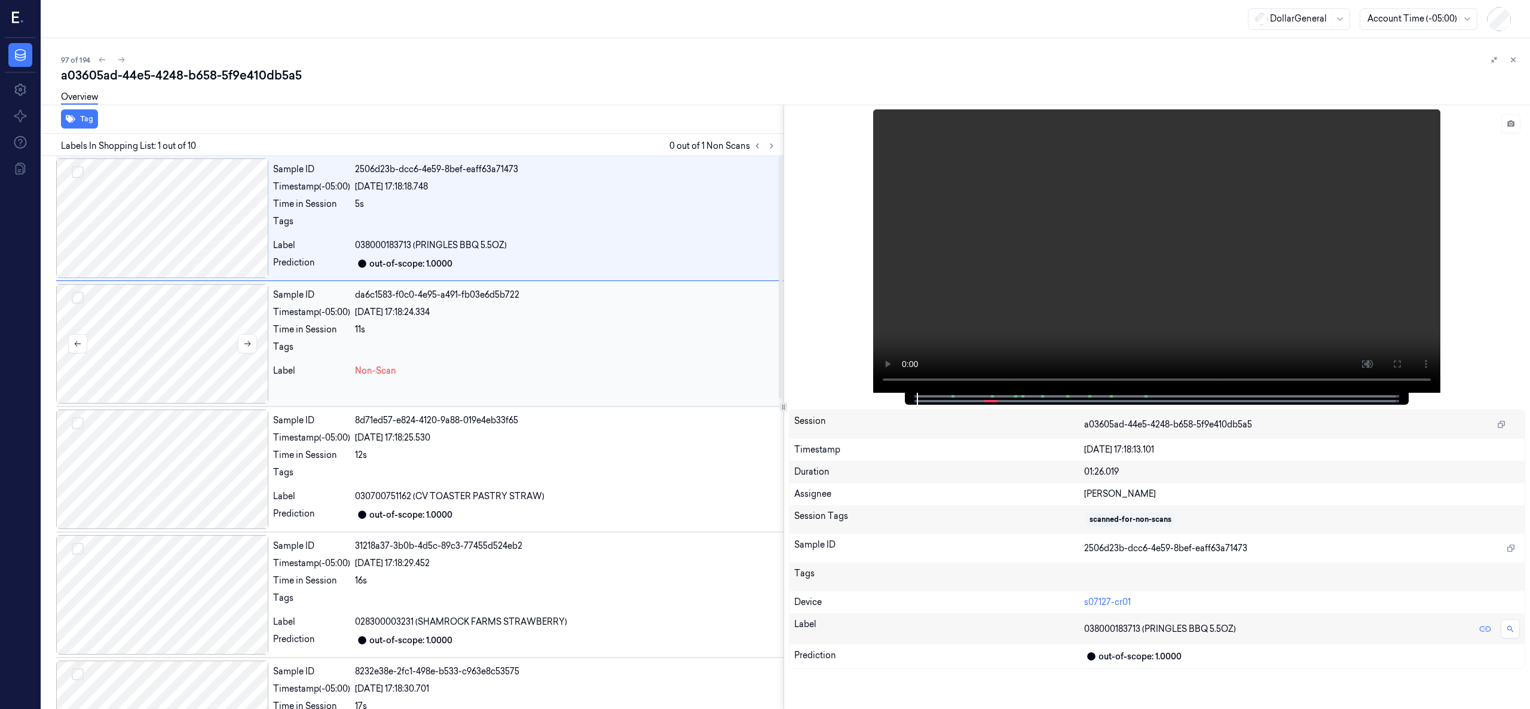
click at [154, 296] on div at bounding box center [162, 344] width 212 height 120
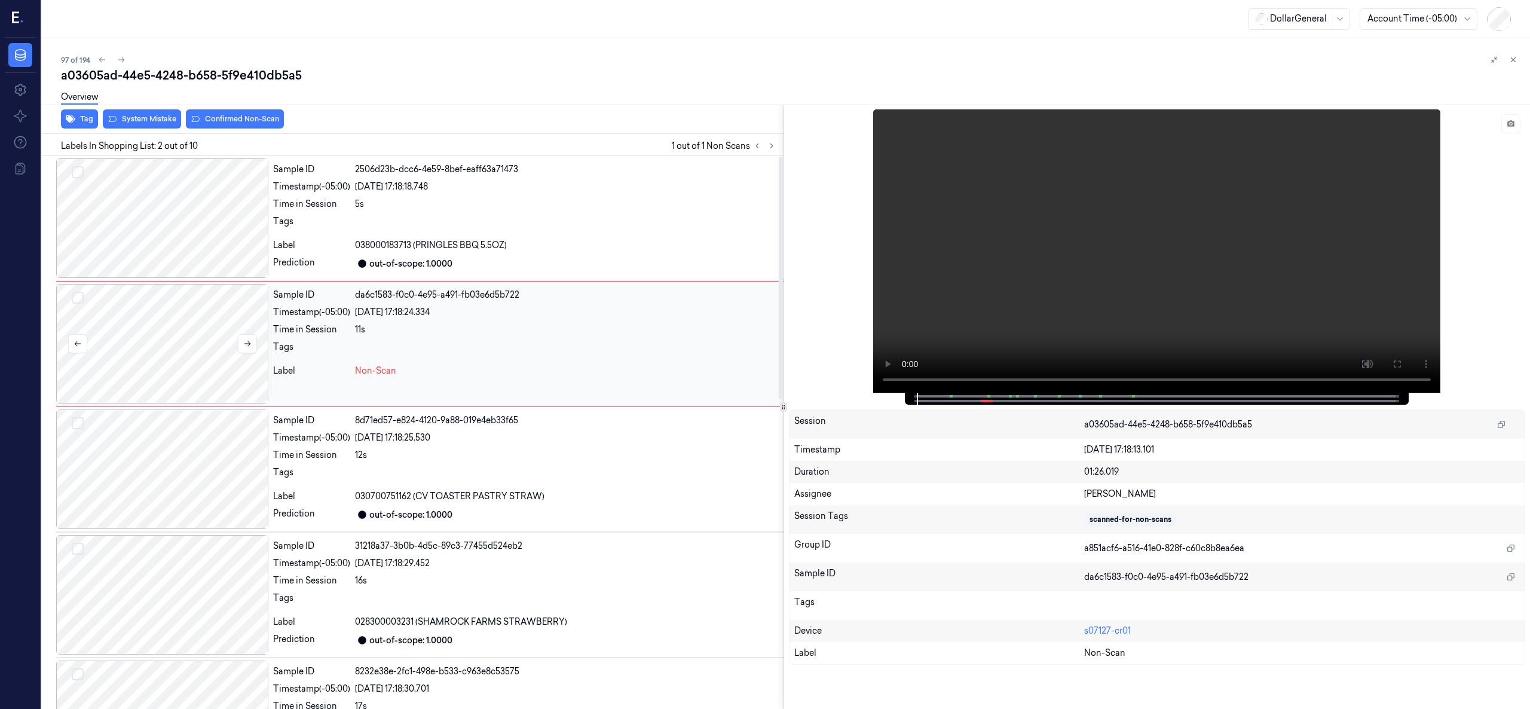
click at [151, 311] on div at bounding box center [162, 344] width 212 height 120
click at [185, 334] on div at bounding box center [162, 344] width 212 height 120
click at [168, 344] on div at bounding box center [162, 344] width 212 height 120
click at [154, 329] on div at bounding box center [162, 344] width 212 height 120
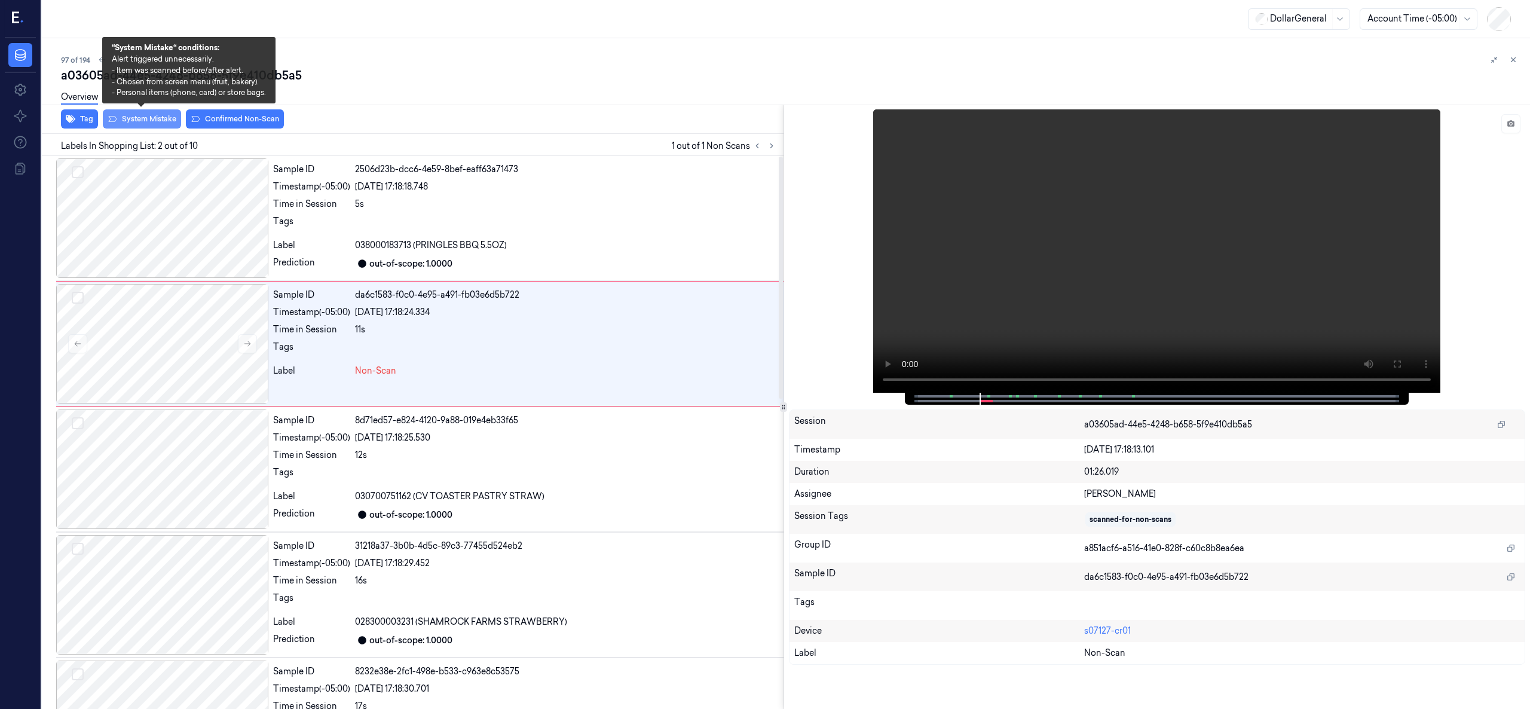
click at [159, 118] on button "System Mistake" at bounding box center [142, 118] width 78 height 19
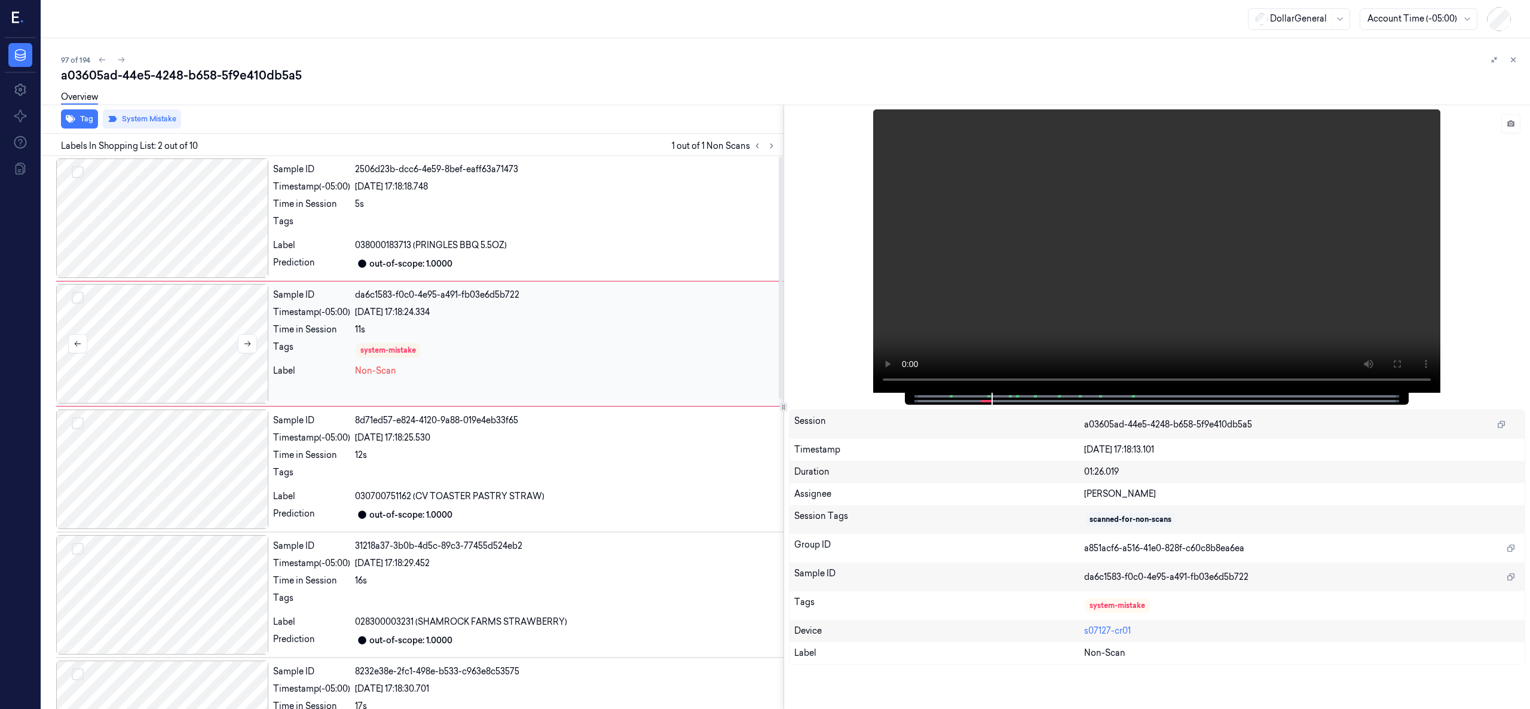
click at [180, 341] on div at bounding box center [162, 344] width 212 height 120
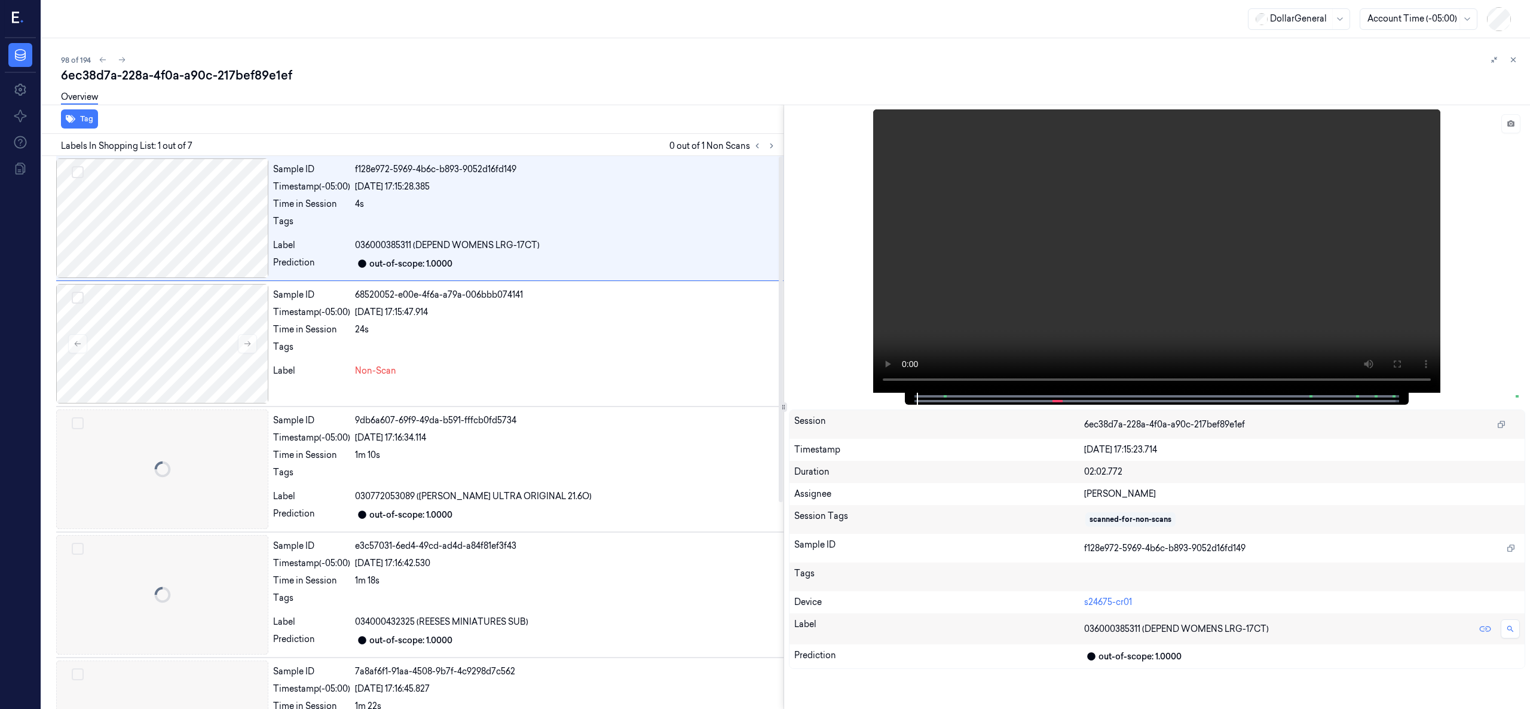
click at [180, 341] on div at bounding box center [162, 344] width 212 height 120
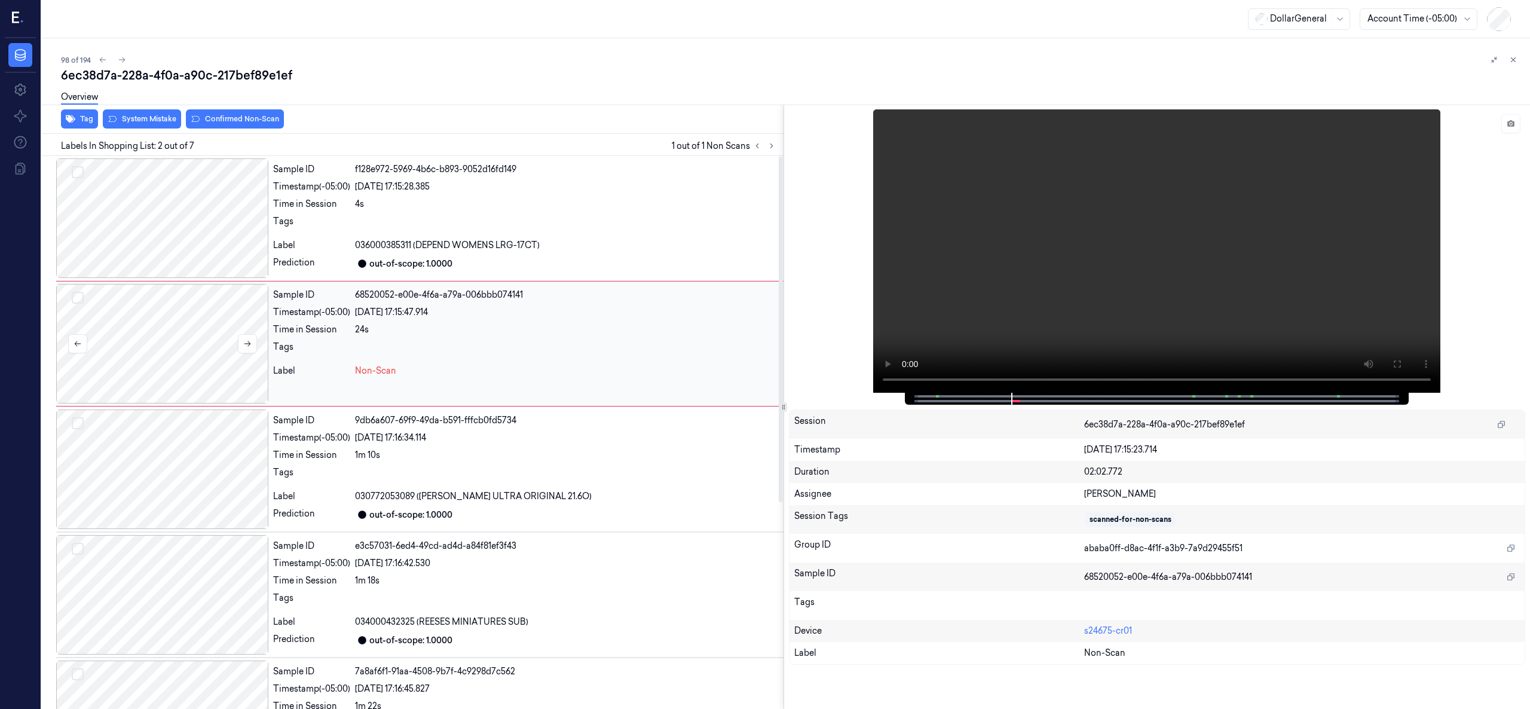
click at [197, 344] on div at bounding box center [162, 344] width 212 height 120
click at [203, 332] on div at bounding box center [162, 344] width 212 height 120
click at [212, 233] on div at bounding box center [162, 218] width 212 height 120
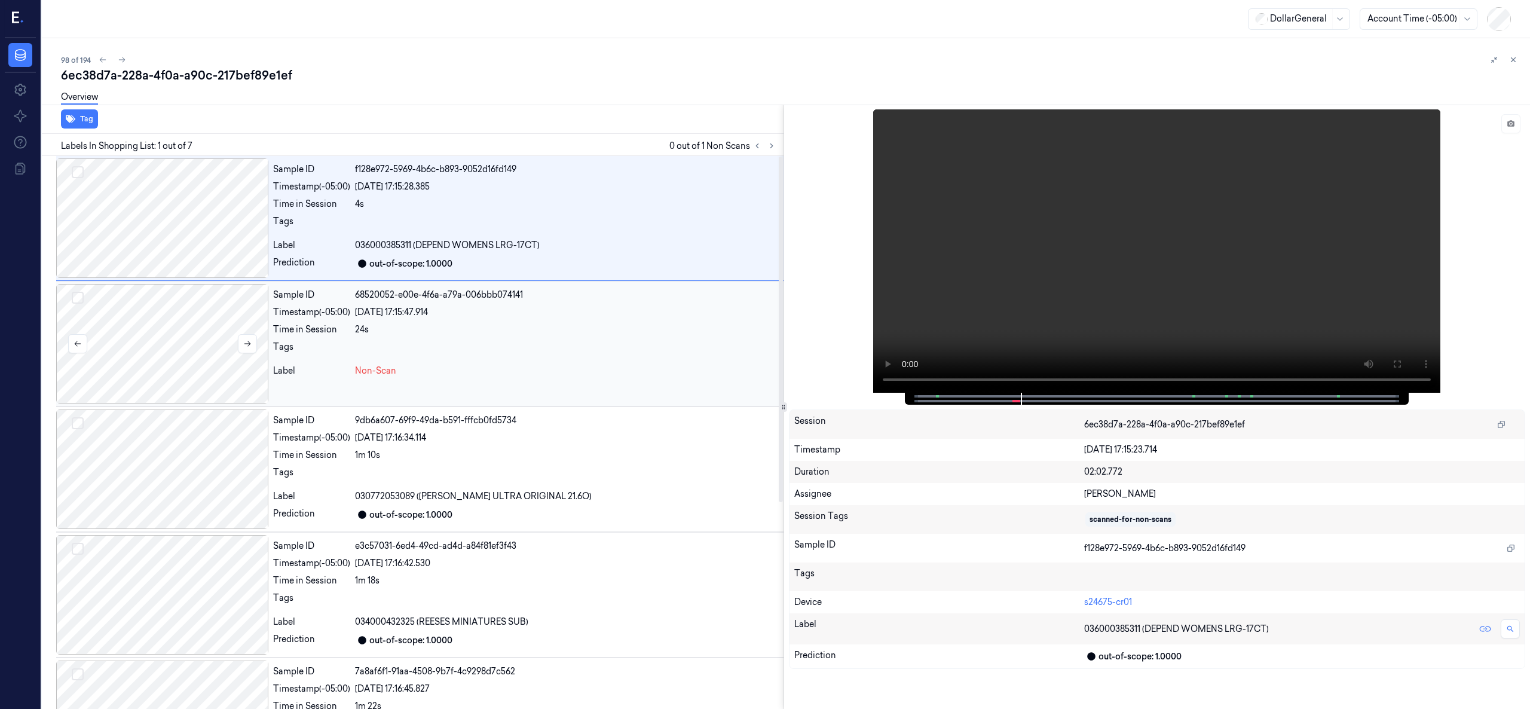
click at [207, 359] on div at bounding box center [162, 344] width 212 height 120
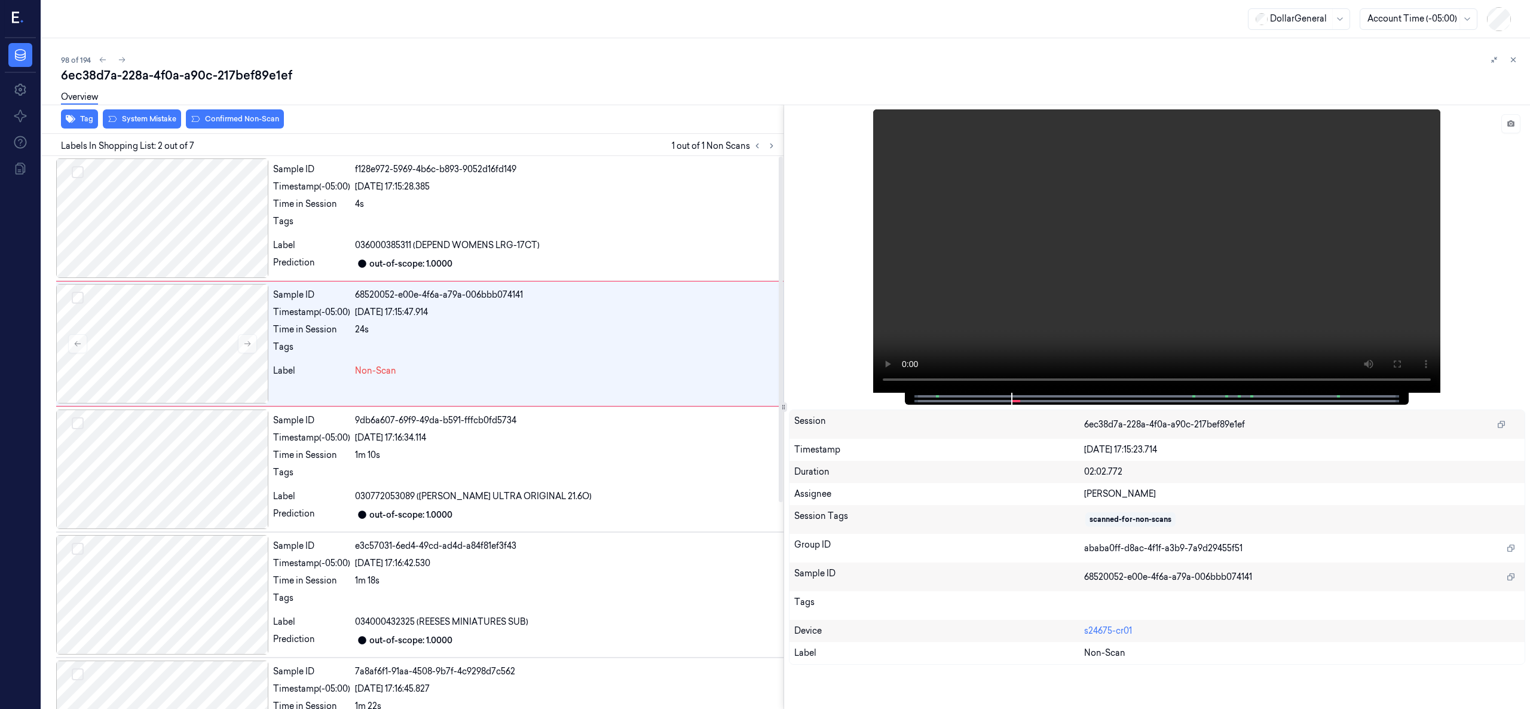
click at [157, 108] on div "Overview" at bounding box center [791, 99] width 1460 height 30
click at [158, 118] on button "System Mistake" at bounding box center [142, 118] width 78 height 19
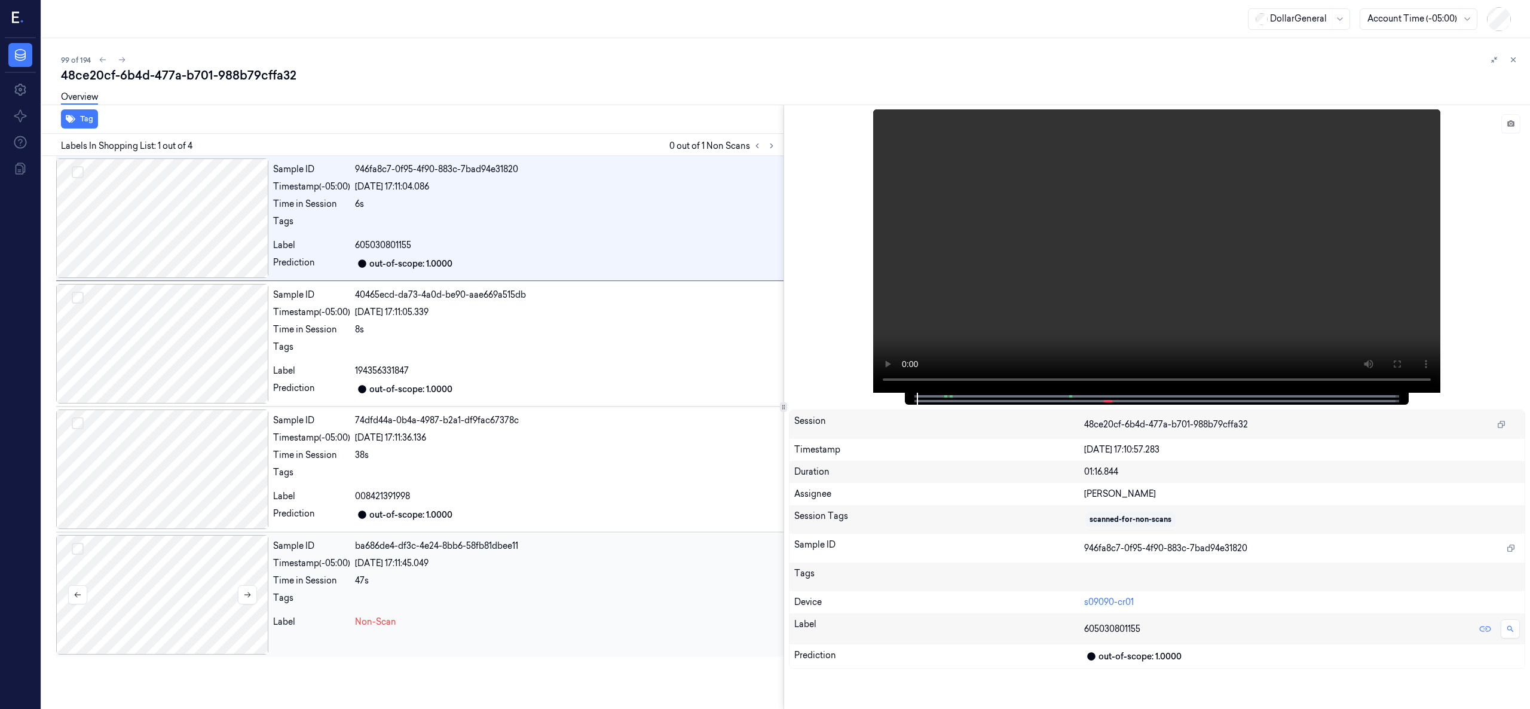
click at [117, 576] on div at bounding box center [162, 595] width 212 height 120
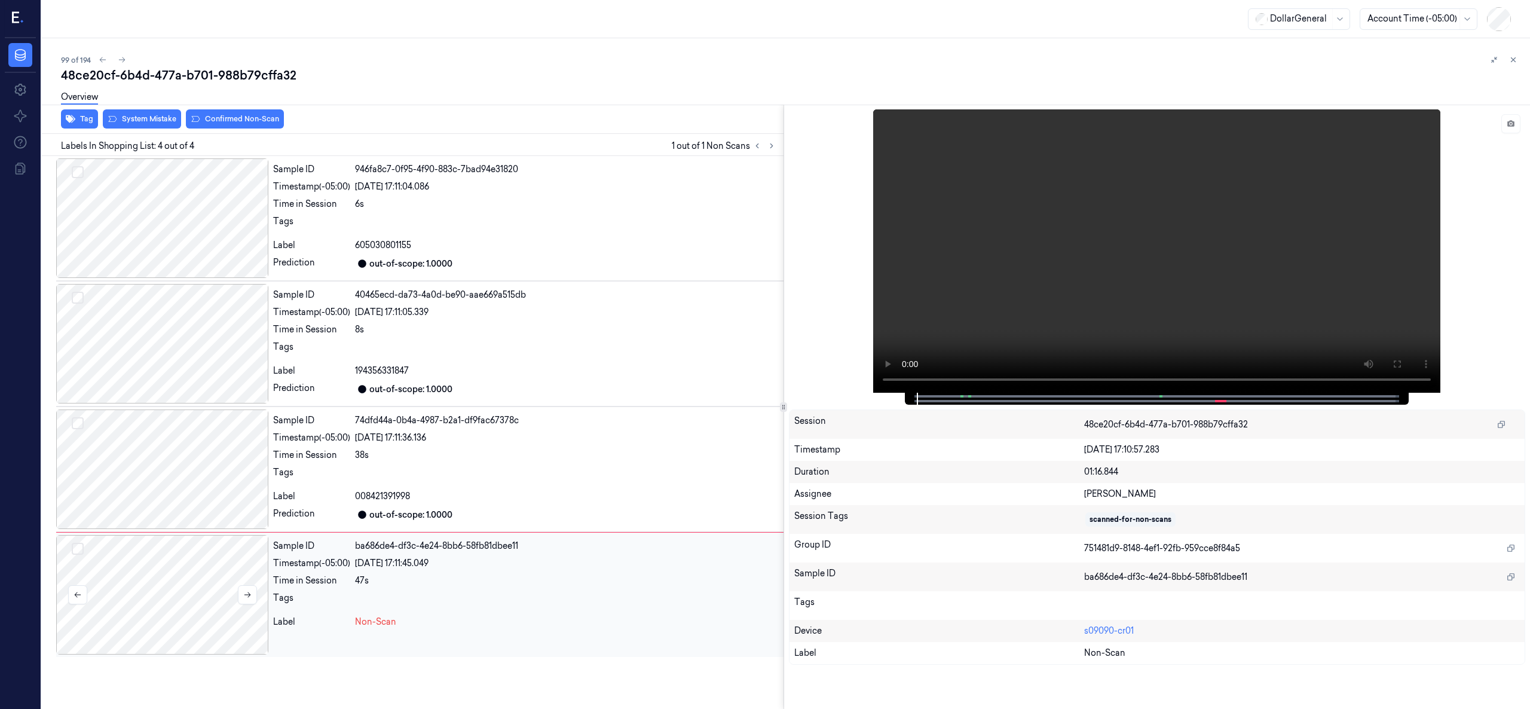
click at [145, 612] on div at bounding box center [162, 595] width 212 height 120
click at [186, 569] on div at bounding box center [162, 595] width 212 height 120
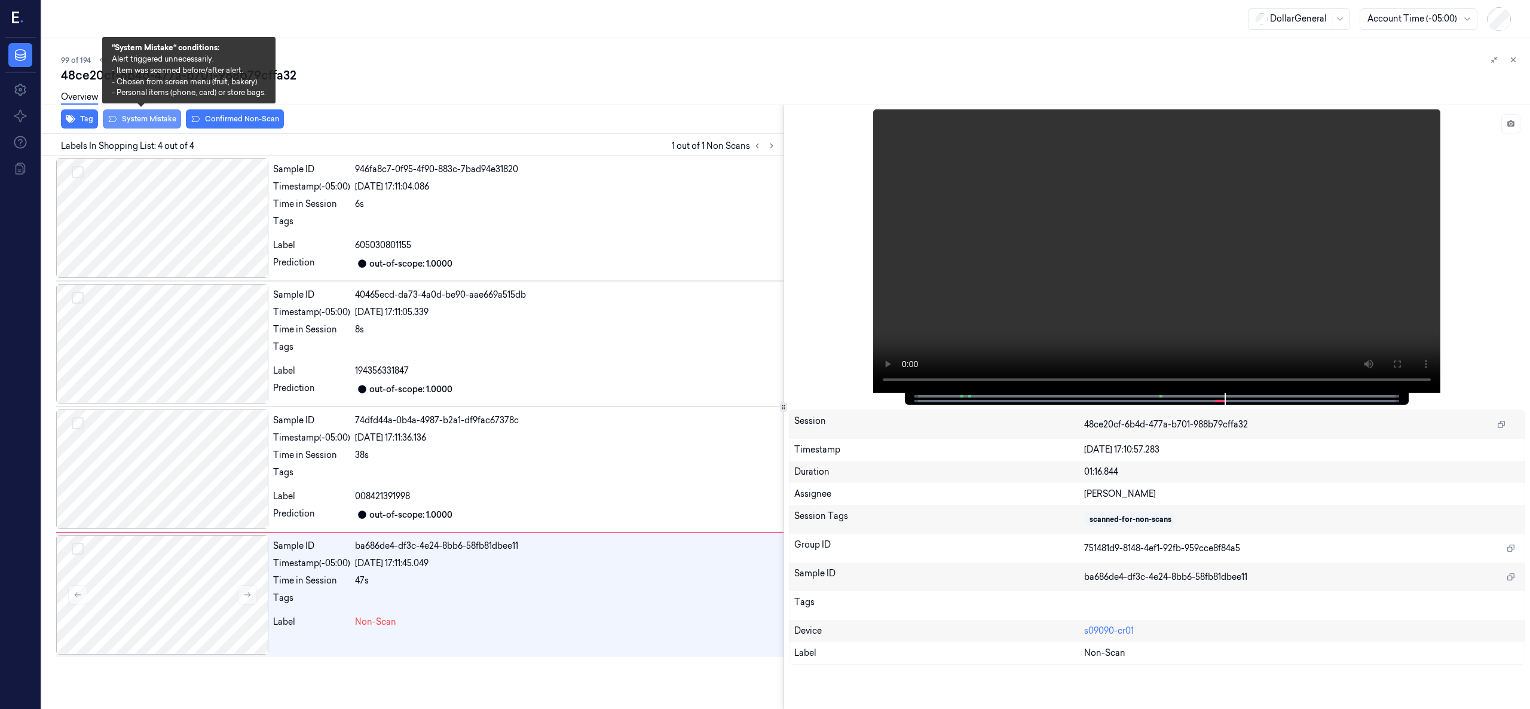
click at [161, 119] on button "System Mistake" at bounding box center [142, 118] width 78 height 19
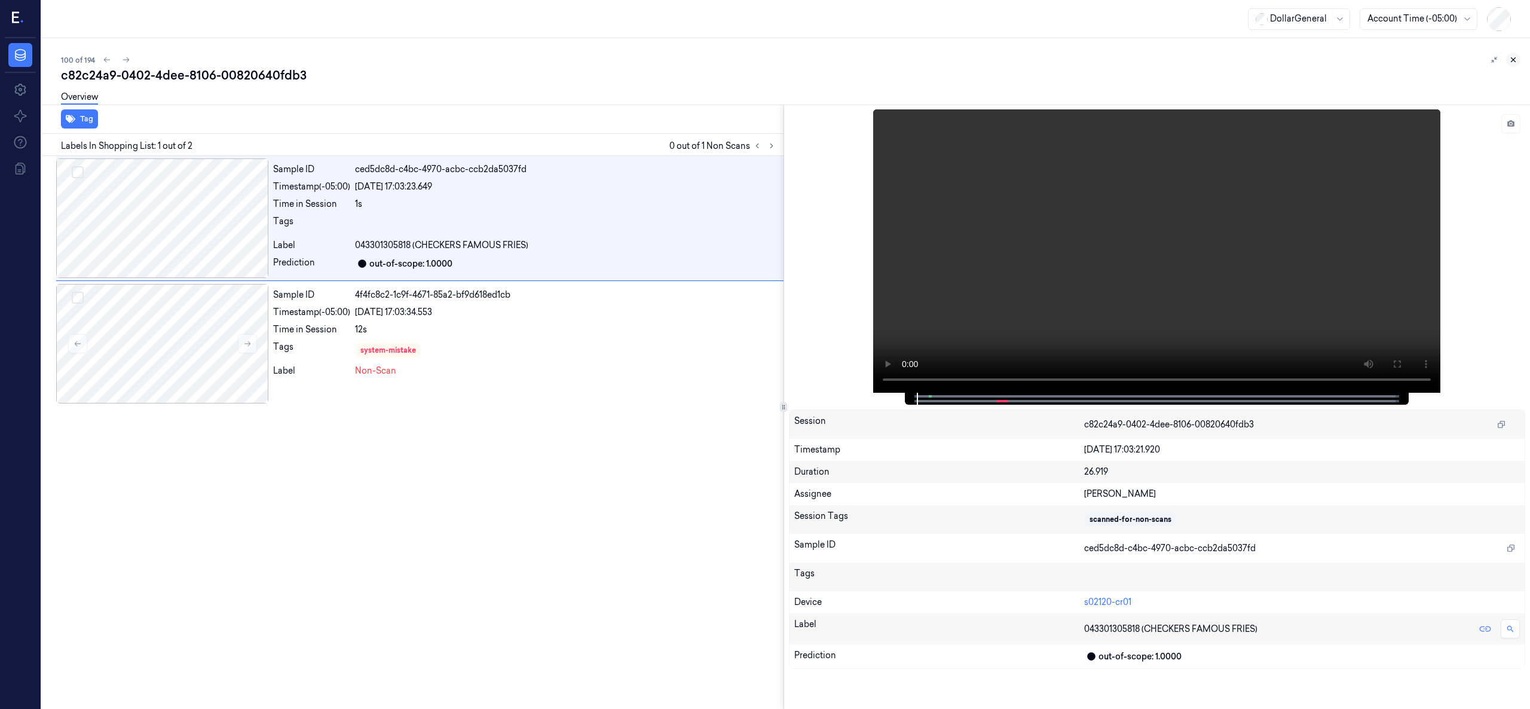
click at [1513, 60] on icon at bounding box center [1514, 60] width 4 height 4
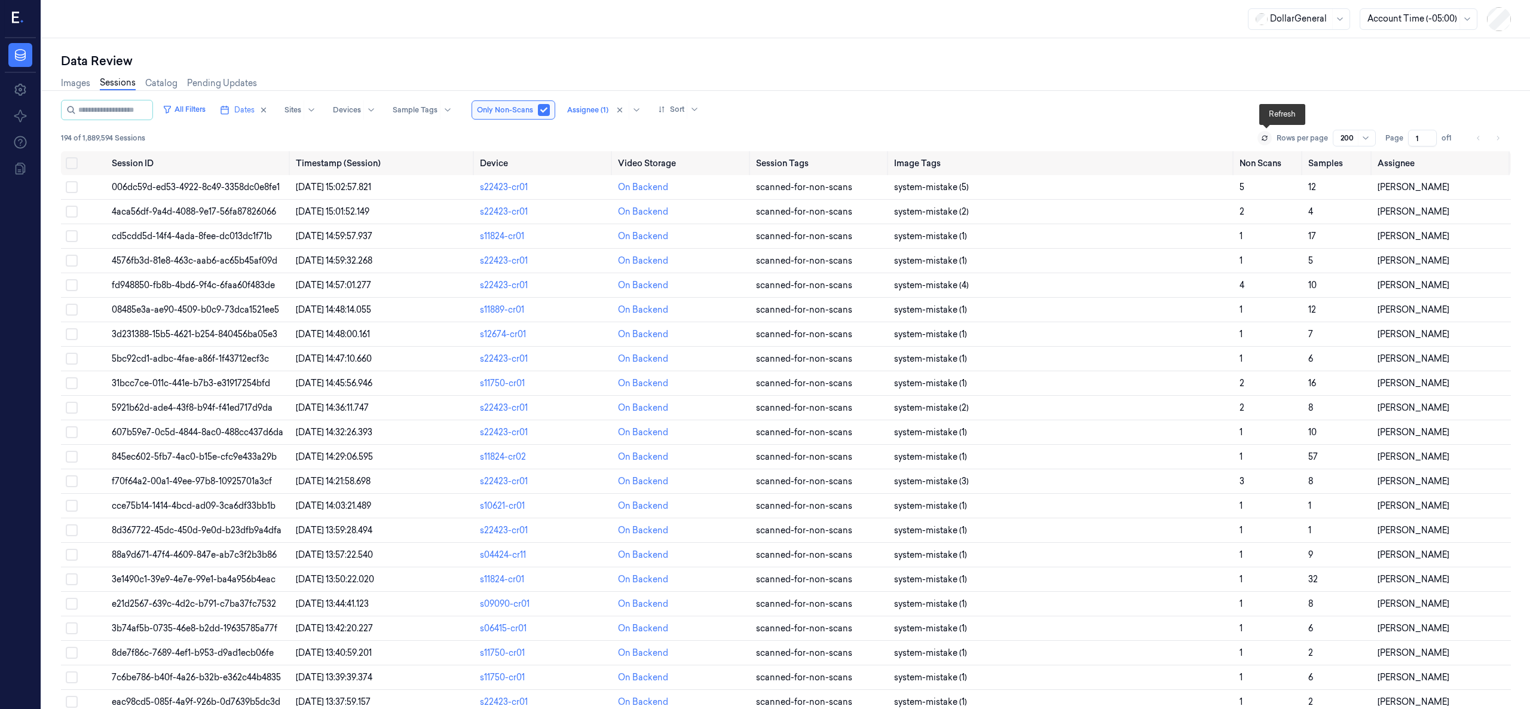
click at [1270, 135] on button at bounding box center [1265, 138] width 14 height 14
